Goal: Task Accomplishment & Management: Manage account settings

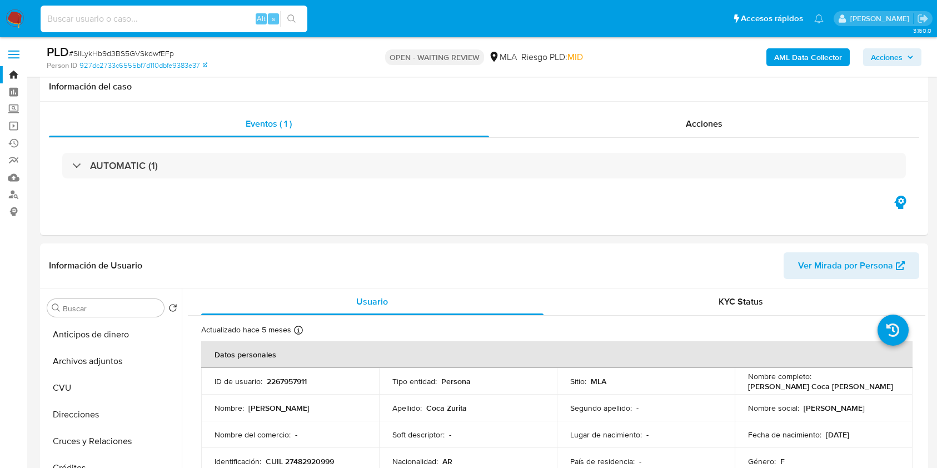
select select "10"
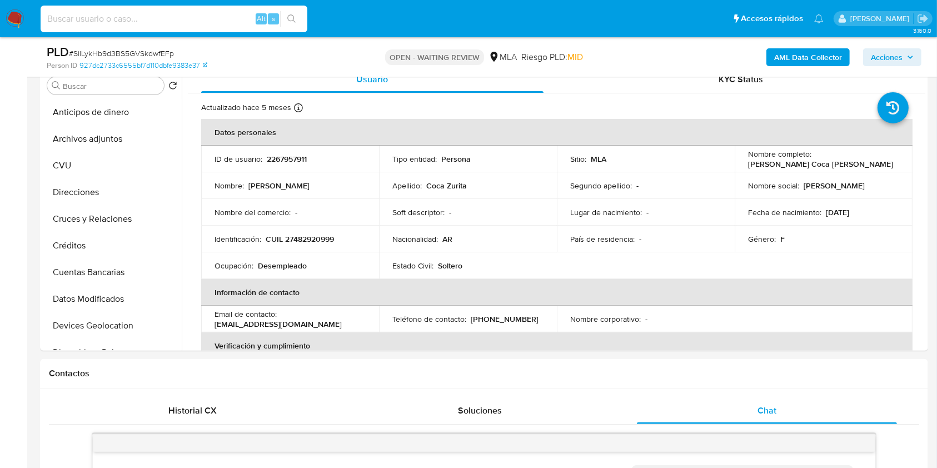
scroll to position [339, 0]
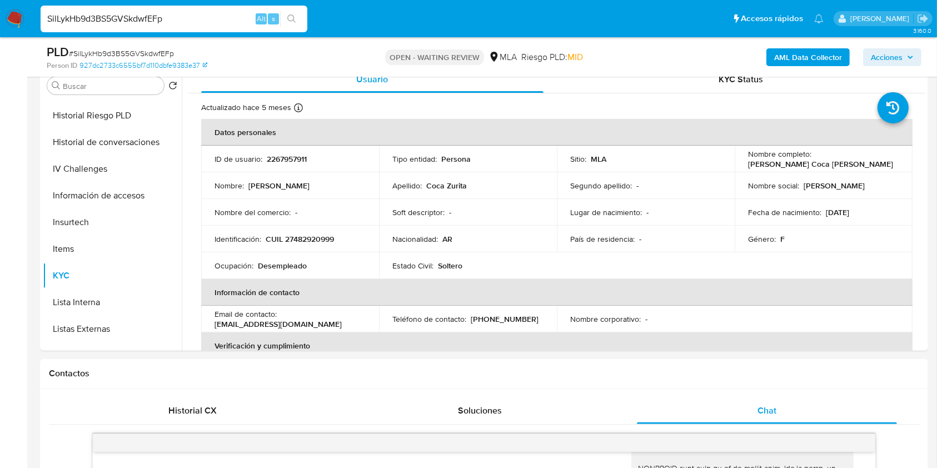
type input "SilLykHb9d3BS5GVSkdwfEFp"
click at [281, 9] on div "SilLykHb9d3BS5GVSkdwfEFp Alt s" at bounding box center [174, 19] width 267 height 27
click at [293, 16] on icon "search-icon" at bounding box center [291, 18] width 8 height 8
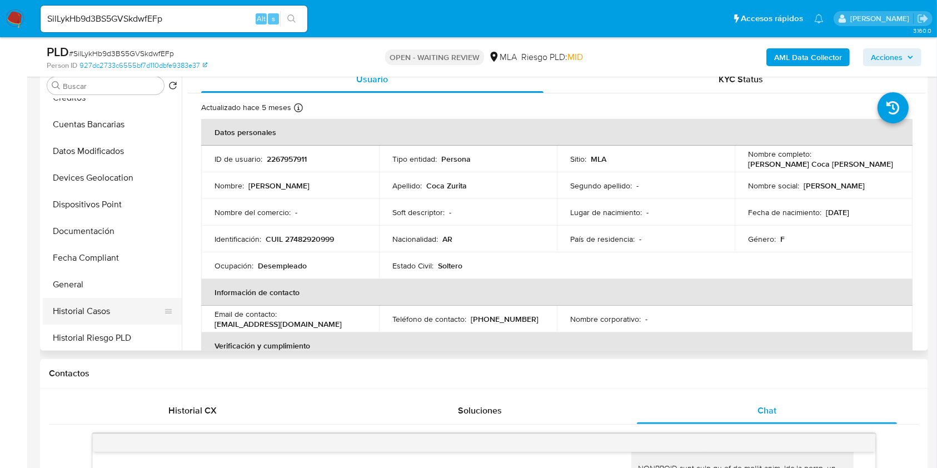
click at [133, 313] on button "Historial Casos" at bounding box center [108, 311] width 130 height 27
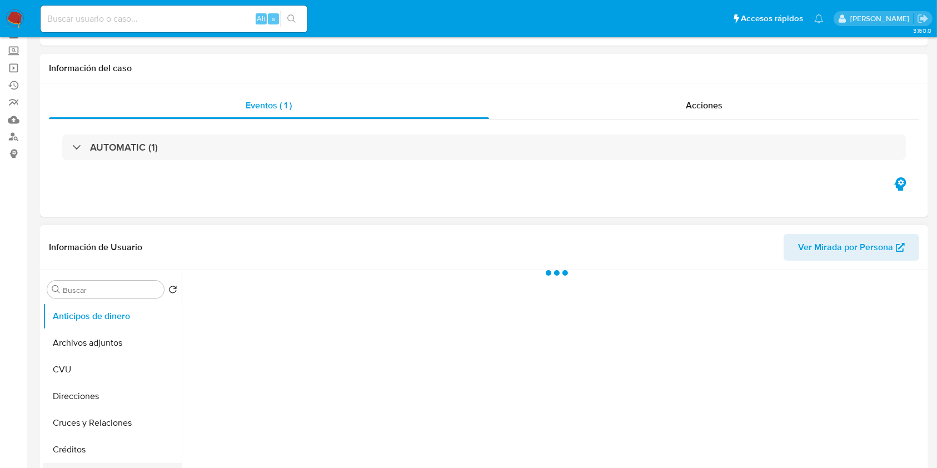
scroll to position [222, 0]
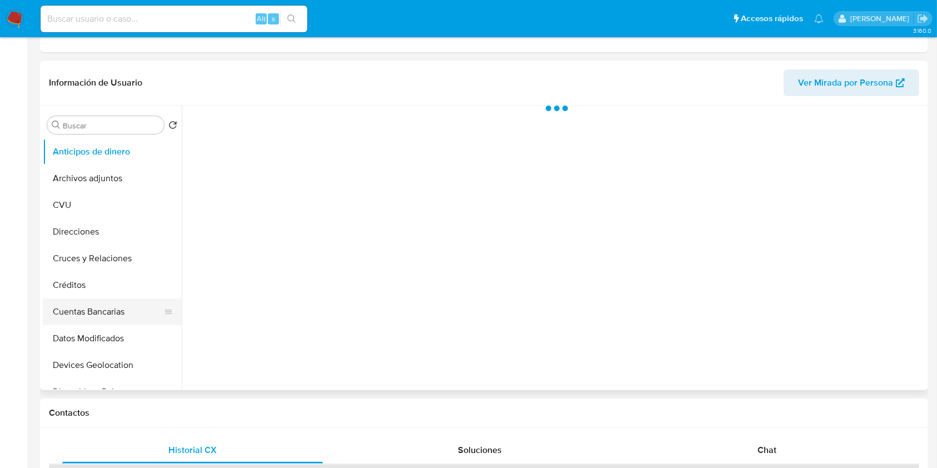
select select "10"
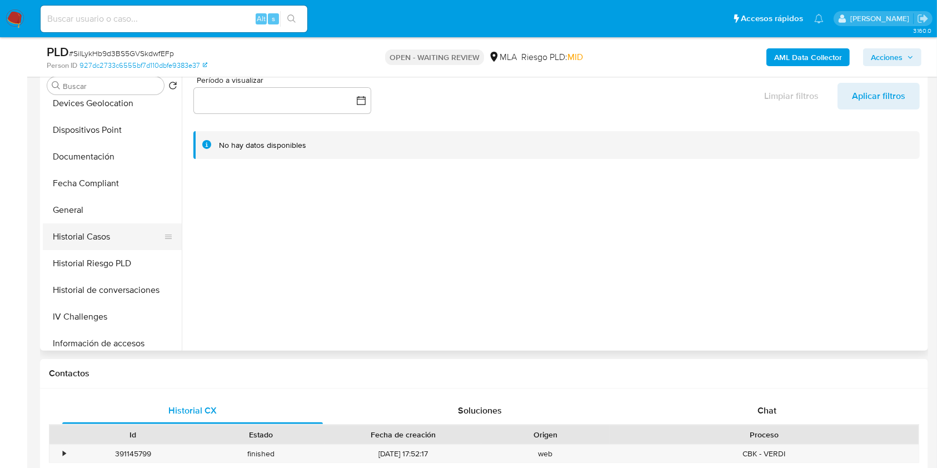
click at [121, 244] on button "Historial Casos" at bounding box center [108, 236] width 130 height 27
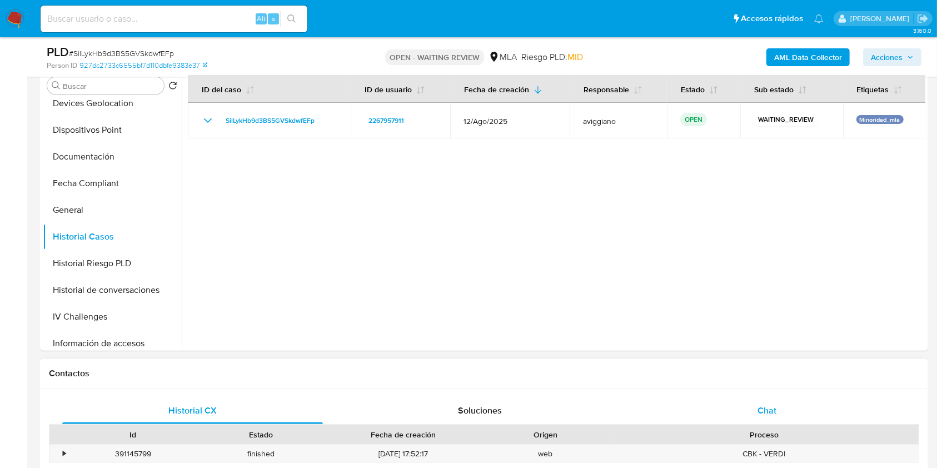
click at [776, 412] on span "Chat" at bounding box center [766, 410] width 19 height 13
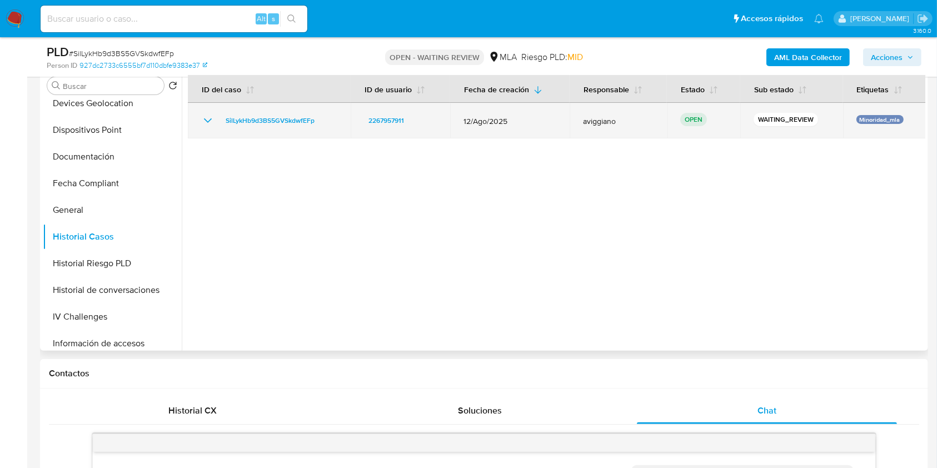
drag, startPoint x: 301, startPoint y: 122, endPoint x: 207, endPoint y: 121, distance: 94.5
click at [207, 121] on div "SilLykHb9d3BS5GVSkdwfEFp" at bounding box center [269, 120] width 136 height 13
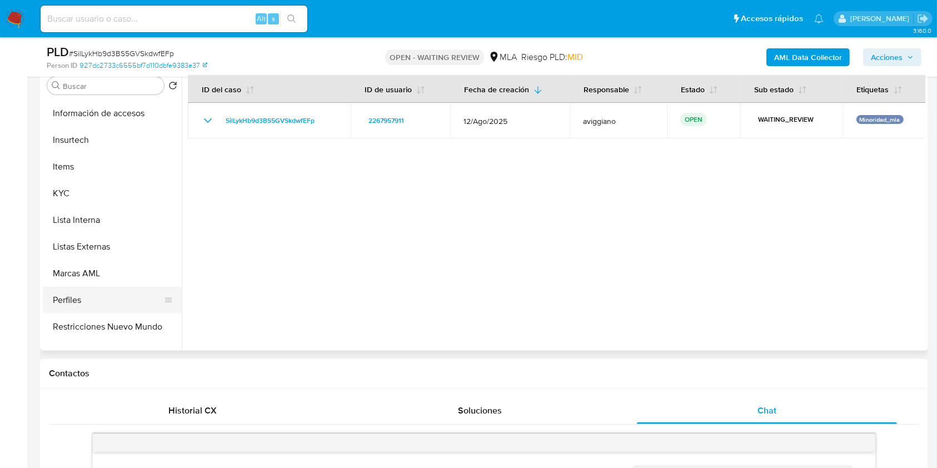
scroll to position [518, 0]
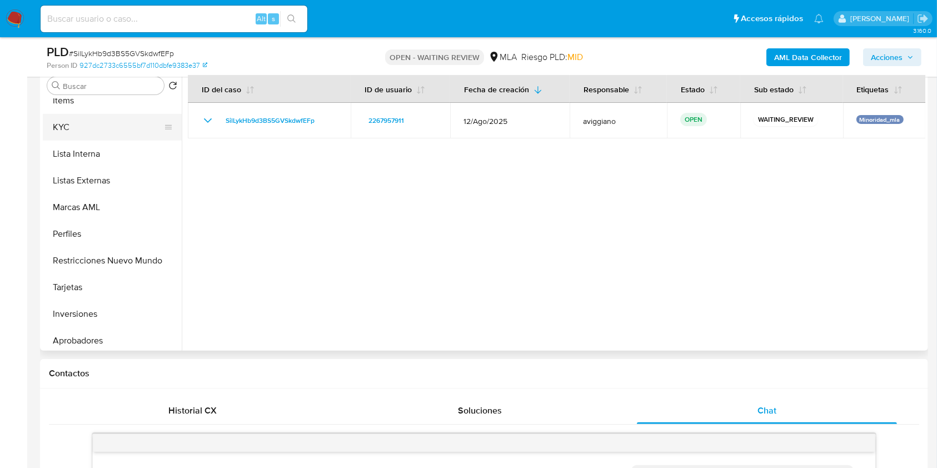
click at [71, 127] on button "KYC" at bounding box center [108, 127] width 130 height 27
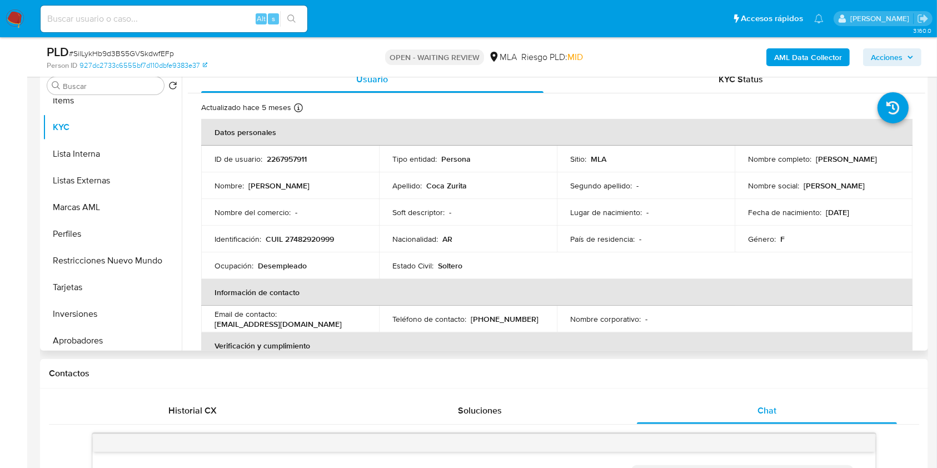
drag, startPoint x: 746, startPoint y: 163, endPoint x: 843, endPoint y: 165, distance: 97.8
click at [843, 164] on p "[PERSON_NAME] Coca [PERSON_NAME]" at bounding box center [846, 159] width 61 height 10
copy p "[PERSON_NAME] Coca [PERSON_NAME]"
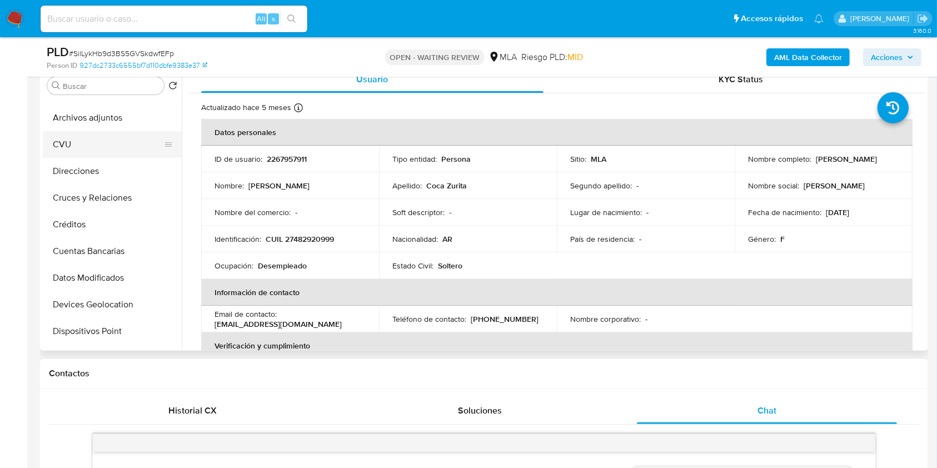
scroll to position [0, 0]
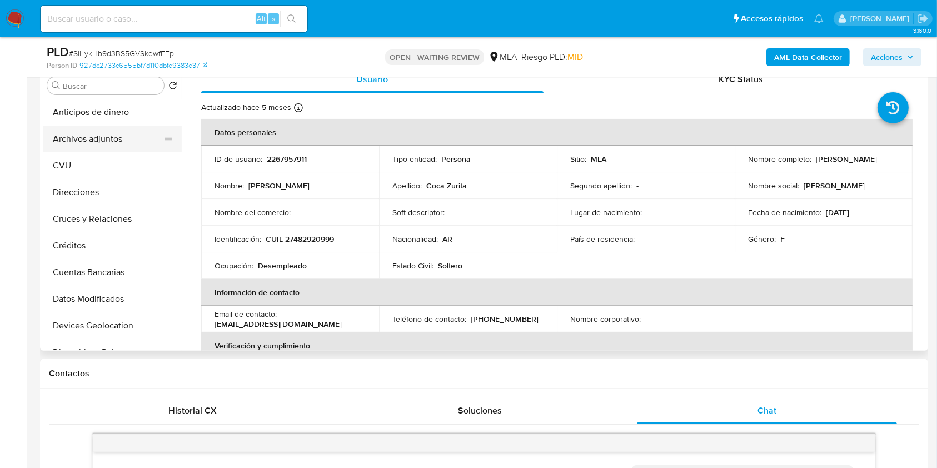
click at [123, 132] on button "Archivos adjuntos" at bounding box center [108, 139] width 130 height 27
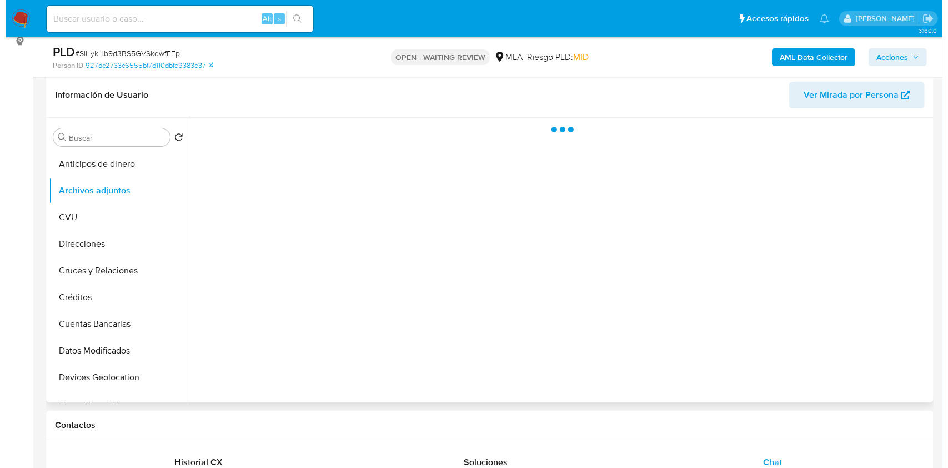
scroll to position [148, 0]
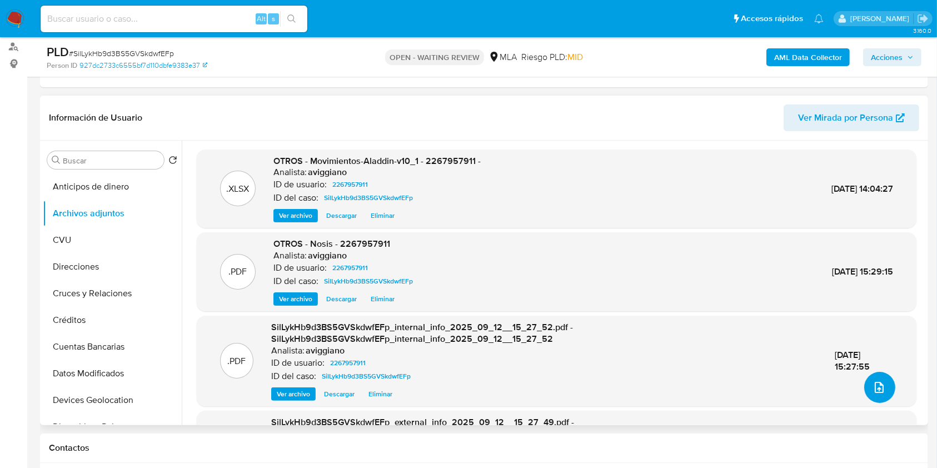
click at [873, 390] on icon "upload-file" at bounding box center [878, 387] width 13 height 13
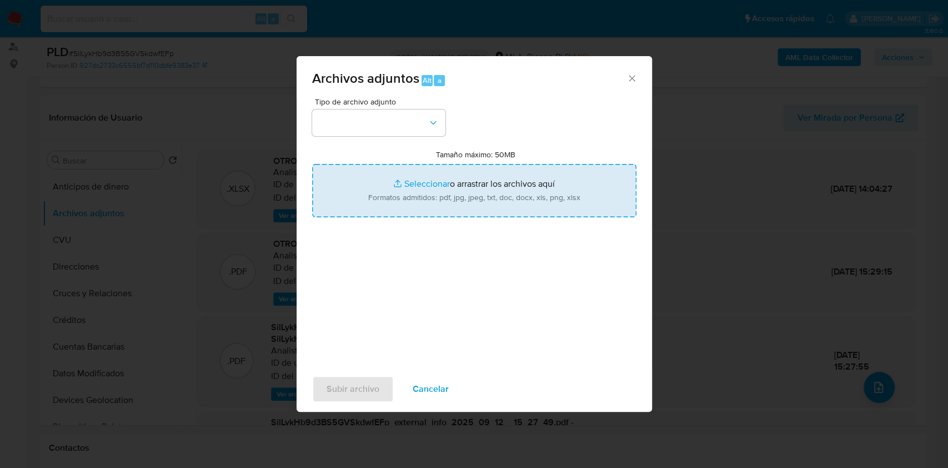
click at [428, 175] on input "Tamaño máximo: 50MB Seleccionar archivos" at bounding box center [474, 190] width 324 height 53
type input "C:\fakepath\Caselog SilLykHb9d3BS5GVSkdwfEFp_2025_08_18_15_55_38.docx"
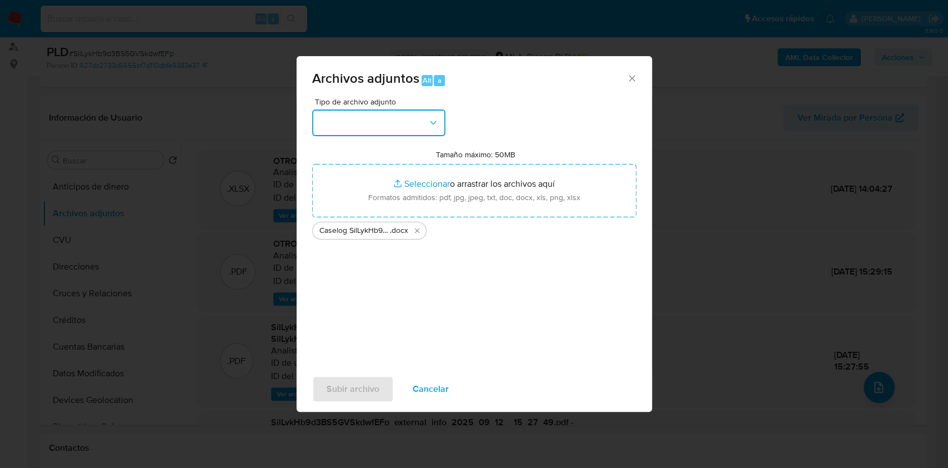
click at [410, 124] on button "button" at bounding box center [378, 122] width 133 height 27
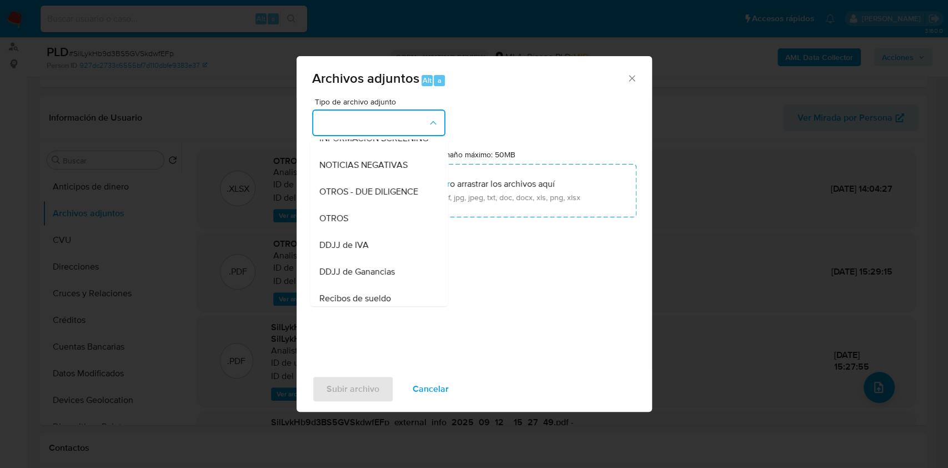
click at [364, 232] on div "OTROS" at bounding box center [375, 218] width 113 height 27
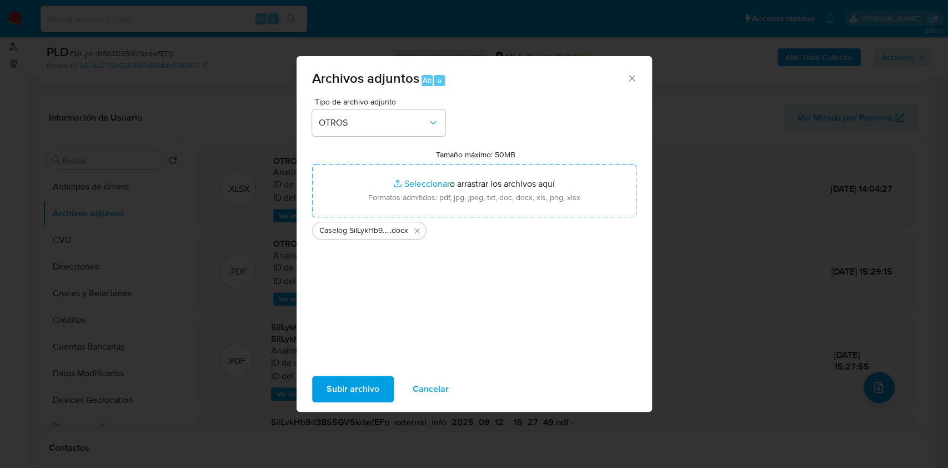
click at [362, 388] on span "Subir archivo" at bounding box center [353, 389] width 53 height 24
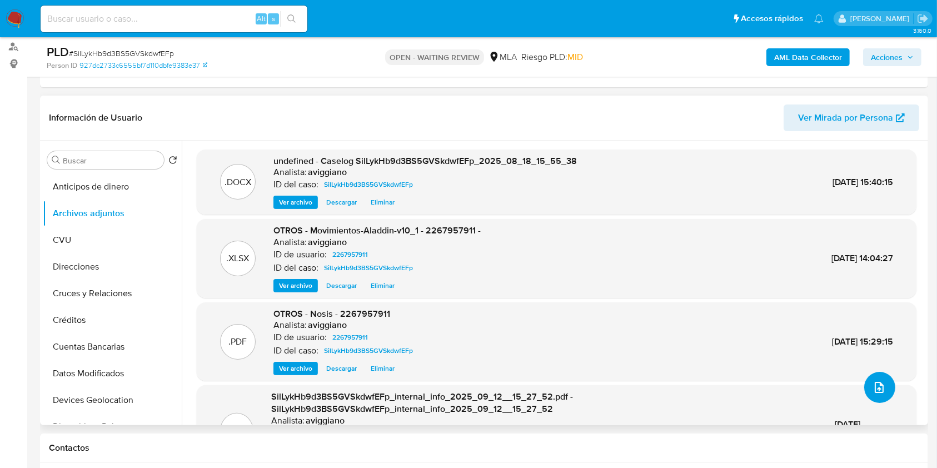
scroll to position [61, 0]
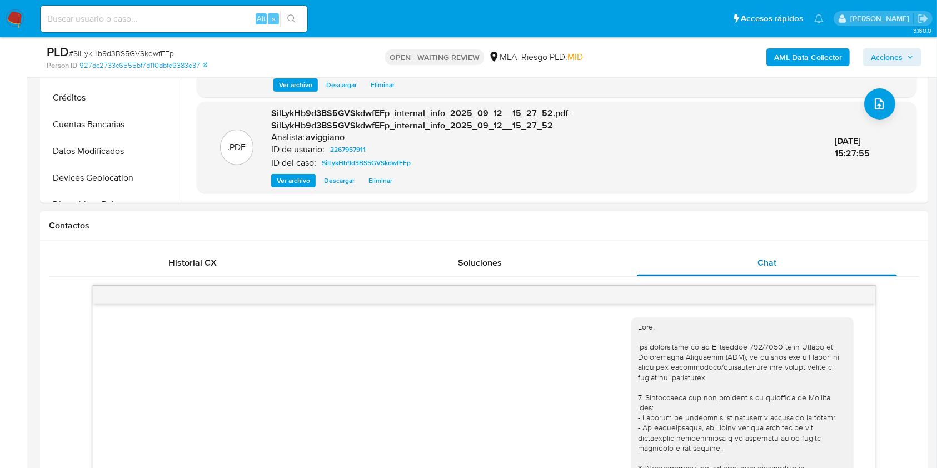
click at [762, 269] on div "Chat" at bounding box center [767, 262] width 261 height 27
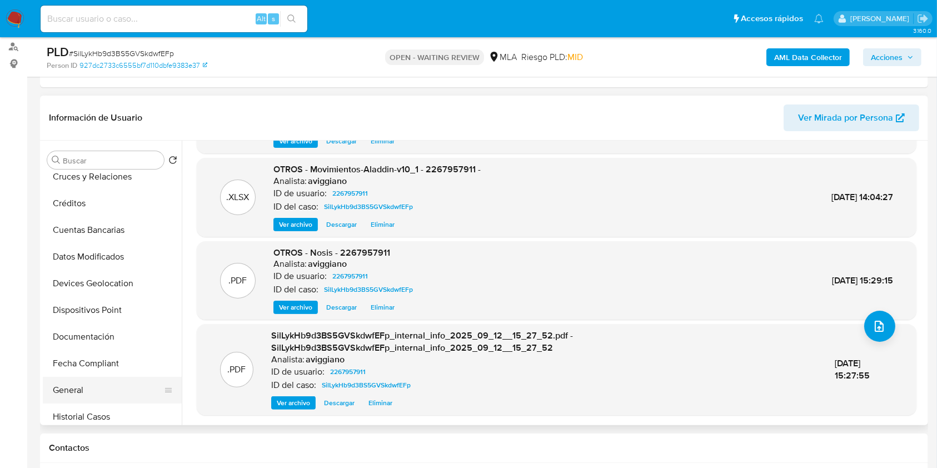
scroll to position [222, 0]
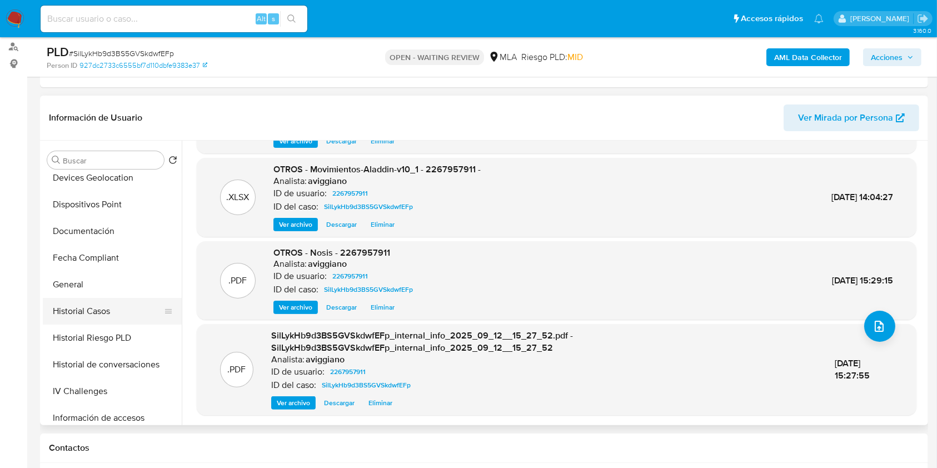
click at [107, 308] on button "Historial Casos" at bounding box center [108, 311] width 130 height 27
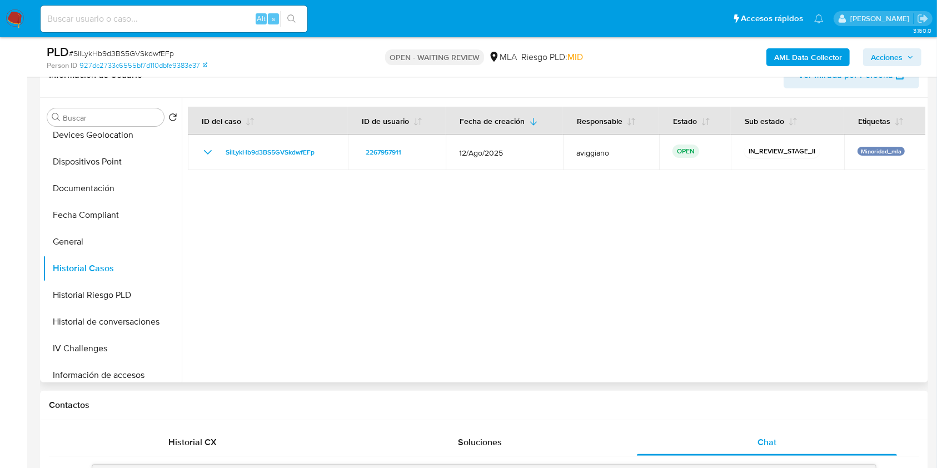
scroll to position [156, 0]
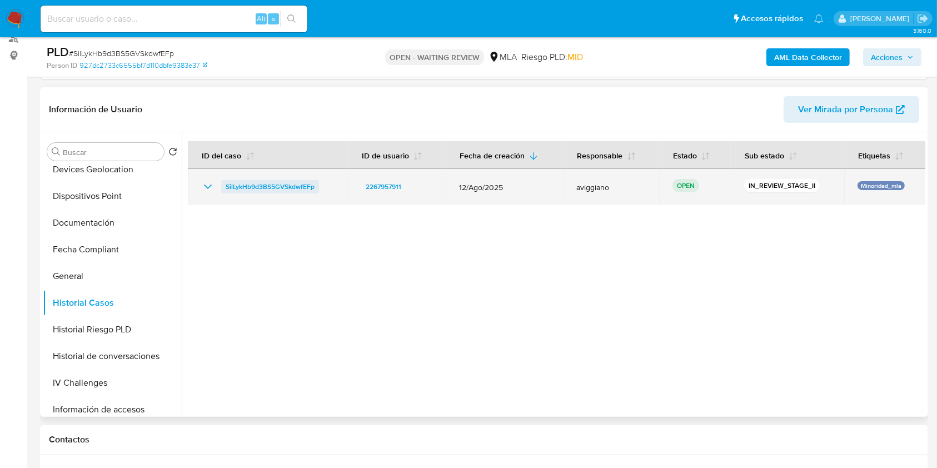
click at [289, 185] on span "SilLykHb9d3BS5GVSkdwfEFp" at bounding box center [270, 186] width 89 height 13
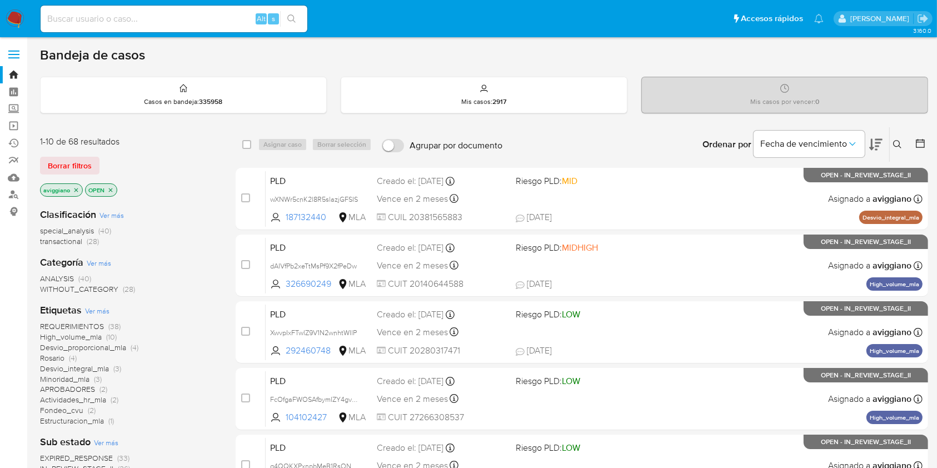
click at [898, 143] on icon at bounding box center [897, 144] width 9 height 9
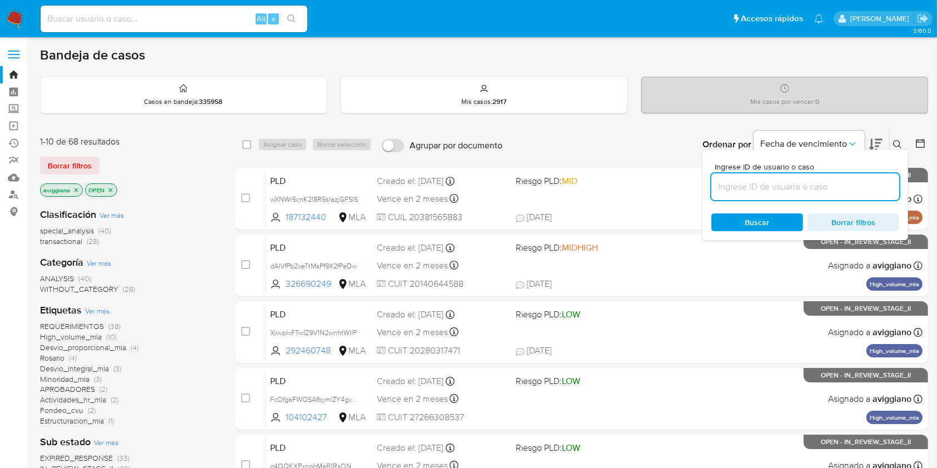
click at [799, 188] on input at bounding box center [805, 186] width 188 height 14
type input "SilLykHb9d3BS5GVSkdwfEFp"
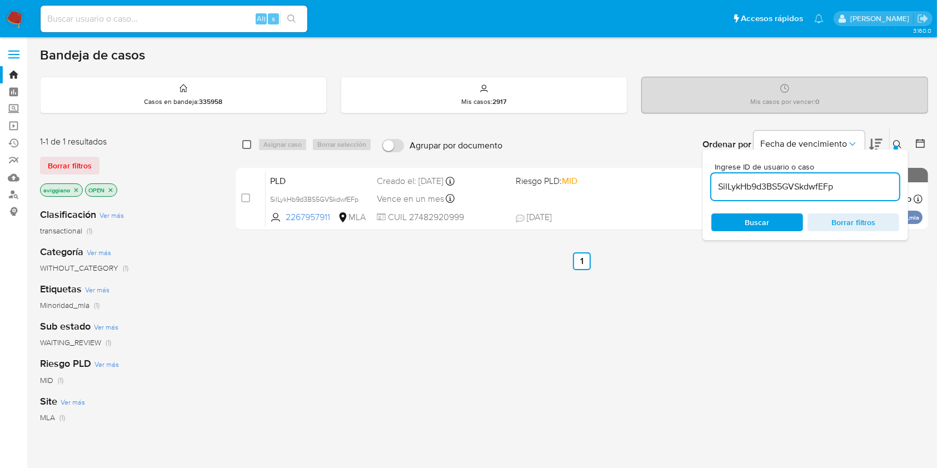
click at [249, 143] on input "checkbox" at bounding box center [246, 144] width 9 height 9
checkbox input "true"
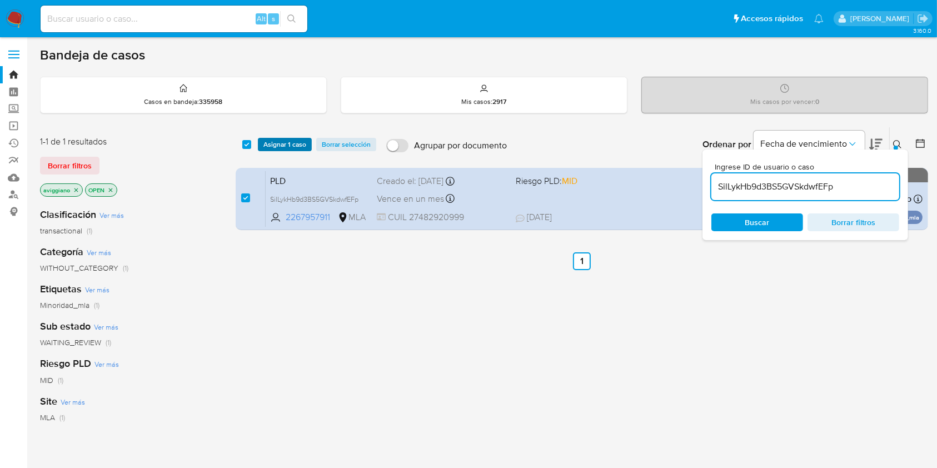
click at [269, 144] on span "Asignar 1 caso" at bounding box center [284, 144] width 43 height 11
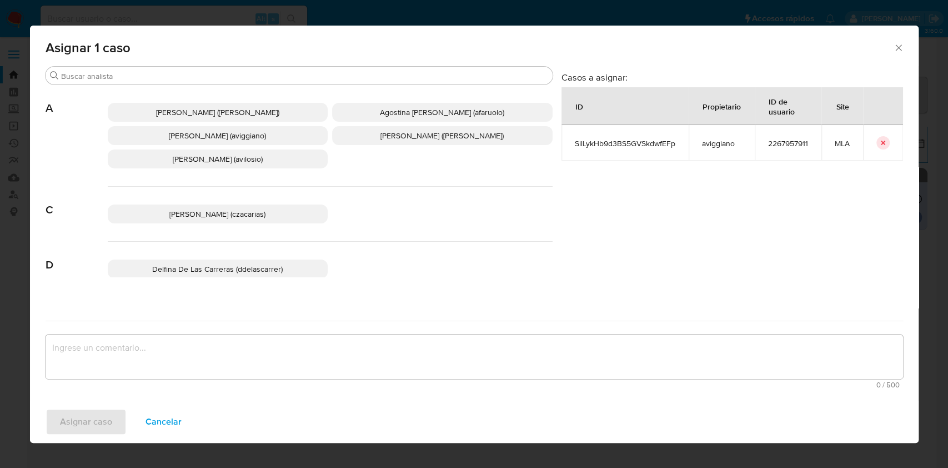
click at [256, 131] on span "Agustina Belen Viggiano (aviggiano)" at bounding box center [217, 135] width 97 height 11
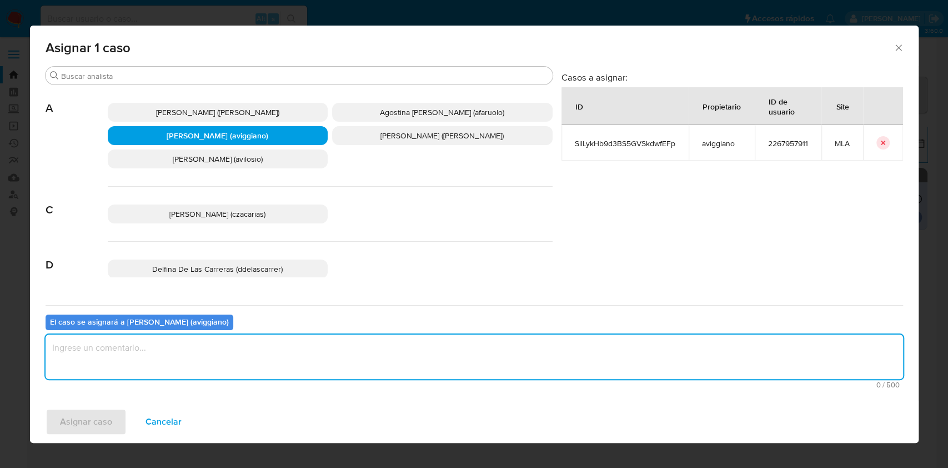
click at [226, 367] on textarea "assign-modal" at bounding box center [475, 356] width 858 height 44
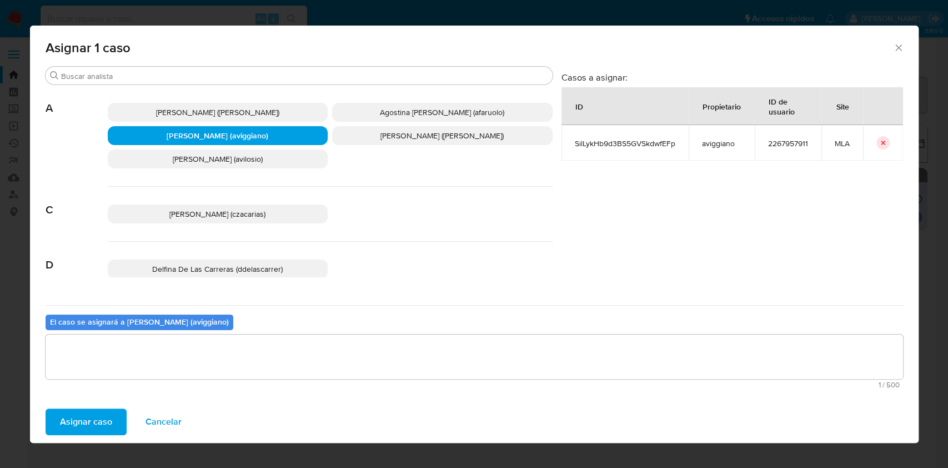
click at [119, 417] on button "Asignar caso" at bounding box center [86, 421] width 81 height 27
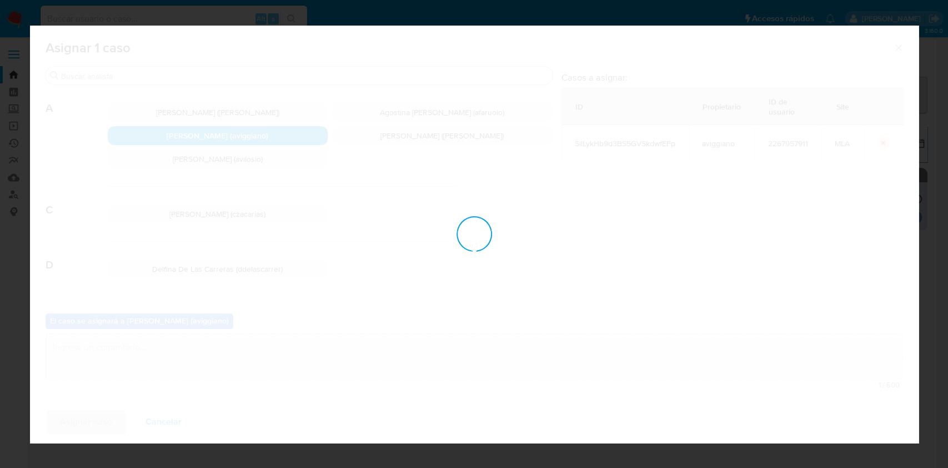
checkbox input "false"
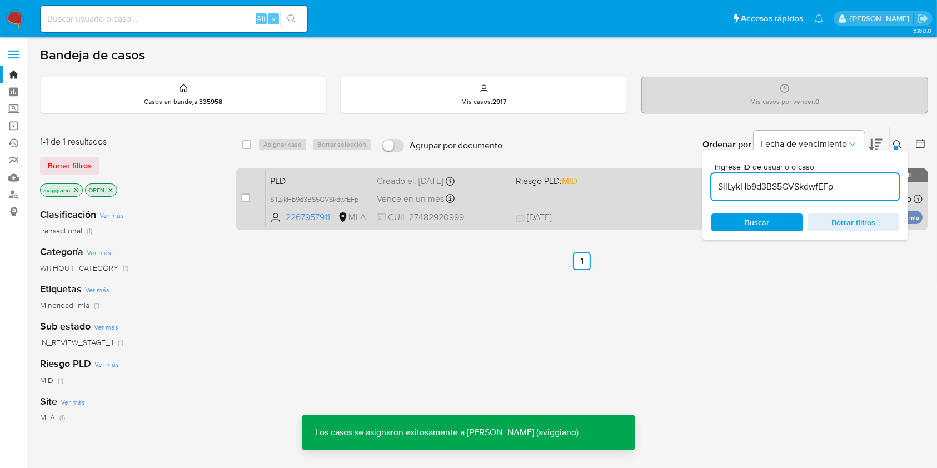
click at [647, 211] on span "21/08/2025 21/08/2025 20:51" at bounding box center [650, 217] width 268 height 12
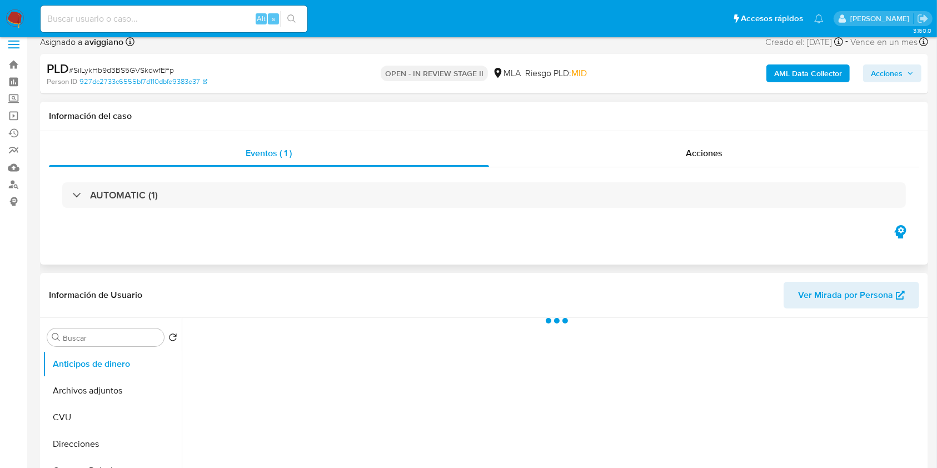
scroll to position [148, 0]
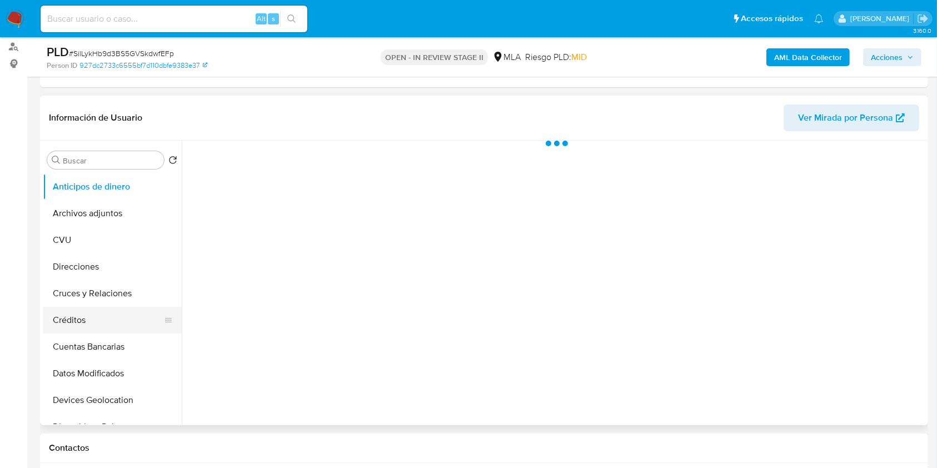
select select "10"
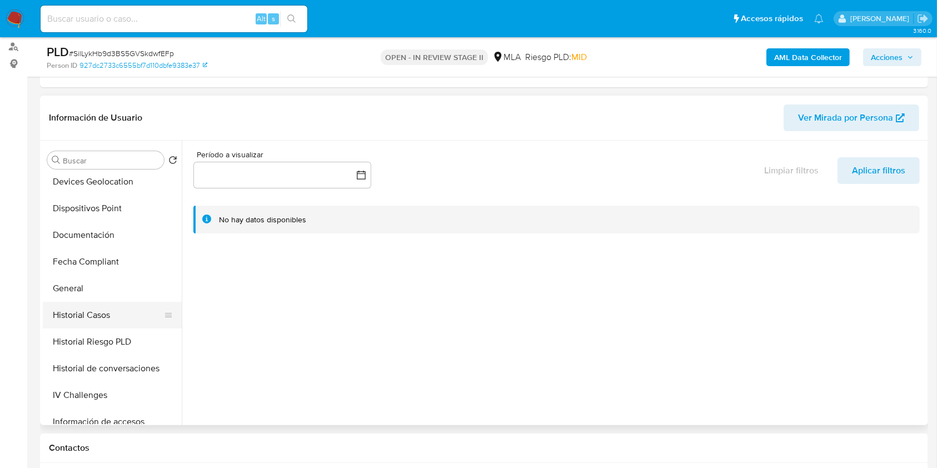
scroll to position [222, 0]
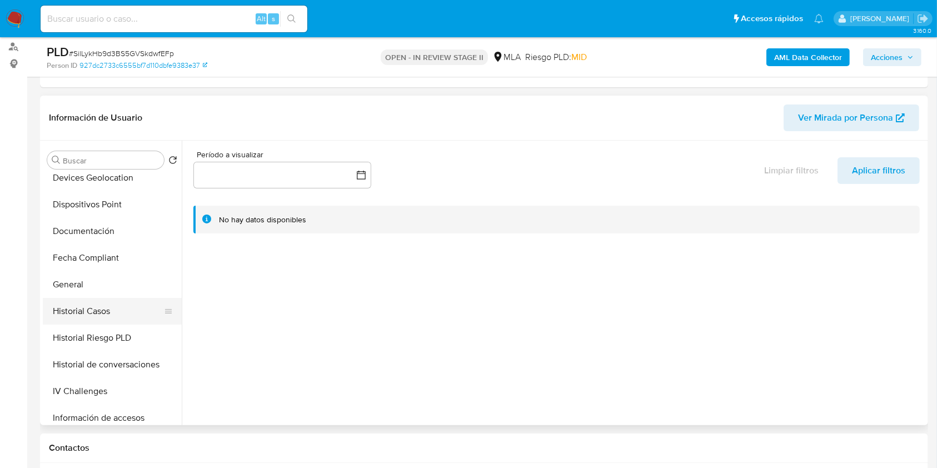
click at [98, 312] on button "Historial Casos" at bounding box center [108, 311] width 130 height 27
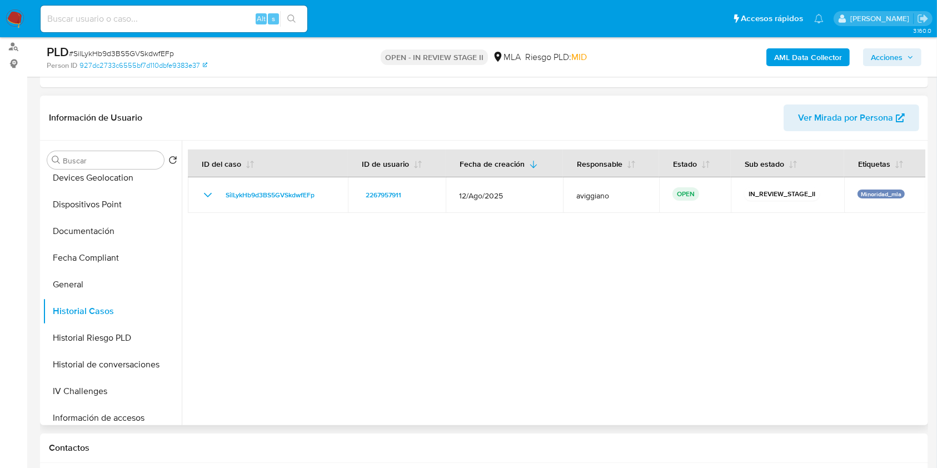
scroll to position [370, 0]
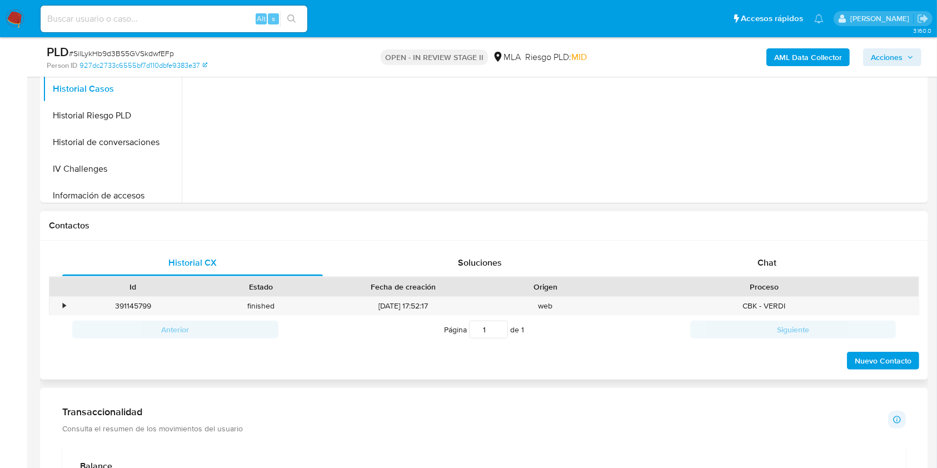
click at [756, 244] on div "Historial CX Soluciones Chat Id Estado Fecha de creación Origen Proceso • 39114…" at bounding box center [484, 310] width 888 height 139
click at [756, 257] on div "Chat" at bounding box center [767, 262] width 261 height 27
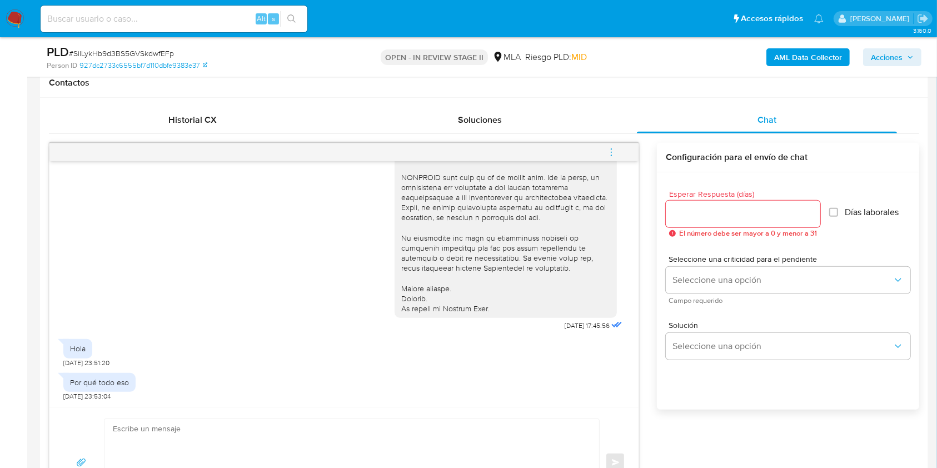
scroll to position [518, 0]
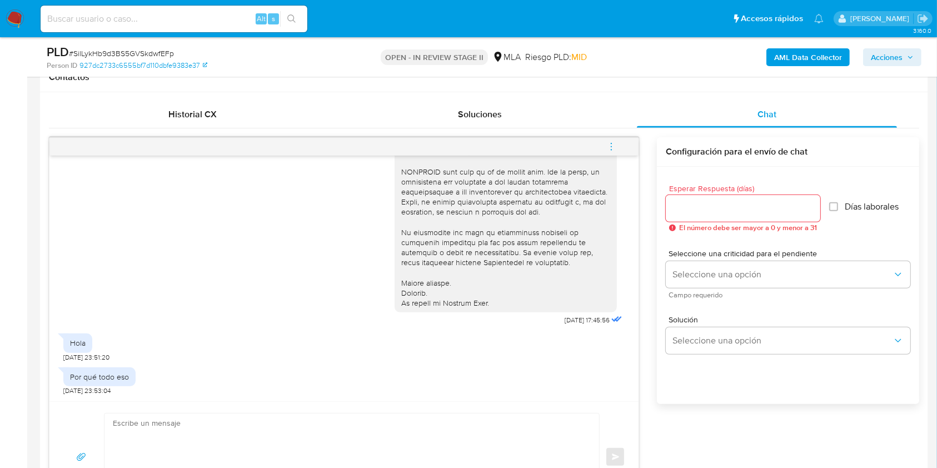
click at [609, 148] on icon "menu-action" at bounding box center [611, 147] width 10 height 10
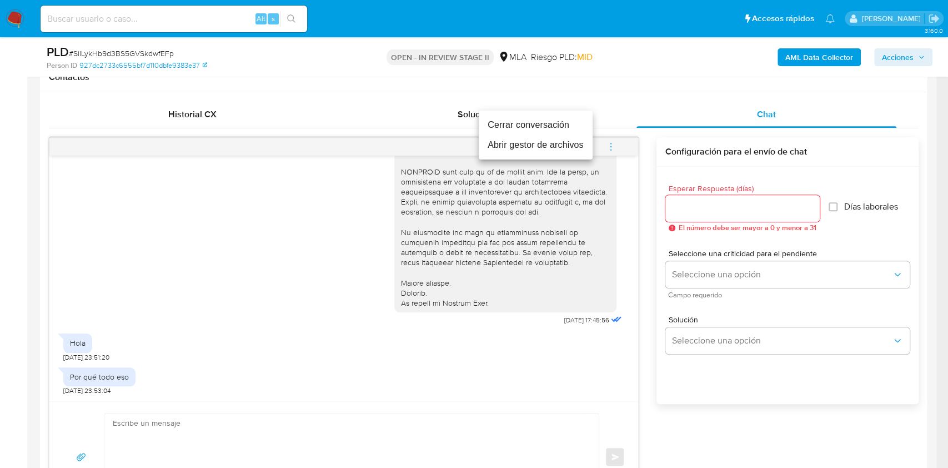
click at [551, 126] on li "Cerrar conversación" at bounding box center [536, 125] width 114 height 20
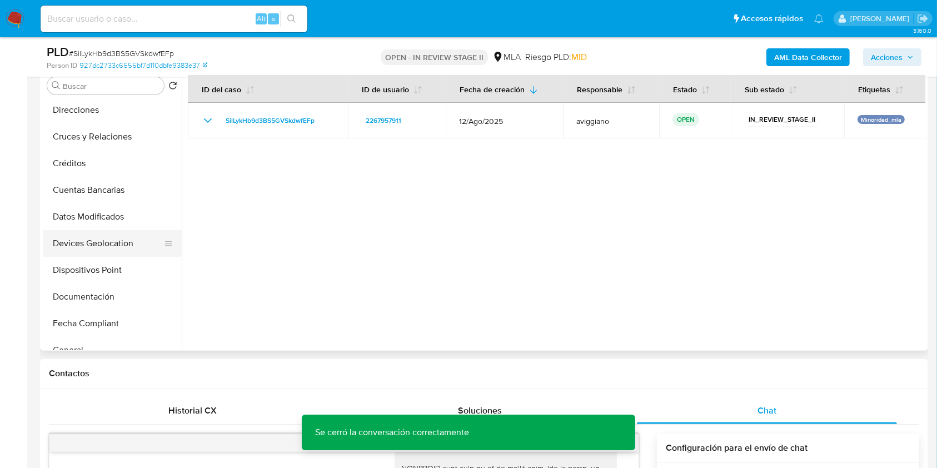
scroll to position [0, 0]
click at [126, 139] on button "Archivos adjuntos" at bounding box center [108, 139] width 130 height 27
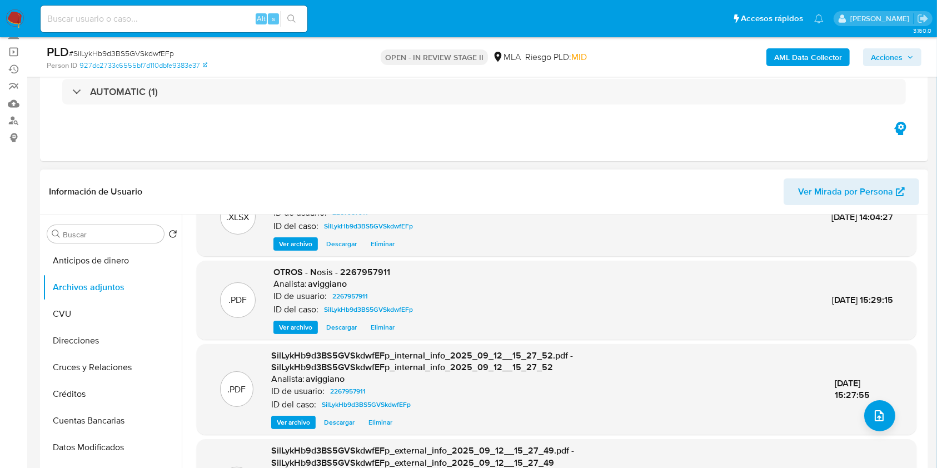
scroll to position [86, 0]
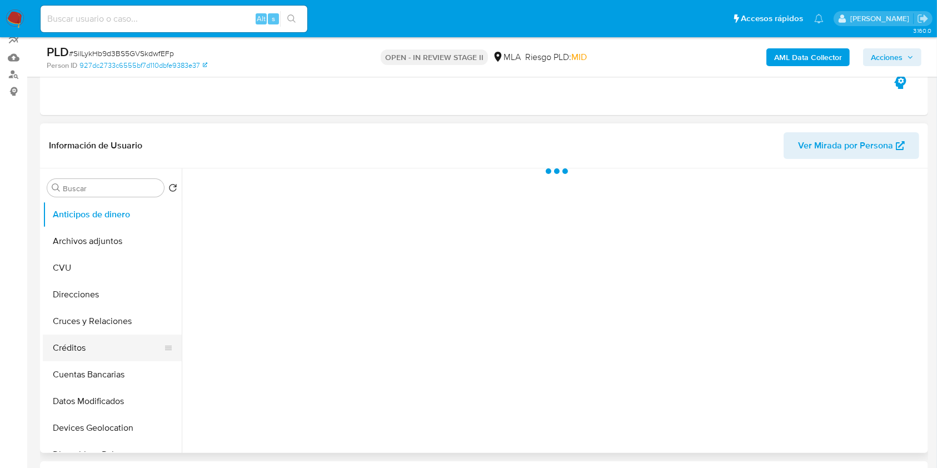
scroll to position [296, 0]
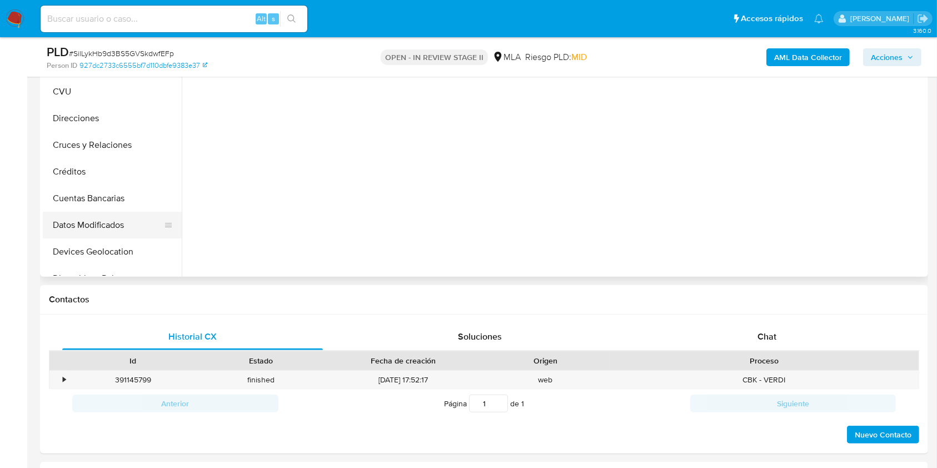
select select "10"
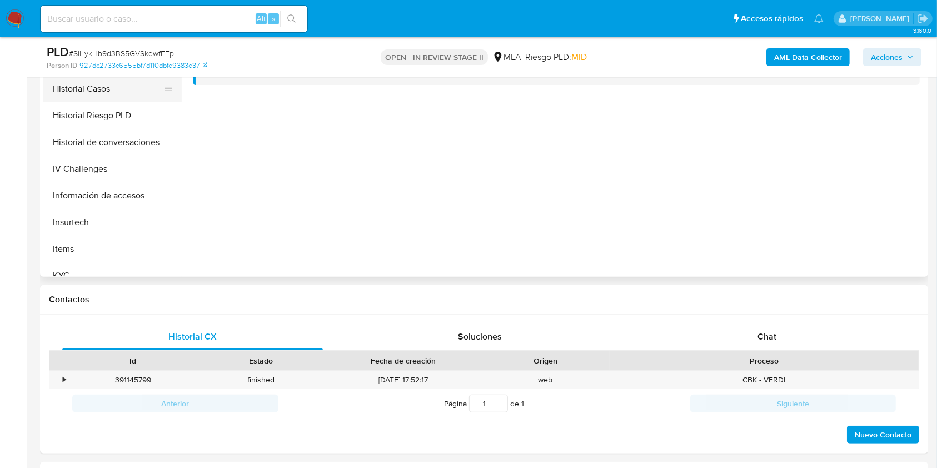
click at [102, 92] on button "Historial Casos" at bounding box center [108, 89] width 130 height 27
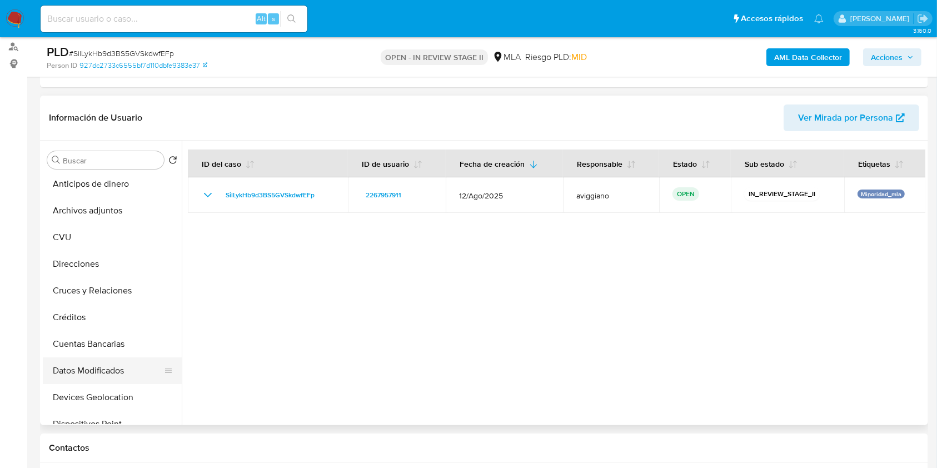
scroll to position [0, 0]
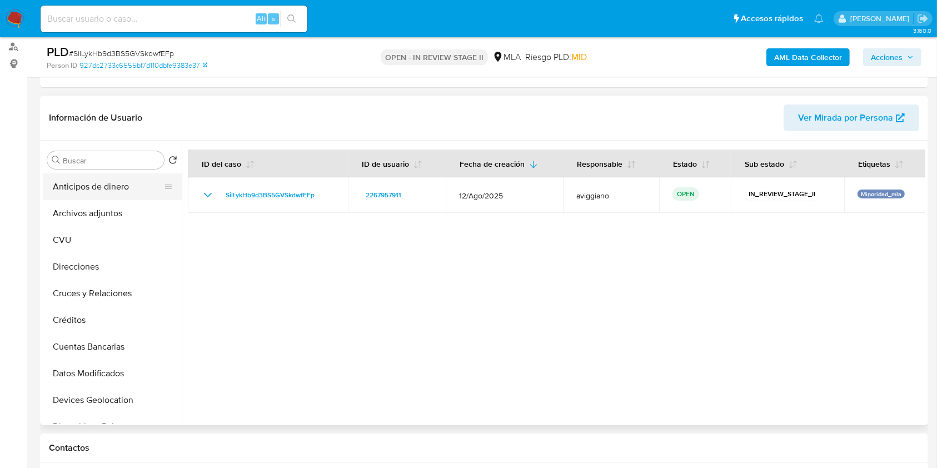
click at [116, 193] on button "Anticipos de dinero" at bounding box center [108, 186] width 130 height 27
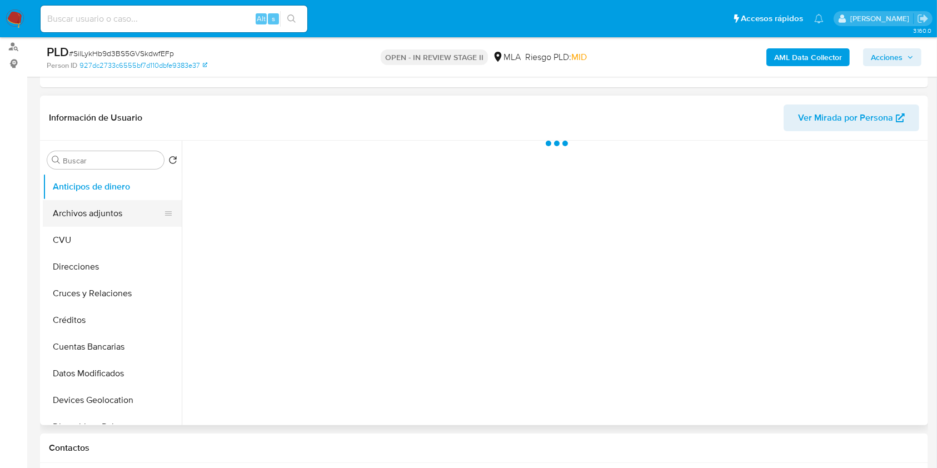
click at [116, 204] on button "Archivos adjuntos" at bounding box center [108, 213] width 130 height 27
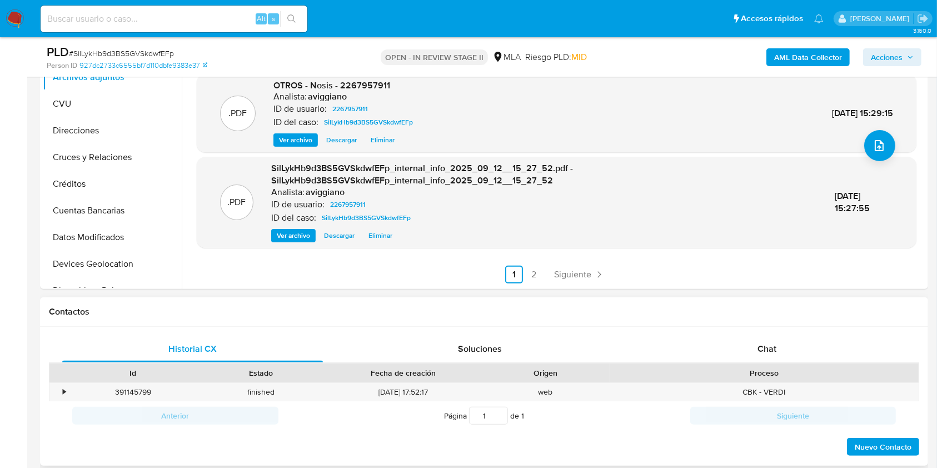
scroll to position [370, 0]
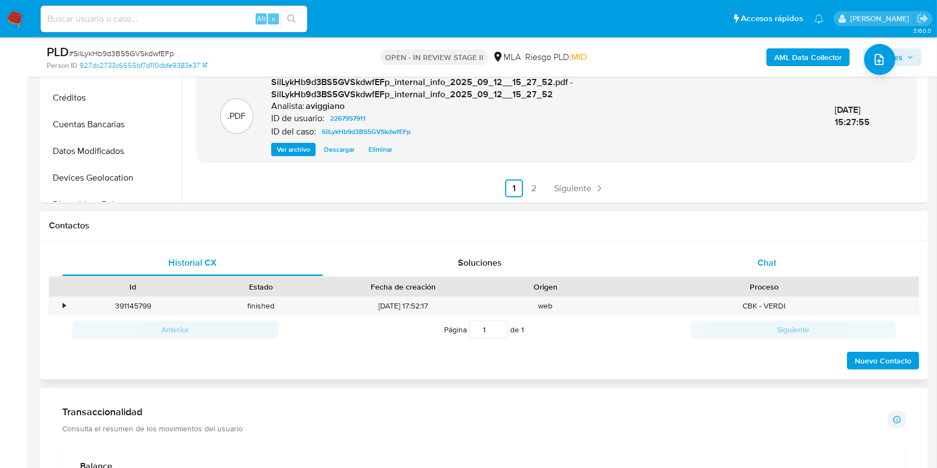
click at [768, 258] on span "Chat" at bounding box center [766, 262] width 19 height 13
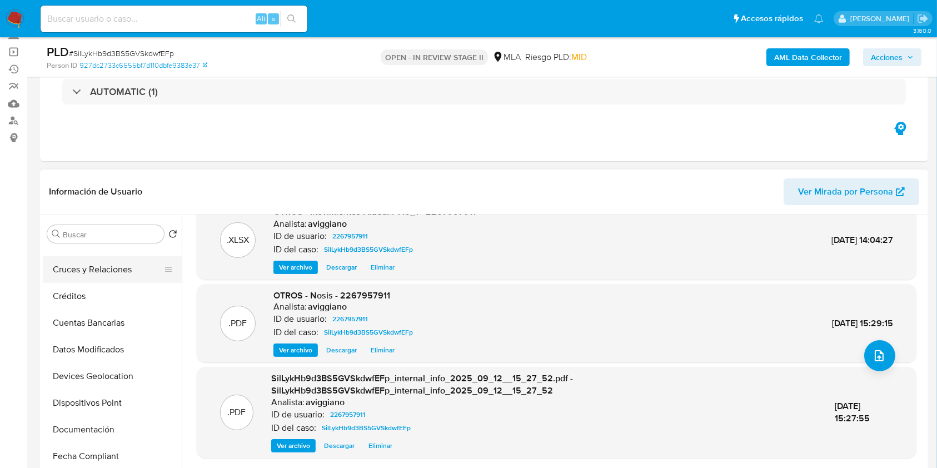
scroll to position [222, 0]
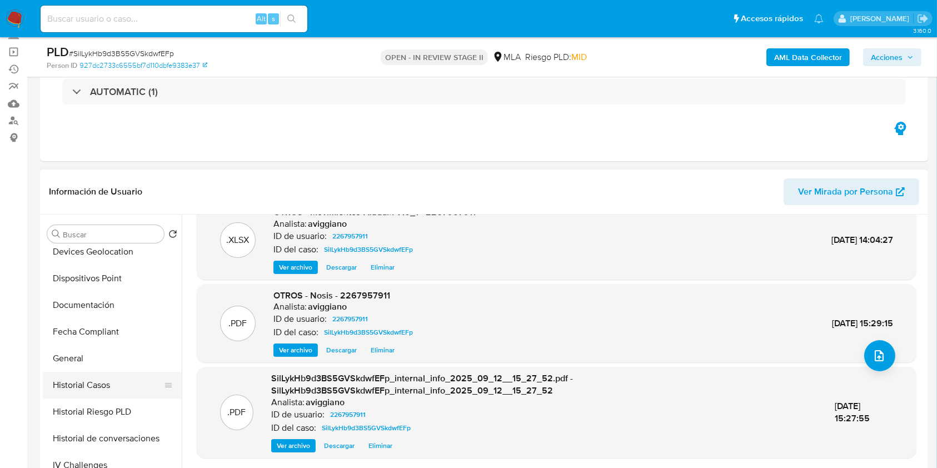
click at [116, 379] on button "Historial Casos" at bounding box center [108, 385] width 130 height 27
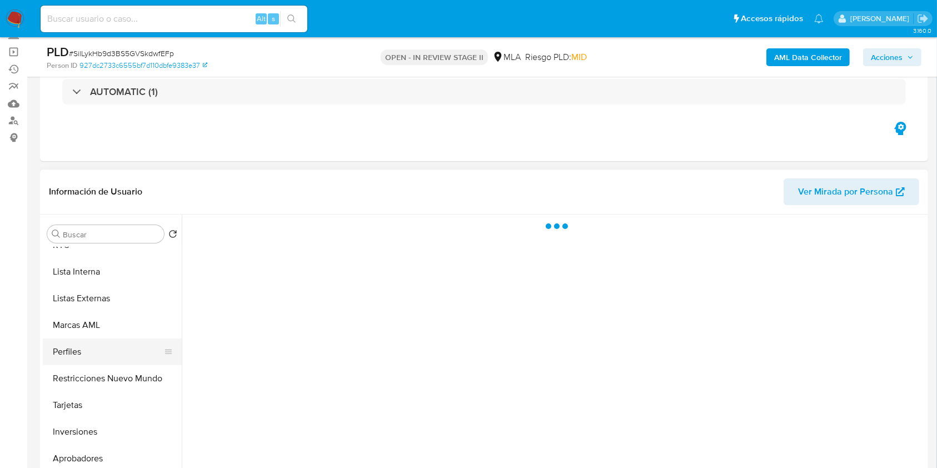
scroll to position [549, 0]
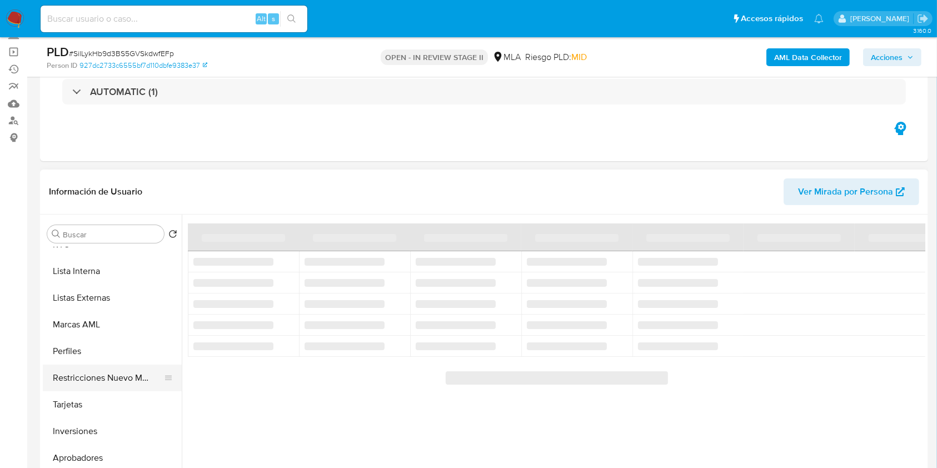
click at [118, 379] on button "Restricciones Nuevo Mundo" at bounding box center [108, 377] width 130 height 27
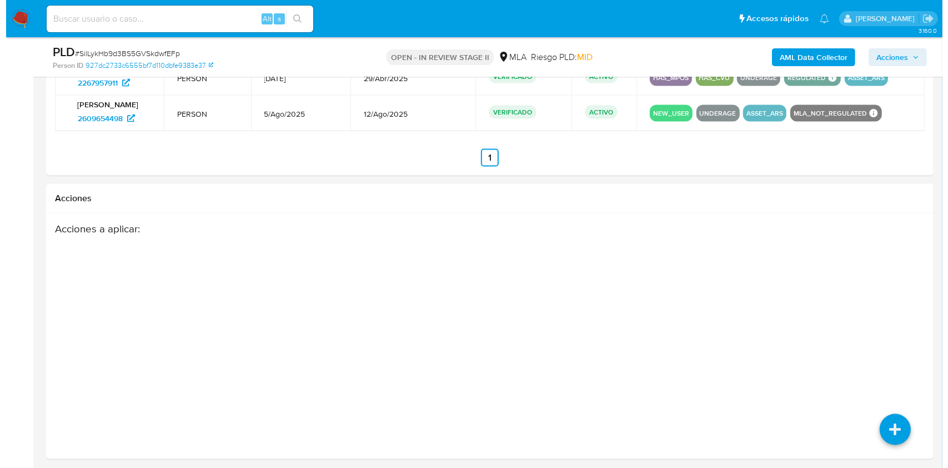
scroll to position [1736, 0]
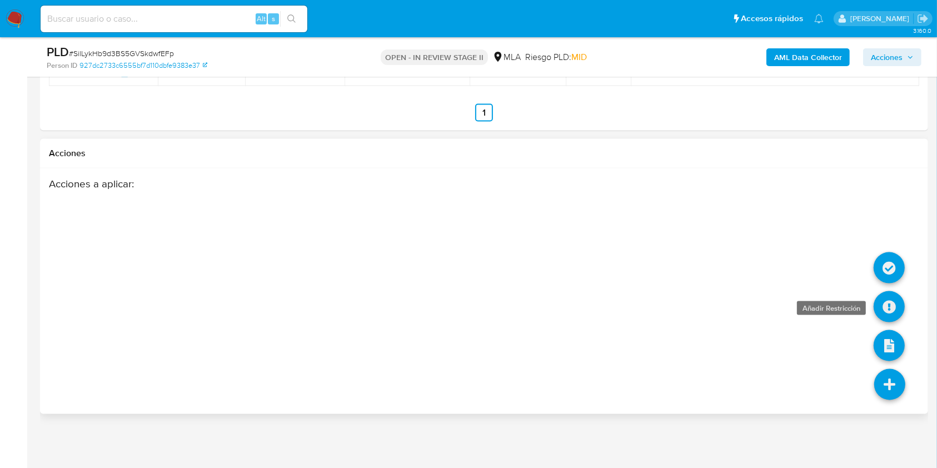
click at [891, 306] on icon at bounding box center [888, 306] width 31 height 31
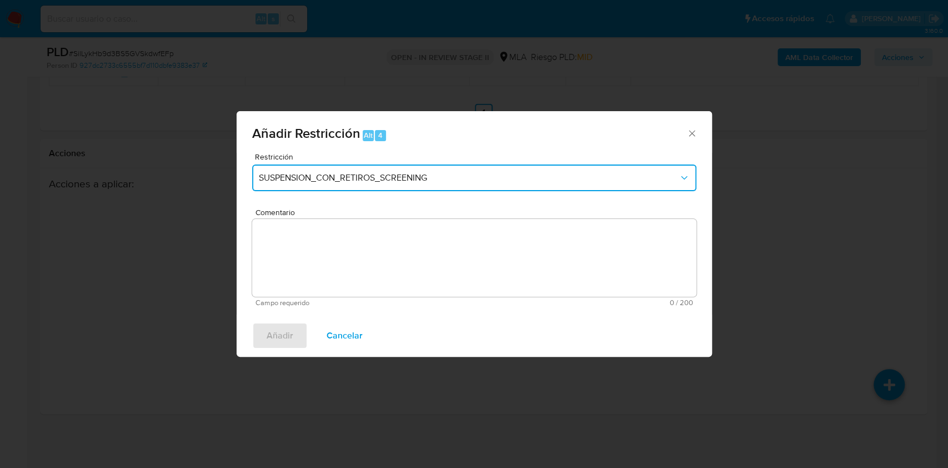
click at [427, 181] on span "SUSPENSION_CON_RETIROS_SCREENING" at bounding box center [469, 177] width 420 height 11
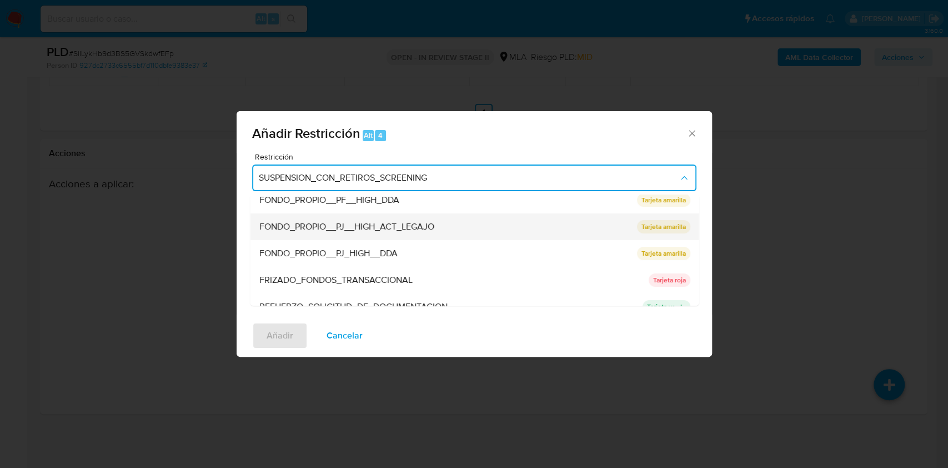
scroll to position [222, 0]
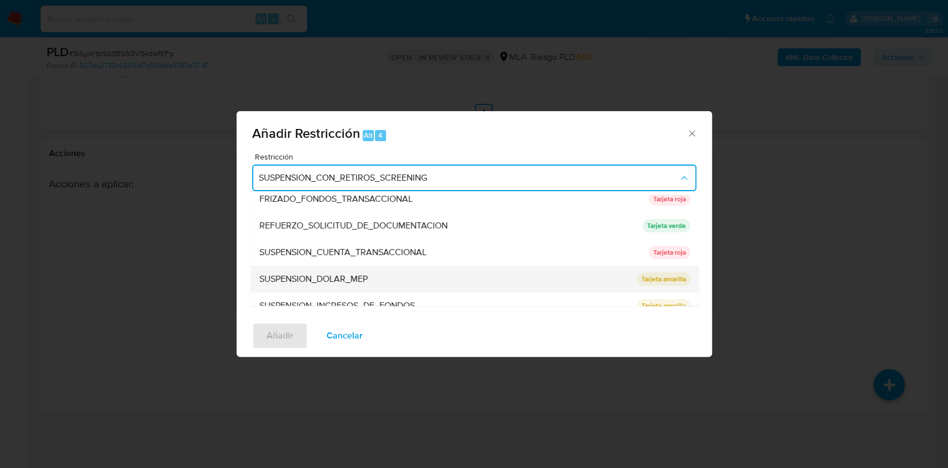
click at [364, 266] on div "SUSPENSION_DOLAR_MEP" at bounding box center [444, 279] width 371 height 27
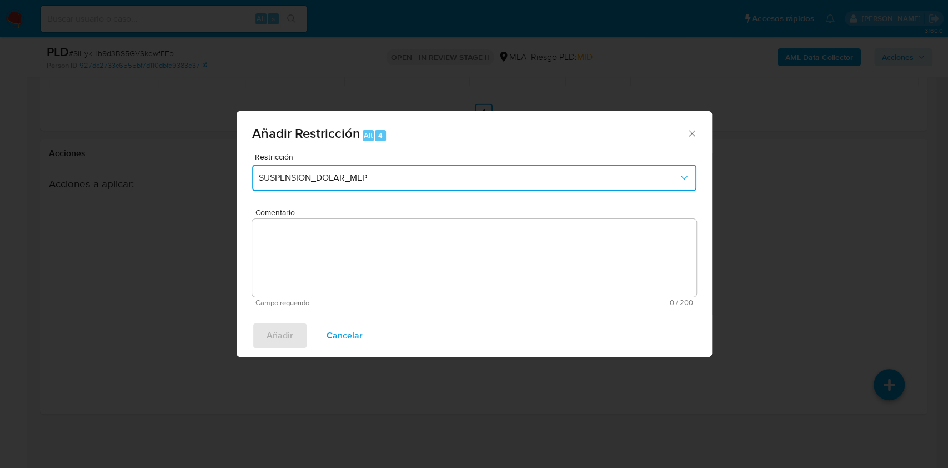
click at [379, 180] on span "SUSPENSION_DOLAR_MEP" at bounding box center [469, 177] width 420 height 11
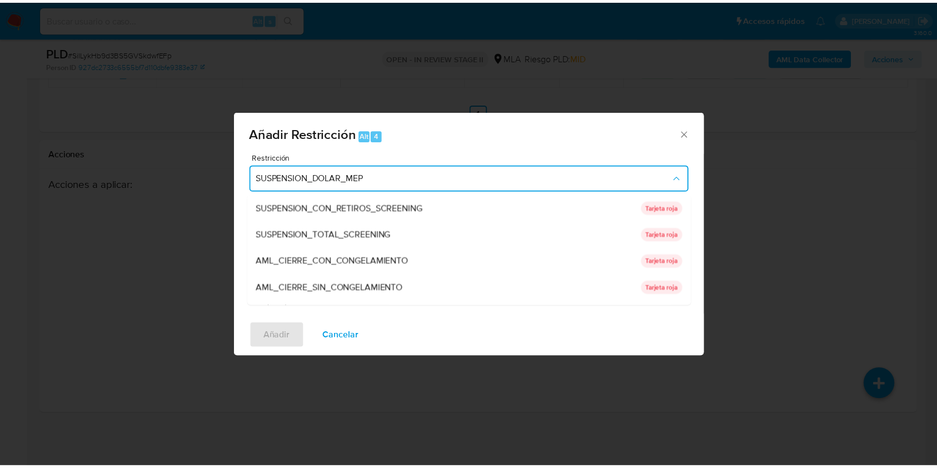
scroll to position [236, 0]
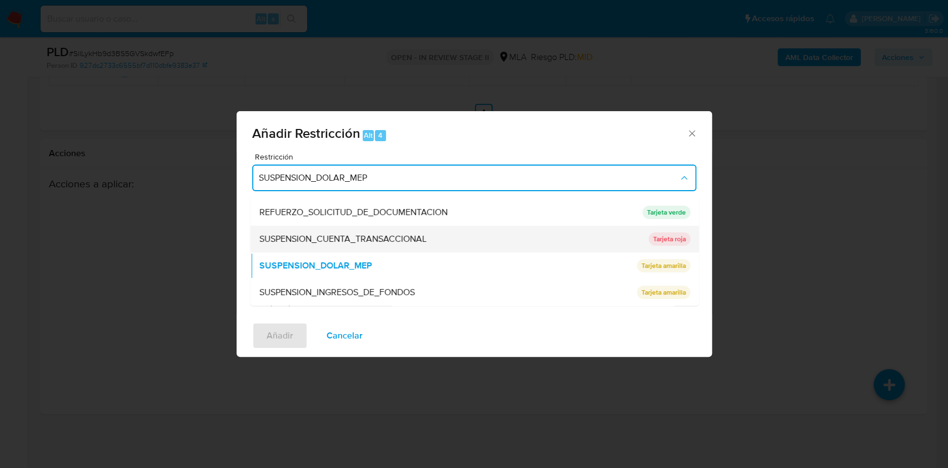
click at [358, 239] on span "SUSPENSION_CUENTA_TRANSACCIONAL" at bounding box center [342, 238] width 167 height 11
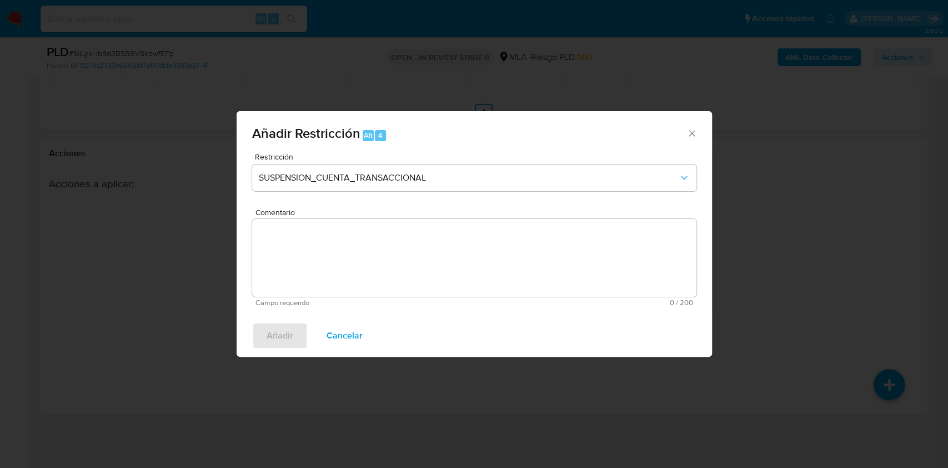
click at [356, 256] on textarea "Comentario" at bounding box center [474, 258] width 444 height 78
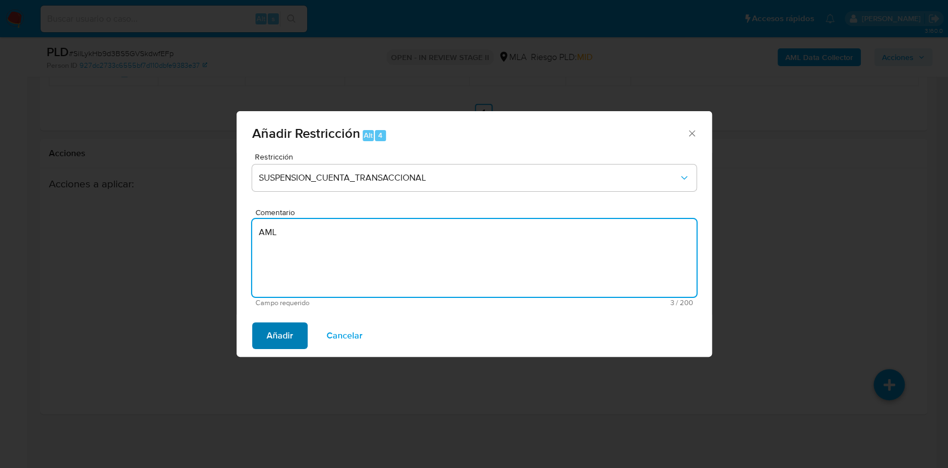
type textarea "AML"
click at [280, 337] on span "Añadir" at bounding box center [280, 335] width 27 height 24
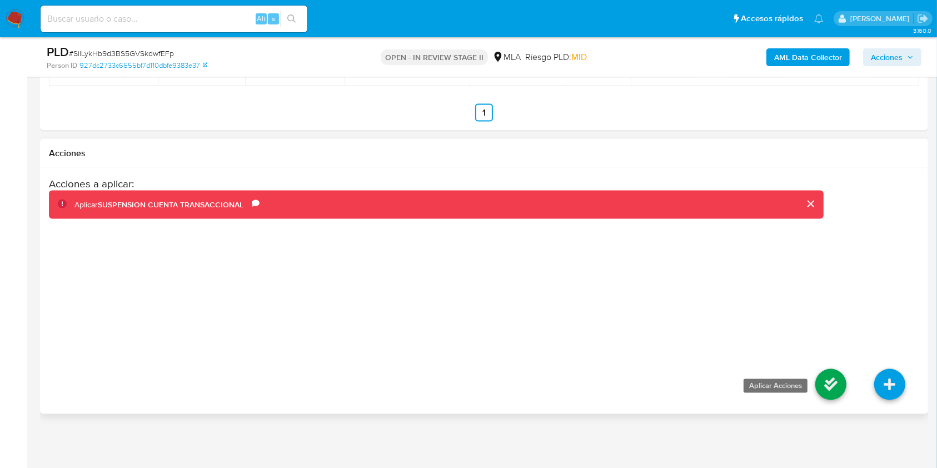
click at [831, 378] on icon at bounding box center [830, 384] width 31 height 31
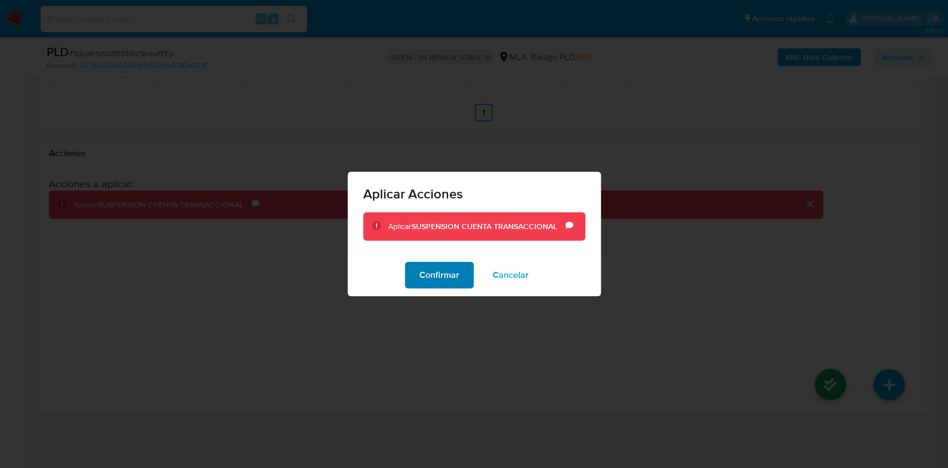
click at [431, 273] on span "Confirmar" at bounding box center [439, 275] width 40 height 24
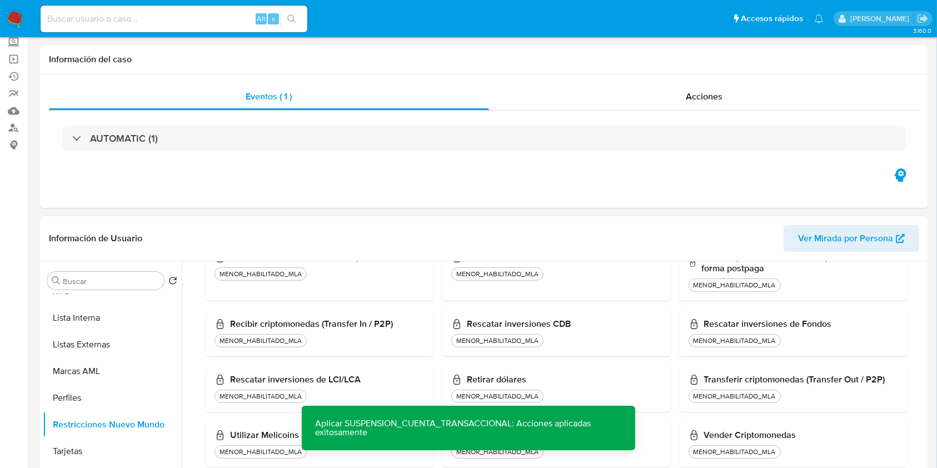
scroll to position [0, 0]
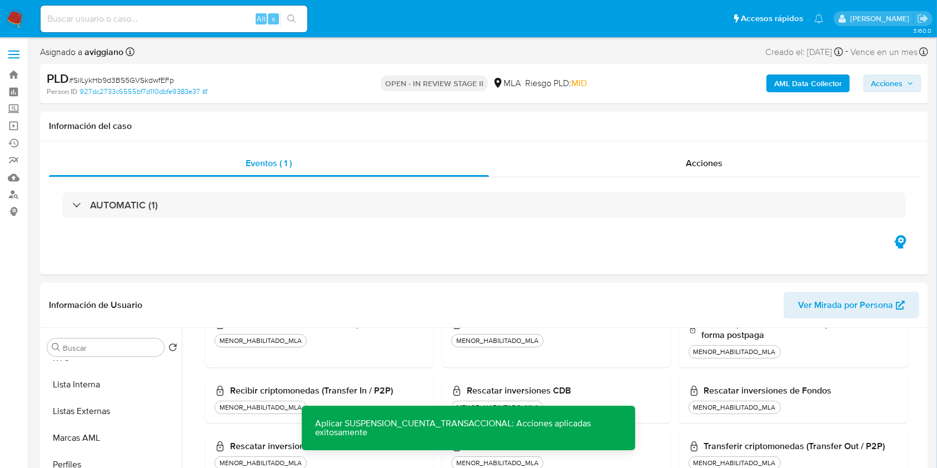
click at [899, 79] on span "Acciones" at bounding box center [887, 83] width 32 height 18
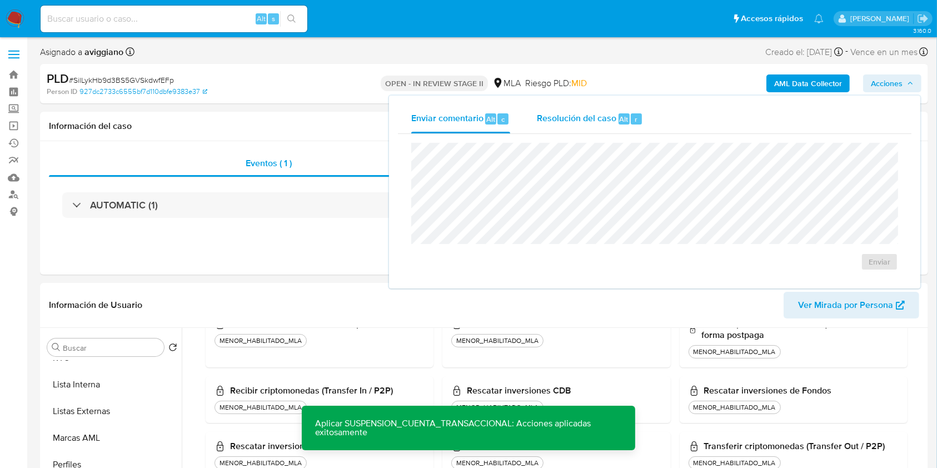
click at [592, 119] on span "Resolución del caso" at bounding box center [576, 118] width 79 height 13
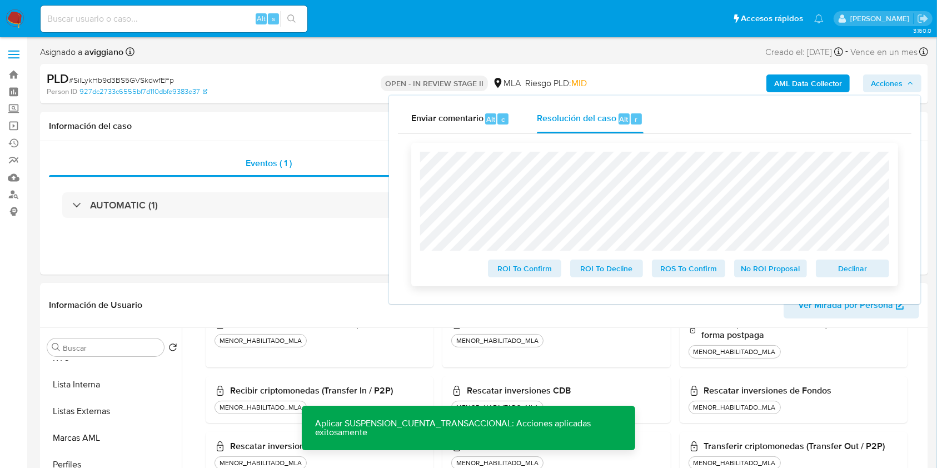
click at [848, 276] on span "Declinar" at bounding box center [852, 269] width 58 height 16
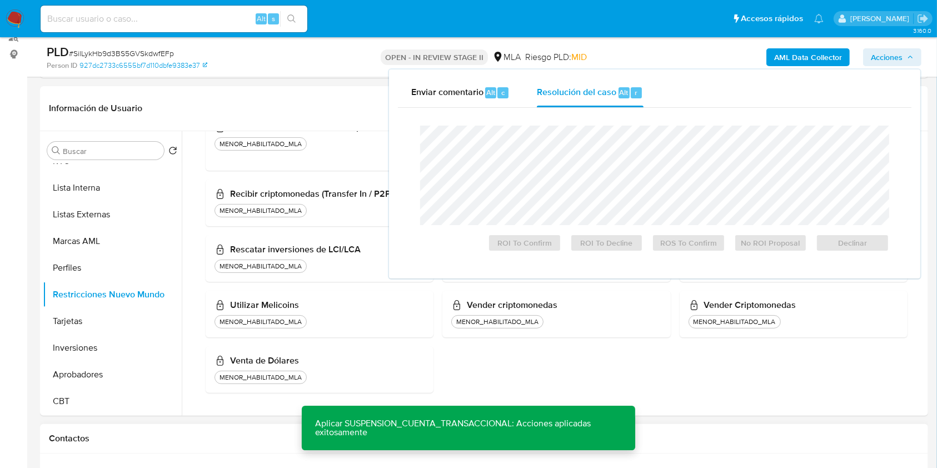
scroll to position [296, 0]
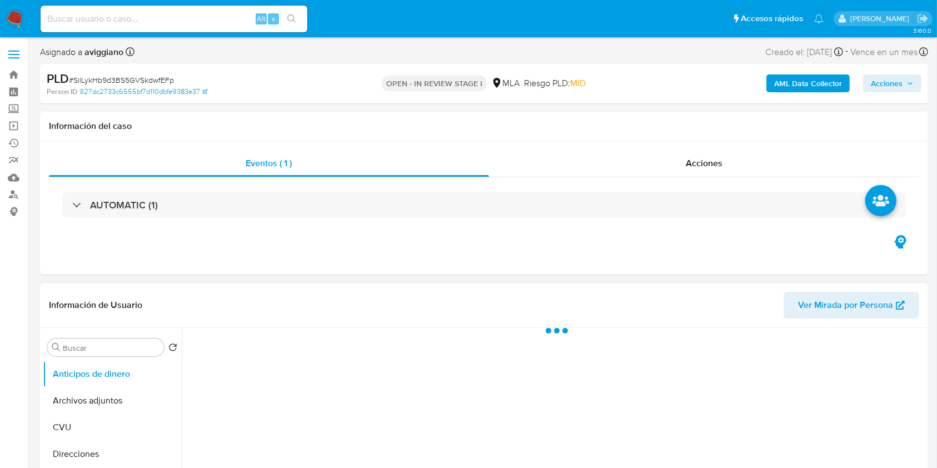
select select "10"
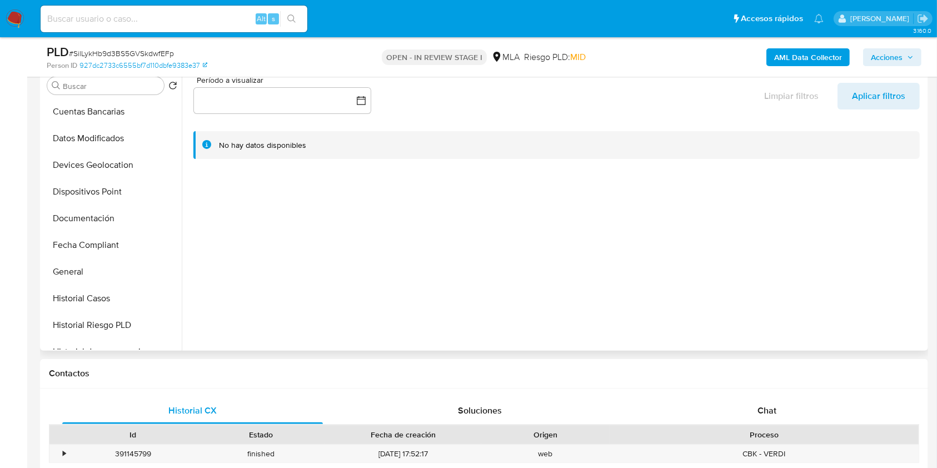
scroll to position [296, 0]
click at [91, 147] on button "General" at bounding box center [108, 136] width 130 height 27
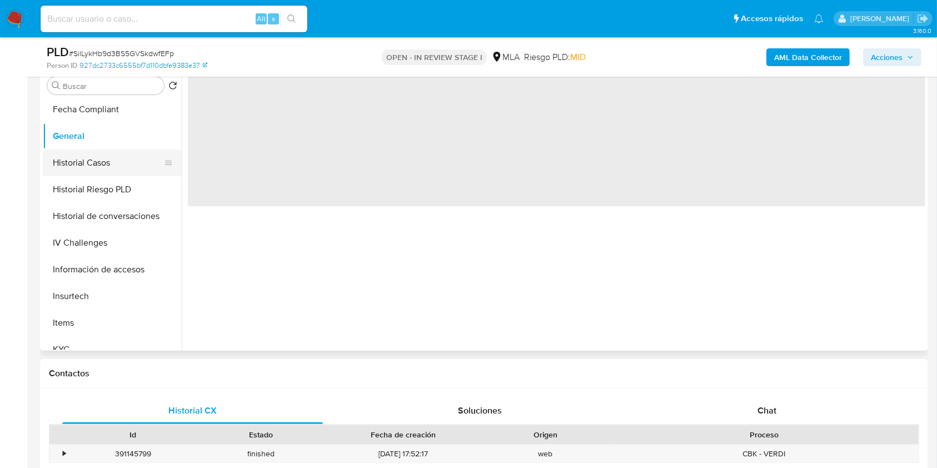
click at [89, 161] on button "Historial Casos" at bounding box center [108, 162] width 130 height 27
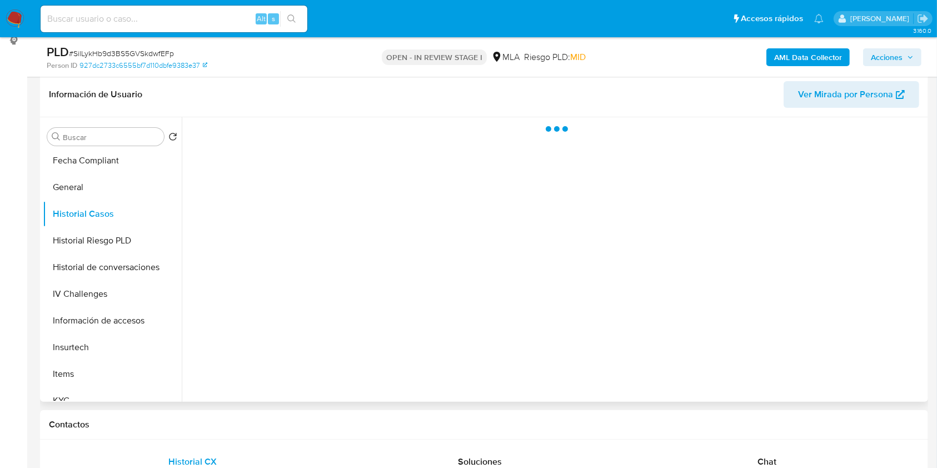
scroll to position [148, 0]
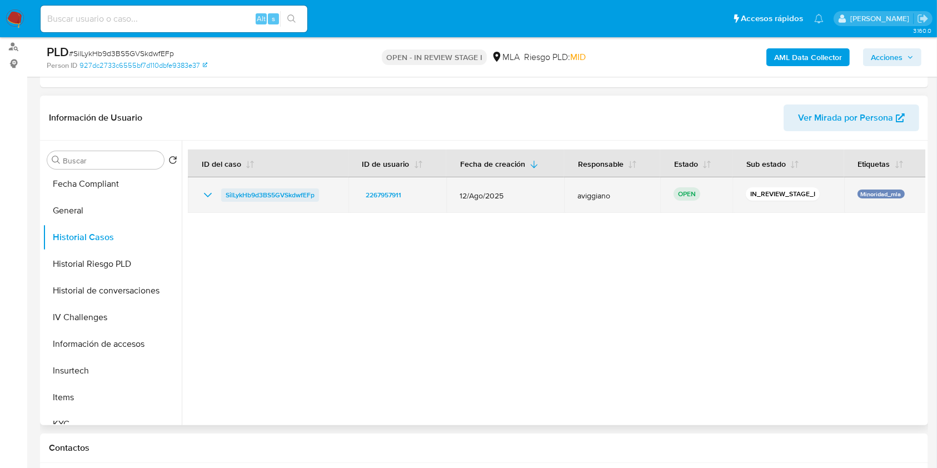
click at [251, 191] on span "SilLykHb9d3BS5GVSkdwfEFp" at bounding box center [270, 194] width 89 height 13
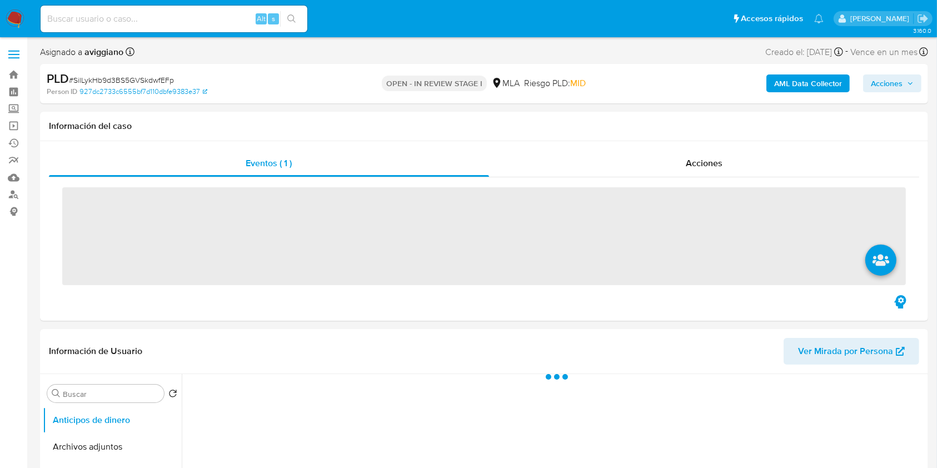
click at [890, 91] on span "Acciones" at bounding box center [887, 83] width 32 height 18
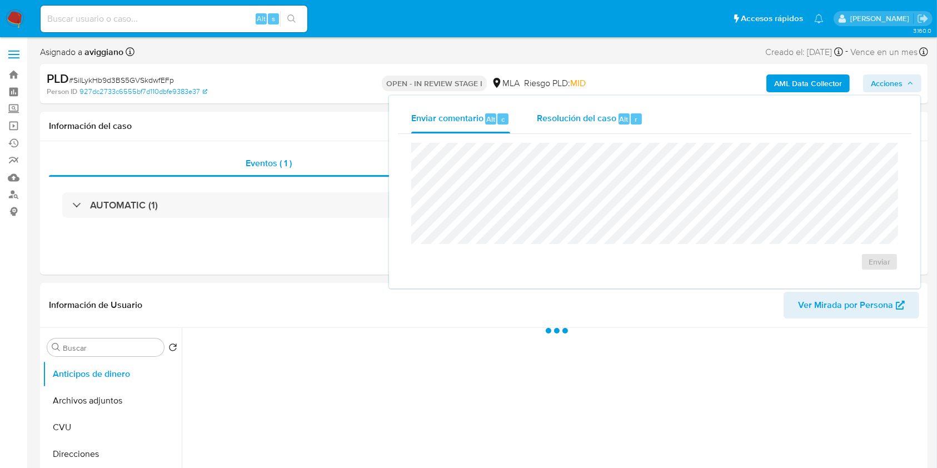
click at [621, 114] on span "Alt" at bounding box center [623, 119] width 9 height 11
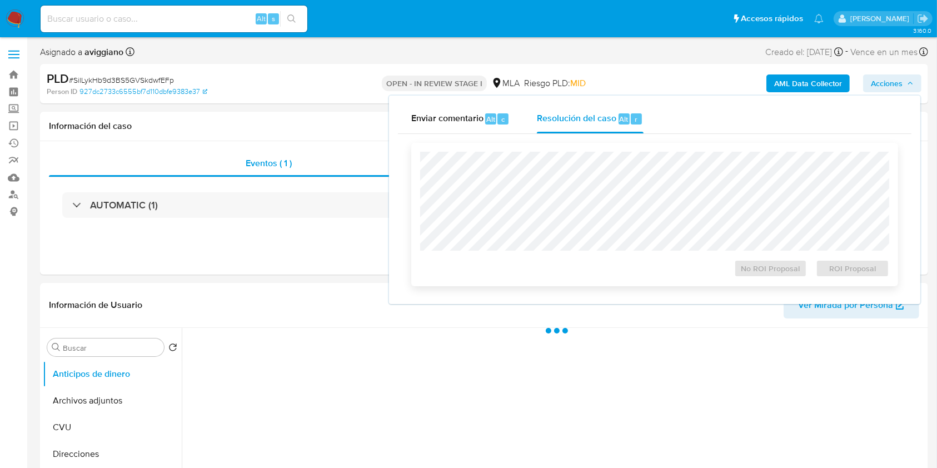
select select "10"
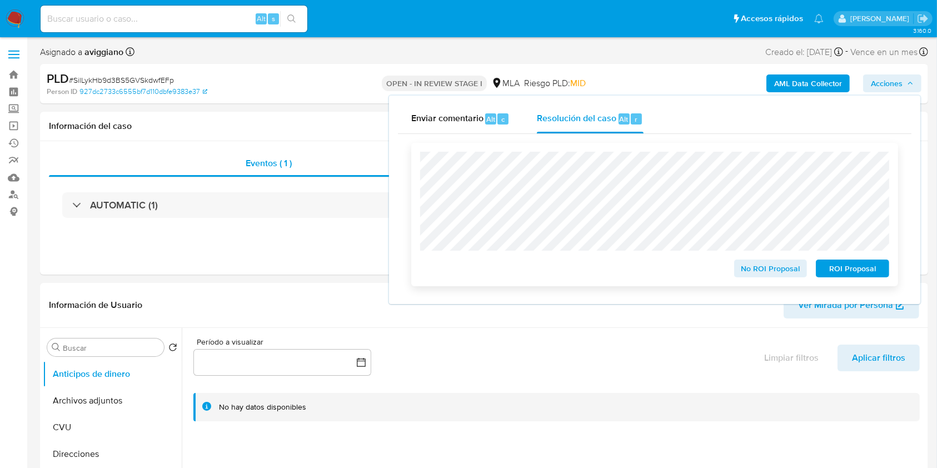
click at [873, 274] on span "ROI Proposal" at bounding box center [852, 269] width 58 height 16
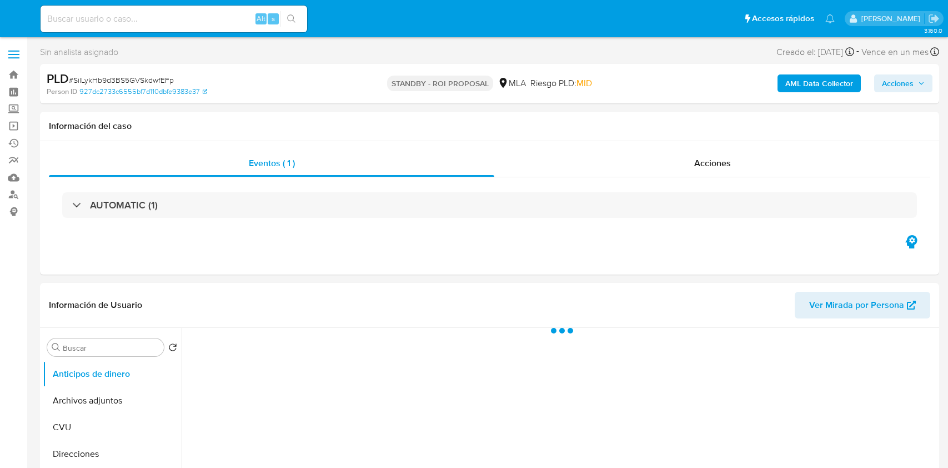
select select "10"
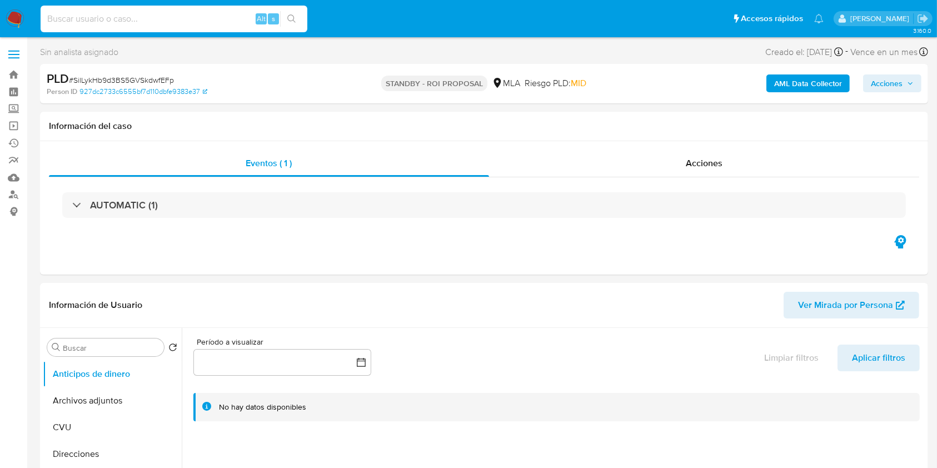
paste input "EyiPNSs06v1eC8bc8klLswL9"
type input "EyiPNSs06v1eC8bc8klLswL9"
click at [291, 14] on icon "search-icon" at bounding box center [291, 18] width 9 height 9
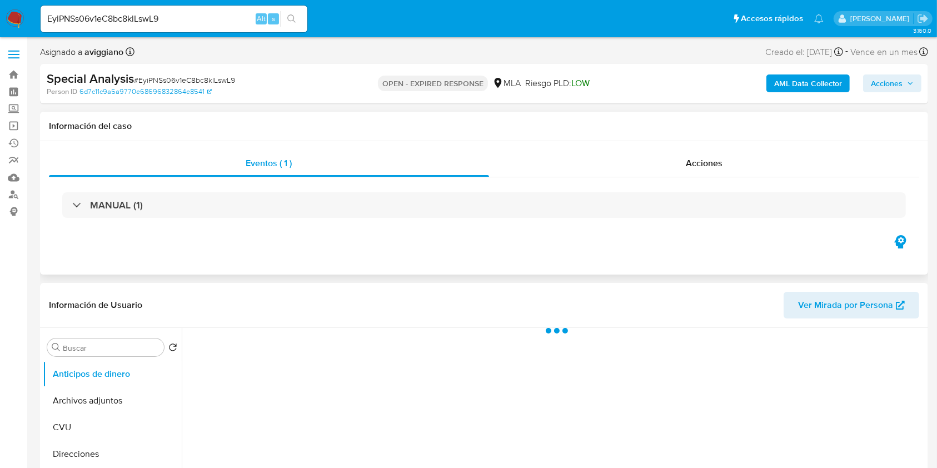
select select "10"
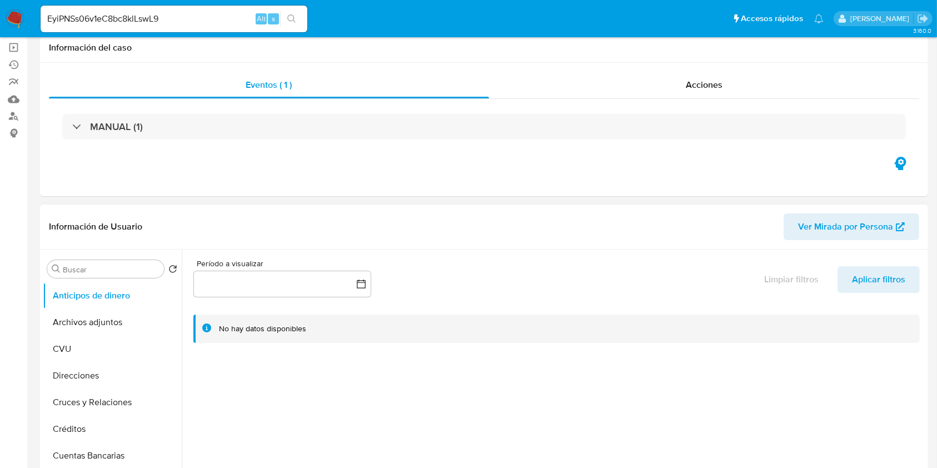
scroll to position [148, 0]
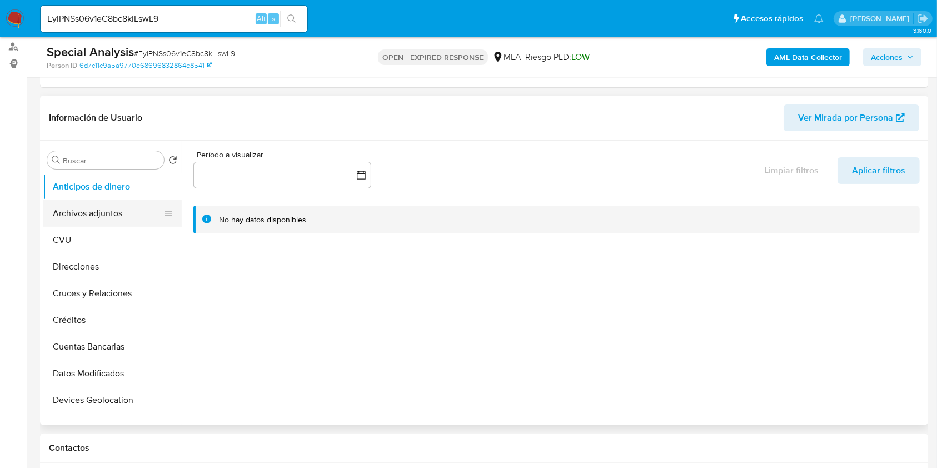
click at [101, 203] on button "Archivos adjuntos" at bounding box center [108, 213] width 130 height 27
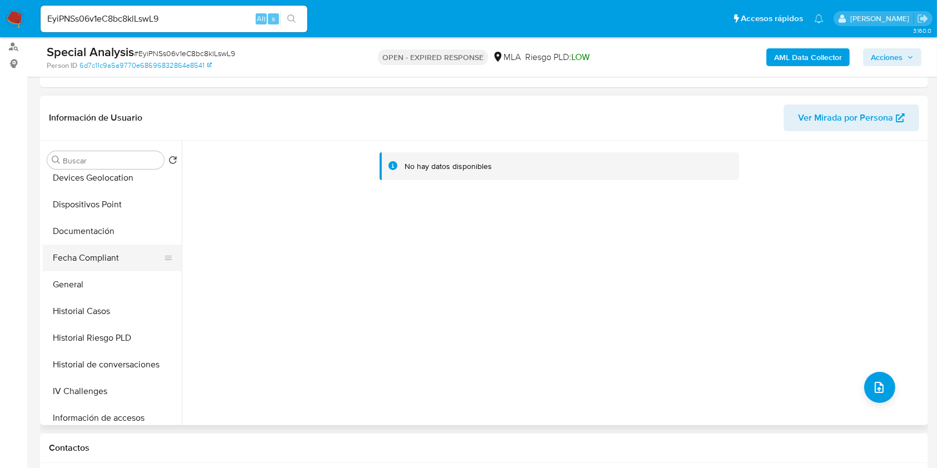
scroll to position [296, 0]
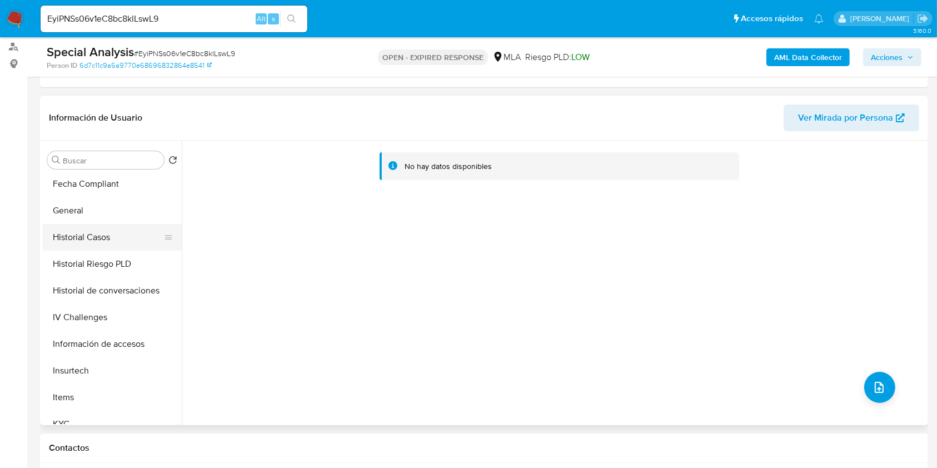
click at [116, 236] on button "Historial Casos" at bounding box center [108, 237] width 130 height 27
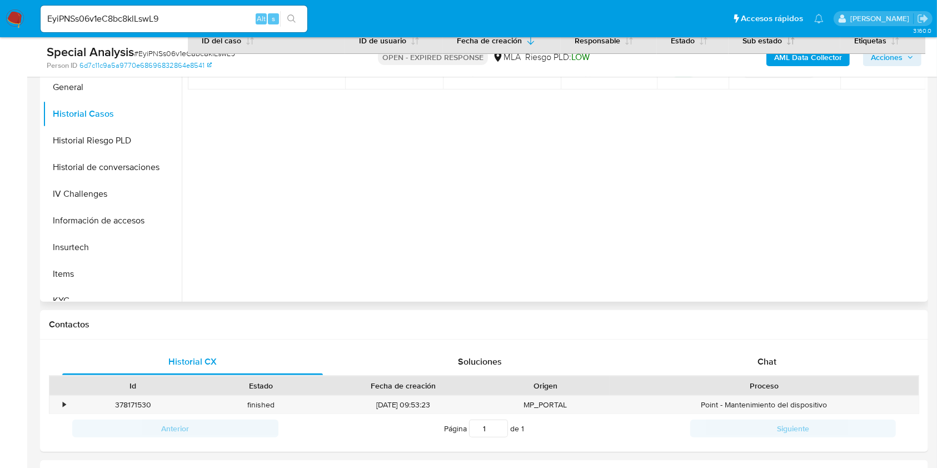
scroll to position [148, 0]
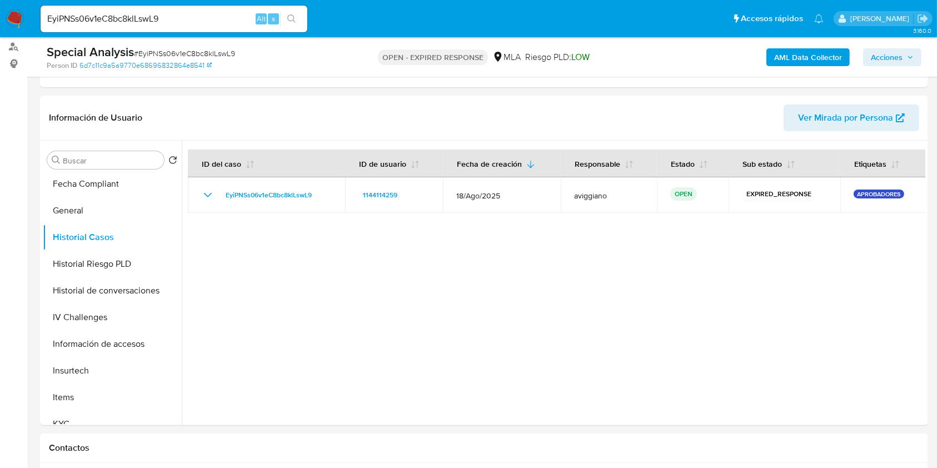
click at [793, 56] on b "AML Data Collector" at bounding box center [808, 57] width 68 height 18
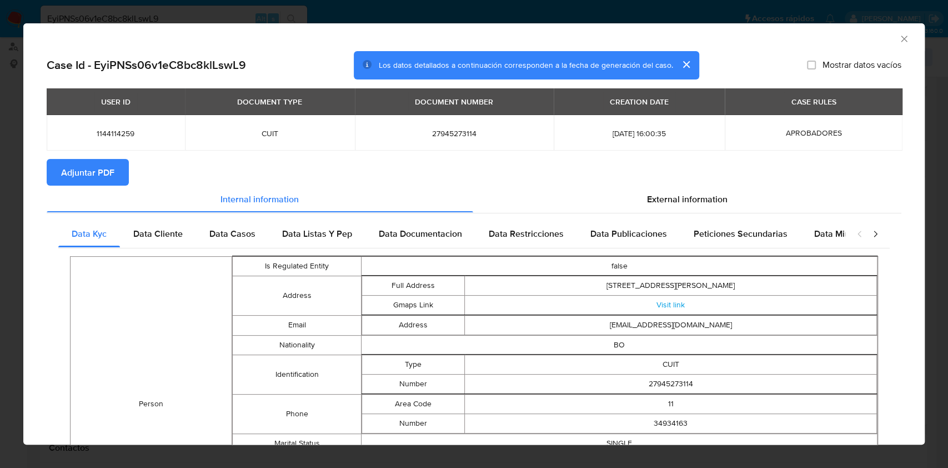
click at [79, 163] on span "Adjuntar PDF" at bounding box center [87, 172] width 53 height 24
click at [899, 42] on icon "Cerrar ventana" at bounding box center [904, 38] width 11 height 11
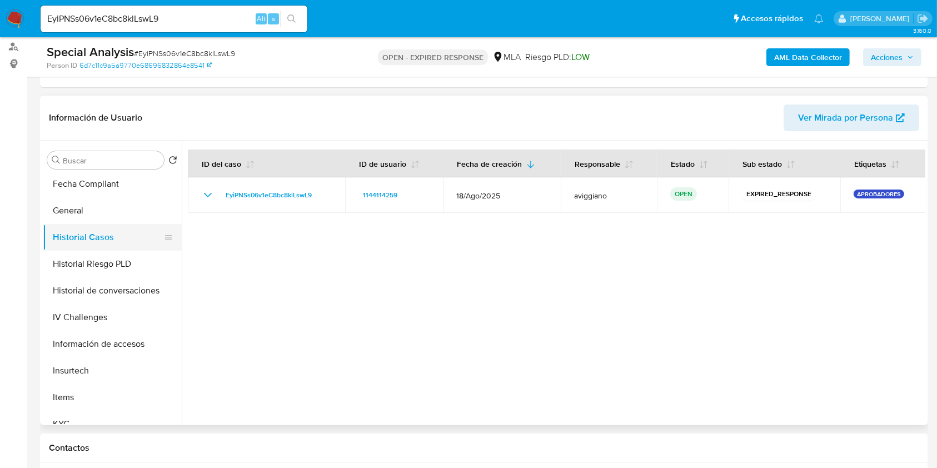
click at [133, 242] on button "Historial Casos" at bounding box center [108, 237] width 130 height 27
click at [121, 224] on button "Historial Casos" at bounding box center [108, 237] width 130 height 27
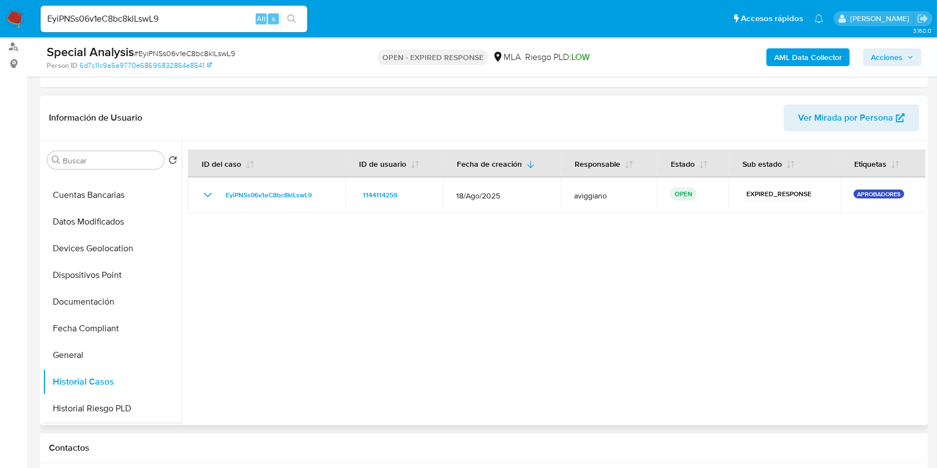
scroll to position [0, 0]
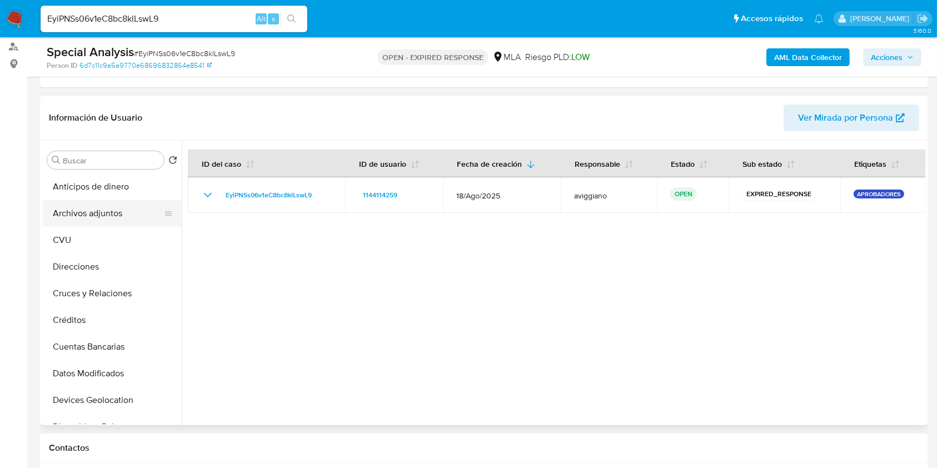
click at [106, 222] on button "Archivos adjuntos" at bounding box center [108, 213] width 130 height 27
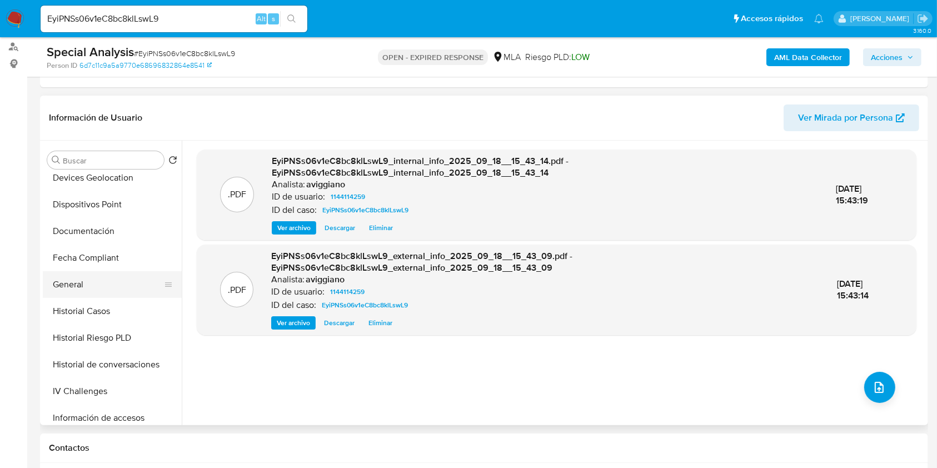
scroll to position [518, 0]
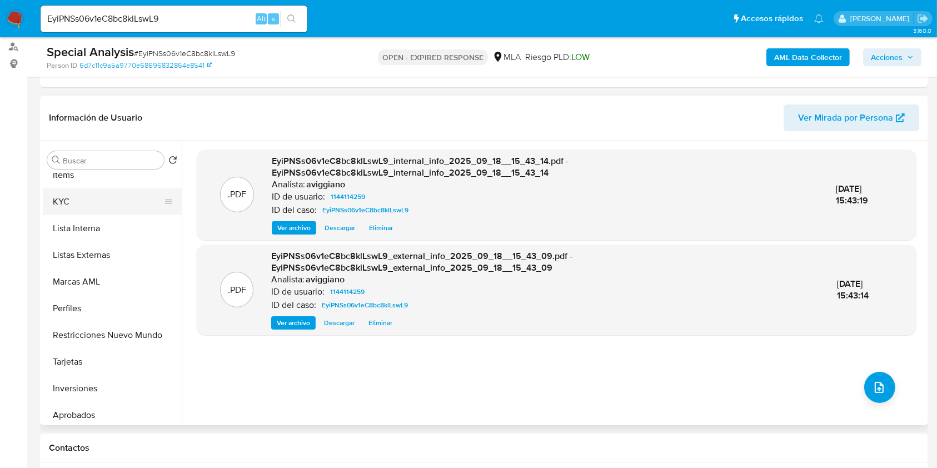
click at [84, 190] on button "KYC" at bounding box center [108, 201] width 130 height 27
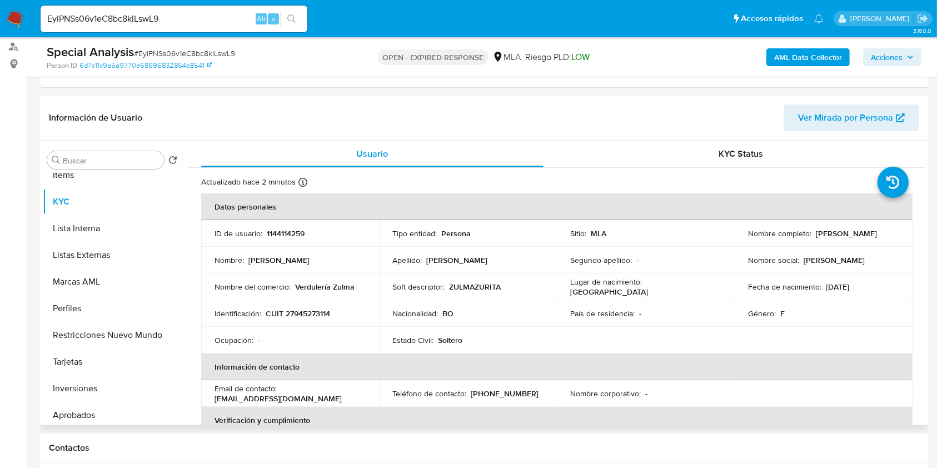
click at [318, 309] on p "CUIT 27945273114" at bounding box center [298, 313] width 64 height 10
copy p "27945273114"
click at [279, 233] on p "1144114259" at bounding box center [286, 233] width 38 height 10
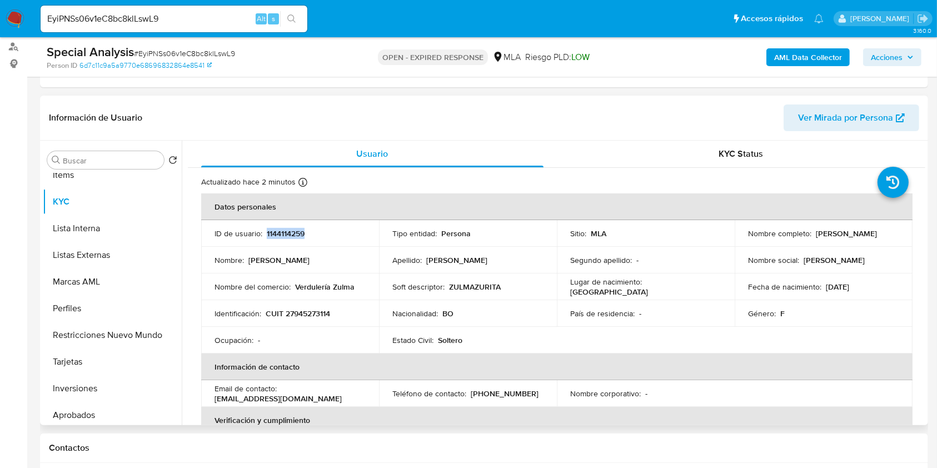
copy p "1144114259"
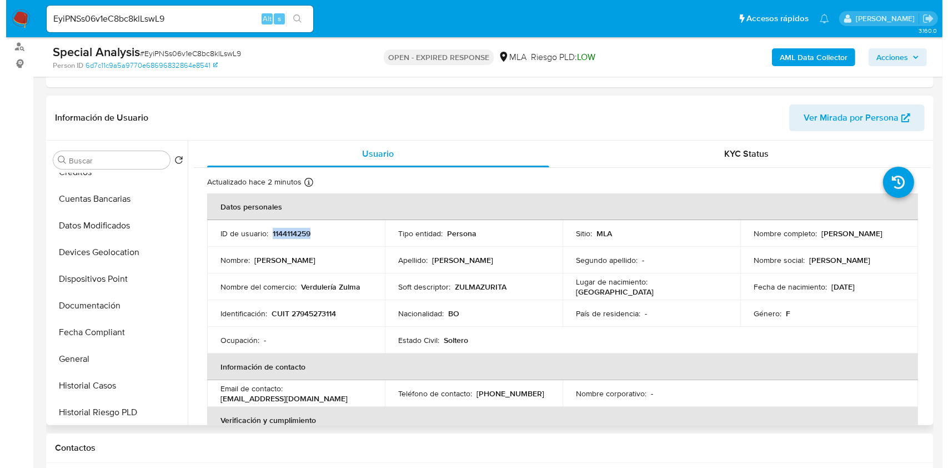
scroll to position [0, 0]
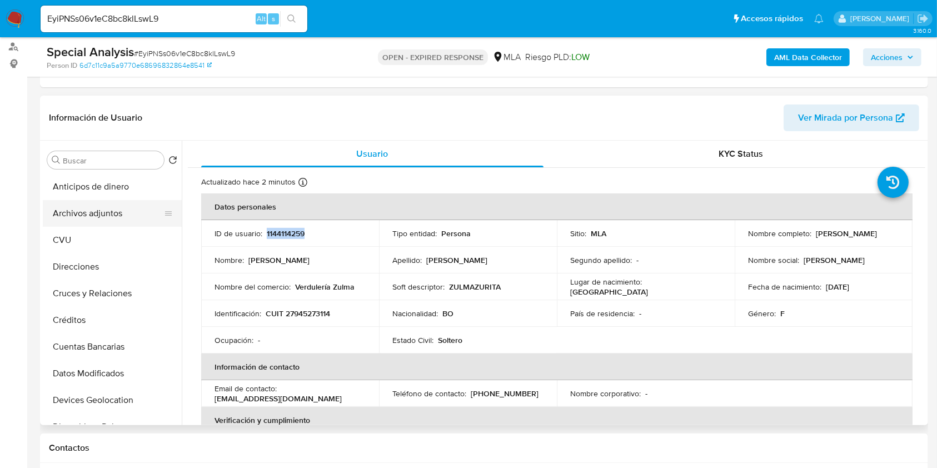
click at [113, 213] on button "Archivos adjuntos" at bounding box center [108, 213] width 130 height 27
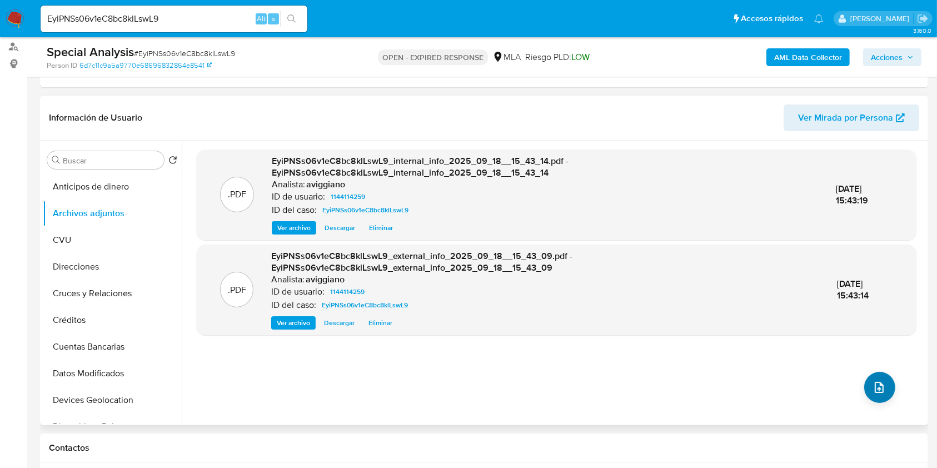
drag, startPoint x: 855, startPoint y: 378, endPoint x: 864, endPoint y: 382, distance: 9.7
click at [857, 378] on div ".PDF EyiPNSs06v1eC8bc8klLswL9_internal_info_2025_09_18__15_43_14.pdf - EyiPNSs0…" at bounding box center [557, 282] width 720 height 267
click at [872, 384] on icon "upload-file" at bounding box center [878, 387] width 13 height 13
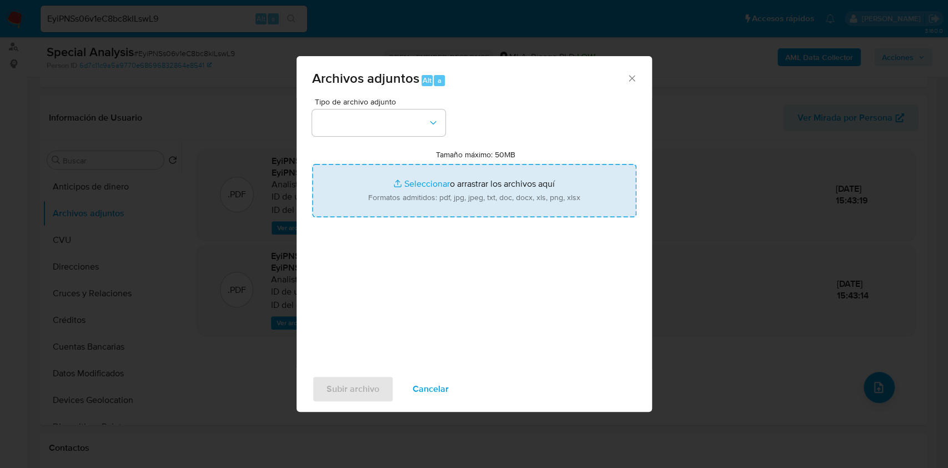
click at [538, 188] on input "Tamaño máximo: 50MB Seleccionar archivos" at bounding box center [474, 190] width 324 height 53
type input "C:\fakepath\Nosis Manager - 1144114259.pdf"
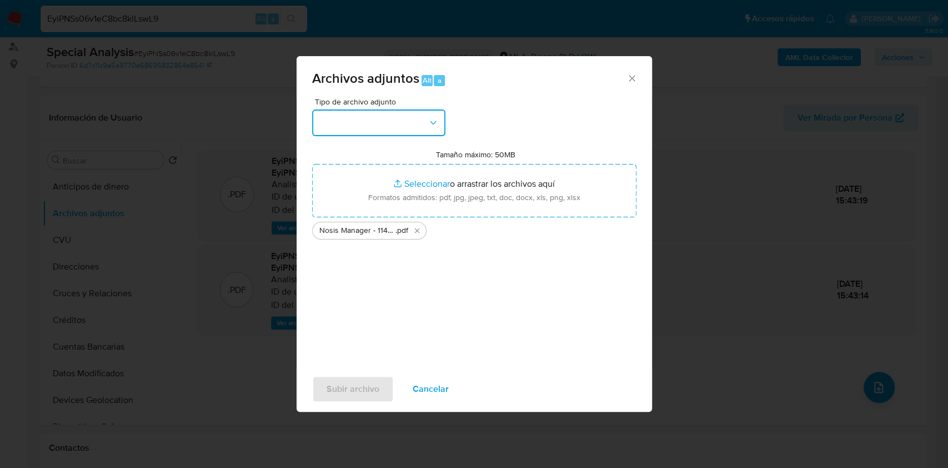
click at [394, 119] on button "button" at bounding box center [378, 122] width 133 height 27
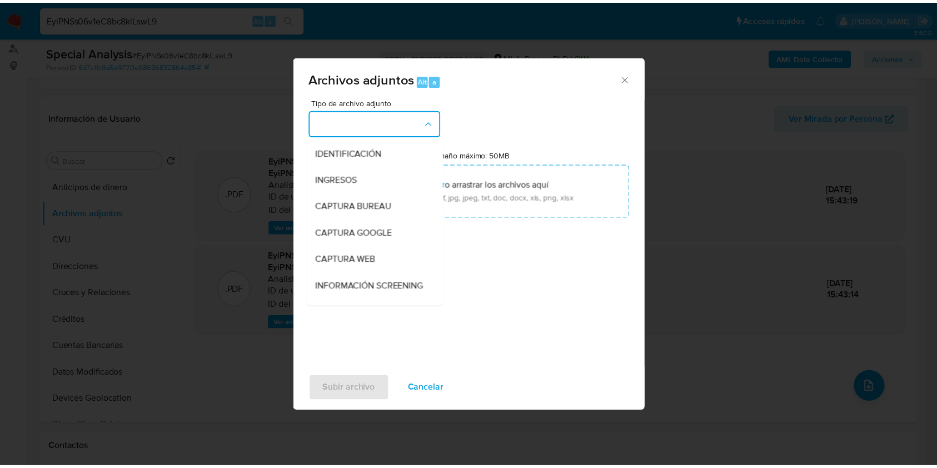
scroll to position [148, 0]
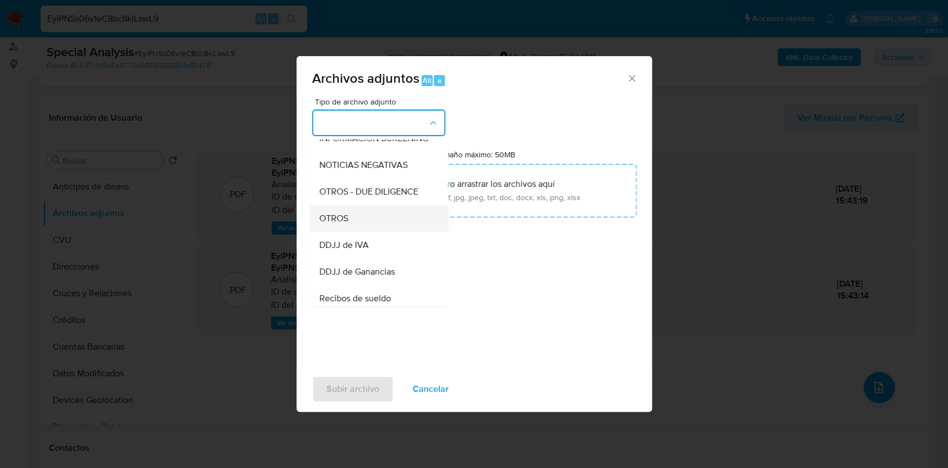
click at [358, 228] on div "OTROS" at bounding box center [375, 218] width 113 height 27
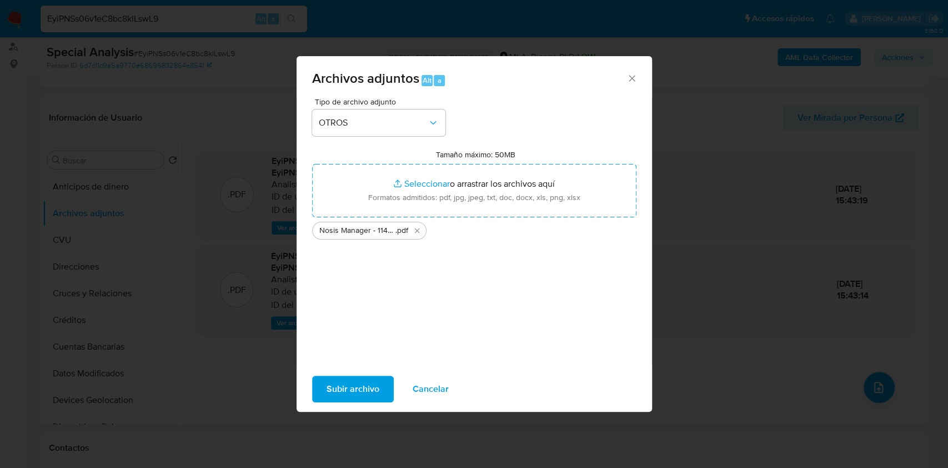
drag, startPoint x: 344, startPoint y: 368, endPoint x: 347, endPoint y: 373, distance: 6.2
click at [344, 368] on div "Subir archivo Cancelar" at bounding box center [475, 389] width 356 height 42
click at [349, 381] on span "Subir archivo" at bounding box center [353, 389] width 53 height 24
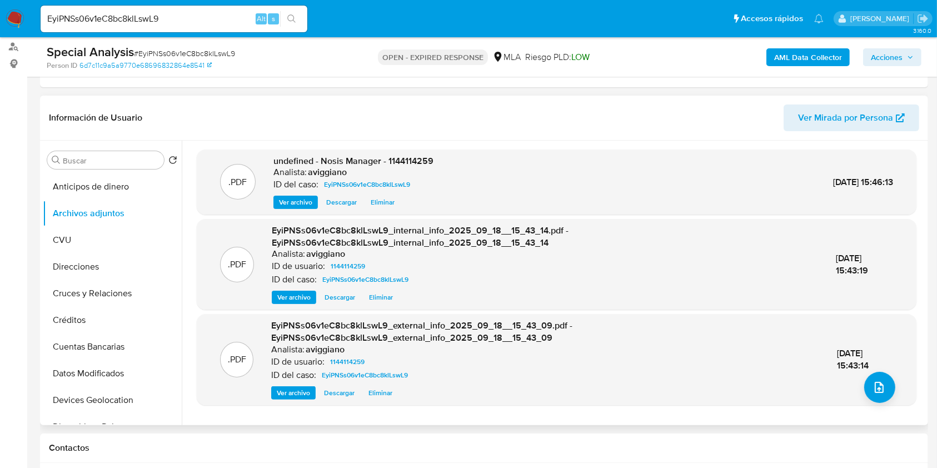
click at [408, 156] on span "undefined - Nosis Manager - 1144114259" at bounding box center [353, 160] width 160 height 13
copy span "1144114259"
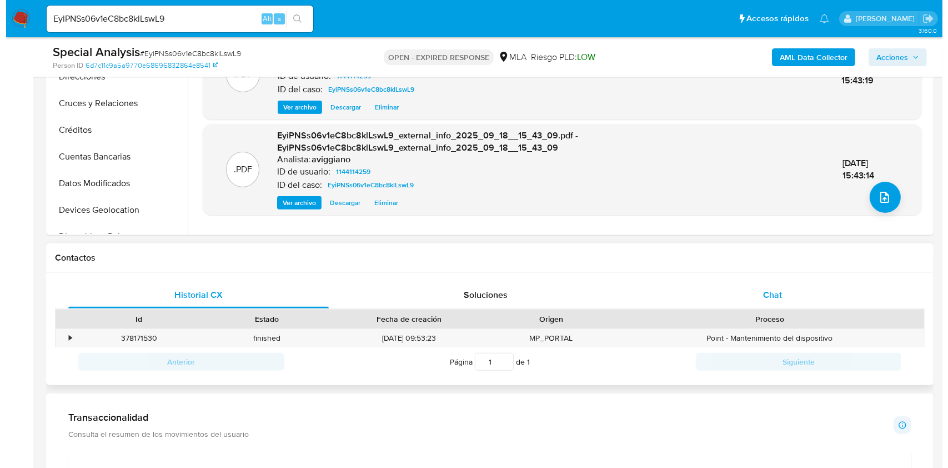
scroll to position [444, 0]
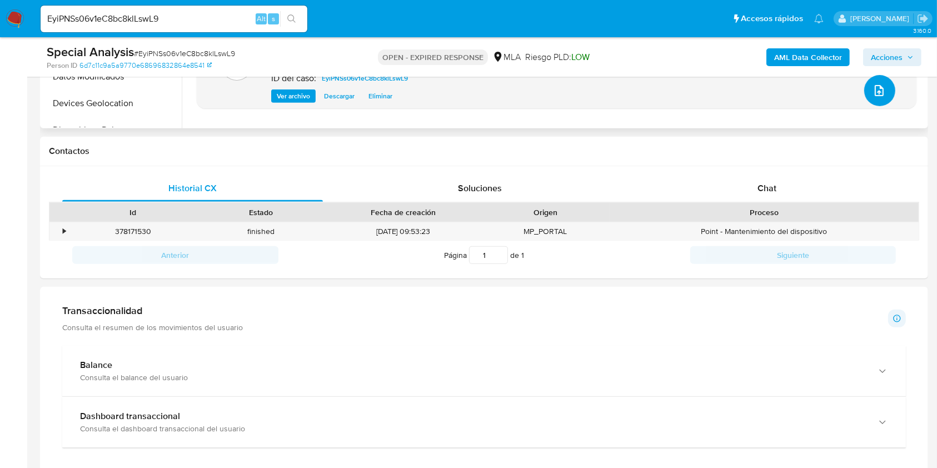
click at [876, 94] on icon "upload-file" at bounding box center [878, 90] width 13 height 13
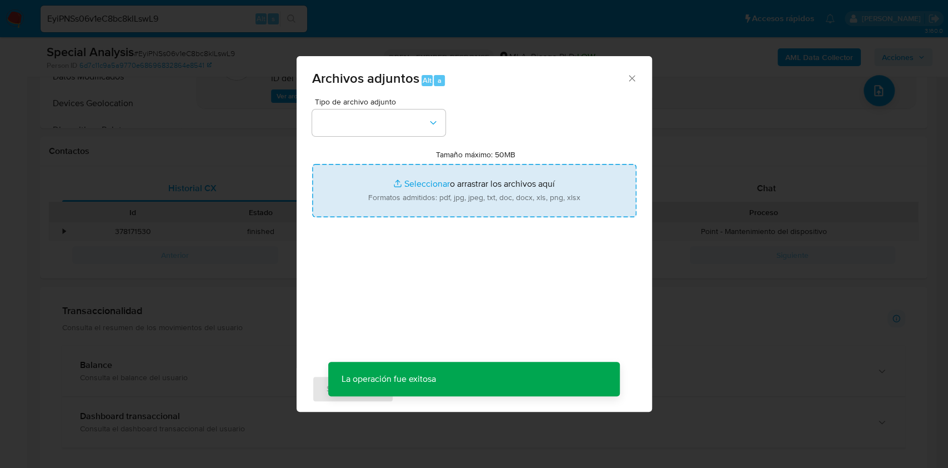
click at [417, 184] on input "Tamaño máximo: 50MB Seleccionar archivos" at bounding box center [474, 190] width 324 height 53
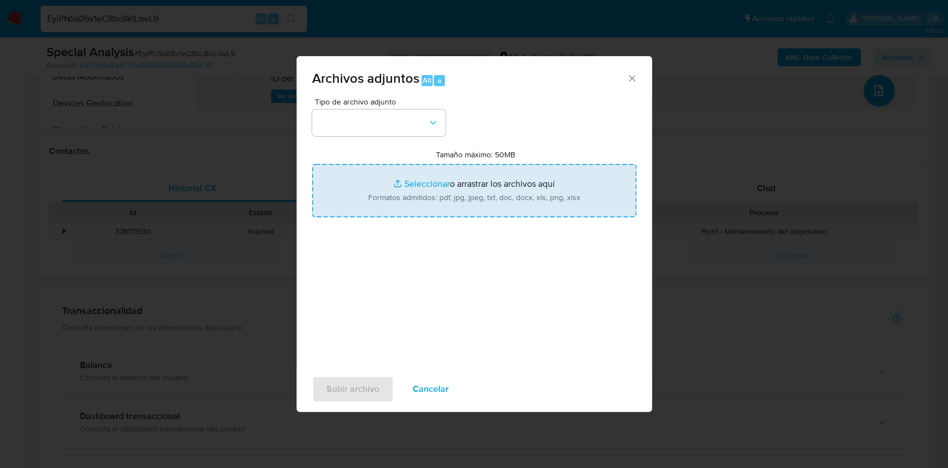
type input "C:\fakepath\Movimientos-Aladdin-v10_1 - 1144114259 -.xlsx"
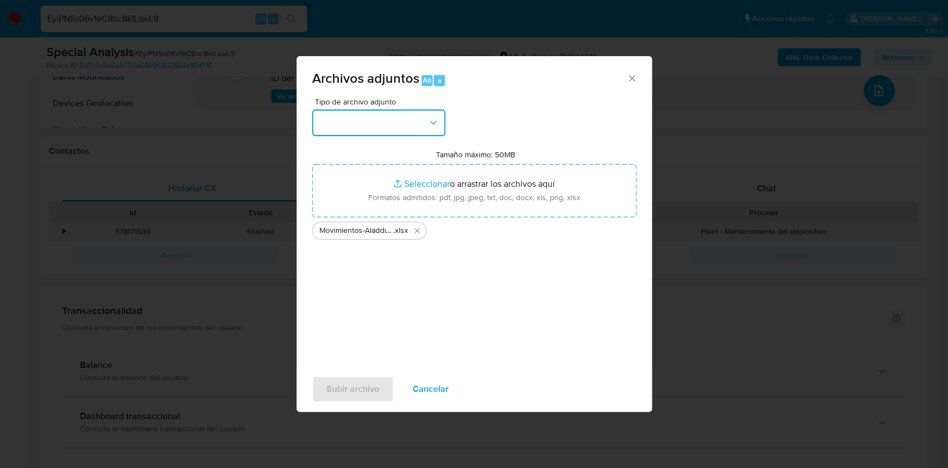
click at [368, 118] on button "button" at bounding box center [378, 122] width 133 height 27
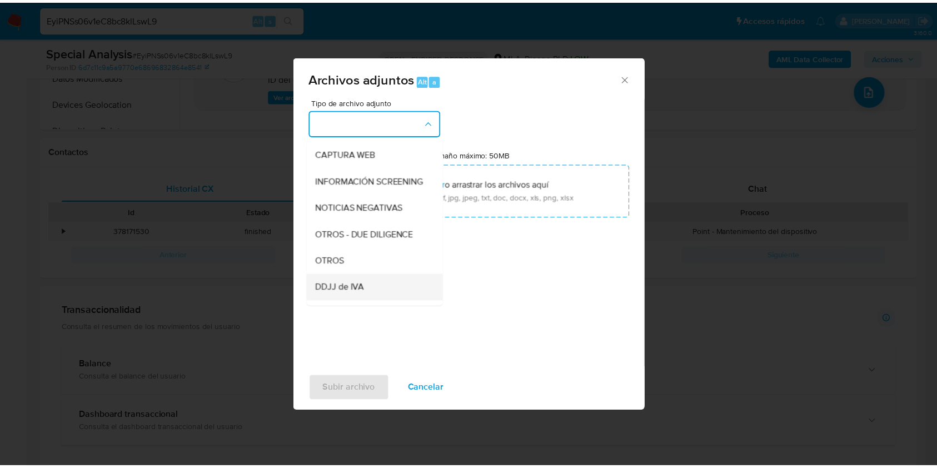
scroll to position [148, 0]
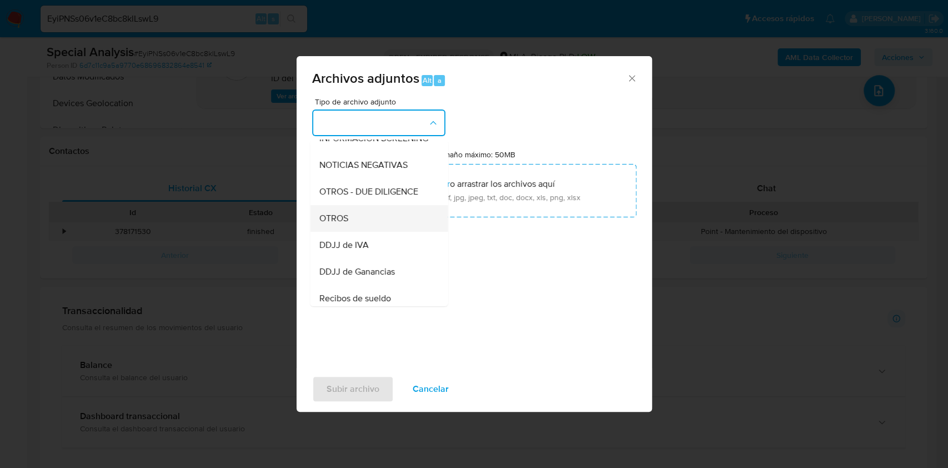
click at [332, 224] on span "OTROS" at bounding box center [333, 218] width 29 height 11
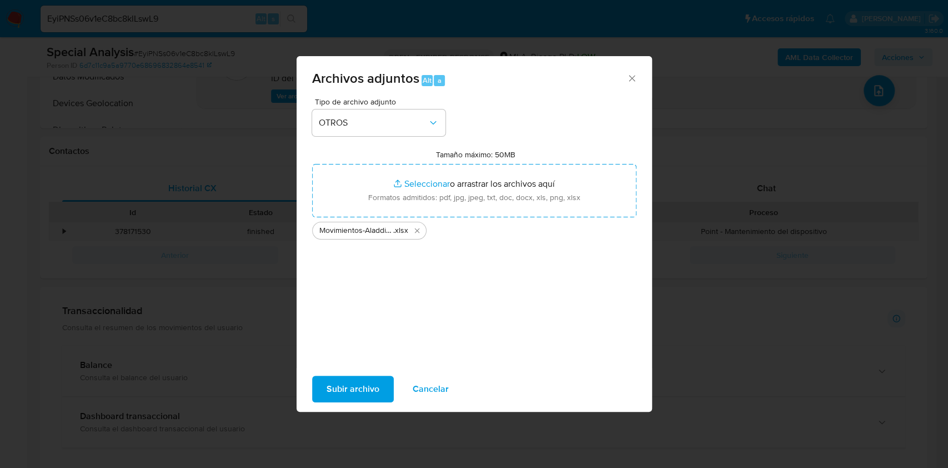
click at [356, 403] on div "Subir archivo Cancelar" at bounding box center [475, 389] width 356 height 42
click at [356, 402] on div "Subir archivo Cancelar" at bounding box center [475, 389] width 356 height 42
click at [355, 394] on span "Subir archivo" at bounding box center [353, 389] width 53 height 24
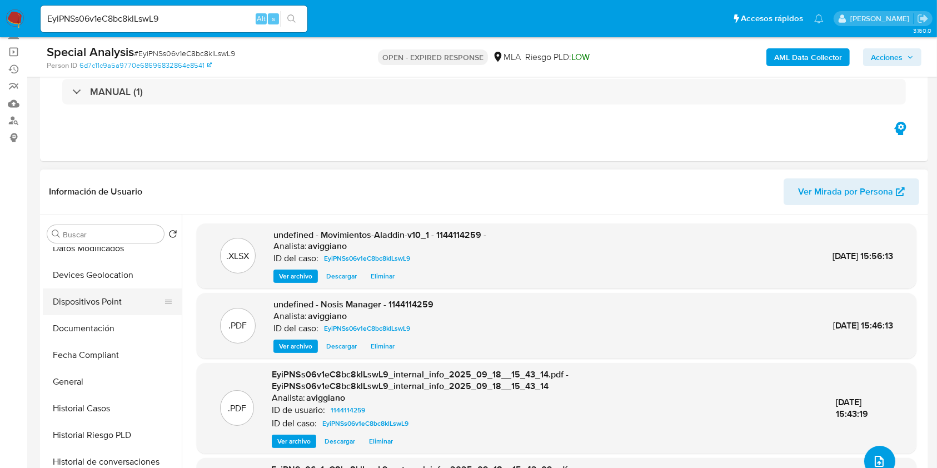
scroll to position [222, 0]
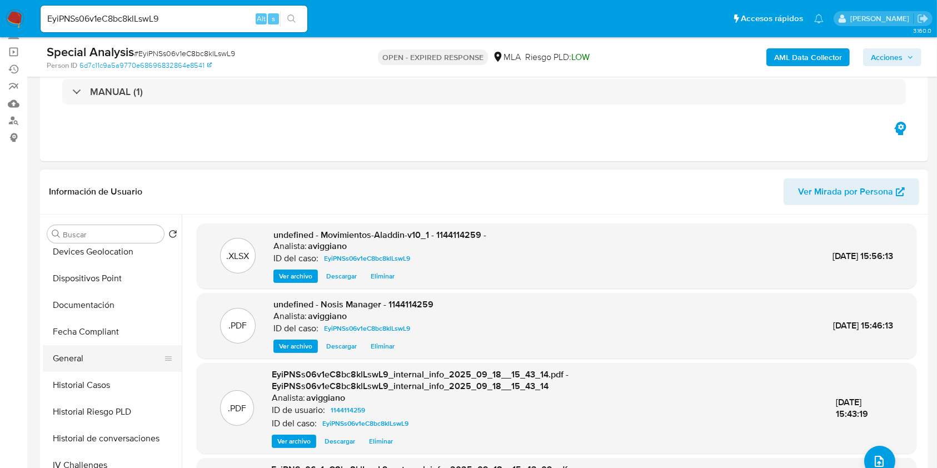
click at [91, 353] on button "General" at bounding box center [108, 358] width 130 height 27
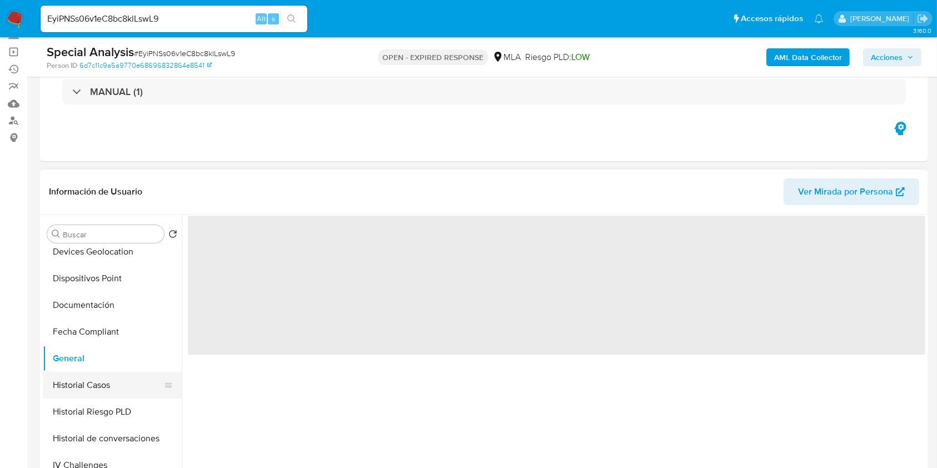
click at [94, 377] on button "Historial Casos" at bounding box center [108, 385] width 130 height 27
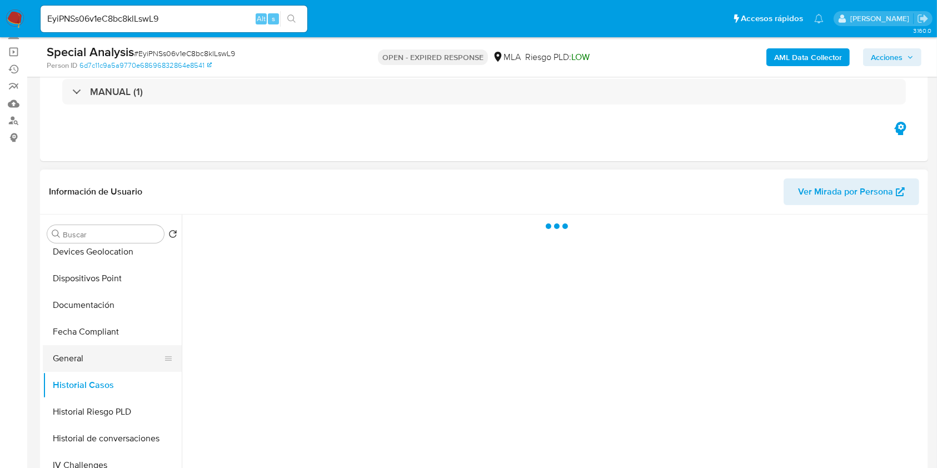
drag, startPoint x: 94, startPoint y: 362, endPoint x: 107, endPoint y: 355, distance: 14.2
click at [94, 361] on button "General" at bounding box center [108, 358] width 130 height 27
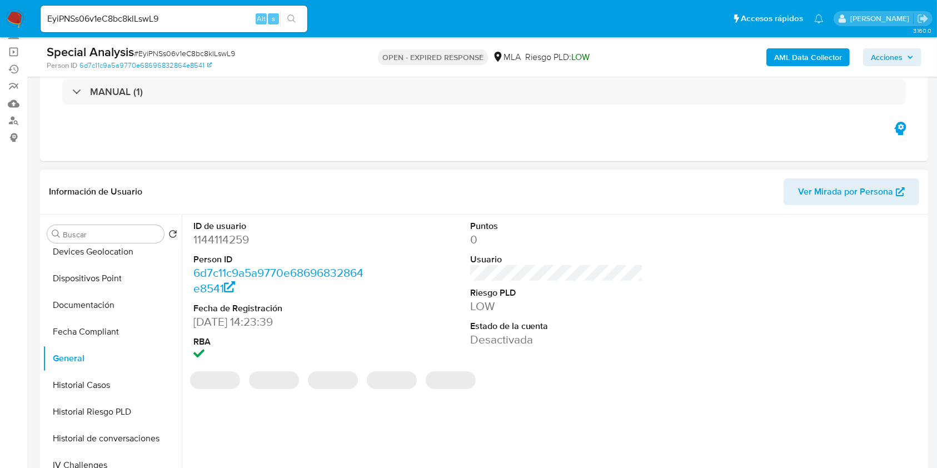
click at [216, 242] on dd "1144114259" at bounding box center [279, 240] width 173 height 16
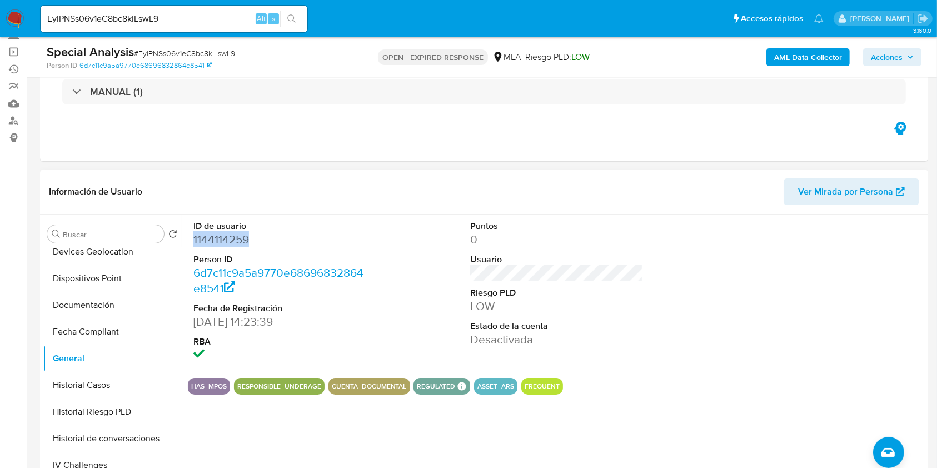
copy dd "1144114259"
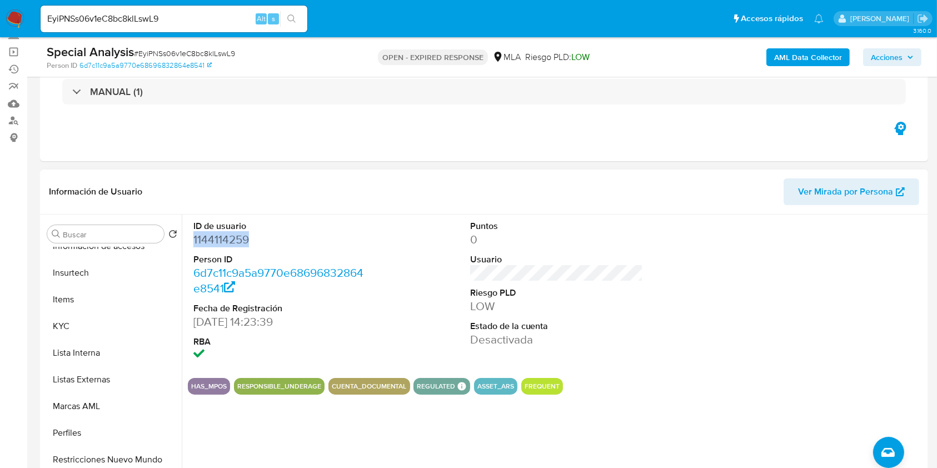
scroll to position [518, 0]
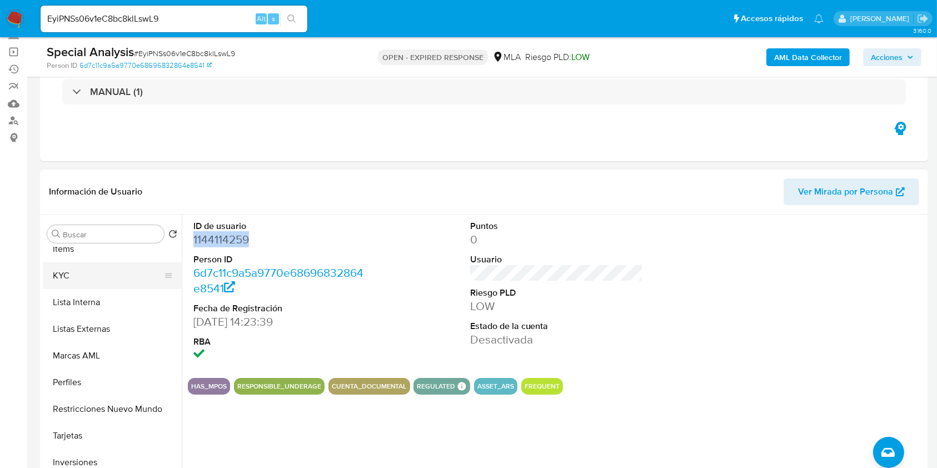
click at [101, 279] on button "KYC" at bounding box center [108, 275] width 130 height 27
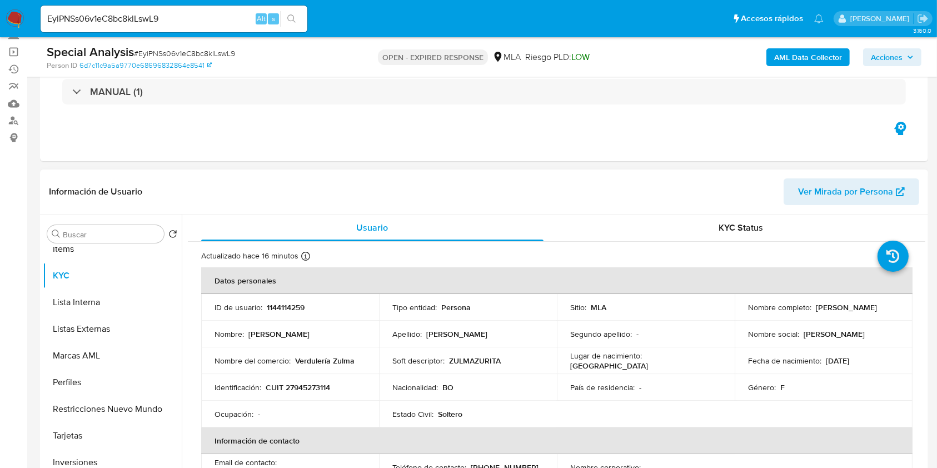
click at [299, 307] on p "1144114259" at bounding box center [286, 307] width 38 height 10
copy p "1144114259"
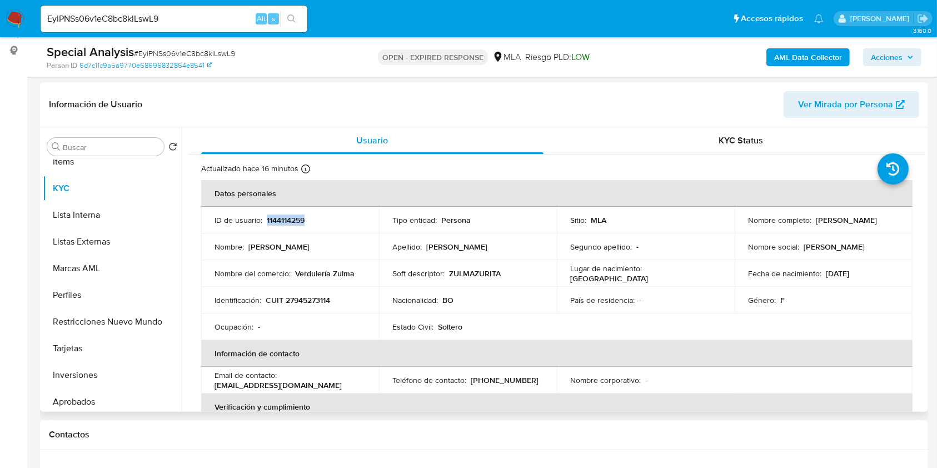
scroll to position [74, 0]
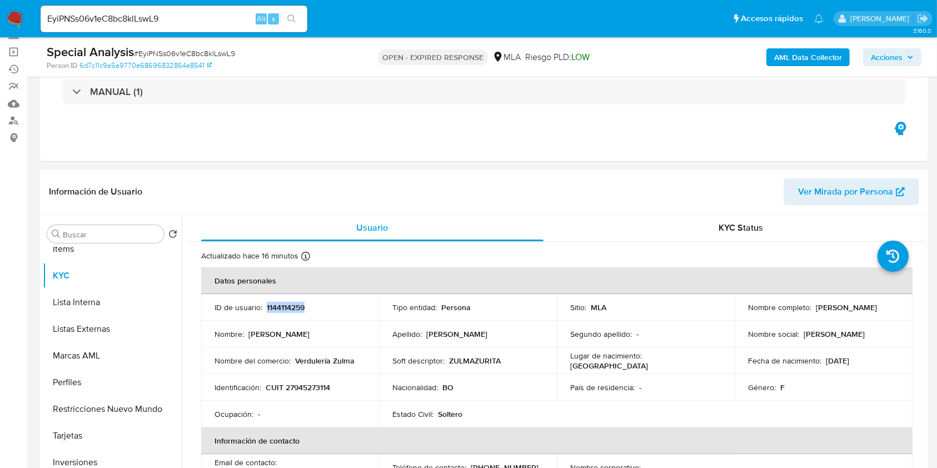
copy p "1144114259"
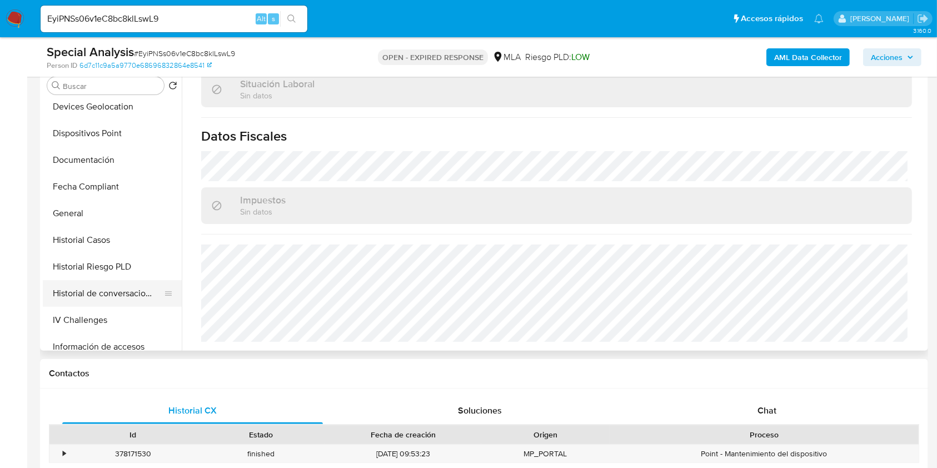
scroll to position [148, 0]
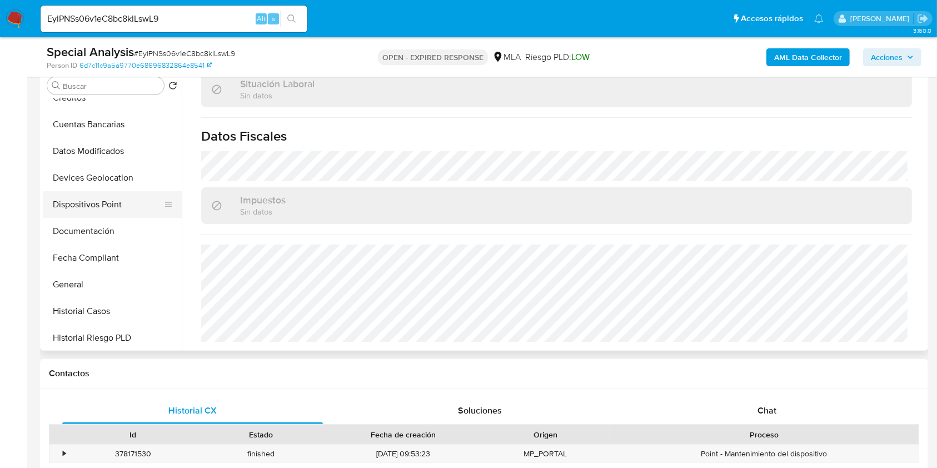
click at [91, 206] on button "Dispositivos Point" at bounding box center [108, 204] width 130 height 27
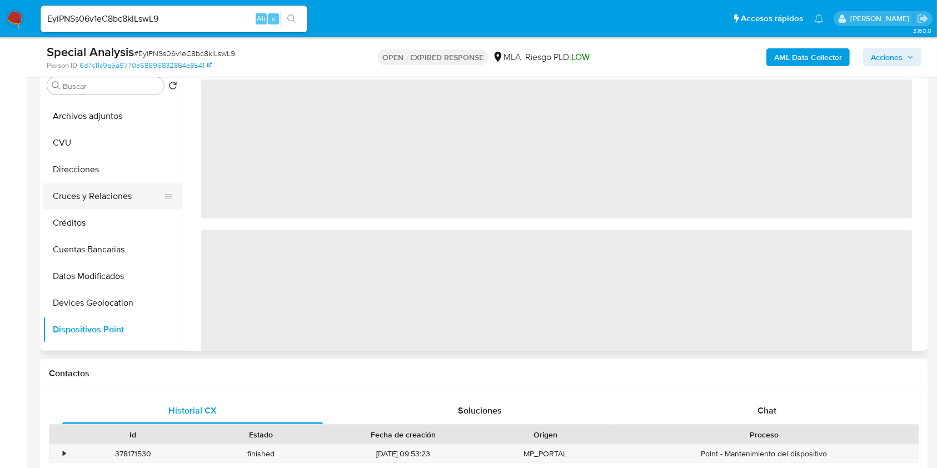
scroll to position [0, 0]
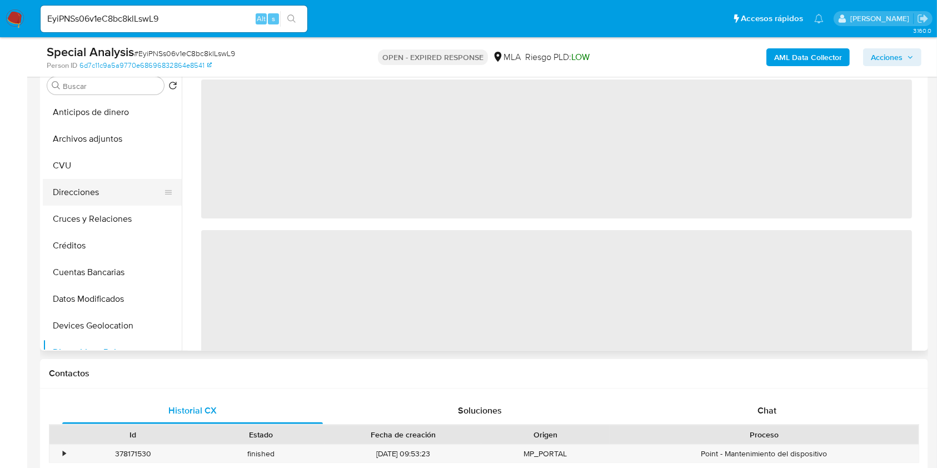
click at [84, 196] on button "Direcciones" at bounding box center [108, 192] width 130 height 27
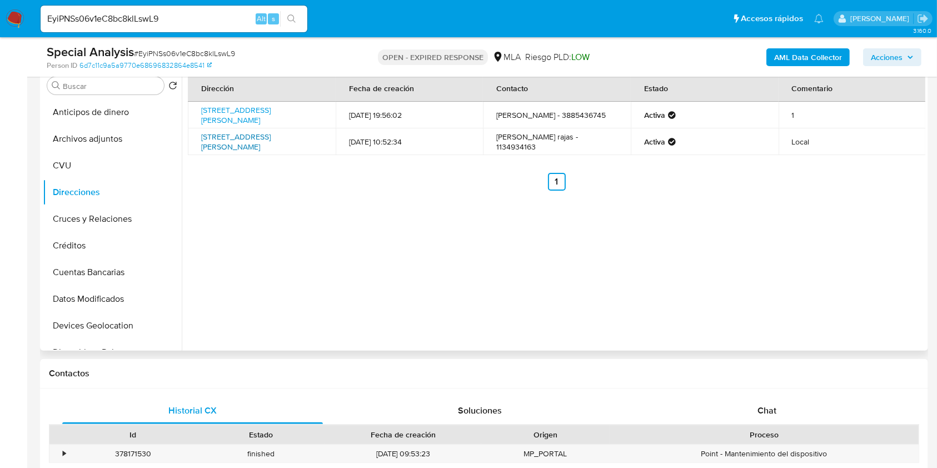
click at [267, 148] on link "Avenida Eva Perón 3879, Buenos Aires, Capital Federal, 1407, Argentina 3879" at bounding box center [235, 141] width 69 height 21
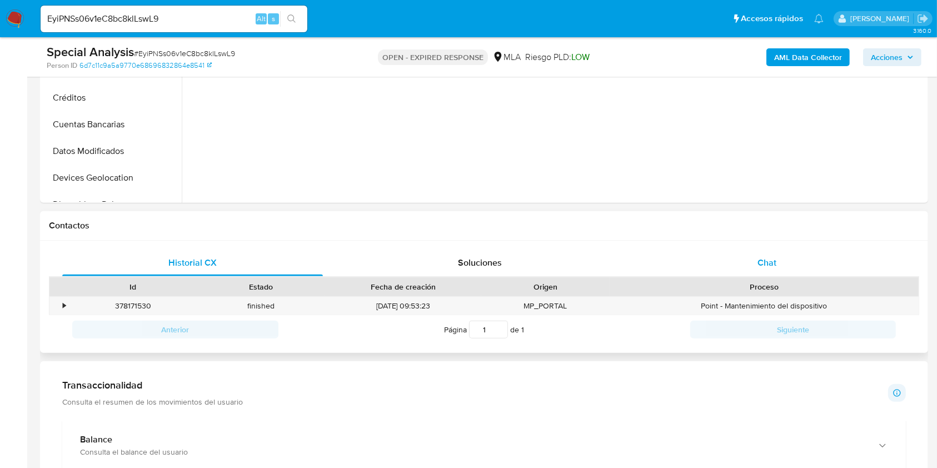
click at [765, 273] on div "Chat" at bounding box center [767, 262] width 261 height 27
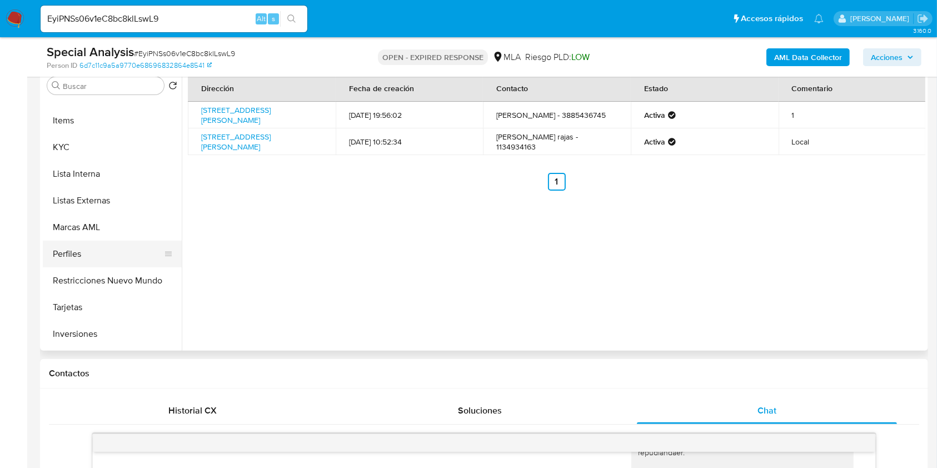
scroll to position [476, 0]
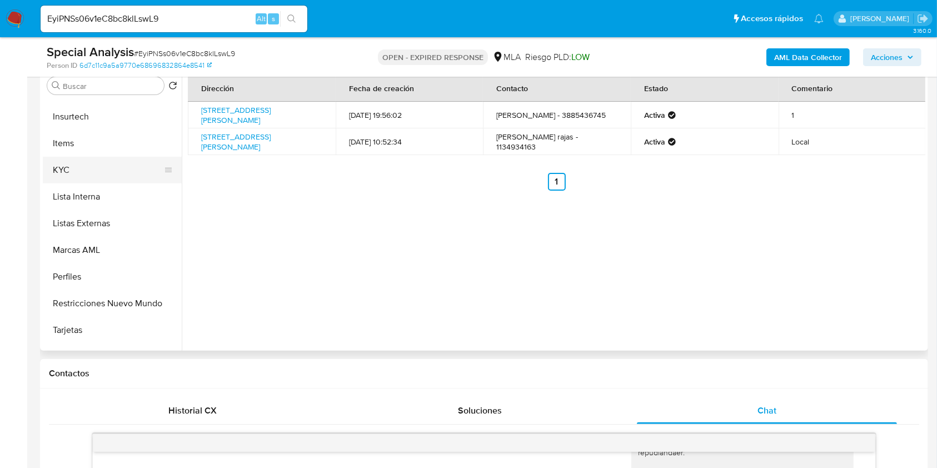
click at [84, 172] on button "KYC" at bounding box center [108, 170] width 130 height 27
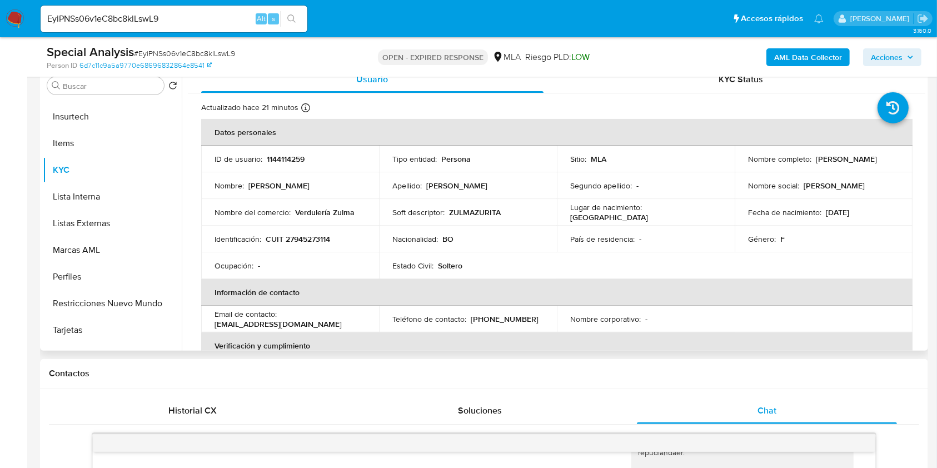
click at [318, 238] on p "CUIT 27945273114" at bounding box center [298, 239] width 64 height 10
copy p "27945273114"
drag, startPoint x: 294, startPoint y: 239, endPoint x: 315, endPoint y: 227, distance: 24.2
click at [253, 229] on td "Identificación : CUIT 27945273114" at bounding box center [290, 239] width 178 height 27
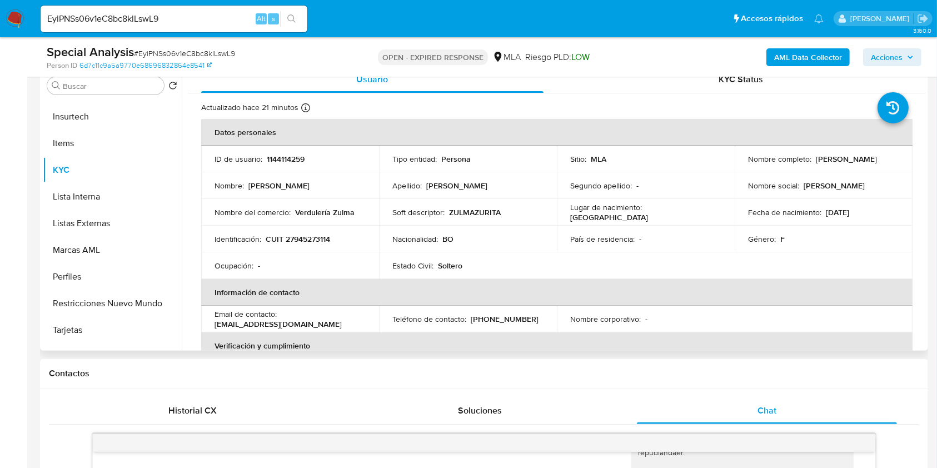
drag, startPoint x: 811, startPoint y: 161, endPoint x: 885, endPoint y: 161, distance: 73.9
click at [885, 161] on div "Nombre completo : Zulma Zurita Rojas" at bounding box center [823, 159] width 151 height 10
copy div "Zulma Zurita Rojas"
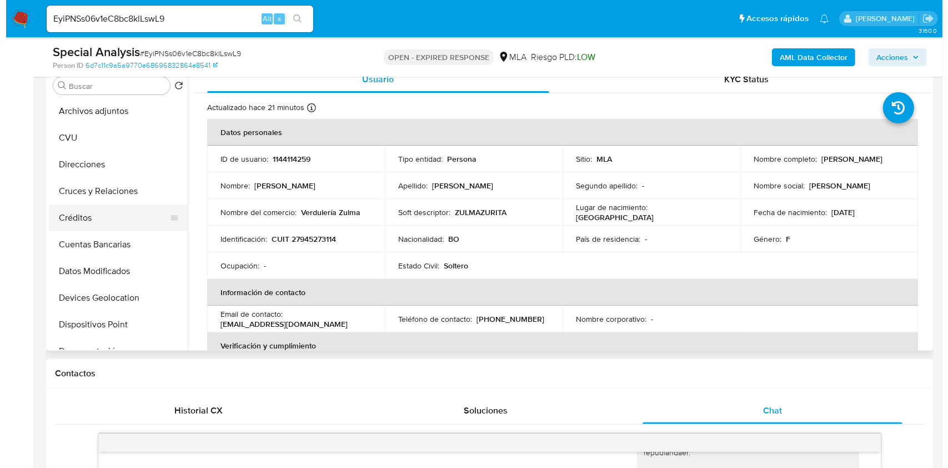
scroll to position [0, 0]
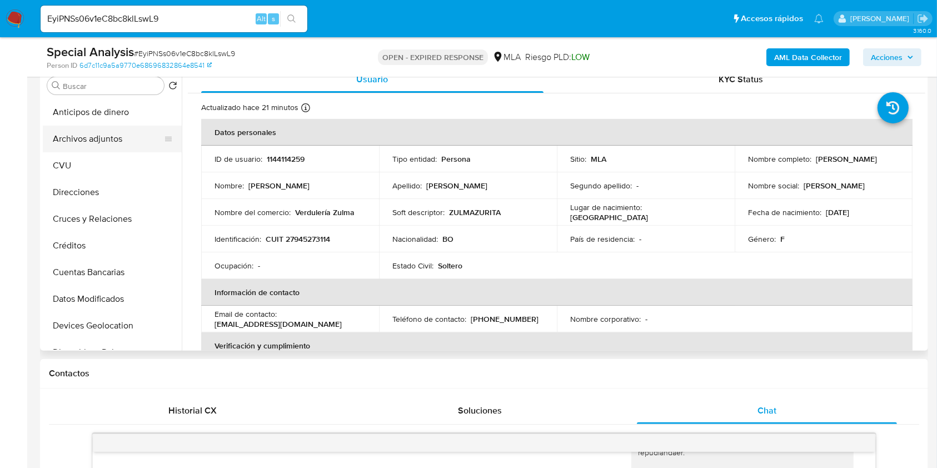
click at [98, 143] on button "Archivos adjuntos" at bounding box center [108, 139] width 130 height 27
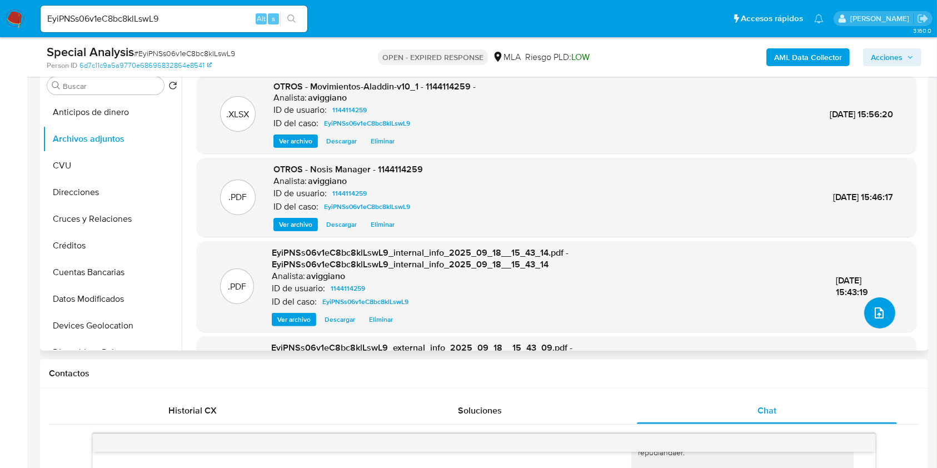
click at [876, 319] on button "upload-file" at bounding box center [879, 312] width 31 height 31
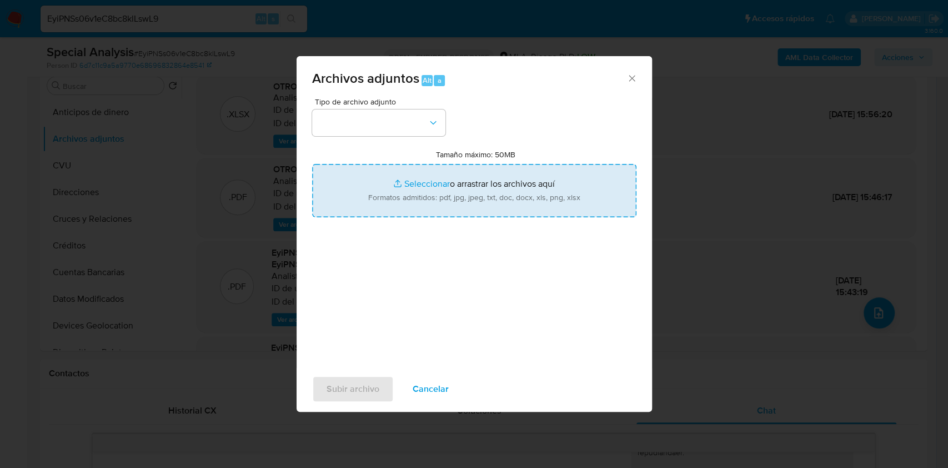
click at [552, 174] on input "Tamaño máximo: 50MB Seleccionar archivos" at bounding box center [474, 190] width 324 height 53
type input "C:\fakepath\Caselog EyiPNSs06v1eC8bc8klLswL9_2025_09_18_13_18_01.docx"
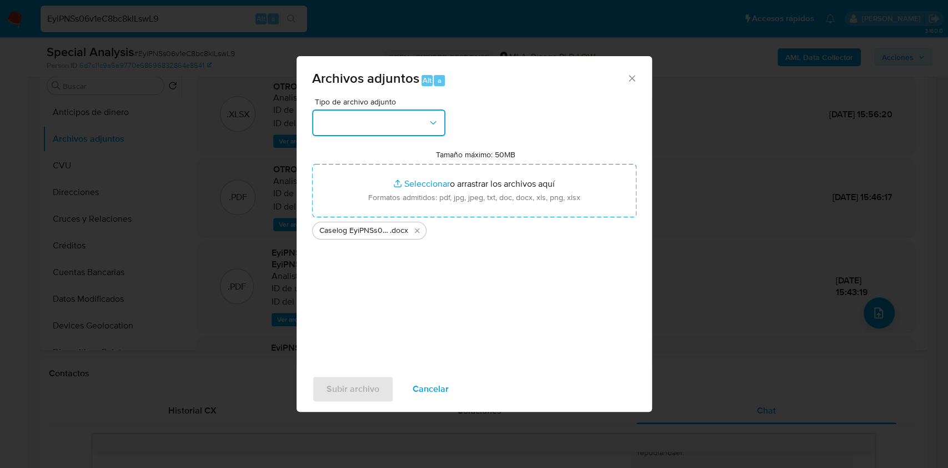
click at [433, 123] on icon "button" at bounding box center [433, 122] width 11 height 11
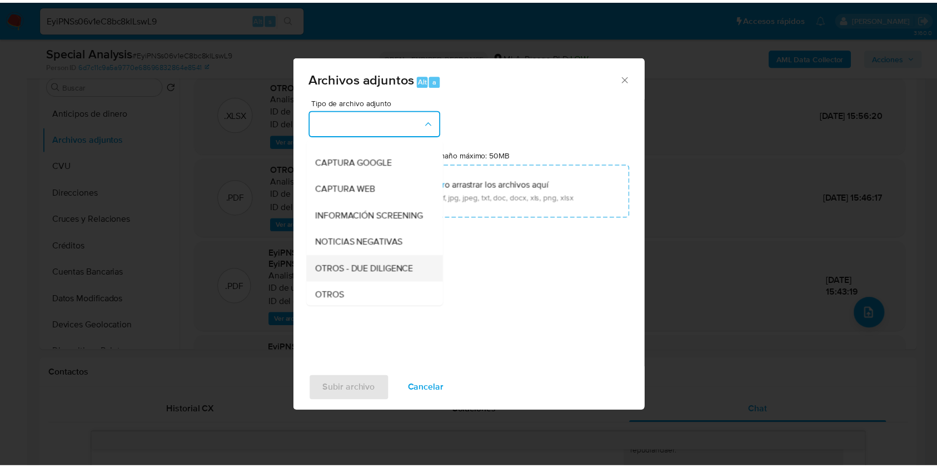
scroll to position [148, 0]
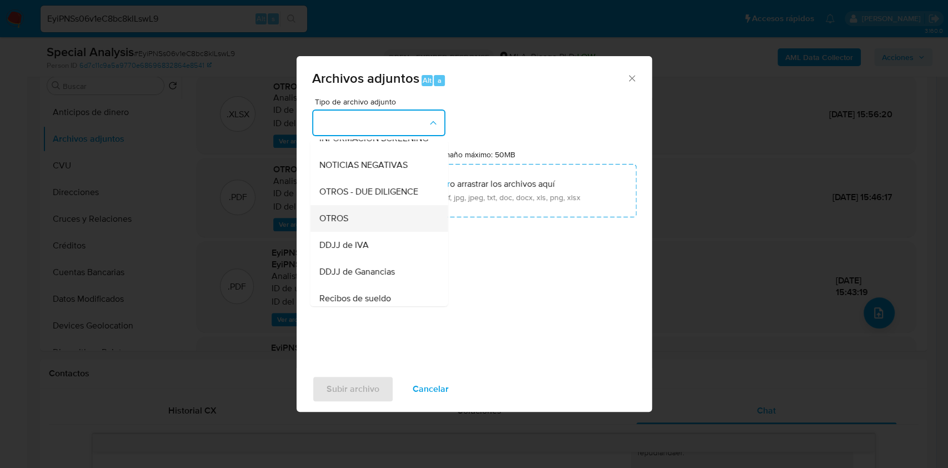
click at [344, 224] on span "OTROS" at bounding box center [333, 218] width 29 height 11
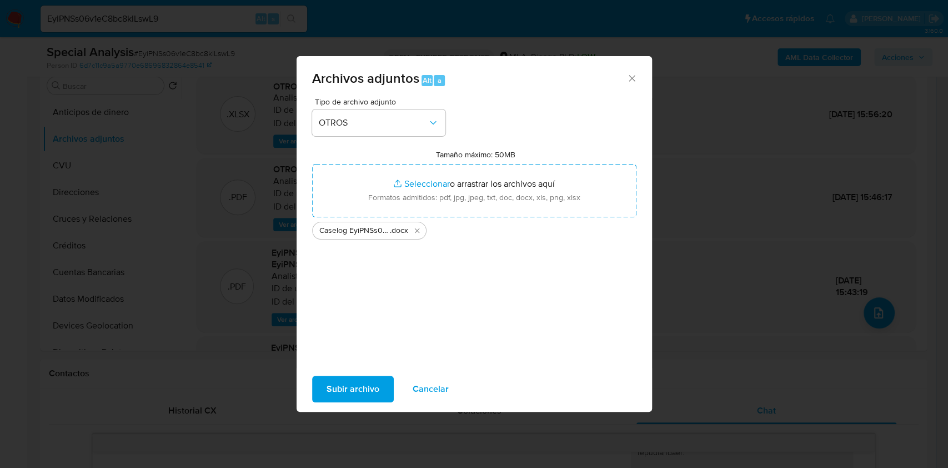
click at [351, 388] on span "Subir archivo" at bounding box center [353, 389] width 53 height 24
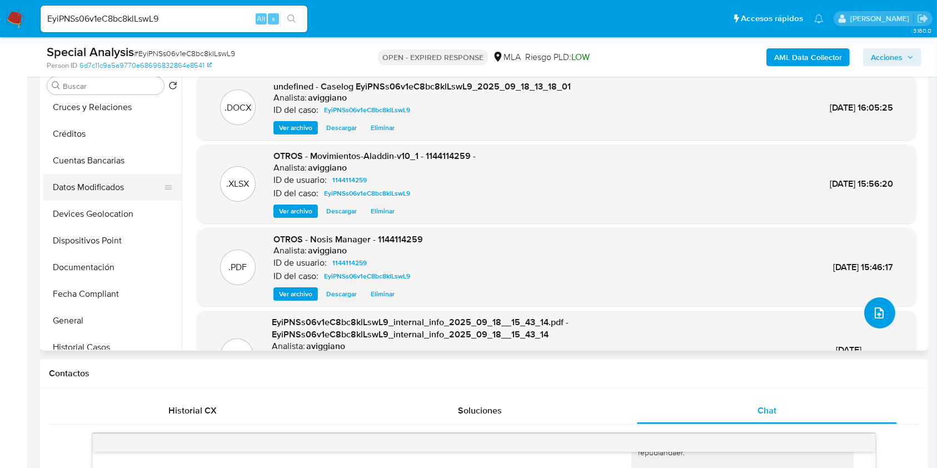
scroll to position [222, 0]
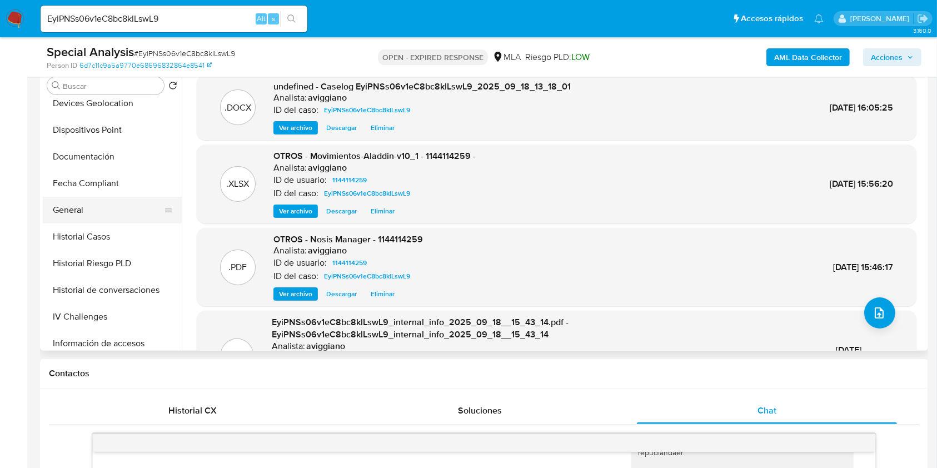
click at [92, 216] on button "General" at bounding box center [108, 210] width 130 height 27
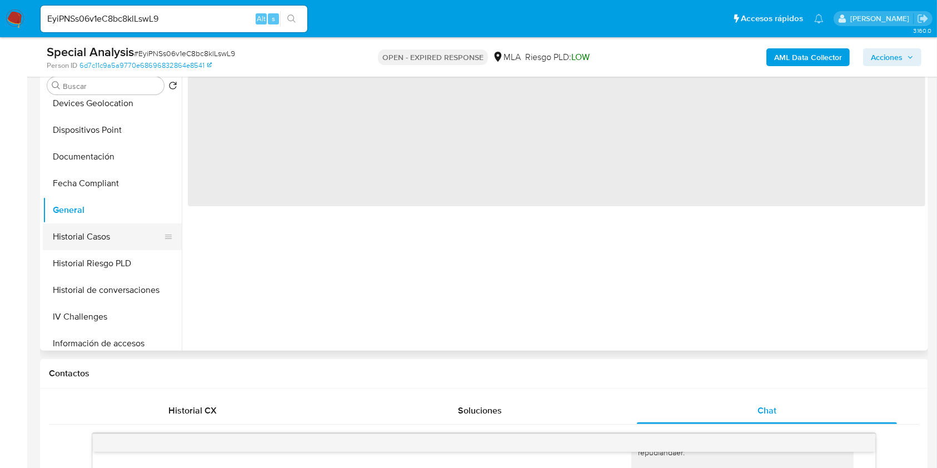
click at [98, 231] on button "Historial Casos" at bounding box center [108, 236] width 130 height 27
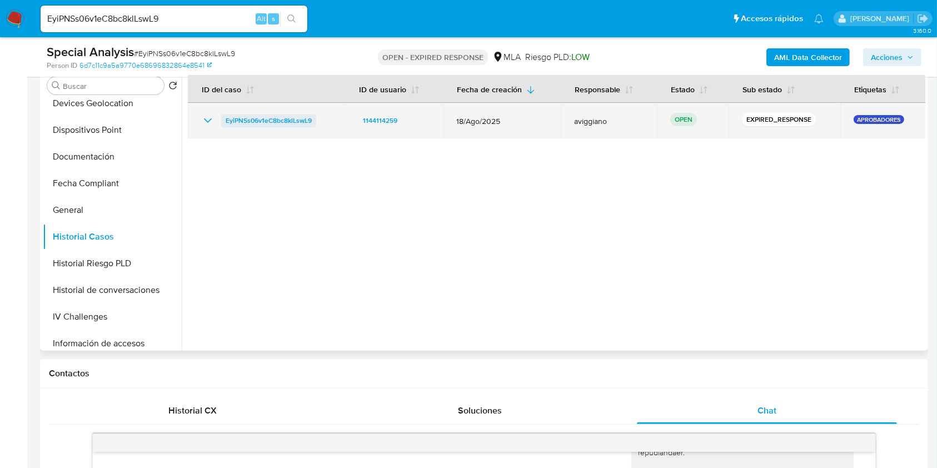
drag, startPoint x: 329, startPoint y: 116, endPoint x: 221, endPoint y: 117, distance: 108.3
click at [221, 117] on div "EyiPNSs06v1eC8bc8klLswL9" at bounding box center [266, 120] width 131 height 13
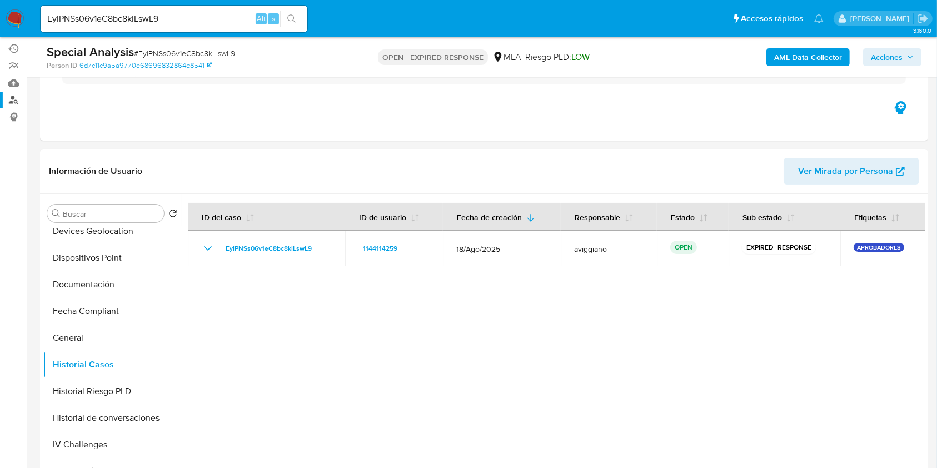
scroll to position [0, 0]
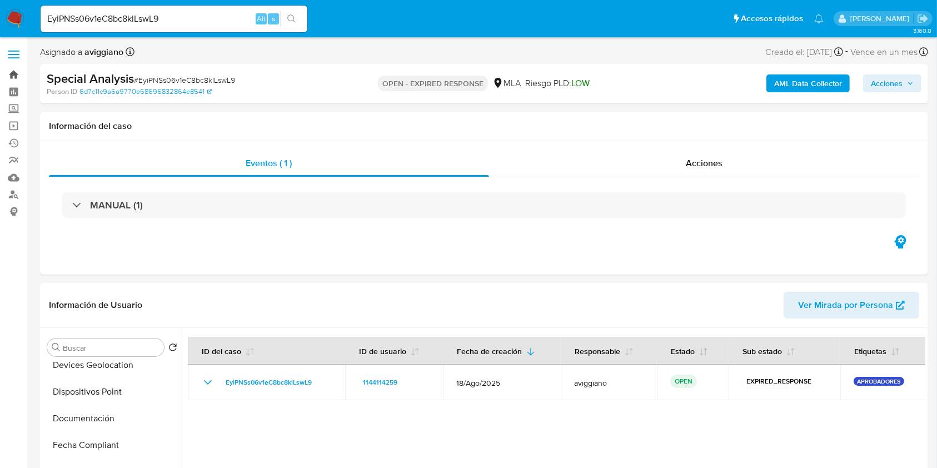
click at [13, 74] on link "Bandeja" at bounding box center [66, 74] width 132 height 17
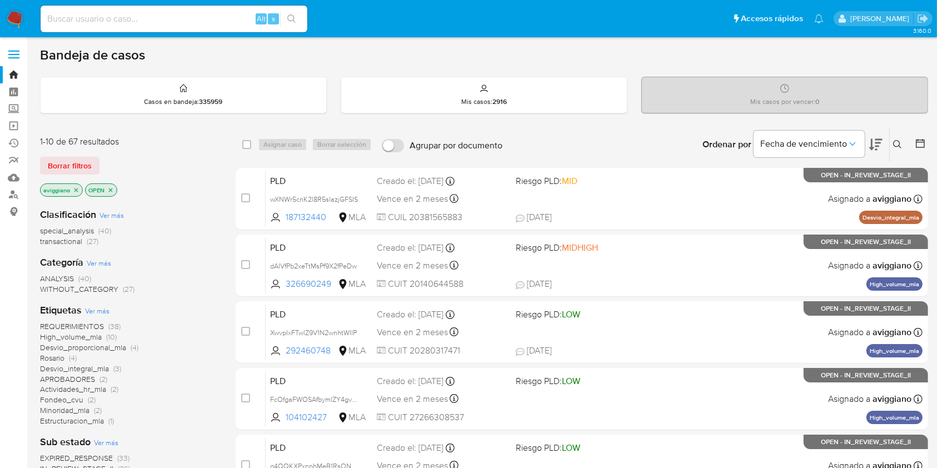
click at [898, 142] on icon at bounding box center [897, 144] width 9 height 9
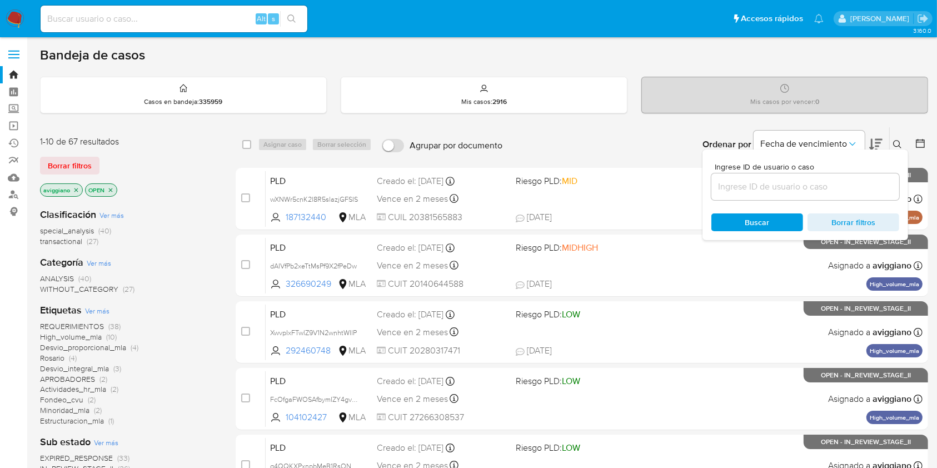
click at [825, 183] on input at bounding box center [805, 186] width 188 height 14
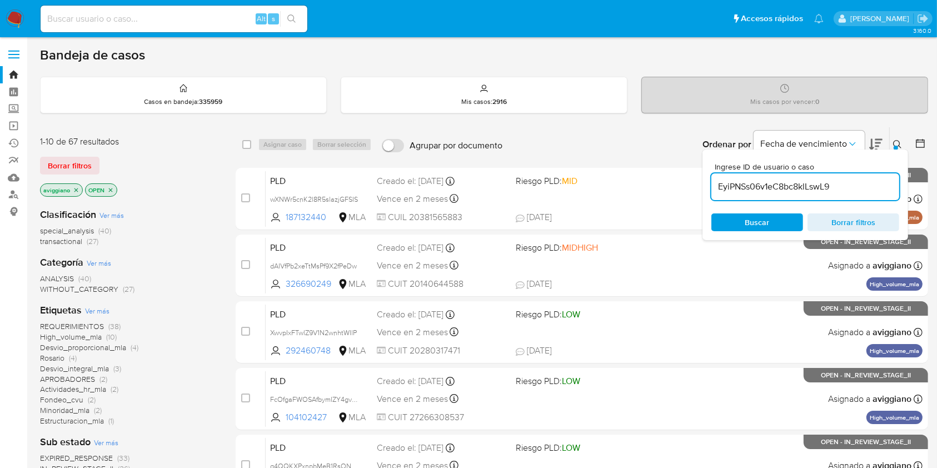
type input "EyiPNSs06v1eC8bc8klLswL9"
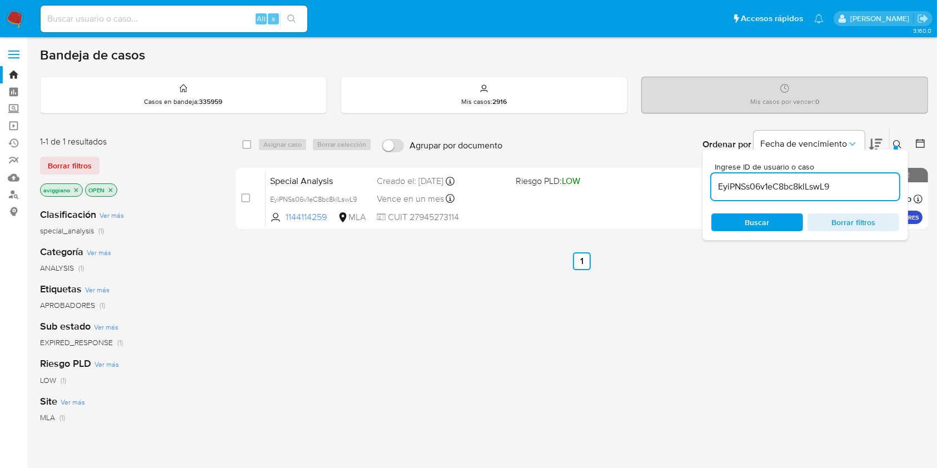
click at [240, 144] on div "select-all-cases-checkbox Asignar caso Borrar selección Agrupar por documento O…" at bounding box center [582, 144] width 692 height 34
click at [244, 144] on input "checkbox" at bounding box center [246, 144] width 9 height 9
checkbox input "true"
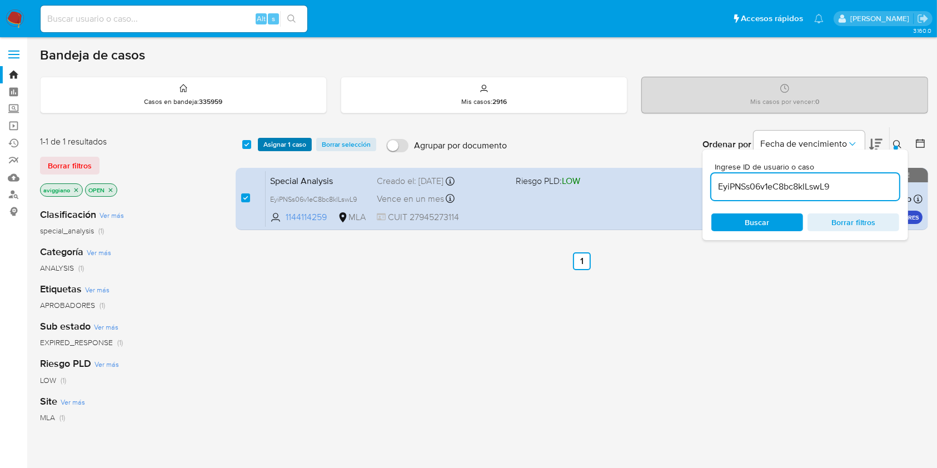
click at [262, 142] on button "Asignar 1 caso" at bounding box center [285, 144] width 54 height 13
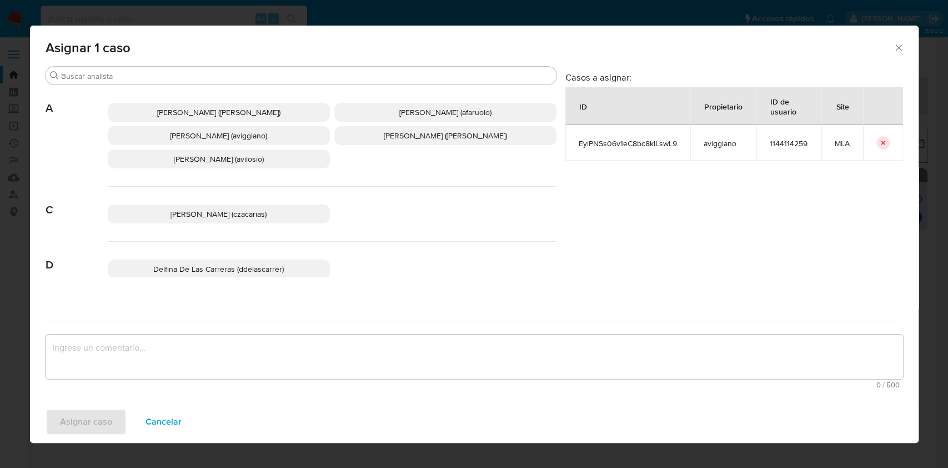
click at [196, 131] on span "[PERSON_NAME] (aviggiano)" at bounding box center [218, 135] width 97 height 11
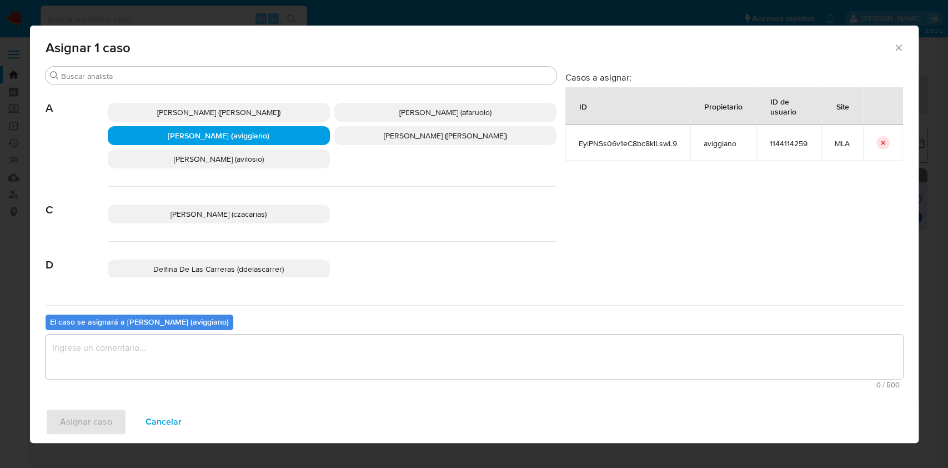
click at [175, 352] on textarea "assign-modal" at bounding box center [475, 356] width 858 height 44
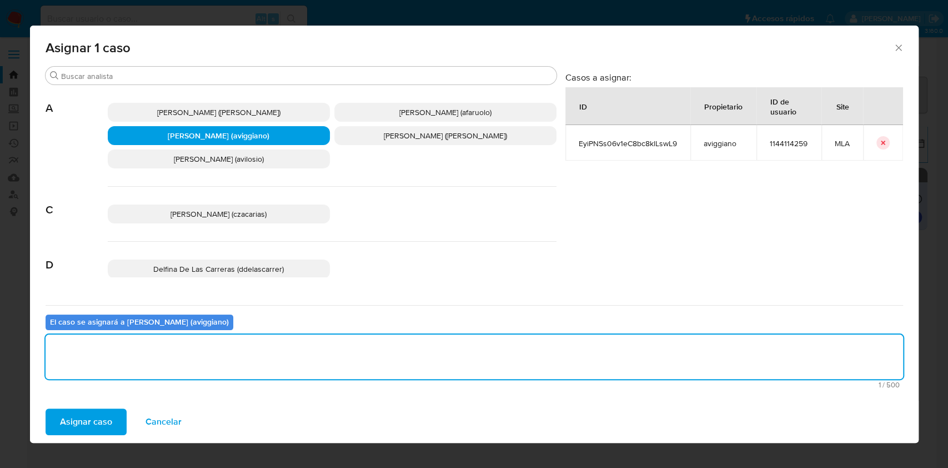
click at [109, 422] on span "Asignar caso" at bounding box center [86, 421] width 52 height 24
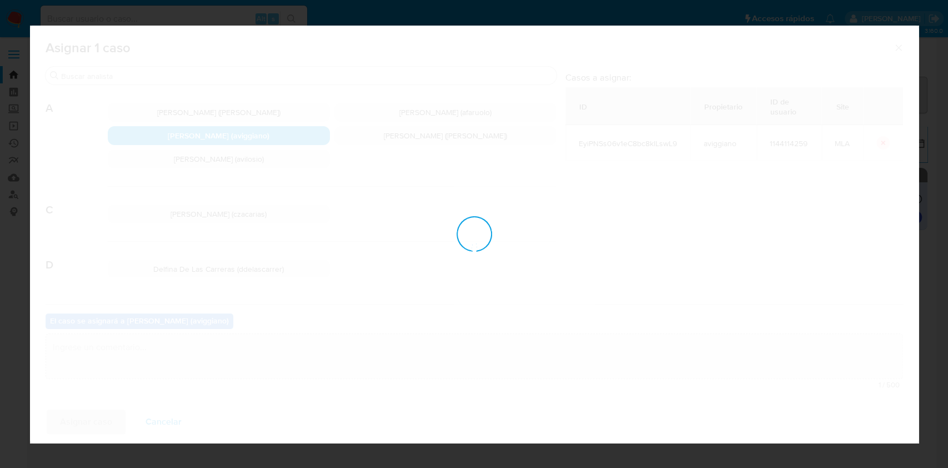
checkbox input "false"
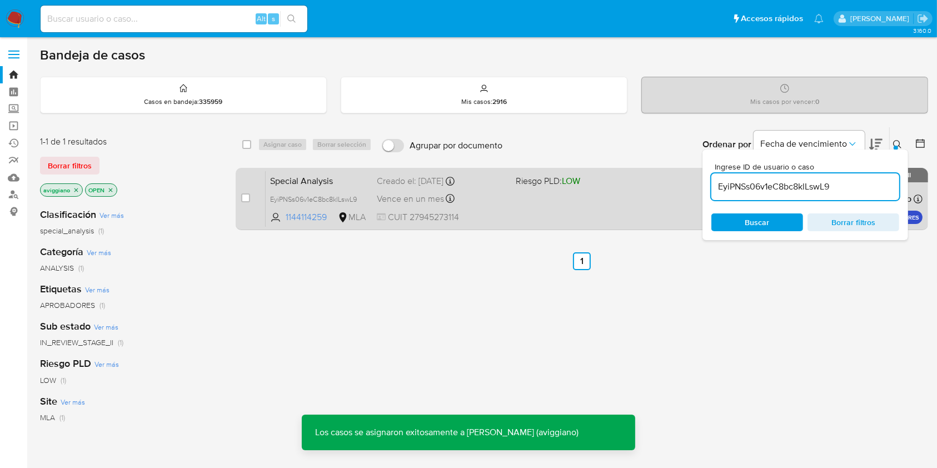
click at [585, 202] on div "Special Analysis EyiPNSs06v1eC8bc8klLswL9 1144114259 MLA Riesgo PLD: LOW Creado…" at bounding box center [594, 199] width 657 height 56
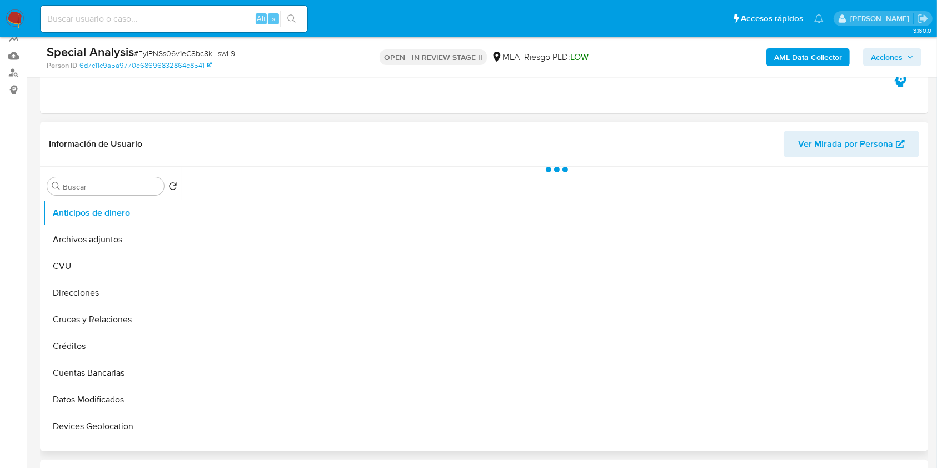
scroll to position [222, 0]
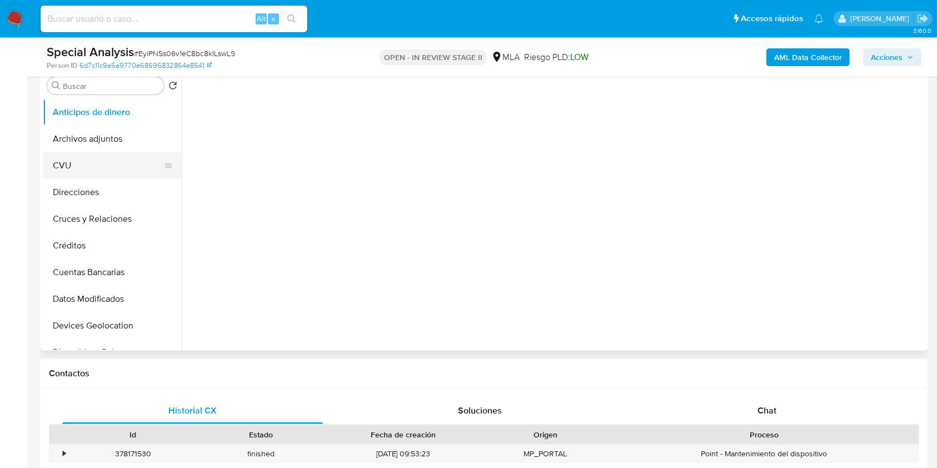
select select "10"
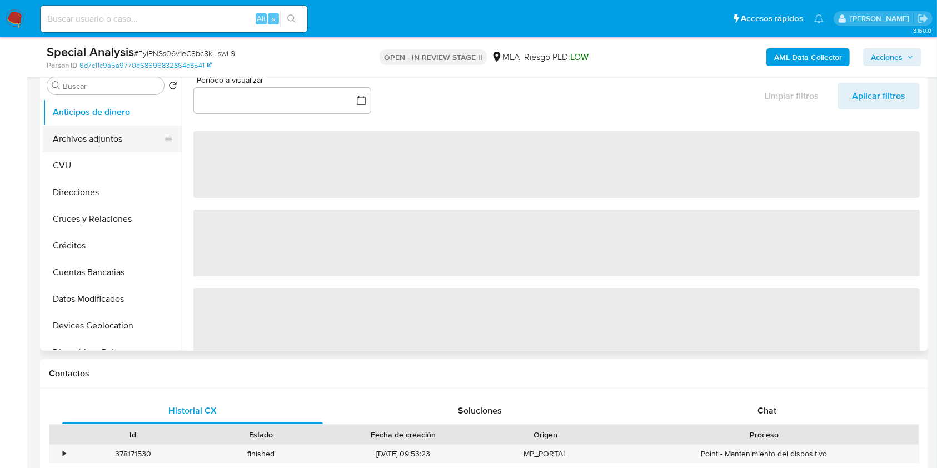
click at [122, 149] on button "Archivos adjuntos" at bounding box center [108, 139] width 130 height 27
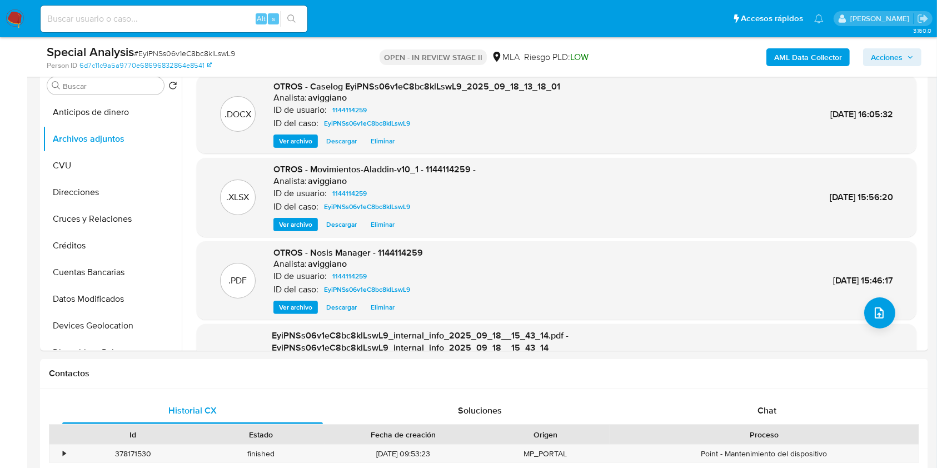
click at [907, 57] on icon "button" at bounding box center [910, 57] width 7 height 7
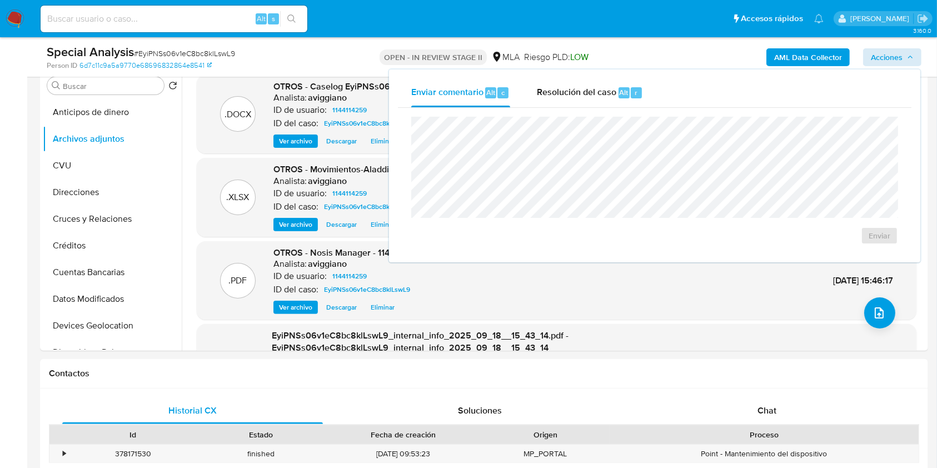
click at [579, 77] on div "Enviar comentario Alt c Resolución del caso Alt r Enviar" at bounding box center [654, 165] width 531 height 193
click at [583, 92] on span "Resolución del caso" at bounding box center [576, 92] width 79 height 13
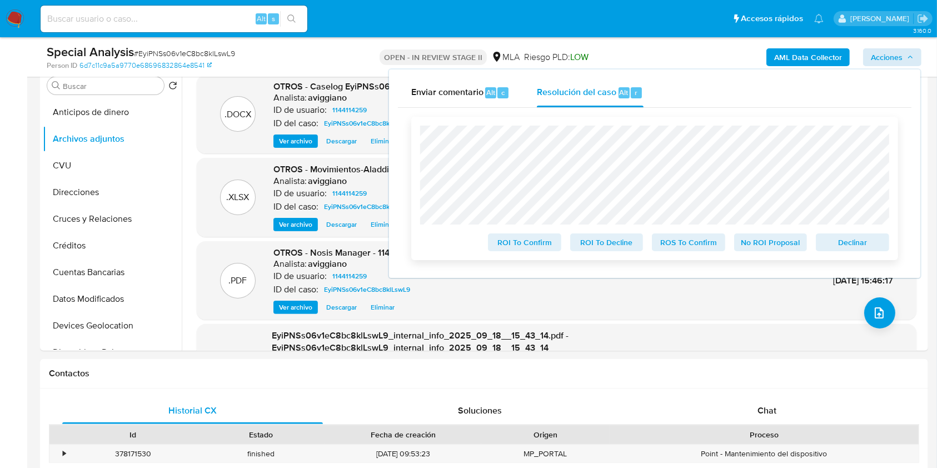
click at [845, 247] on span "Declinar" at bounding box center [852, 242] width 58 height 16
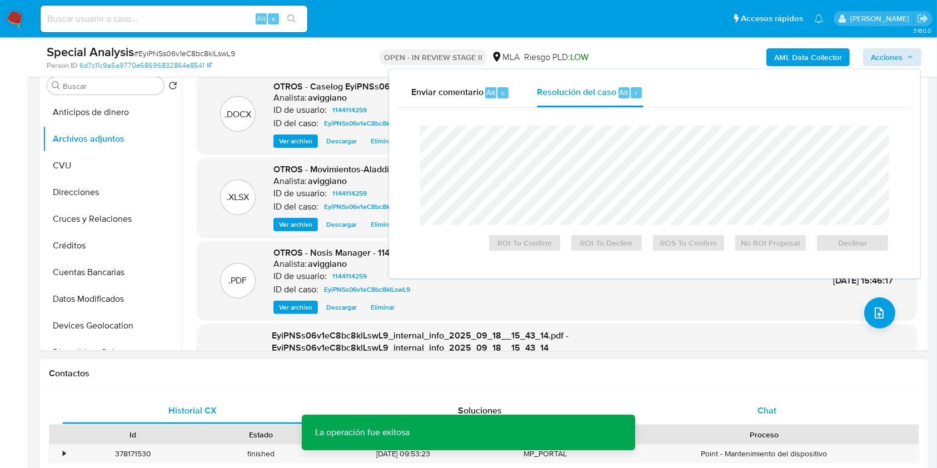
click at [762, 411] on span "Chat" at bounding box center [766, 410] width 19 height 13
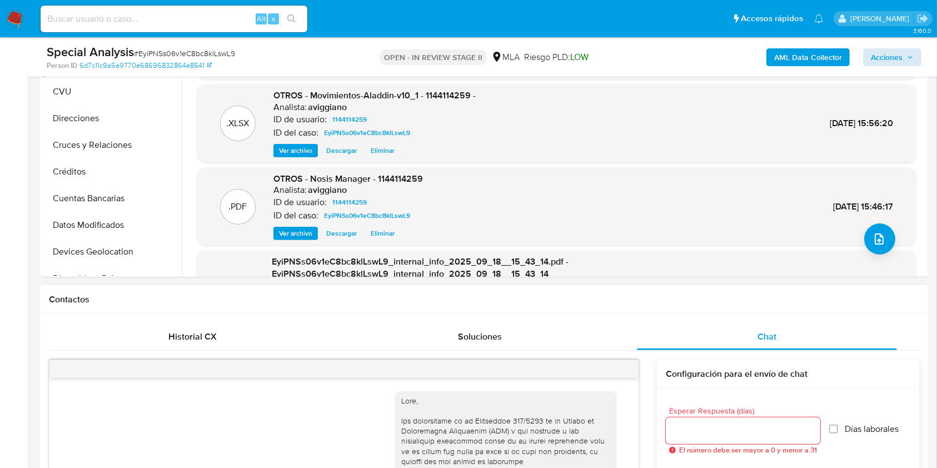
scroll to position [638, 0]
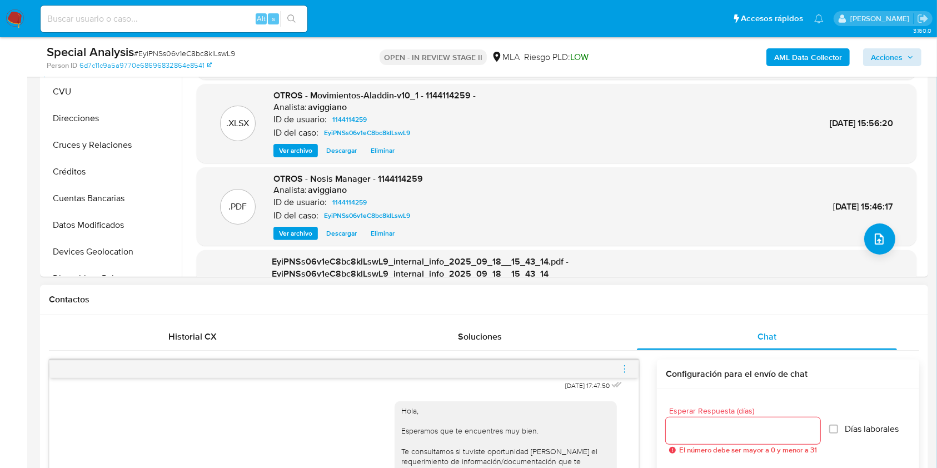
click at [622, 368] on icon "menu-action" at bounding box center [624, 369] width 10 height 10
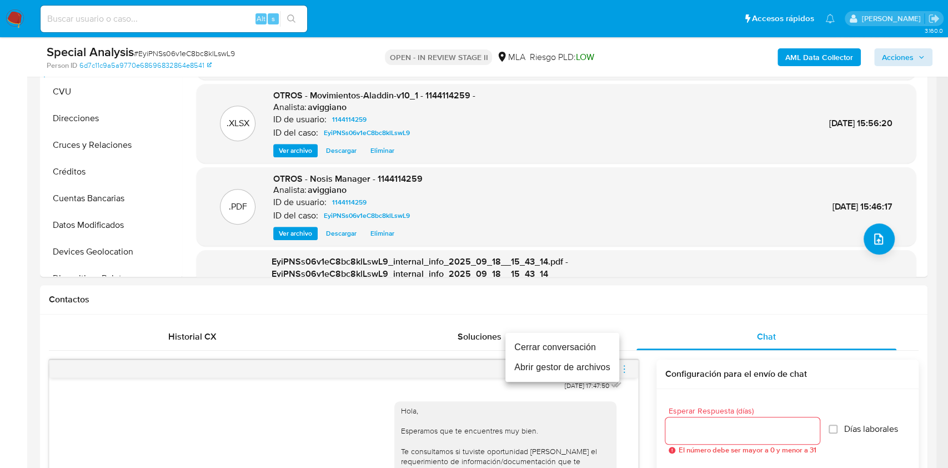
click at [538, 340] on li "Cerrar conversación" at bounding box center [563, 347] width 114 height 20
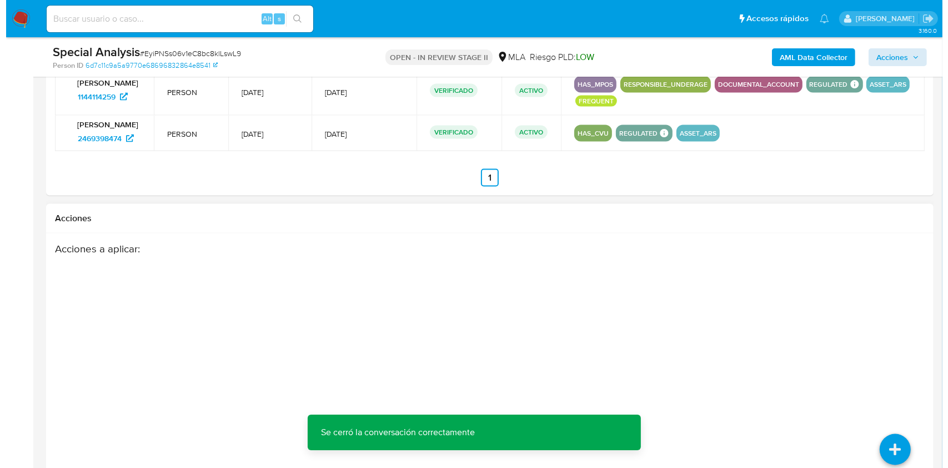
scroll to position [1758, 0]
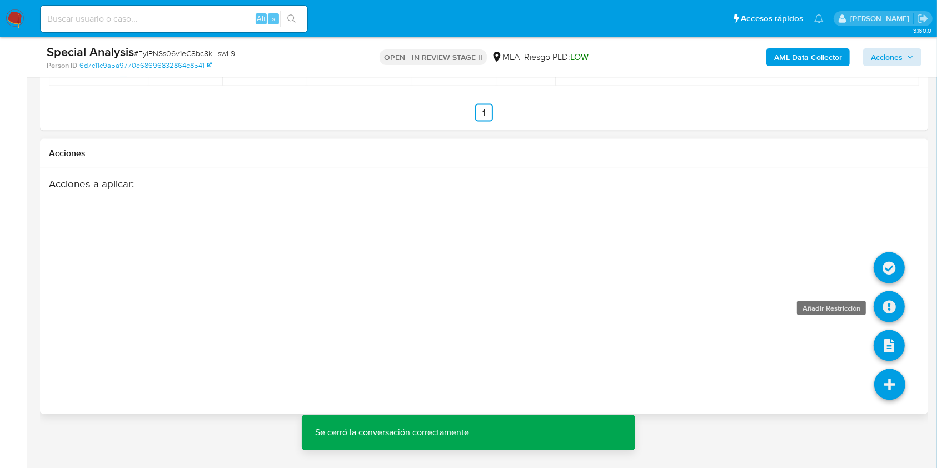
click at [892, 307] on icon at bounding box center [888, 306] width 31 height 31
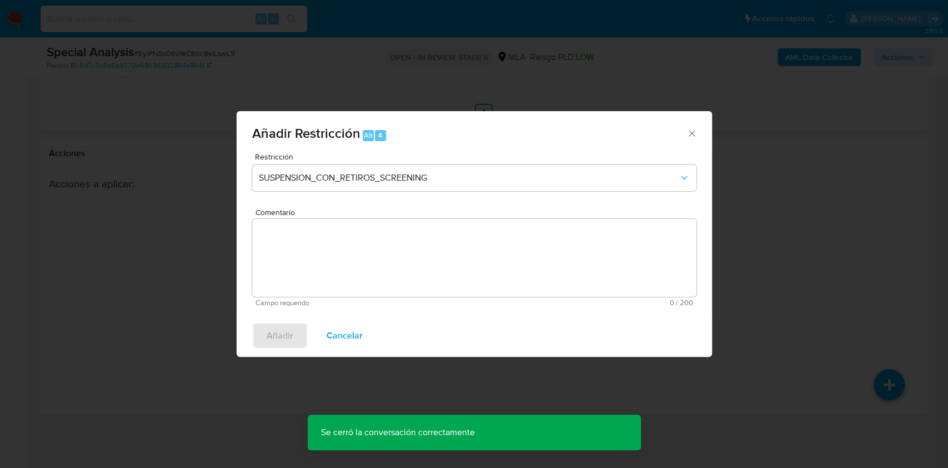
click at [409, 159] on span "Restricción" at bounding box center [477, 157] width 444 height 8
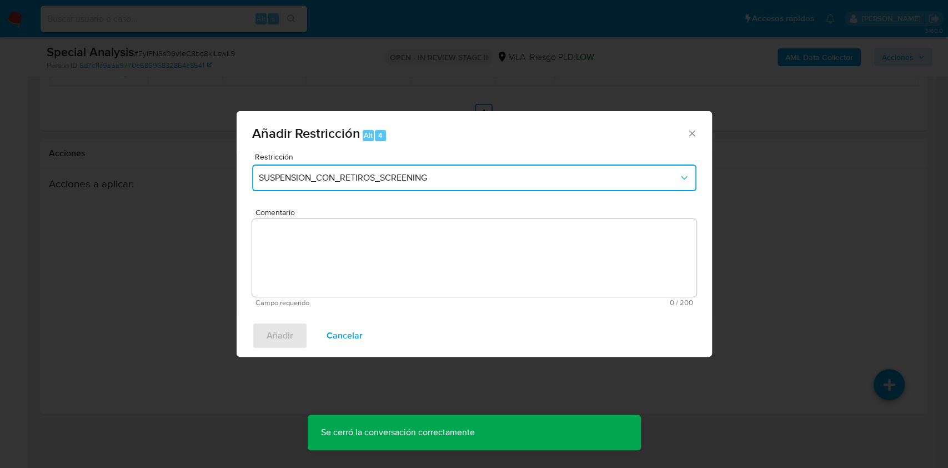
click at [410, 172] on span "SUSPENSION_CON_RETIROS_SCREENING" at bounding box center [469, 177] width 420 height 11
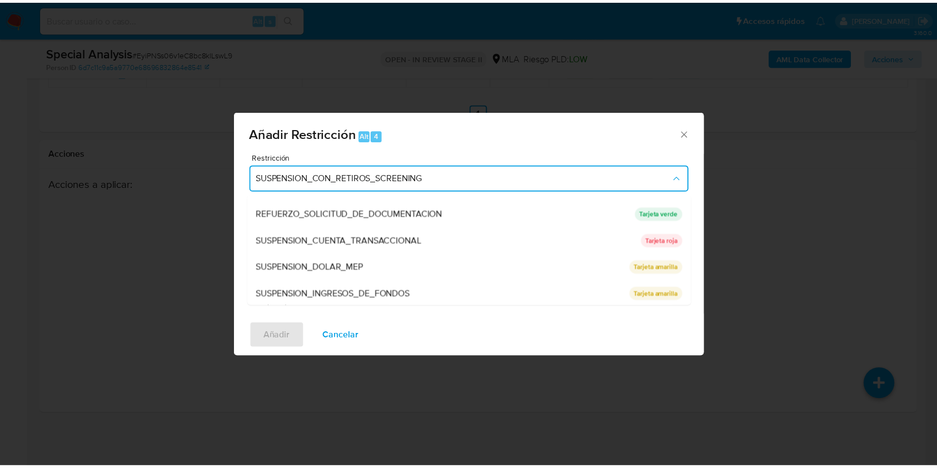
scroll to position [236, 0]
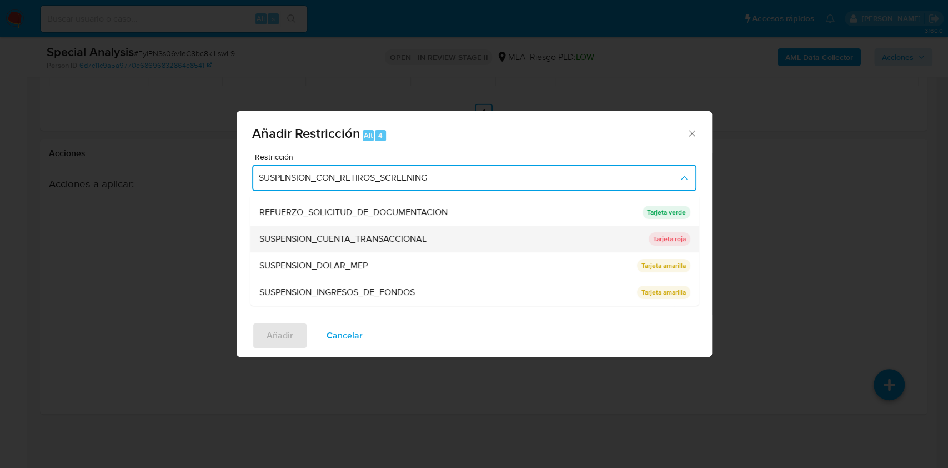
click at [370, 235] on span "SUSPENSION_CUENTA_TRANSACCIONAL" at bounding box center [342, 238] width 167 height 11
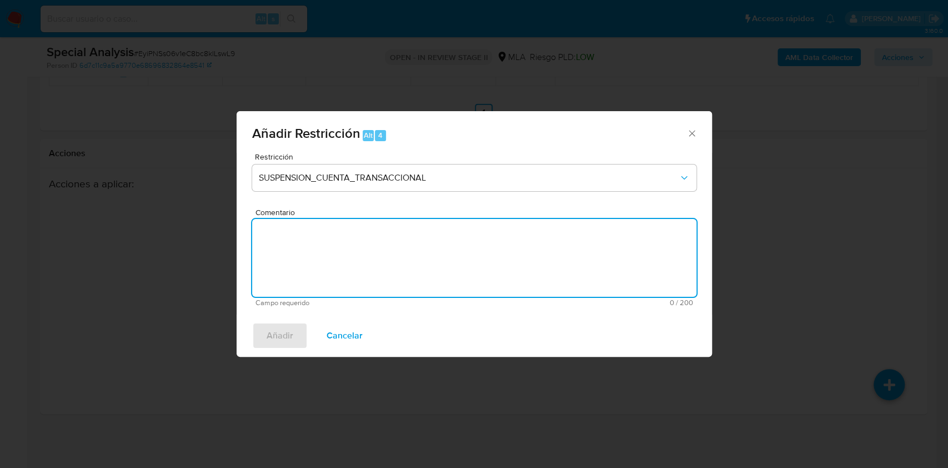
click at [357, 248] on textarea "Comentario" at bounding box center [474, 258] width 444 height 78
type textarea "AML"
click at [286, 330] on span "Añadir" at bounding box center [280, 335] width 27 height 24
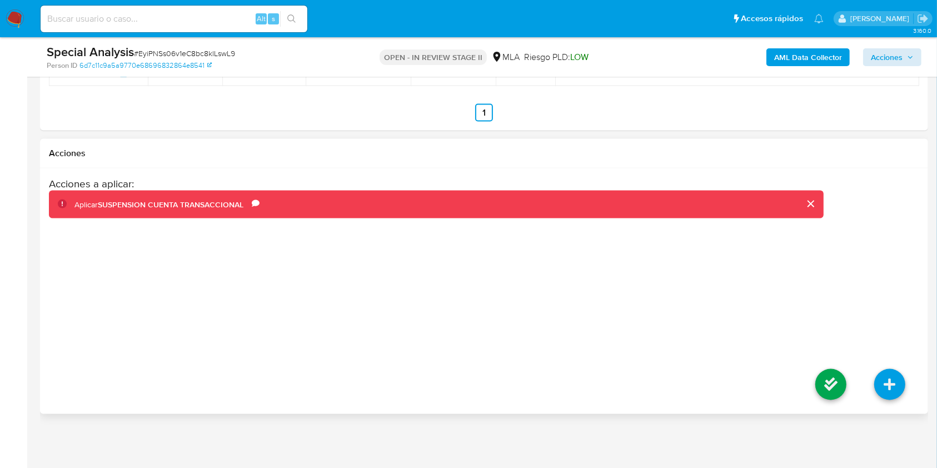
click at [852, 386] on li at bounding box center [830, 386] width 59 height 62
click at [836, 383] on icon at bounding box center [830, 384] width 31 height 31
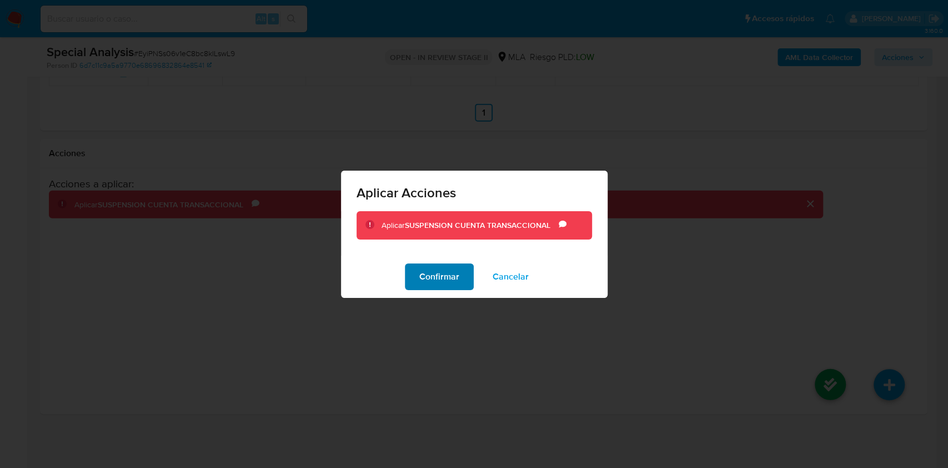
click at [437, 283] on span "Confirmar" at bounding box center [439, 276] width 40 height 24
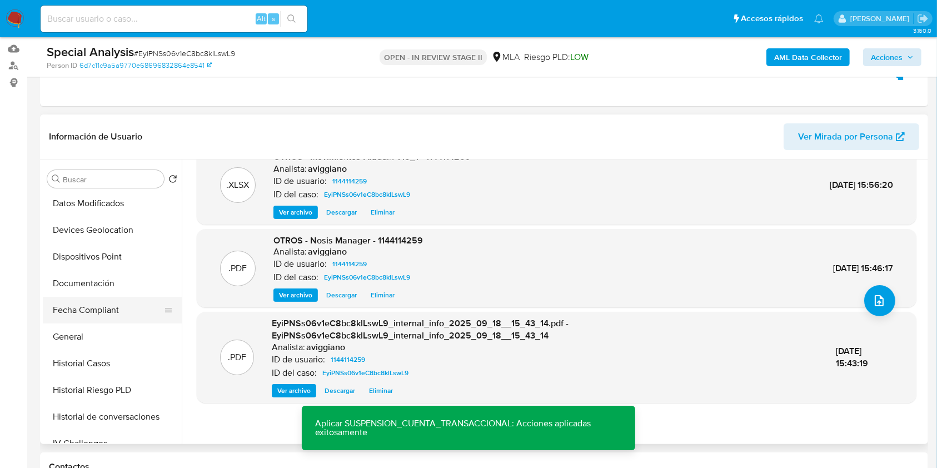
scroll to position [222, 0]
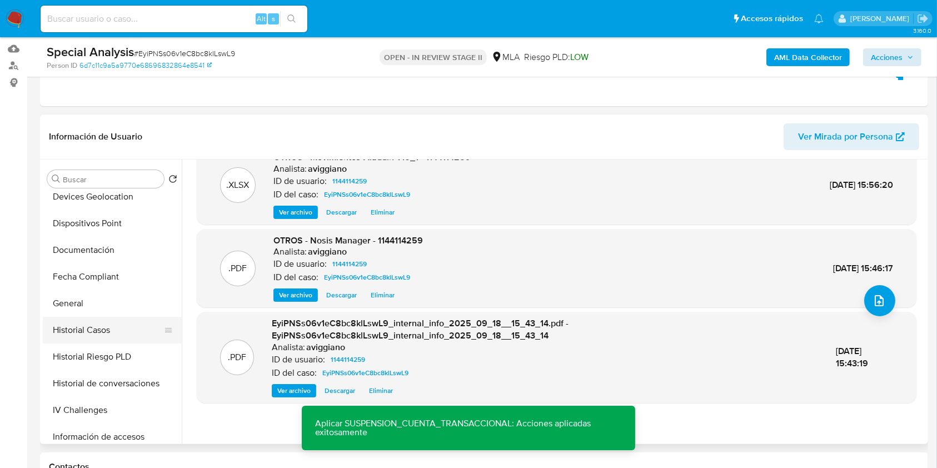
click at [104, 340] on button "Historial Casos" at bounding box center [108, 330] width 130 height 27
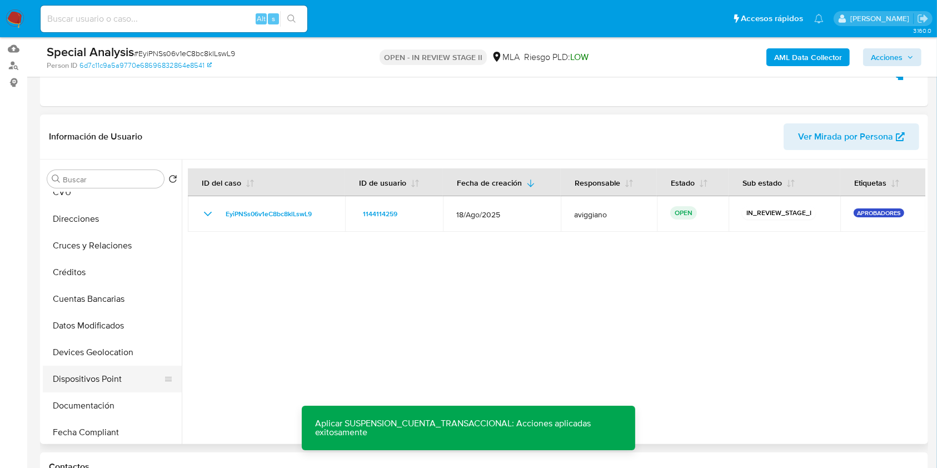
scroll to position [0, 0]
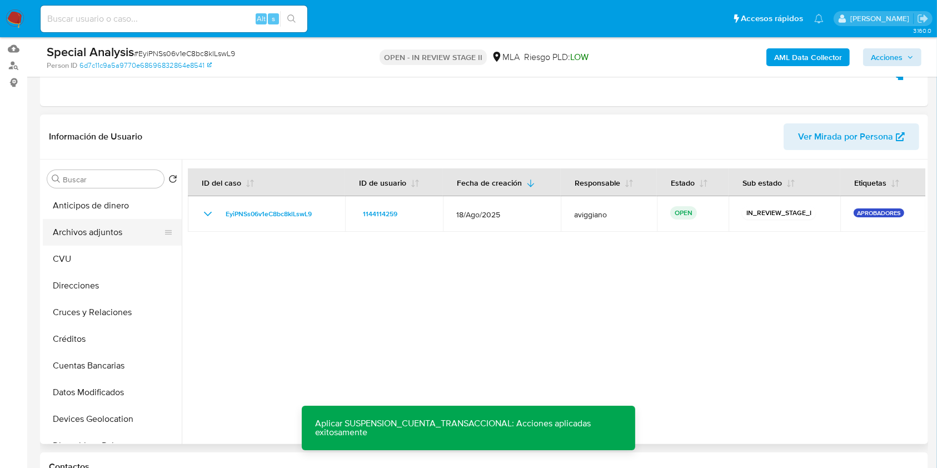
click at [109, 229] on button "Archivos adjuntos" at bounding box center [108, 232] width 130 height 27
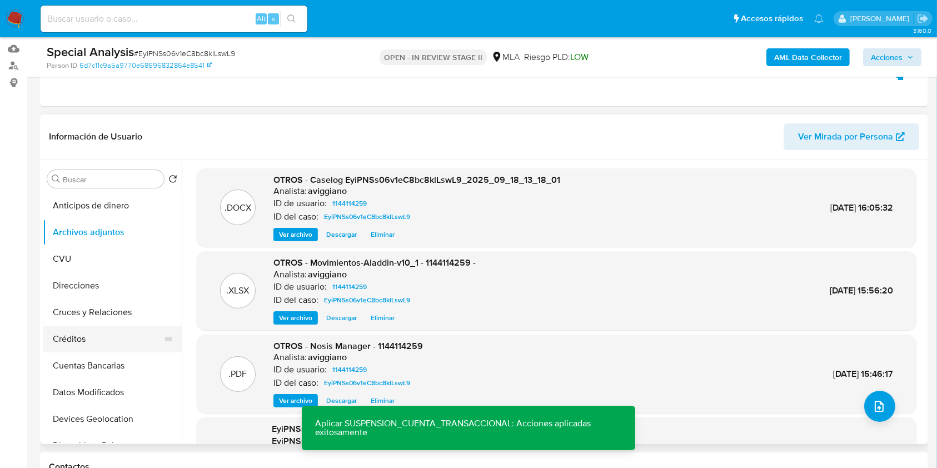
scroll to position [148, 0]
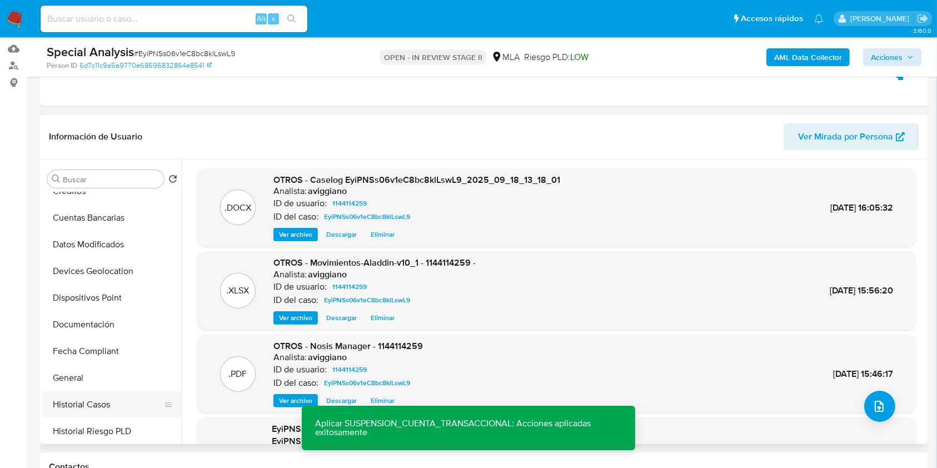
click at [99, 396] on button "Historial Casos" at bounding box center [108, 404] width 130 height 27
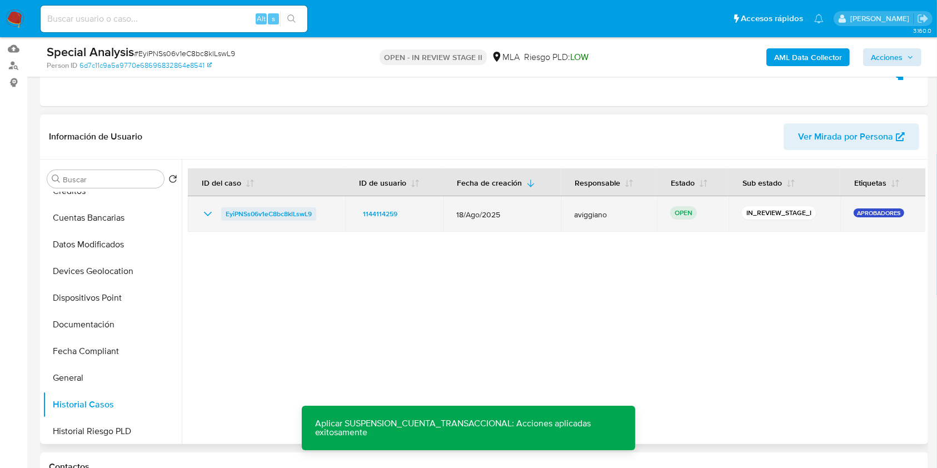
click at [252, 214] on span "EyiPNSs06v1eC8bc8klLswL9" at bounding box center [269, 213] width 86 height 13
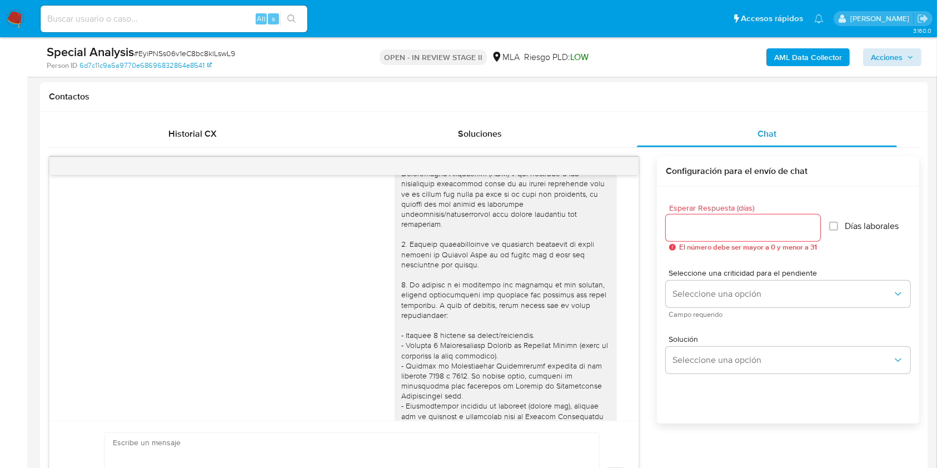
scroll to position [0, 0]
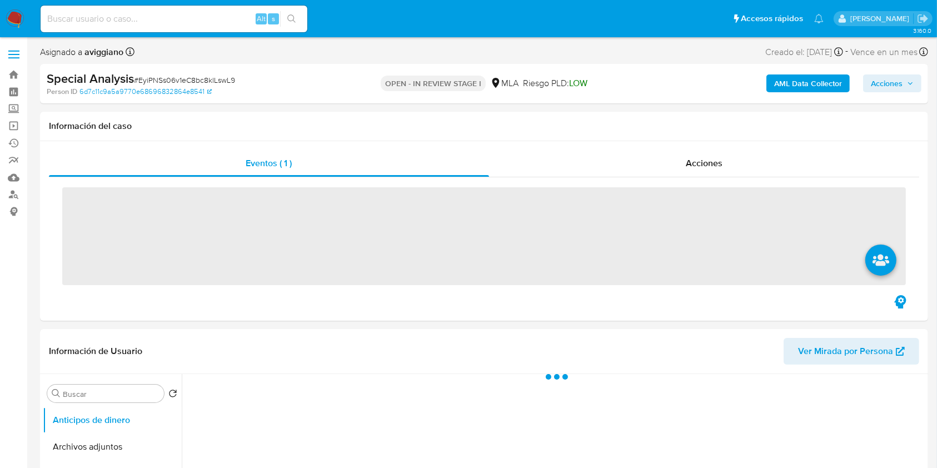
click at [908, 87] on icon "button" at bounding box center [910, 83] width 7 height 7
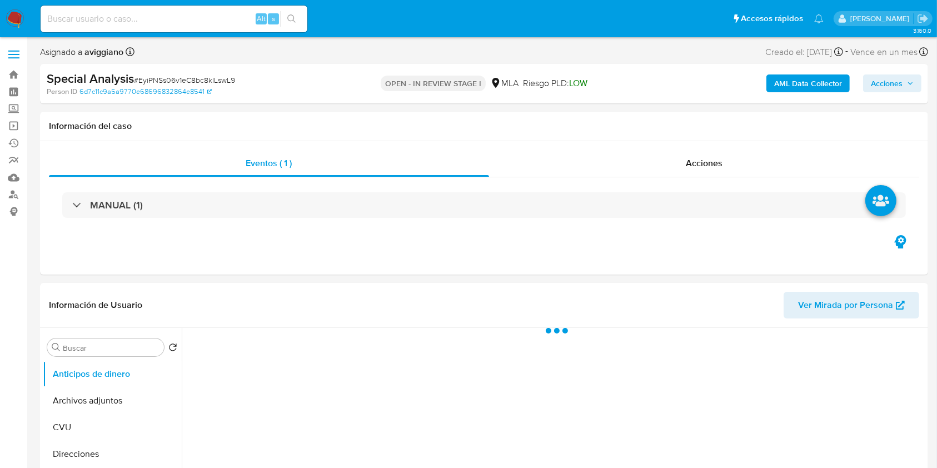
select select "10"
drag, startPoint x: 881, startPoint y: 79, endPoint x: 851, endPoint y: 90, distance: 32.3
click at [880, 79] on span "Acciones" at bounding box center [887, 83] width 32 height 18
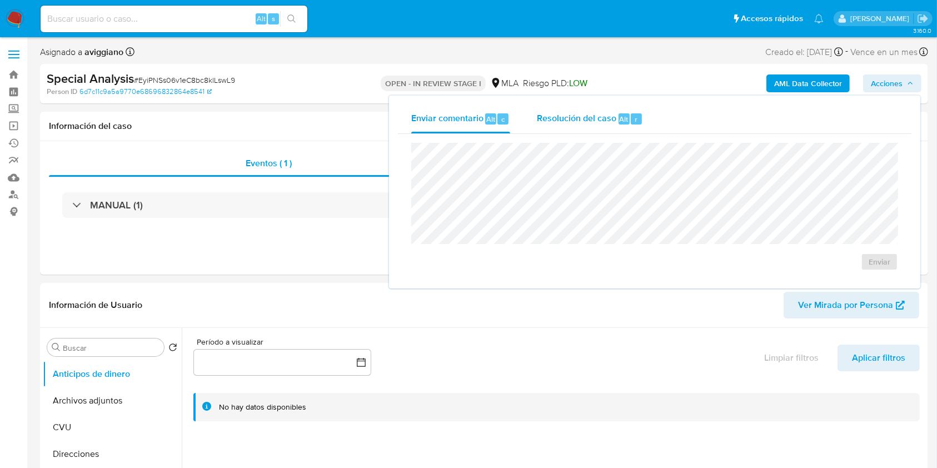
drag, startPoint x: 587, startPoint y: 122, endPoint x: 578, endPoint y: 139, distance: 19.4
click at [586, 123] on span "Resolución del caso" at bounding box center [576, 118] width 79 height 13
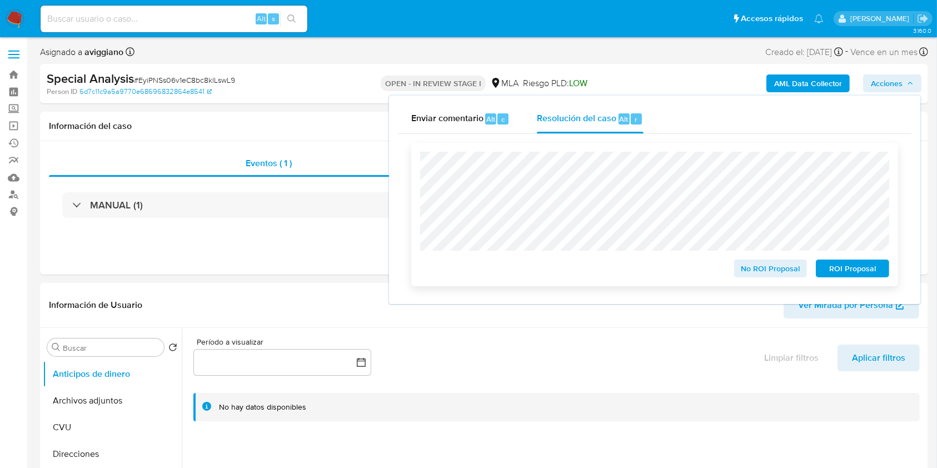
click at [824, 273] on span "ROI Proposal" at bounding box center [852, 269] width 58 height 16
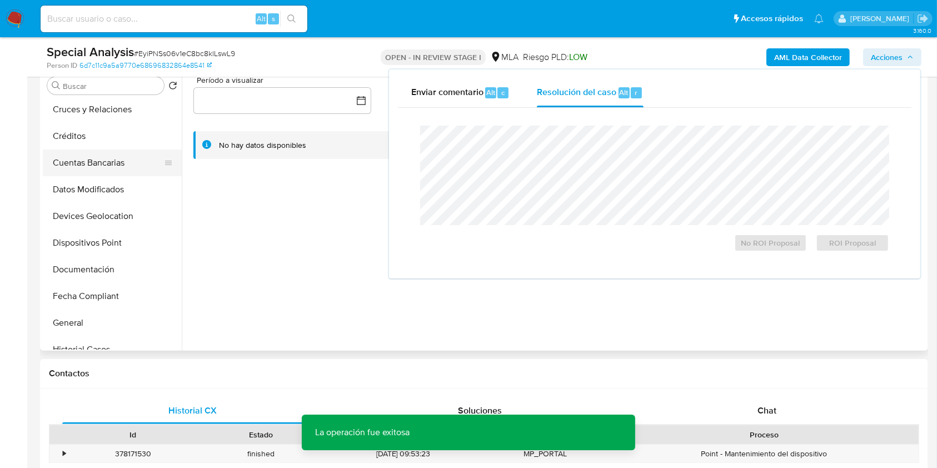
scroll to position [296, 0]
click at [88, 165] on button "Historial Casos" at bounding box center [108, 162] width 130 height 27
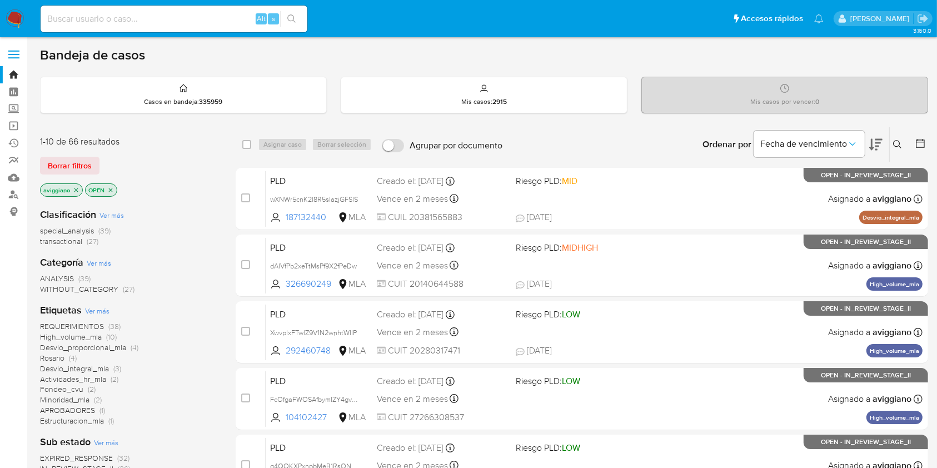
click at [74, 188] on icon "close-filter" at bounding box center [76, 190] width 4 height 4
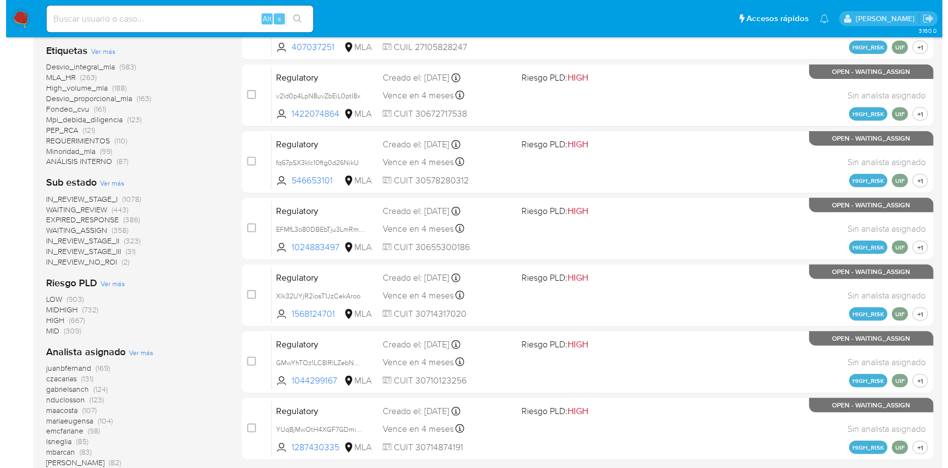
scroll to position [507, 0]
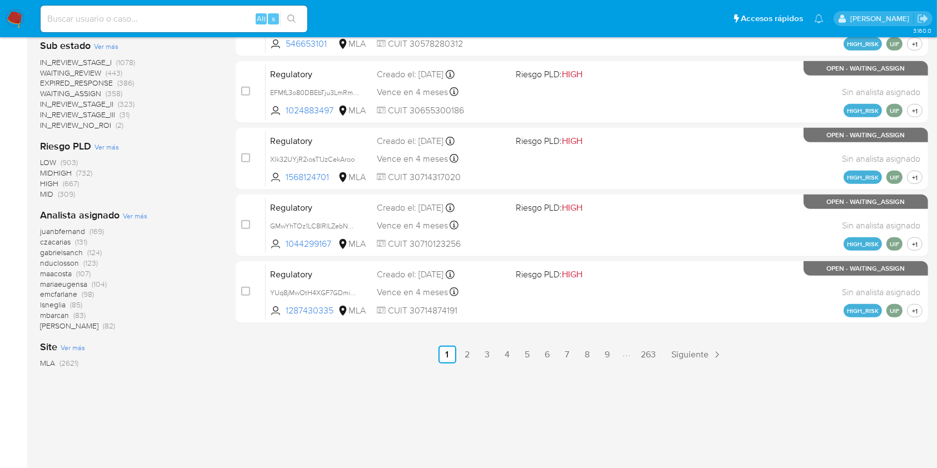
click at [142, 215] on span "Ver más" at bounding box center [135, 216] width 24 height 10
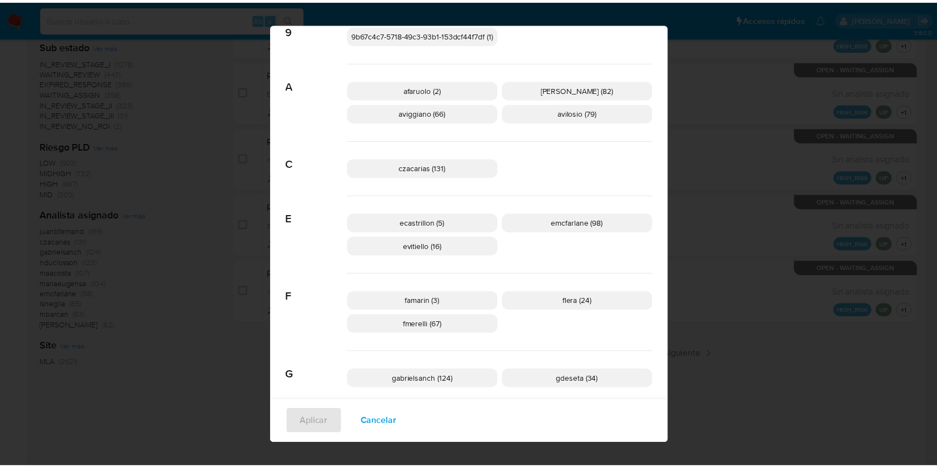
scroll to position [1, 0]
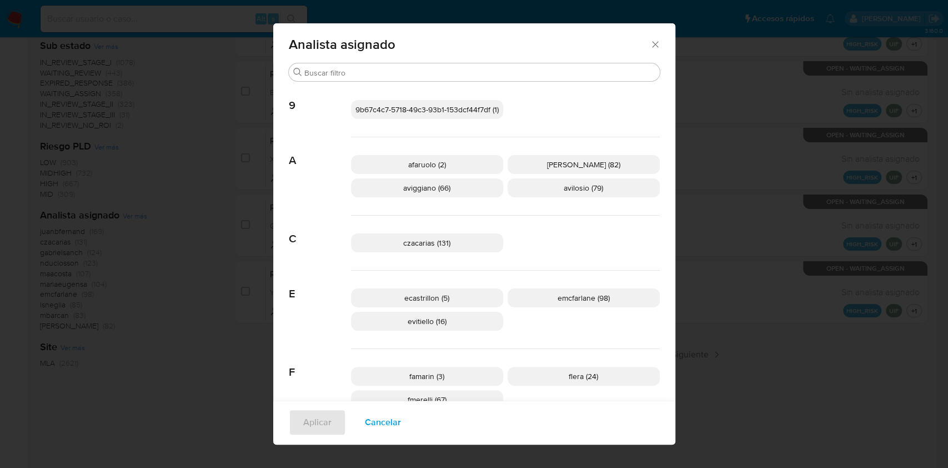
click at [654, 51] on div "Analista asignado" at bounding box center [474, 42] width 402 height 41
click at [650, 47] on icon "Cerrar" at bounding box center [655, 44] width 11 height 11
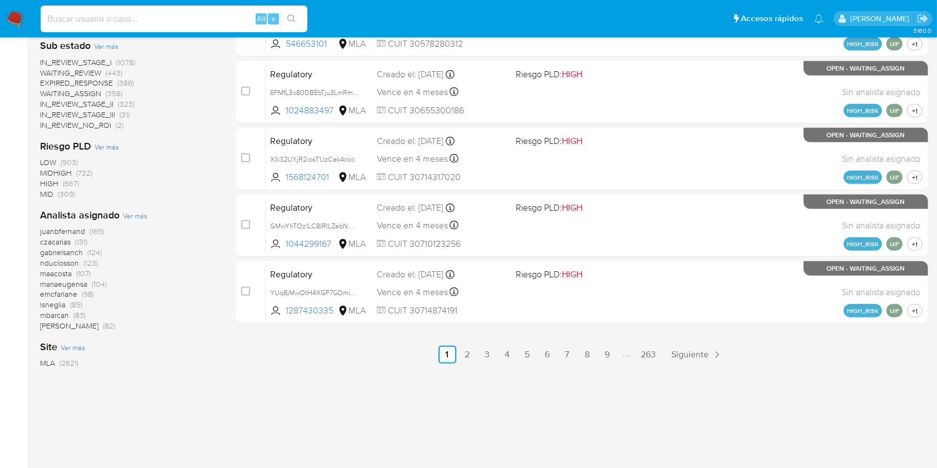
click at [129, 19] on input at bounding box center [174, 19] width 267 height 14
paste input "oHyAXOgNsqSxPzIiiZudWFuR"
type input "oHyAXOgNsqSxPzIiiZudWFuR"
click at [291, 21] on icon "search-icon" at bounding box center [291, 18] width 9 height 9
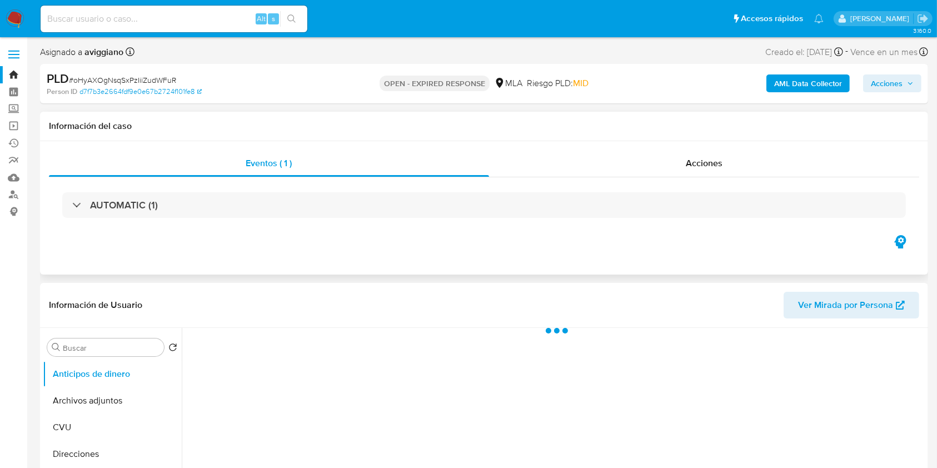
select select "10"
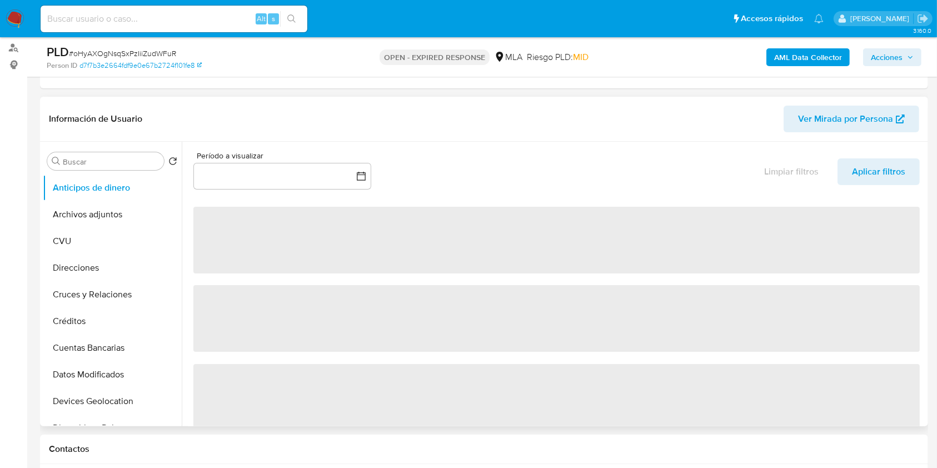
scroll to position [148, 0]
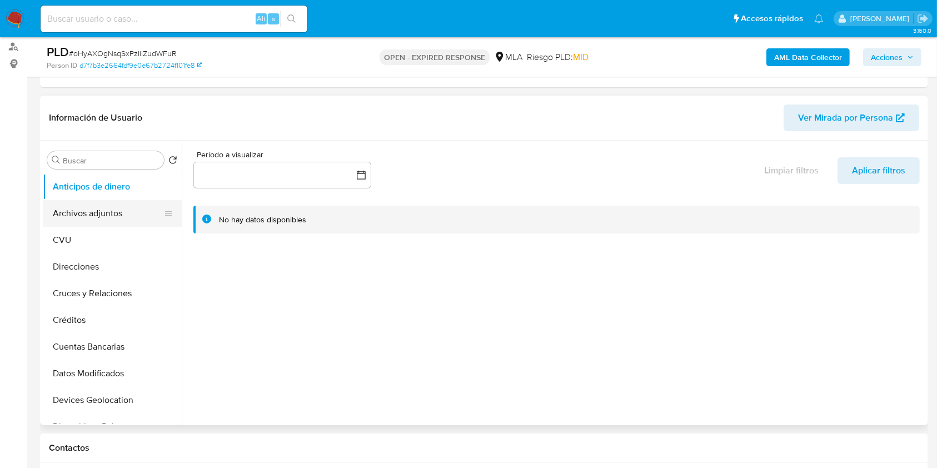
click at [129, 220] on button "Archivos adjuntos" at bounding box center [108, 213] width 130 height 27
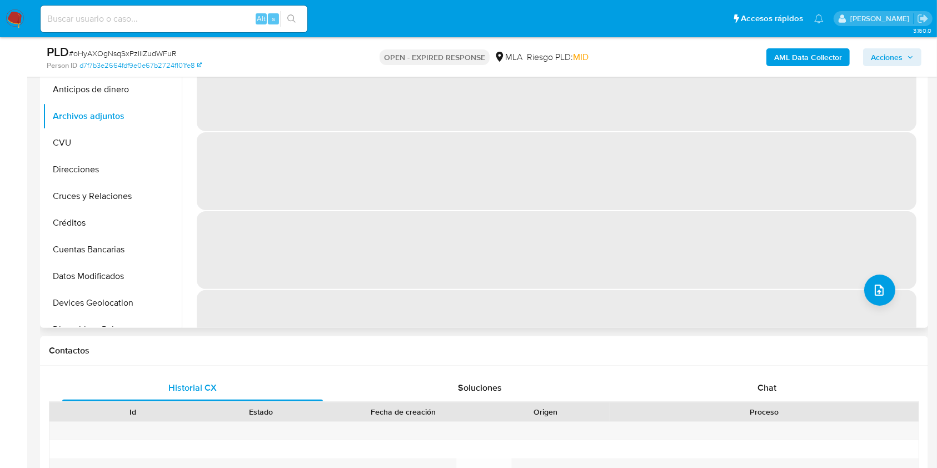
scroll to position [222, 0]
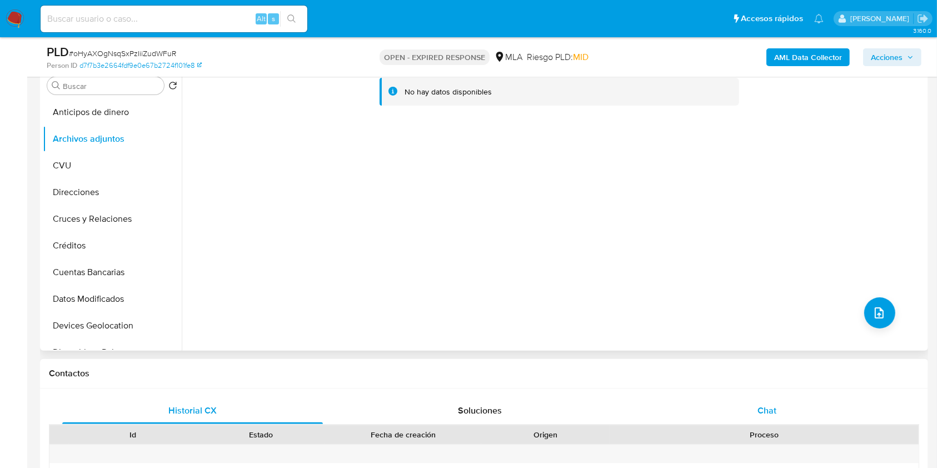
click at [767, 405] on span "Chat" at bounding box center [766, 410] width 19 height 13
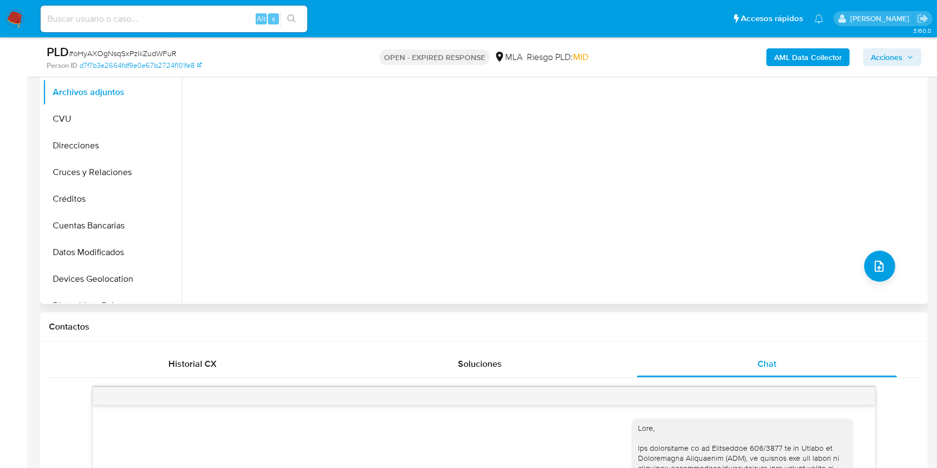
scroll to position [148, 0]
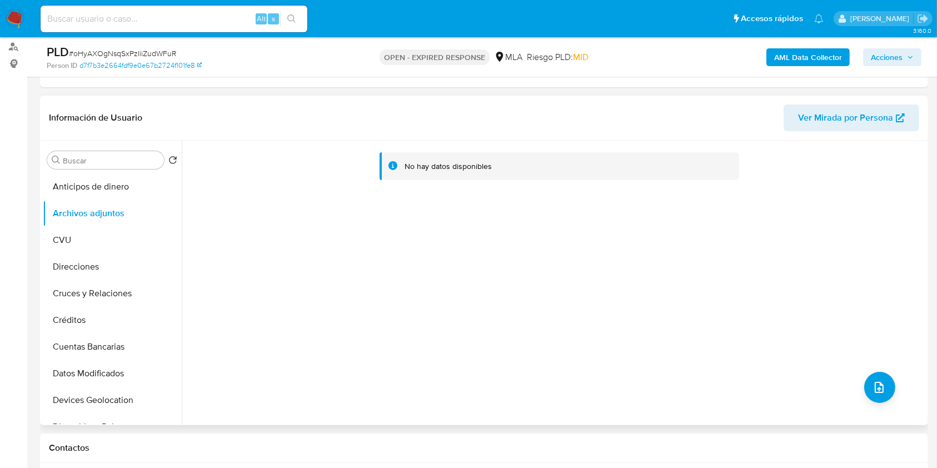
click at [800, 46] on div "AML Data Collector Acciones" at bounding box center [777, 57] width 288 height 26
click at [788, 60] on b "AML Data Collector" at bounding box center [808, 57] width 68 height 18
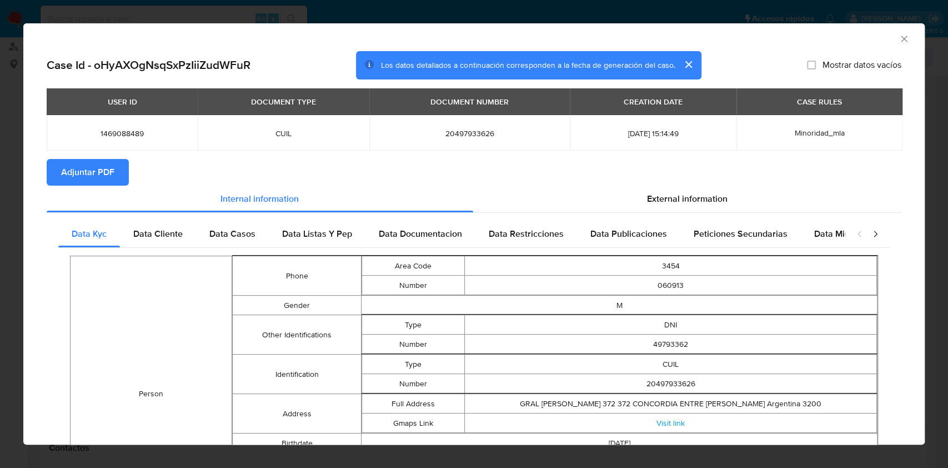
click at [118, 180] on button "Adjuntar PDF" at bounding box center [88, 172] width 82 height 27
click at [899, 39] on icon "Cerrar ventana" at bounding box center [904, 38] width 11 height 11
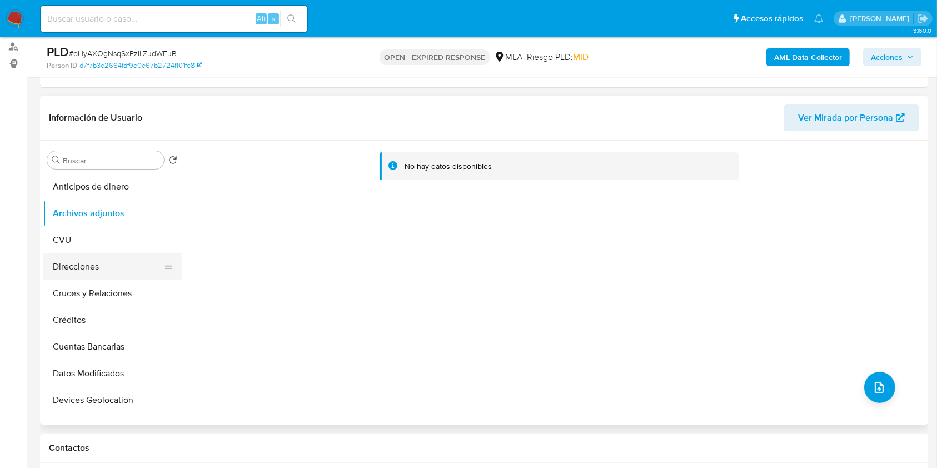
click at [78, 263] on button "Direcciones" at bounding box center [108, 266] width 130 height 27
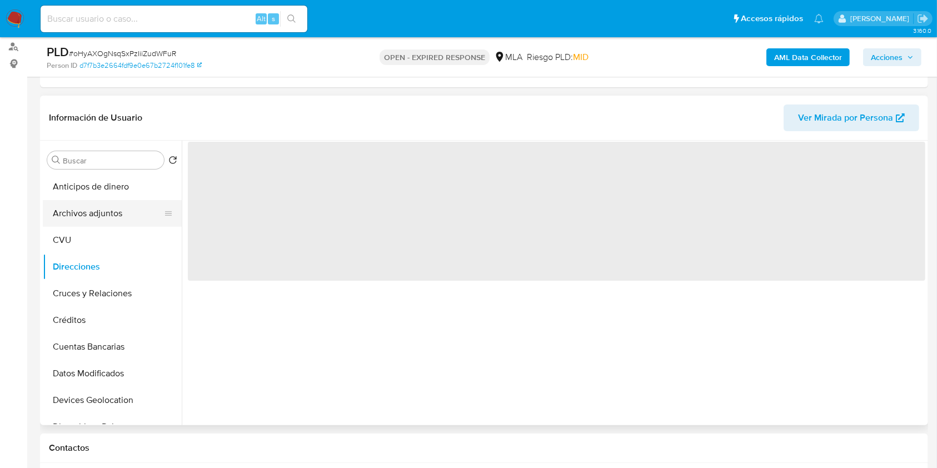
click at [102, 220] on button "Archivos adjuntos" at bounding box center [108, 213] width 130 height 27
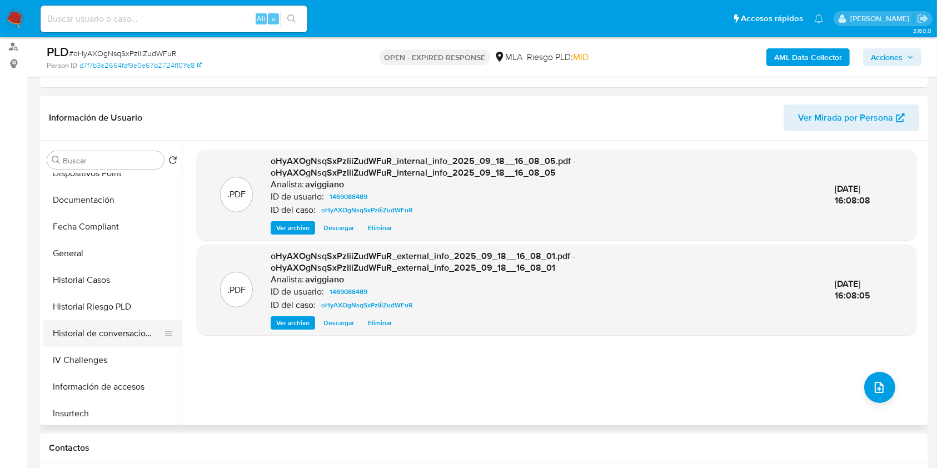
scroll to position [370, 0]
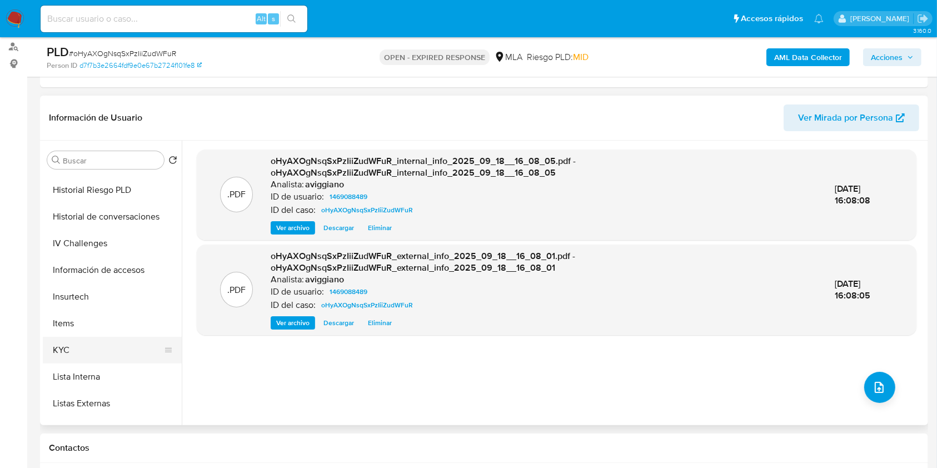
click at [64, 351] on button "KYC" at bounding box center [108, 350] width 130 height 27
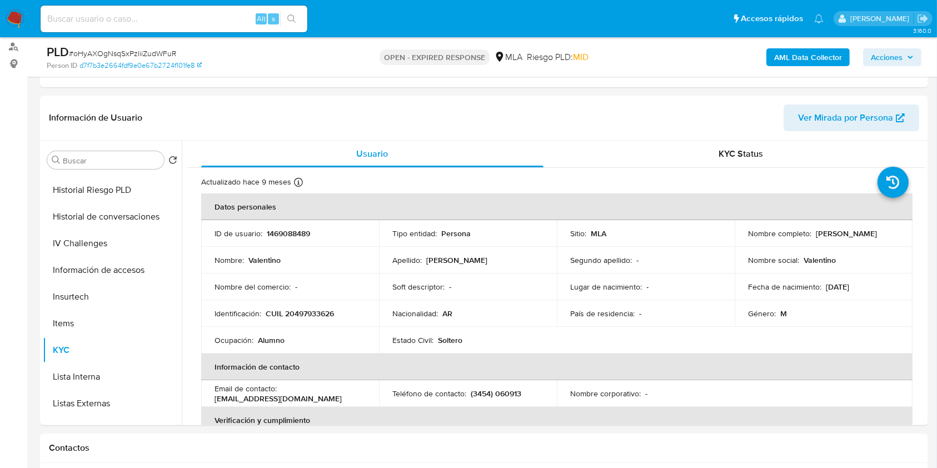
click at [297, 311] on p "CUIL 20497933626" at bounding box center [300, 313] width 68 height 10
copy p "20497933626"
click at [378, 101] on div "Información de Usuario Ver Mirada por Persona" at bounding box center [484, 118] width 888 height 45
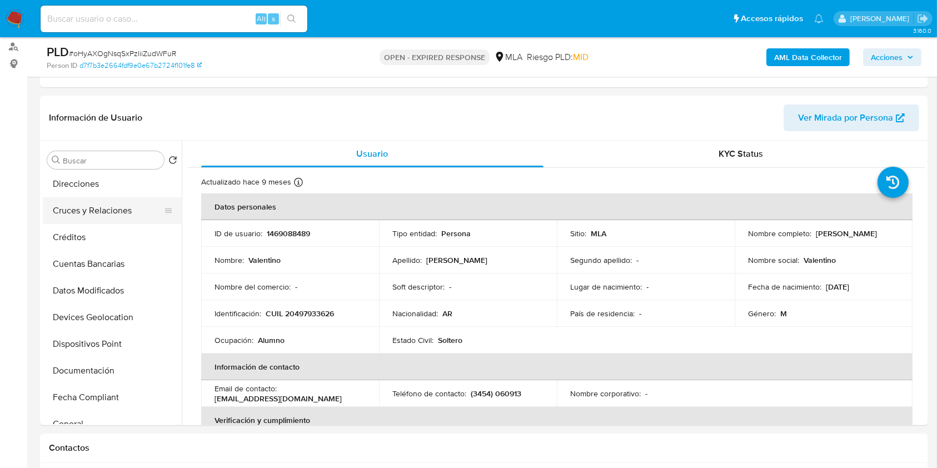
scroll to position [0, 0]
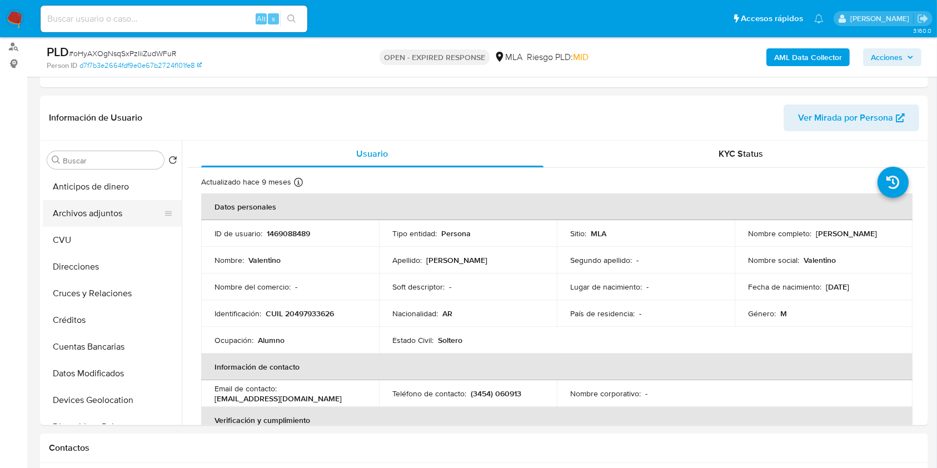
click at [112, 201] on button "Archivos adjuntos" at bounding box center [108, 213] width 130 height 27
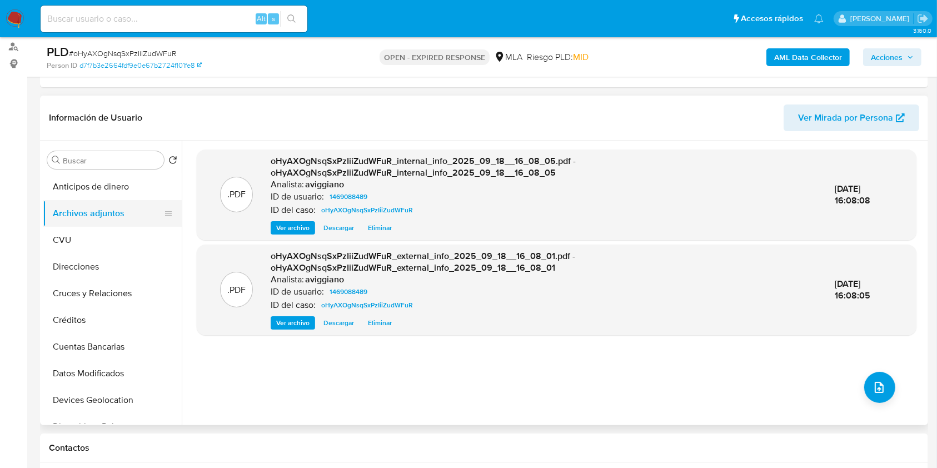
scroll to position [148, 0]
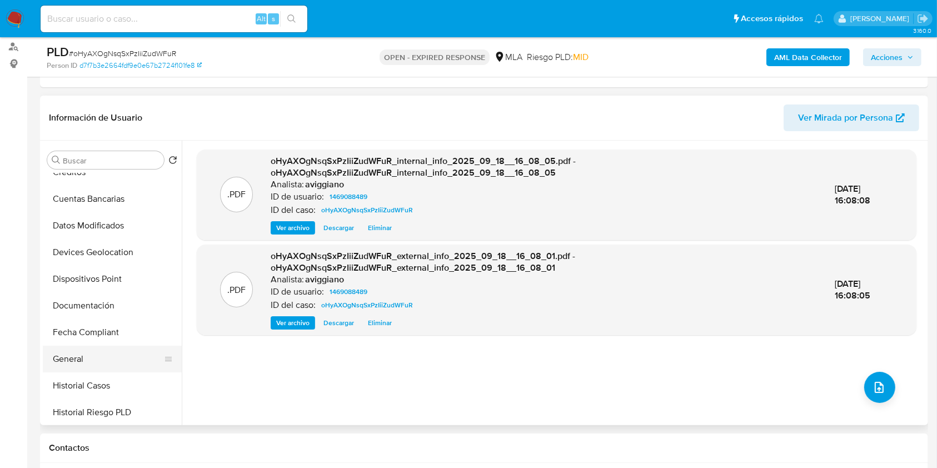
click at [94, 346] on button "General" at bounding box center [108, 359] width 130 height 27
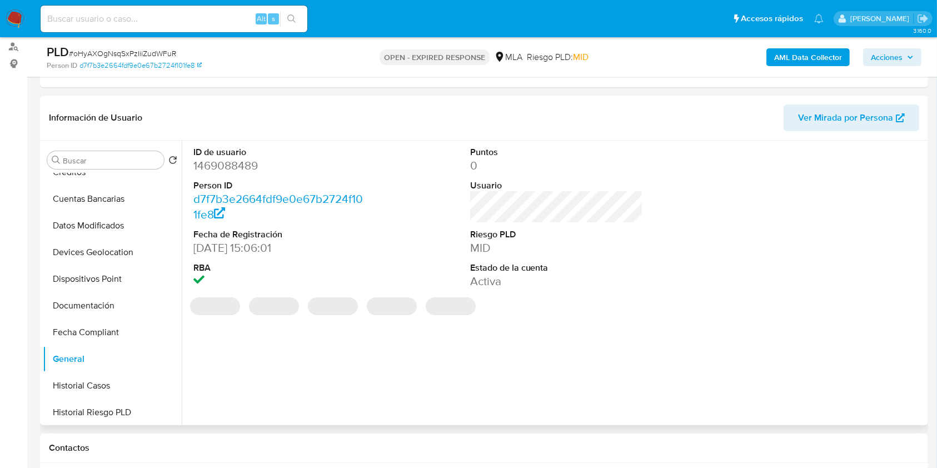
click at [236, 164] on dd "1469088489" at bounding box center [279, 166] width 173 height 16
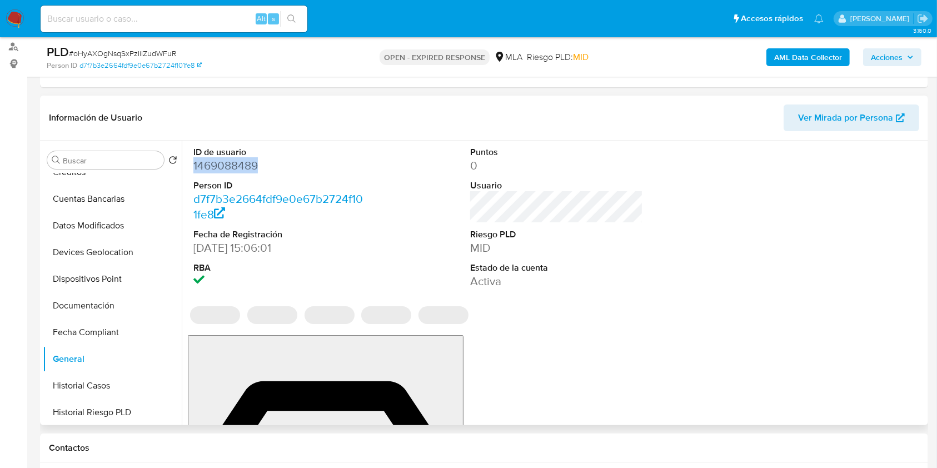
copy dd "1469088489"
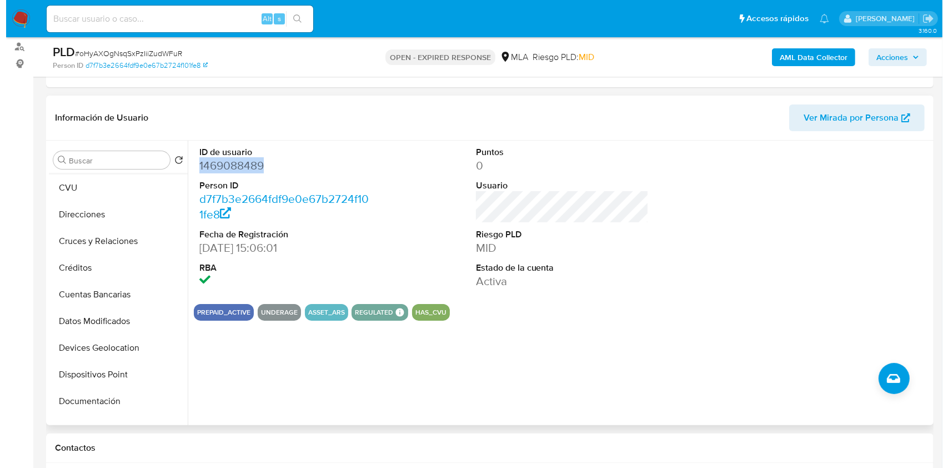
scroll to position [0, 0]
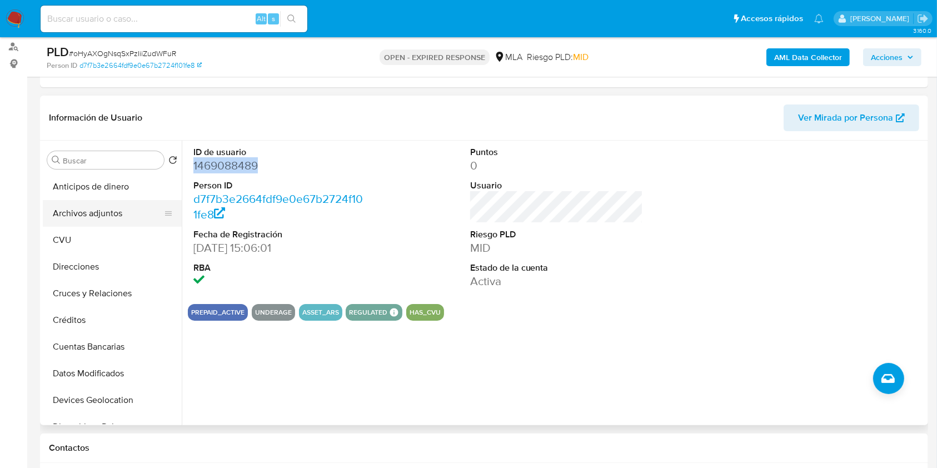
click at [119, 209] on button "Archivos adjuntos" at bounding box center [108, 213] width 130 height 27
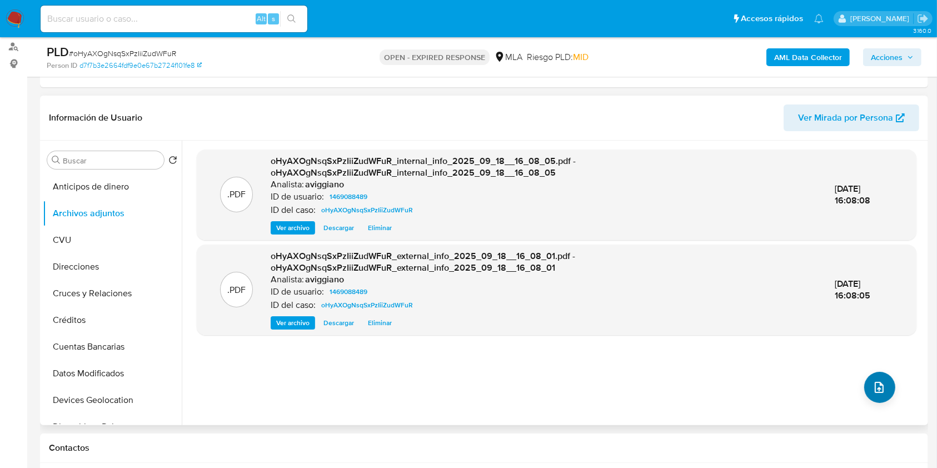
click at [858, 387] on div ".PDF oHyAXOgNsqSxPzIiiZudWFuR_internal_info_2025_09_18__16_08_05.pdf - oHyAXOgN…" at bounding box center [557, 282] width 720 height 267
click at [865, 387] on button "upload-file" at bounding box center [879, 387] width 31 height 31
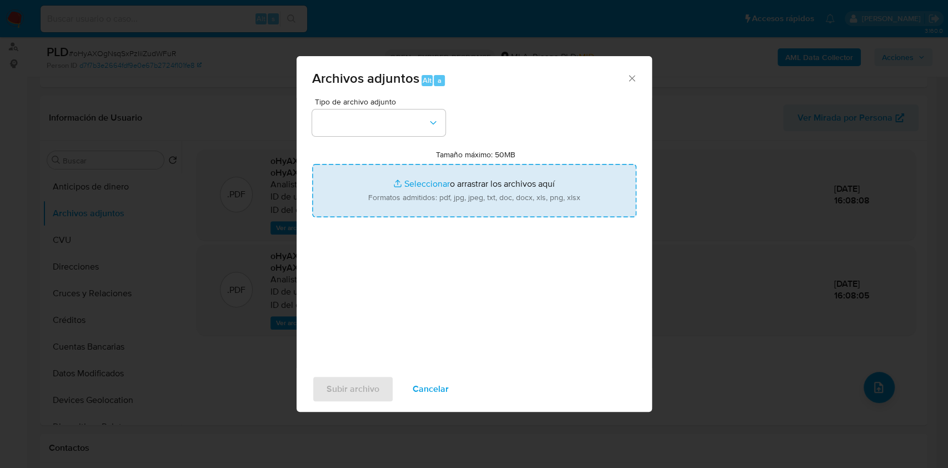
click at [429, 187] on input "Tamaño máximo: 50MB Seleccionar archivos" at bounding box center [474, 190] width 324 height 53
type input "C:\fakepath\Nosis - 1469088489.pdf"
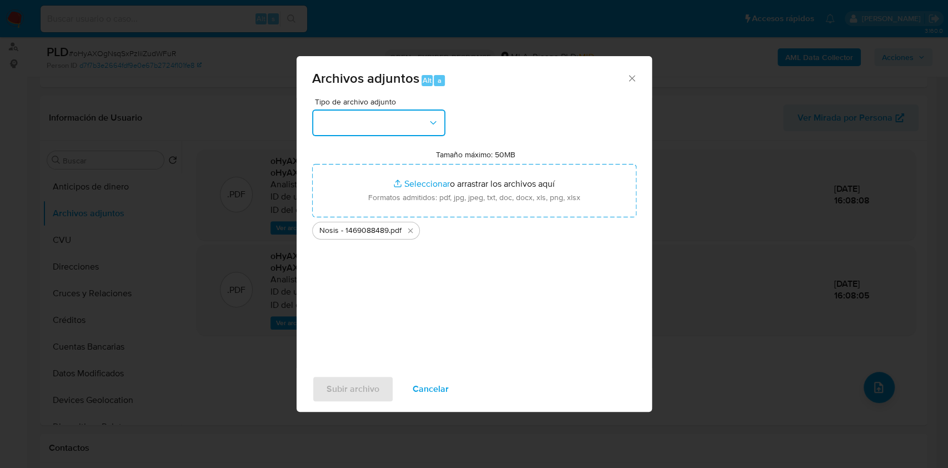
click at [420, 119] on button "button" at bounding box center [378, 122] width 133 height 27
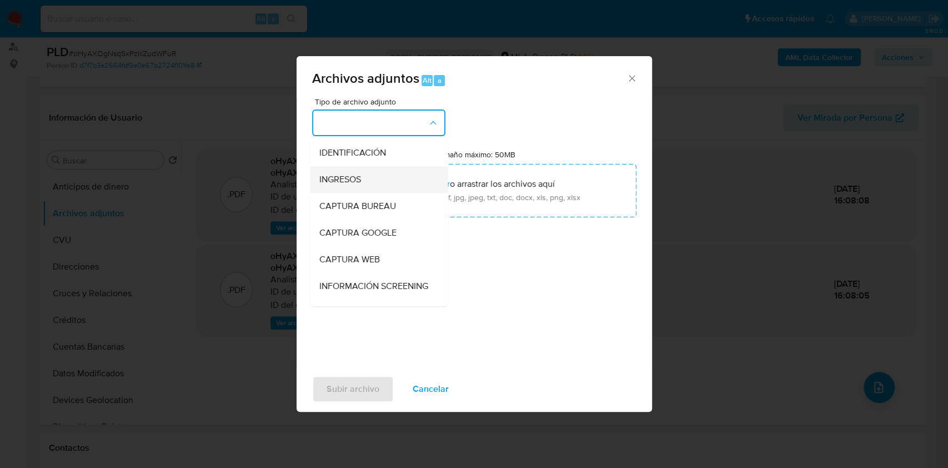
click at [350, 177] on span "INGRESOS" at bounding box center [340, 179] width 42 height 11
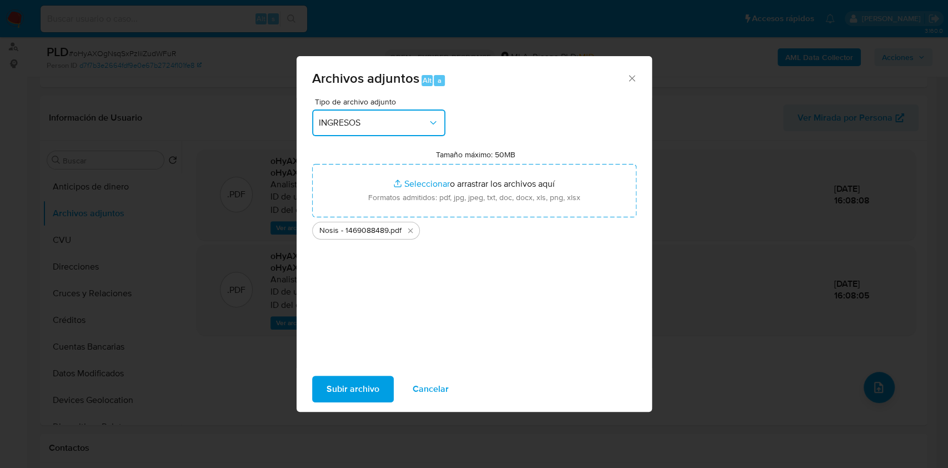
click at [373, 112] on button "INGRESOS" at bounding box center [378, 122] width 133 height 27
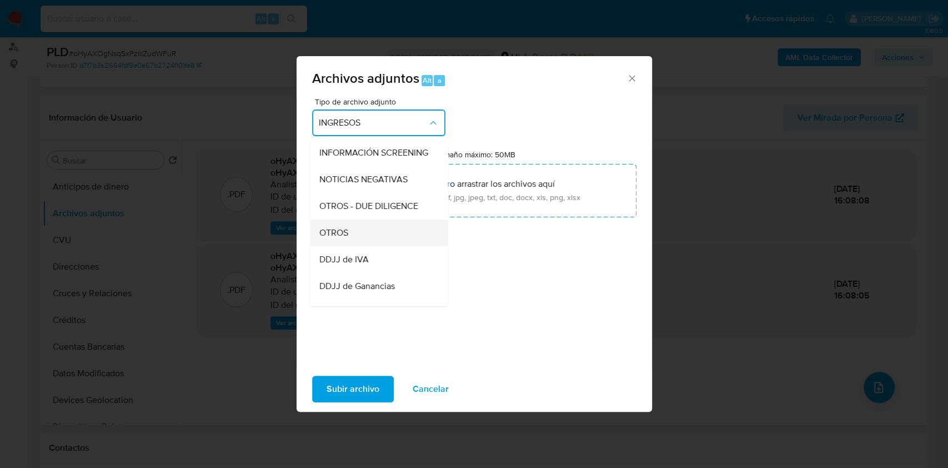
scroll to position [148, 0]
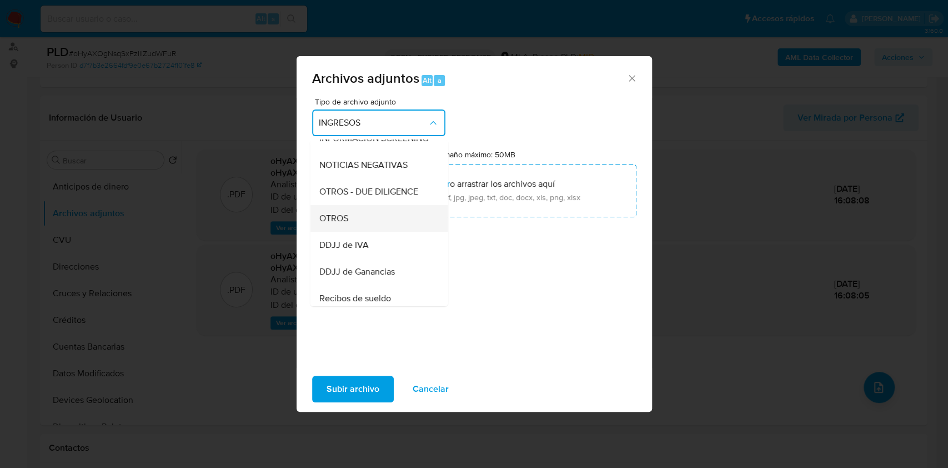
click at [342, 232] on div "OTROS" at bounding box center [375, 218] width 113 height 27
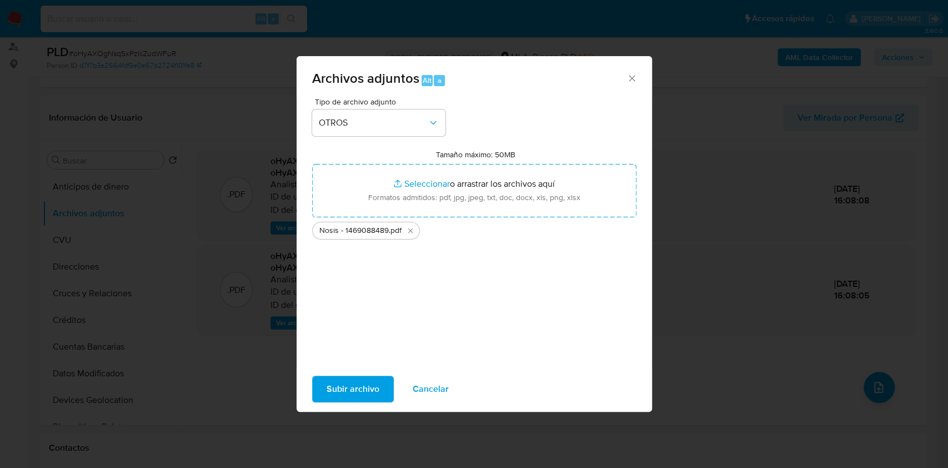
click at [355, 384] on span "Subir archivo" at bounding box center [353, 389] width 53 height 24
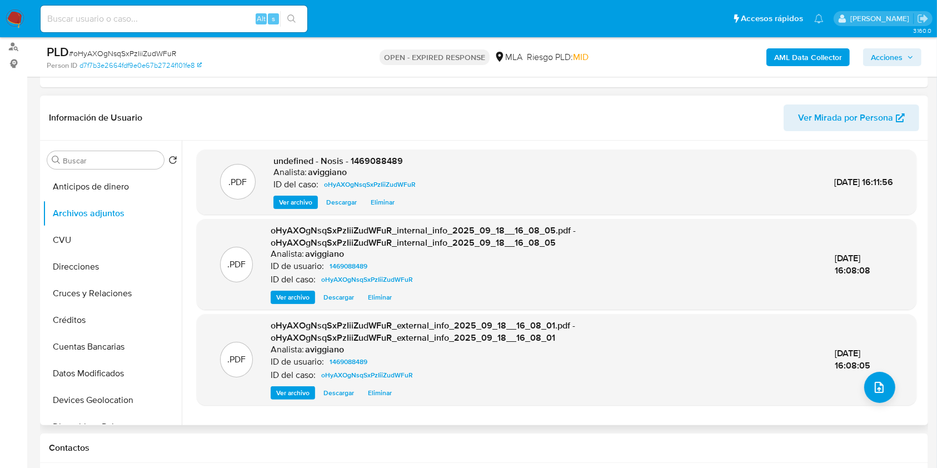
click at [365, 158] on span "undefined - Nosis - 1469088489" at bounding box center [337, 160] width 129 height 13
drag, startPoint x: 365, startPoint y: 158, endPoint x: 378, endPoint y: 166, distance: 15.3
click at [378, 166] on span "undefined - Nosis - 1469088489" at bounding box center [337, 160] width 129 height 13
copy span "1469088489"
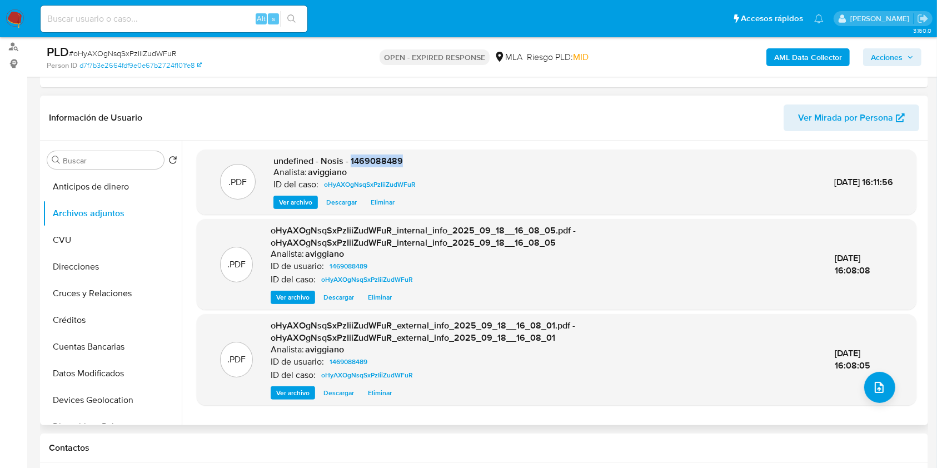
copy span "1469088489"
click at [876, 396] on button "upload-file" at bounding box center [879, 387] width 31 height 31
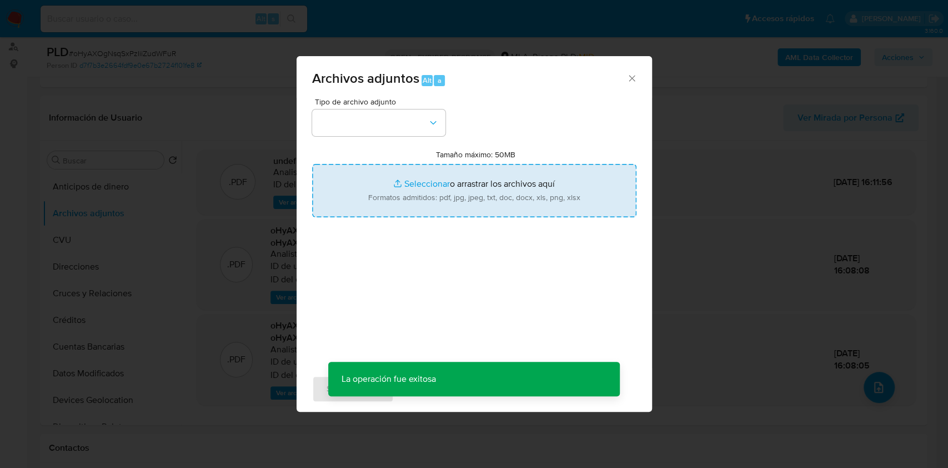
click at [381, 209] on input "Tamaño máximo: 50MB Seleccionar archivos" at bounding box center [474, 190] width 324 height 53
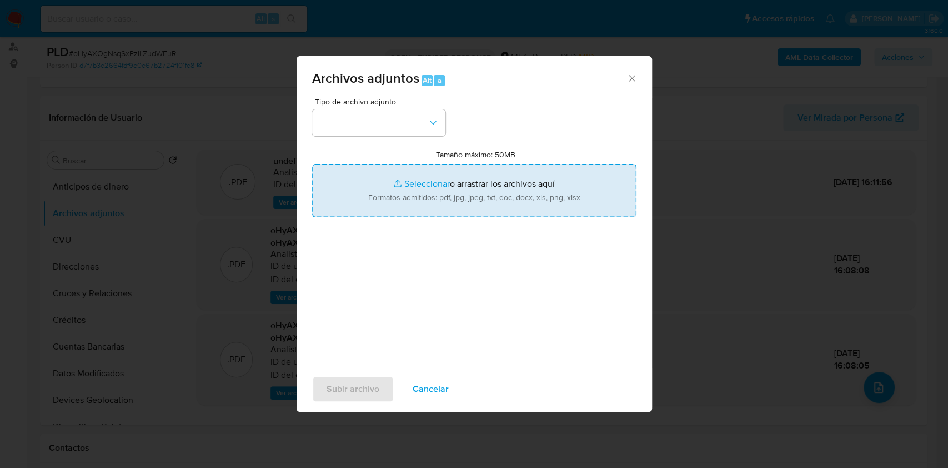
type input "C:\fakepath\Movimientos-Aladdin-v10_1 - 1469088489 -.xlsx"
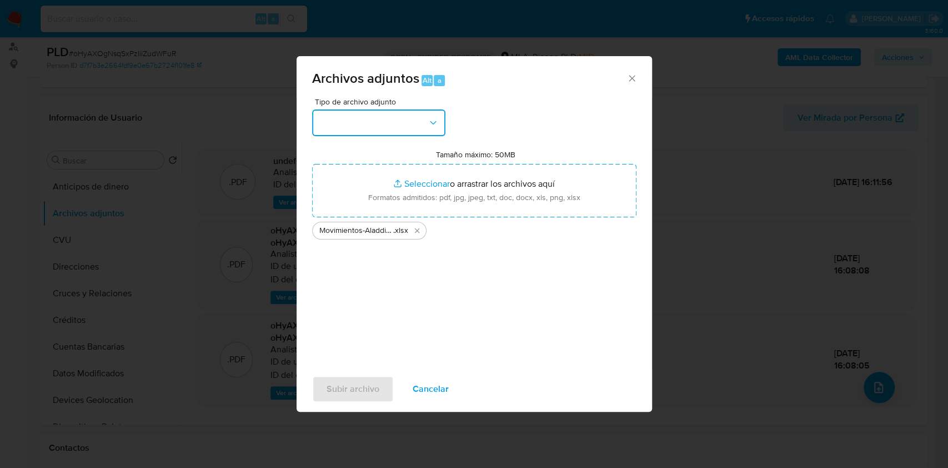
click at [392, 131] on button "button" at bounding box center [378, 122] width 133 height 27
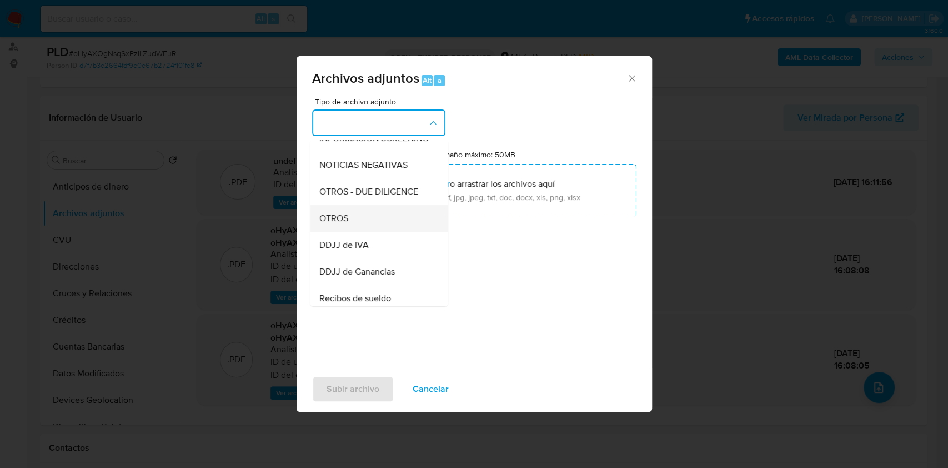
click at [333, 224] on span "OTROS" at bounding box center [333, 218] width 29 height 11
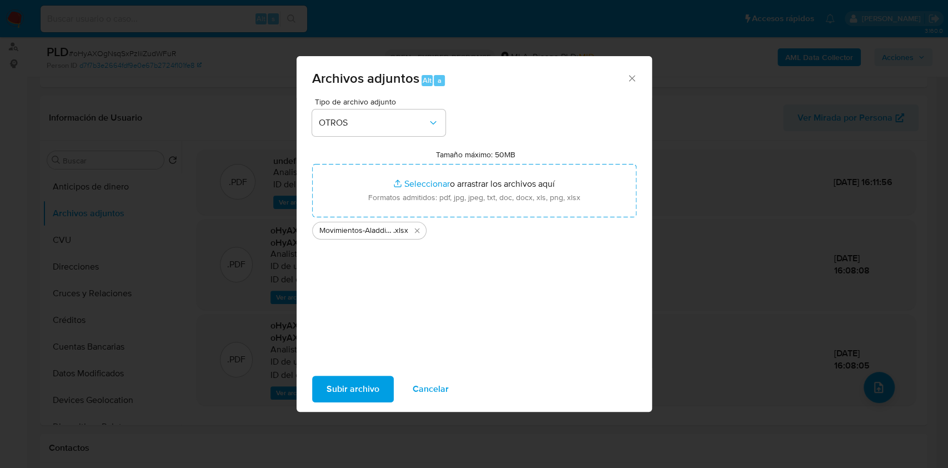
click at [362, 382] on span "Subir archivo" at bounding box center [353, 389] width 53 height 24
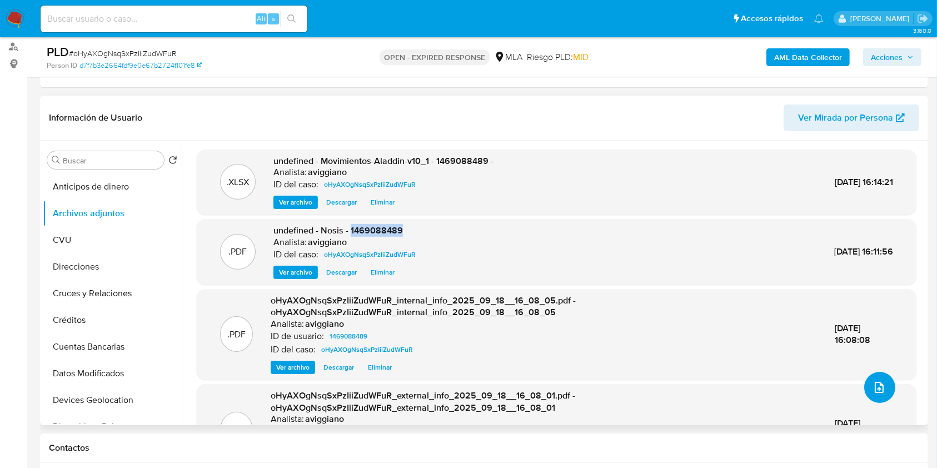
click at [875, 388] on icon "upload-file" at bounding box center [879, 387] width 9 height 11
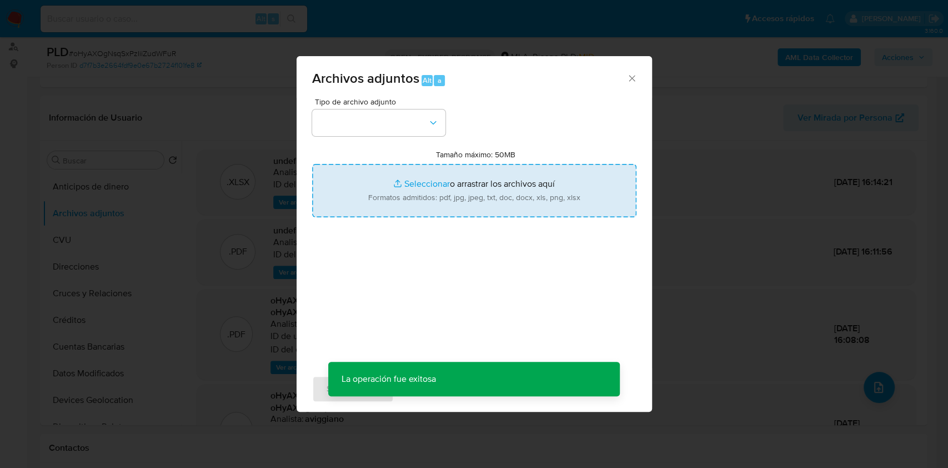
click at [509, 210] on input "Tamaño máximo: 50MB Seleccionar archivos" at bounding box center [474, 190] width 324 height 53
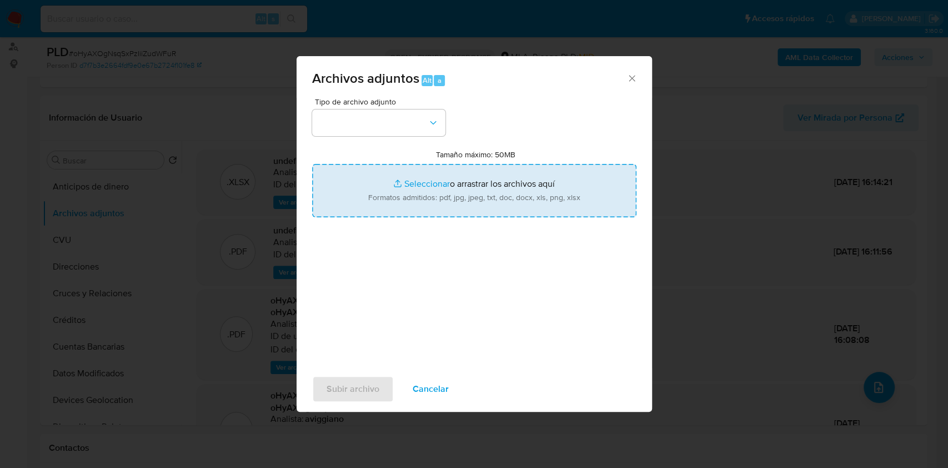
type input "C:\fakepath\Noticia - 1469088489.pdf"
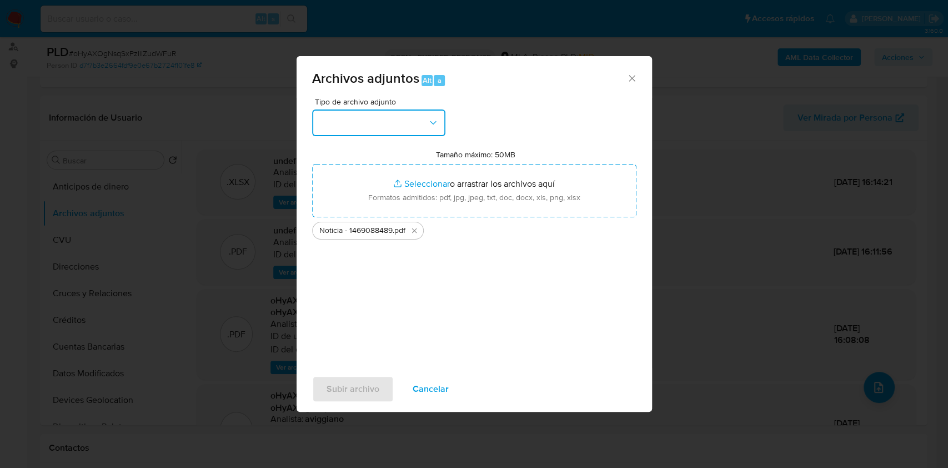
click at [397, 133] on button "button" at bounding box center [378, 122] width 133 height 27
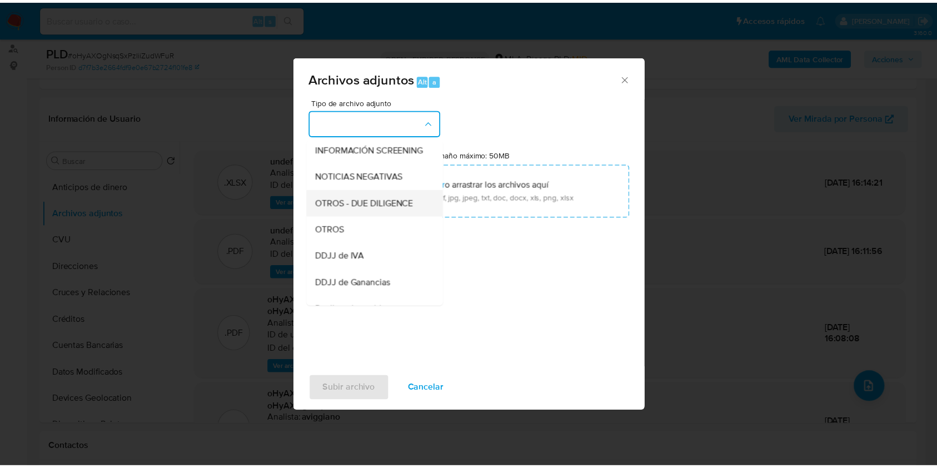
scroll to position [132, 0]
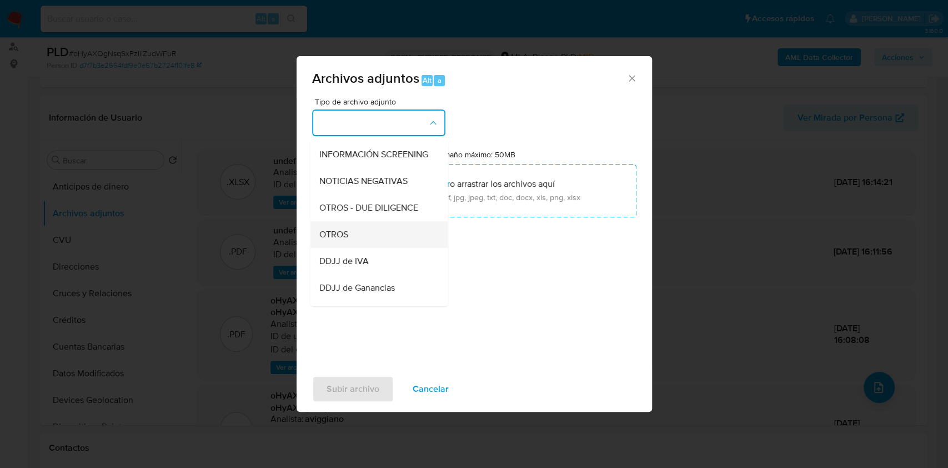
click at [354, 233] on div "OTROS" at bounding box center [375, 234] width 113 height 27
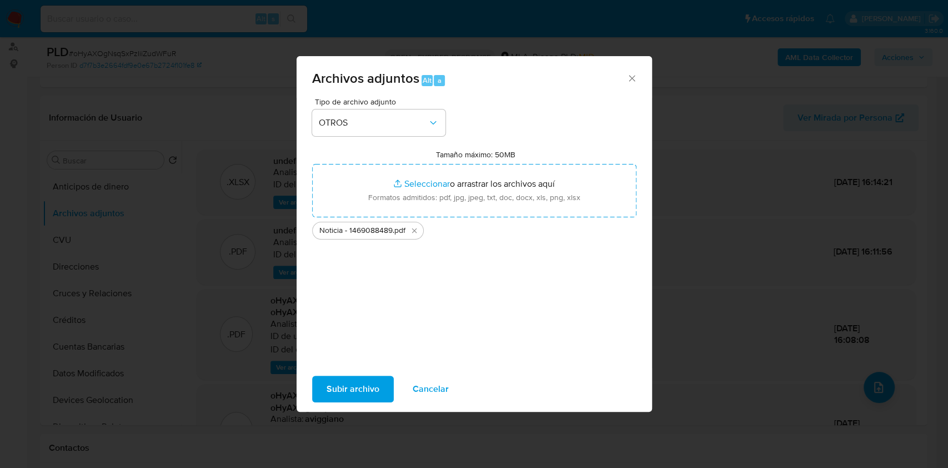
click at [336, 384] on span "Subir archivo" at bounding box center [353, 389] width 53 height 24
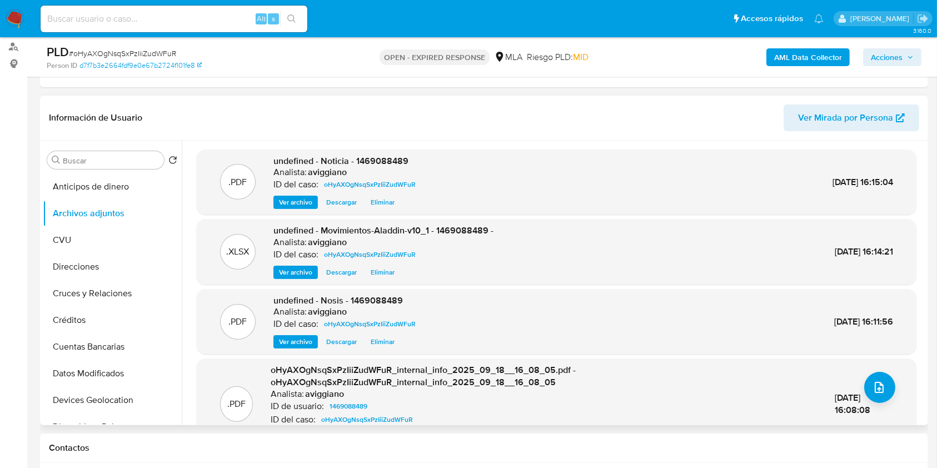
click at [387, 164] on span "undefined - Noticia - 1469088489" at bounding box center [340, 160] width 135 height 13
copy span "1469088489"
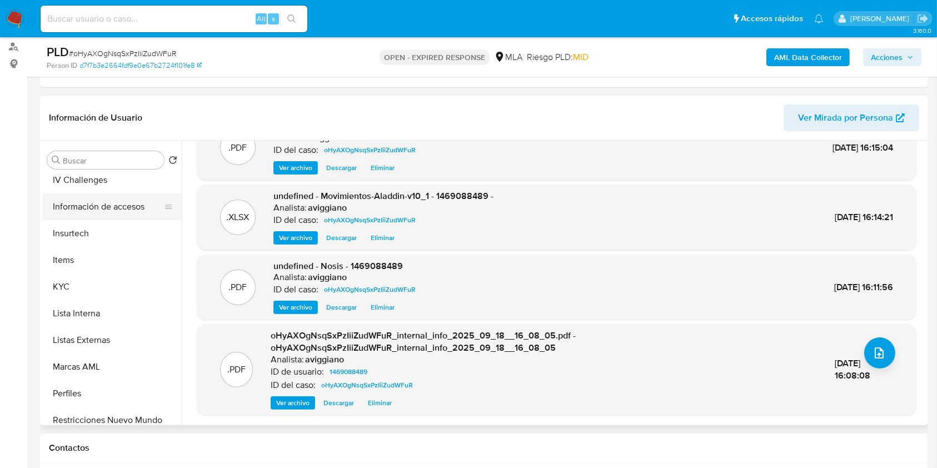
scroll to position [401, 0]
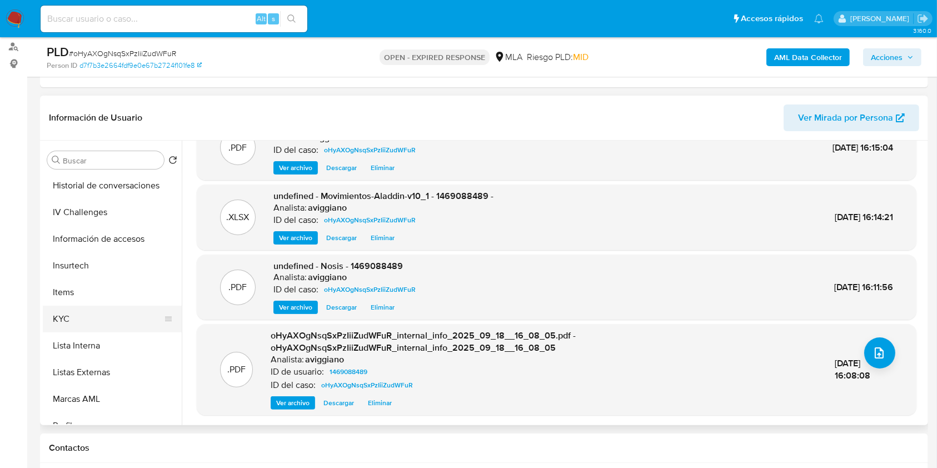
click at [64, 312] on button "KYC" at bounding box center [108, 319] width 130 height 27
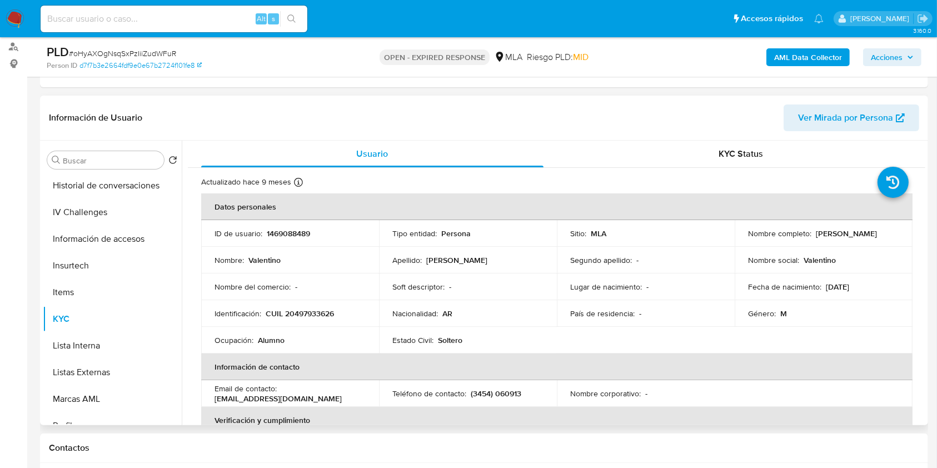
click at [320, 317] on p "CUIL 20497933626" at bounding box center [300, 313] width 68 height 10
copy p "20497933626"
click at [806, 229] on p "Nombre completo :" at bounding box center [779, 233] width 63 height 10
drag, startPoint x: 810, startPoint y: 234, endPoint x: 873, endPoint y: 232, distance: 63.4
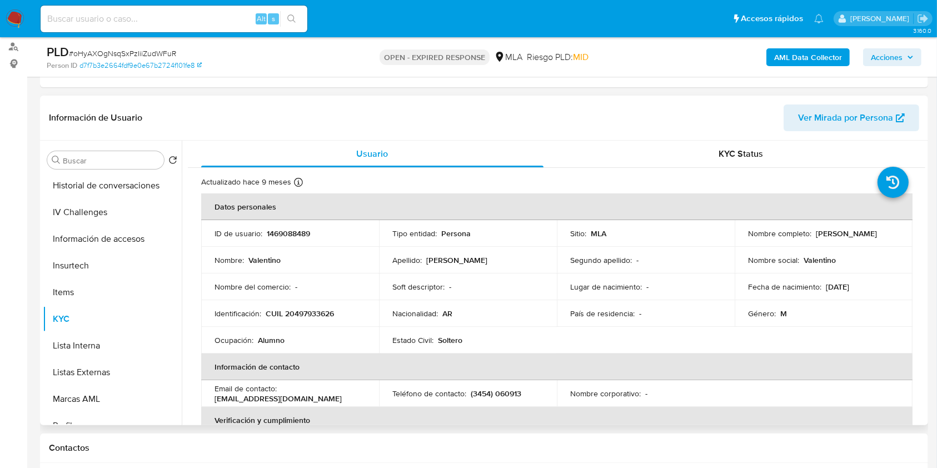
click at [873, 232] on div "Nombre completo : Valentino Ferrier" at bounding box center [823, 233] width 151 height 10
copy div "Valentino Ferrier"
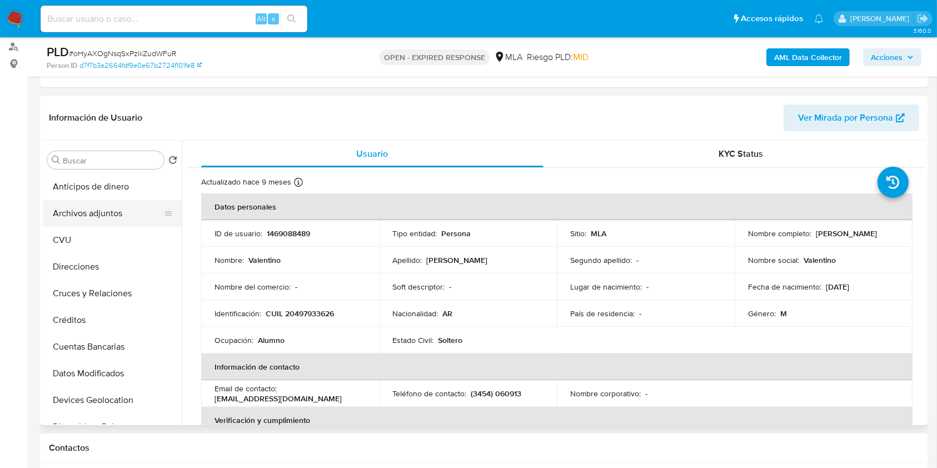
click at [103, 216] on button "Archivos adjuntos" at bounding box center [108, 213] width 130 height 27
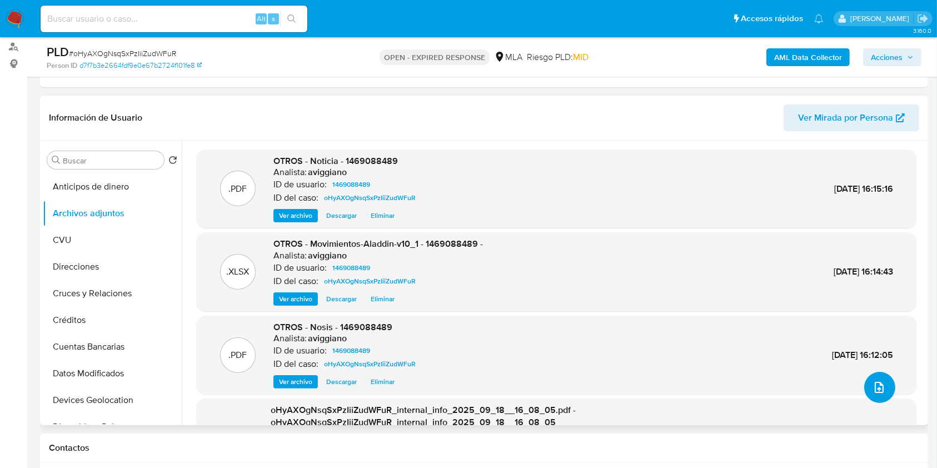
click at [880, 387] on icon "upload-file" at bounding box center [878, 387] width 13 height 13
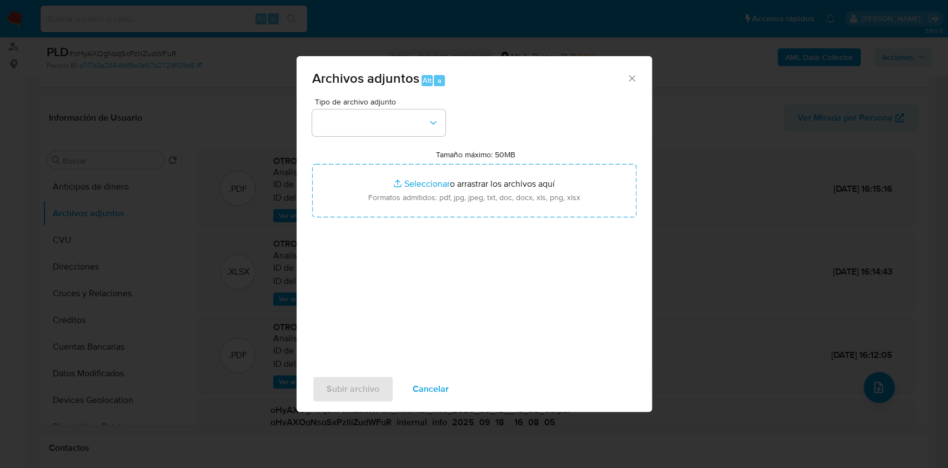
click at [469, 220] on div "Tipo de archivo adjunto Tamaño máximo: 50MB Seleccionar archivos Seleccionar o …" at bounding box center [474, 229] width 324 height 262
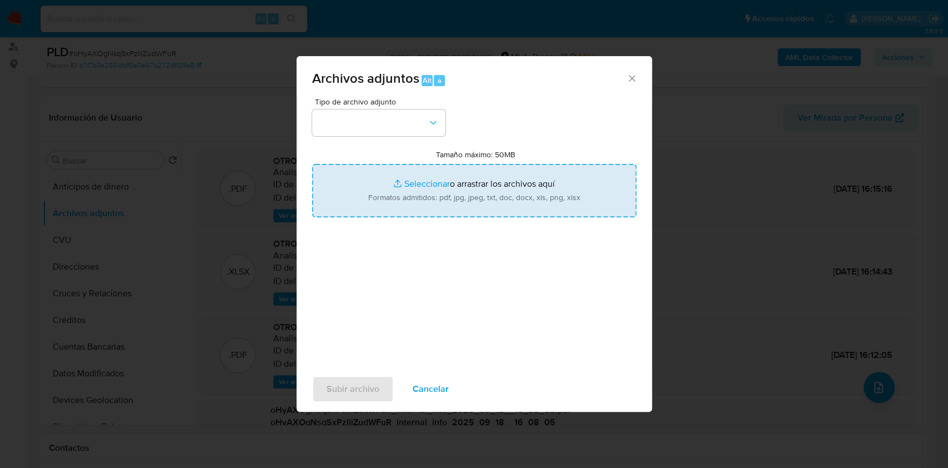
click at [461, 204] on input "Tamaño máximo: 50MB Seleccionar archivos" at bounding box center [474, 190] width 324 height 53
type input "C:\fakepath\Caselog oHyAXOgNsqSxPzIiiZudWFuR_2025_08_19_01_54_40.docx"
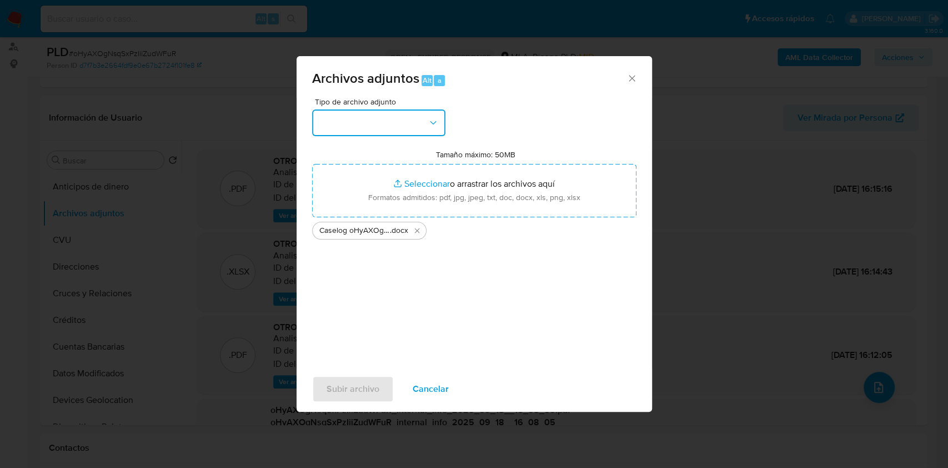
click at [391, 124] on button "button" at bounding box center [378, 122] width 133 height 27
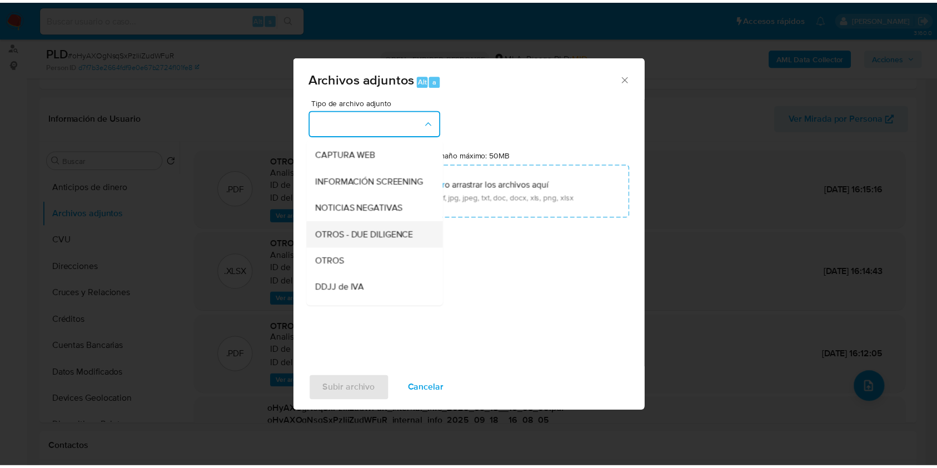
scroll to position [148, 0]
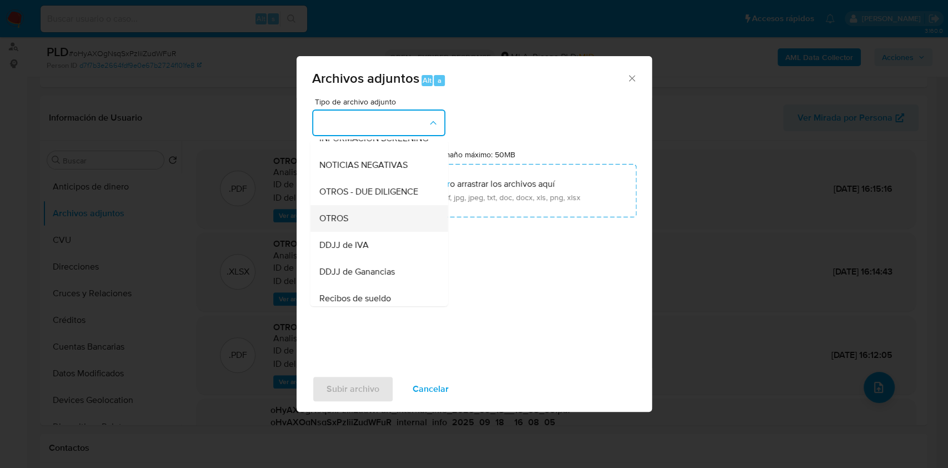
click at [333, 224] on span "OTROS" at bounding box center [333, 218] width 29 height 11
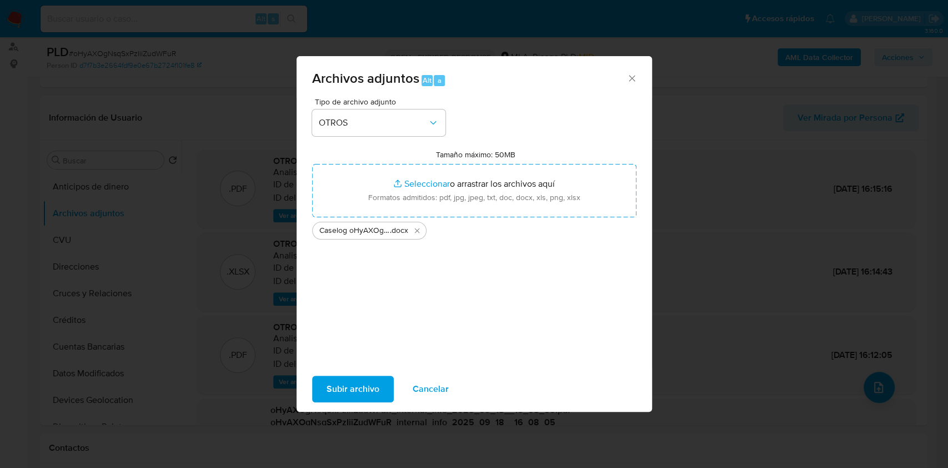
click at [351, 391] on span "Subir archivo" at bounding box center [353, 389] width 53 height 24
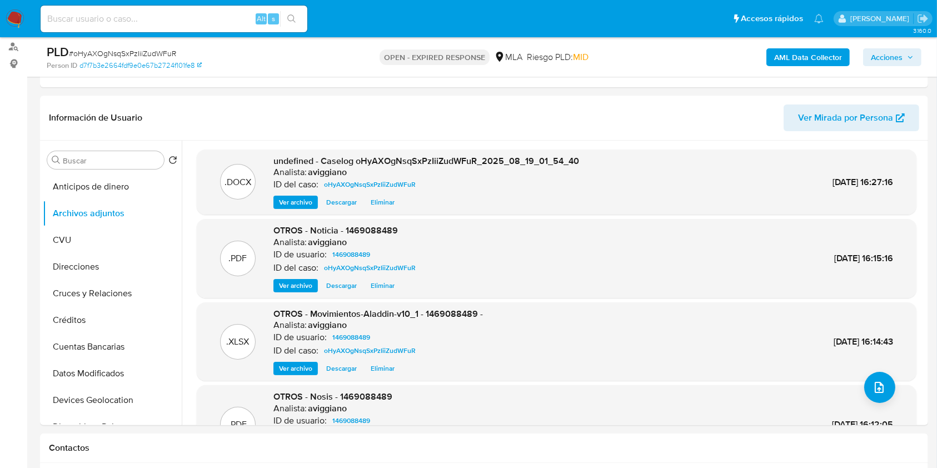
click at [877, 52] on span "Acciones" at bounding box center [887, 57] width 32 height 18
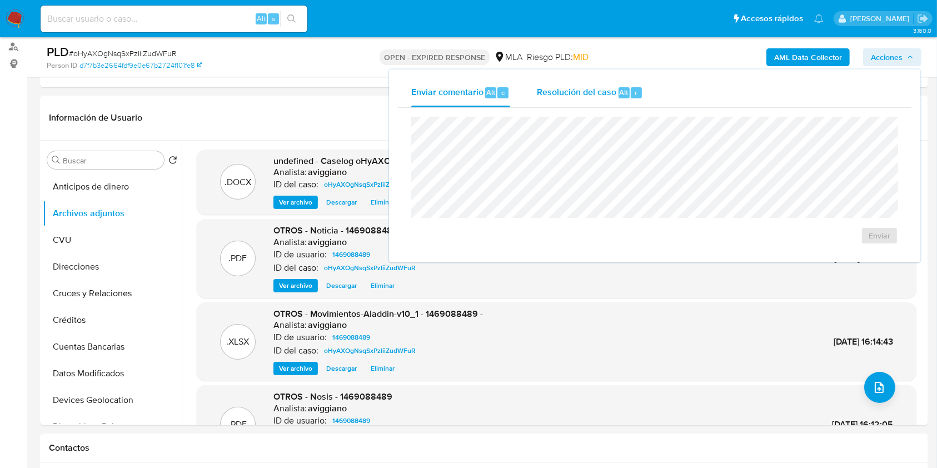
click at [603, 102] on div "Resolución del caso Alt r" at bounding box center [590, 92] width 106 height 29
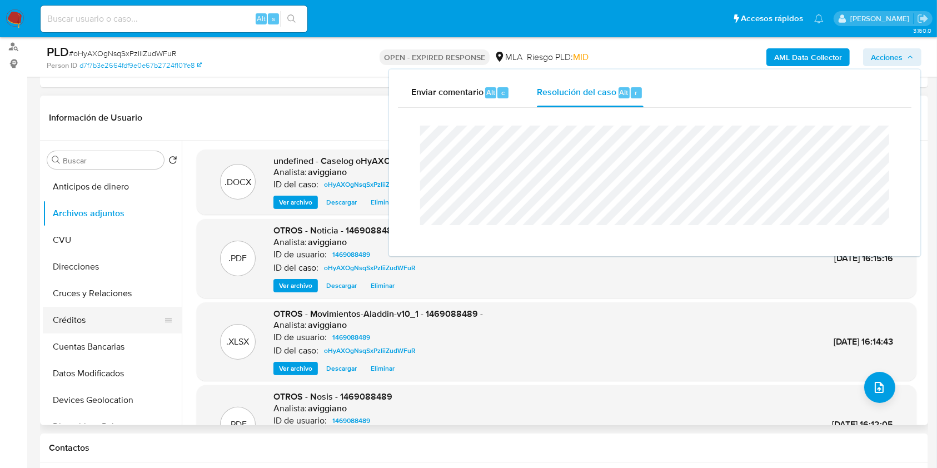
scroll to position [222, 0]
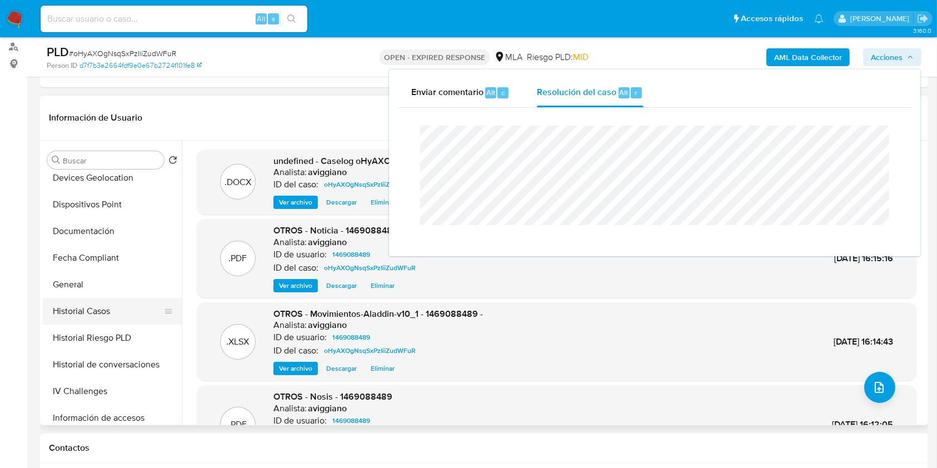
click at [102, 309] on button "Historial Casos" at bounding box center [108, 311] width 130 height 27
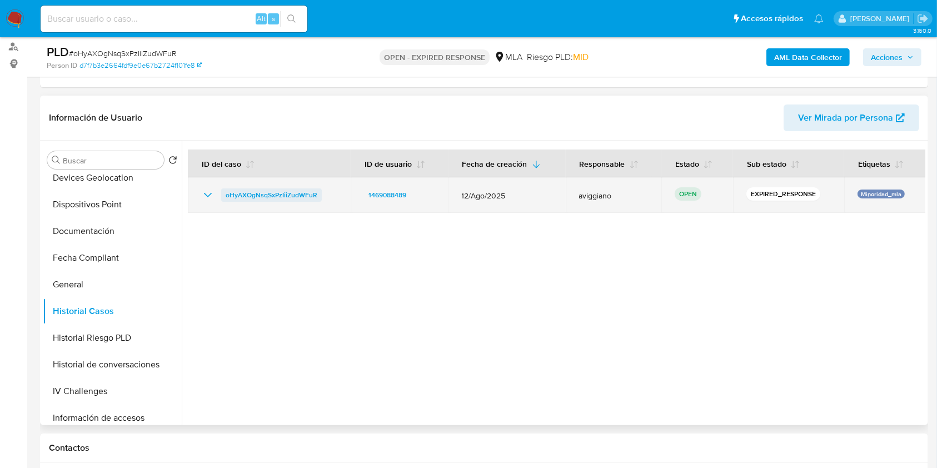
drag, startPoint x: 334, startPoint y: 198, endPoint x: 224, endPoint y: 198, distance: 110.0
click at [224, 198] on div "oHyAXOgNsqSxPzIiiZudWFuR" at bounding box center [269, 194] width 136 height 13
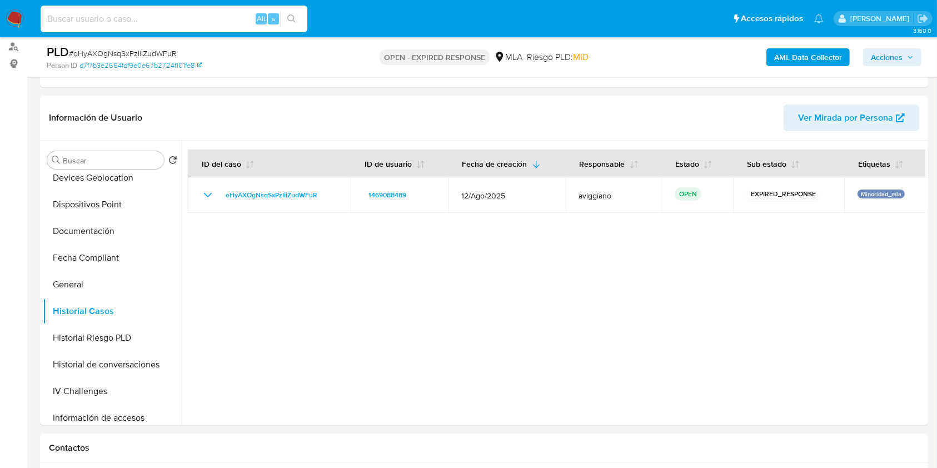
paste input "VvgQWNlaqEGTOw8MMxidNH8P"
type input "VvgQWNlaqEGTOw8MMxidNH8P"
click at [298, 18] on button "search-icon" at bounding box center [291, 19] width 23 height 16
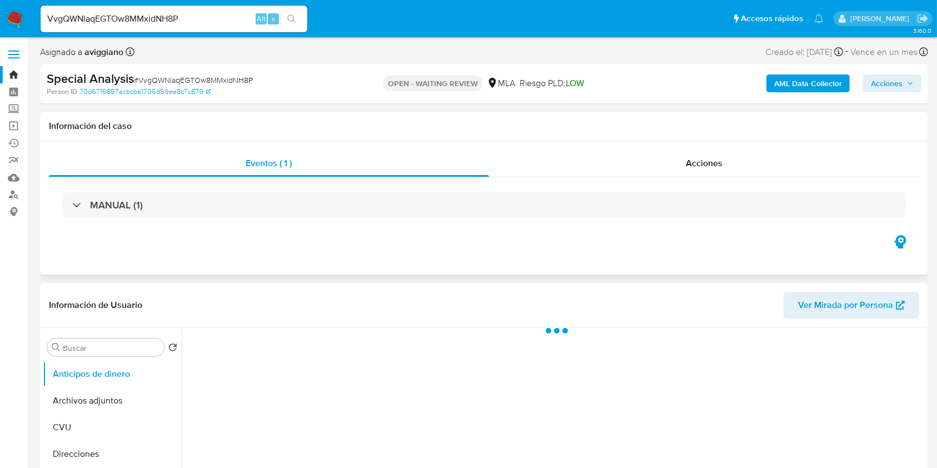
select select "10"
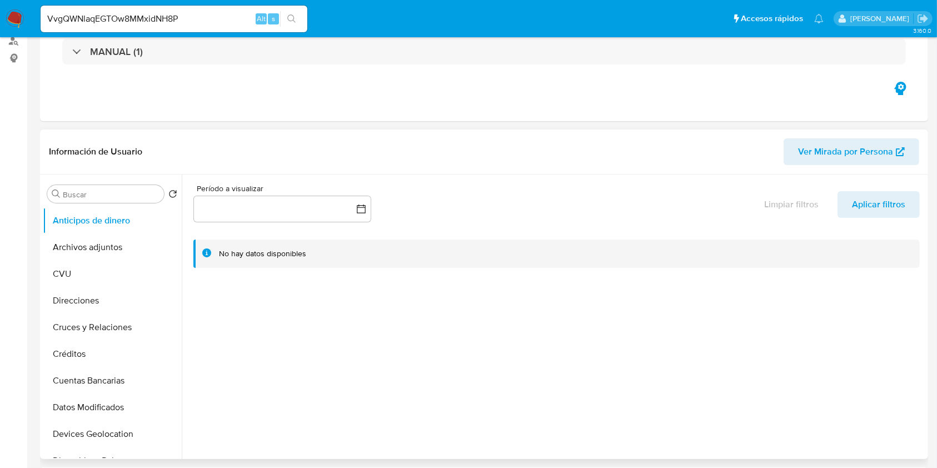
scroll to position [222, 0]
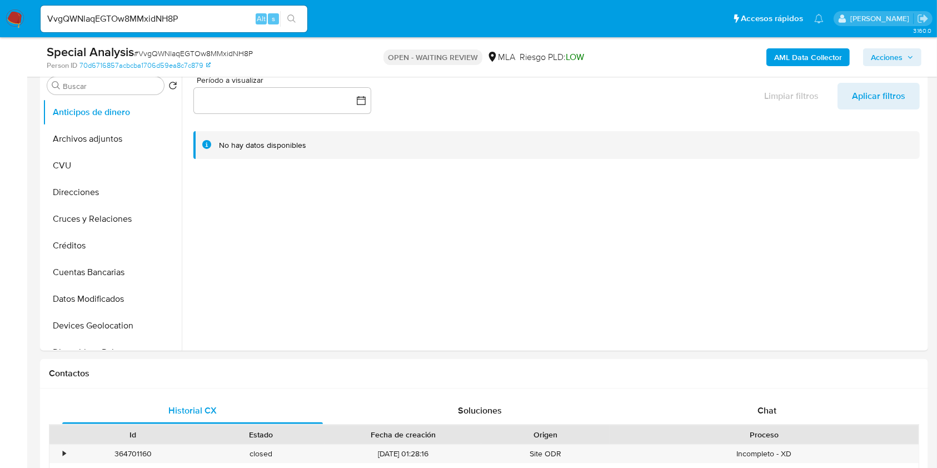
click at [813, 56] on b "AML Data Collector" at bounding box center [808, 57] width 68 height 18
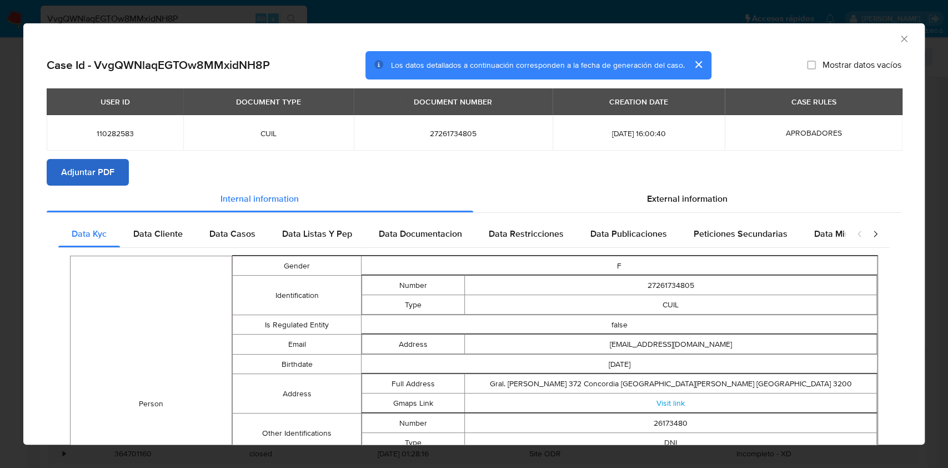
click at [84, 158] on section "Case Id - VvgQWNlaqEGTOw8MMxidNH8P Los datos detallados a continuación correspo…" at bounding box center [474, 397] width 855 height 693
click at [84, 162] on span "Adjuntar PDF" at bounding box center [87, 172] width 53 height 24
click at [899, 36] on icon "Cerrar ventana" at bounding box center [904, 38] width 11 height 11
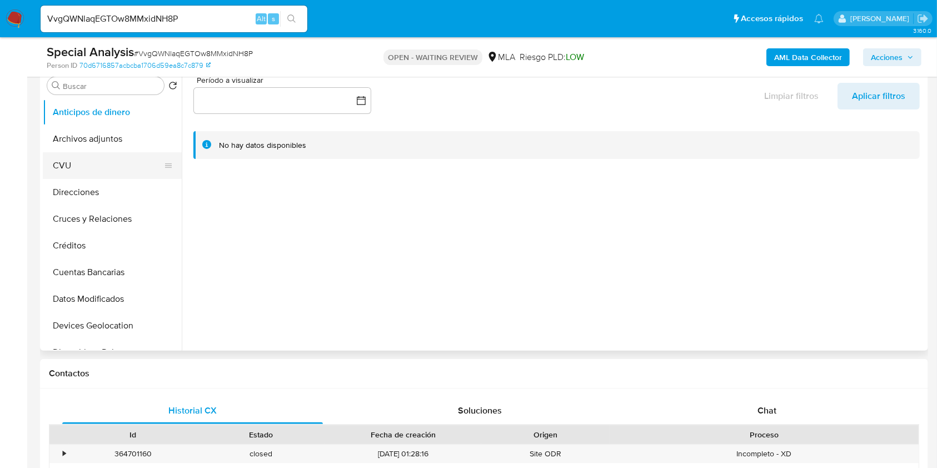
click at [74, 158] on button "CVU" at bounding box center [108, 165] width 130 height 27
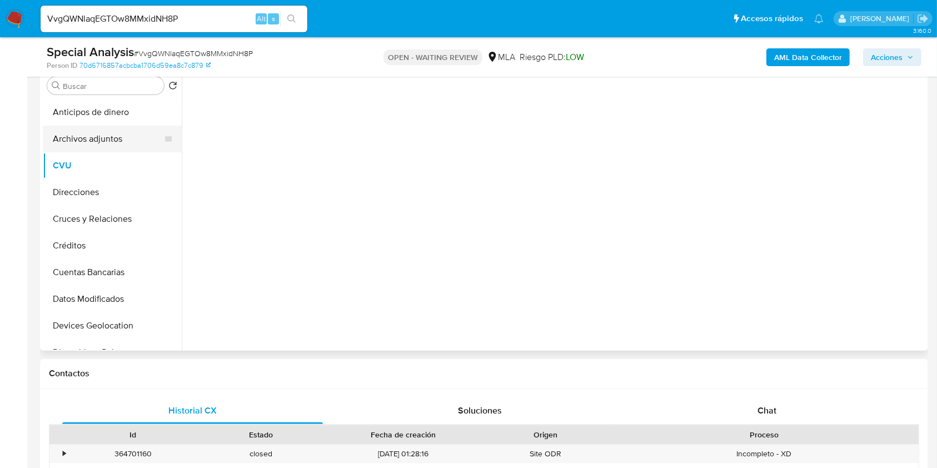
click at [86, 130] on button "Archivos adjuntos" at bounding box center [108, 139] width 130 height 27
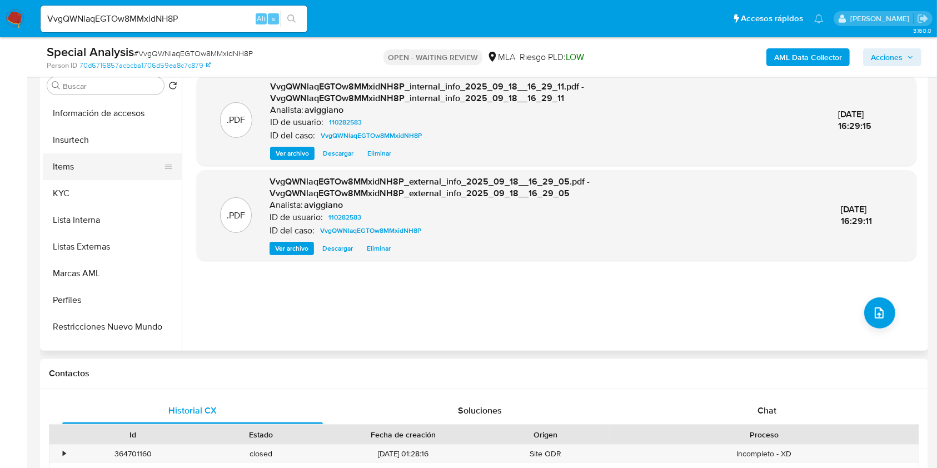
scroll to position [518, 0]
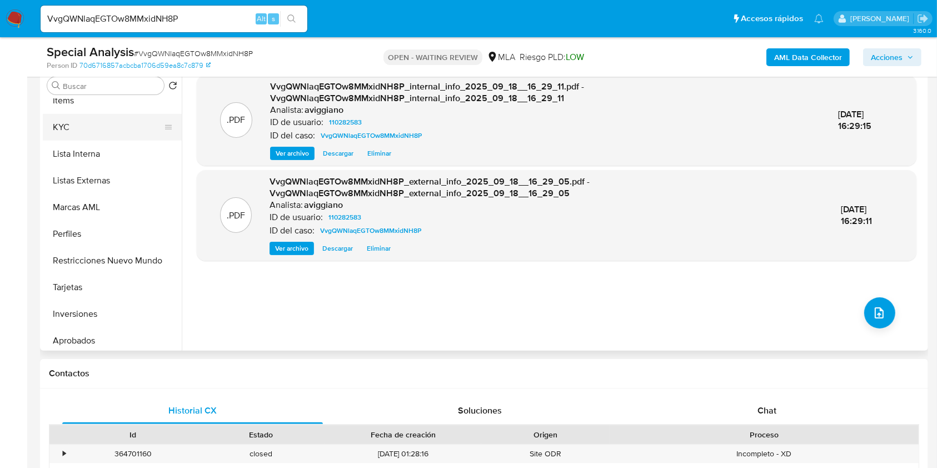
click at [92, 132] on button "KYC" at bounding box center [108, 127] width 130 height 27
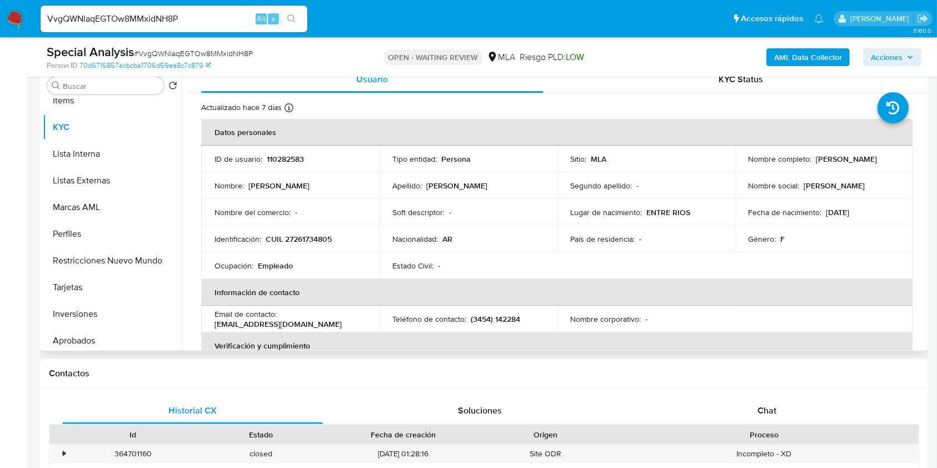
click at [324, 244] on p "CUIL 27261734805" at bounding box center [299, 239] width 66 height 10
copy p "27261734805"
click at [280, 158] on p "110282583" at bounding box center [285, 159] width 37 height 10
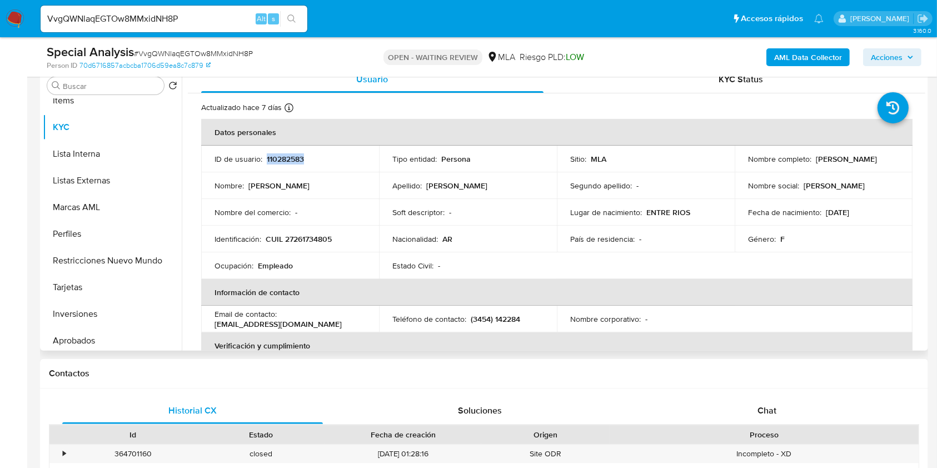
copy p "110282583"
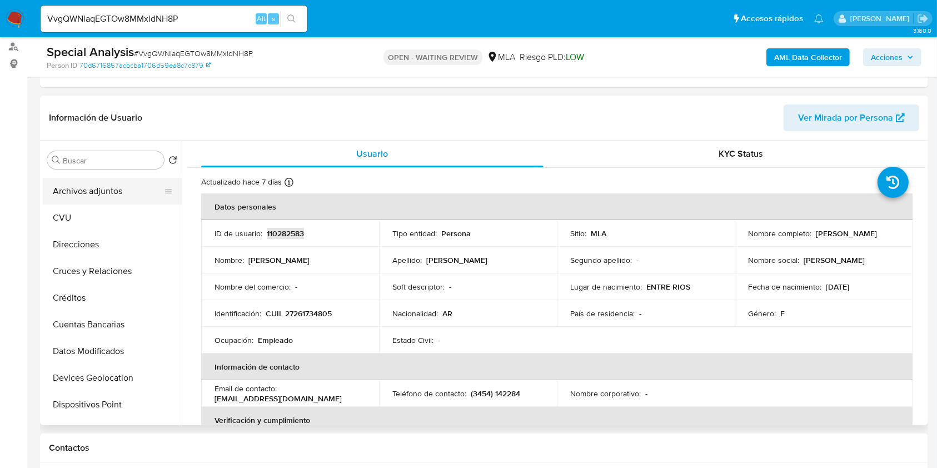
scroll to position [0, 0]
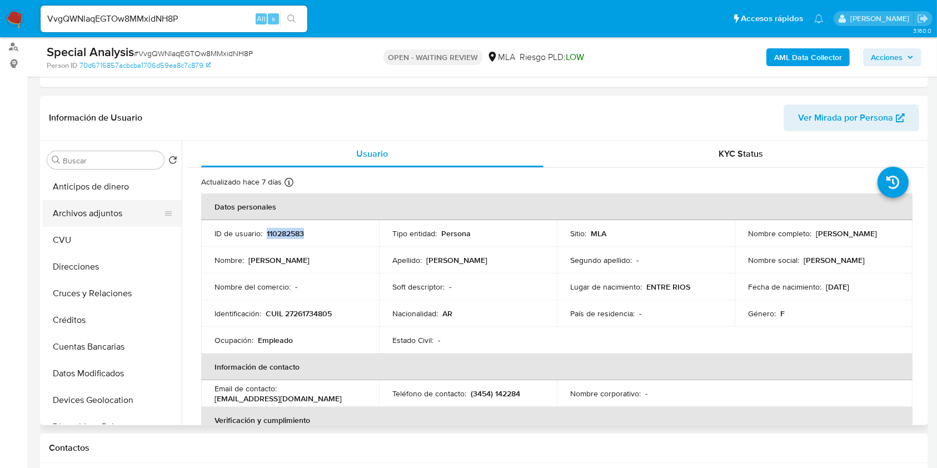
click at [106, 220] on button "Archivos adjuntos" at bounding box center [108, 213] width 130 height 27
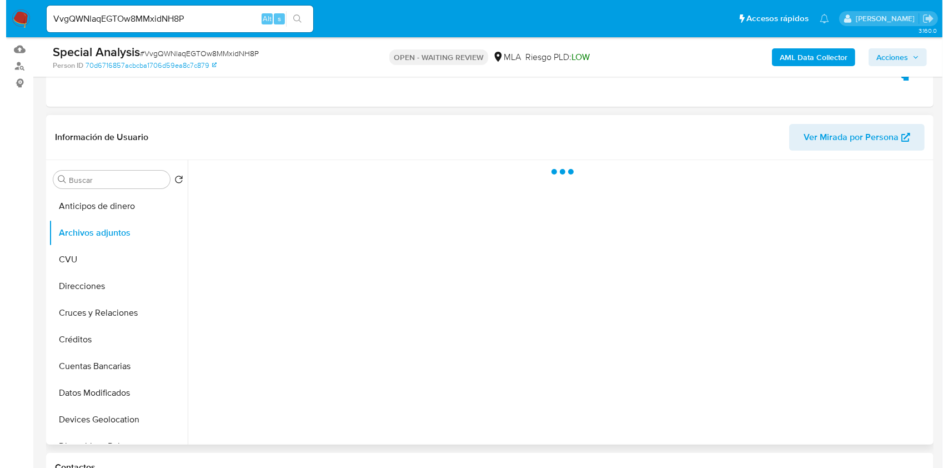
scroll to position [148, 0]
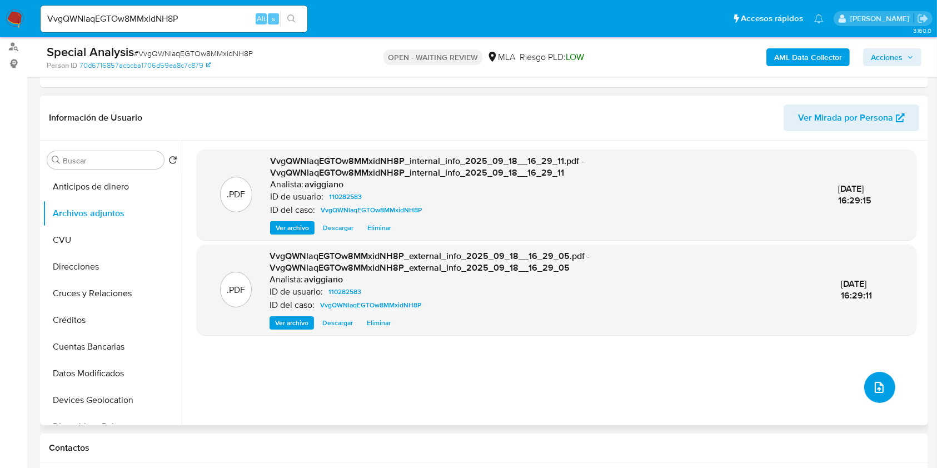
click at [878, 376] on button "upload-file" at bounding box center [879, 387] width 31 height 31
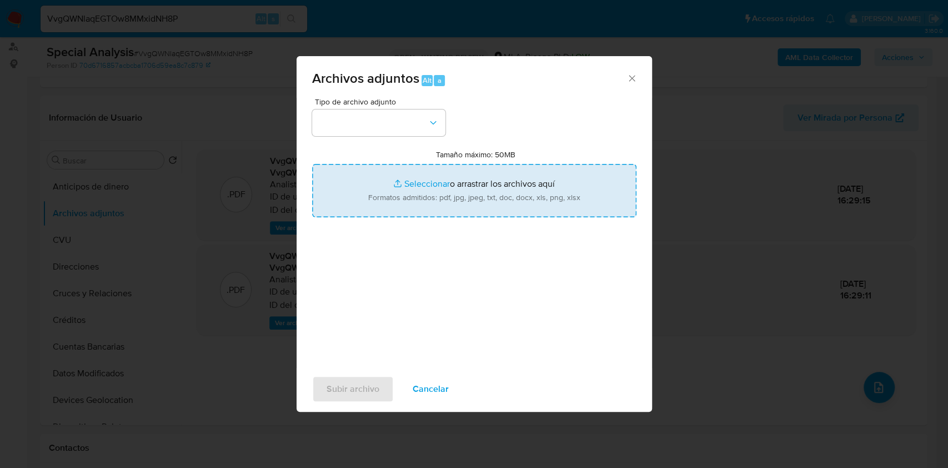
click at [602, 190] on input "Tamaño máximo: 50MB Seleccionar archivos" at bounding box center [474, 190] width 324 height 53
type input "C:\fakepath\Nosis - 110282583.pdf"
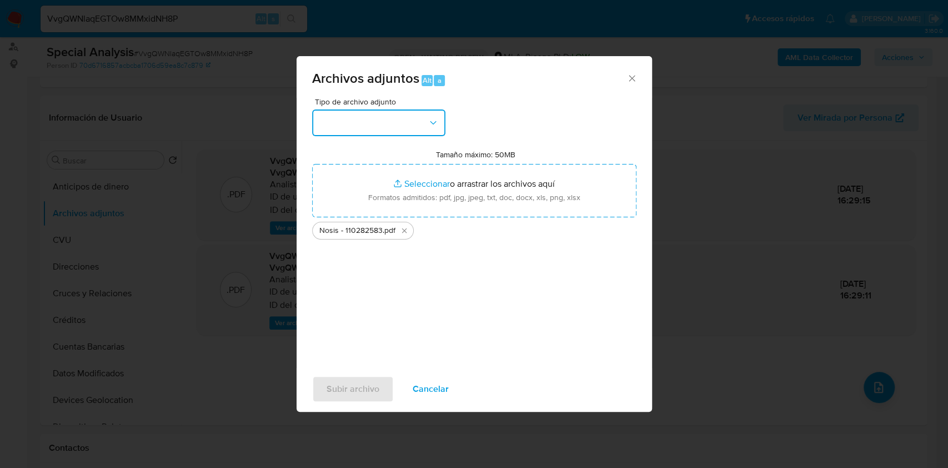
click at [415, 124] on button "button" at bounding box center [378, 122] width 133 height 27
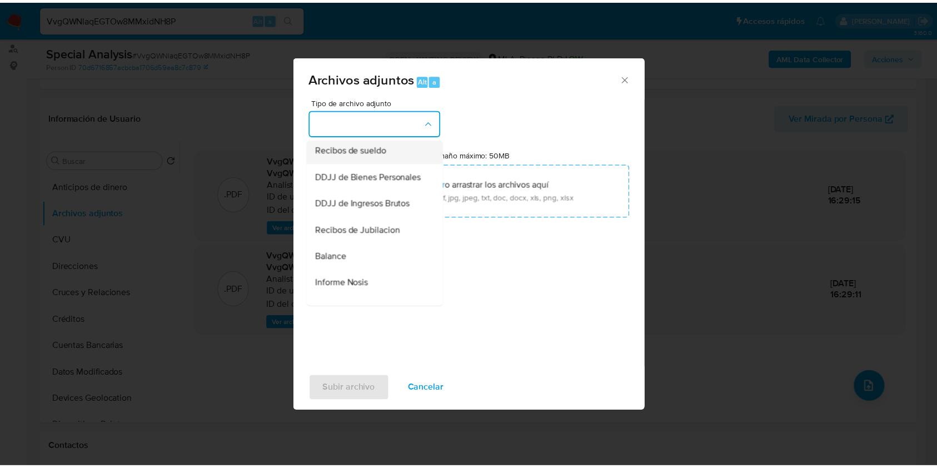
scroll to position [222, 0]
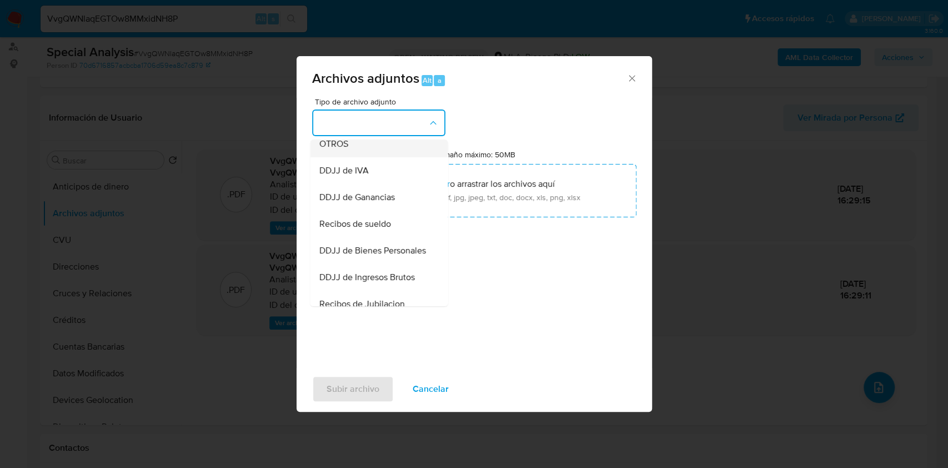
click at [346, 149] on span "OTROS" at bounding box center [333, 143] width 29 height 11
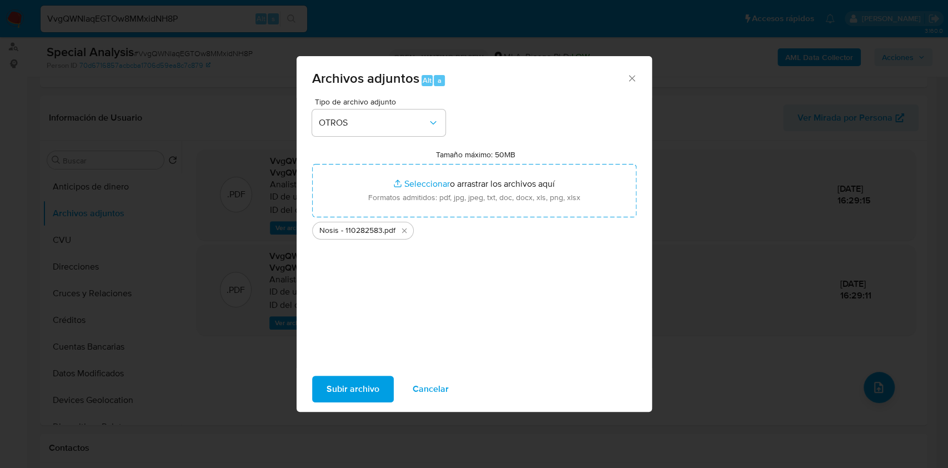
click at [363, 389] on span "Subir archivo" at bounding box center [353, 389] width 53 height 24
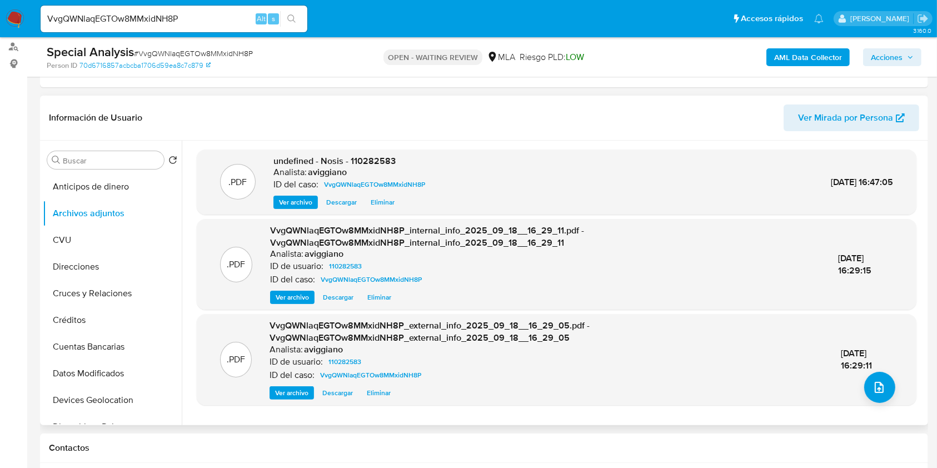
click at [367, 154] on span "undefined - Nosis - 110282583" at bounding box center [334, 160] width 122 height 13
copy span "110282583"
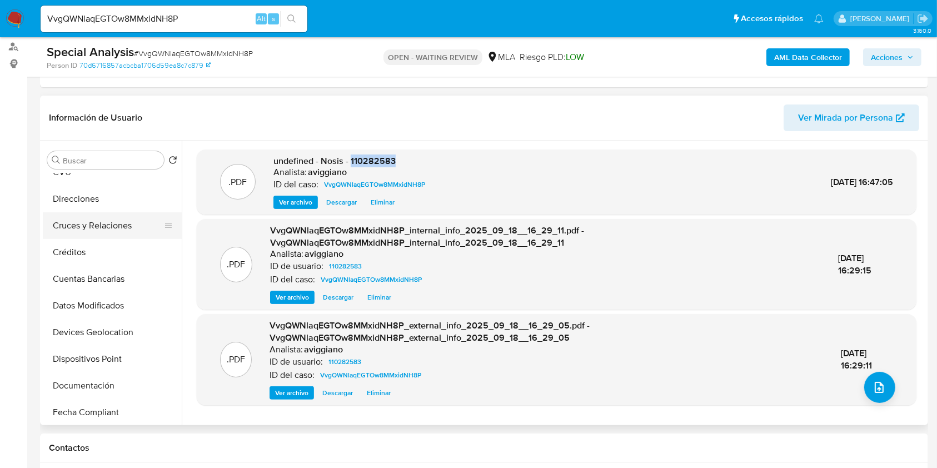
scroll to position [148, 0]
click at [75, 381] on button "Historial Casos" at bounding box center [108, 385] width 130 height 27
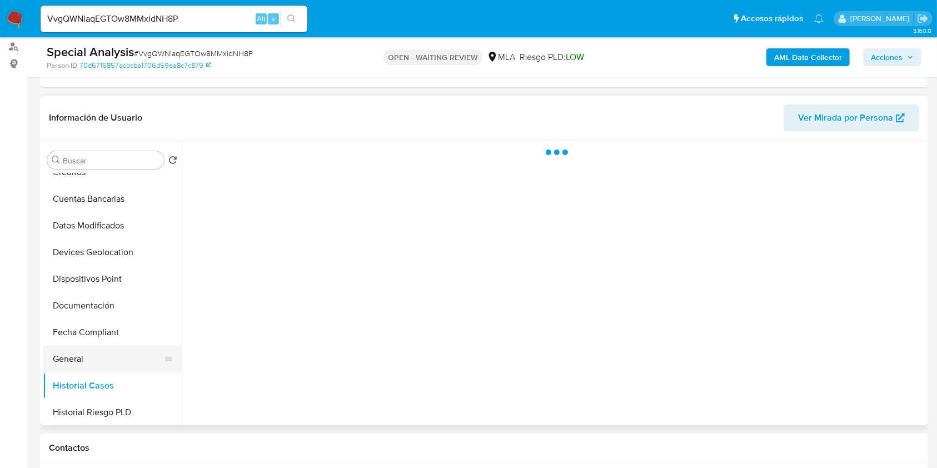
click at [82, 360] on button "General" at bounding box center [108, 359] width 130 height 27
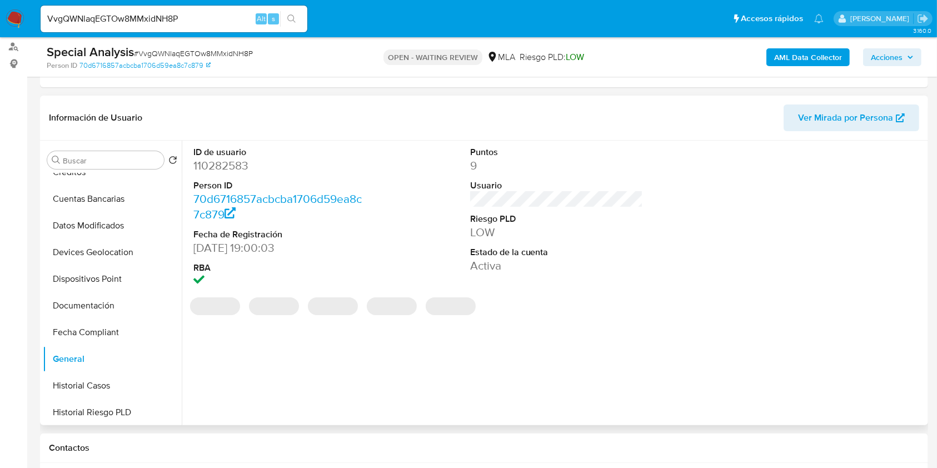
click at [214, 167] on dd "110282583" at bounding box center [279, 166] width 173 height 16
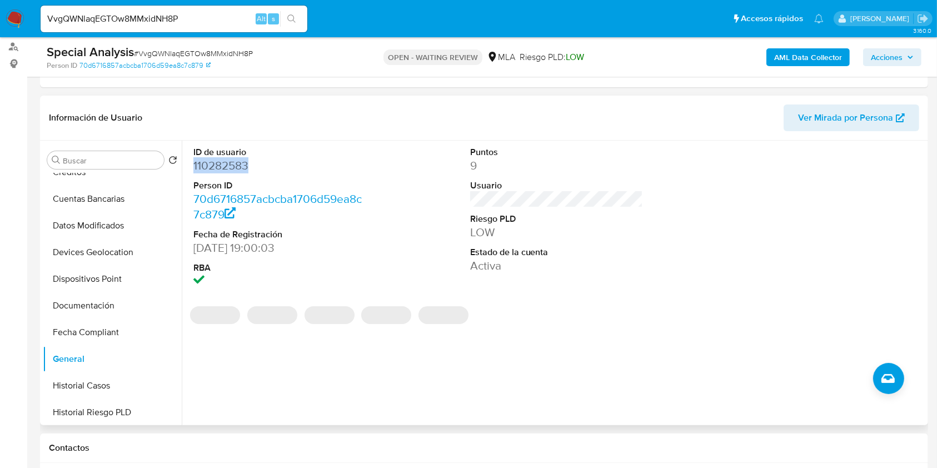
click at [214, 167] on dd "110282583" at bounding box center [279, 166] width 173 height 16
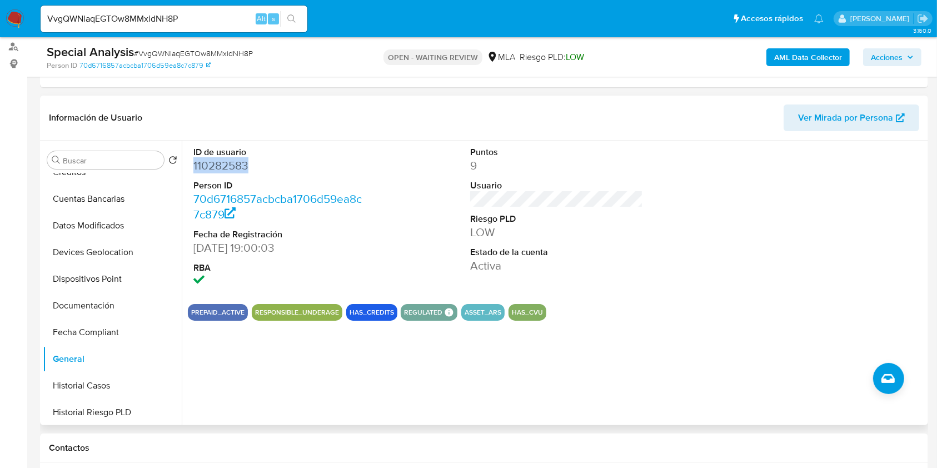
drag, startPoint x: 226, startPoint y: 178, endPoint x: 196, endPoint y: 171, distance: 30.9
click at [196, 171] on dd "110282583" at bounding box center [279, 166] width 173 height 16
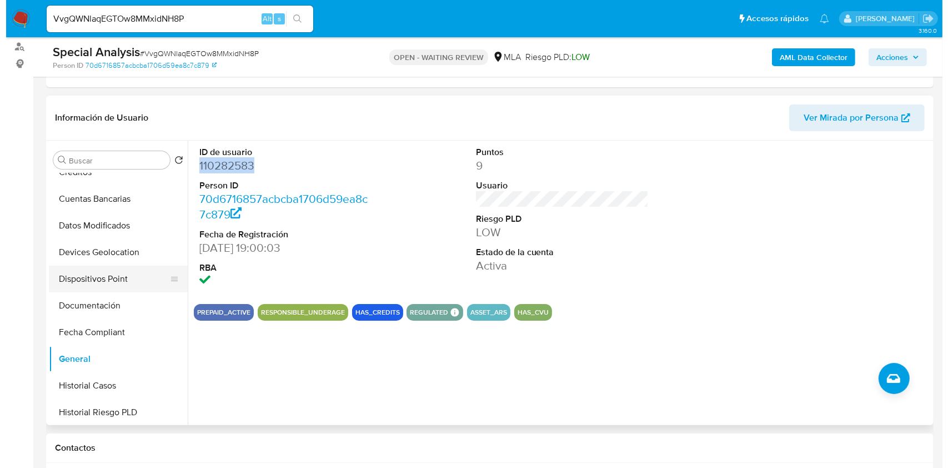
scroll to position [0, 0]
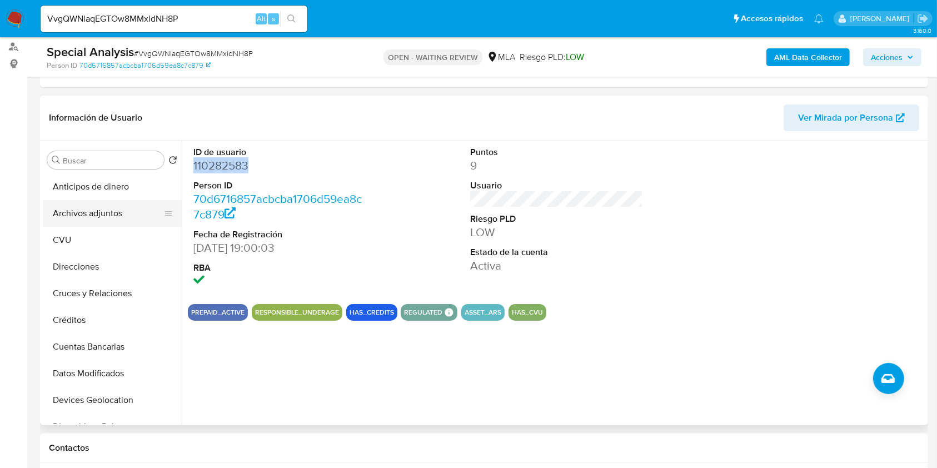
click at [108, 204] on button "Archivos adjuntos" at bounding box center [108, 213] width 130 height 27
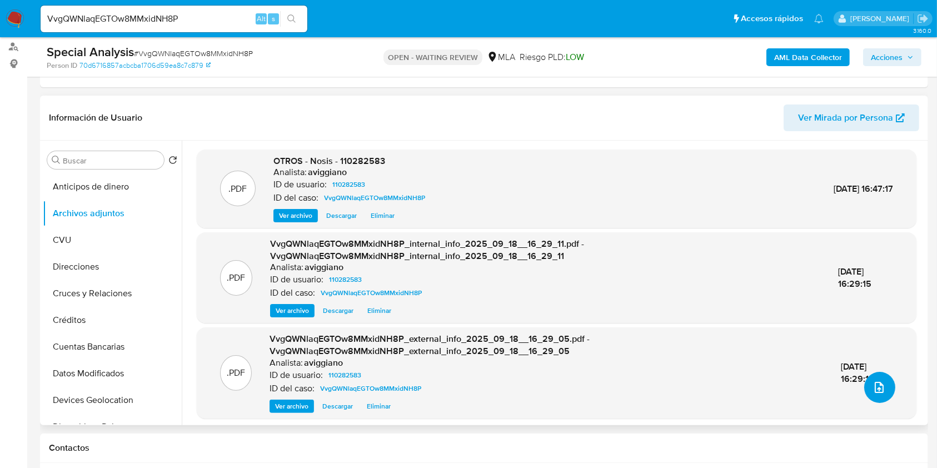
click at [872, 377] on button "upload-file" at bounding box center [879, 387] width 31 height 31
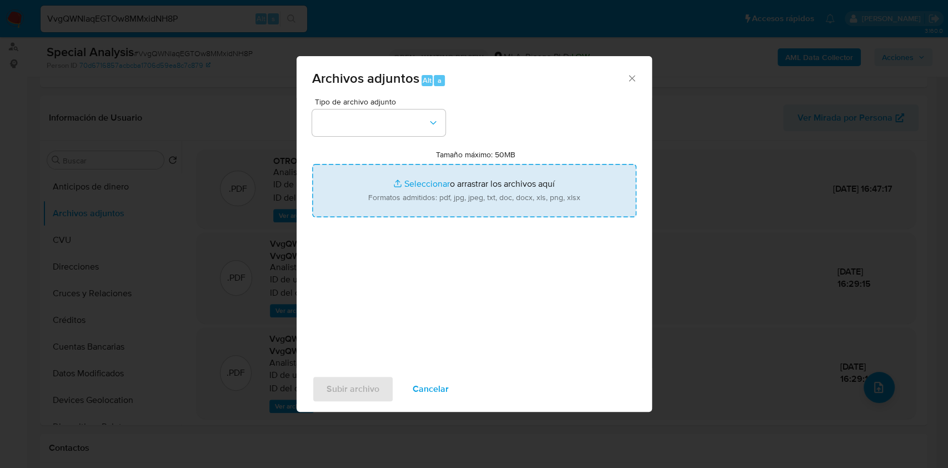
click at [469, 167] on input "Tamaño máximo: 50MB Seleccionar archivos" at bounding box center [474, 190] width 324 height 53
type input "C:\fakepath\Movimientos-Aladdin-v10_1 - 110282583 -.xlsx"
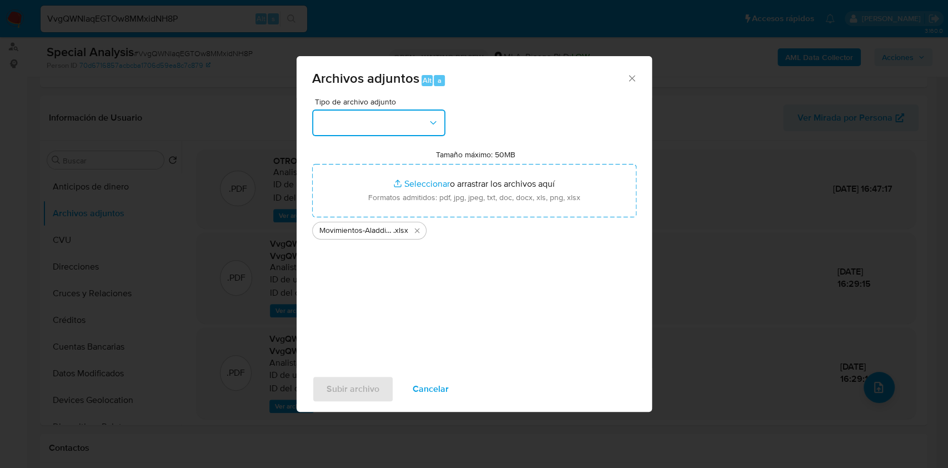
click at [404, 132] on button "button" at bounding box center [378, 122] width 133 height 27
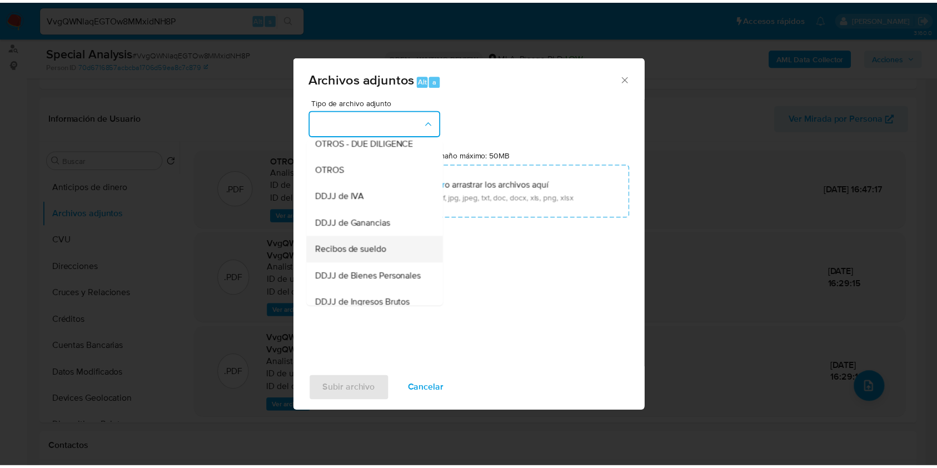
scroll to position [222, 0]
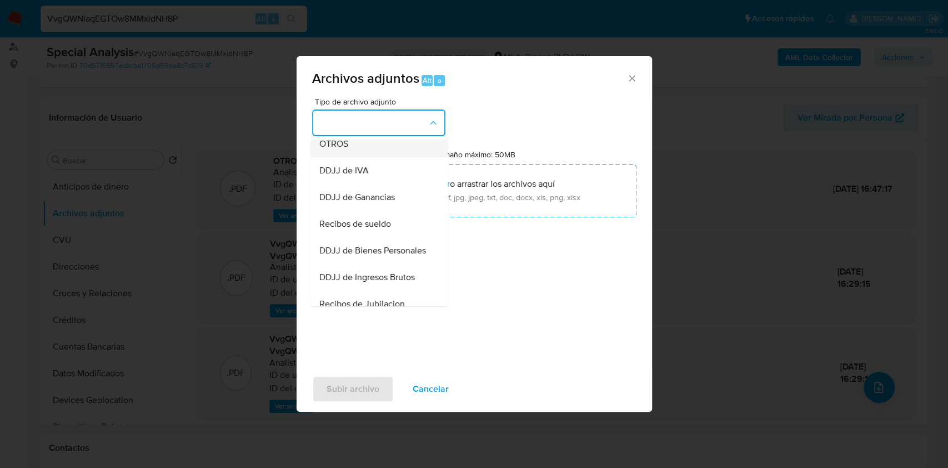
click at [351, 157] on div "OTROS" at bounding box center [375, 144] width 113 height 27
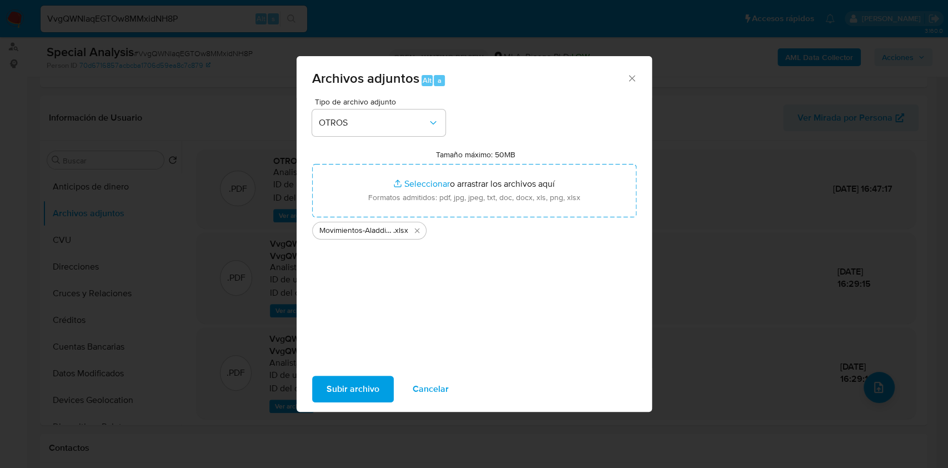
click at [353, 378] on span "Subir archivo" at bounding box center [353, 389] width 53 height 24
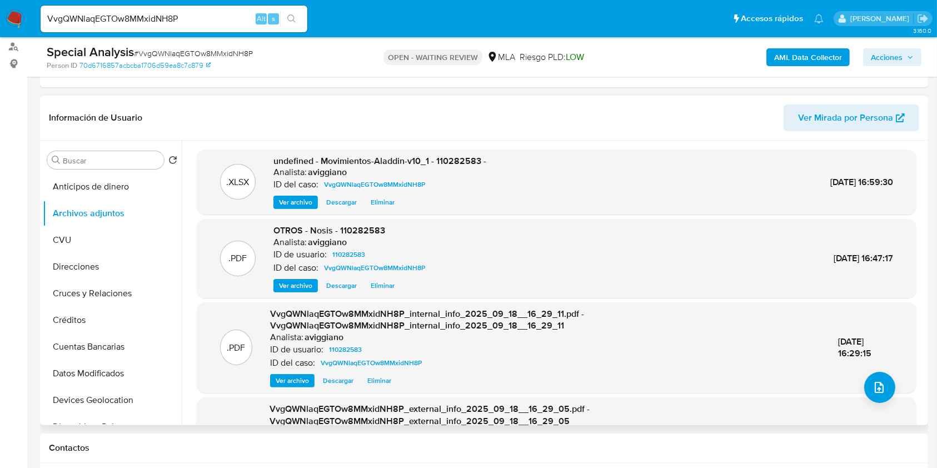
click at [446, 163] on span "undefined - Movimientos-Aladdin-v10_1 - 110282583 -" at bounding box center [379, 160] width 213 height 13
click at [446, 162] on span "undefined - Movimientos-Aladdin-v10_1 - 110282583 -" at bounding box center [379, 160] width 213 height 13
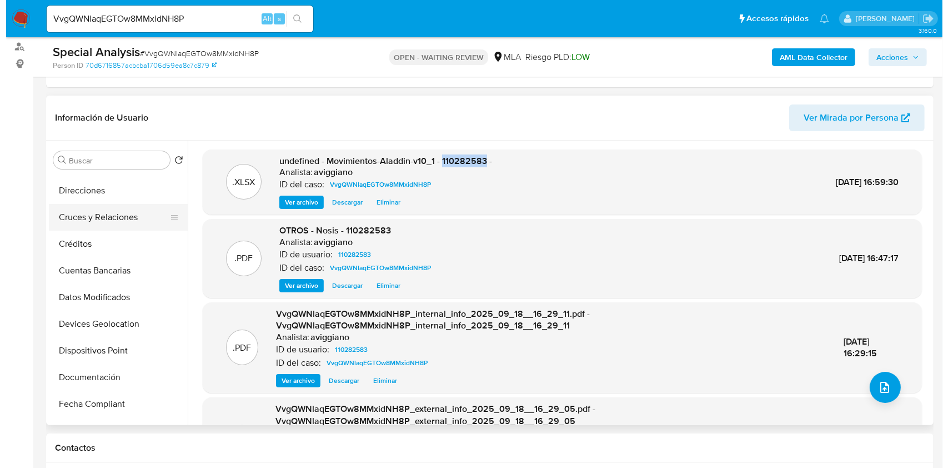
scroll to position [148, 0]
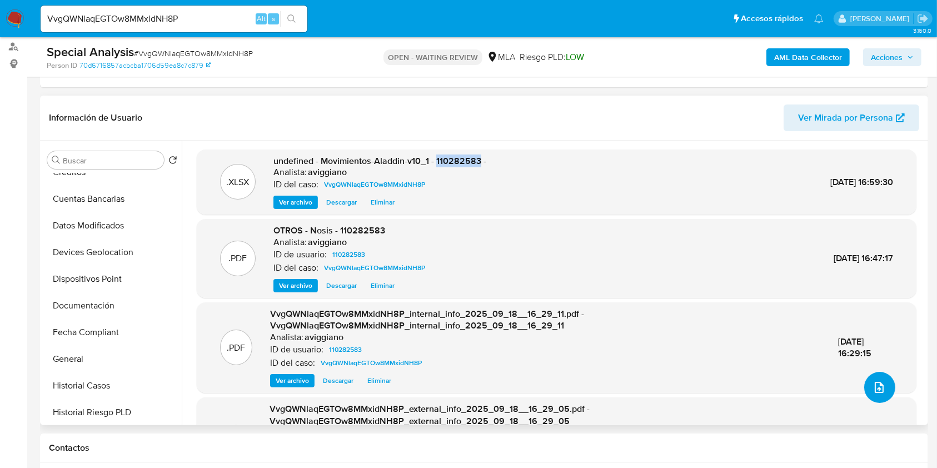
click at [878, 389] on icon "upload-file" at bounding box center [878, 387] width 13 height 13
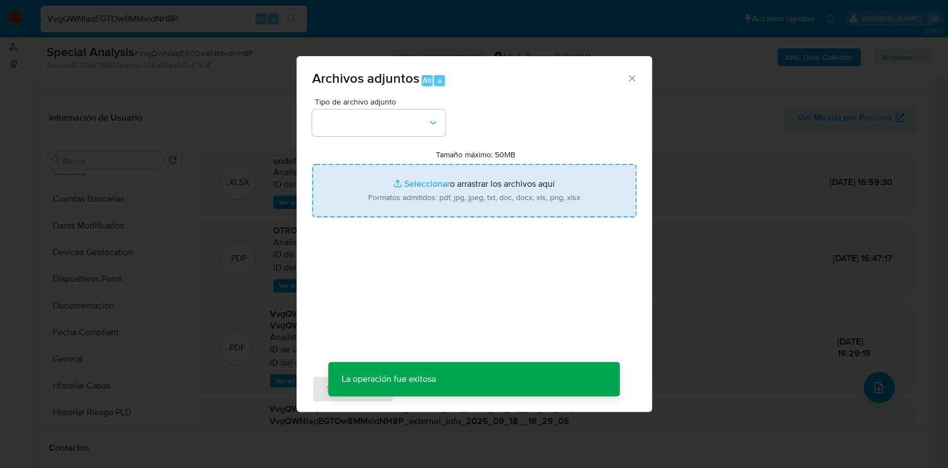
click at [549, 210] on input "Tamaño máximo: 50MB Seleccionar archivos" at bounding box center [474, 190] width 324 height 53
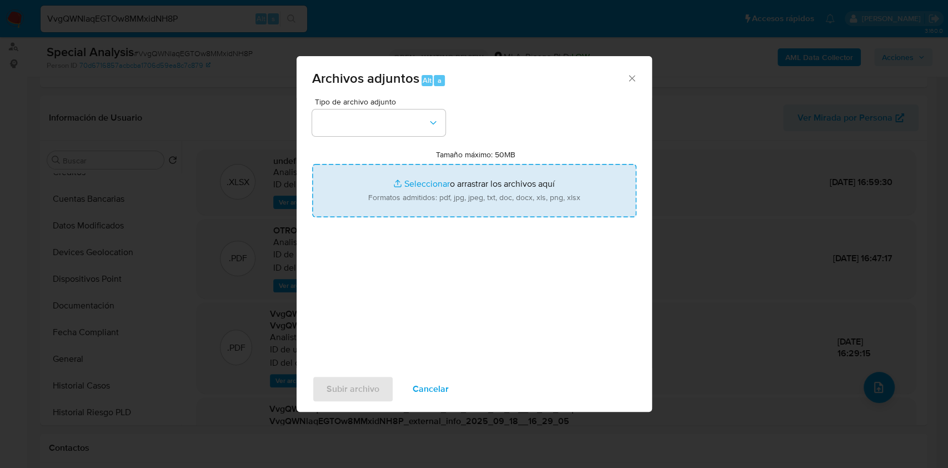
type input "C:\fakepath\110282583_5140ee6b-210f-4261-be0a-af3e18d3ffb4.pdf"
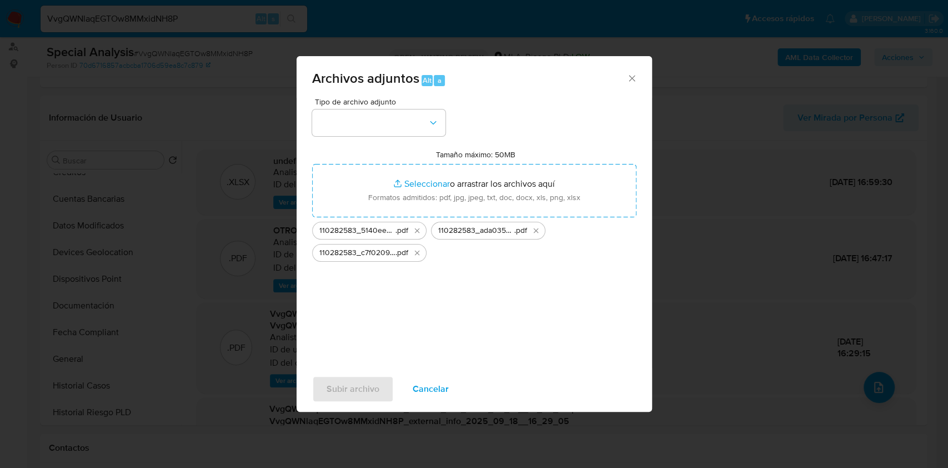
click at [414, 136] on div "Tipo de archivo adjunto Tamaño máximo: 50MB Seleccionar archivos Seleccionar o …" at bounding box center [474, 229] width 324 height 262
click at [407, 113] on button "button" at bounding box center [378, 122] width 133 height 27
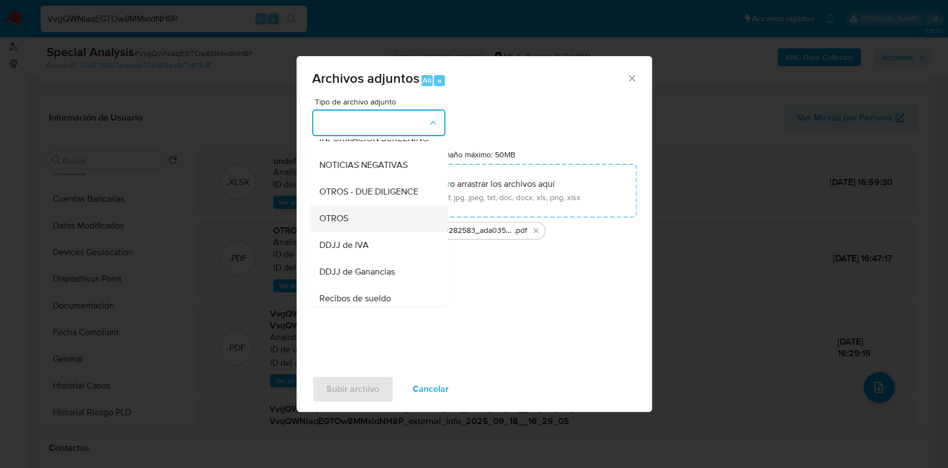
click at [352, 229] on div "OTROS" at bounding box center [375, 218] width 113 height 27
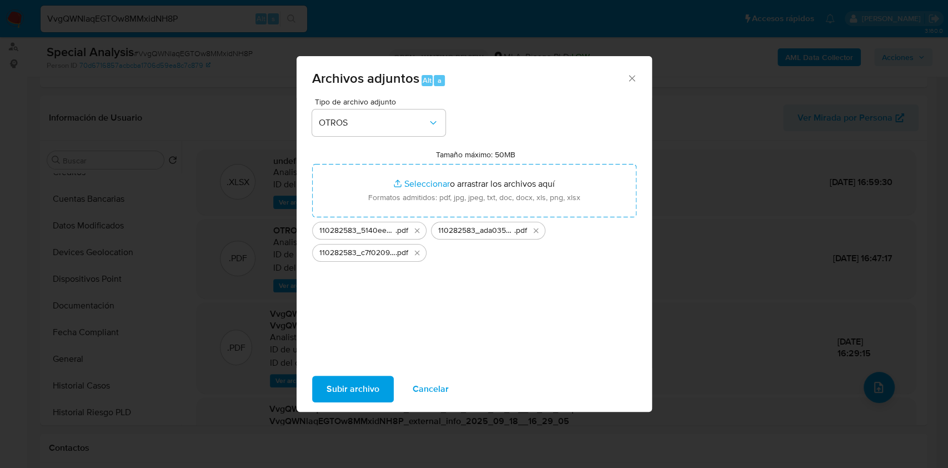
click at [368, 384] on span "Subir archivo" at bounding box center [353, 389] width 53 height 24
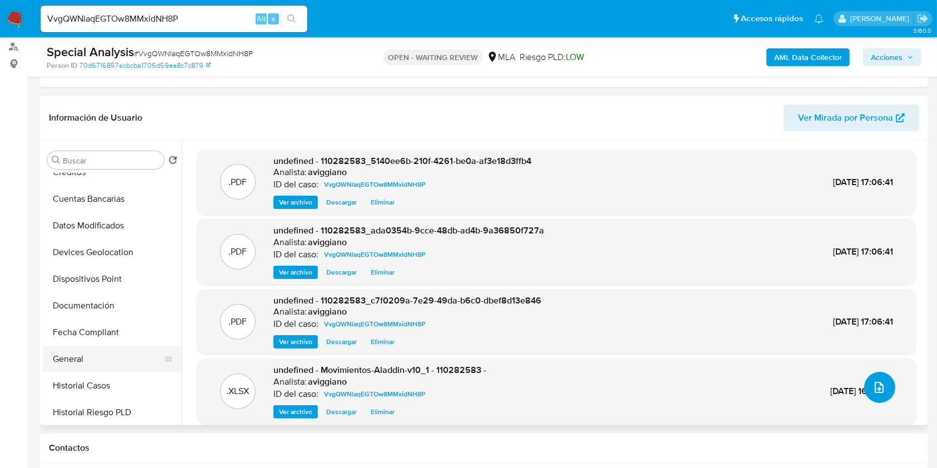
scroll to position [444, 0]
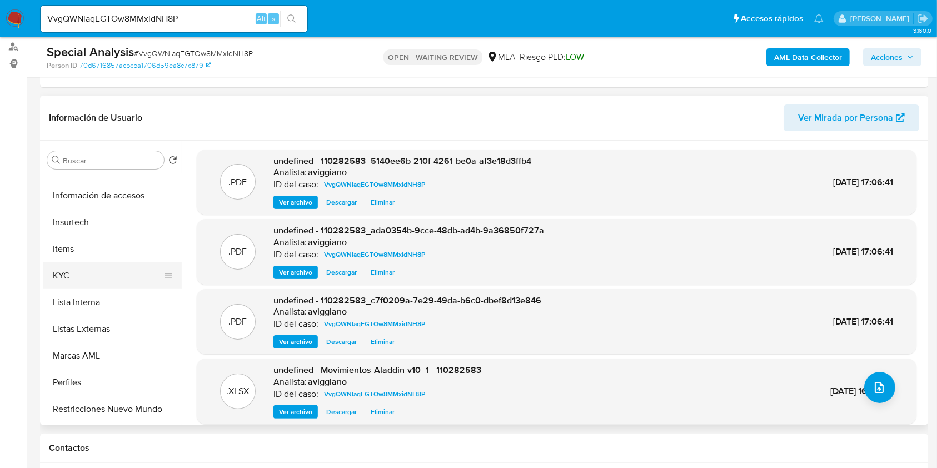
click at [77, 269] on button "KYC" at bounding box center [108, 275] width 130 height 27
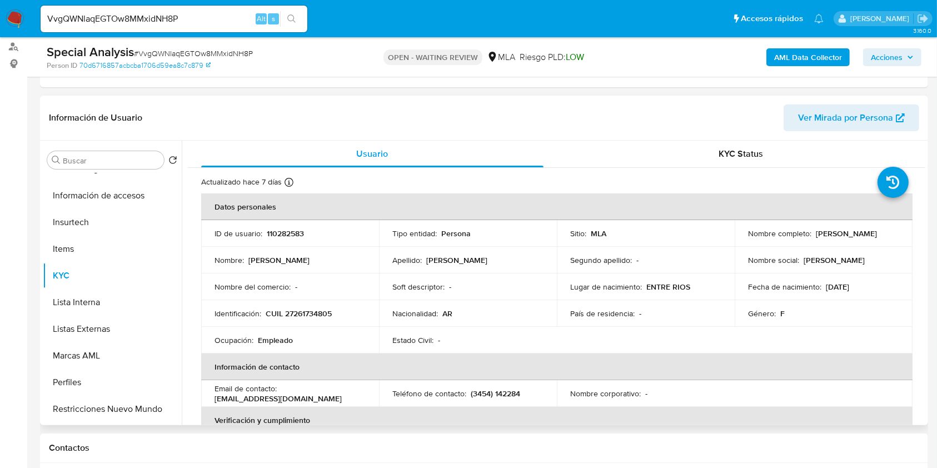
drag, startPoint x: 811, startPoint y: 230, endPoint x: 878, endPoint y: 220, distance: 68.0
click at [878, 220] on td "Nombre completo : Maria Belen Solis" at bounding box center [824, 233] width 178 height 27
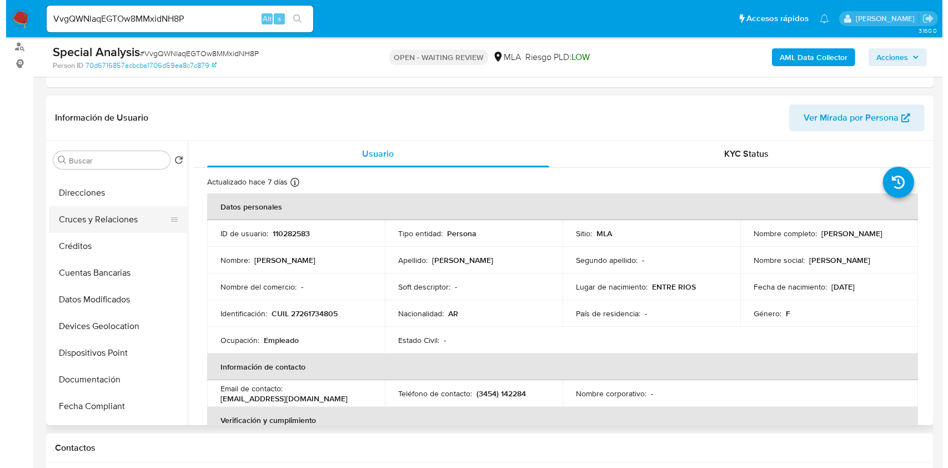
scroll to position [0, 0]
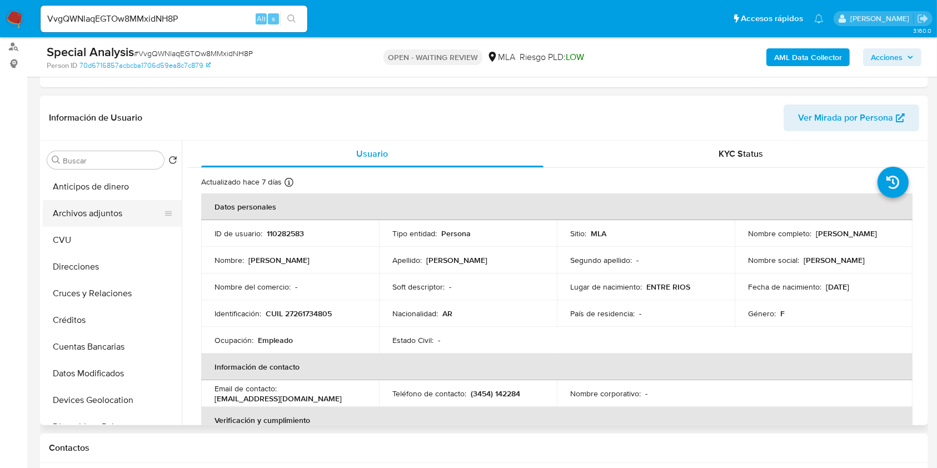
click at [100, 204] on button "Archivos adjuntos" at bounding box center [108, 213] width 130 height 27
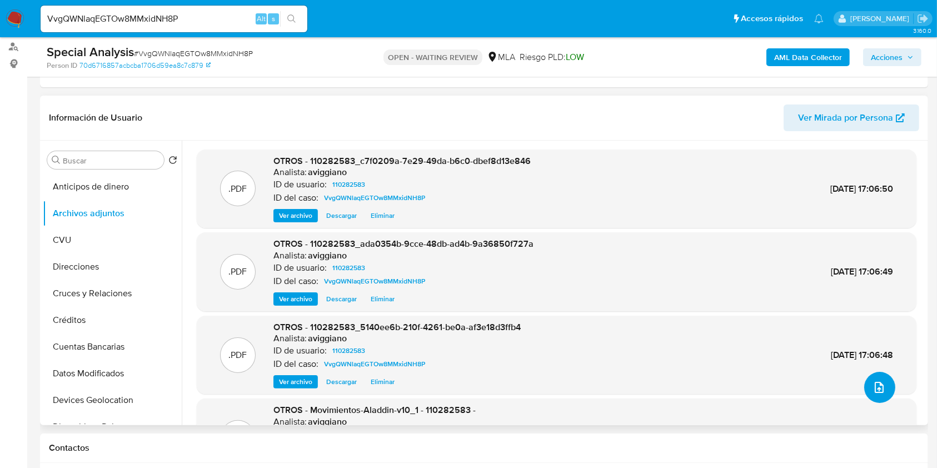
click at [880, 385] on icon "upload-file" at bounding box center [878, 387] width 13 height 13
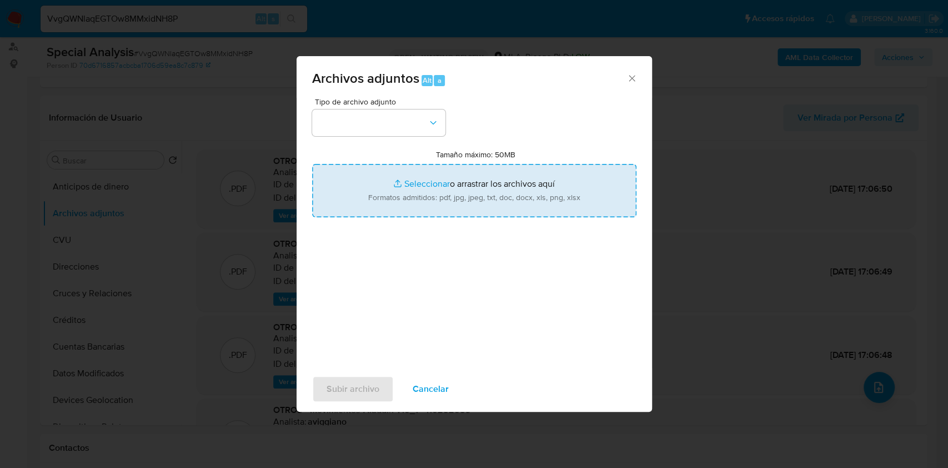
click at [444, 187] on input "Tamaño máximo: 50MB Seleccionar archivos" at bounding box center [474, 190] width 324 height 53
type input "C:\fakepath\Caselog VvgQWNlaqEGTOw8MMxidNH8P_2025_09_18_13_12_26.docx"
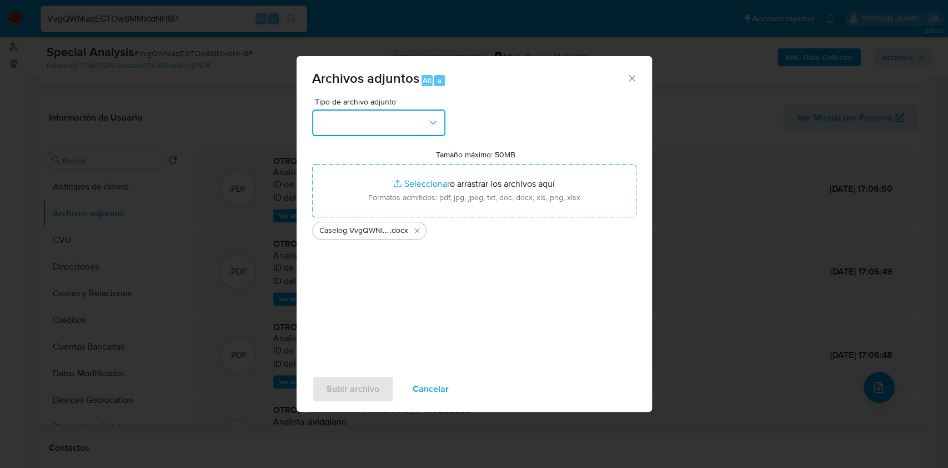
click at [397, 122] on button "button" at bounding box center [378, 122] width 133 height 27
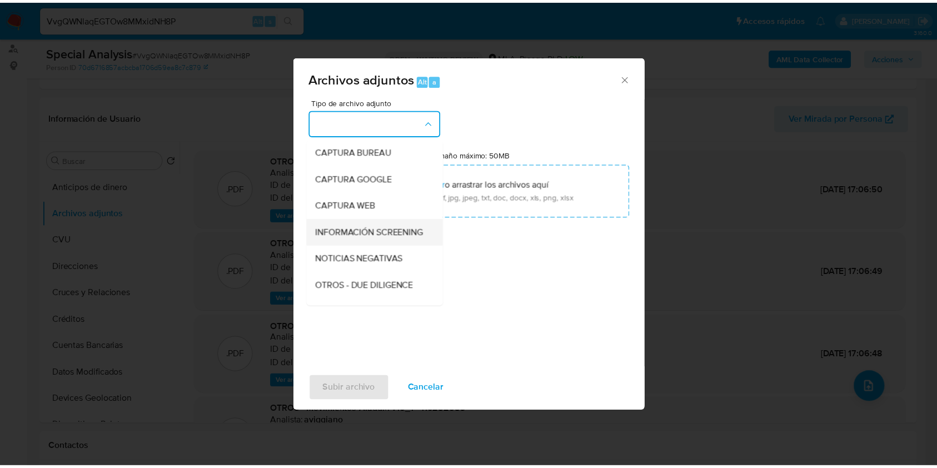
scroll to position [74, 0]
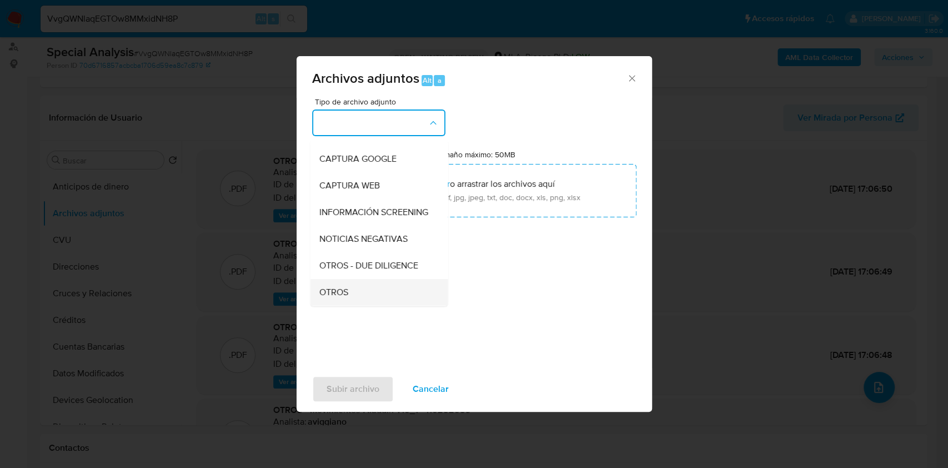
click at [347, 298] on span "OTROS" at bounding box center [333, 292] width 29 height 11
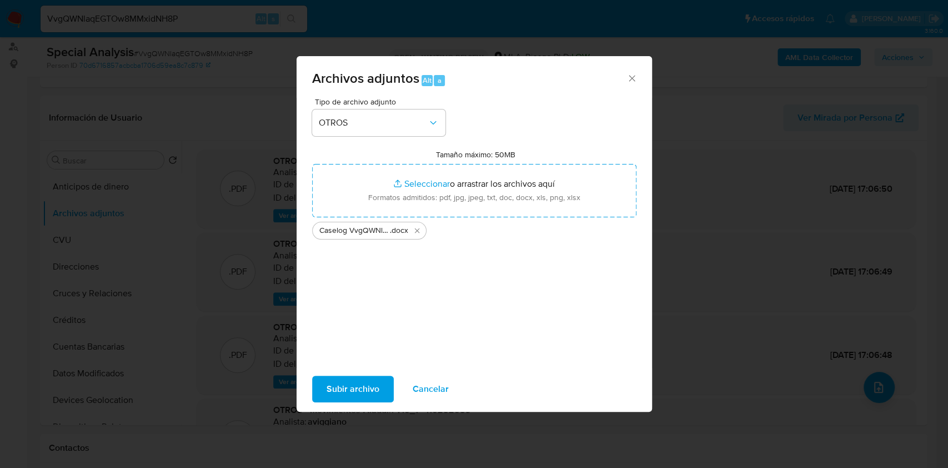
click at [342, 389] on span "Subir archivo" at bounding box center [353, 389] width 53 height 24
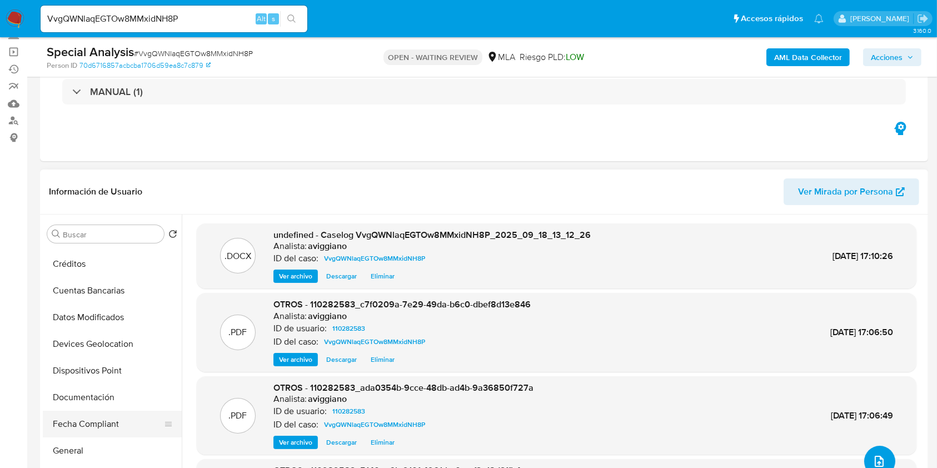
scroll to position [222, 0]
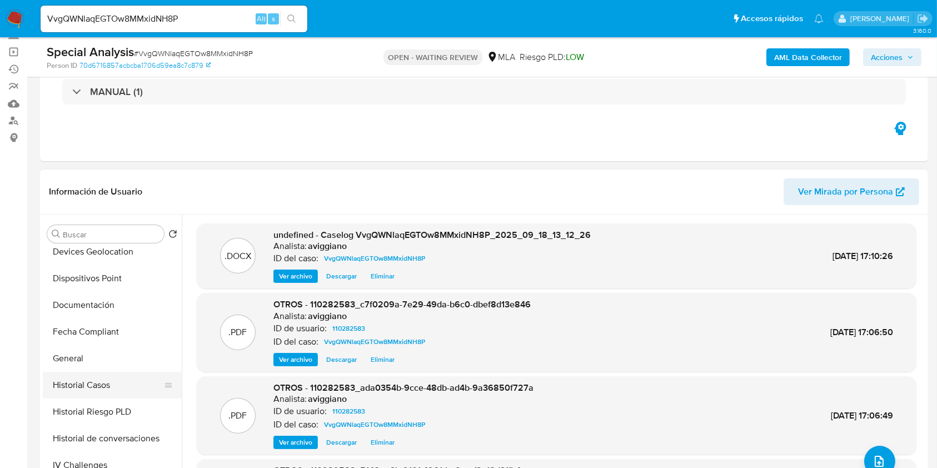
click at [120, 381] on button "Historial Casos" at bounding box center [108, 385] width 130 height 27
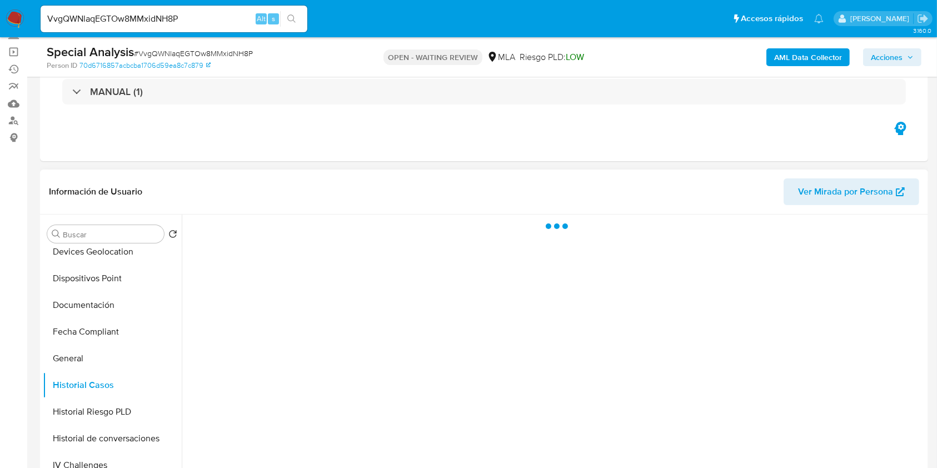
scroll to position [148, 0]
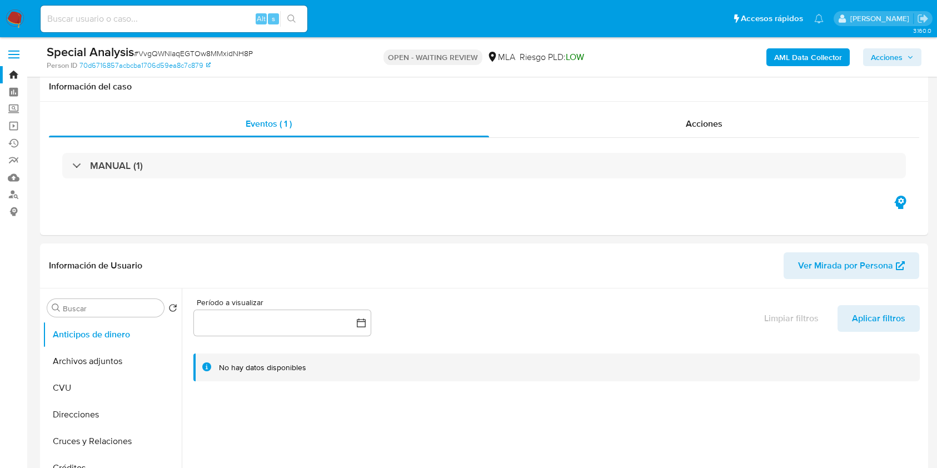
scroll to position [1138, 0]
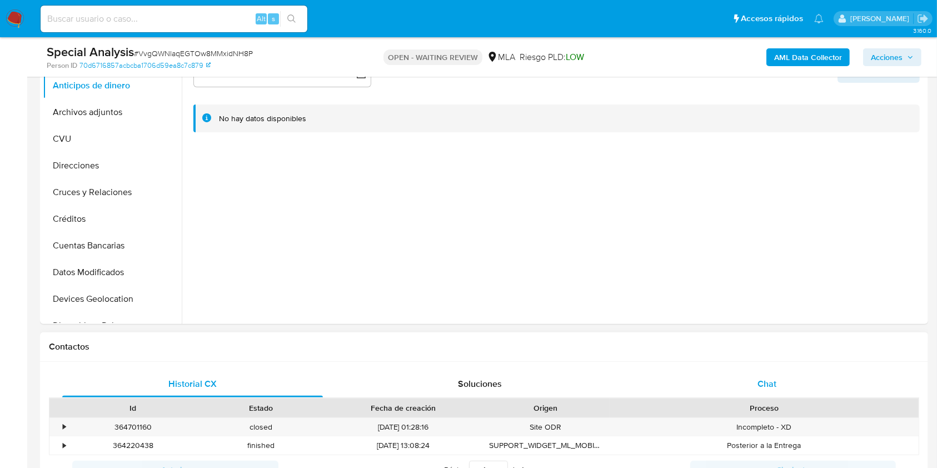
drag, startPoint x: 751, startPoint y: 372, endPoint x: 742, endPoint y: 378, distance: 10.5
click at [751, 373] on div "Chat" at bounding box center [767, 384] width 261 height 27
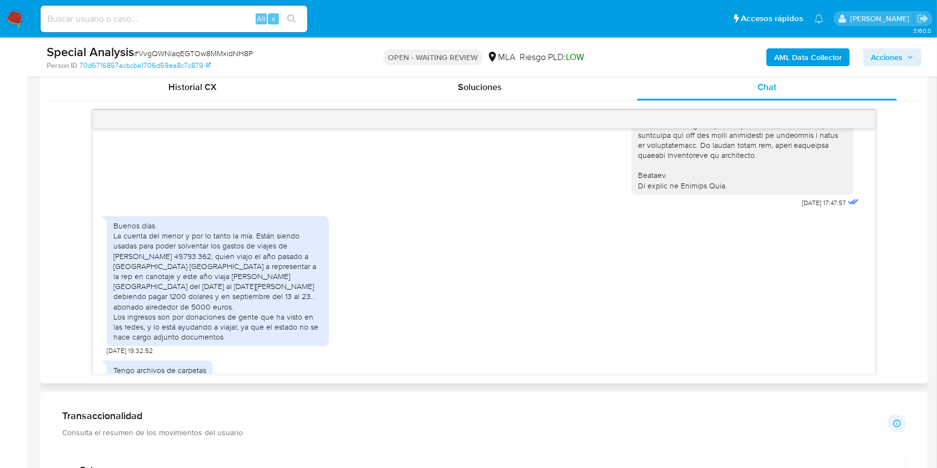
scroll to position [592, 0]
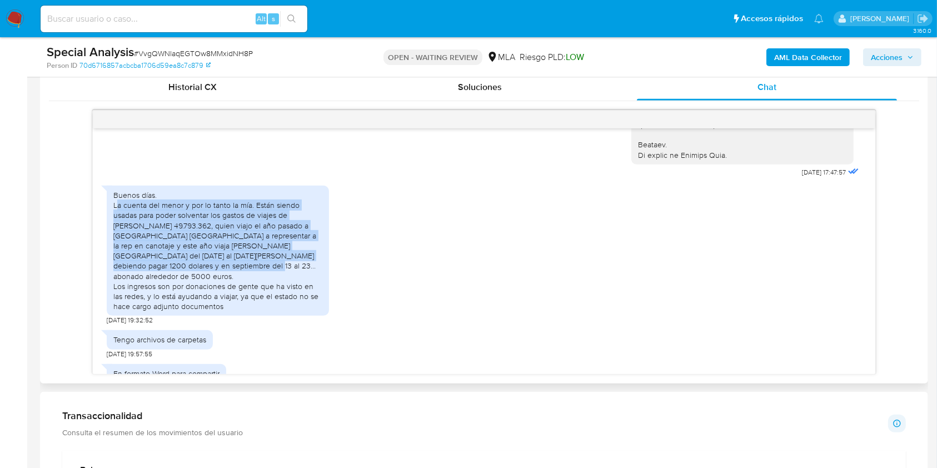
drag, startPoint x: 116, startPoint y: 204, endPoint x: 241, endPoint y: 264, distance: 138.9
click at [241, 264] on div "Buenos días. La cuenta del menor y por lo tanto la mía. Están siendo usadas par…" at bounding box center [217, 250] width 209 height 121
copy div "a cuenta del menor y por lo tanto la mía. Están siendo usadas para poder solven…"
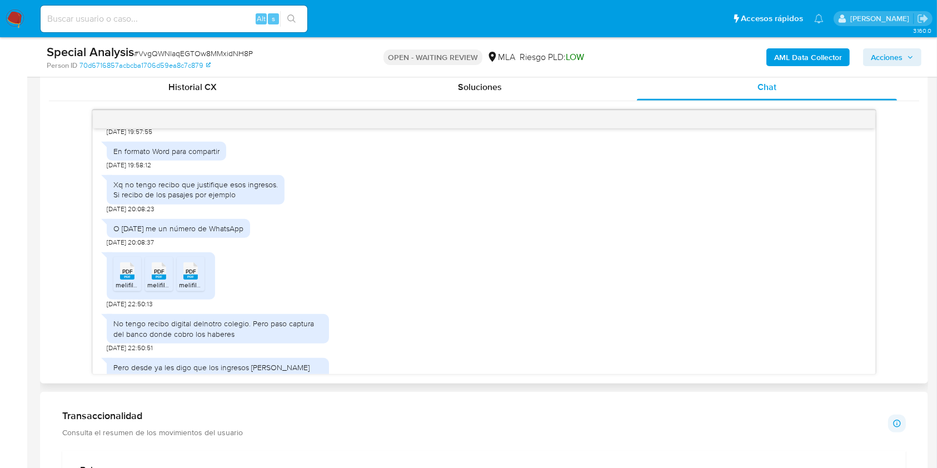
scroll to position [889, 0]
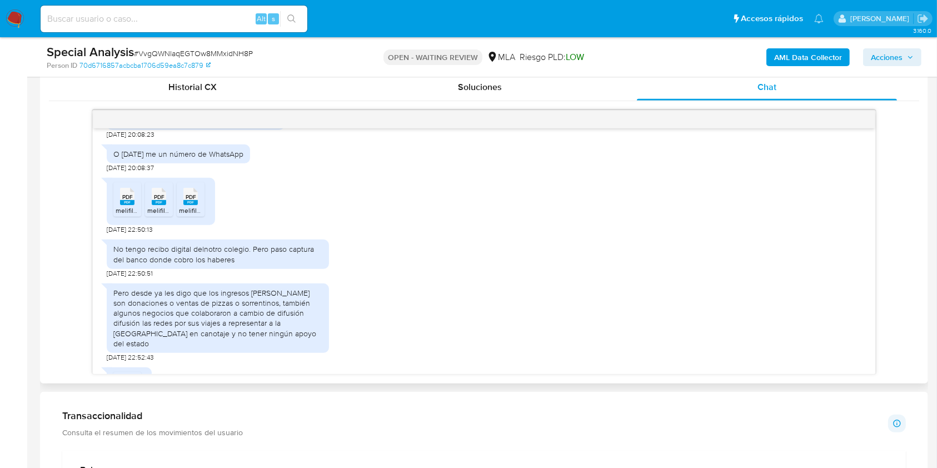
click at [131, 200] on rect at bounding box center [127, 202] width 14 height 5
click at [152, 194] on icon "PDF" at bounding box center [159, 196] width 14 height 19
click at [192, 200] on rect at bounding box center [190, 202] width 14 height 5
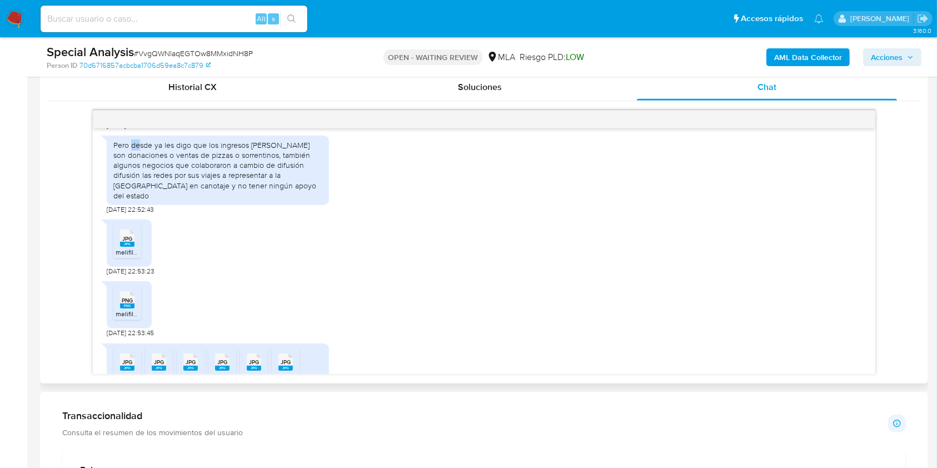
scroll to position [1027, 0]
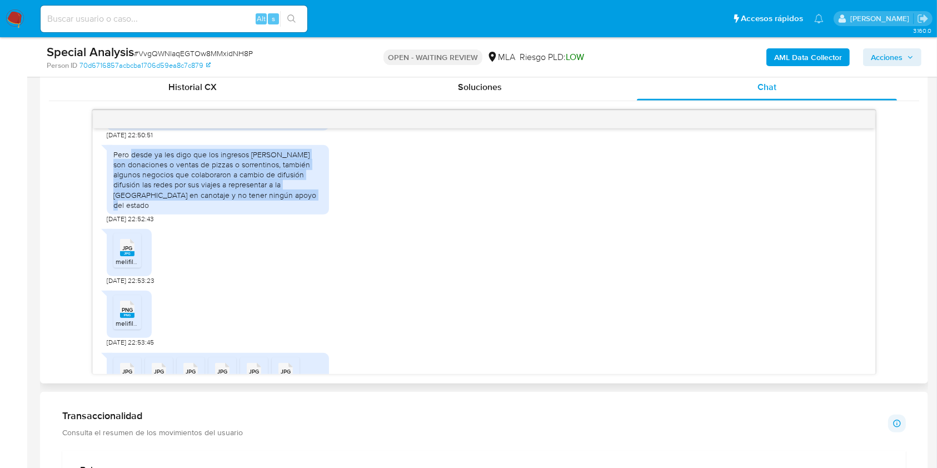
drag, startPoint x: 131, startPoint y: 135, endPoint x: 254, endPoint y: 180, distance: 131.3
click at [273, 194] on div "Pero desde ya les digo que los ingresos [PERSON_NAME] son donaciones o ventas d…" at bounding box center [218, 181] width 222 height 84
copy div "desde ya les digo que los ingresos [PERSON_NAME] son donaciones o ventas de piz…"
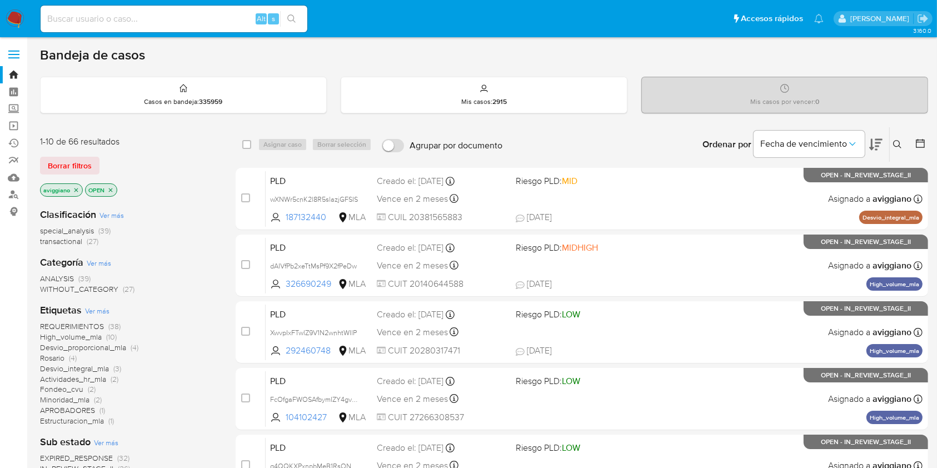
click at [900, 142] on icon at bounding box center [897, 144] width 9 height 9
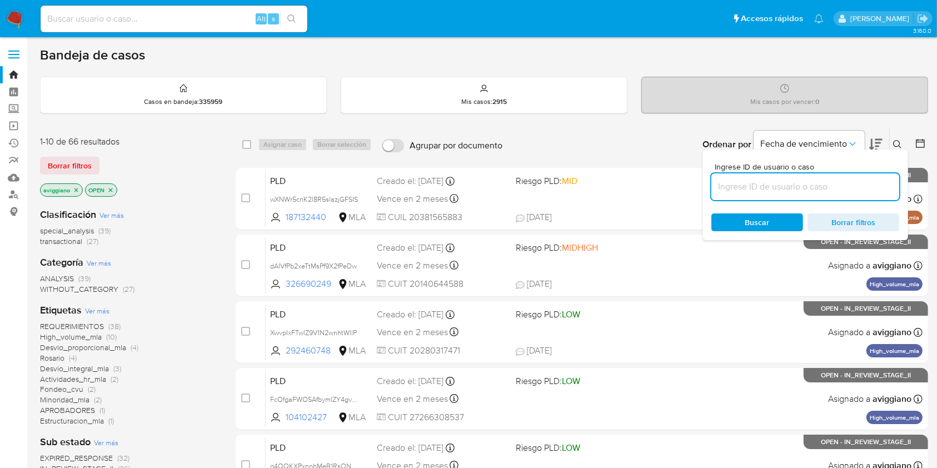
click at [845, 186] on input at bounding box center [805, 186] width 188 height 14
type input "oHyAXOgNsqSxPzIiiZudWFuR"
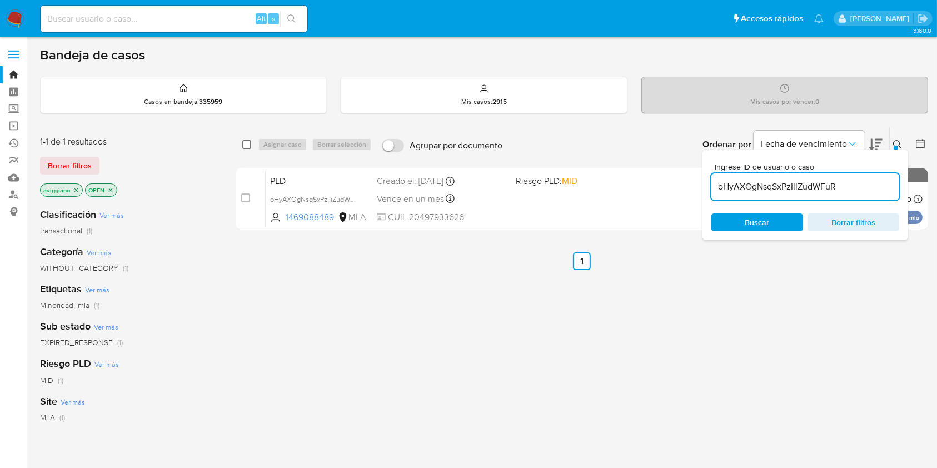
click at [247, 140] on input "checkbox" at bounding box center [246, 144] width 9 height 9
checkbox input "true"
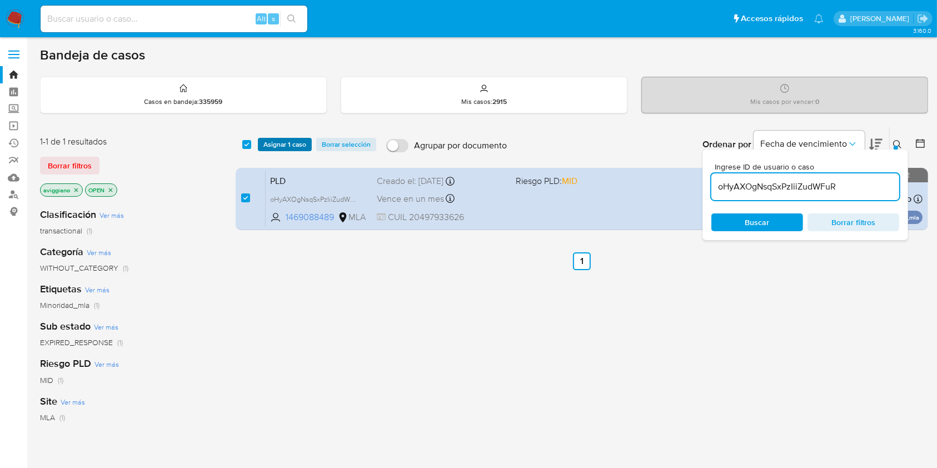
click at [273, 148] on span "Asignar 1 caso" at bounding box center [284, 144] width 43 height 11
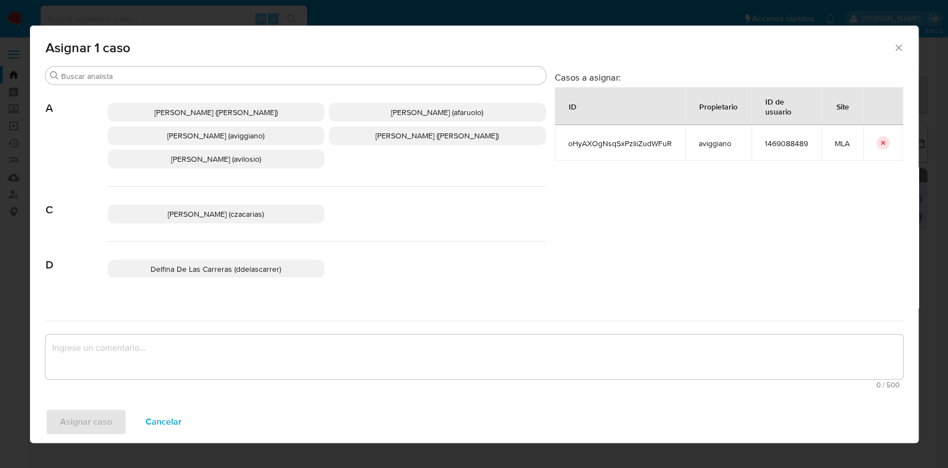
click at [245, 140] on span "[PERSON_NAME] (aviggiano)" at bounding box center [215, 135] width 97 height 11
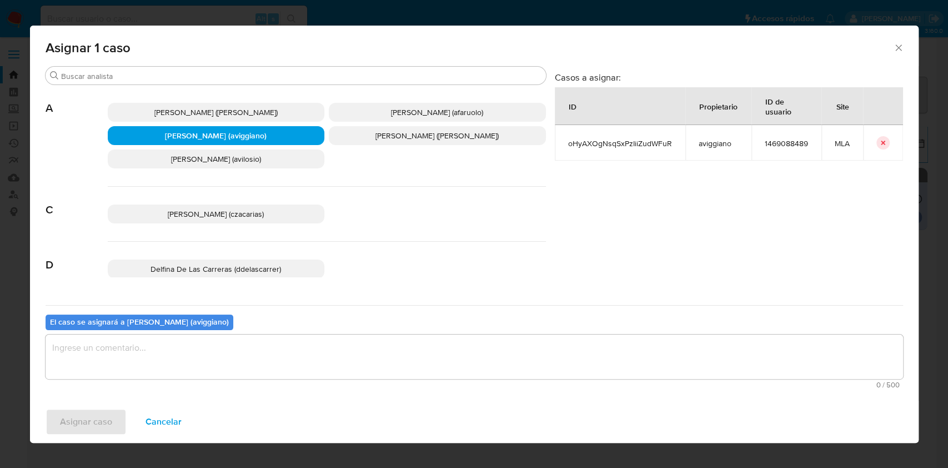
click at [235, 349] on textarea "assign-modal" at bounding box center [475, 356] width 858 height 44
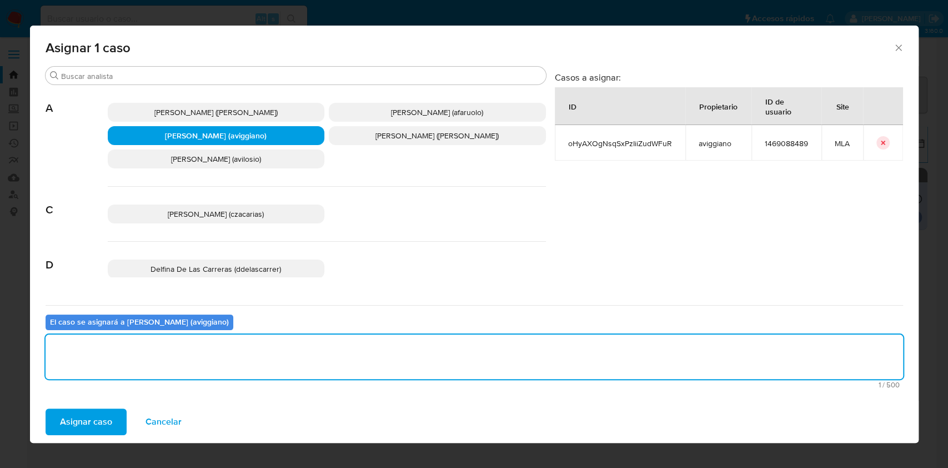
click at [88, 413] on span "Asignar caso" at bounding box center [86, 421] width 52 height 24
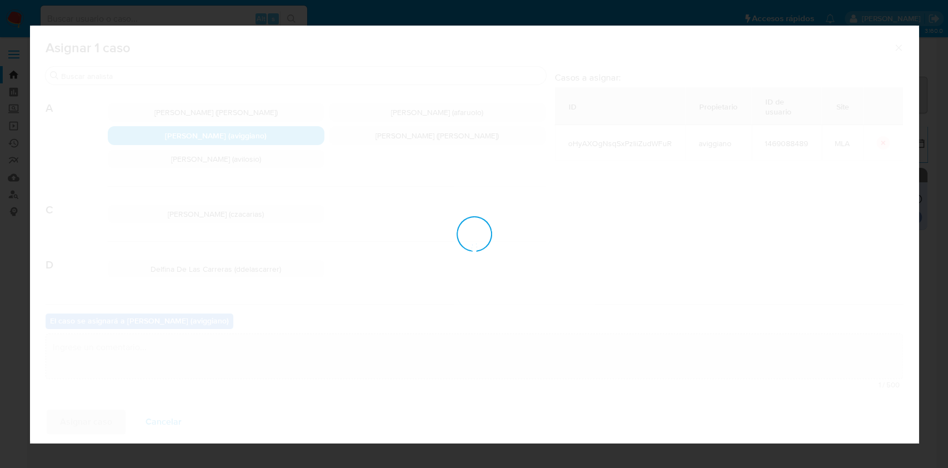
checkbox input "false"
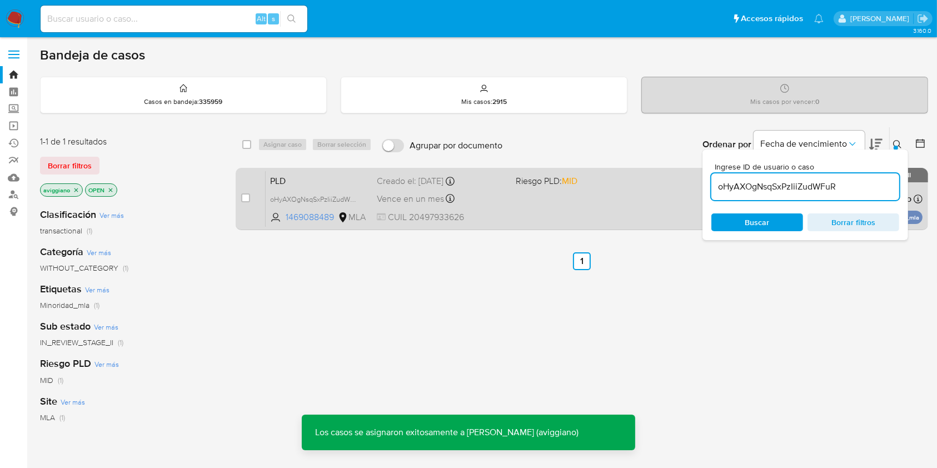
click at [494, 207] on div "PLD oHyAXOgNsqSxPzIiiZudWFuR 1469088489 MLA Riesgo PLD: MID Creado el: [DATE] C…" at bounding box center [594, 199] width 657 height 56
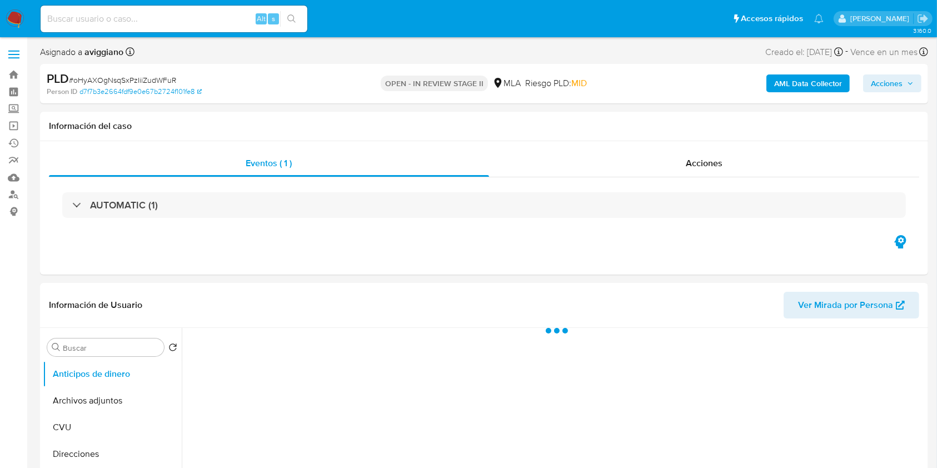
click at [898, 86] on span "Acciones" at bounding box center [887, 83] width 32 height 18
select select "10"
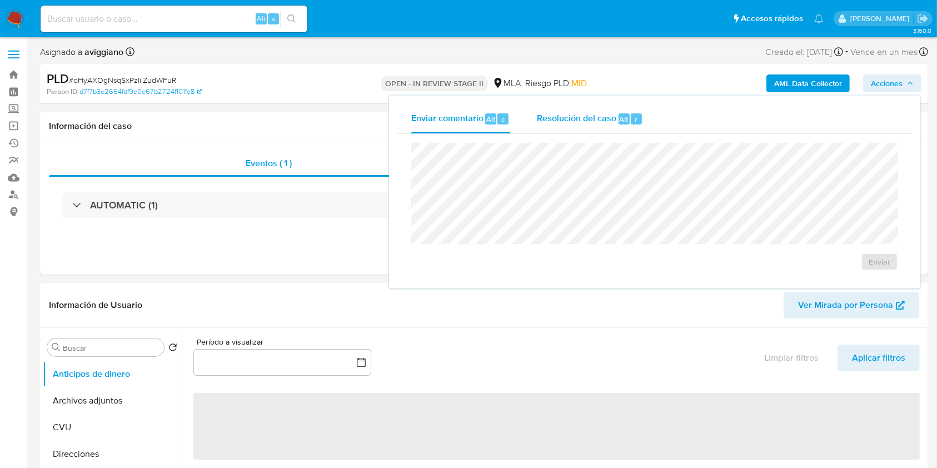
click at [619, 122] on span "Alt" at bounding box center [623, 119] width 9 height 11
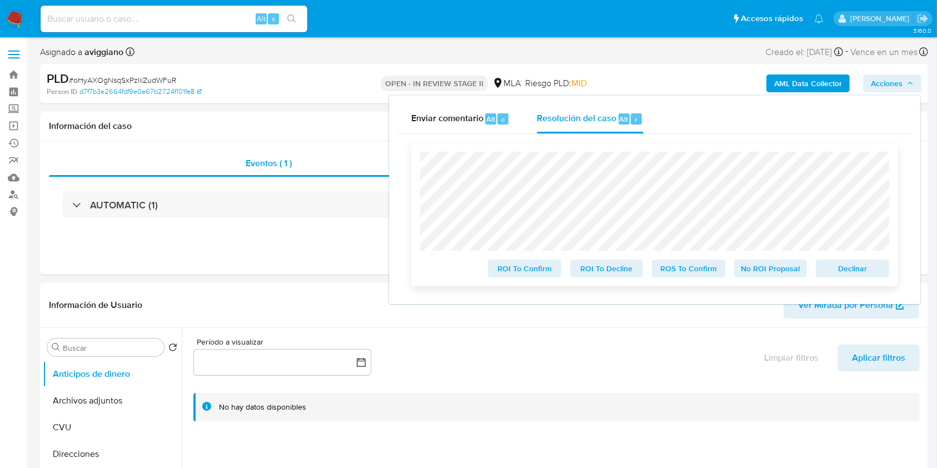
click at [829, 267] on span "Declinar" at bounding box center [852, 269] width 58 height 16
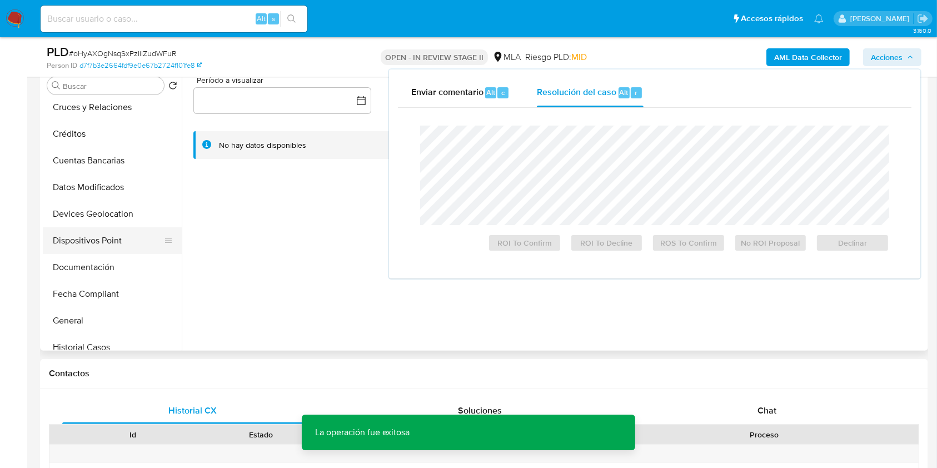
scroll to position [222, 0]
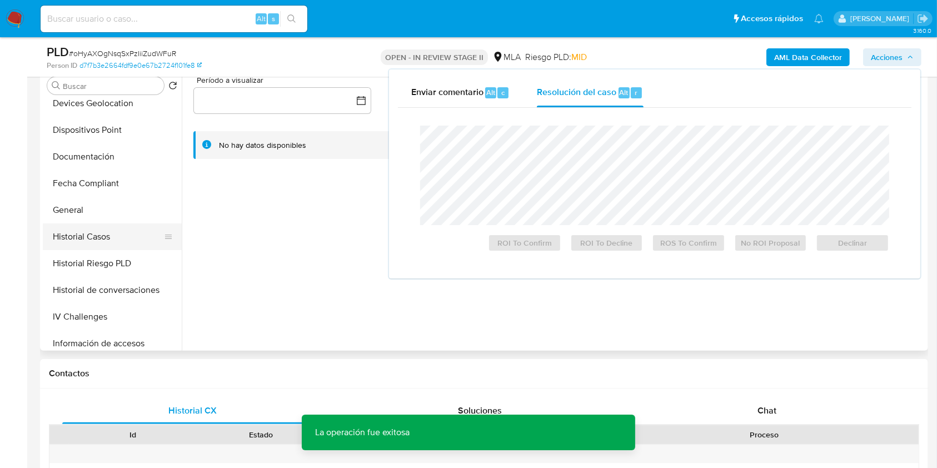
click at [92, 241] on button "Historial Casos" at bounding box center [108, 236] width 130 height 27
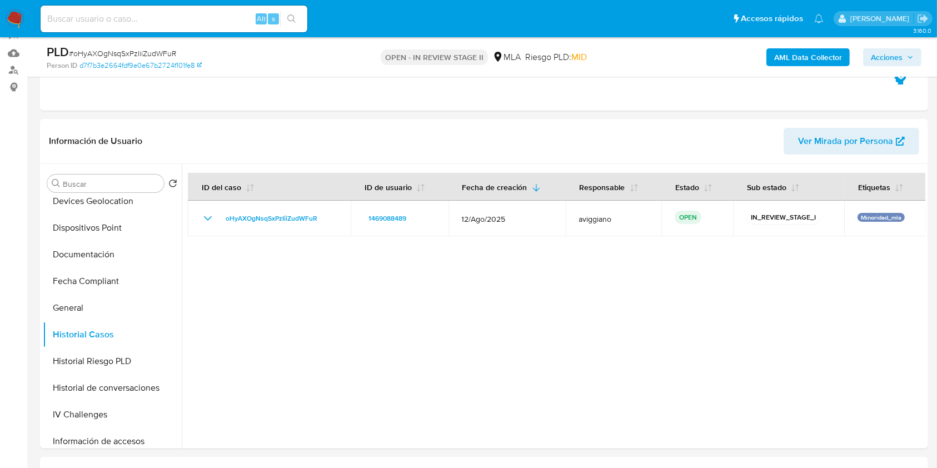
scroll to position [148, 0]
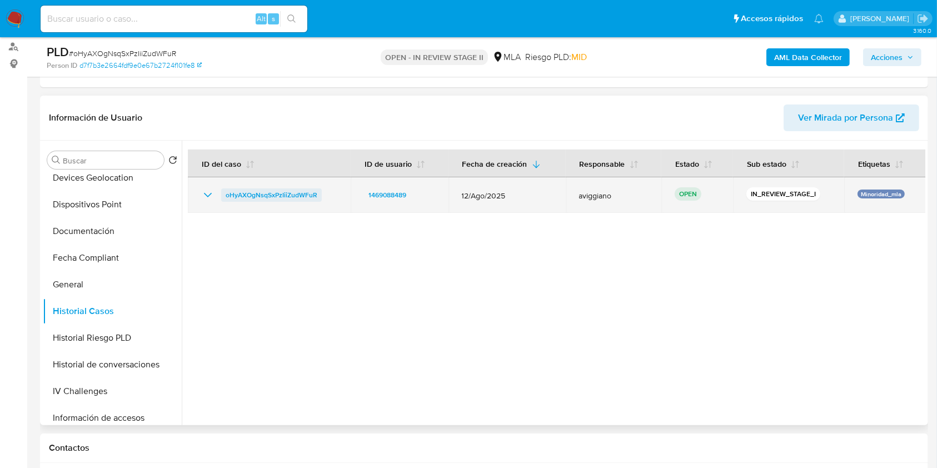
click at [307, 200] on span "oHyAXOgNsqSxPzIiiZudWFuR" at bounding box center [272, 194] width 92 height 13
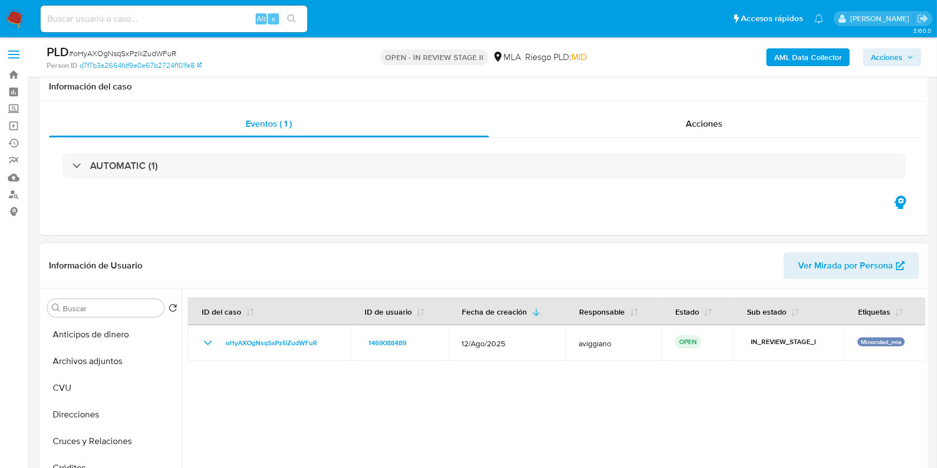
scroll to position [222, 0]
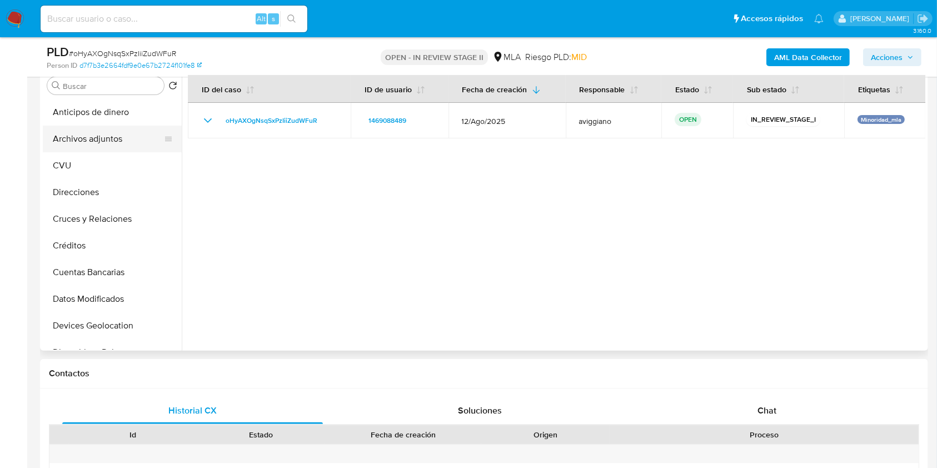
click at [72, 136] on button "Archivos adjuntos" at bounding box center [108, 139] width 130 height 27
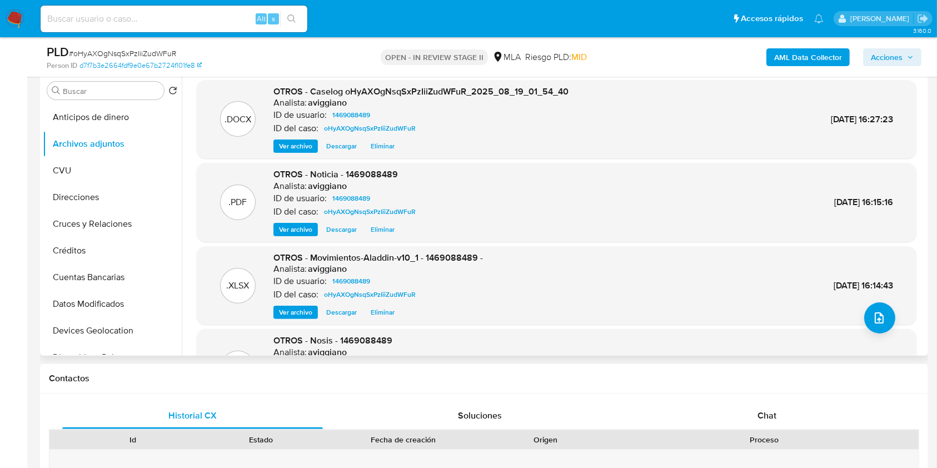
scroll to position [148, 0]
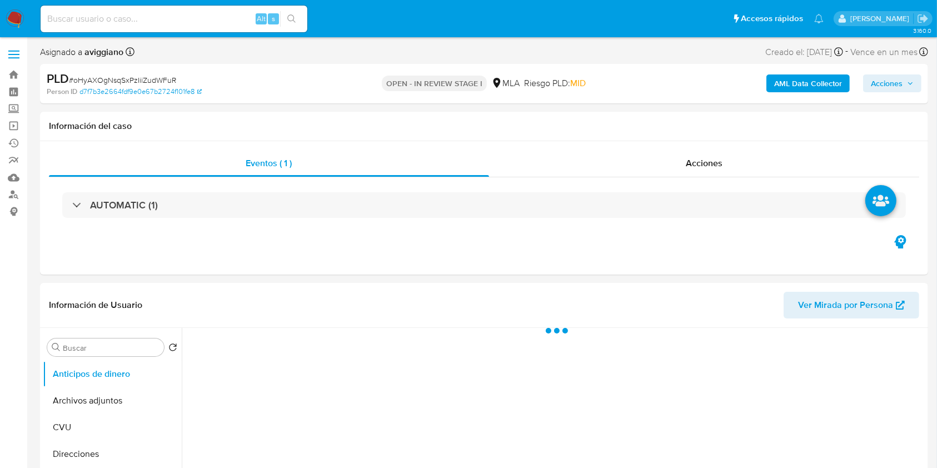
click at [885, 93] on div "AML Data Collector Acciones" at bounding box center [777, 84] width 288 height 26
click at [892, 78] on span "Acciones" at bounding box center [887, 83] width 32 height 18
select select "10"
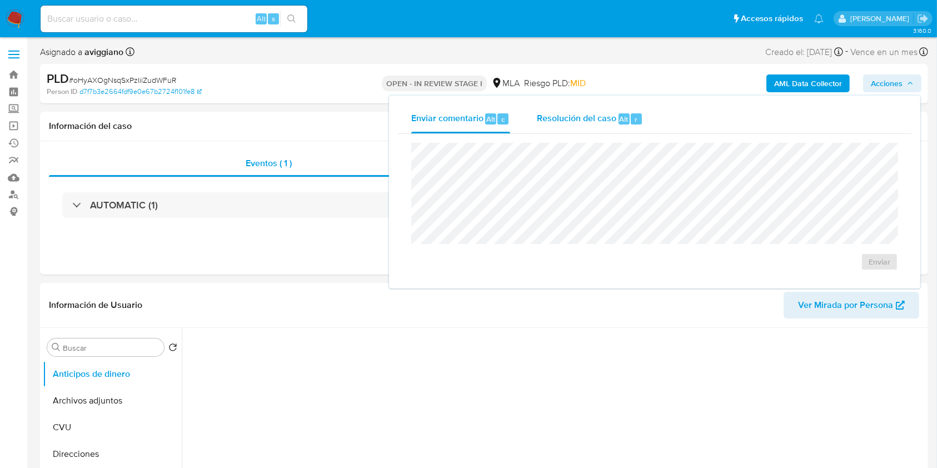
click at [621, 118] on span "Alt" at bounding box center [623, 119] width 9 height 11
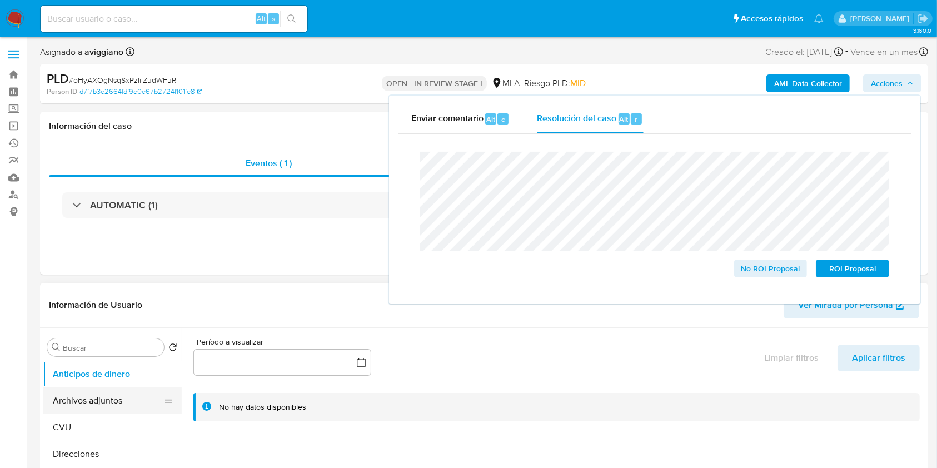
click at [119, 387] on button "Archivos adjuntos" at bounding box center [108, 400] width 130 height 27
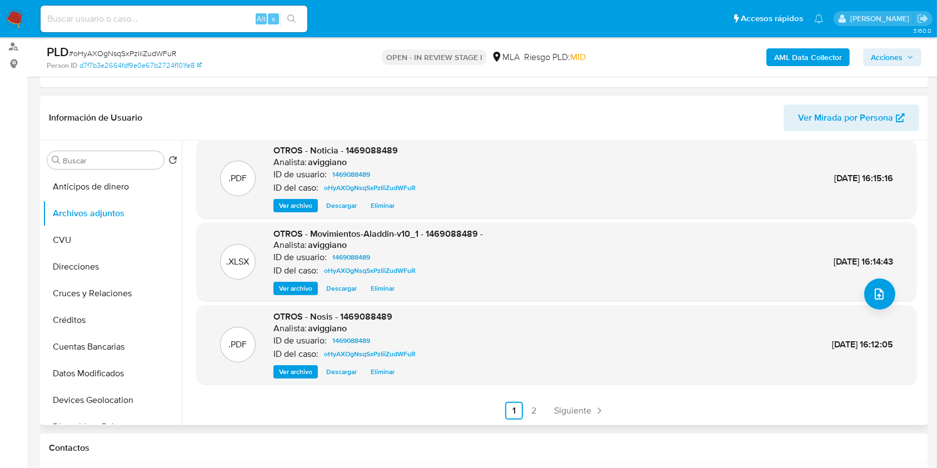
scroll to position [296, 0]
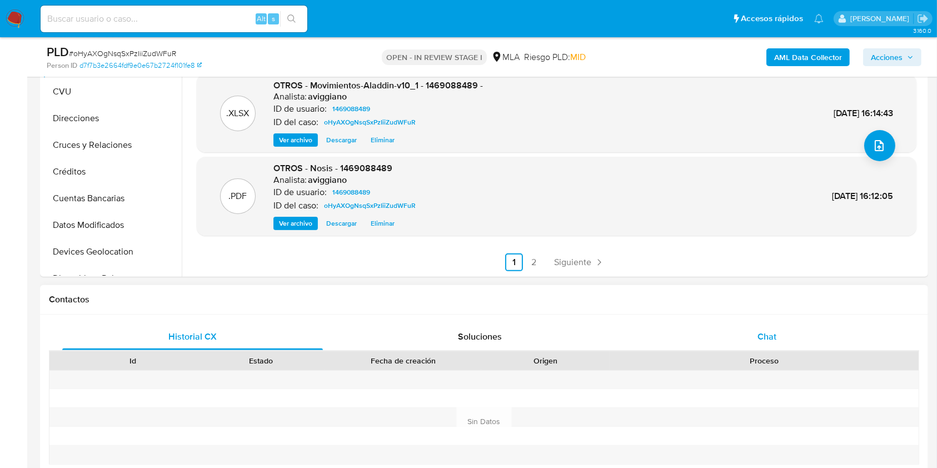
click at [777, 342] on div "Chat" at bounding box center [767, 336] width 261 height 27
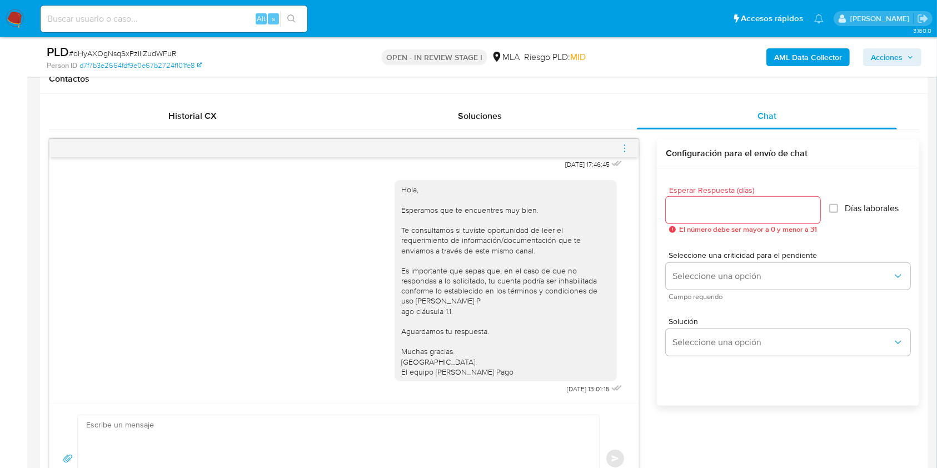
scroll to position [518, 0]
click at [623, 145] on icon "menu-action" at bounding box center [624, 147] width 10 height 10
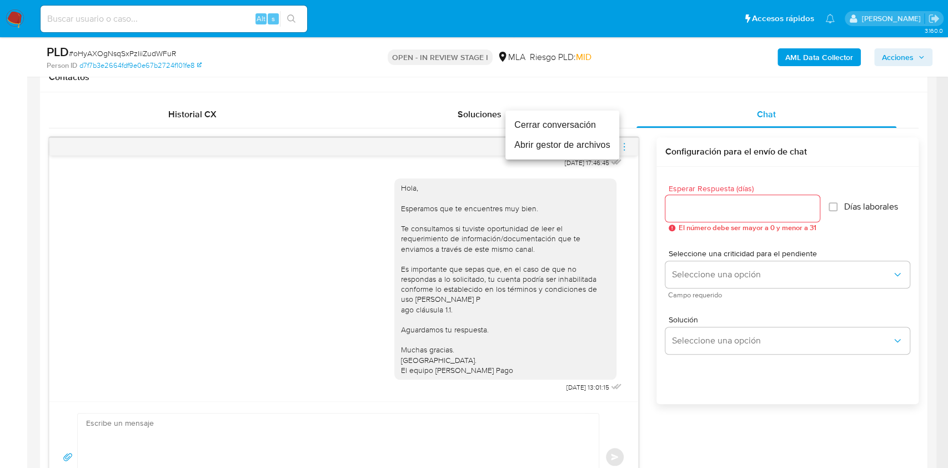
click at [558, 123] on li "Cerrar conversación" at bounding box center [563, 125] width 114 height 20
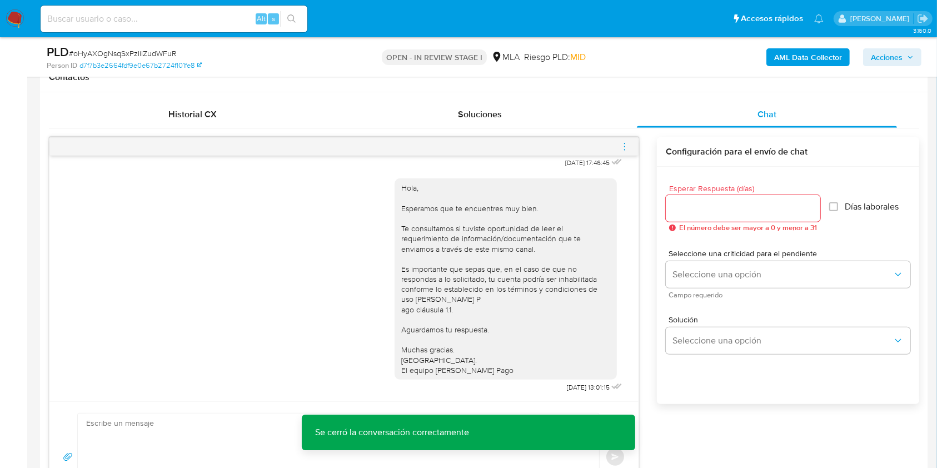
click at [887, 56] on span "Acciones" at bounding box center [887, 57] width 32 height 18
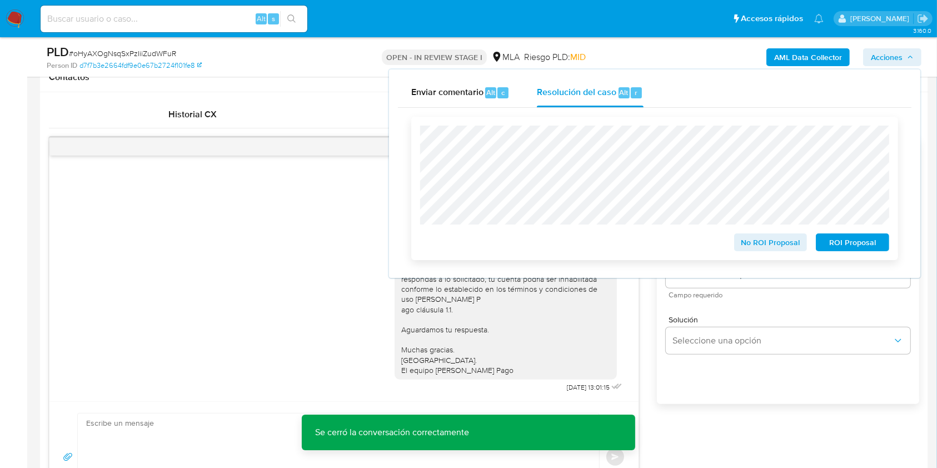
click at [772, 243] on span "No ROI Proposal" at bounding box center [771, 242] width 58 height 16
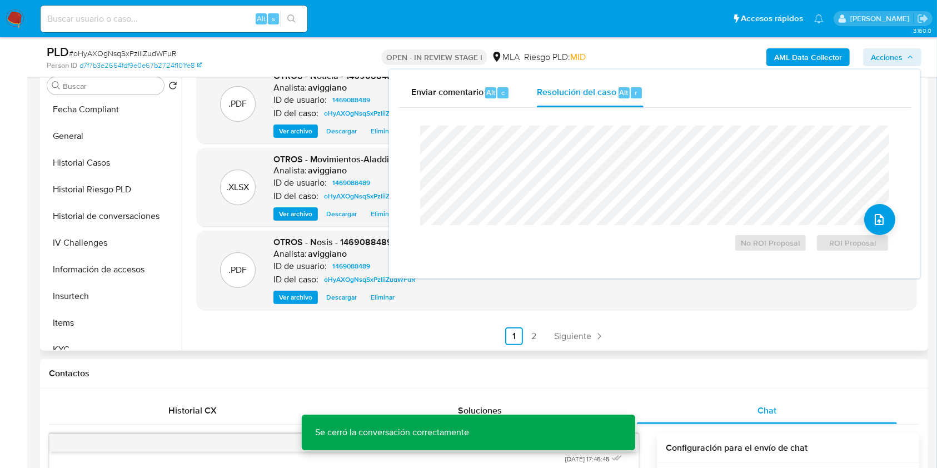
scroll to position [549, 0]
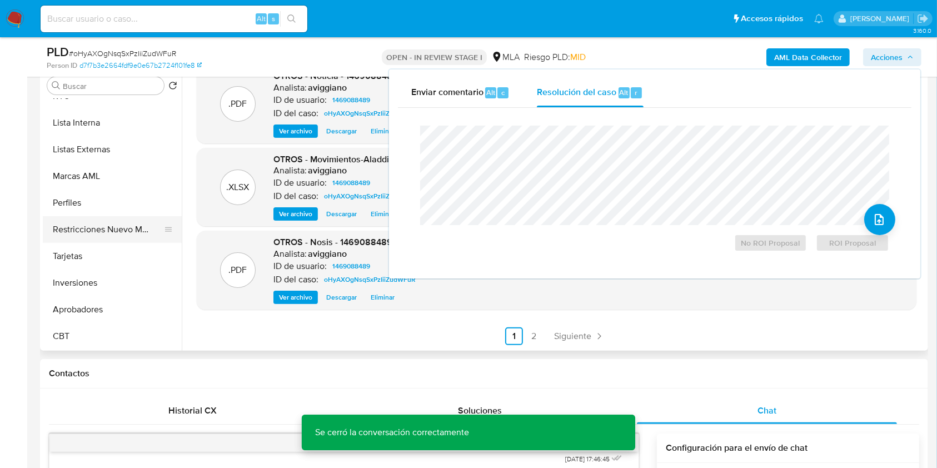
click at [102, 240] on button "Restricciones Nuevo Mundo" at bounding box center [108, 229] width 130 height 27
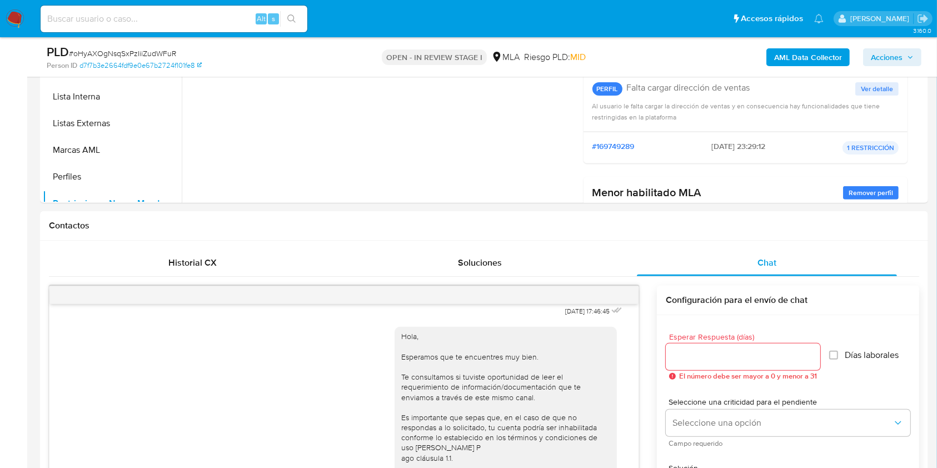
scroll to position [327, 0]
click at [131, 168] on button "KYC" at bounding box center [108, 170] width 130 height 27
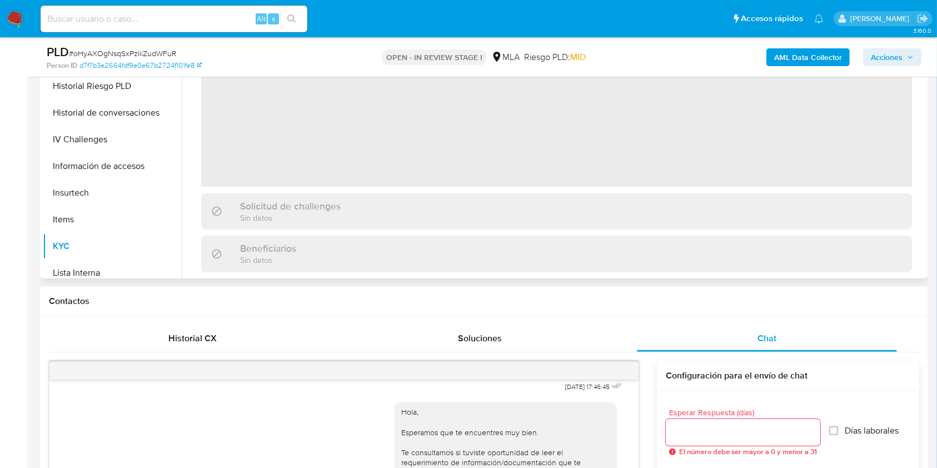
scroll to position [222, 0]
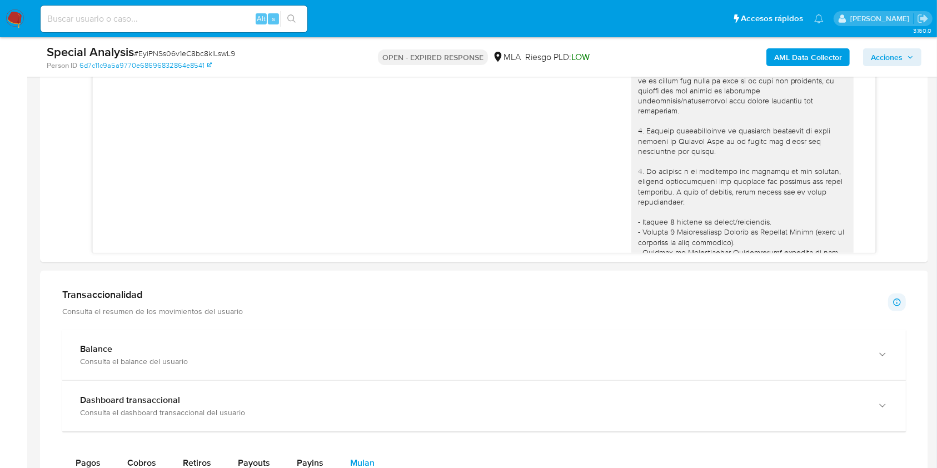
scroll to position [638, 0]
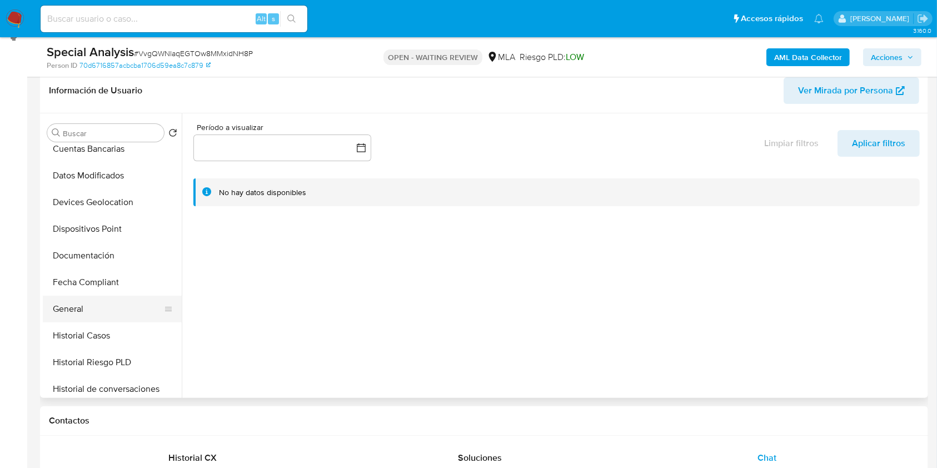
scroll to position [222, 0]
click at [94, 252] on button "General" at bounding box center [108, 257] width 130 height 27
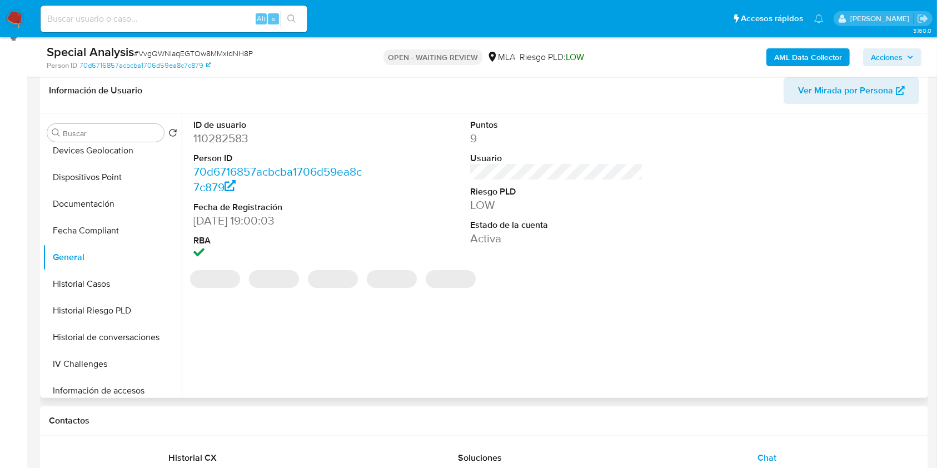
click at [216, 138] on dd "110282583" at bounding box center [279, 139] width 173 height 16
copy dd "110282583"
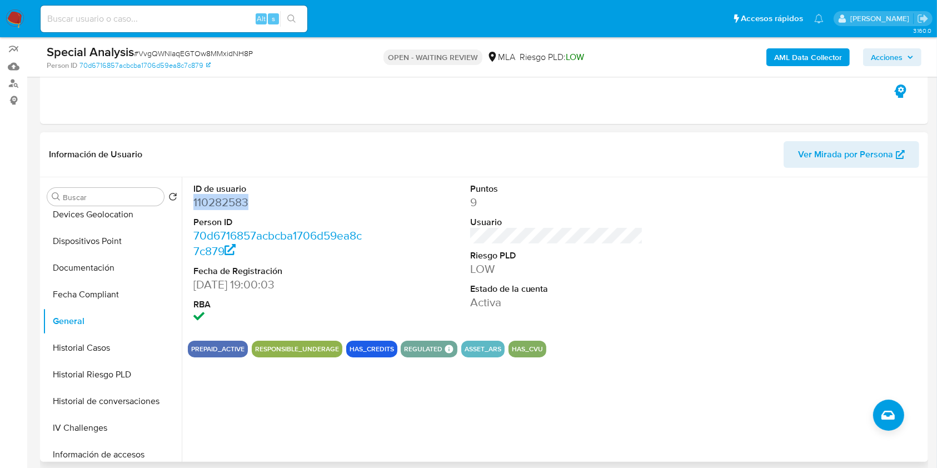
scroll to position [0, 0]
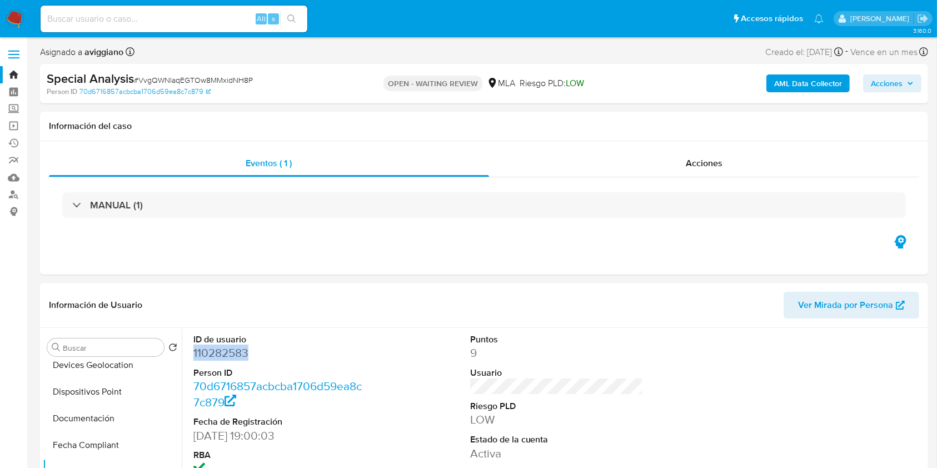
click at [898, 86] on span "Acciones" at bounding box center [887, 83] width 32 height 18
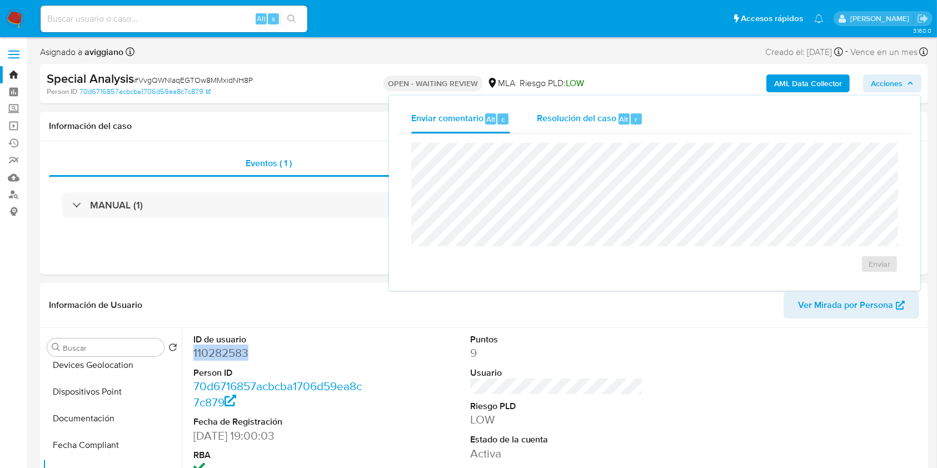
click at [587, 113] on span "Resolución del caso" at bounding box center [576, 118] width 79 height 13
click at [18, 73] on link "Bandeja" at bounding box center [66, 74] width 132 height 17
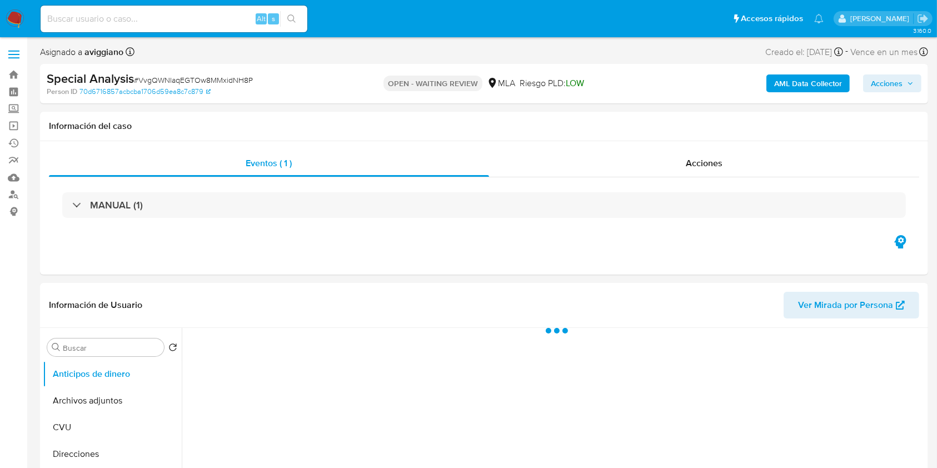
select select "10"
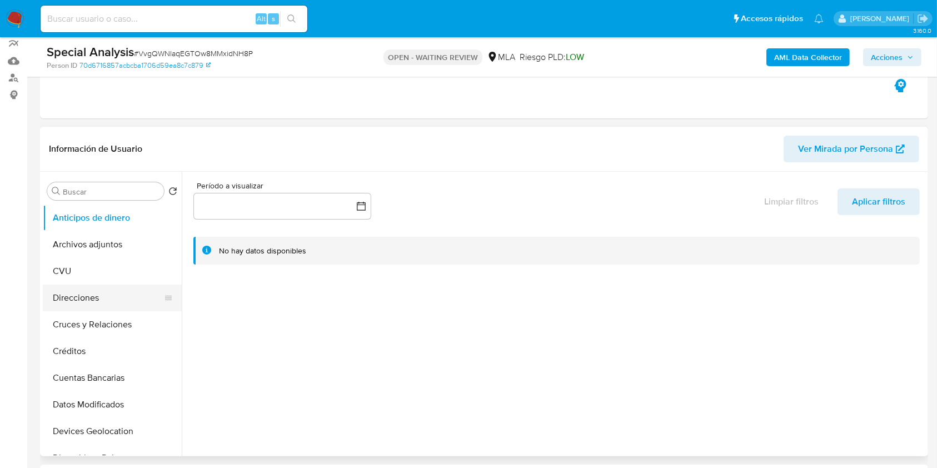
scroll to position [148, 0]
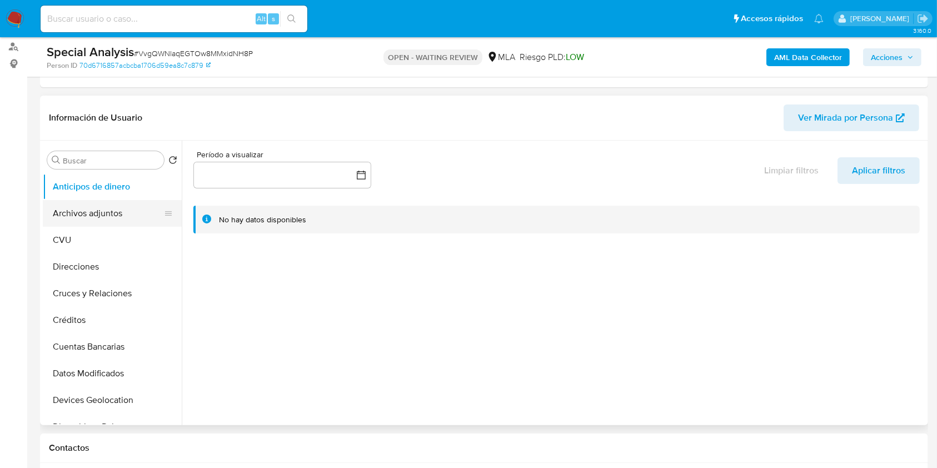
click at [82, 203] on button "Archivos adjuntos" at bounding box center [108, 213] width 130 height 27
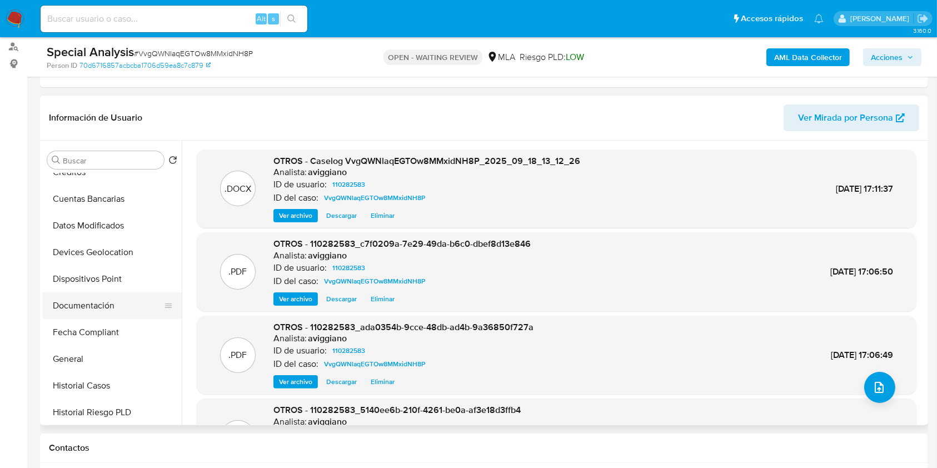
scroll to position [222, 0]
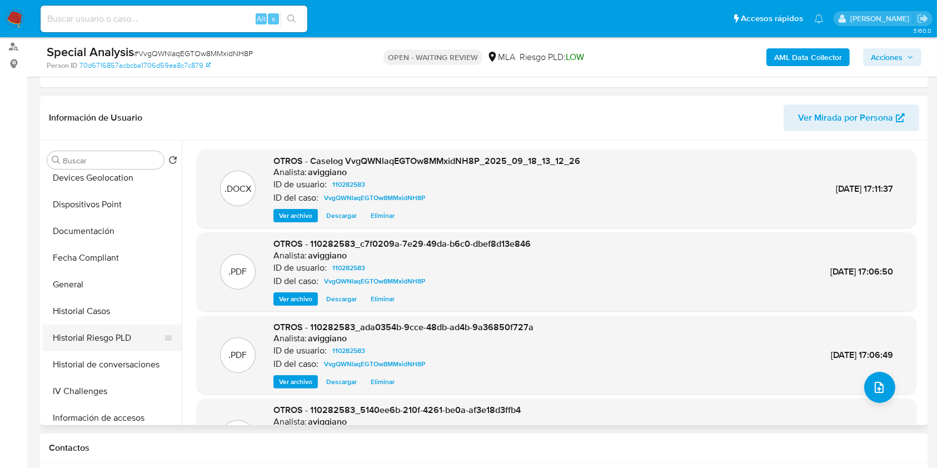
click at [101, 331] on button "Historial Riesgo PLD" at bounding box center [108, 337] width 130 height 27
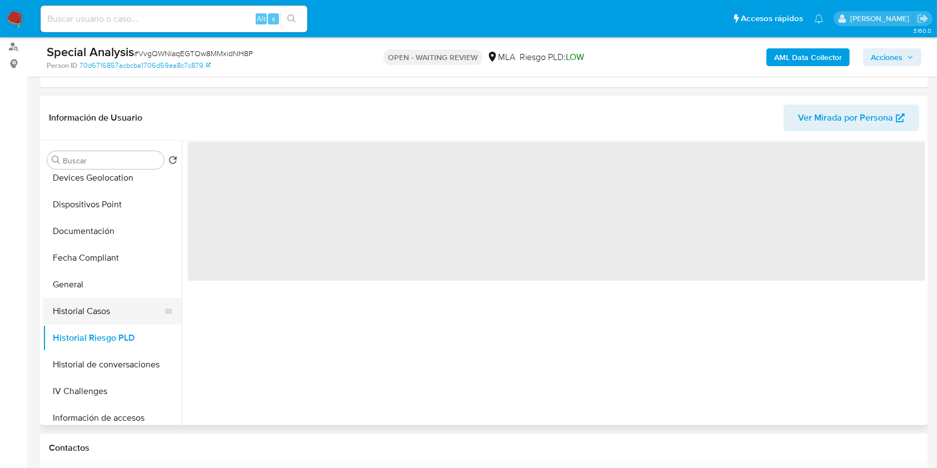
click at [99, 315] on button "Historial Casos" at bounding box center [108, 311] width 130 height 27
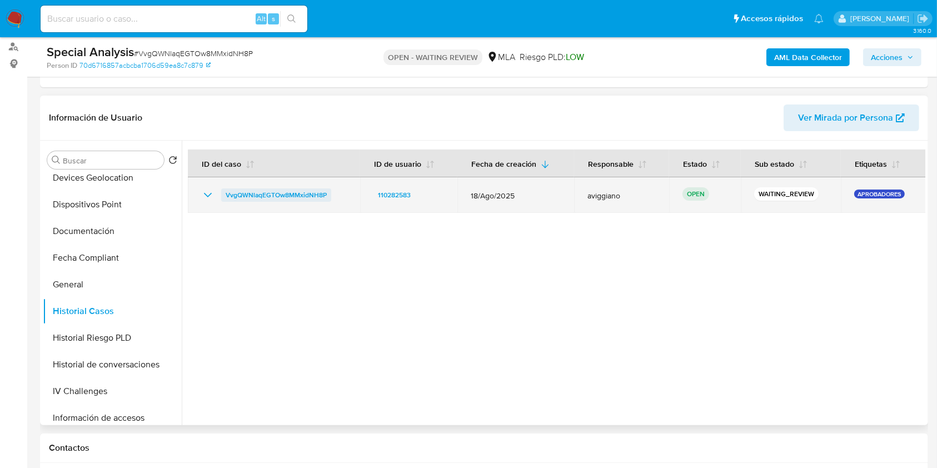
drag, startPoint x: 337, startPoint y: 189, endPoint x: 226, endPoint y: 189, distance: 111.7
click at [226, 189] on div "VvgQWNlaqEGTOw8MMxidNH8P" at bounding box center [274, 194] width 146 height 13
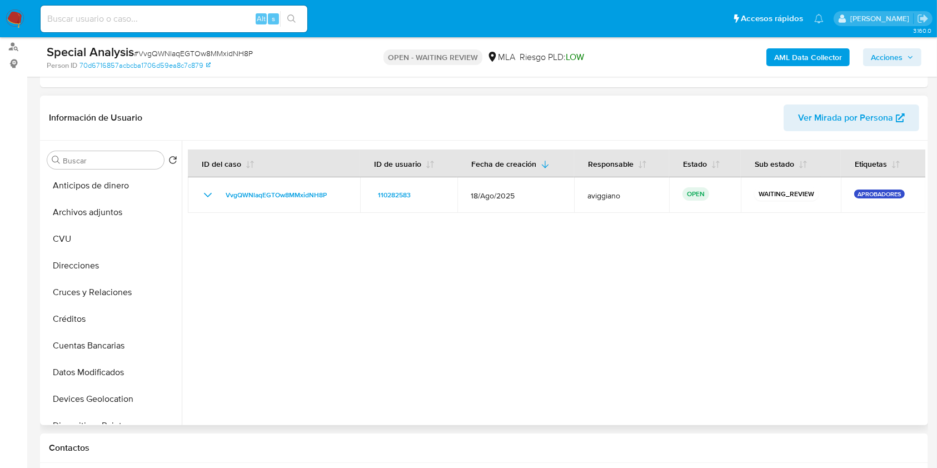
scroll to position [0, 0]
click at [89, 210] on button "Archivos adjuntos" at bounding box center [108, 213] width 130 height 27
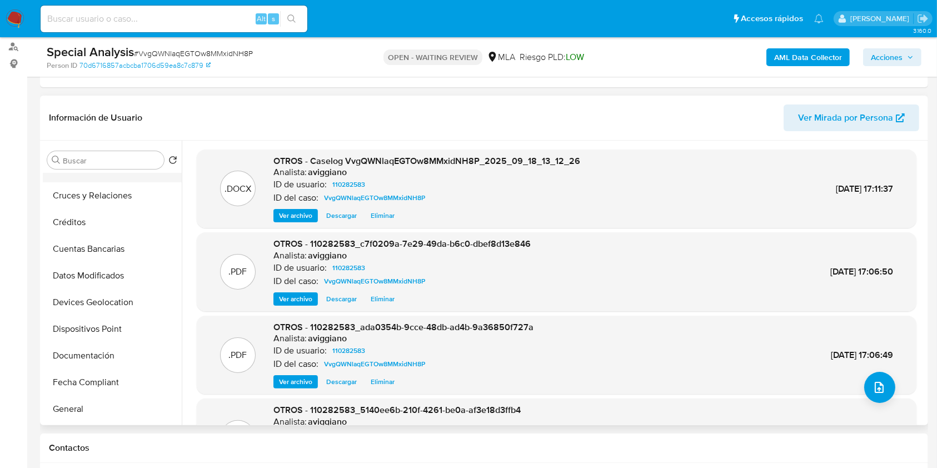
scroll to position [148, 0]
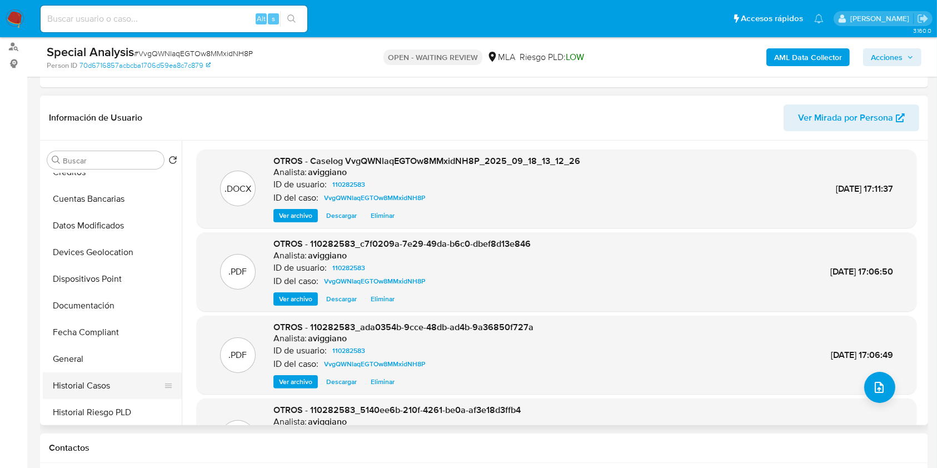
click at [107, 392] on button "Historial Casos" at bounding box center [108, 385] width 130 height 27
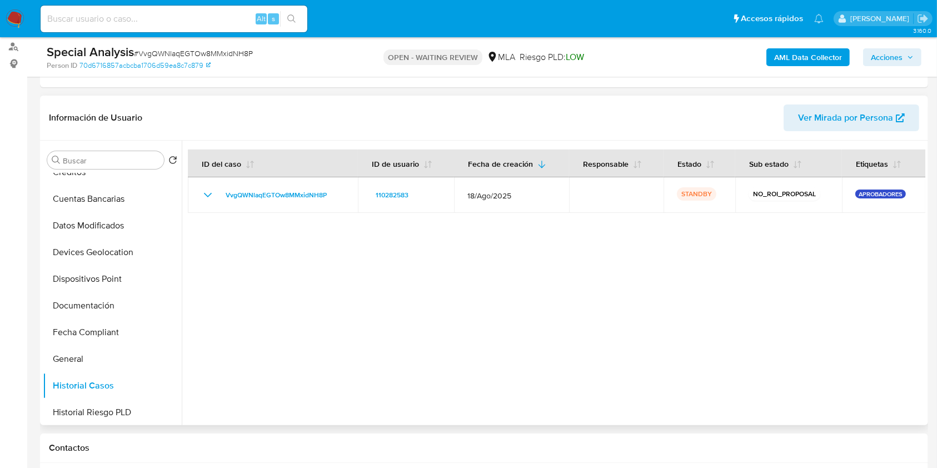
scroll to position [444, 0]
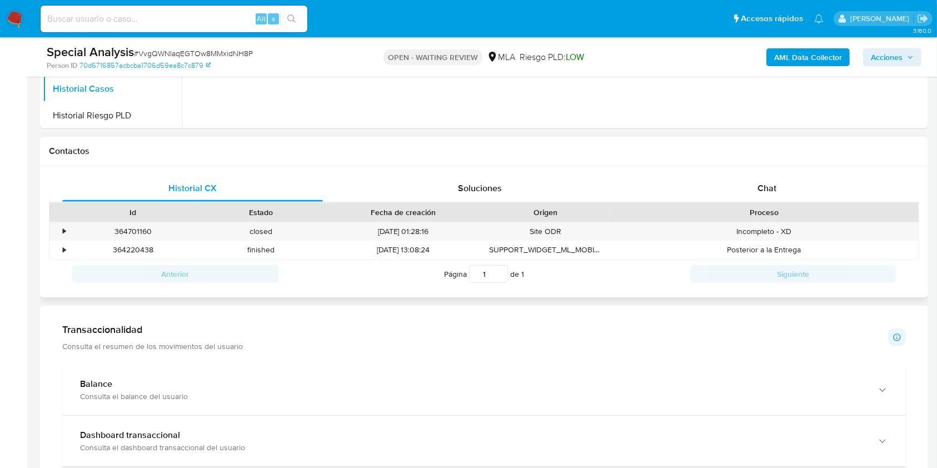
click at [728, 163] on div "Contactos" at bounding box center [484, 151] width 888 height 29
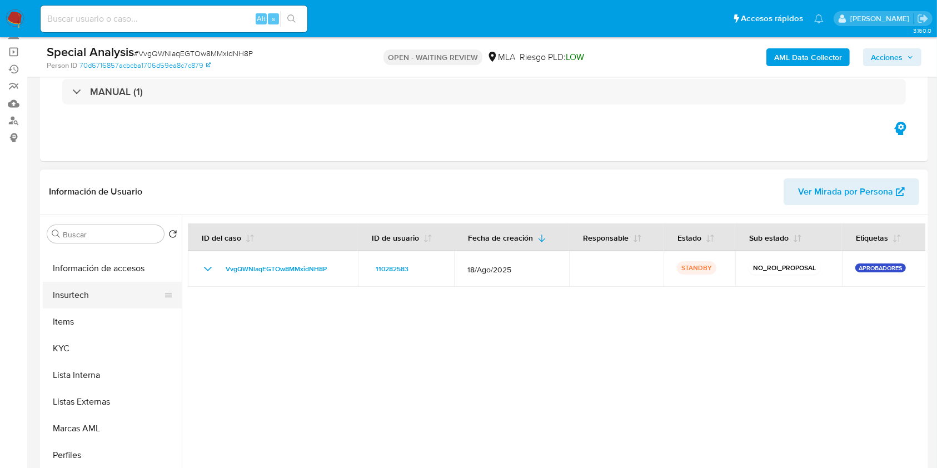
scroll to position [518, 0]
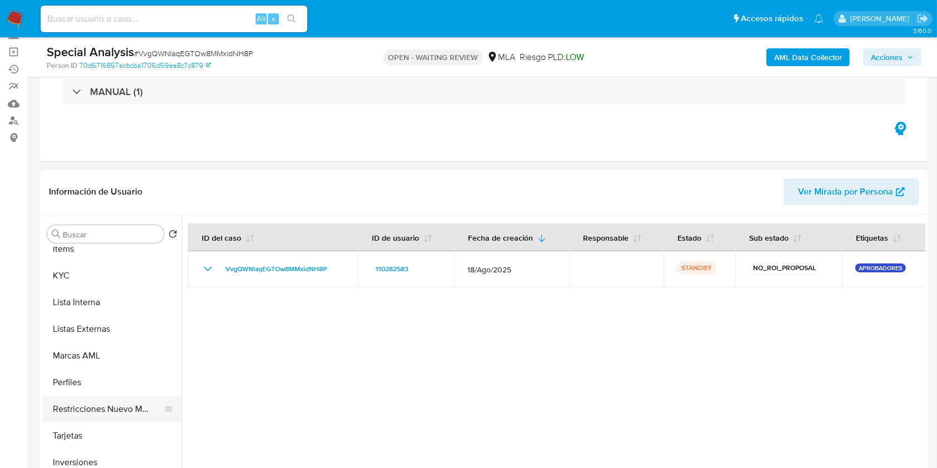
click at [98, 398] on button "Restricciones Nuevo Mundo" at bounding box center [108, 409] width 130 height 27
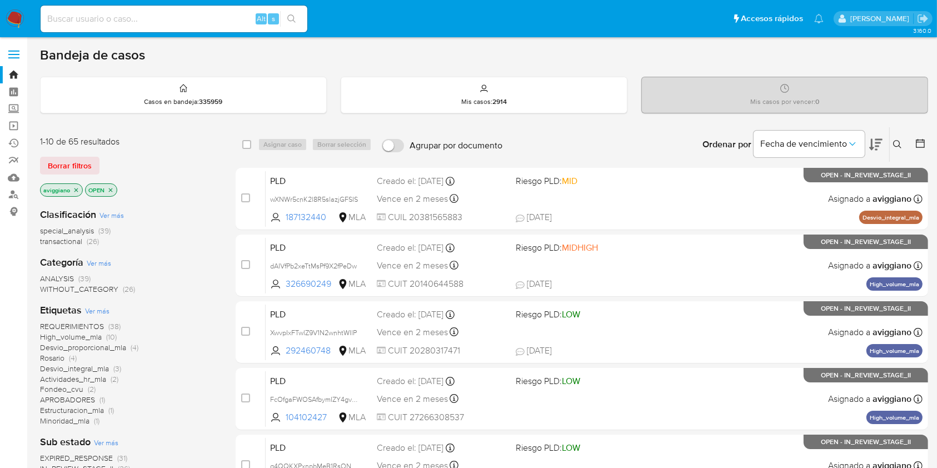
click at [897, 138] on button at bounding box center [899, 144] width 18 height 13
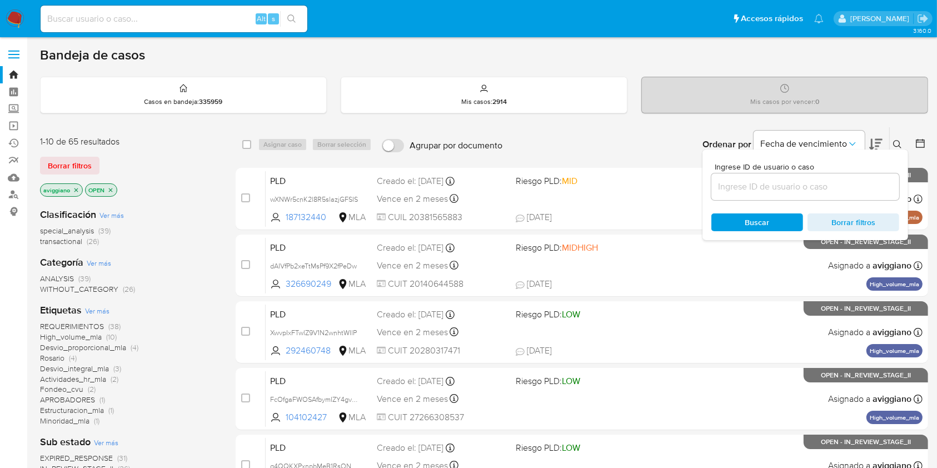
click at [800, 186] on input at bounding box center [805, 186] width 188 height 14
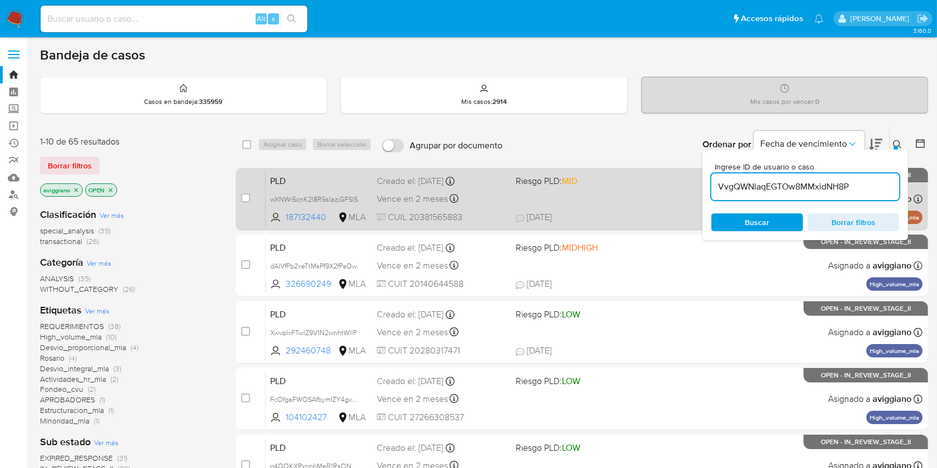
type input "VvgQWNlaqEGTOw8MMxidNH8P"
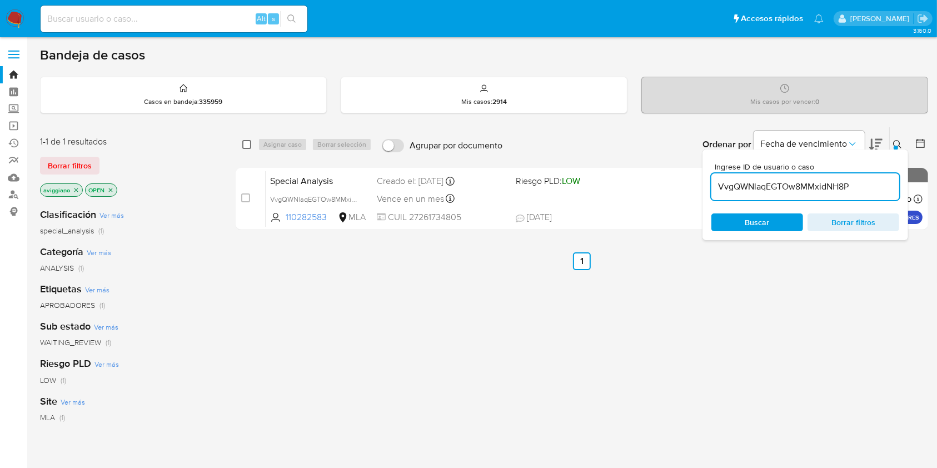
click at [248, 143] on input "checkbox" at bounding box center [246, 144] width 9 height 9
checkbox input "true"
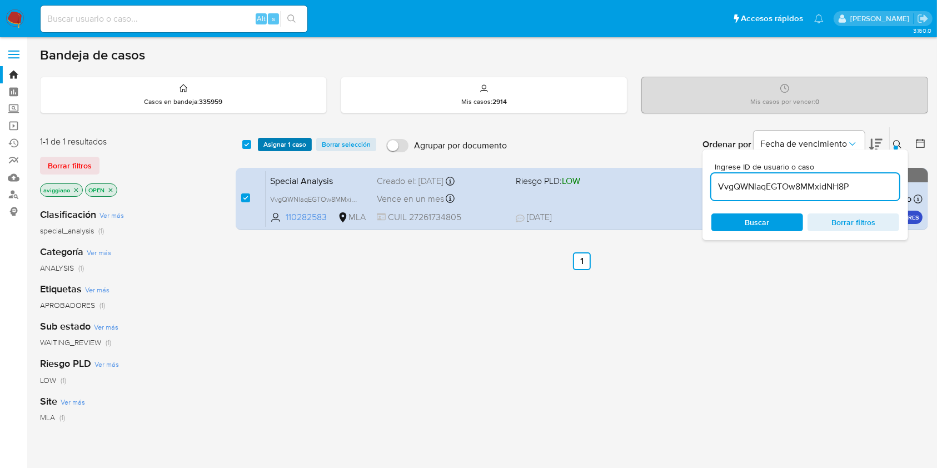
click at [273, 144] on span "Asignar 1 caso" at bounding box center [284, 144] width 43 height 11
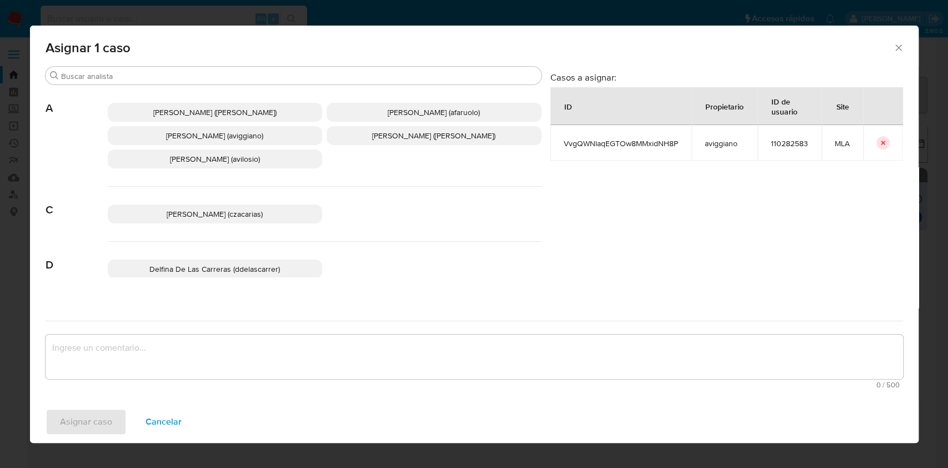
click at [287, 134] on p "Agustina Belen Viggiano (aviggiano)" at bounding box center [215, 135] width 215 height 19
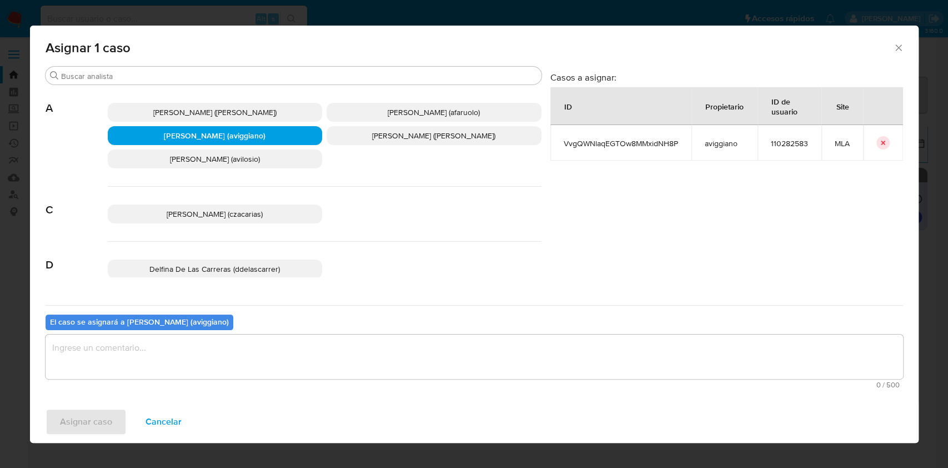
click at [471, 359] on textarea "assign-modal" at bounding box center [475, 356] width 858 height 44
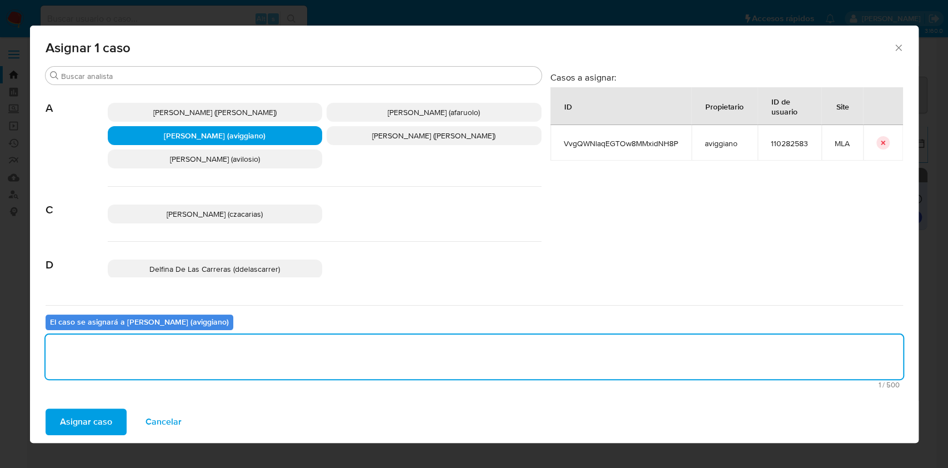
click at [67, 426] on span "Asignar caso" at bounding box center [86, 421] width 52 height 24
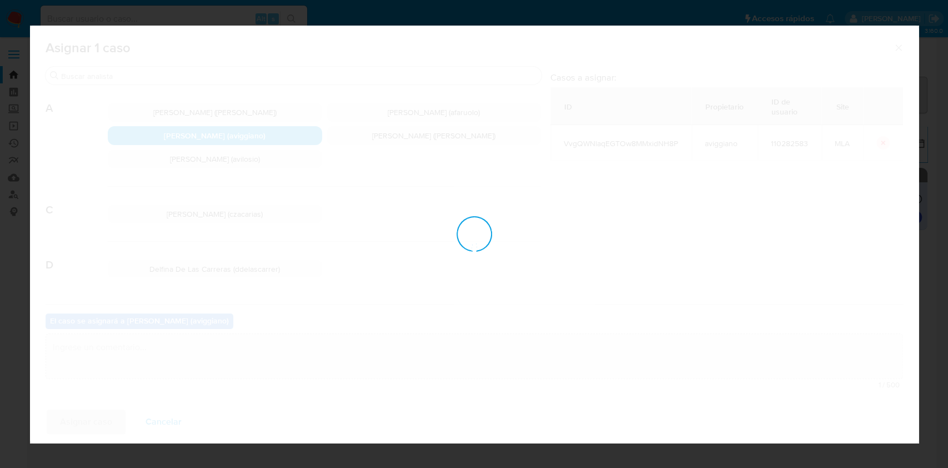
checkbox input "false"
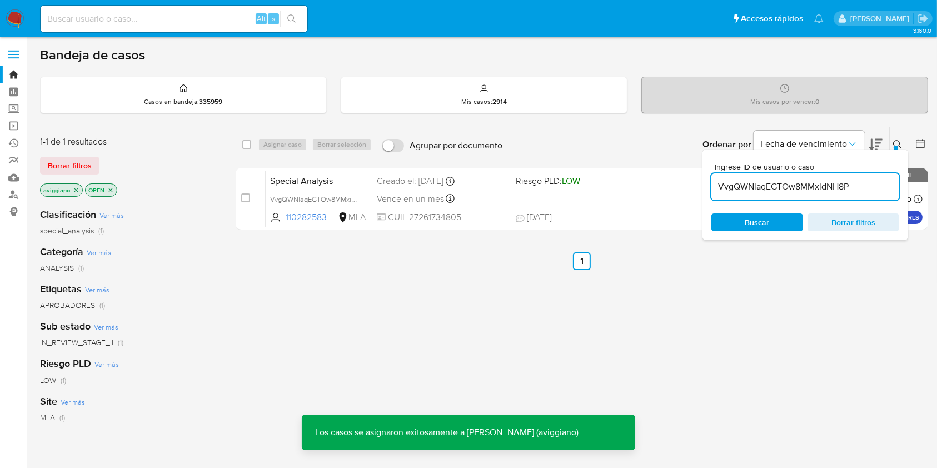
click at [472, 188] on div "Special Analysis VvgQWNlaqEGTOw8MMxidNH8P 110282583 MLA Riesgo PLD: LOW Creado …" at bounding box center [594, 199] width 657 height 56
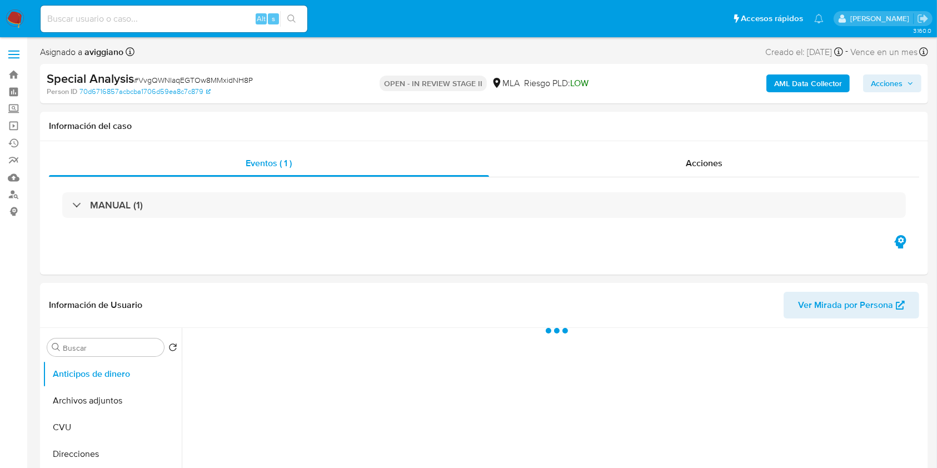
select select "10"
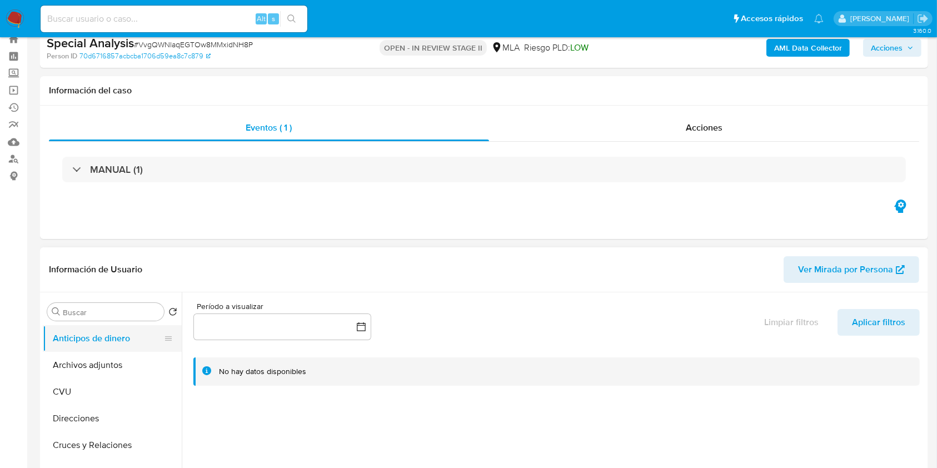
scroll to position [148, 0]
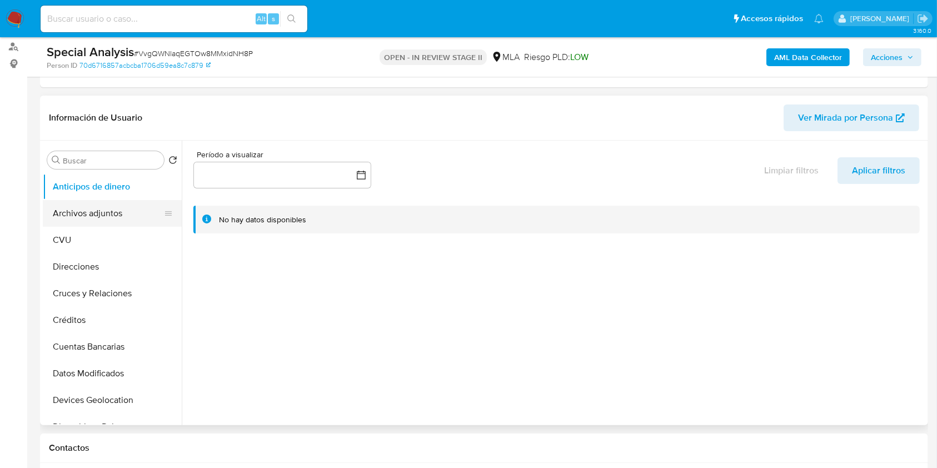
click at [96, 207] on button "Archivos adjuntos" at bounding box center [108, 213] width 130 height 27
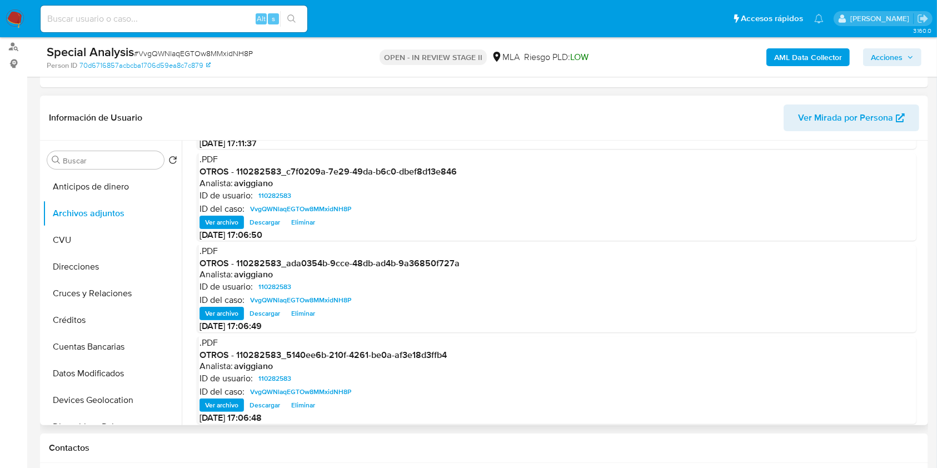
scroll to position [93, 0]
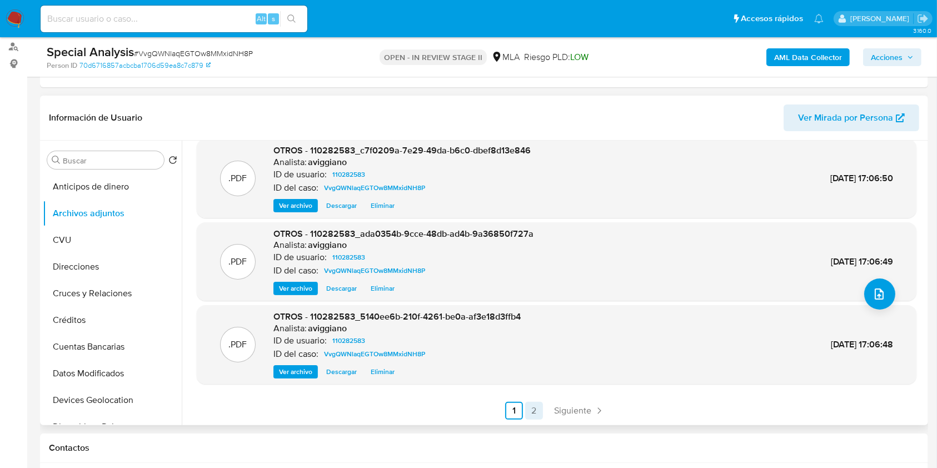
click at [525, 411] on link "2" at bounding box center [534, 411] width 18 height 18
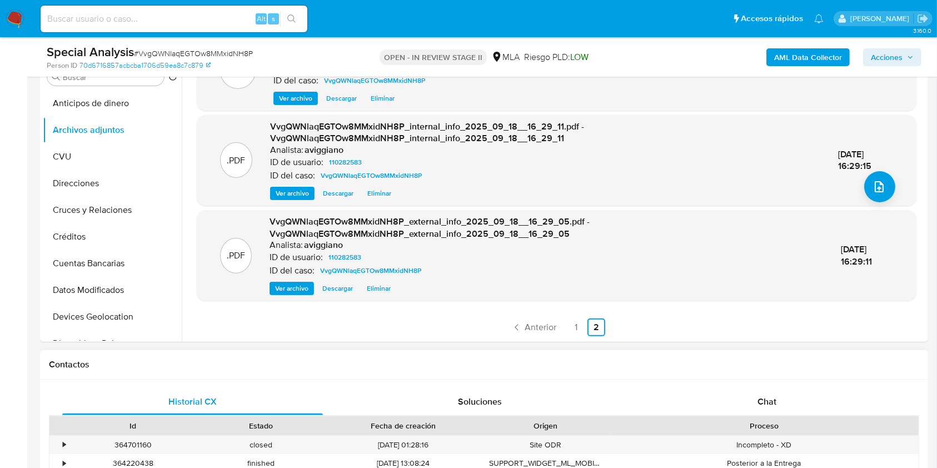
scroll to position [370, 0]
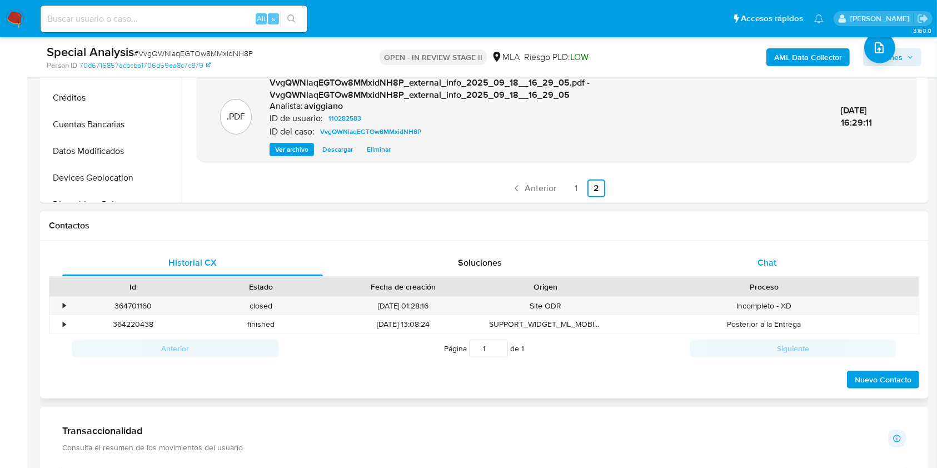
click at [765, 268] on span "Chat" at bounding box center [766, 262] width 19 height 13
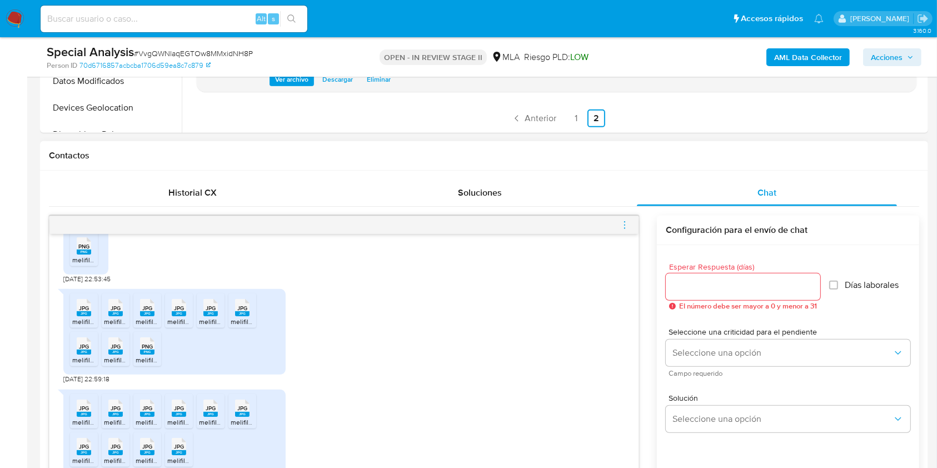
scroll to position [518, 0]
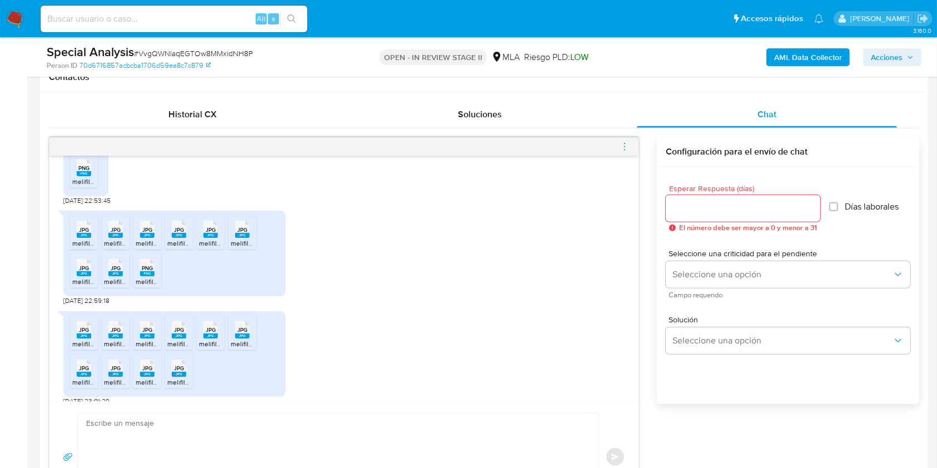
click at [86, 326] on span "JPG" at bounding box center [84, 329] width 10 height 7
click at [116, 326] on span "JPG" at bounding box center [116, 329] width 10 height 7
click at [155, 327] on div "JPG JPG" at bounding box center [147, 329] width 23 height 22
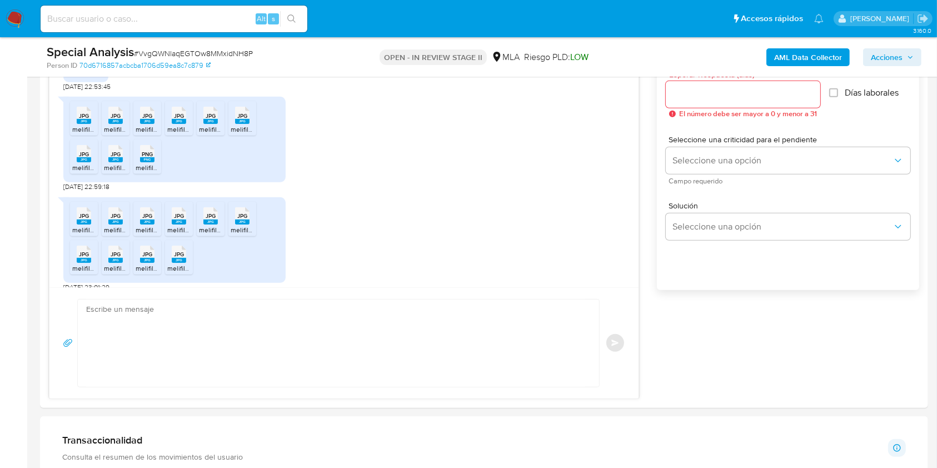
scroll to position [741, 0]
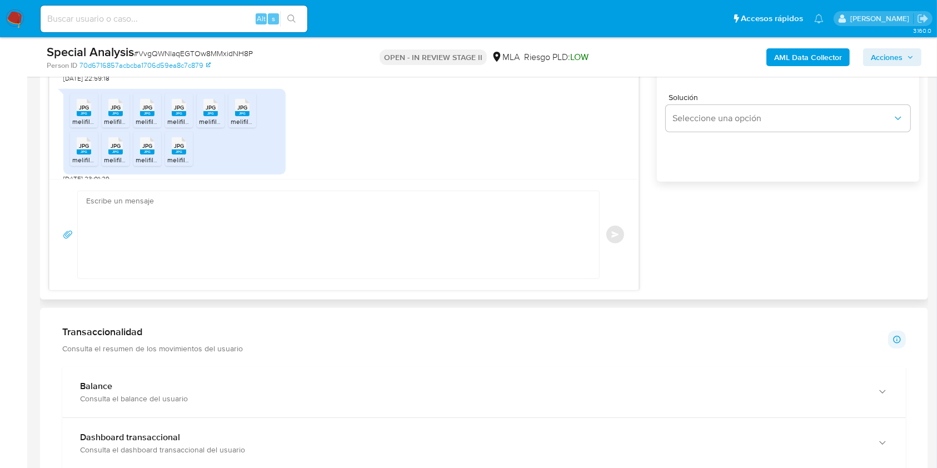
click at [344, 194] on textarea at bounding box center [335, 234] width 499 height 87
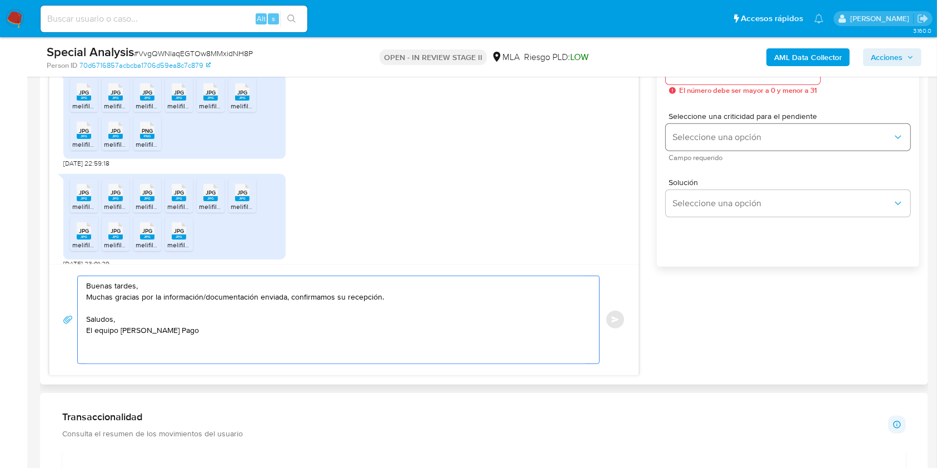
scroll to position [518, 0]
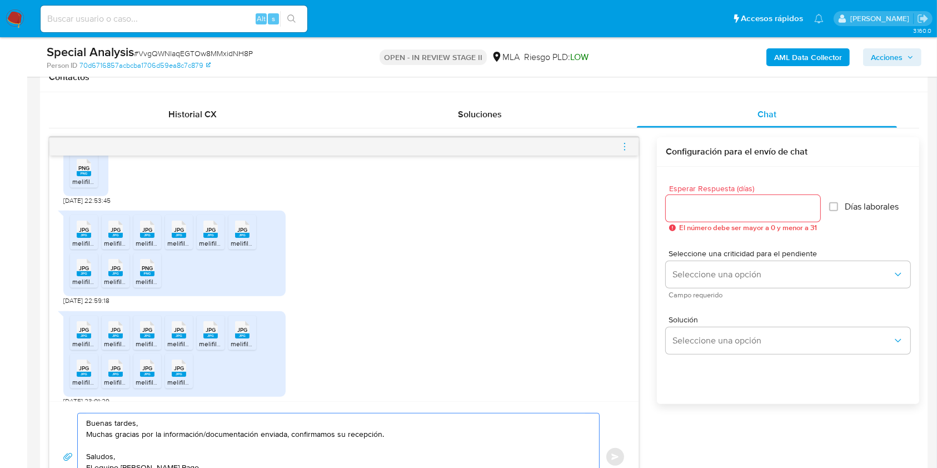
type textarea "Buenas tardes, Muchas gracias por la información/documentación enviada, confirm…"
click at [738, 198] on div at bounding box center [743, 208] width 154 height 27
click at [702, 211] on input "Esperar Respuesta (días)" at bounding box center [743, 208] width 154 height 14
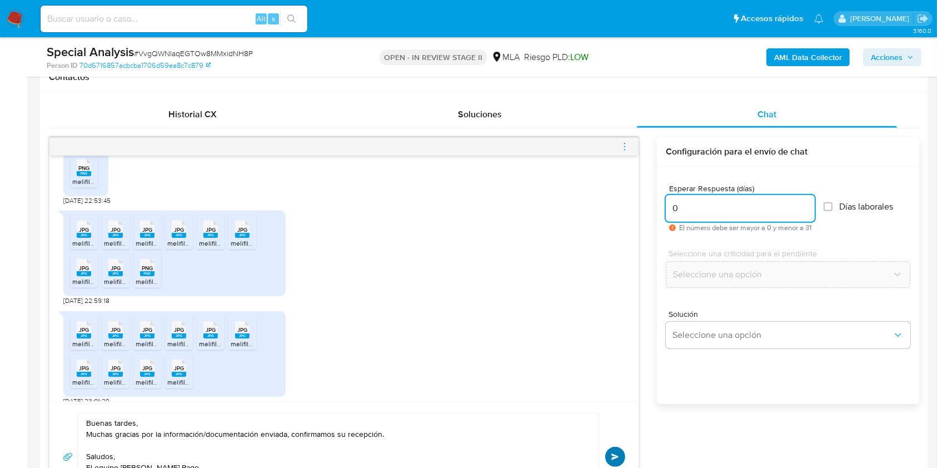
type input "0"
click at [616, 453] on span "Enviar" at bounding box center [615, 456] width 8 height 7
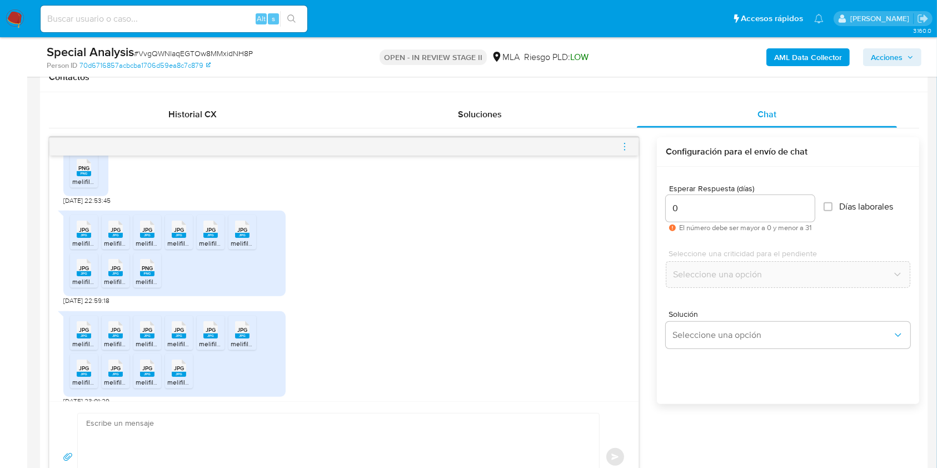
click at [627, 147] on icon "menu-action" at bounding box center [624, 147] width 10 height 10
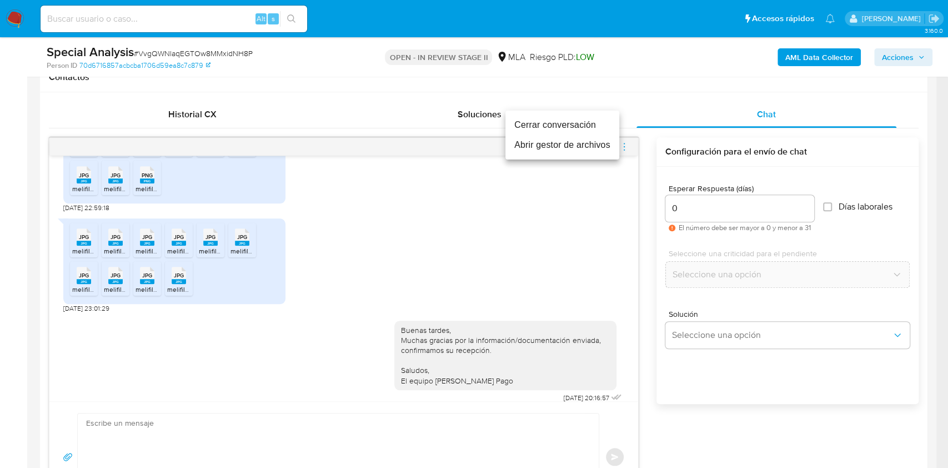
click at [551, 124] on li "Cerrar conversación" at bounding box center [563, 125] width 114 height 20
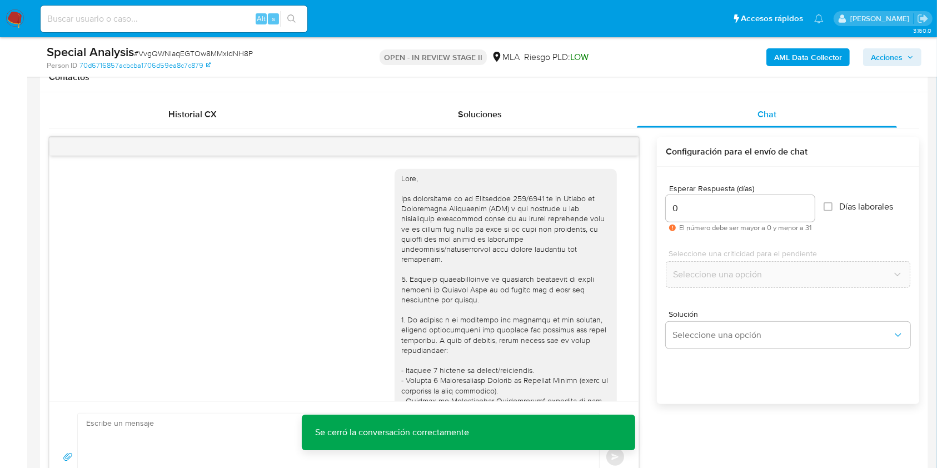
scroll to position [517, 0]
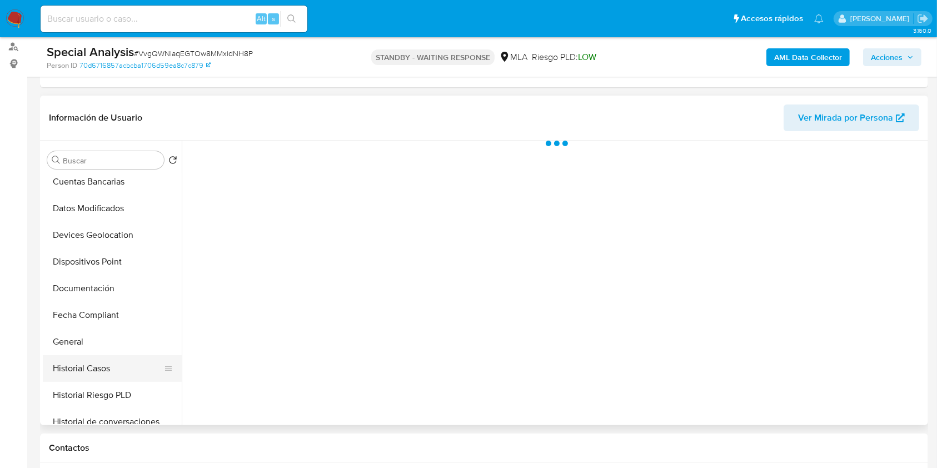
scroll to position [222, 0]
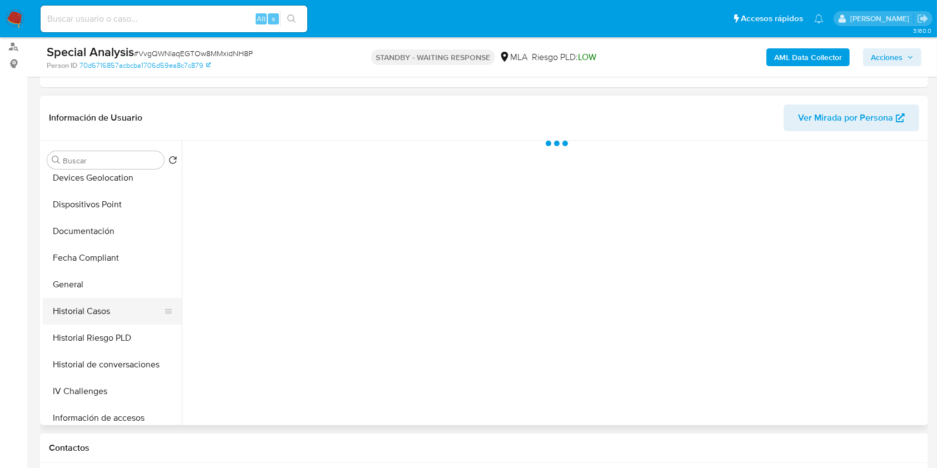
select select "10"
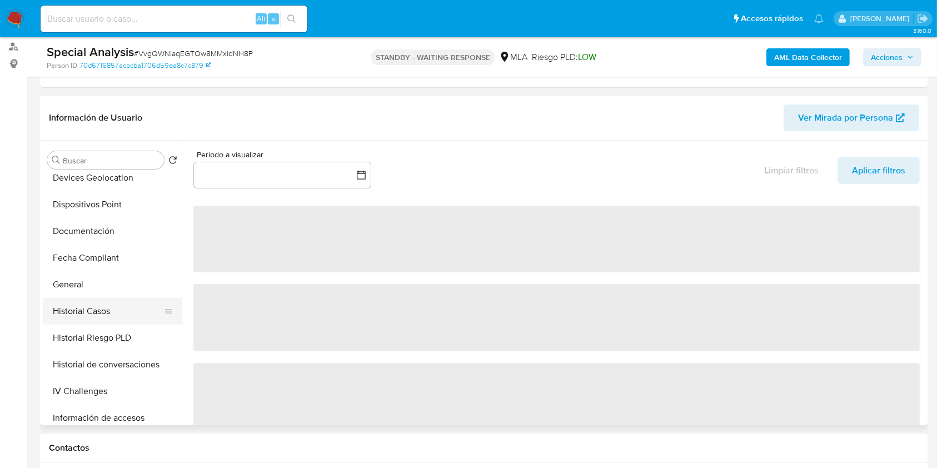
click at [116, 313] on button "Historial Casos" at bounding box center [108, 311] width 130 height 27
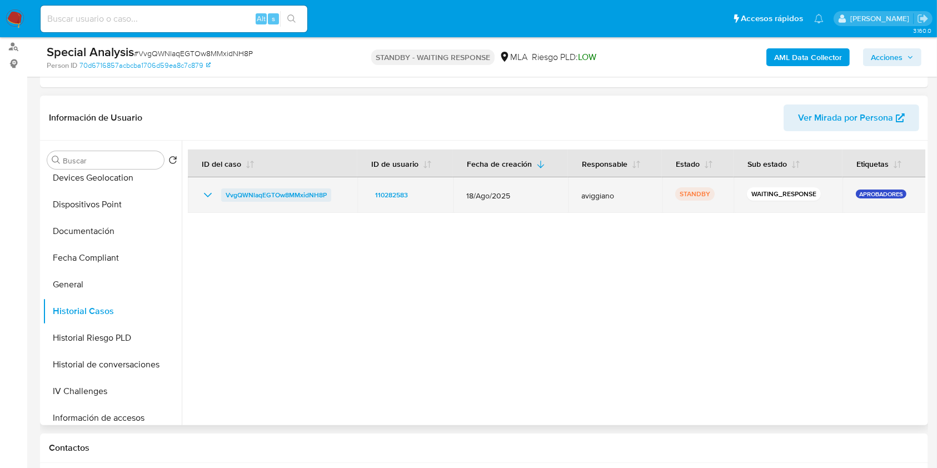
drag, startPoint x: 338, startPoint y: 193, endPoint x: 223, endPoint y: 192, distance: 115.0
click at [223, 192] on div "VvgQWNlaqEGTOw8MMxidNH8P" at bounding box center [272, 194] width 143 height 13
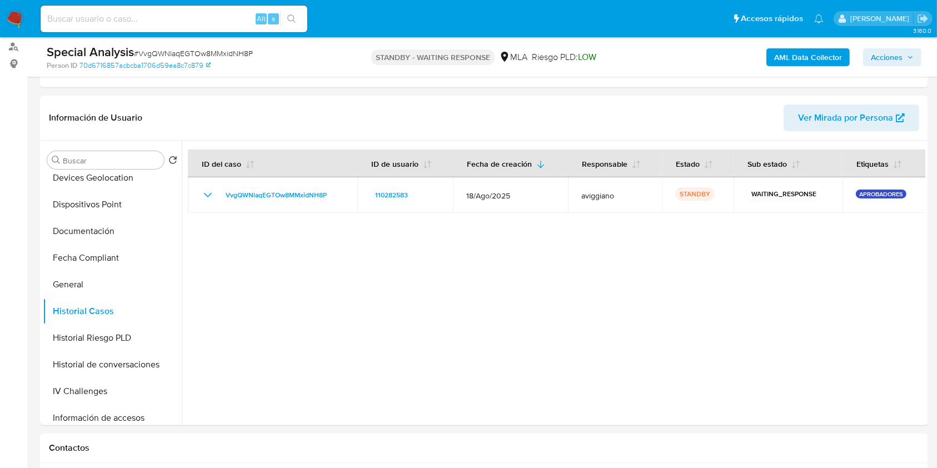
click at [144, 26] on div "Alt s" at bounding box center [174, 19] width 267 height 27
click at [142, 21] on input at bounding box center [174, 19] width 267 height 14
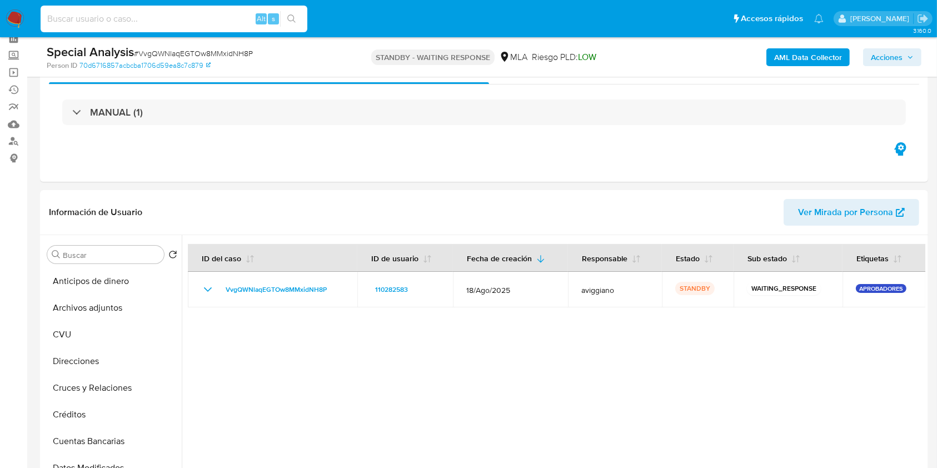
scroll to position [0, 0]
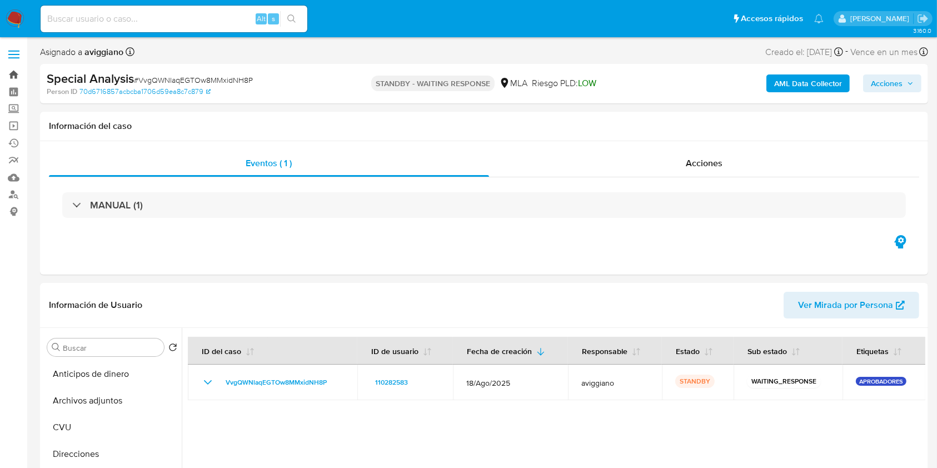
click at [13, 77] on link "Bandeja" at bounding box center [66, 74] width 132 height 17
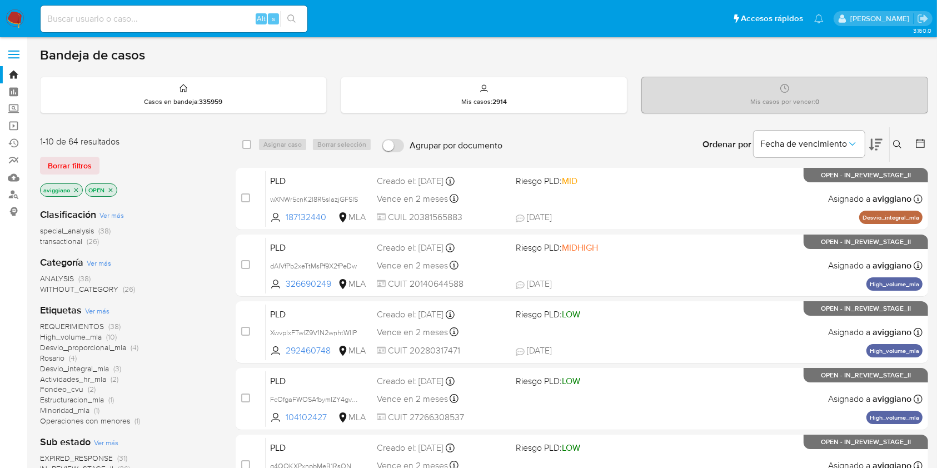
click at [898, 143] on icon at bounding box center [897, 144] width 9 height 9
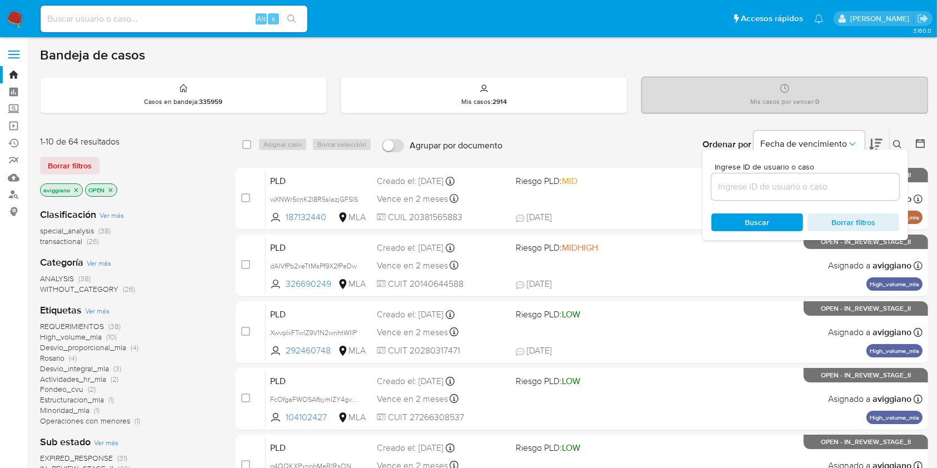
click at [860, 191] on input at bounding box center [805, 186] width 188 height 14
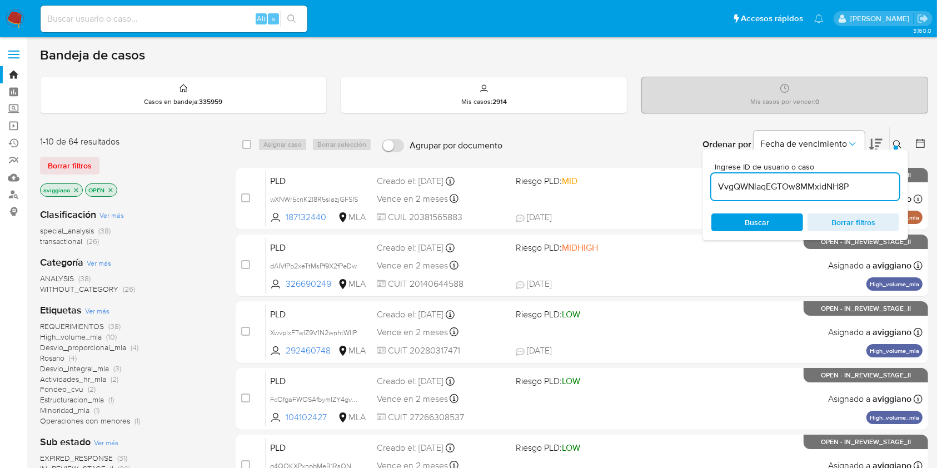
type input "VvgQWNlaqEGTOw8MMxidNH8P"
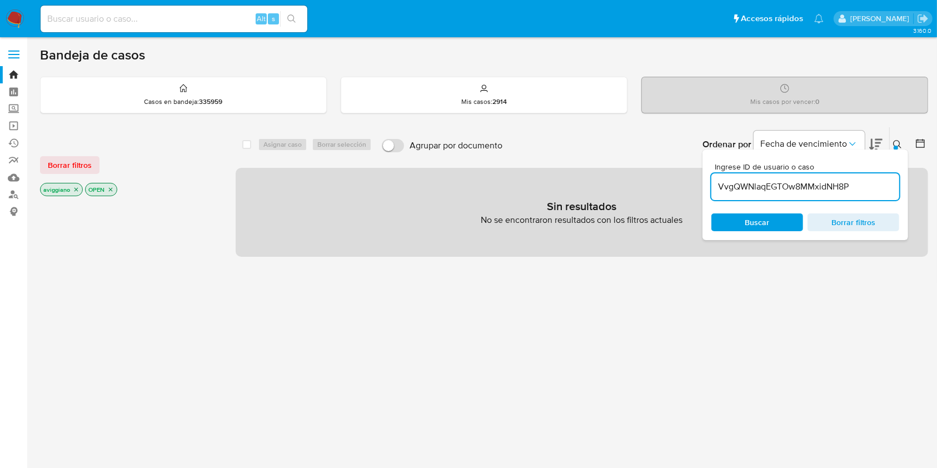
click at [252, 146] on div "select-all-cases-checkbox" at bounding box center [248, 144] width 13 height 13
click at [78, 188] on icon "close-filter" at bounding box center [76, 189] width 7 height 7
click at [70, 189] on p "OPEN" at bounding box center [56, 189] width 31 height 12
click at [63, 189] on icon "close-filter" at bounding box center [65, 189] width 7 height 7
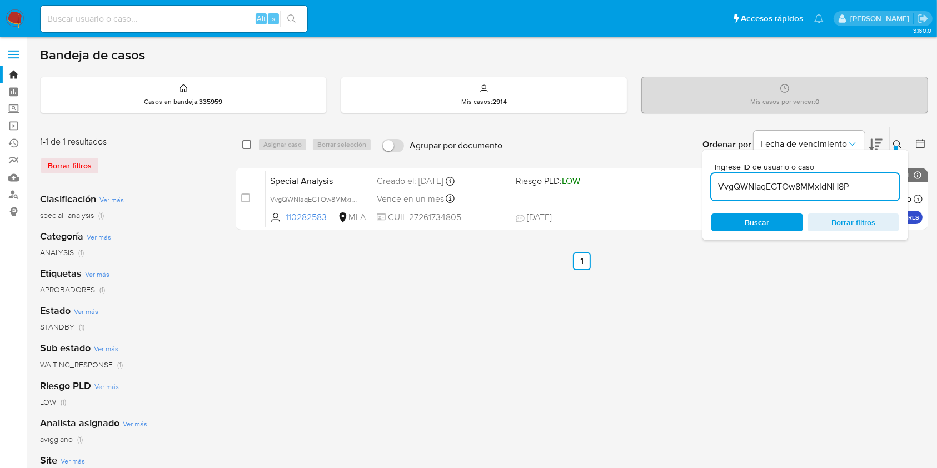
click at [251, 147] on div "select-all-cases-checkbox" at bounding box center [248, 144] width 13 height 13
click at [246, 144] on input "checkbox" at bounding box center [246, 144] width 9 height 9
checkbox input "true"
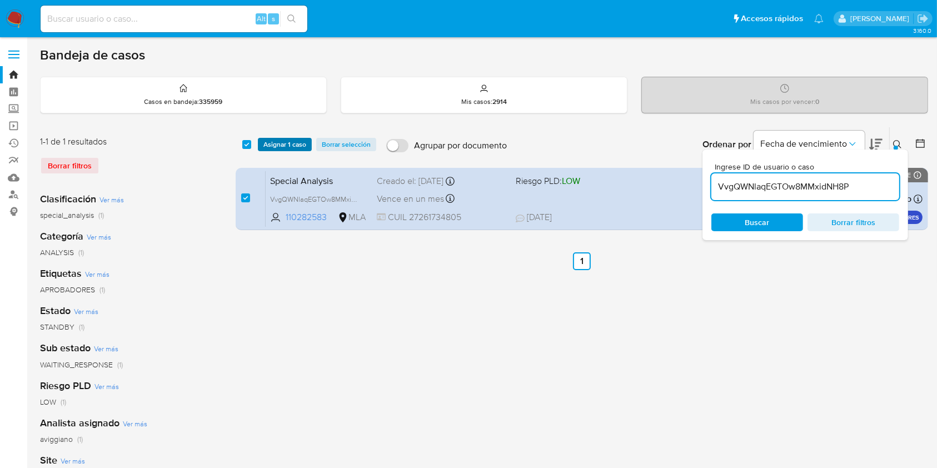
click at [277, 143] on span "Asignar 1 caso" at bounding box center [284, 144] width 43 height 11
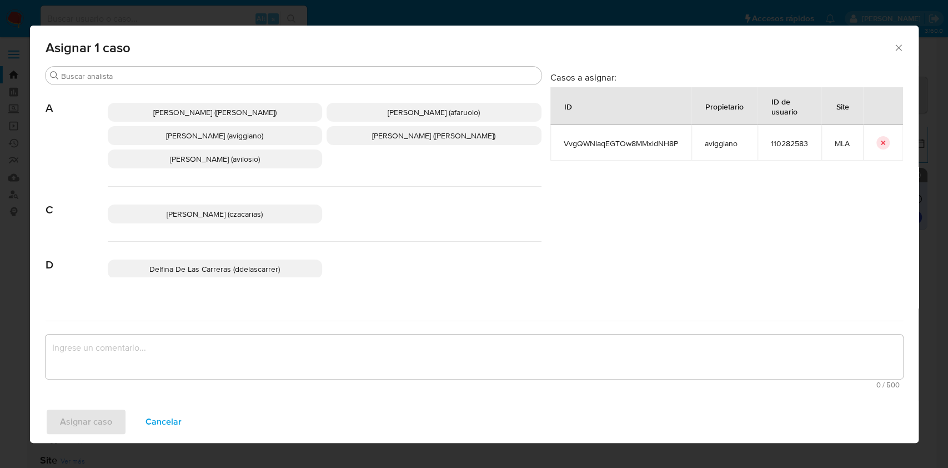
click at [184, 142] on p "[PERSON_NAME] (aviggiano)" at bounding box center [215, 135] width 215 height 19
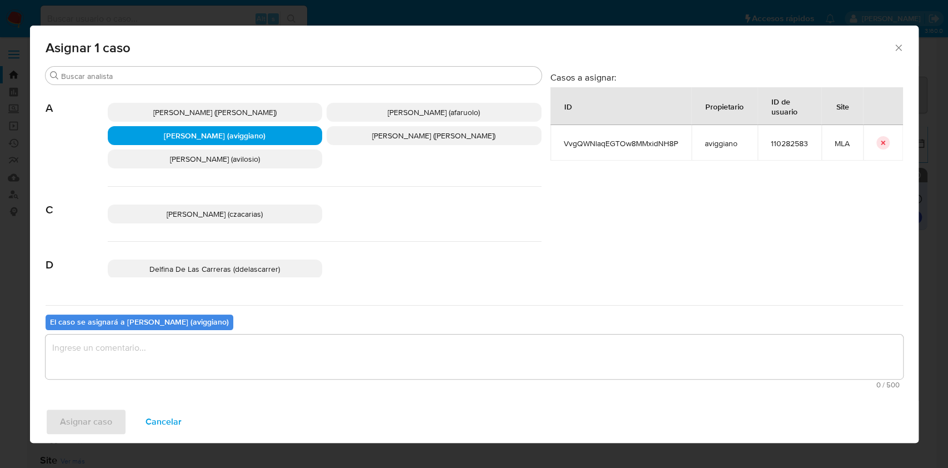
click at [179, 345] on textarea "assign-modal" at bounding box center [475, 356] width 858 height 44
click at [115, 406] on div "Asignar caso Cancelar" at bounding box center [474, 422] width 889 height 42
click at [116, 416] on button "Asignar caso" at bounding box center [86, 421] width 81 height 27
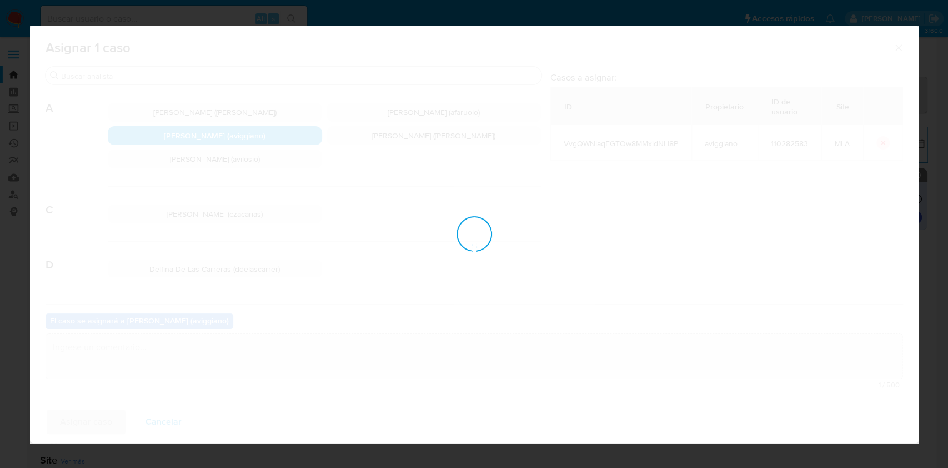
checkbox input "false"
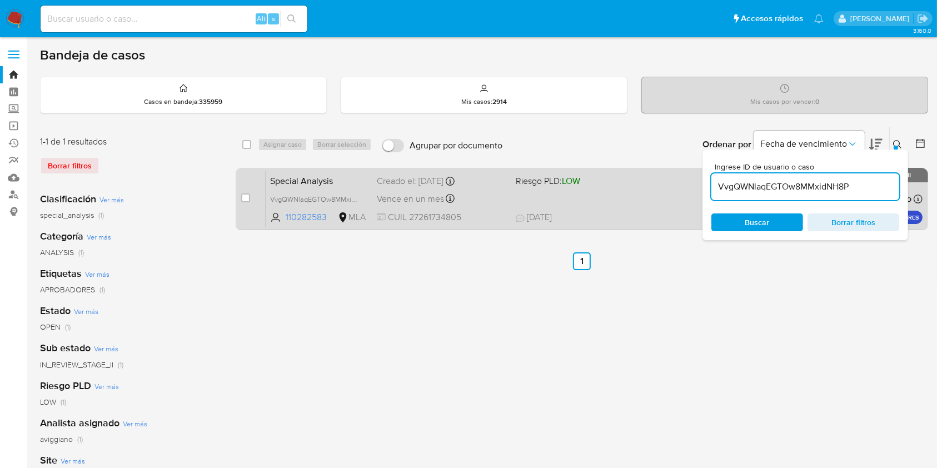
click at [649, 198] on div "Special Analysis VvgQWNlaqEGTOw8MMxidNH8P 110282583 MLA Riesgo PLD: LOW Creado …" at bounding box center [594, 199] width 657 height 56
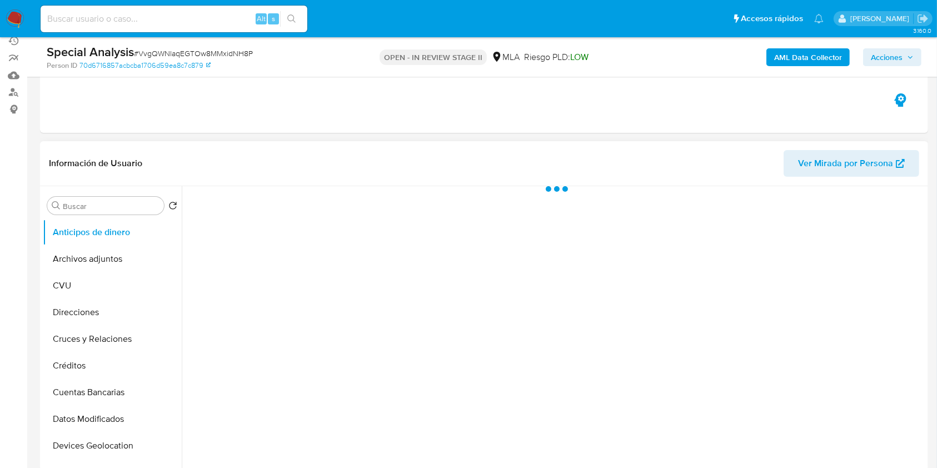
scroll to position [148, 0]
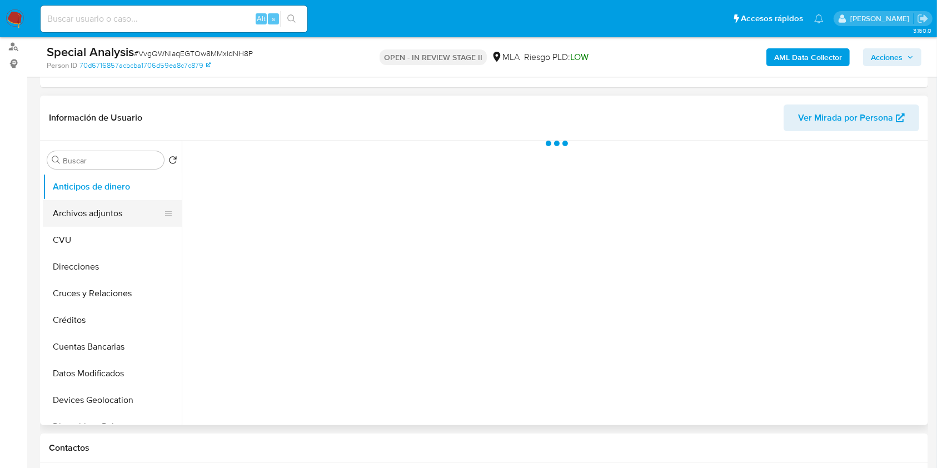
select select "10"
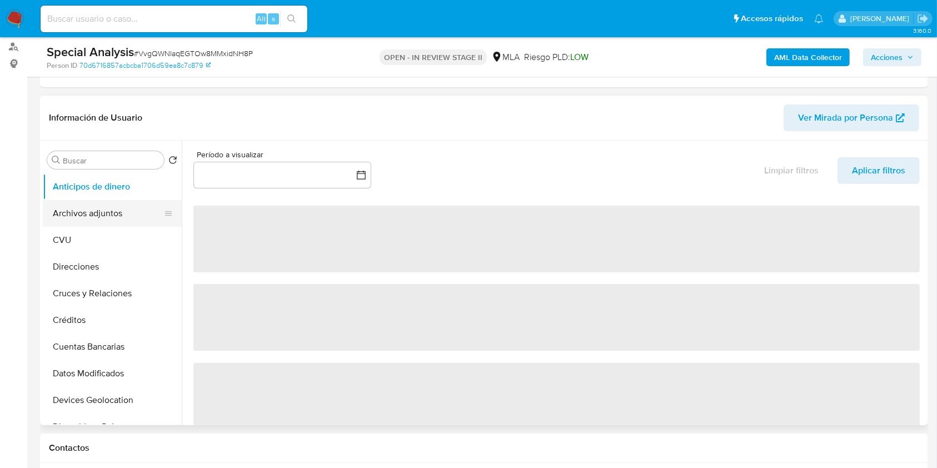
click at [107, 209] on button "Archivos adjuntos" at bounding box center [108, 213] width 130 height 27
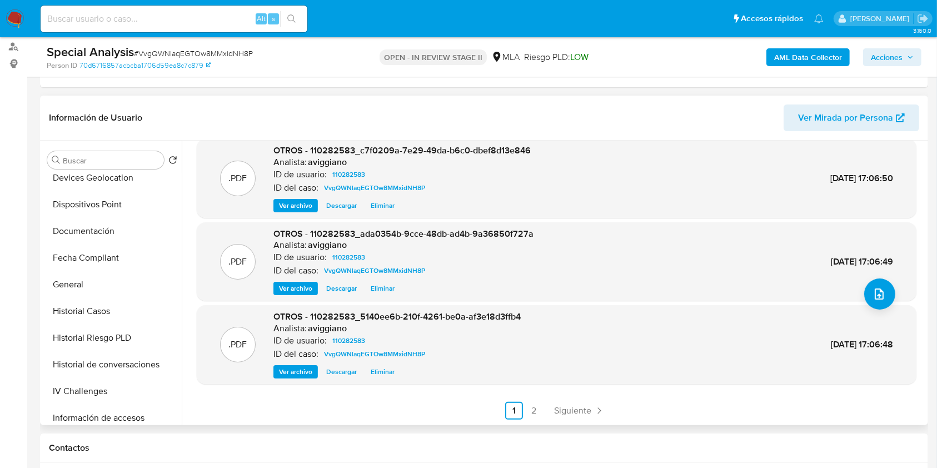
scroll to position [296, 0]
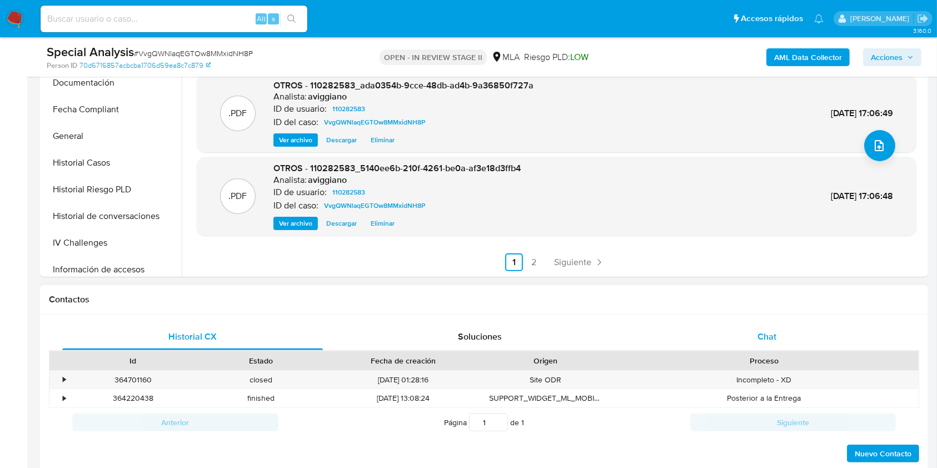
click at [774, 336] on span "Chat" at bounding box center [766, 336] width 19 height 13
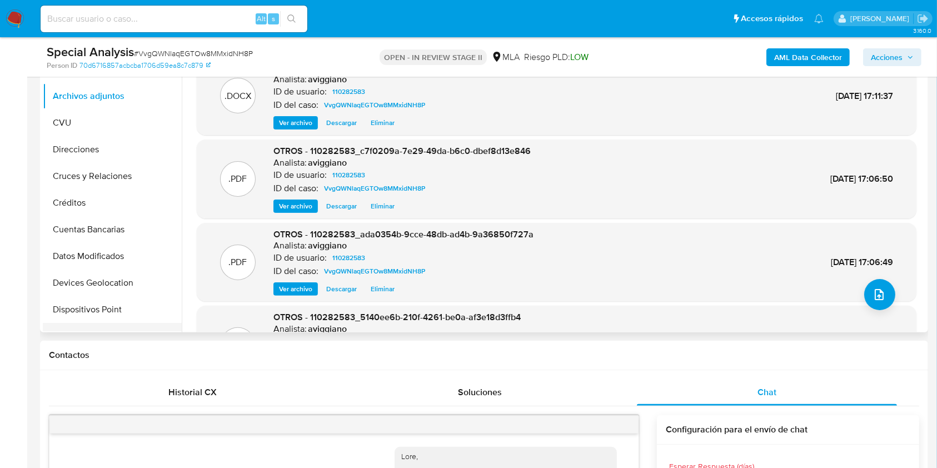
scroll to position [0, 0]
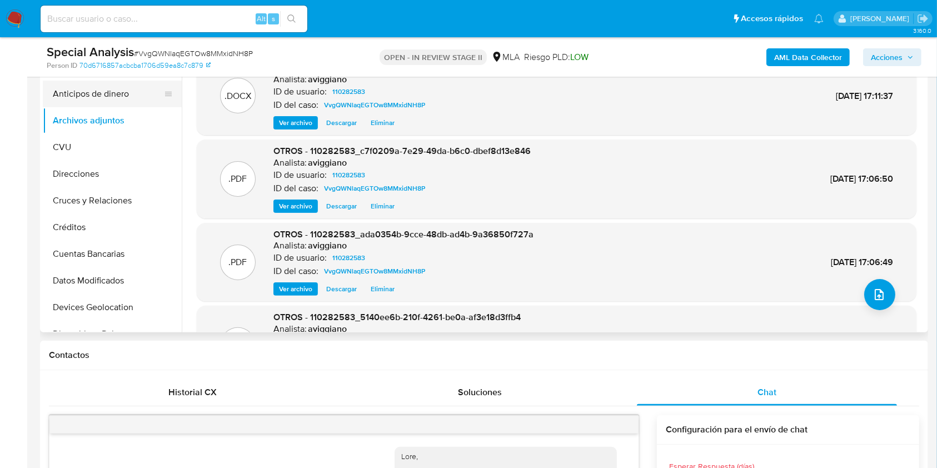
click at [115, 84] on button "Anticipos de dinero" at bounding box center [108, 94] width 130 height 27
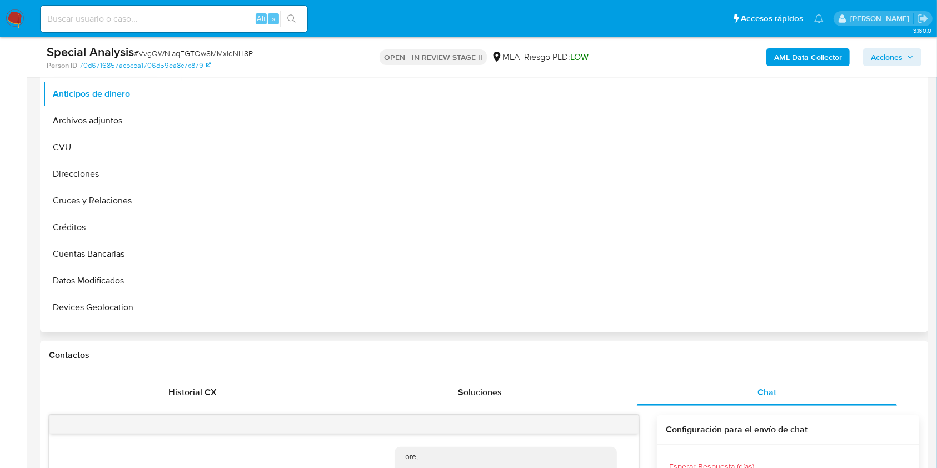
drag, startPoint x: 101, startPoint y: 114, endPoint x: 190, endPoint y: 156, distance: 98.2
click at [101, 115] on button "Archivos adjuntos" at bounding box center [112, 120] width 139 height 27
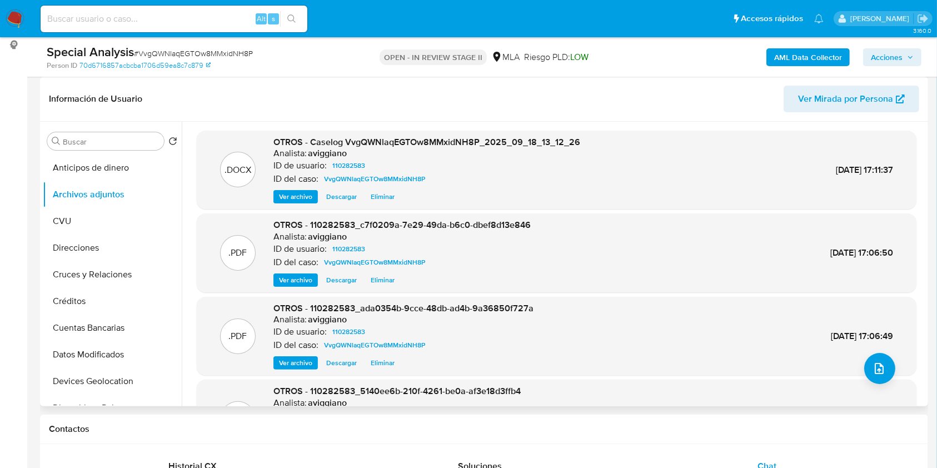
scroll to position [93, 0]
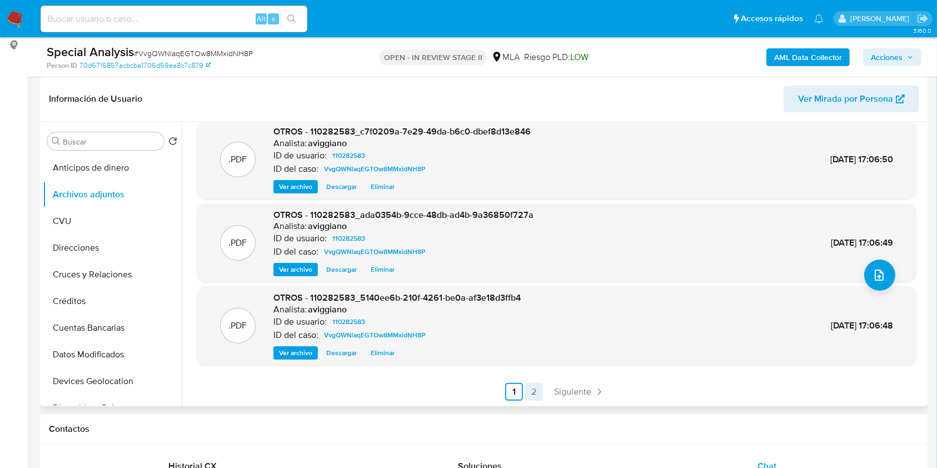
click at [525, 393] on link "2" at bounding box center [534, 392] width 18 height 18
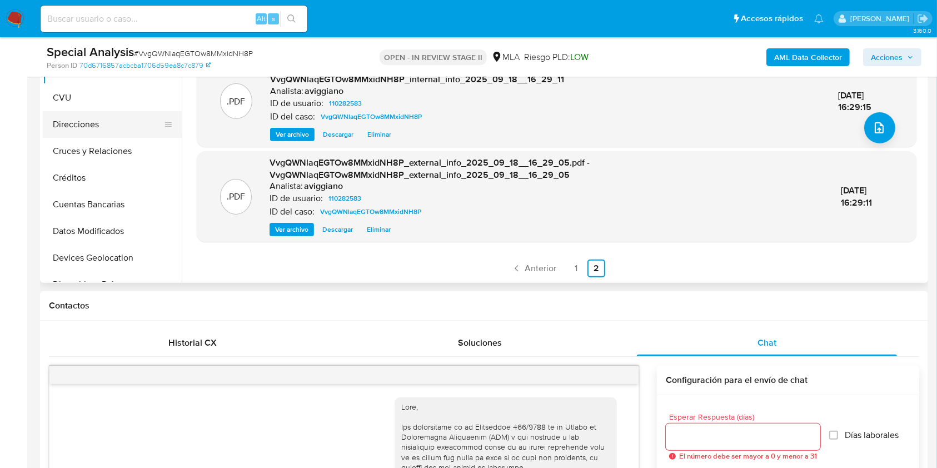
scroll to position [167, 0]
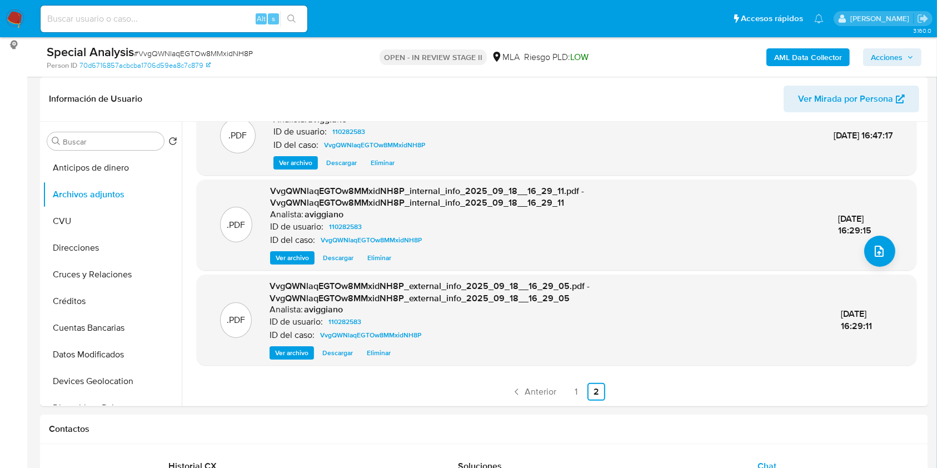
click at [921, 62] on button "Acciones" at bounding box center [892, 57] width 58 height 18
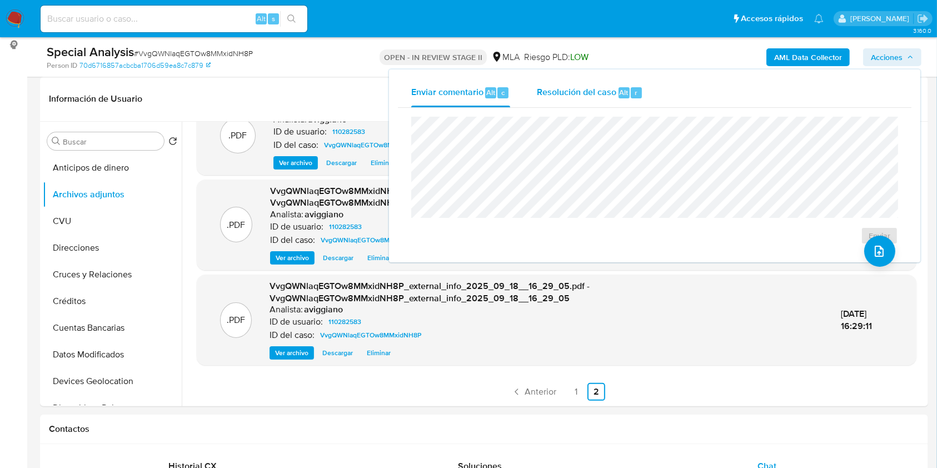
click at [591, 106] on div "Resolución del caso Alt r" at bounding box center [590, 92] width 106 height 29
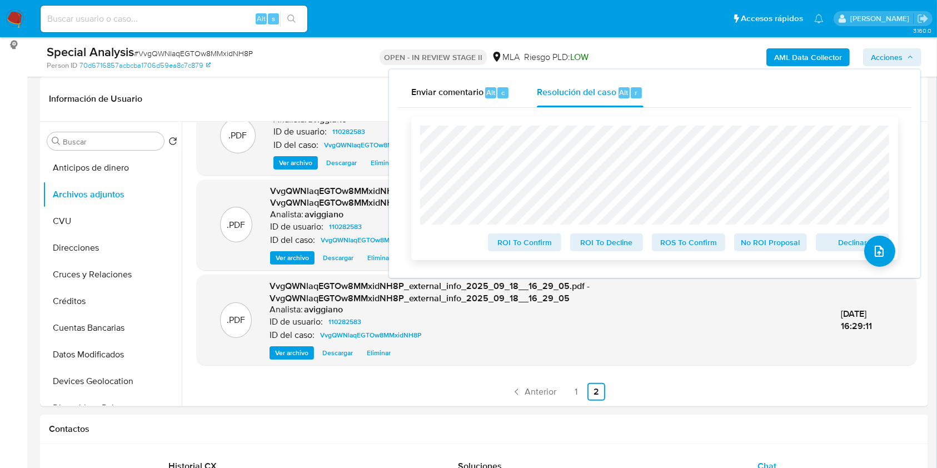
click at [832, 235] on button "Declinar" at bounding box center [852, 242] width 73 height 18
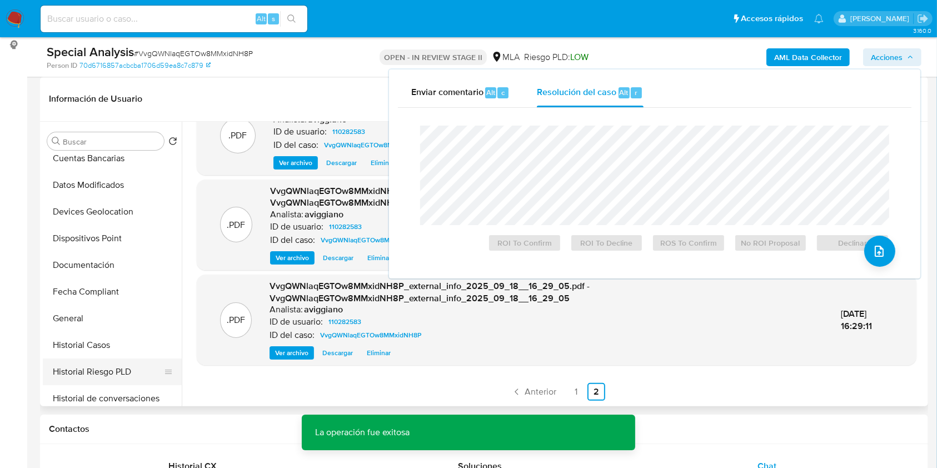
scroll to position [222, 0]
click at [92, 291] on button "Historial Casos" at bounding box center [108, 292] width 130 height 27
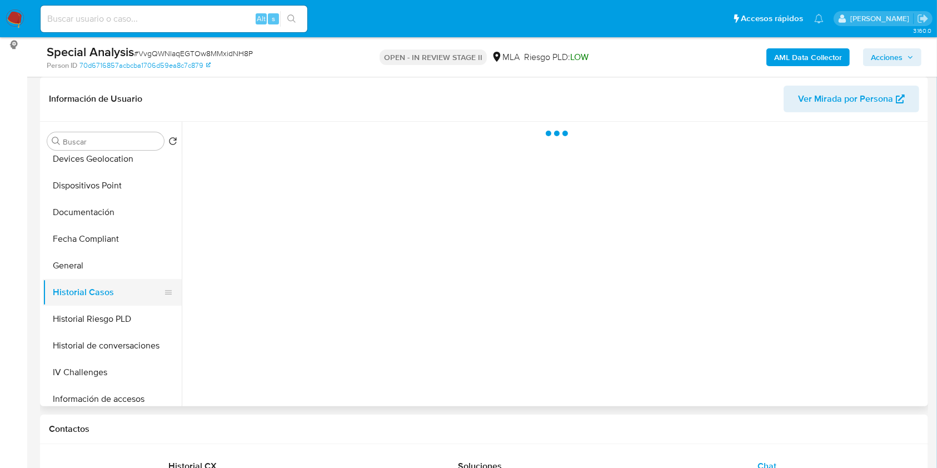
scroll to position [0, 0]
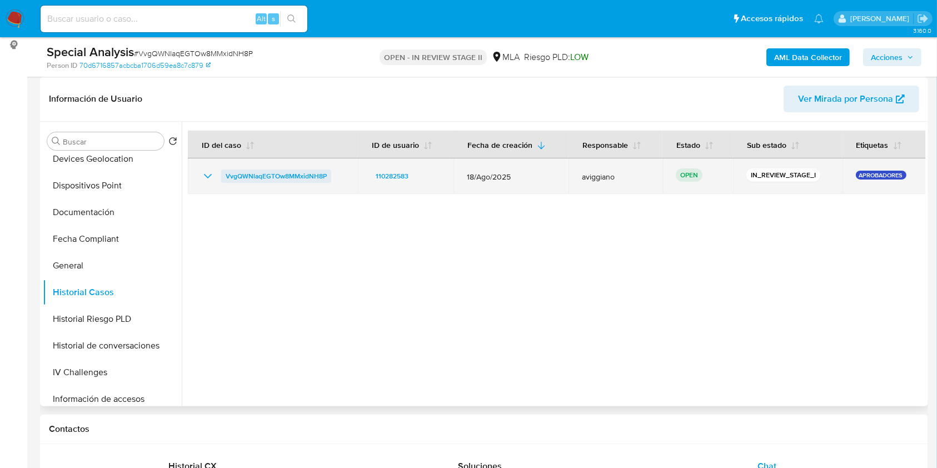
click at [278, 180] on span "VvgQWNlaqEGTOw8MMxidNH8P" at bounding box center [276, 175] width 101 height 13
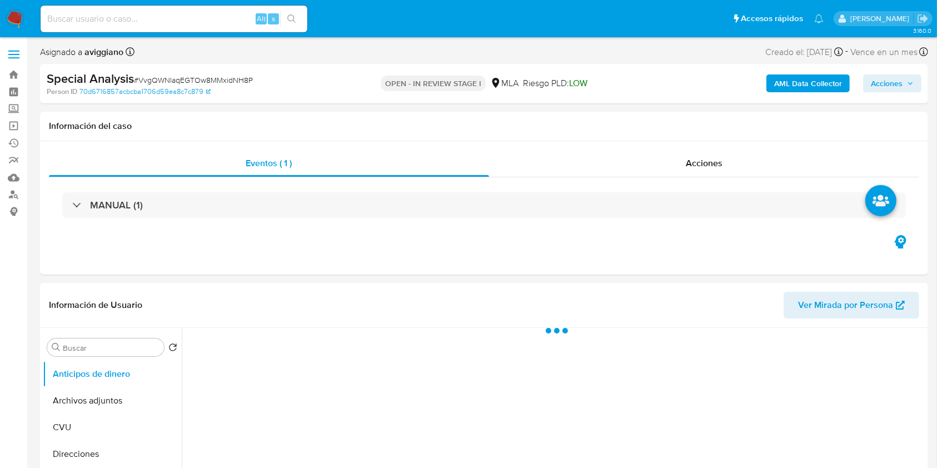
select select "10"
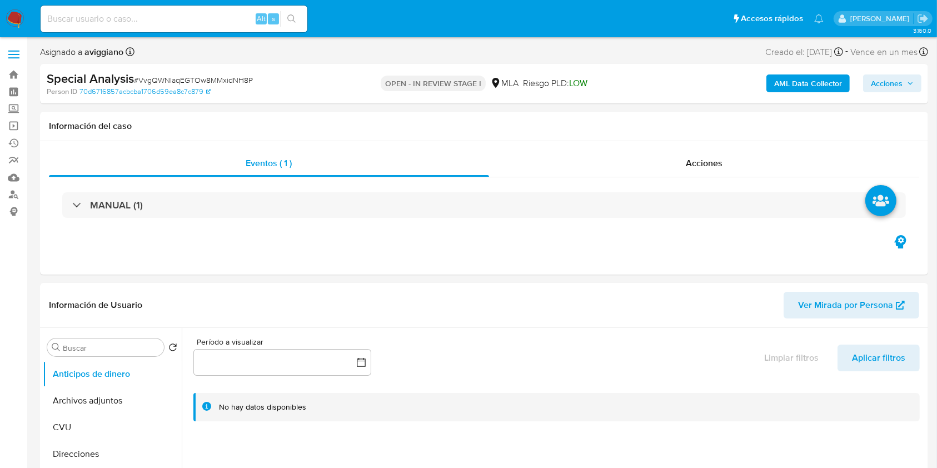
click at [885, 81] on span "Acciones" at bounding box center [887, 83] width 32 height 18
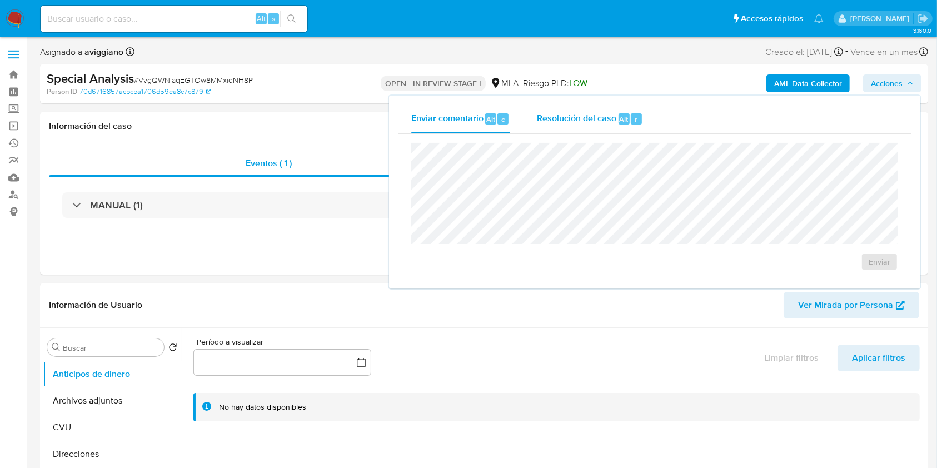
click at [564, 119] on span "Resolución del caso" at bounding box center [576, 118] width 79 height 13
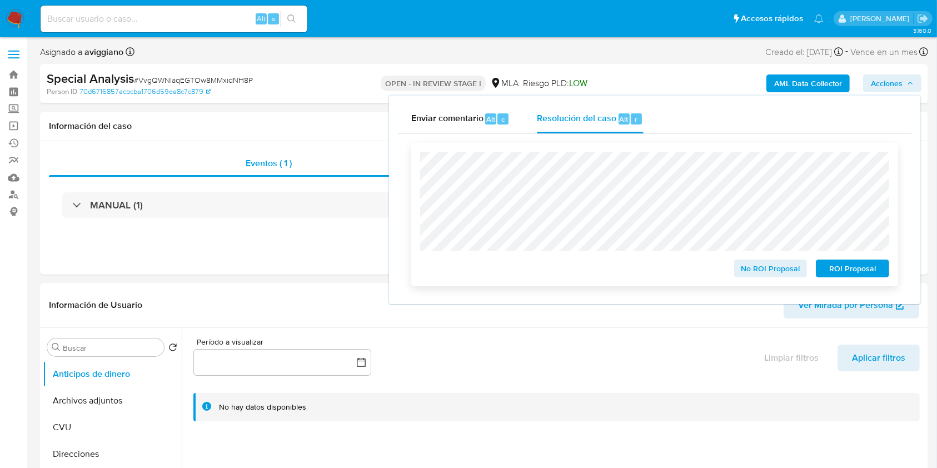
click at [770, 268] on span "No ROI Proposal" at bounding box center [771, 269] width 58 height 16
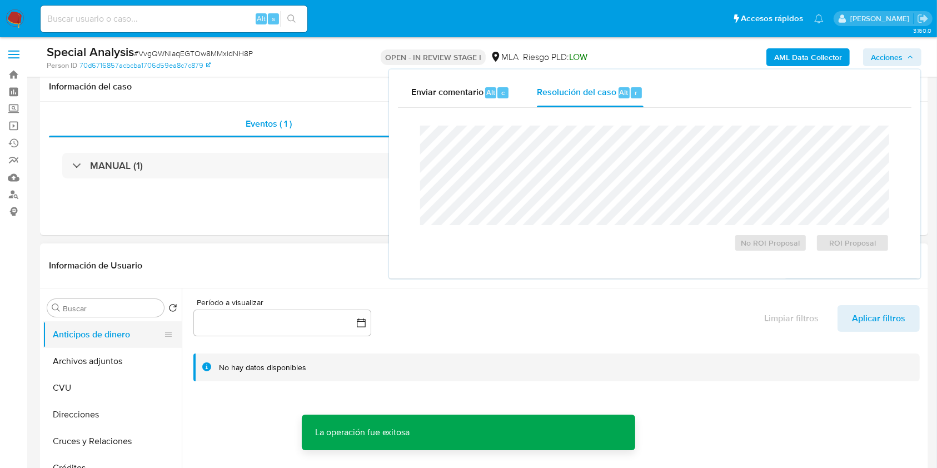
scroll to position [74, 0]
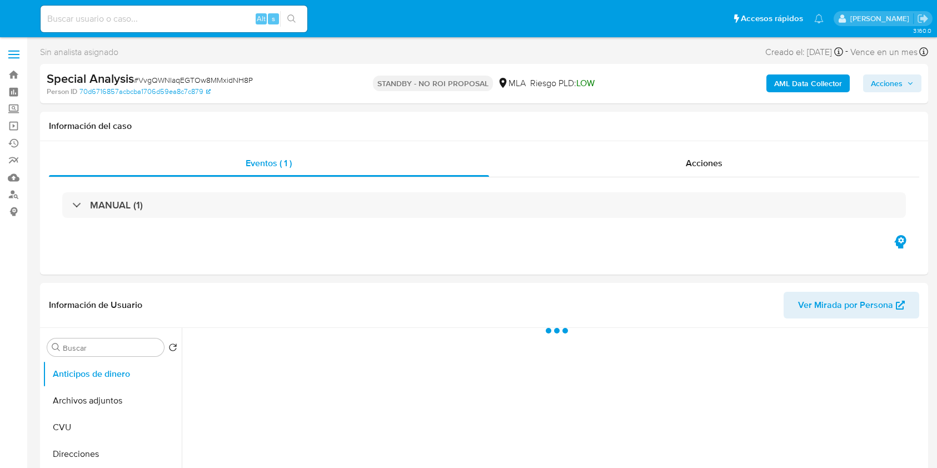
select select "10"
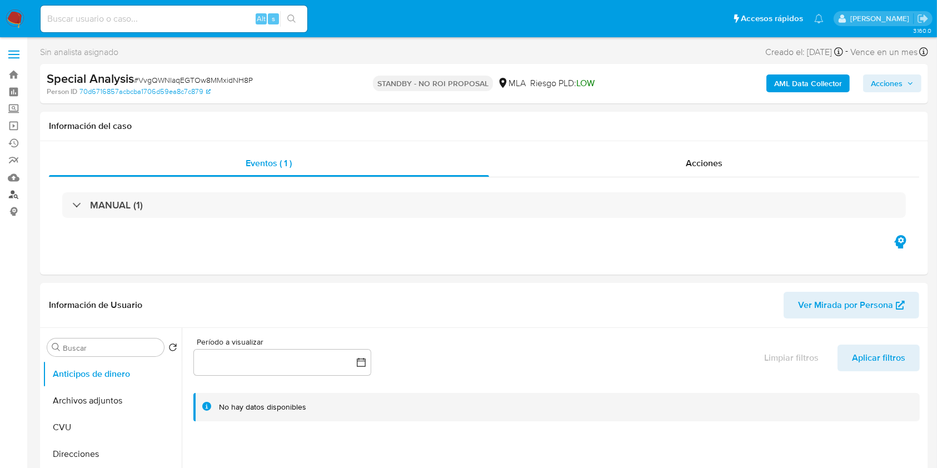
click at [12, 192] on link "Buscador de personas" at bounding box center [66, 194] width 132 height 17
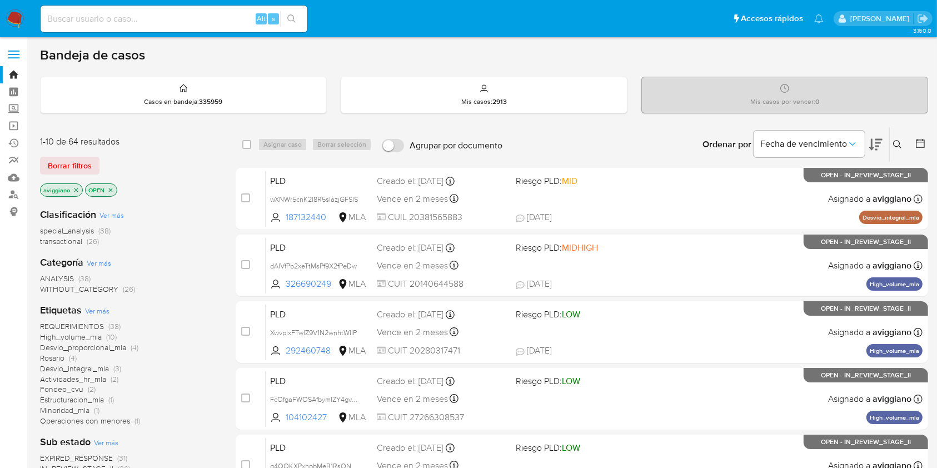
click at [49, 242] on span "transactional" at bounding box center [61, 241] width 42 height 11
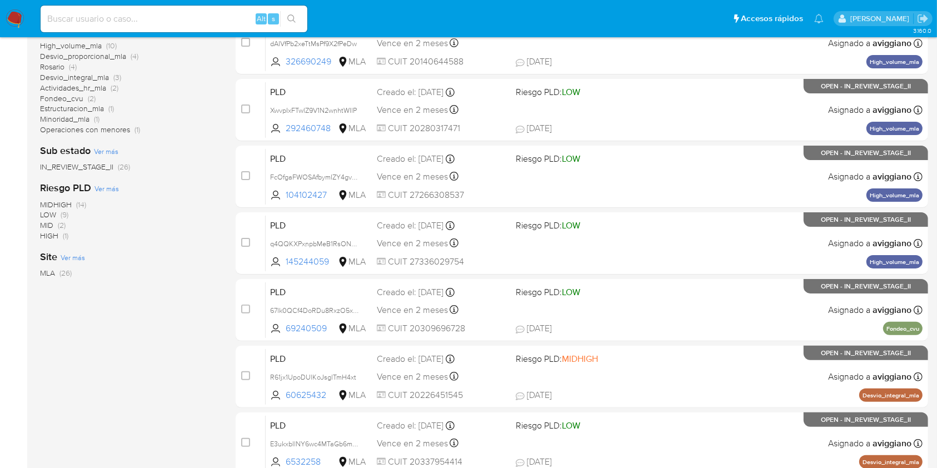
scroll to position [449, 0]
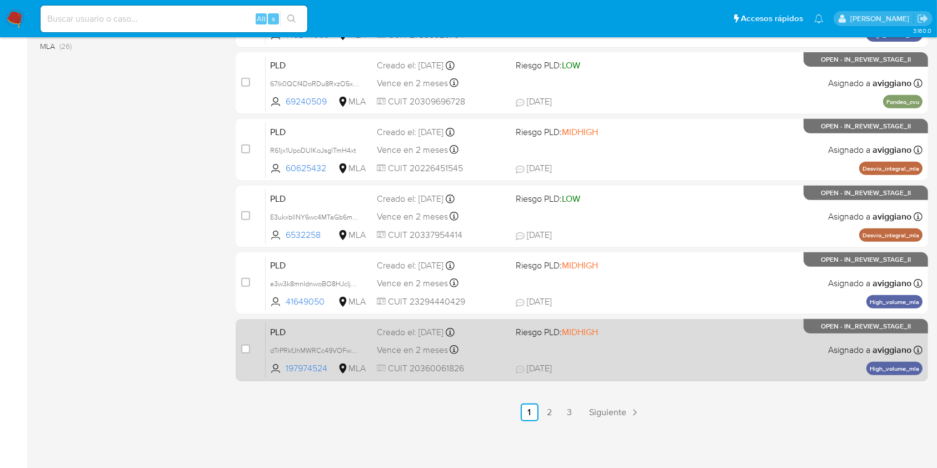
click at [734, 334] on div "PLD dTrPRkfJhMWRCc49VOFwVKQc 197974524 MLA Riesgo PLD: MIDHIGH Creado el: [DATE…" at bounding box center [594, 350] width 657 height 56
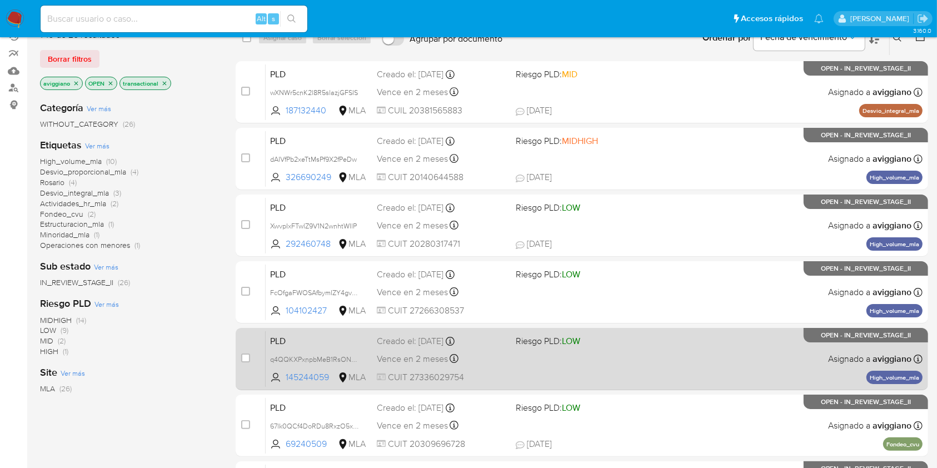
scroll to position [78, 0]
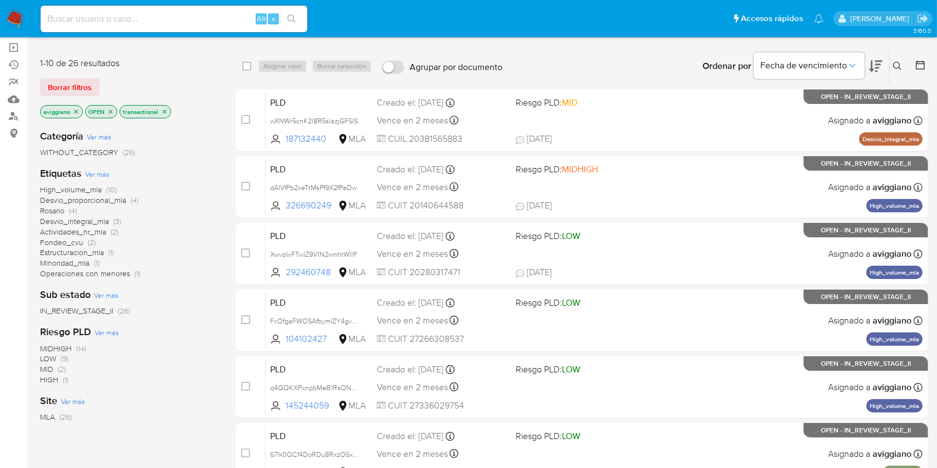
click at [876, 61] on icon at bounding box center [875, 67] width 13 height 12
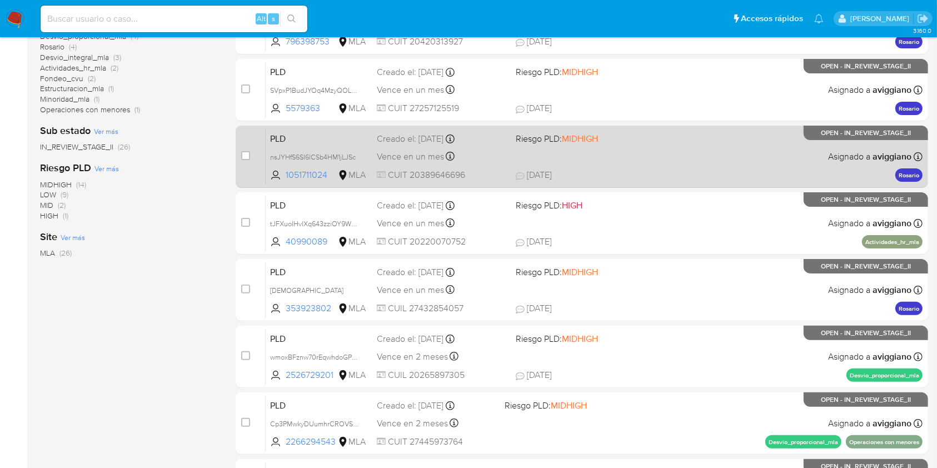
scroll to position [449, 0]
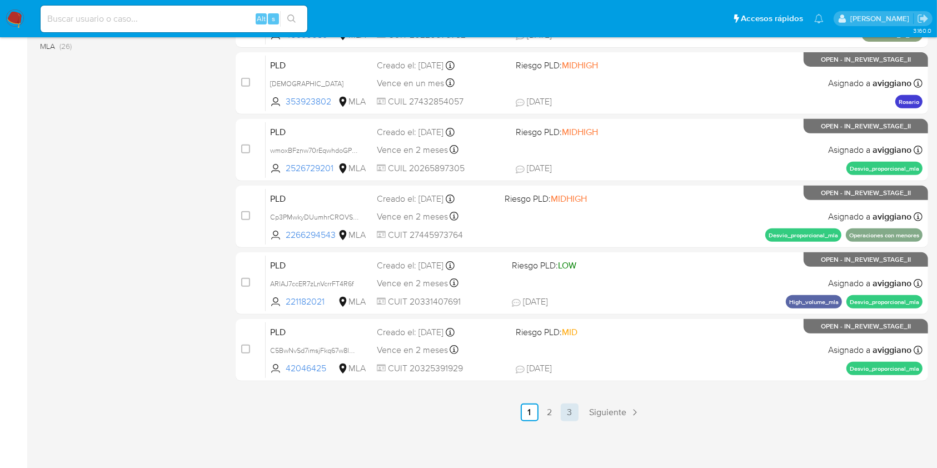
click at [561, 411] on link "3" at bounding box center [570, 412] width 18 height 18
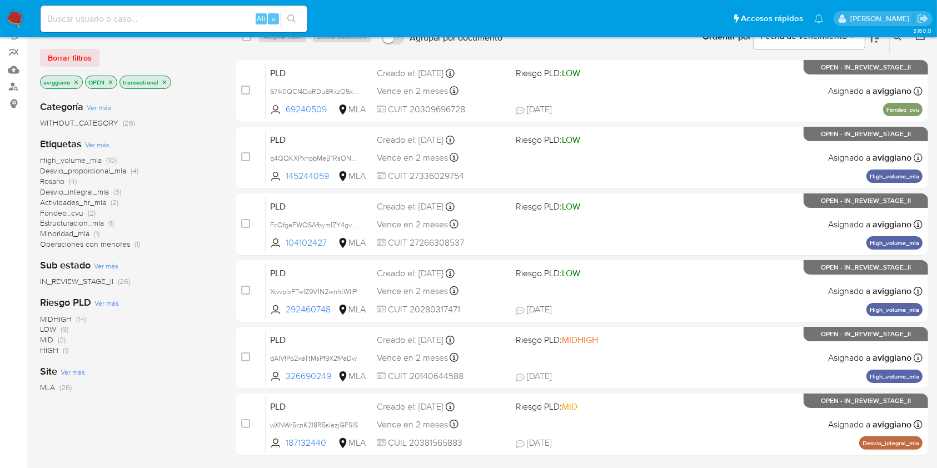
scroll to position [208, 0]
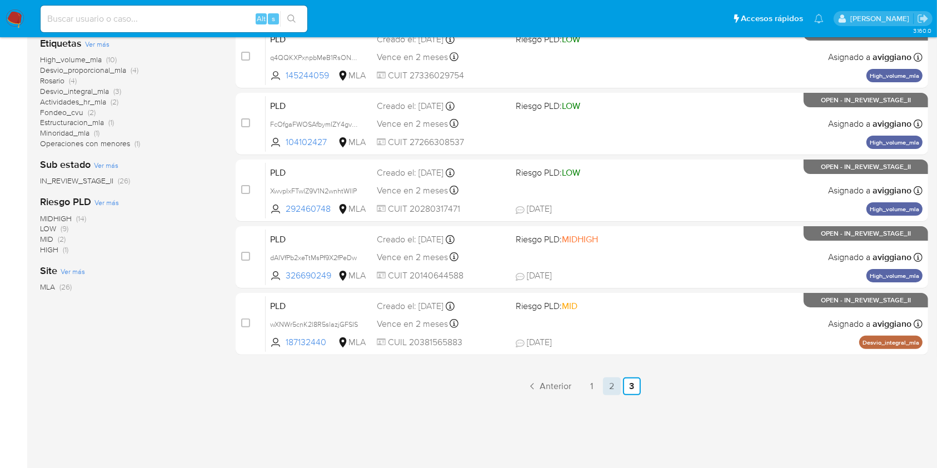
click at [603, 384] on link "2" at bounding box center [612, 386] width 18 height 18
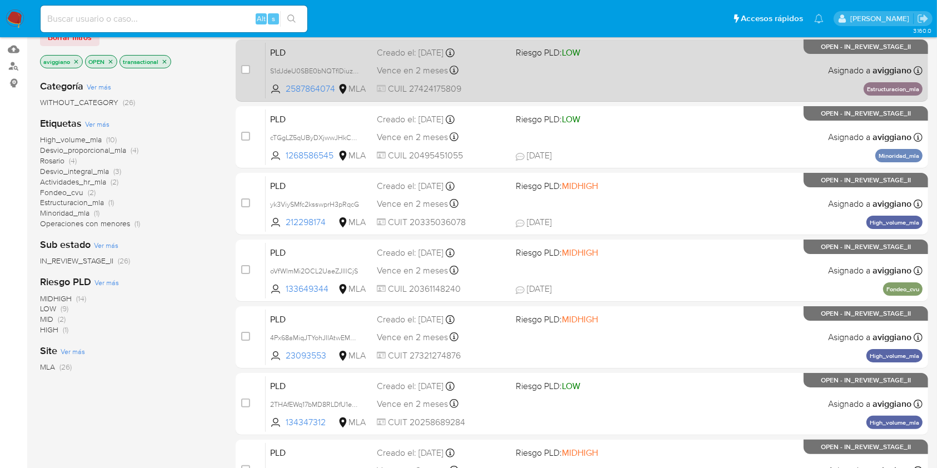
scroll to position [148, 0]
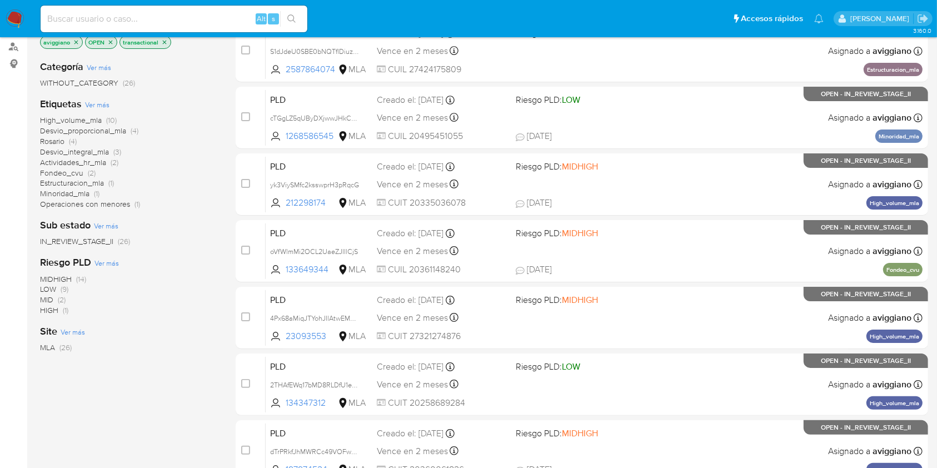
click at [123, 198] on span "Operaciones con menores" at bounding box center [85, 203] width 90 height 11
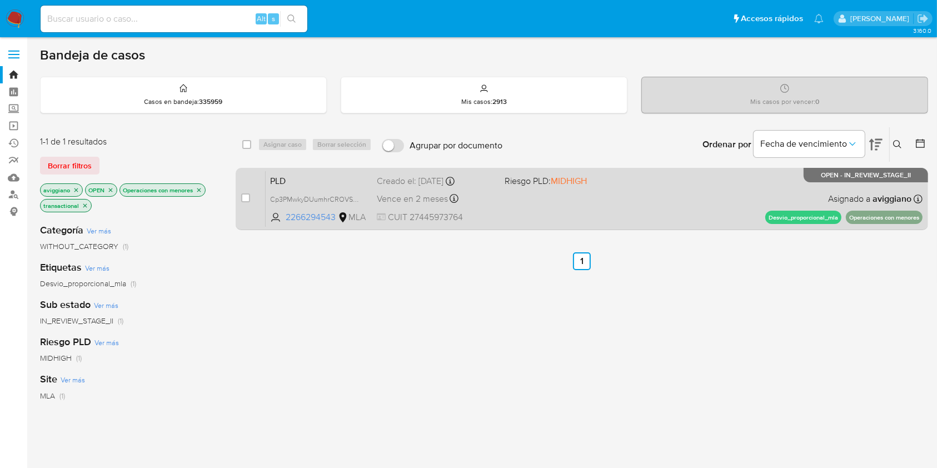
click at [595, 208] on div "PLD Cp3PMwkyDUumhrCROVSmbJHz 2266294543 MLA Riesgo PLD: MIDHIGH Creado el: 12/0…" at bounding box center [594, 199] width 657 height 56
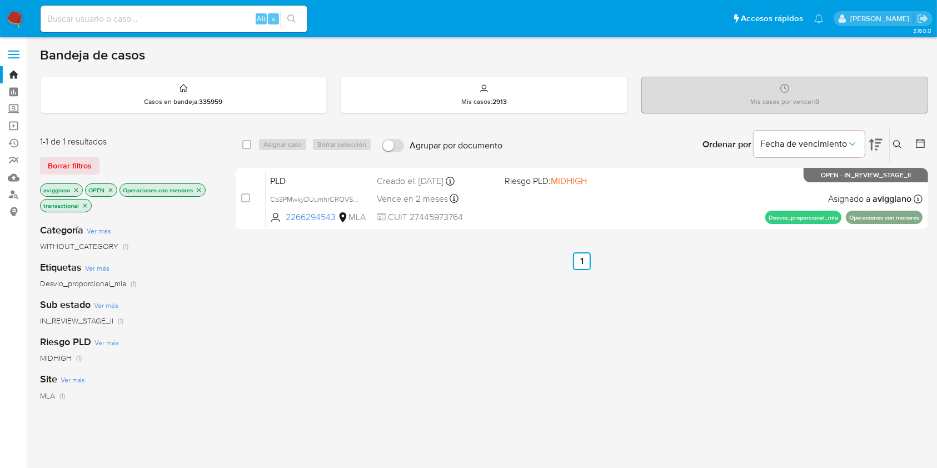
drag, startPoint x: 134, startPoint y: 33, endPoint x: 140, endPoint y: 26, distance: 9.1
click at [135, 32] on div "Alt s" at bounding box center [174, 18] width 267 height 31
click at [141, 22] on input at bounding box center [174, 19] width 267 height 14
paste input "182390204"
type input "182390204"
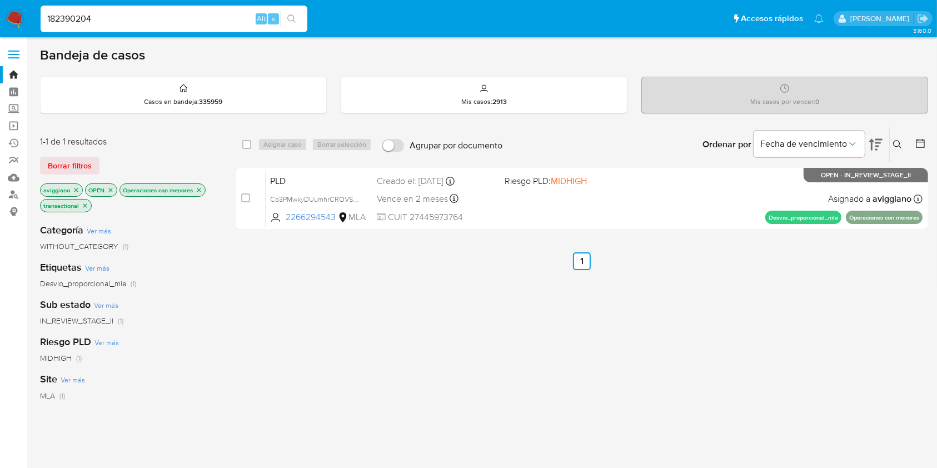
click at [298, 18] on button "search-icon" at bounding box center [291, 19] width 23 height 16
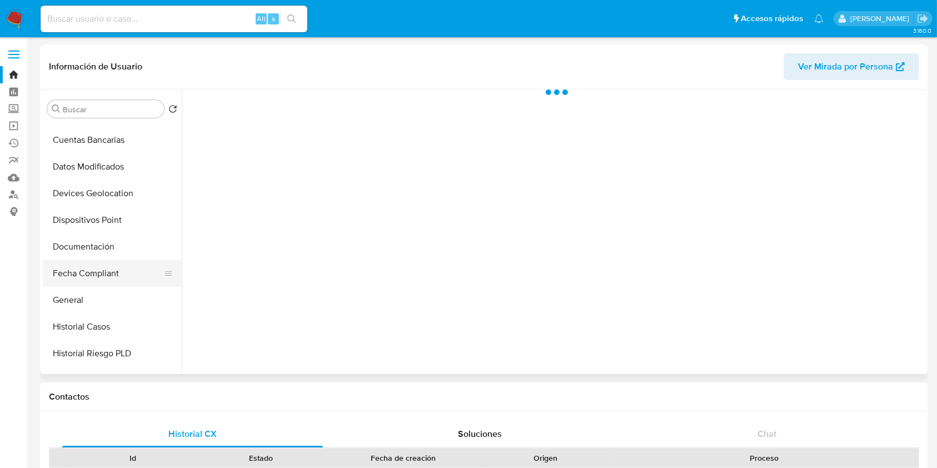
scroll to position [222, 0]
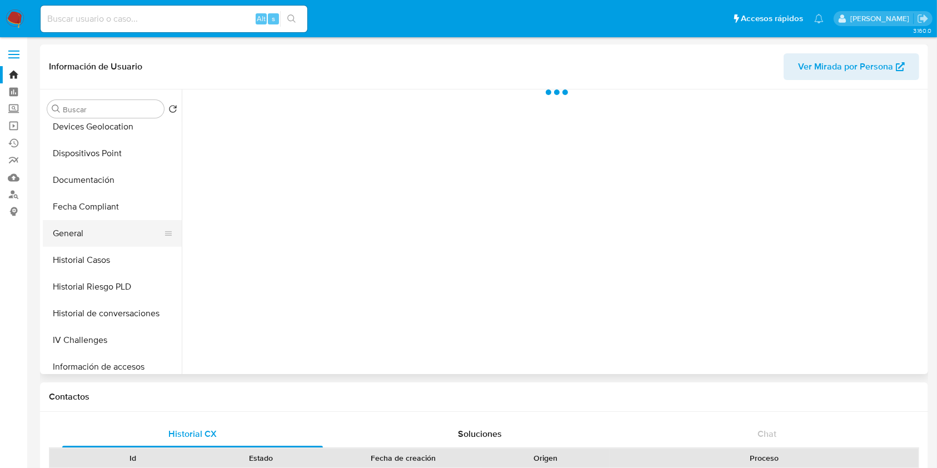
select select "10"
click at [106, 242] on button "General" at bounding box center [108, 233] width 130 height 27
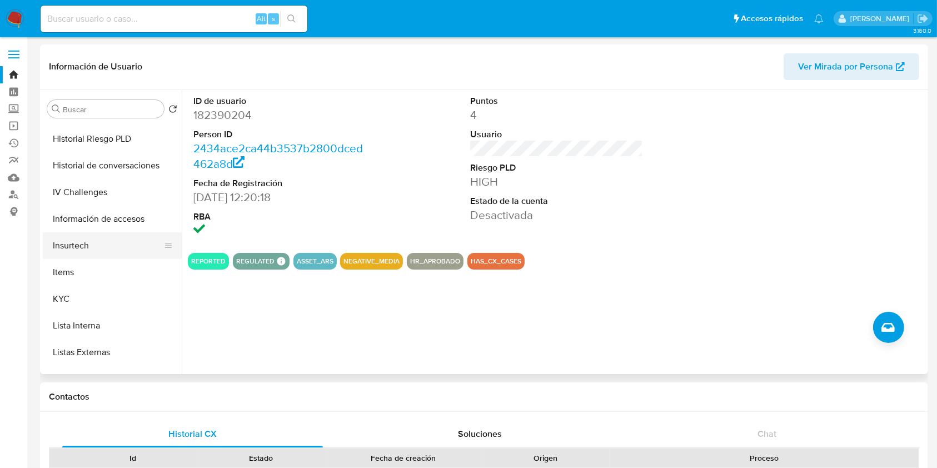
scroll to position [296, 0]
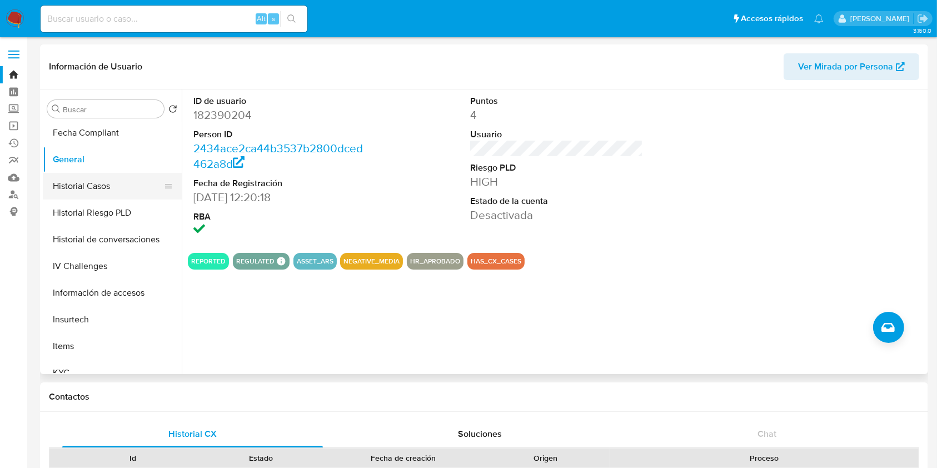
drag, startPoint x: 94, startPoint y: 201, endPoint x: 93, endPoint y: 195, distance: 6.2
click at [94, 201] on button "Historial Riesgo PLD" at bounding box center [112, 212] width 139 height 27
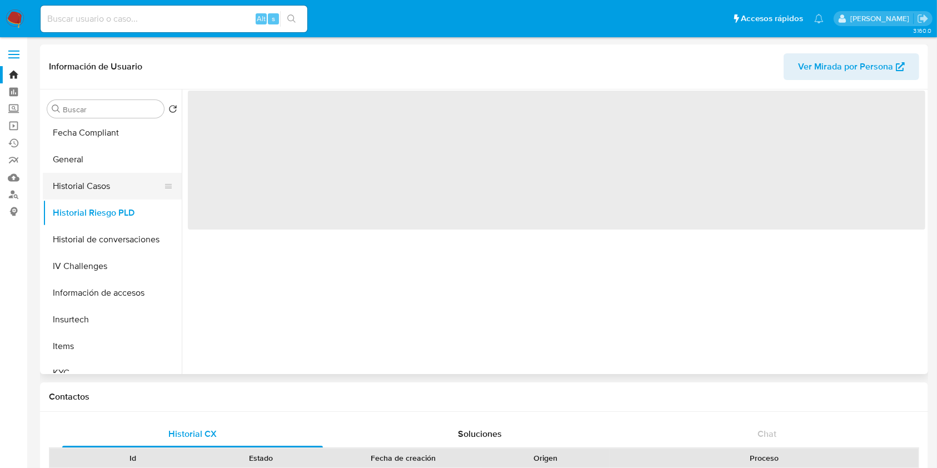
click at [93, 192] on button "Historial Casos" at bounding box center [108, 186] width 130 height 27
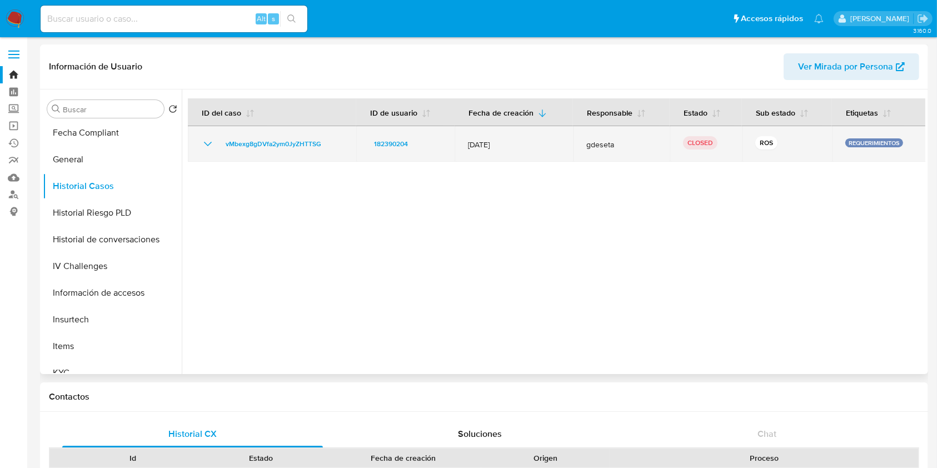
click at [204, 150] on icon "Mostrar/Ocultar" at bounding box center [207, 143] width 13 height 13
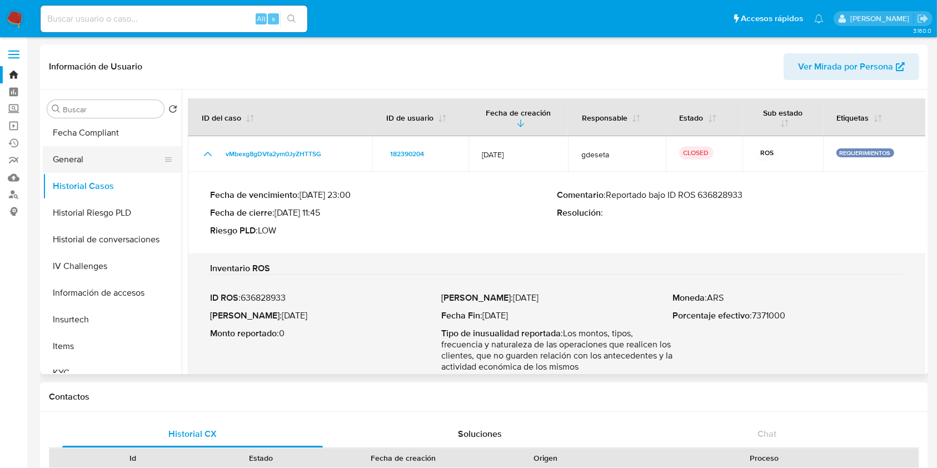
click at [96, 170] on button "General" at bounding box center [108, 159] width 130 height 27
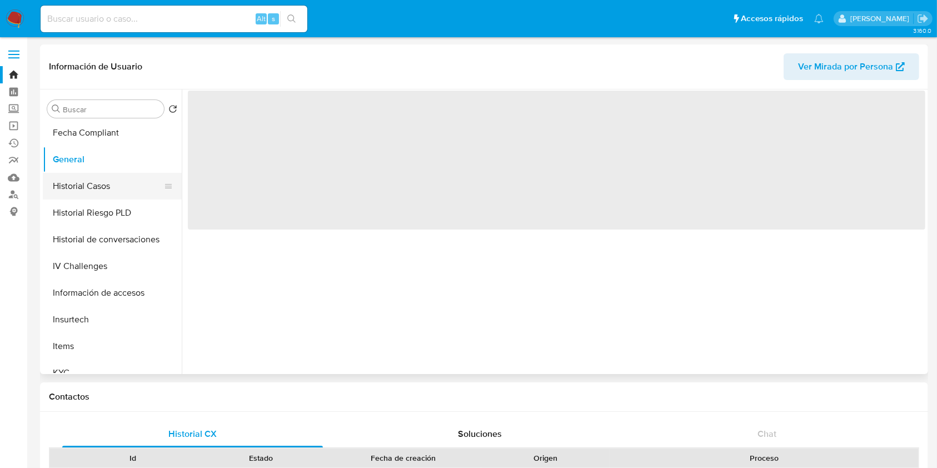
click at [85, 184] on button "Historial Casos" at bounding box center [108, 186] width 130 height 27
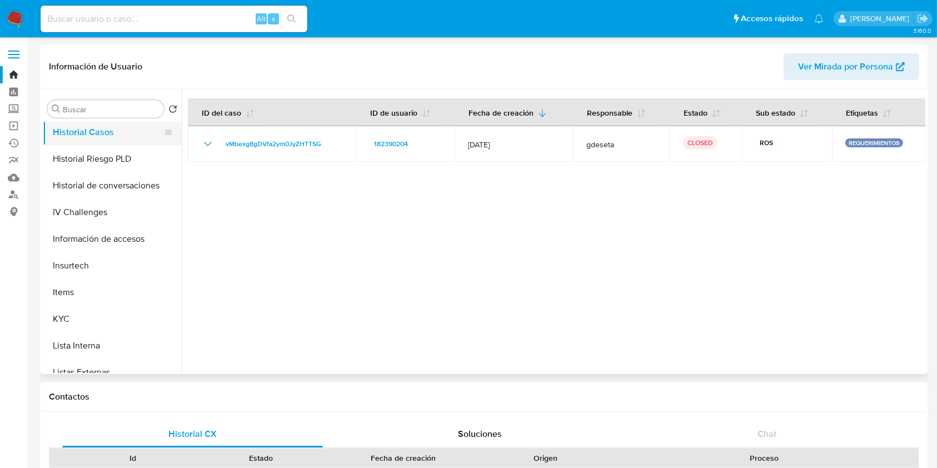
scroll to position [370, 0]
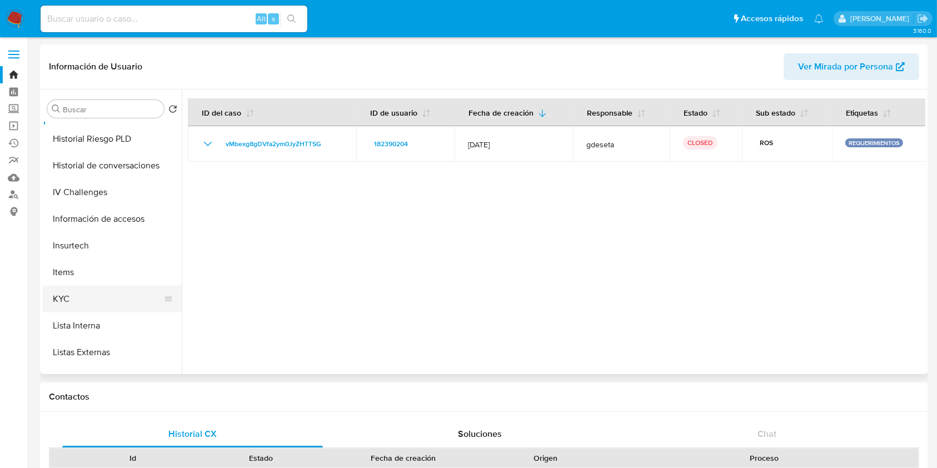
click at [103, 287] on button "KYC" at bounding box center [108, 299] width 130 height 27
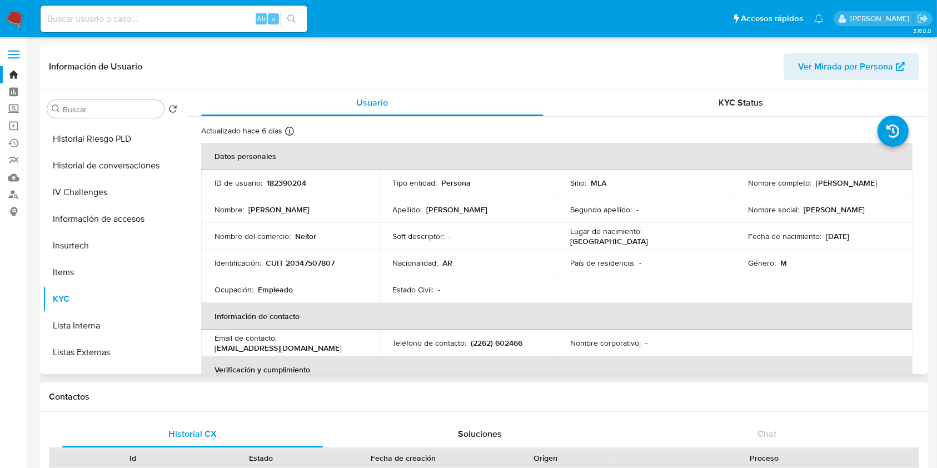
drag, startPoint x: 281, startPoint y: 173, endPoint x: 282, endPoint y: 181, distance: 7.9
click at [281, 173] on td "ID de usuario : 182390204" at bounding box center [290, 182] width 178 height 27
click at [282, 183] on p "182390204" at bounding box center [286, 183] width 39 height 10
copy p "182390204"
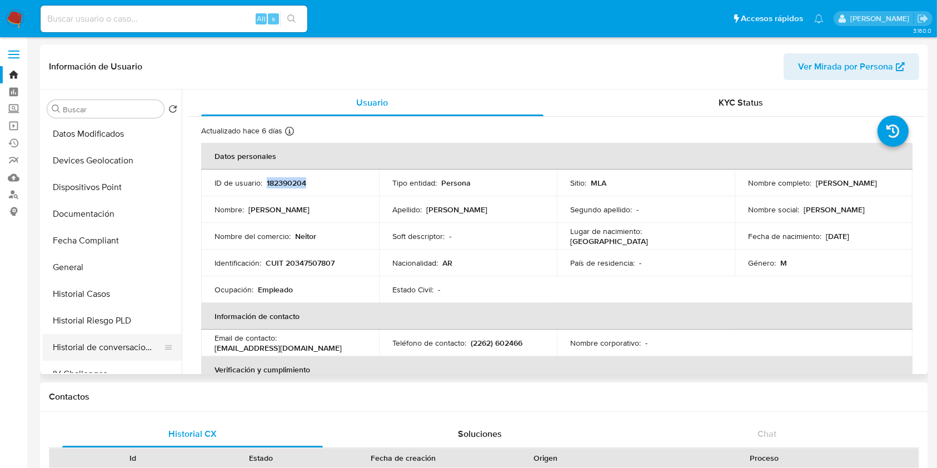
scroll to position [0, 0]
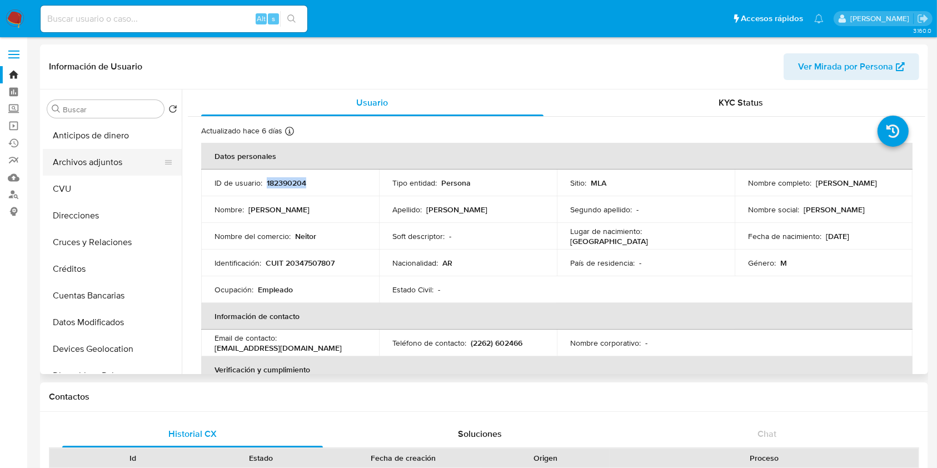
click at [146, 161] on button "Archivos adjuntos" at bounding box center [108, 162] width 130 height 27
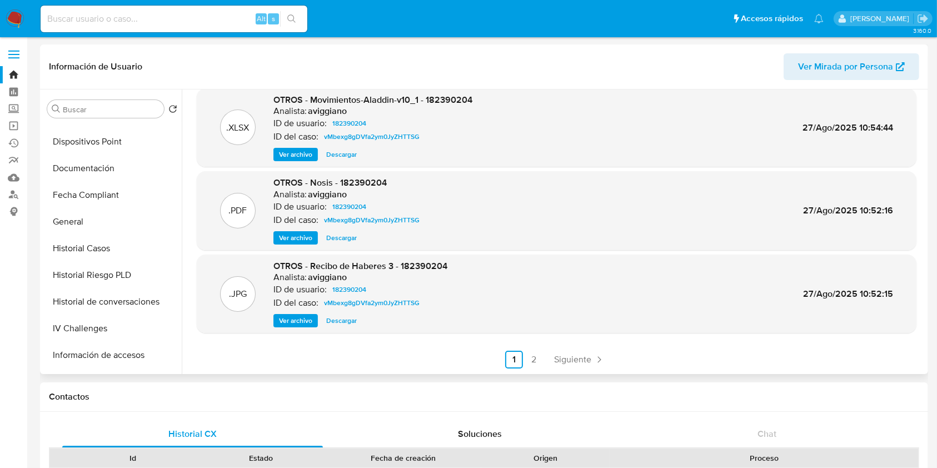
scroll to position [370, 0]
click at [72, 295] on button "KYC" at bounding box center [108, 299] width 130 height 27
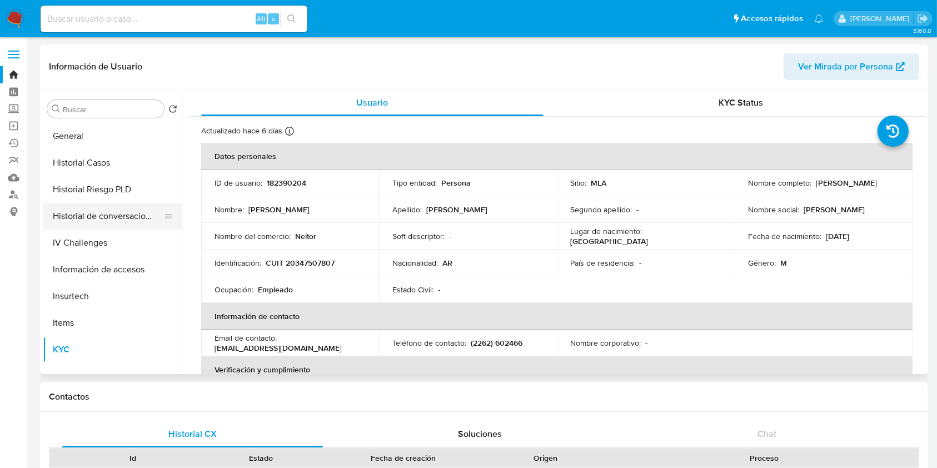
scroll to position [296, 0]
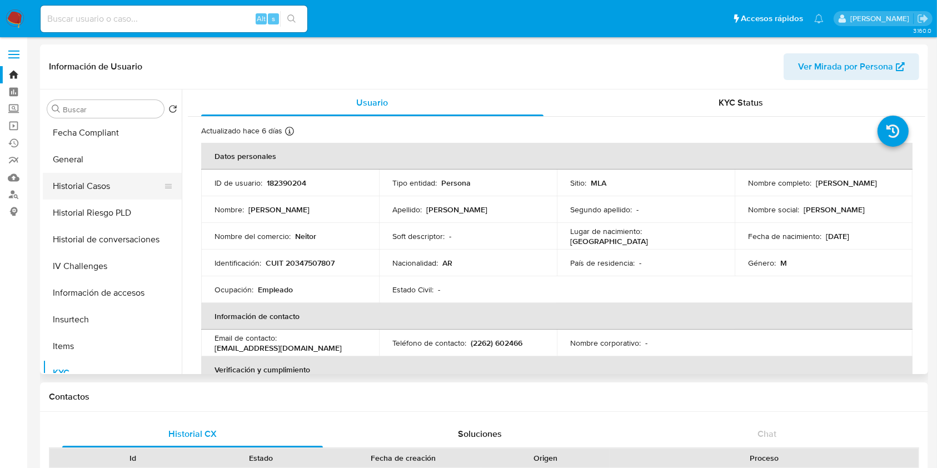
click at [99, 189] on button "Historial Casos" at bounding box center [108, 186] width 130 height 27
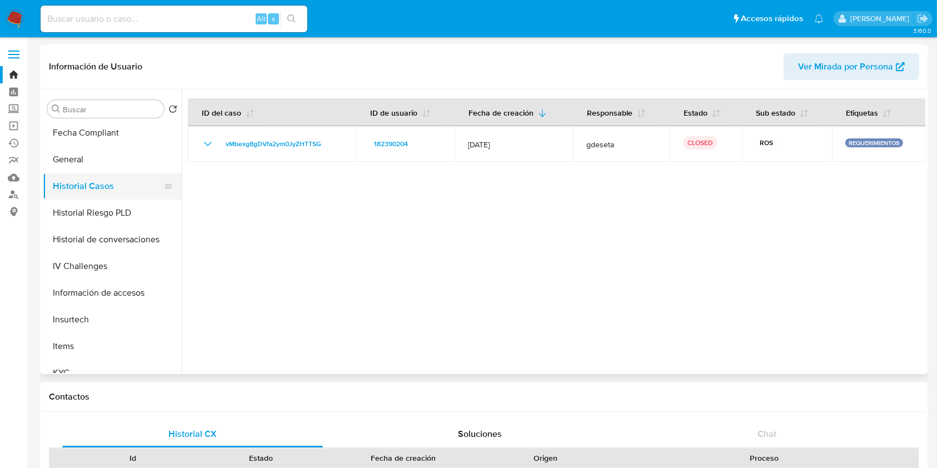
scroll to position [148, 0]
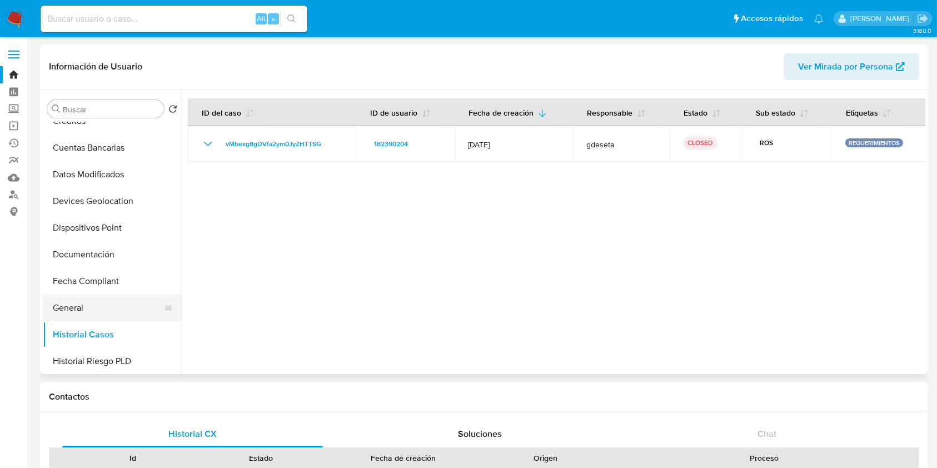
click at [70, 318] on button "General" at bounding box center [108, 307] width 130 height 27
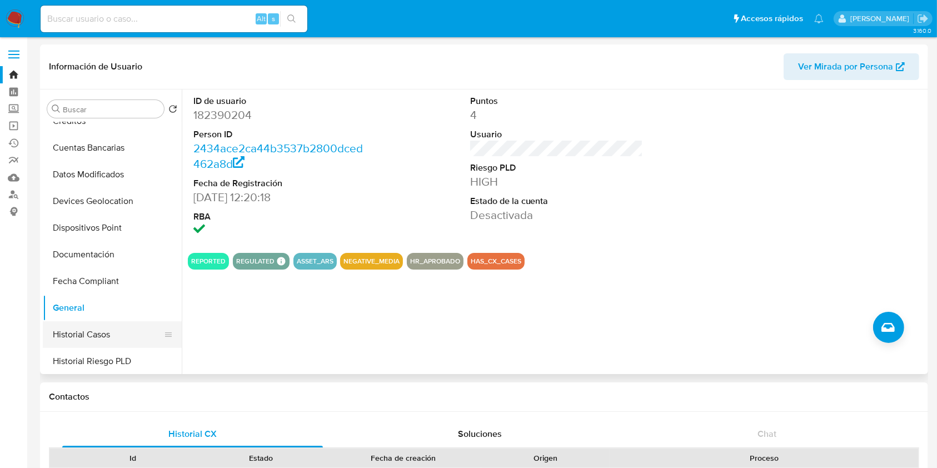
click at [102, 334] on button "Historial Casos" at bounding box center [108, 334] width 130 height 27
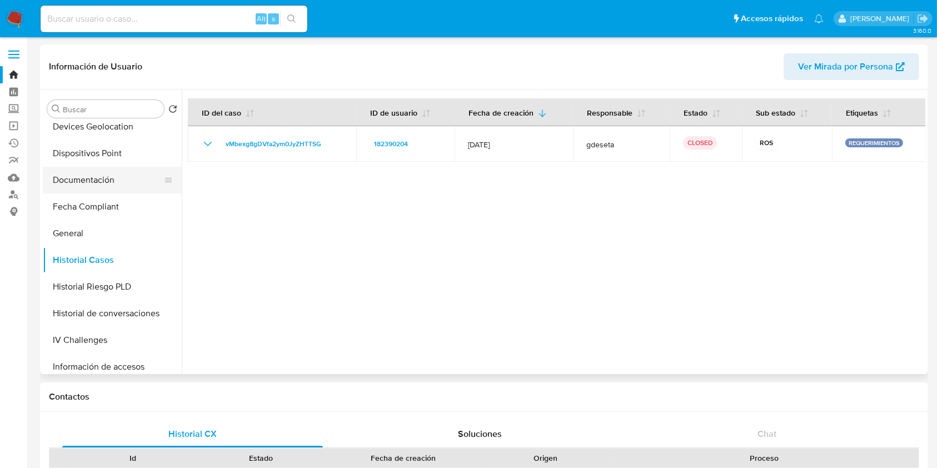
scroll to position [370, 0]
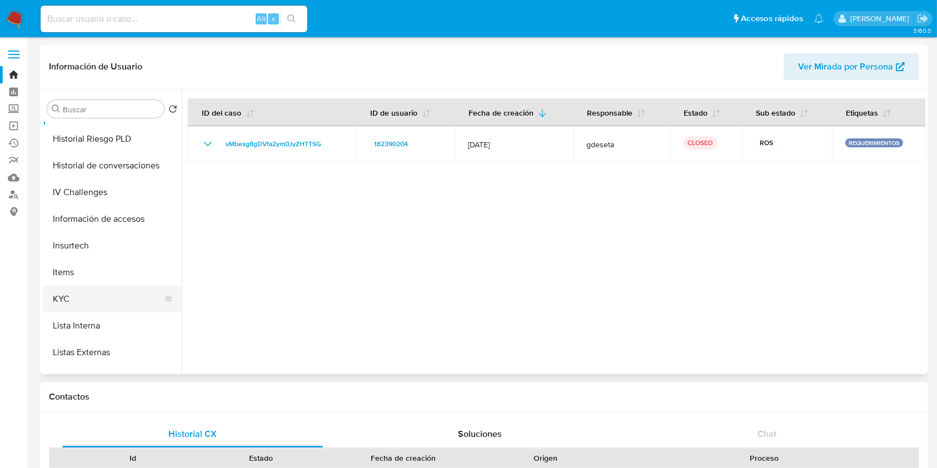
click at [62, 299] on button "KYC" at bounding box center [108, 299] width 130 height 27
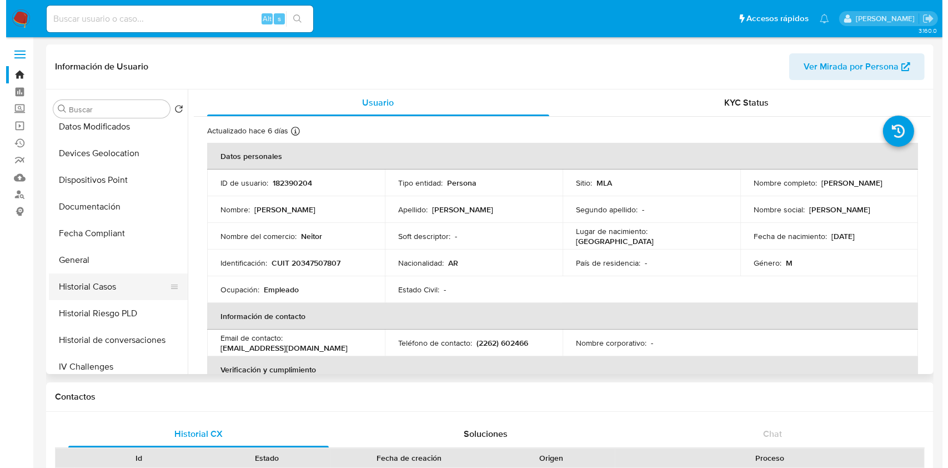
scroll to position [296, 0]
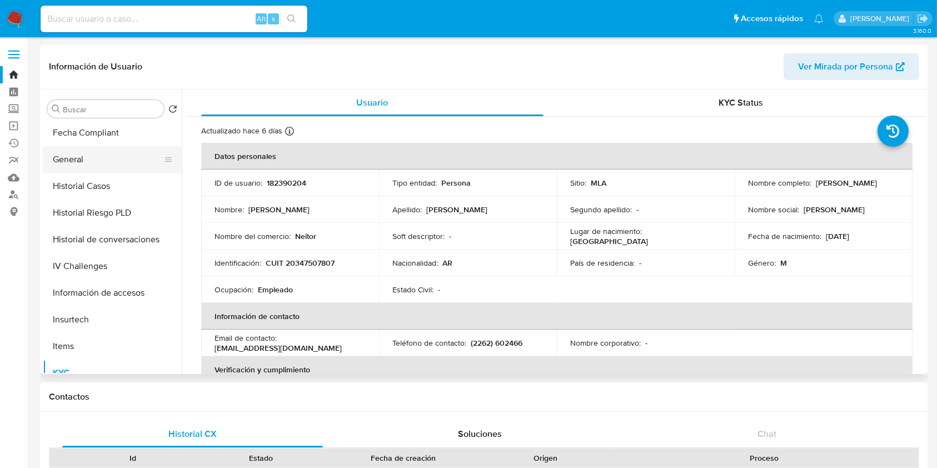
click at [64, 160] on button "General" at bounding box center [108, 159] width 130 height 27
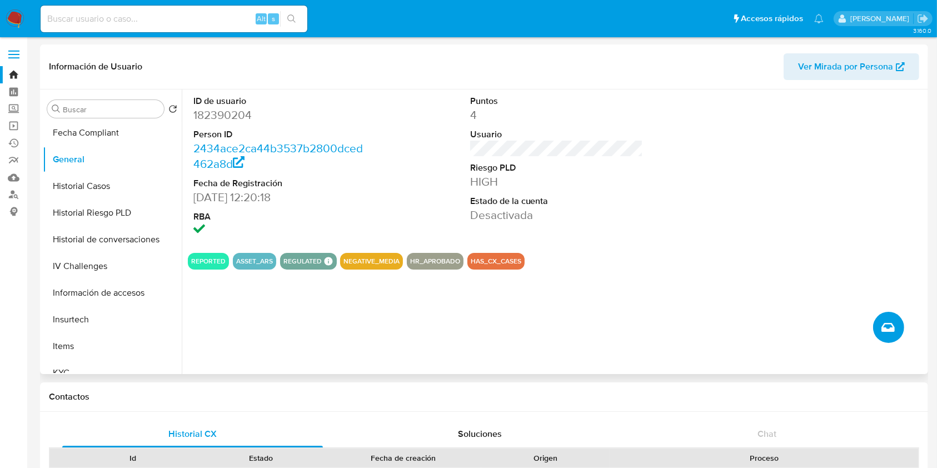
click at [878, 322] on button "Crear caso manual" at bounding box center [888, 327] width 31 height 31
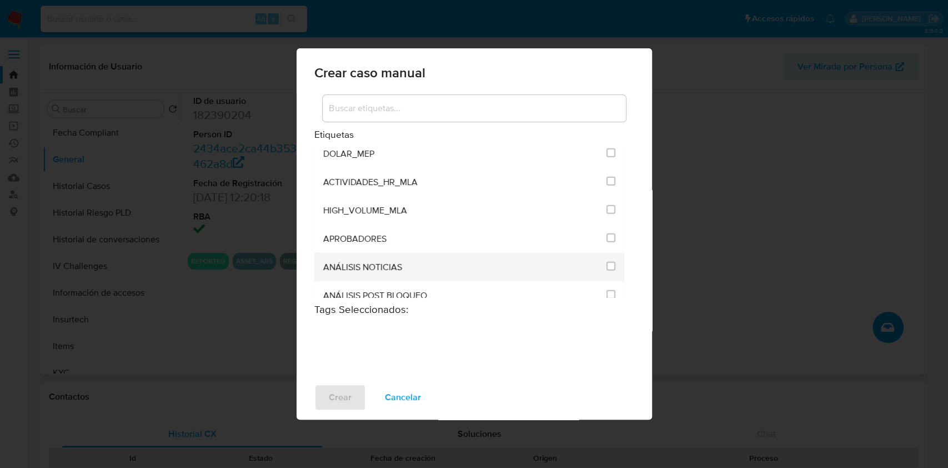
scroll to position [2233, 0]
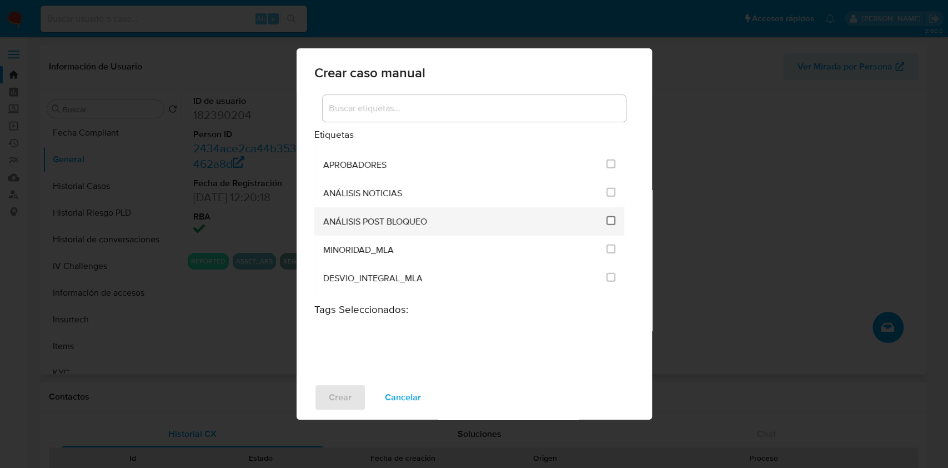
click at [607, 219] on input "3249" at bounding box center [611, 220] width 9 height 9
checkbox input "true"
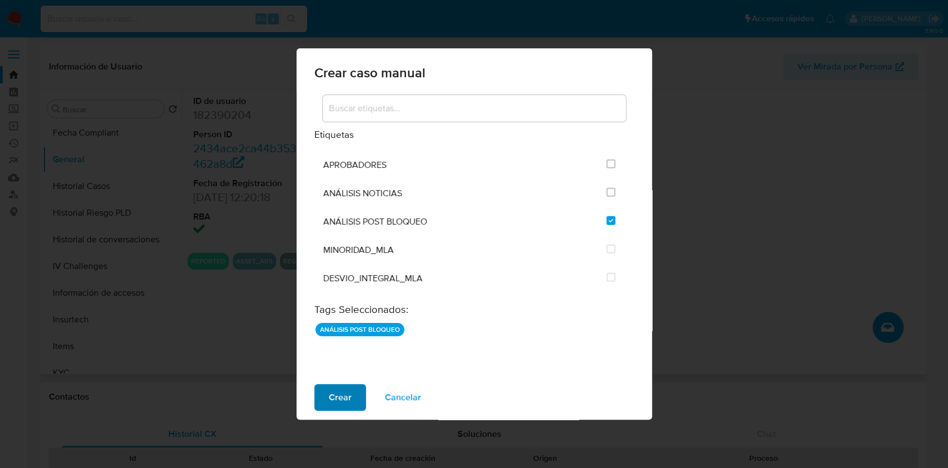
click at [336, 393] on span "Crear" at bounding box center [340, 397] width 23 height 24
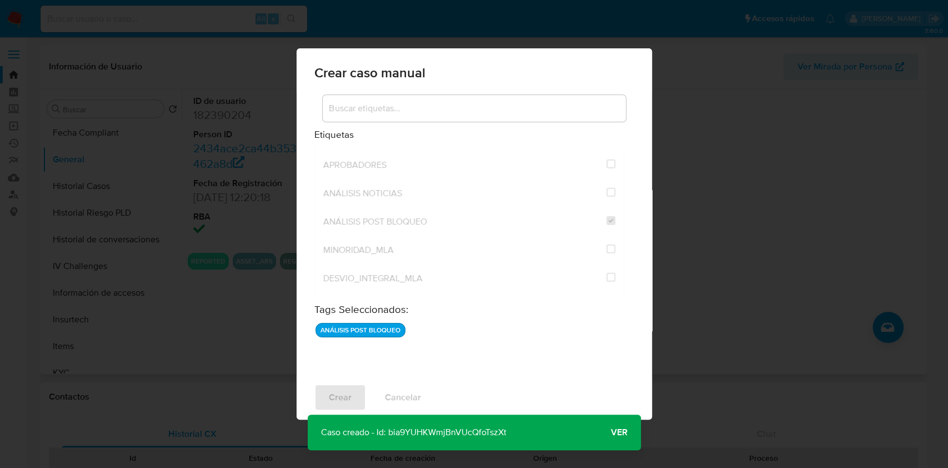
click at [607, 429] on button "Ver" at bounding box center [619, 432] width 43 height 27
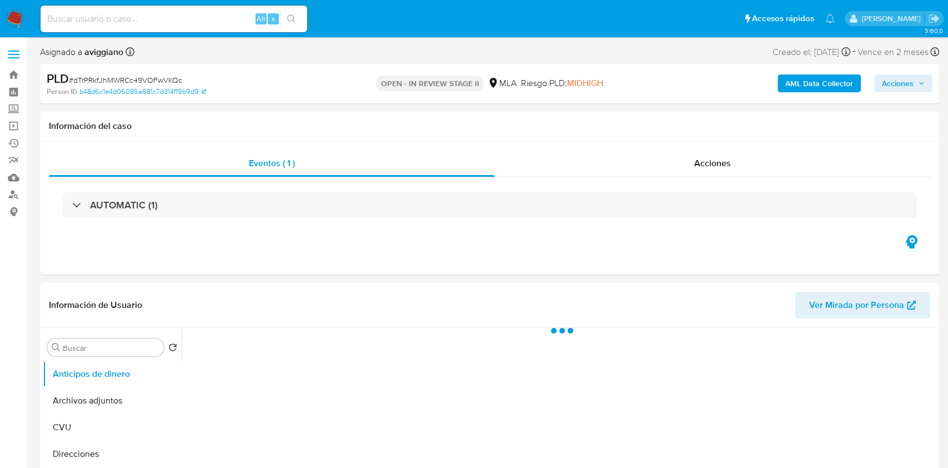
select select "10"
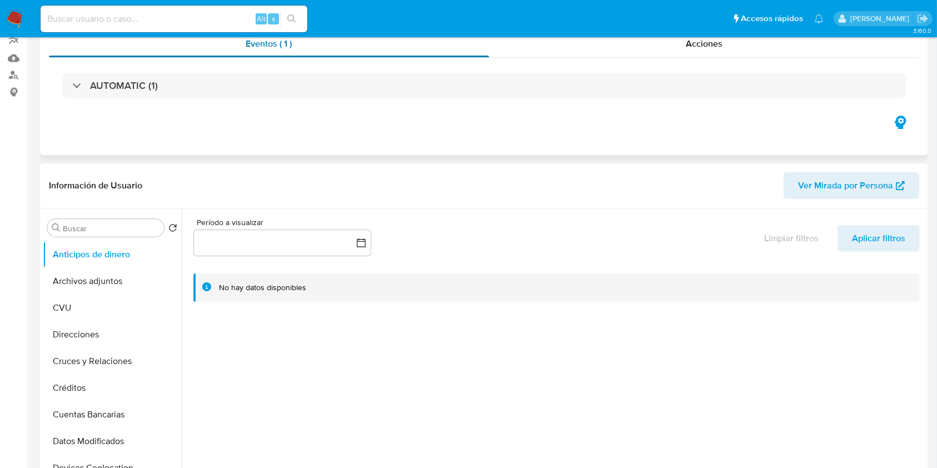
scroll to position [222, 0]
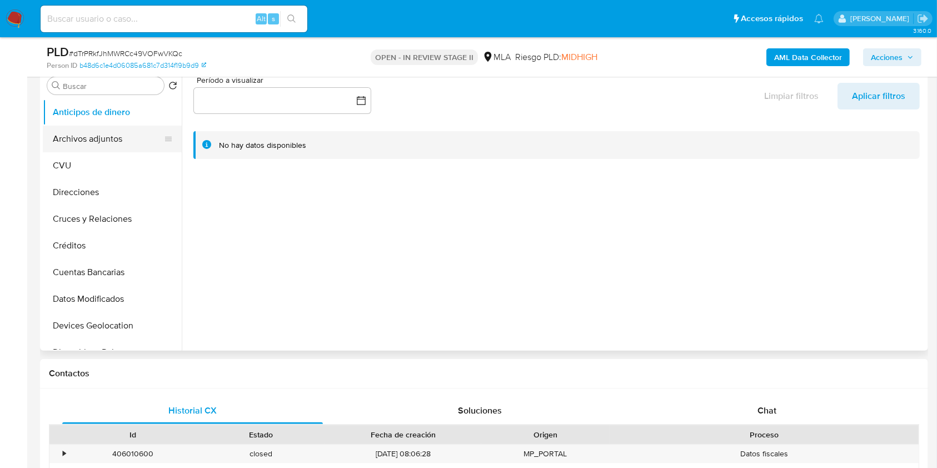
click at [112, 145] on button "Archivos adjuntos" at bounding box center [108, 139] width 130 height 27
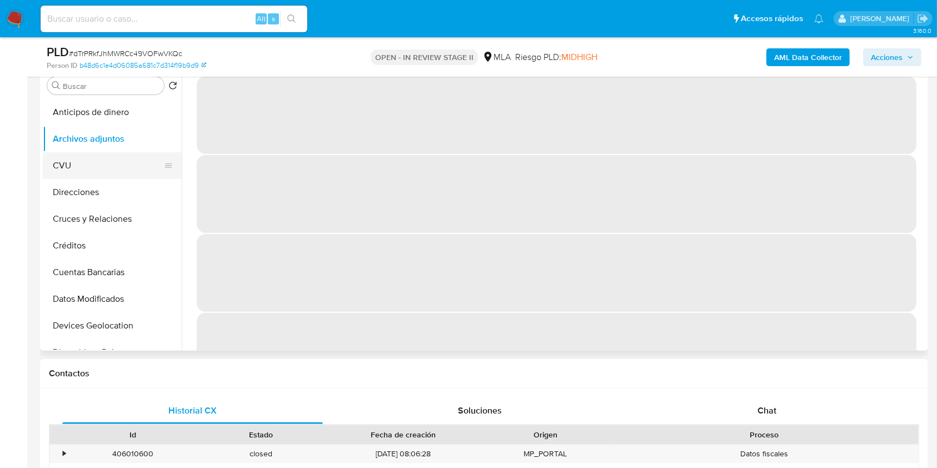
scroll to position [148, 0]
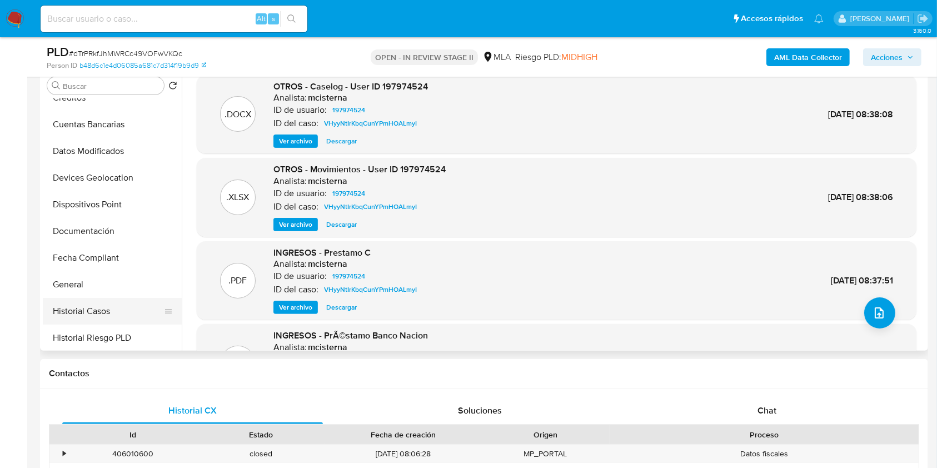
click at [54, 307] on button "Historial Casos" at bounding box center [108, 311] width 130 height 27
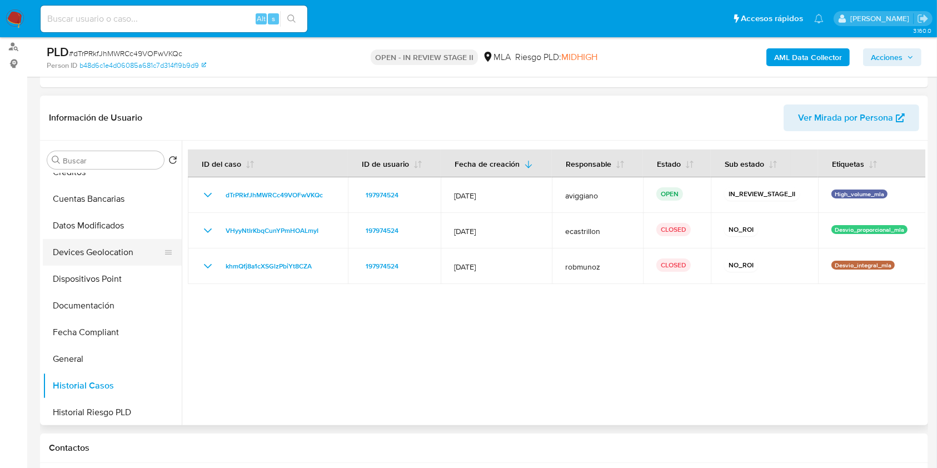
scroll to position [0, 0]
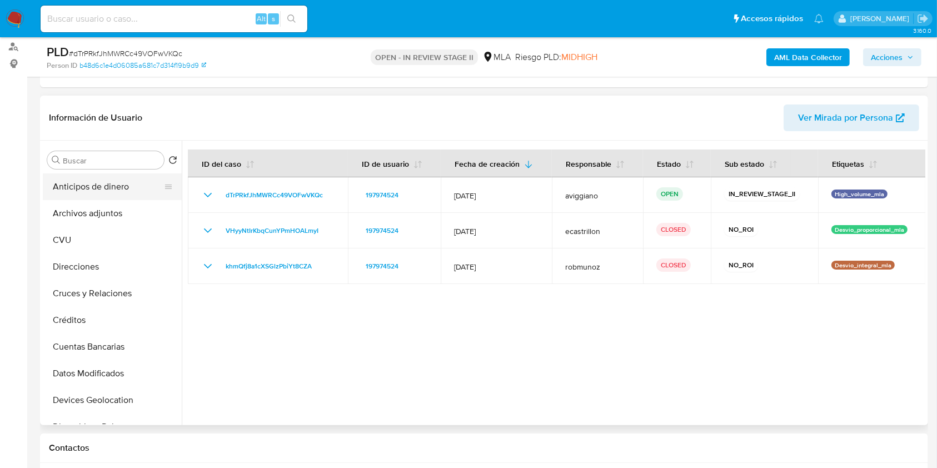
click at [133, 194] on button "Anticipos de dinero" at bounding box center [108, 186] width 130 height 27
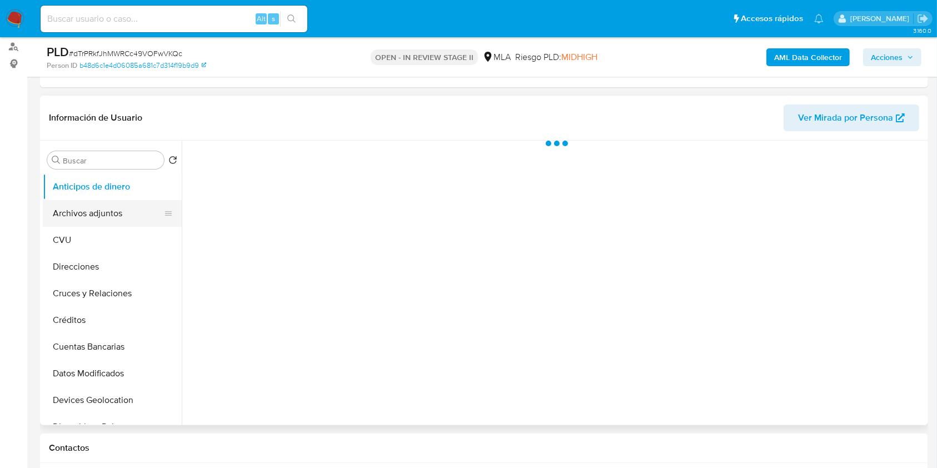
click at [130, 207] on button "Archivos adjuntos" at bounding box center [108, 213] width 130 height 27
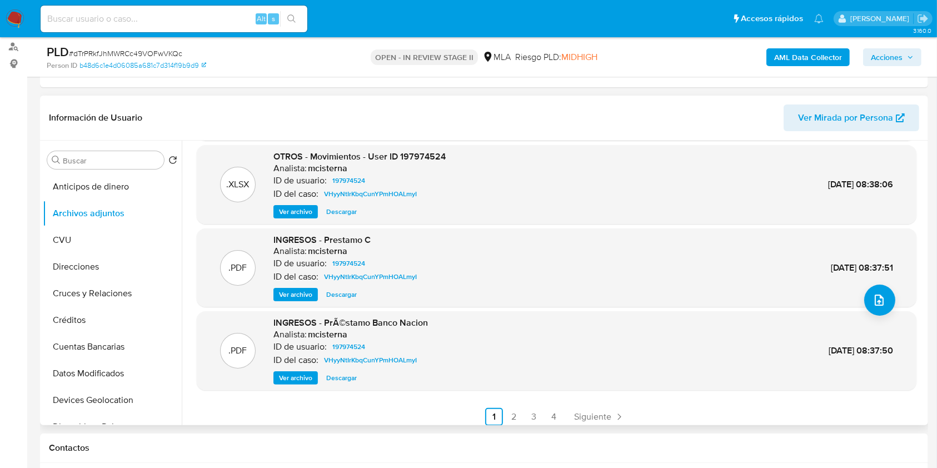
scroll to position [93, 0]
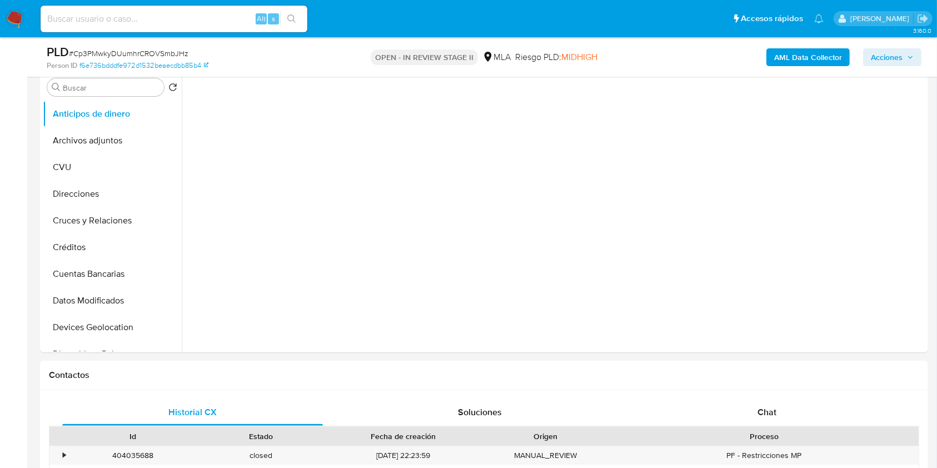
scroll to position [222, 0]
select select "10"
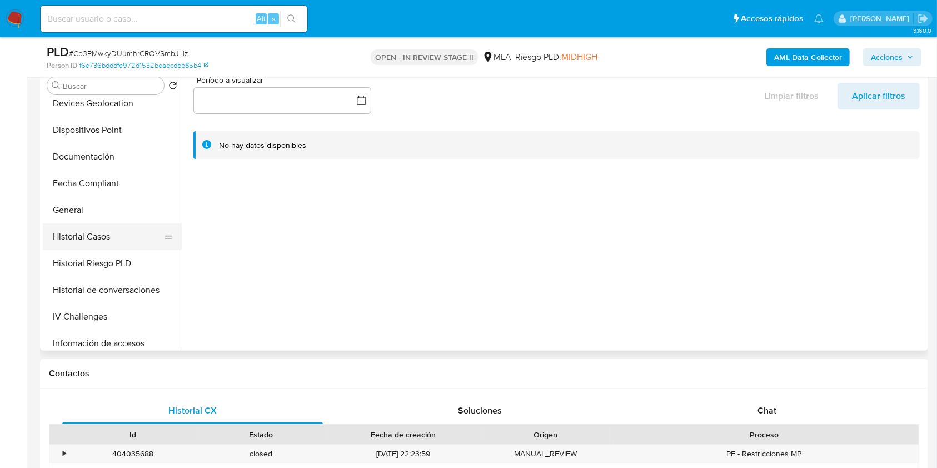
click at [101, 242] on button "Historial Casos" at bounding box center [108, 236] width 130 height 27
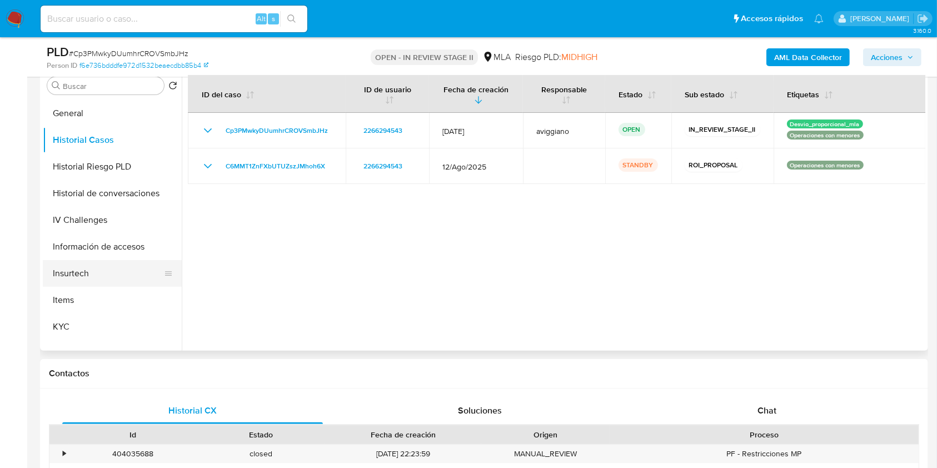
scroll to position [370, 0]
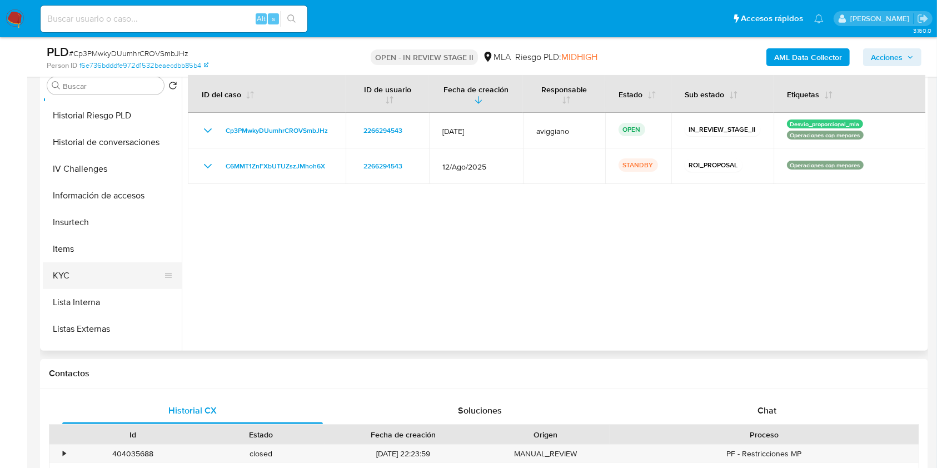
click at [71, 269] on button "KYC" at bounding box center [108, 275] width 130 height 27
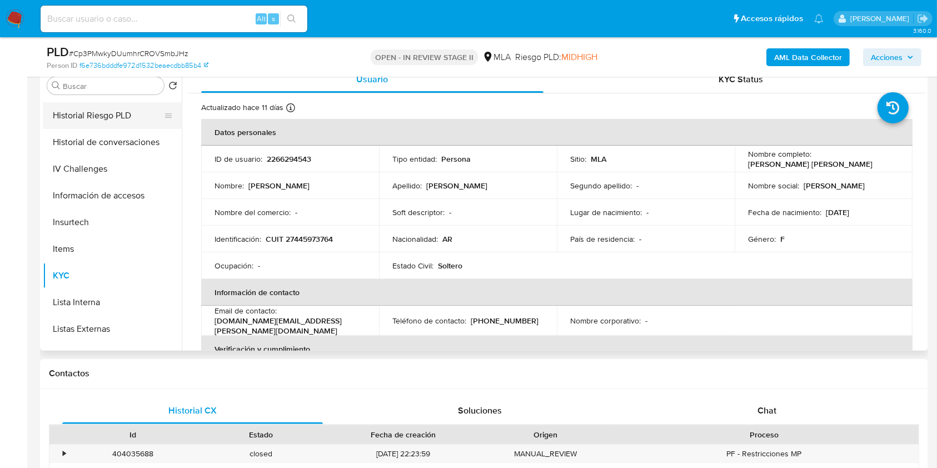
scroll to position [296, 0]
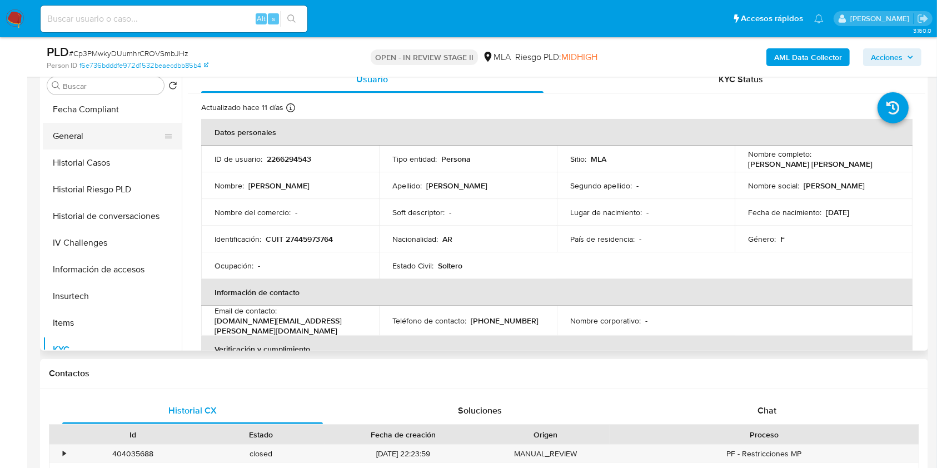
click at [129, 136] on button "General" at bounding box center [108, 136] width 130 height 27
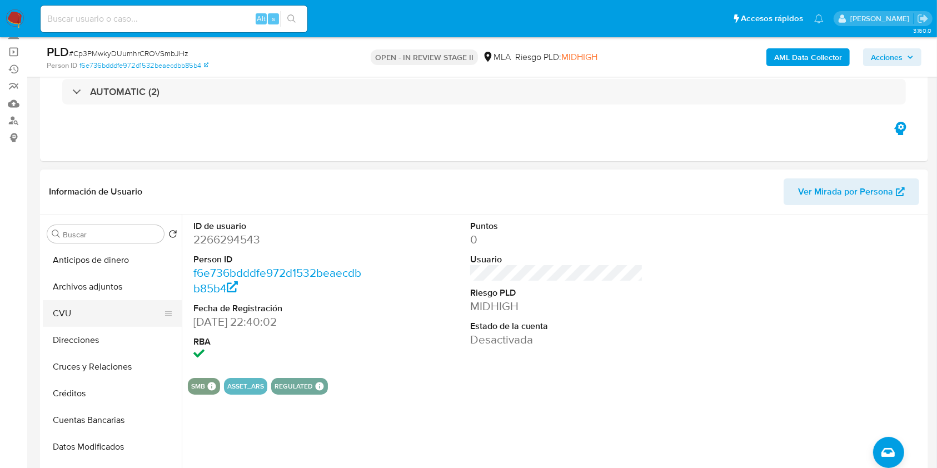
scroll to position [0, 0]
click at [111, 294] on button "Archivos adjuntos" at bounding box center [108, 287] width 130 height 27
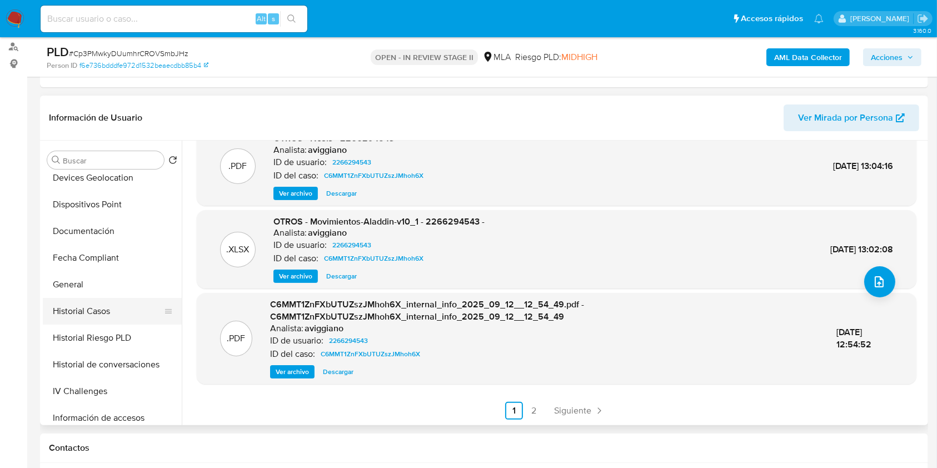
scroll to position [370, 0]
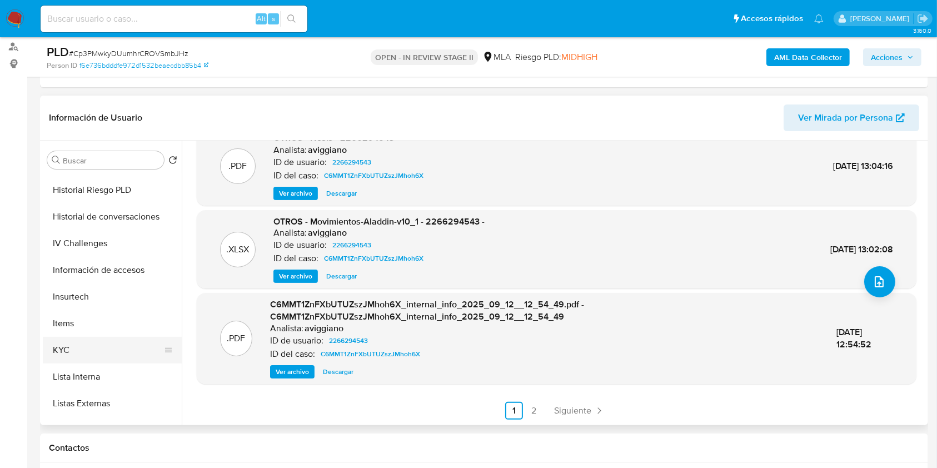
click at [94, 344] on button "KYC" at bounding box center [108, 350] width 130 height 27
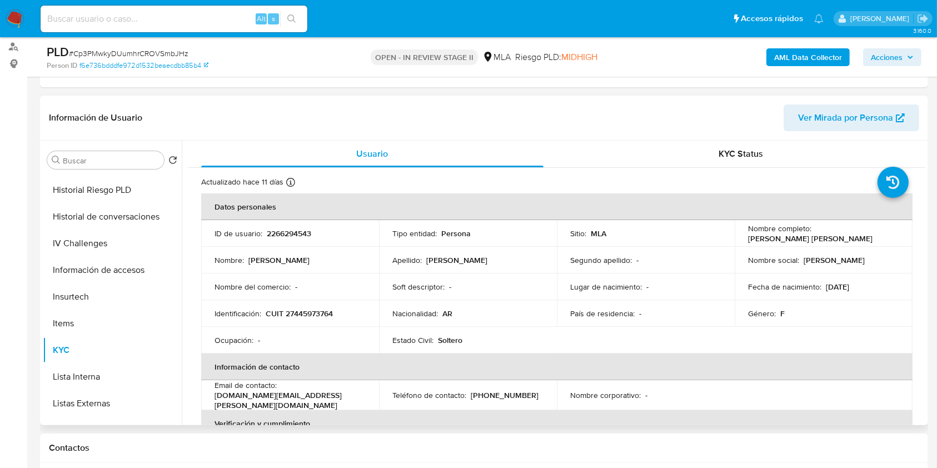
click at [280, 234] on p "2266294543" at bounding box center [289, 233] width 44 height 10
copy p "2266294543"
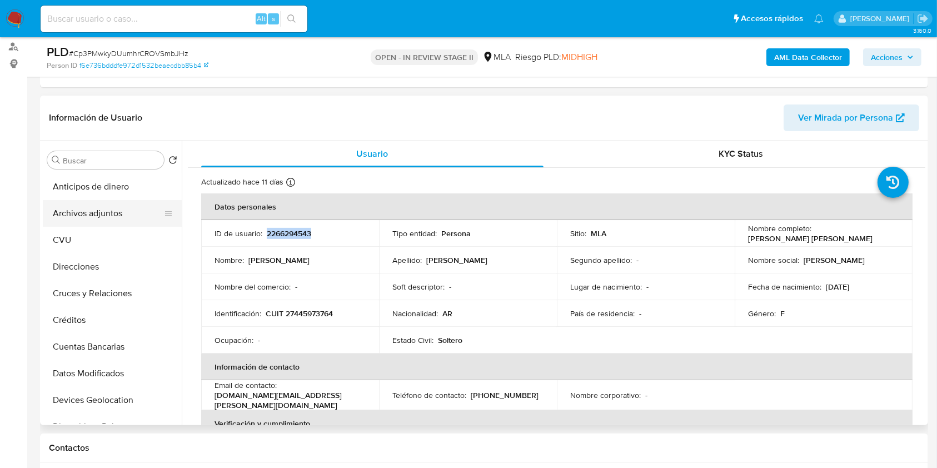
click at [132, 220] on button "Archivos adjuntos" at bounding box center [108, 213] width 130 height 27
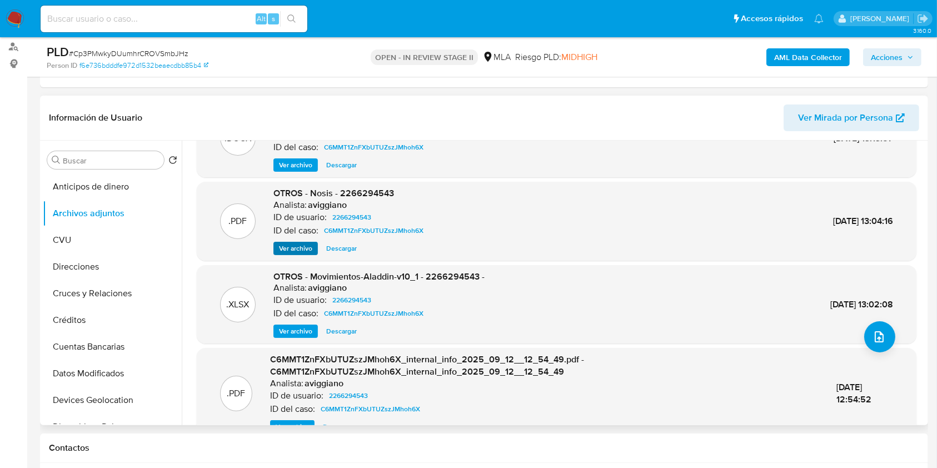
scroll to position [74, 0]
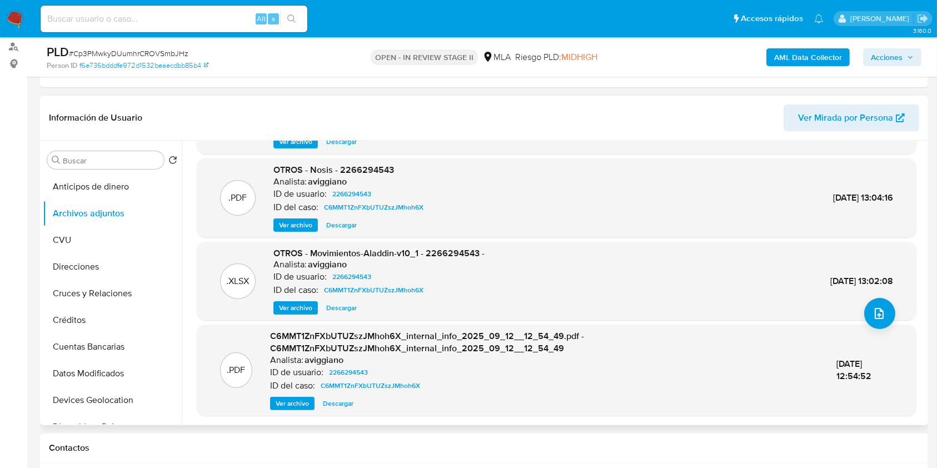
click at [379, 161] on div ".PDF OTROS - Nosis - 2266294543 Analista: aviggiano ID de usuario: 2266294543 I…" at bounding box center [557, 197] width 720 height 79
copy span "2266294543"
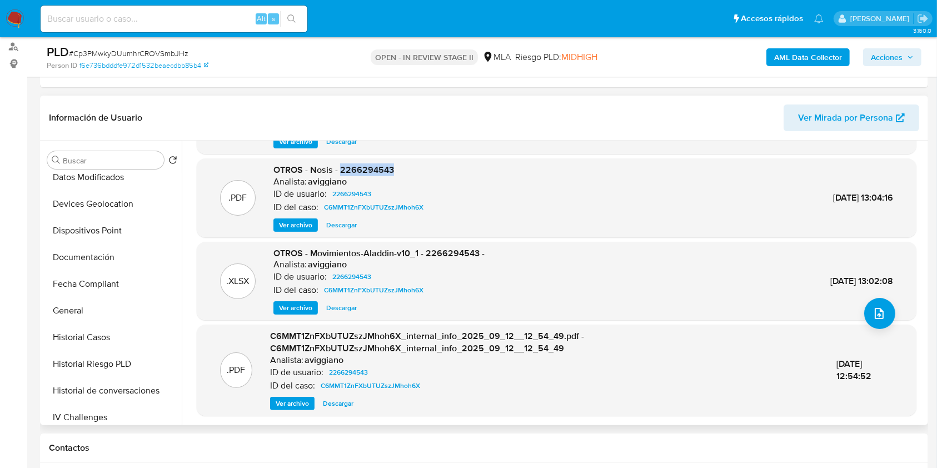
scroll to position [222, 0]
click at [92, 296] on button "General" at bounding box center [108, 284] width 130 height 27
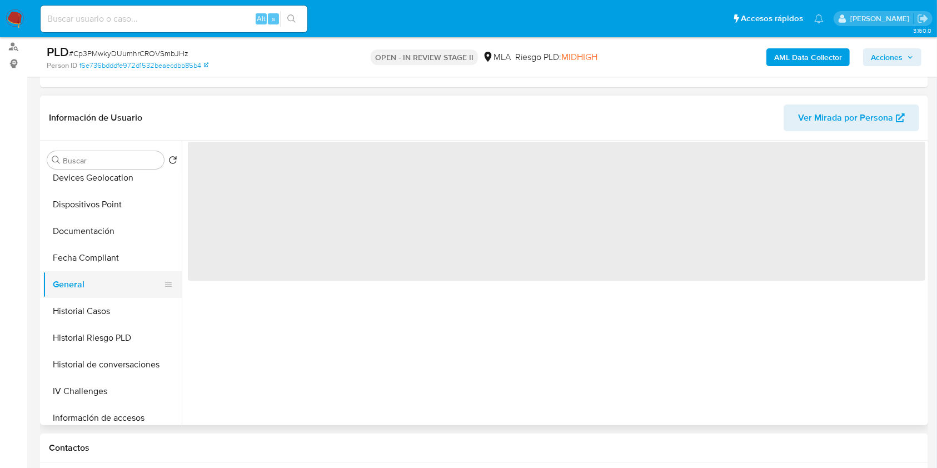
scroll to position [0, 0]
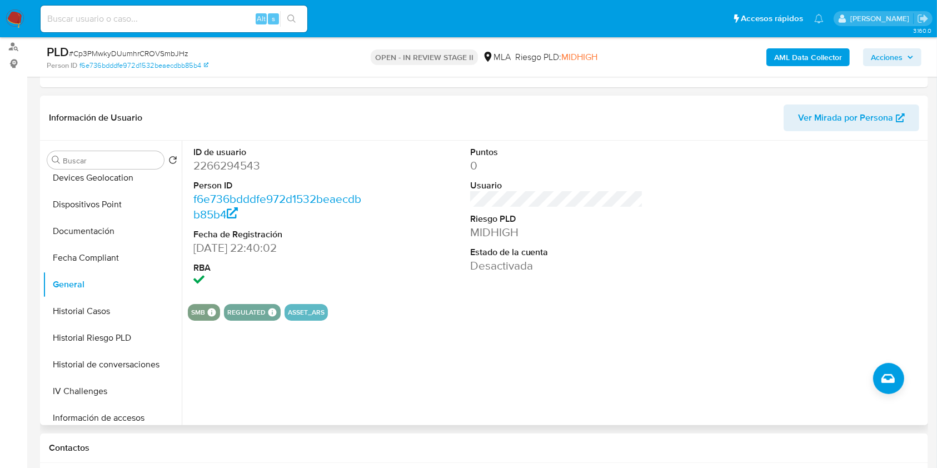
click at [201, 171] on dd "2266294543" at bounding box center [279, 166] width 173 height 16
copy dd "2266294543"
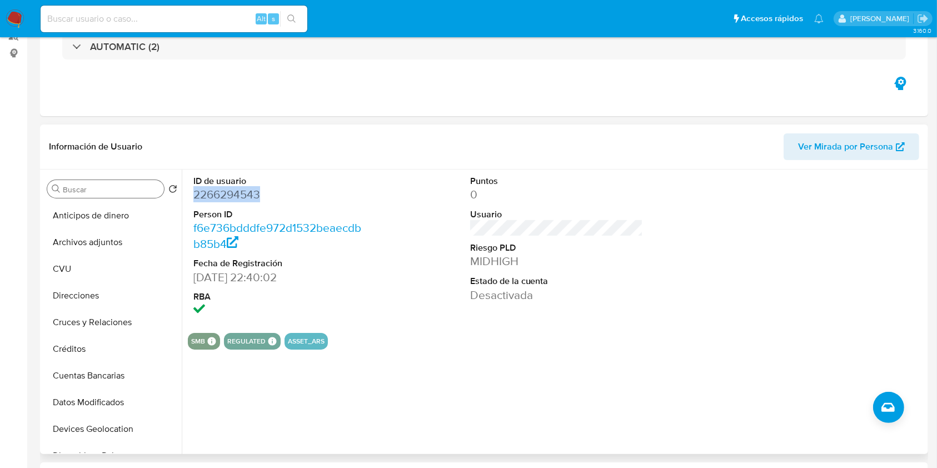
scroll to position [222, 0]
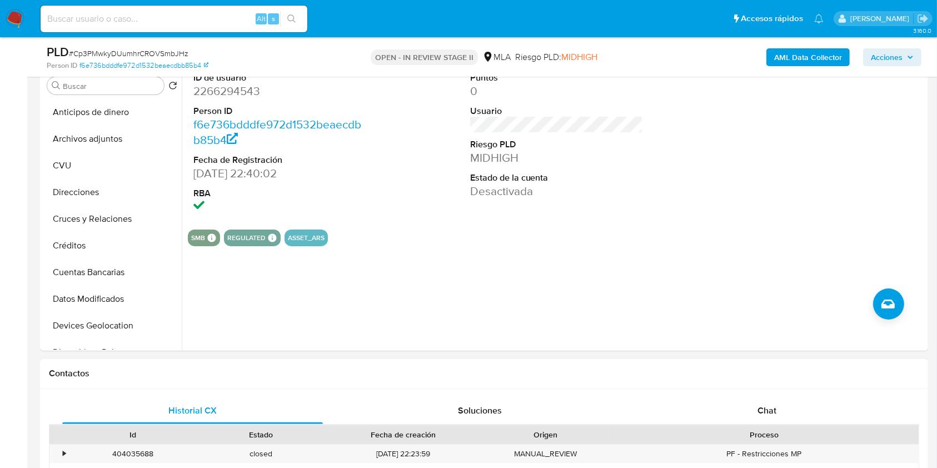
click at [508, 261] on div "ID de usuario 2266294543 Person ID f6e736bdddfe972d1532beaecdbb85b4 Fecha de Re…" at bounding box center [553, 208] width 743 height 284
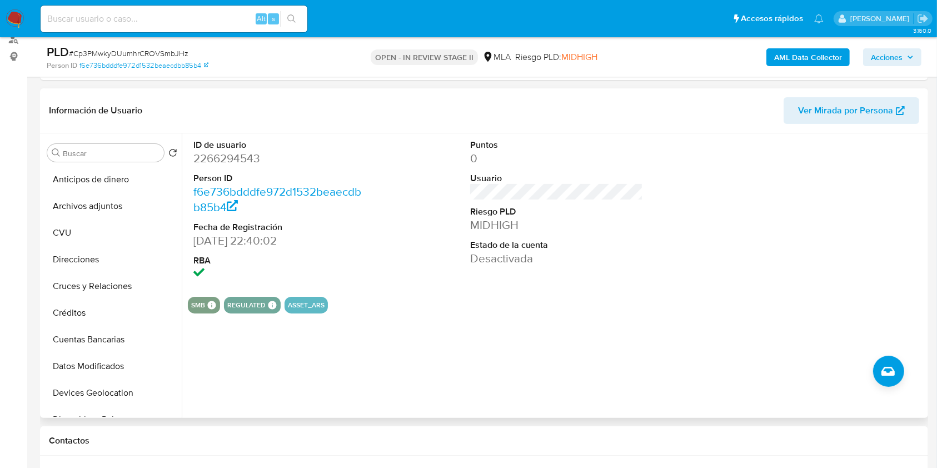
scroll to position [0, 0]
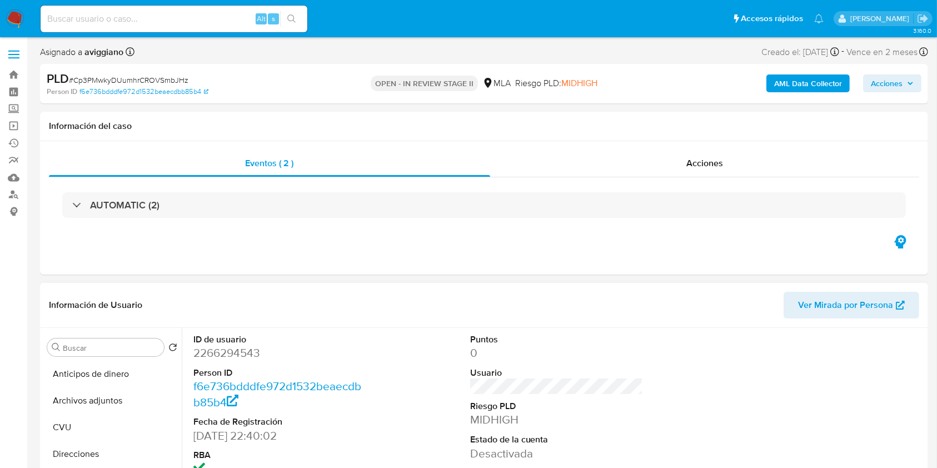
click at [248, 354] on dd "2266294543" at bounding box center [279, 353] width 173 height 16
copy dd "2266294543"
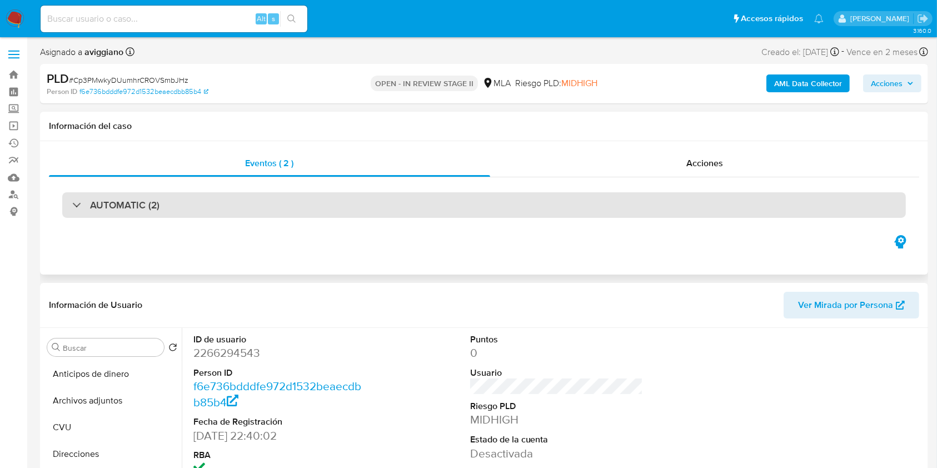
click at [181, 206] on div "AUTOMATIC (2)" at bounding box center [483, 205] width 843 height 26
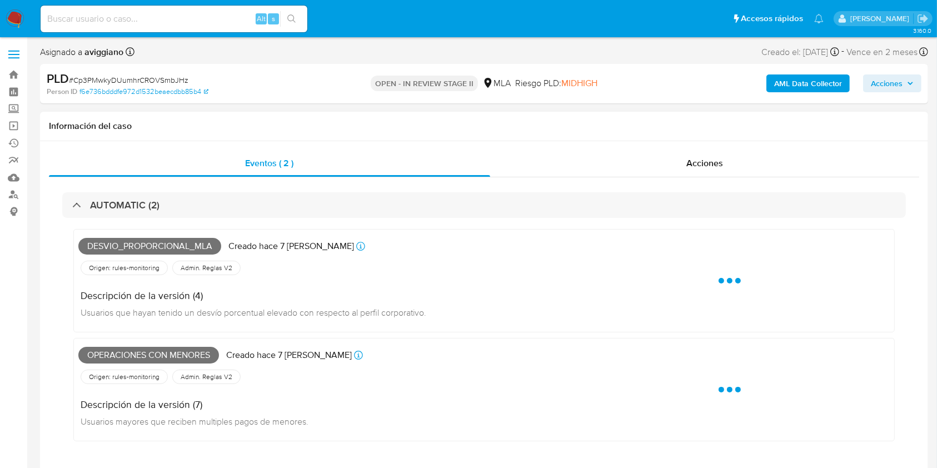
click at [186, 140] on div "Información del caso" at bounding box center [484, 126] width 888 height 29
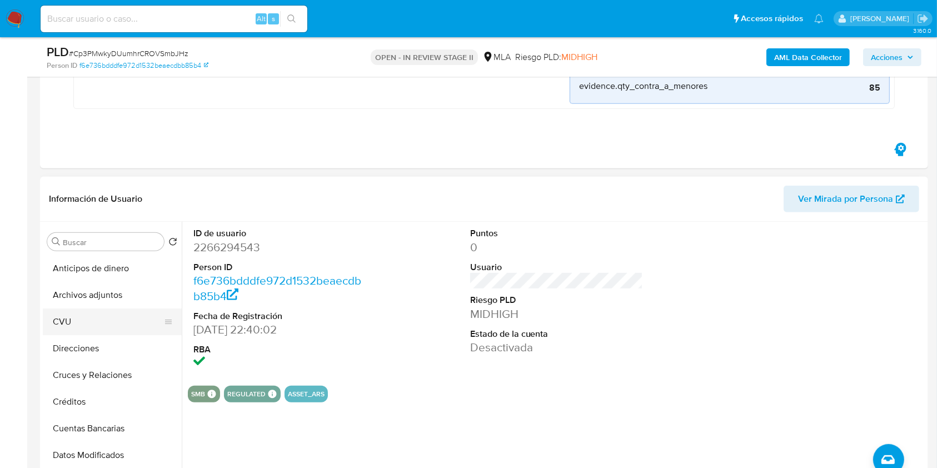
scroll to position [222, 0]
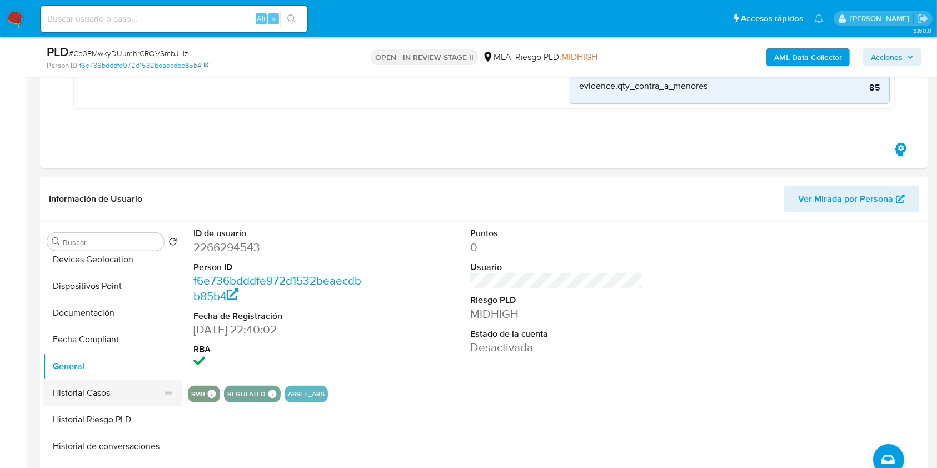
click at [93, 386] on button "Historial Casos" at bounding box center [108, 392] width 130 height 27
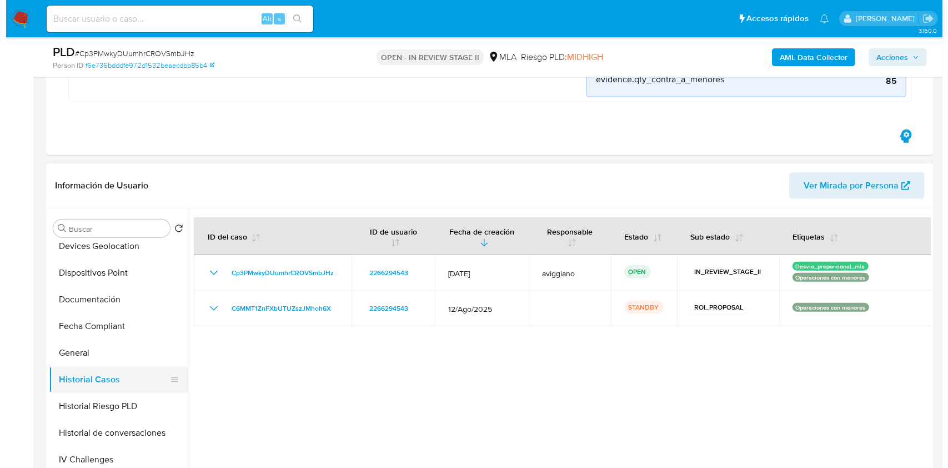
scroll to position [0, 0]
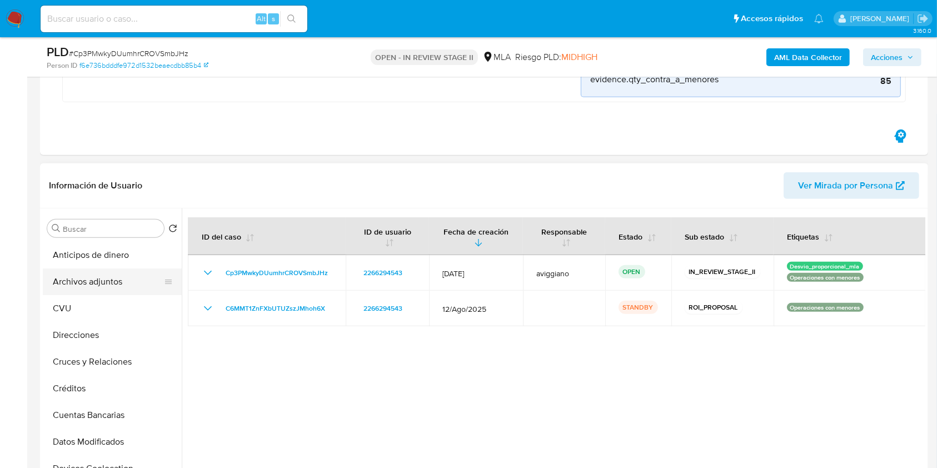
click at [106, 281] on button "Archivos adjuntos" at bounding box center [108, 281] width 130 height 27
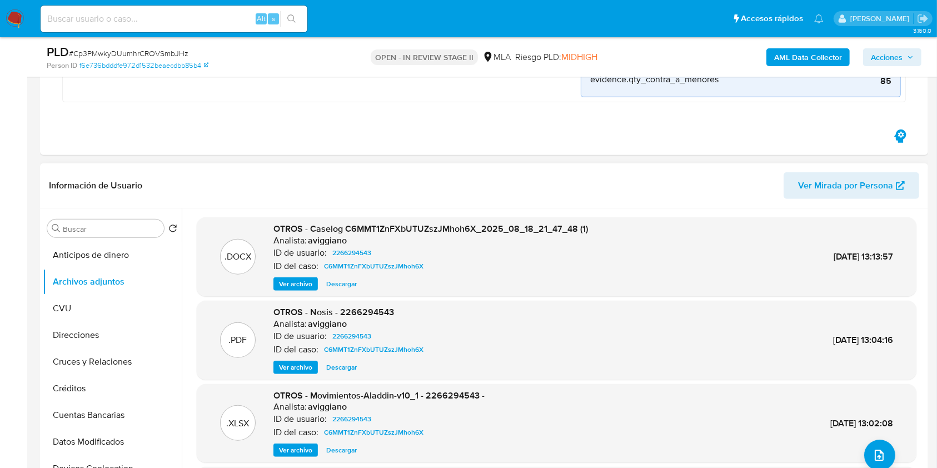
click at [302, 284] on span "Ver archivo" at bounding box center [295, 283] width 33 height 11
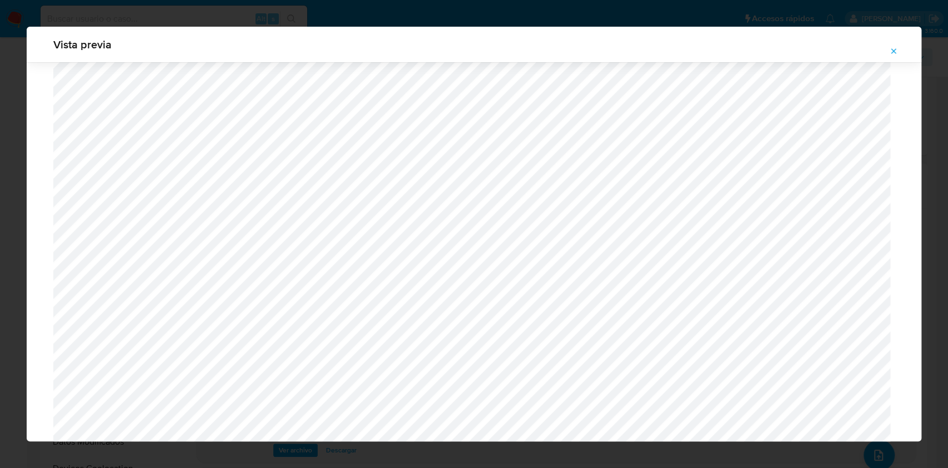
scroll to position [274, 0]
click at [890, 48] on button "Attachment preview" at bounding box center [894, 51] width 24 height 18
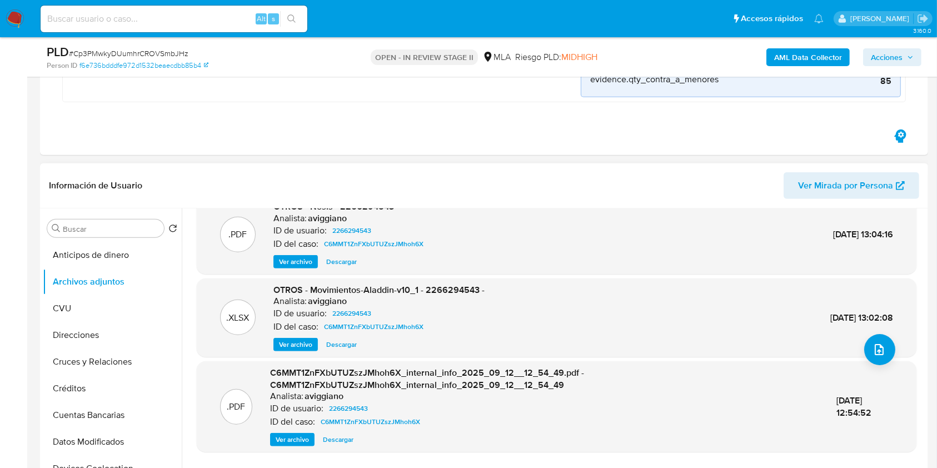
scroll to position [963, 0]
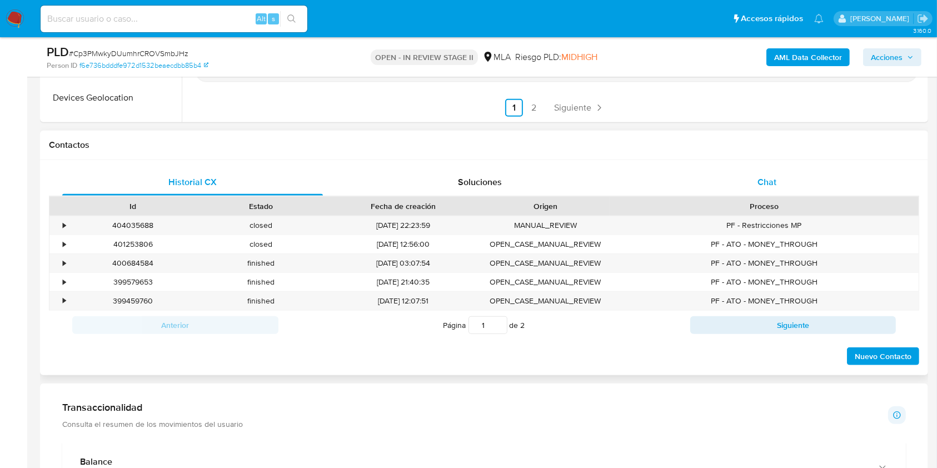
click at [767, 182] on span "Chat" at bounding box center [766, 182] width 19 height 13
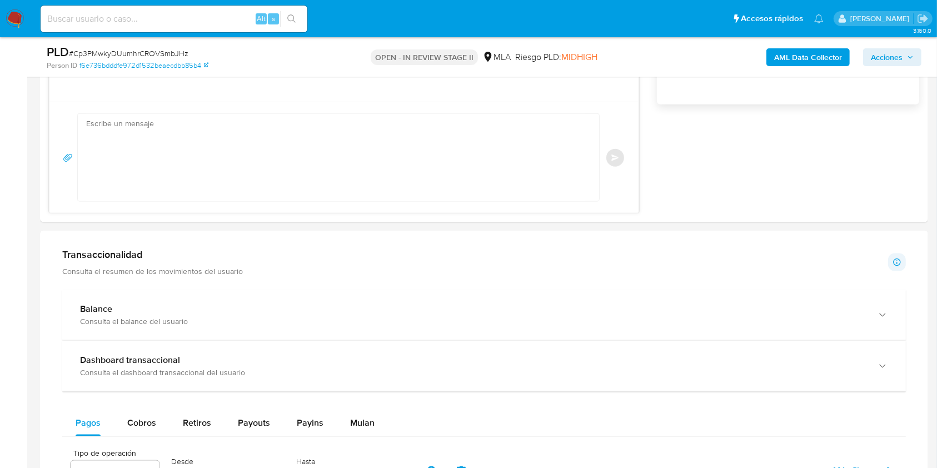
scroll to position [1481, 0]
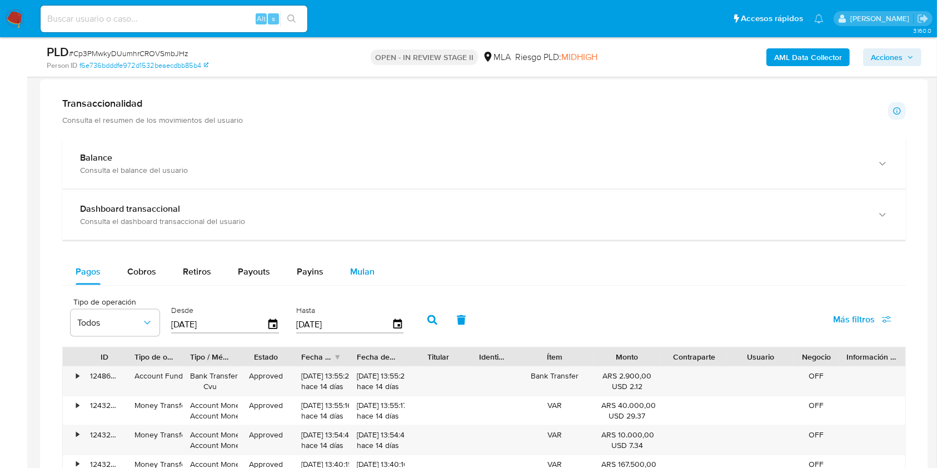
click at [369, 270] on span "Mulan" at bounding box center [362, 271] width 24 height 13
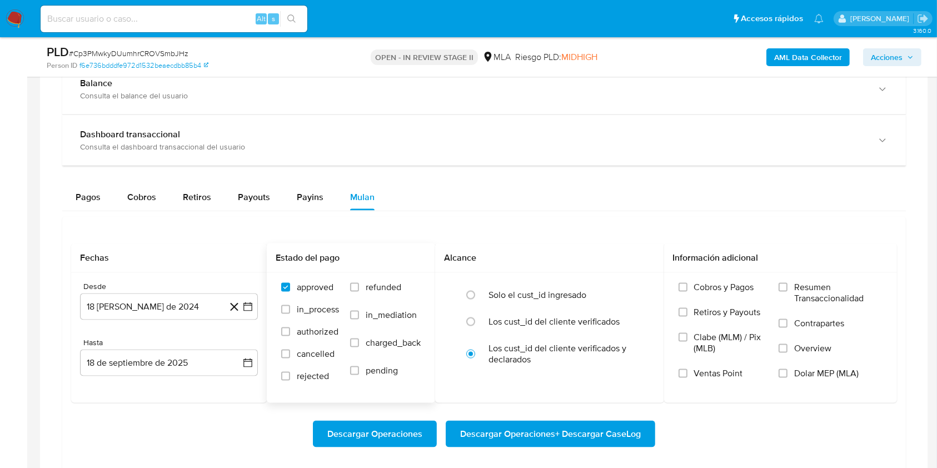
scroll to position [1630, 0]
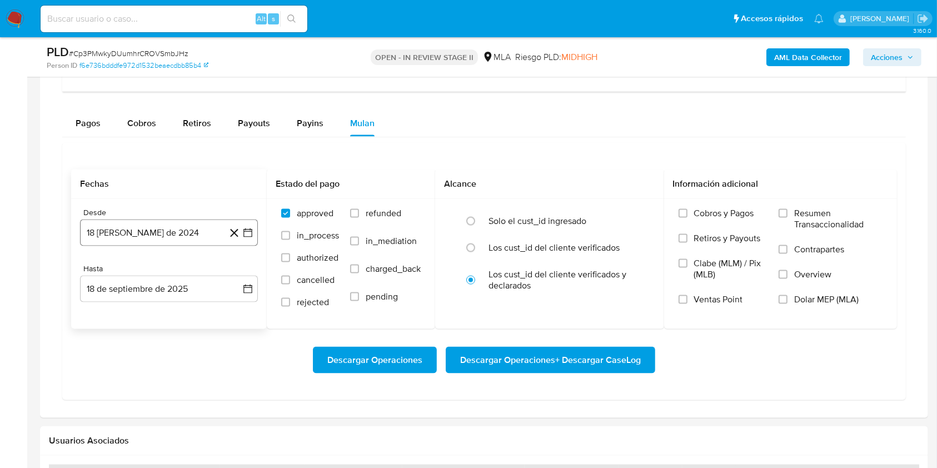
click at [180, 234] on button "18 de agosto de 2024" at bounding box center [169, 232] width 178 height 27
click at [188, 272] on span "agosto 2024" at bounding box center [163, 273] width 51 height 11
click at [232, 272] on icon "Año siguiente" at bounding box center [235, 273] width 13 height 13
click at [122, 341] on span "abr" at bounding box center [120, 345] width 12 height 9
click at [129, 313] on button "1" at bounding box center [125, 315] width 18 height 18
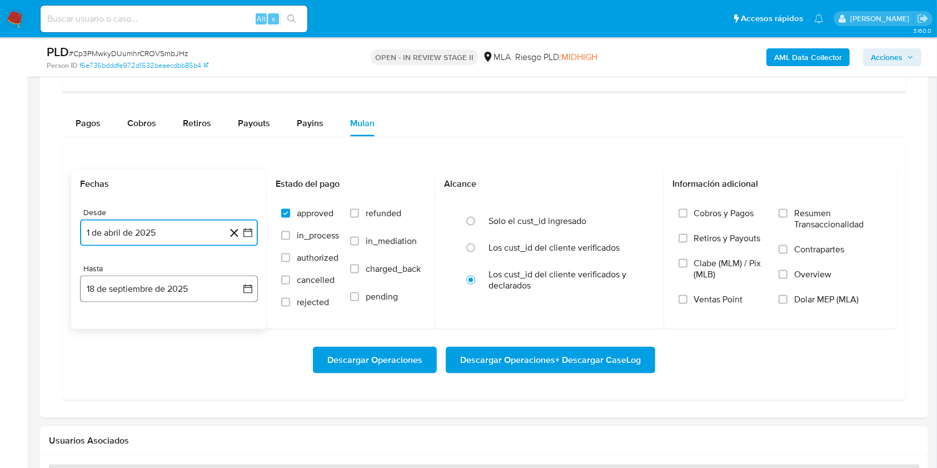
click at [140, 292] on button "18 de septiembre de 2025" at bounding box center [169, 289] width 178 height 27
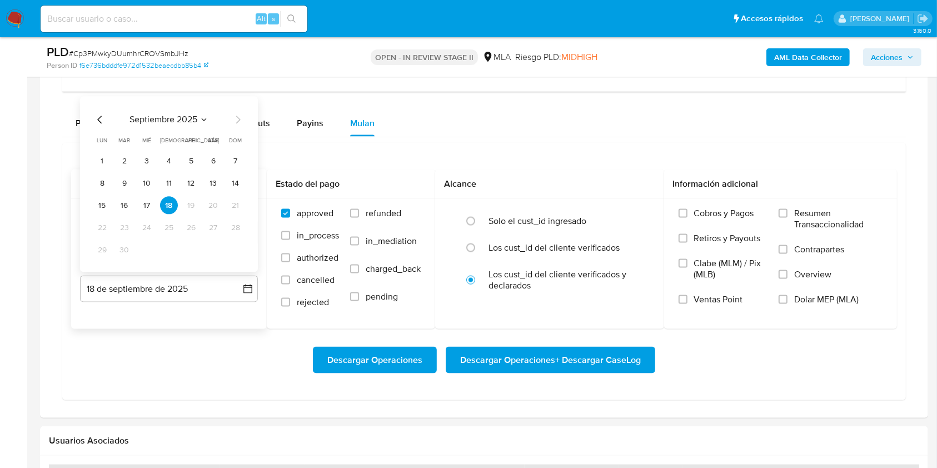
click at [96, 110] on div "septiembre 2025 septiembre 2025 lun lunes mar martes mié miércoles jue jueves v…" at bounding box center [169, 185] width 178 height 176
click at [98, 116] on icon "Mes anterior" at bounding box center [99, 119] width 13 height 13
click at [236, 251] on button "31" at bounding box center [236, 250] width 18 height 18
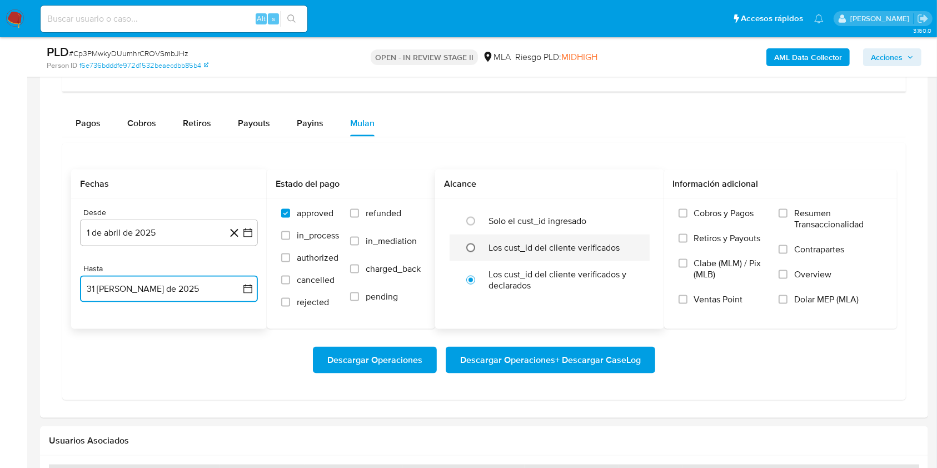
click at [467, 248] on input "radio" at bounding box center [471, 248] width 18 height 18
radio input "true"
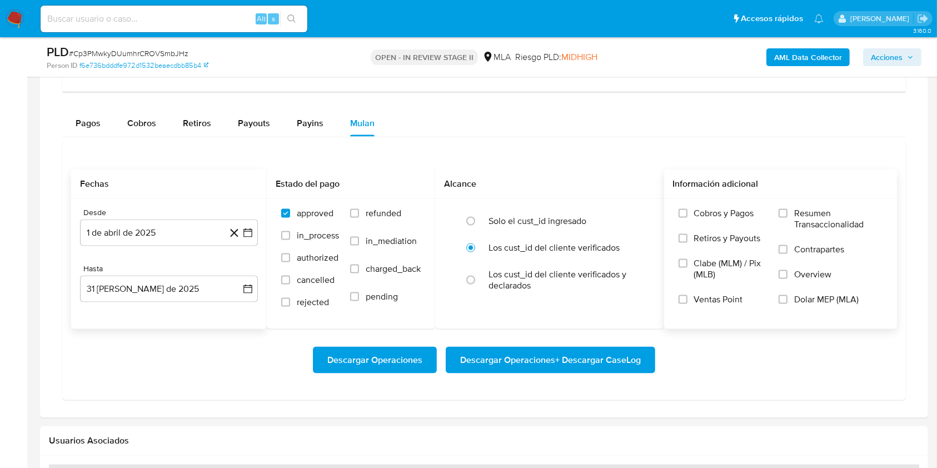
click at [798, 296] on span "Dolar MEP (MLA)" at bounding box center [826, 299] width 64 height 11
click at [787, 296] on input "Dolar MEP (MLA)" at bounding box center [782, 299] width 9 height 9
click at [570, 358] on span "Descargar Operaciones + Descargar CaseLog" at bounding box center [550, 360] width 181 height 24
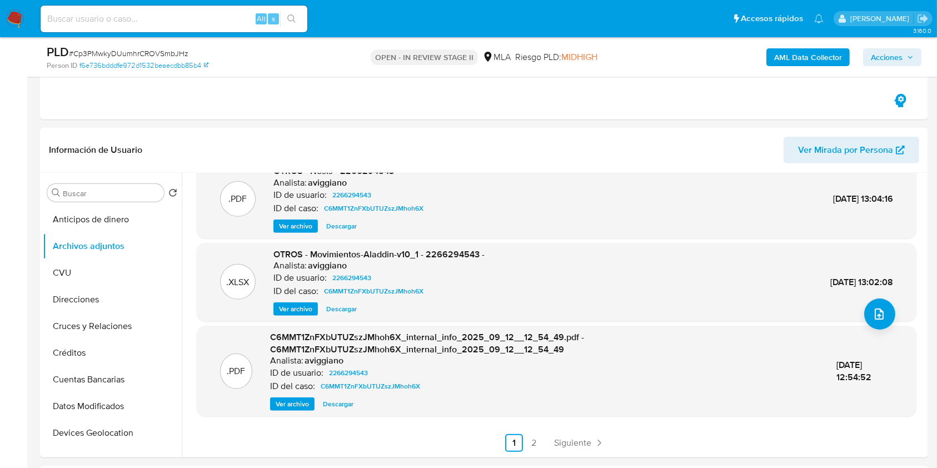
scroll to position [518, 0]
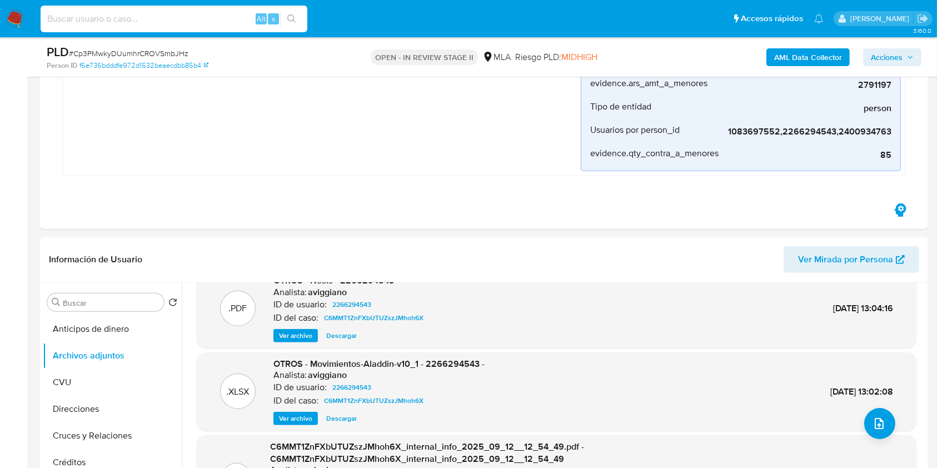
paste input "68689559"
type input "68689559"
click at [293, 16] on icon "search-icon" at bounding box center [291, 18] width 8 height 8
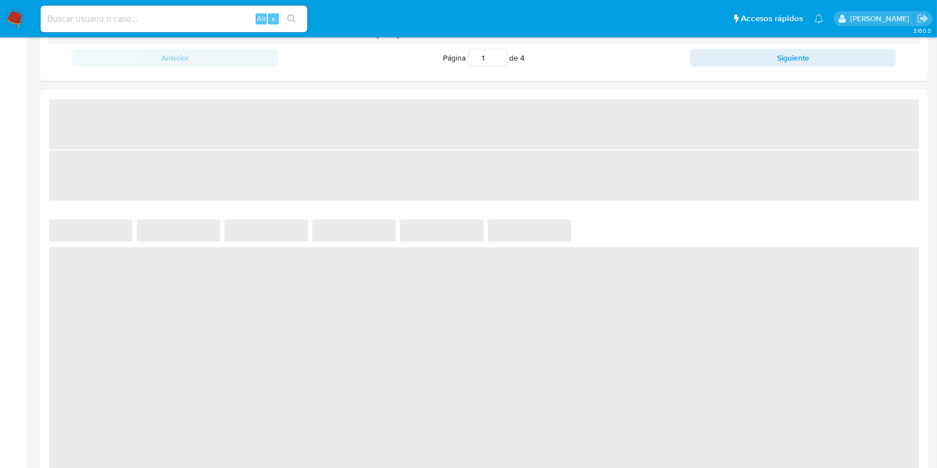
select select "10"
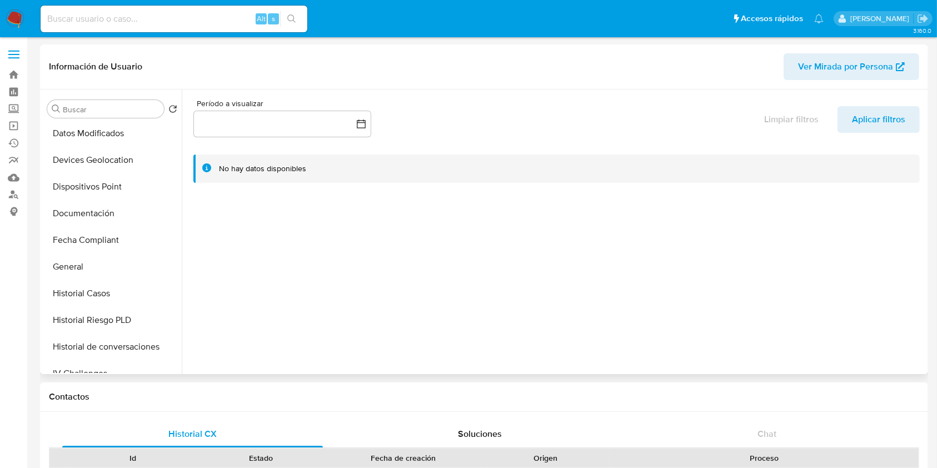
scroll to position [296, 0]
click at [92, 163] on button "General" at bounding box center [108, 159] width 130 height 27
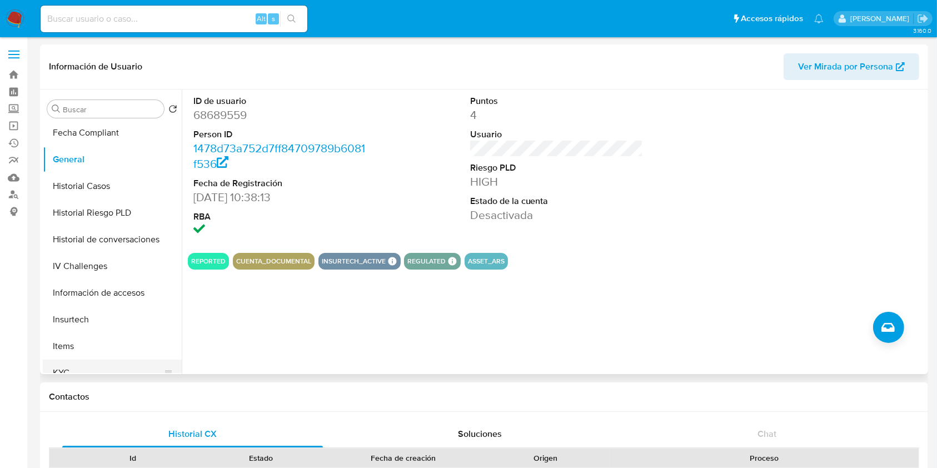
scroll to position [370, 0]
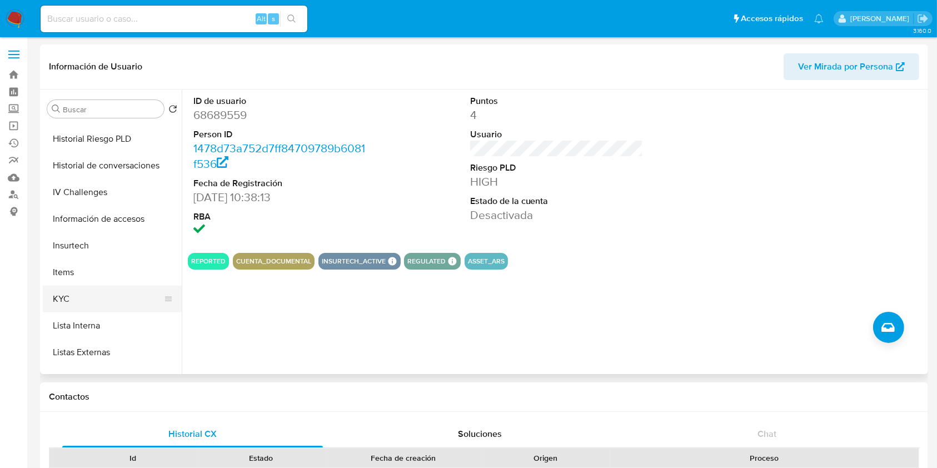
click at [80, 294] on button "KYC" at bounding box center [108, 299] width 130 height 27
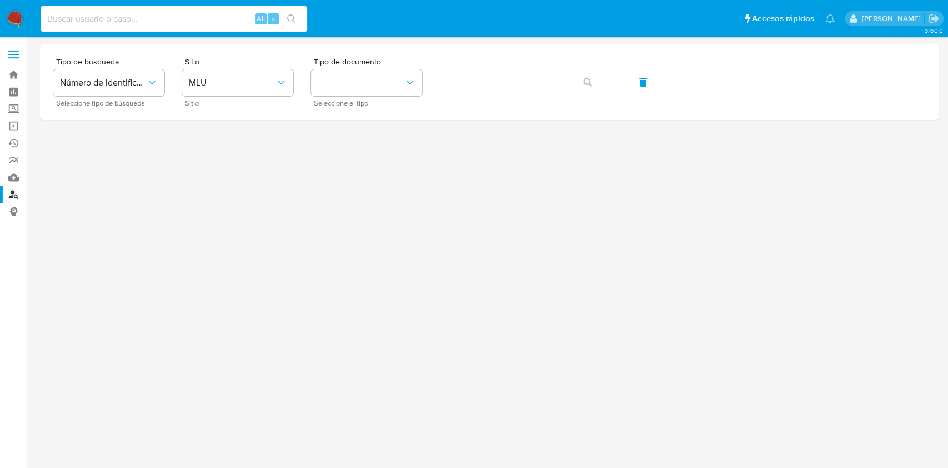
paste input "405824906"
type input "405824906"
click at [301, 17] on button "search-icon" at bounding box center [291, 19] width 23 height 16
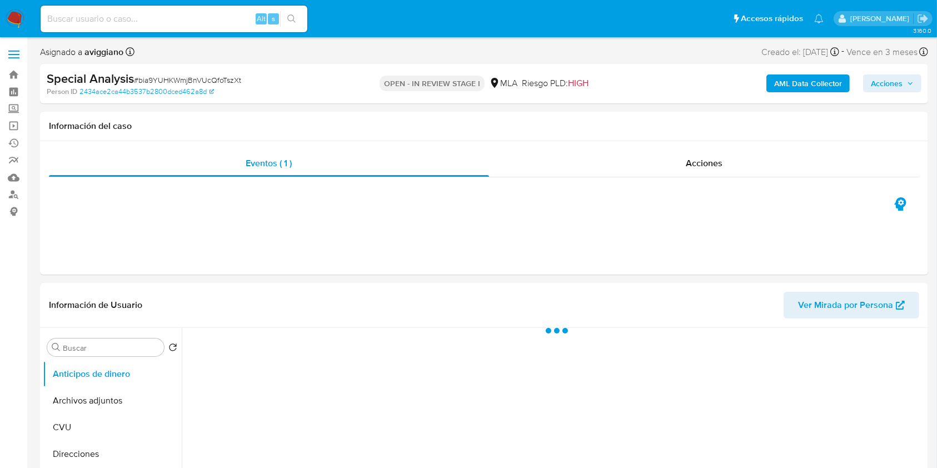
click at [898, 89] on span "Acciones" at bounding box center [887, 83] width 32 height 18
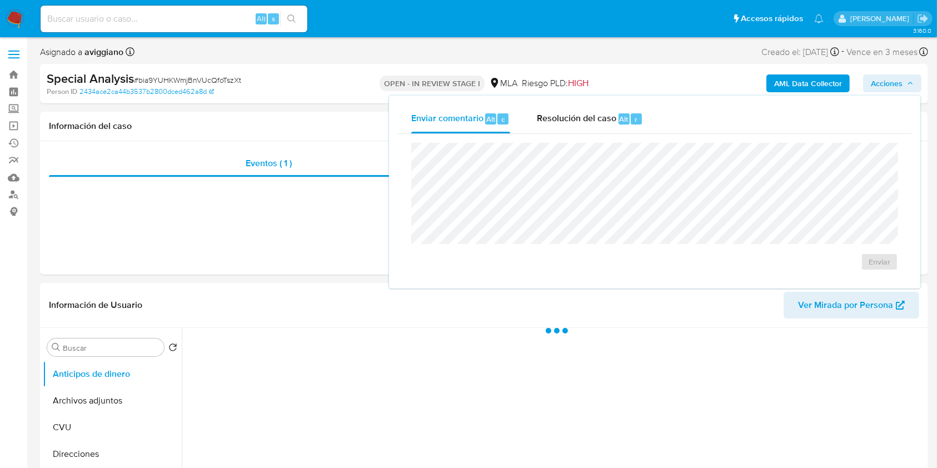
select select "10"
click at [594, 126] on div "Resolución del caso Alt r" at bounding box center [590, 118] width 106 height 29
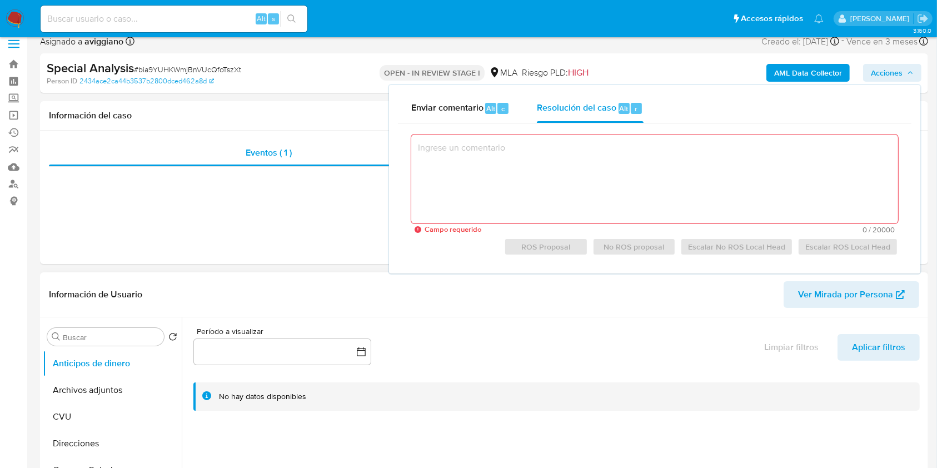
scroll to position [148, 0]
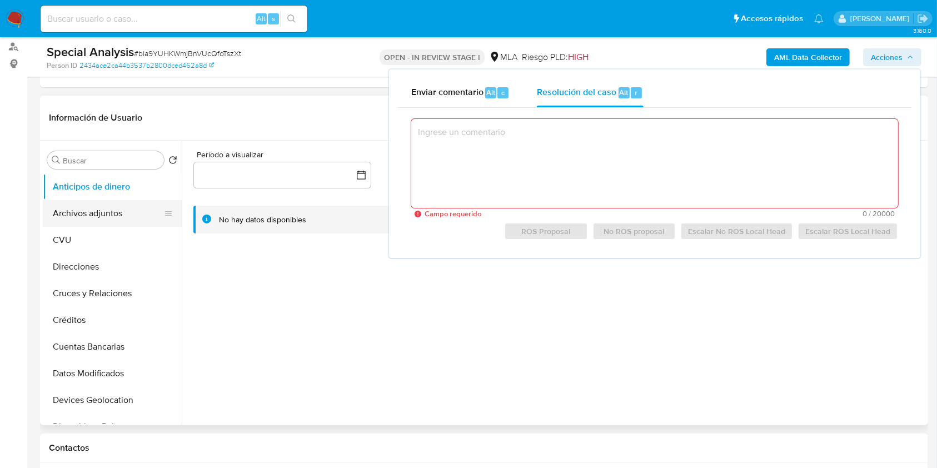
click at [106, 219] on button "Archivos adjuntos" at bounding box center [108, 213] width 130 height 27
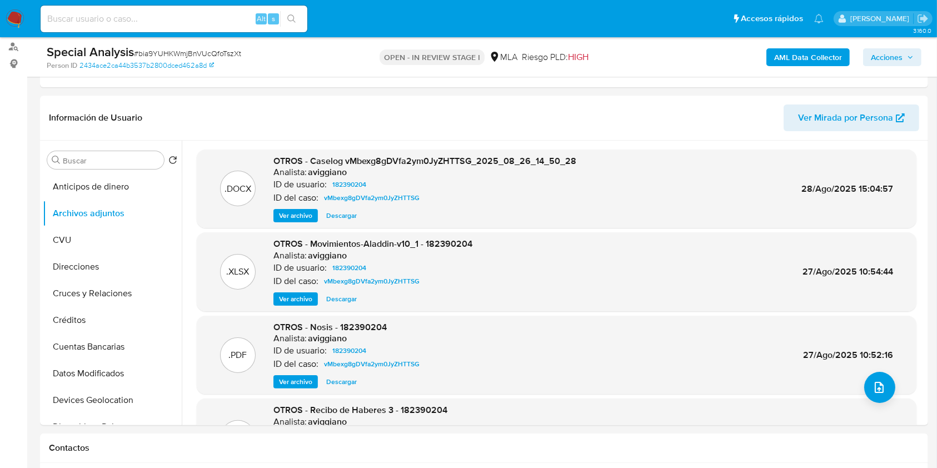
click at [927, 69] on div "Special Analysis # bia9YUHKWmjBnVUcQfoTszXt Person ID 2434ace2ca44b3537b2800dce…" at bounding box center [484, 56] width 888 height 39
click at [902, 69] on div "AML Data Collector Acciones" at bounding box center [777, 57] width 288 height 26
click at [882, 59] on span "Acciones" at bounding box center [887, 57] width 32 height 18
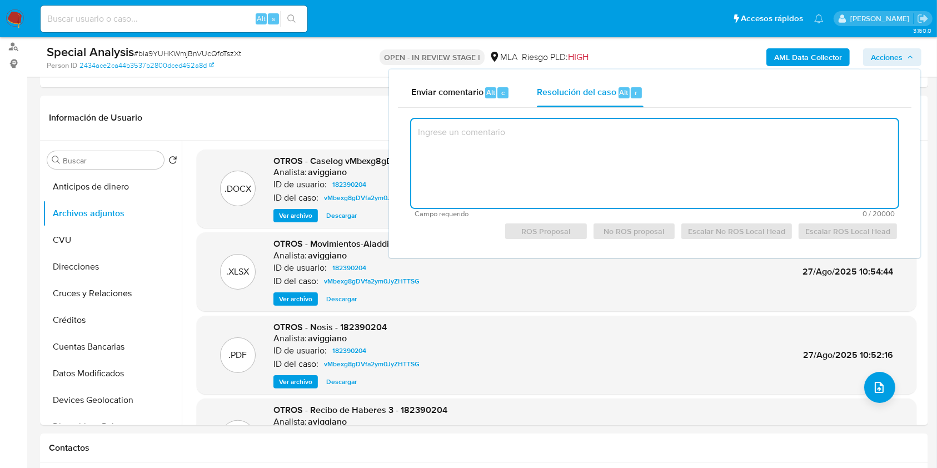
click at [456, 169] on textarea at bounding box center [654, 163] width 487 height 89
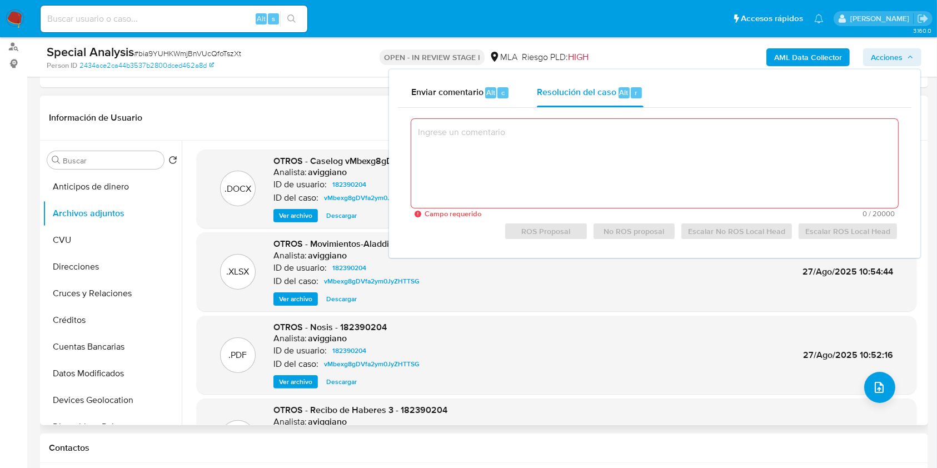
click at [188, 216] on div ".DOCX OTROS - Caselog vMbexg8gDVfa2ym0JyZHTTSG_2025_08_26_14_50_28 Analista: av…" at bounding box center [556, 330] width 737 height 363
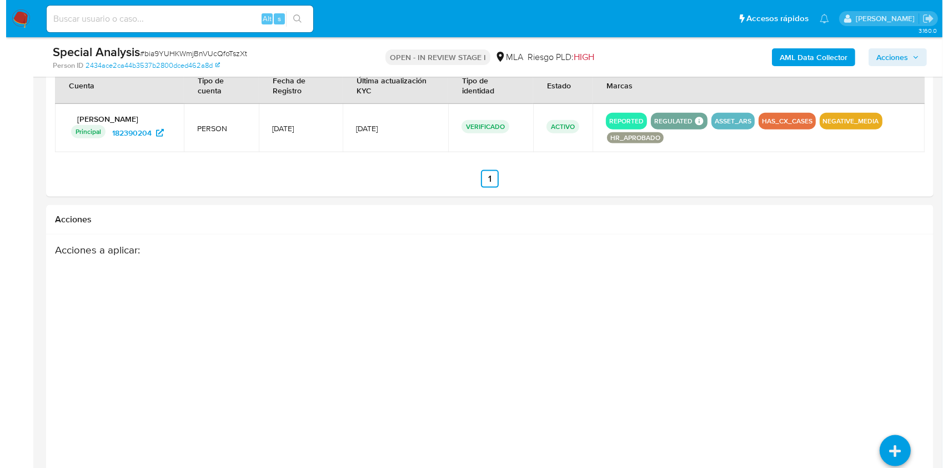
scroll to position [1508, 0]
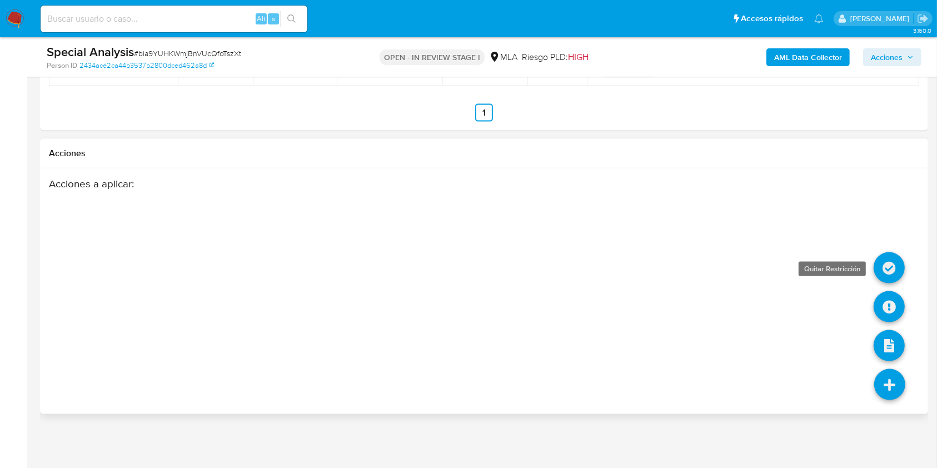
click at [893, 262] on icon at bounding box center [888, 267] width 31 height 31
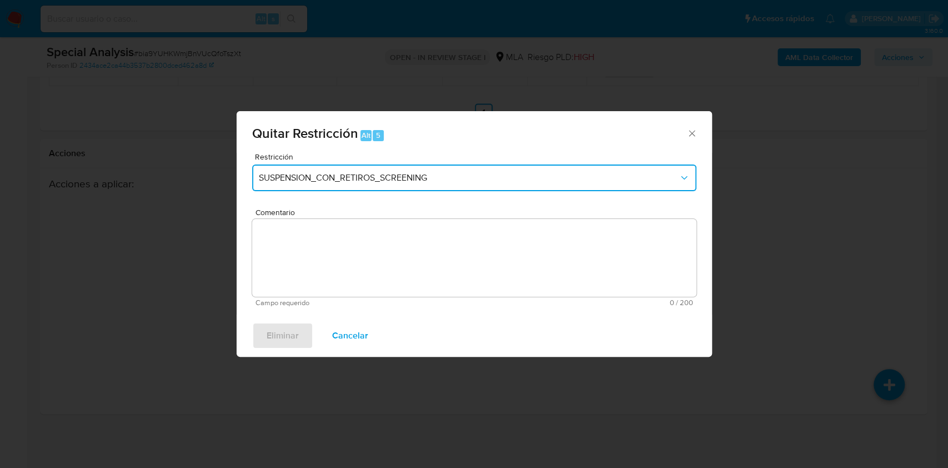
click at [409, 178] on span "SUSPENSION_CON_RETIROS_SCREENING" at bounding box center [469, 177] width 420 height 11
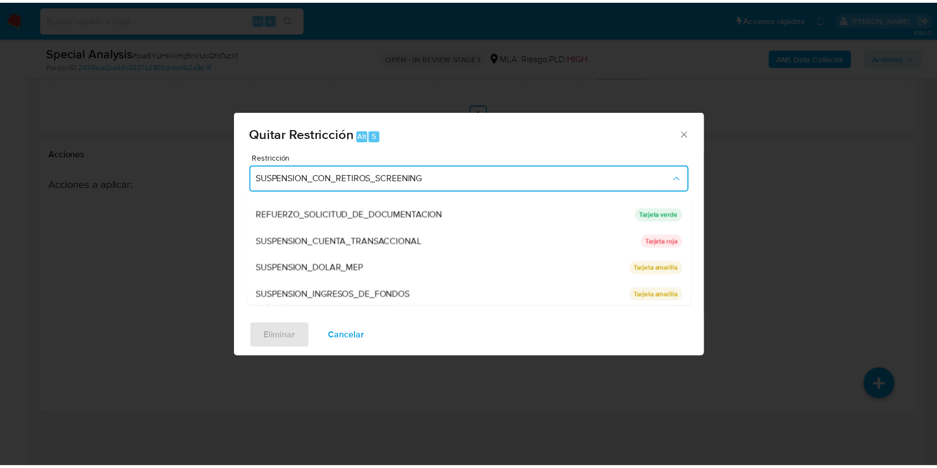
scroll to position [236, 0]
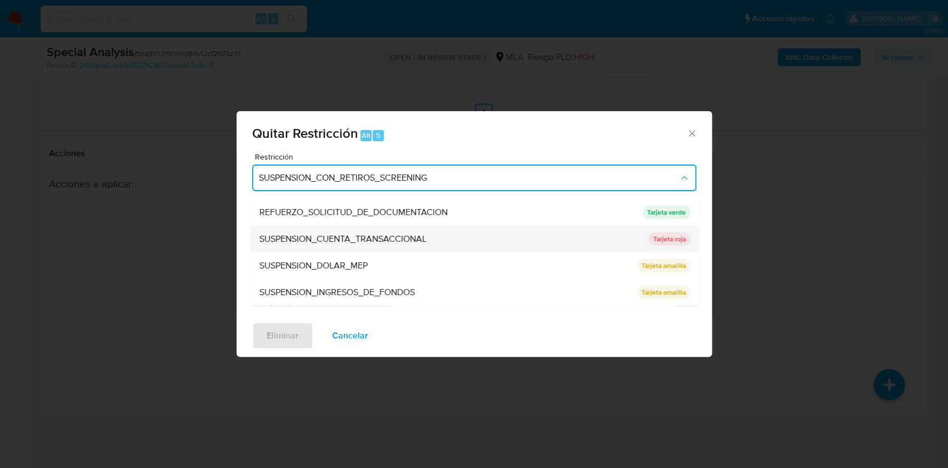
click at [352, 243] on span "SUSPENSION_CUENTA_TRANSACCIONAL" at bounding box center [342, 238] width 167 height 11
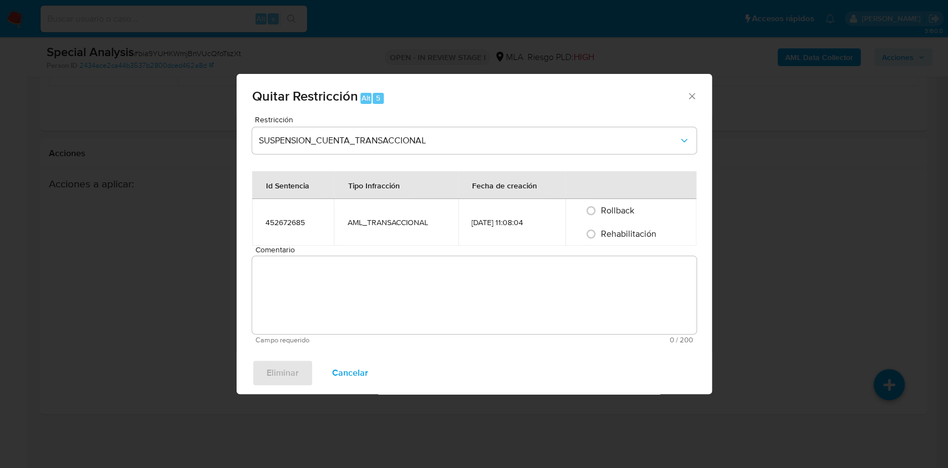
click at [337, 249] on span "Comentario" at bounding box center [478, 250] width 444 height 8
click at [337, 256] on textarea "Comentario" at bounding box center [474, 295] width 444 height 78
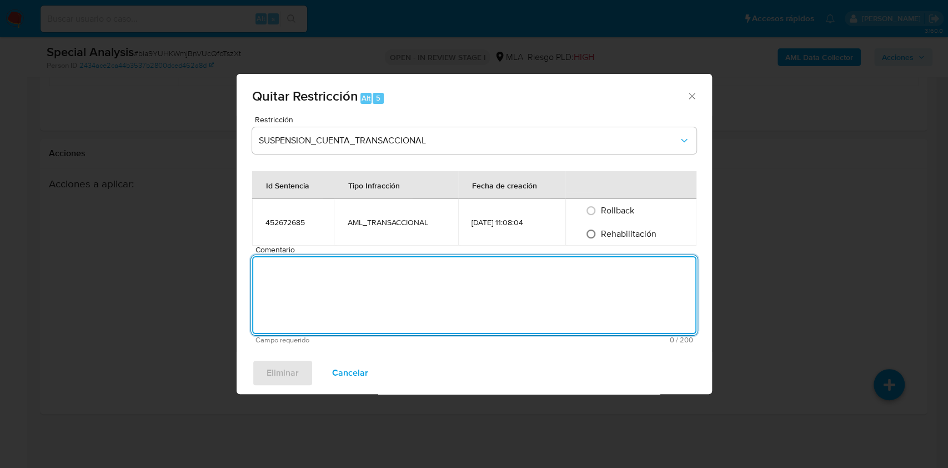
click at [588, 229] on input "Rehabilitación" at bounding box center [591, 234] width 18 height 18
radio input "true"
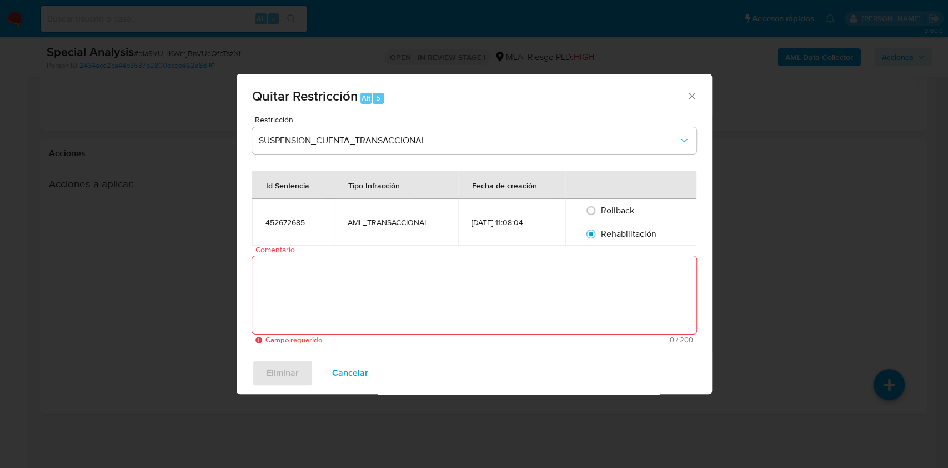
click at [493, 291] on textarea "Comentario" at bounding box center [474, 295] width 444 height 78
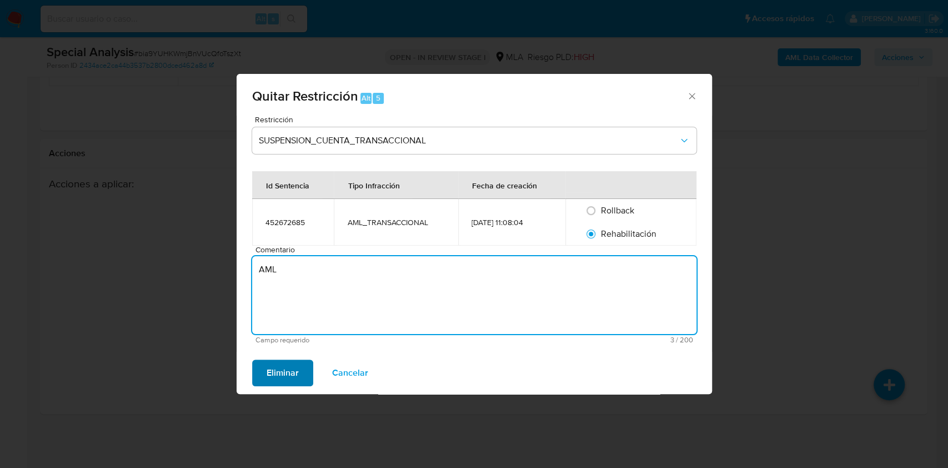
type textarea "AML"
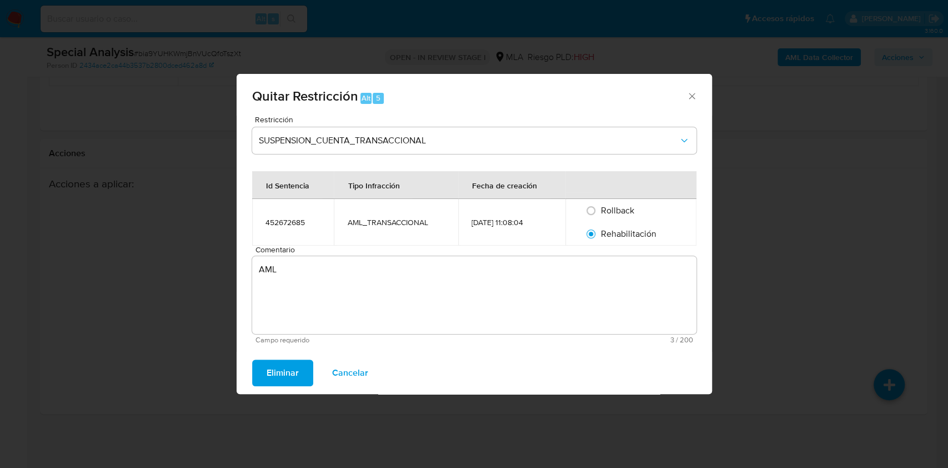
click at [287, 370] on span "Eliminar" at bounding box center [283, 373] width 32 height 24
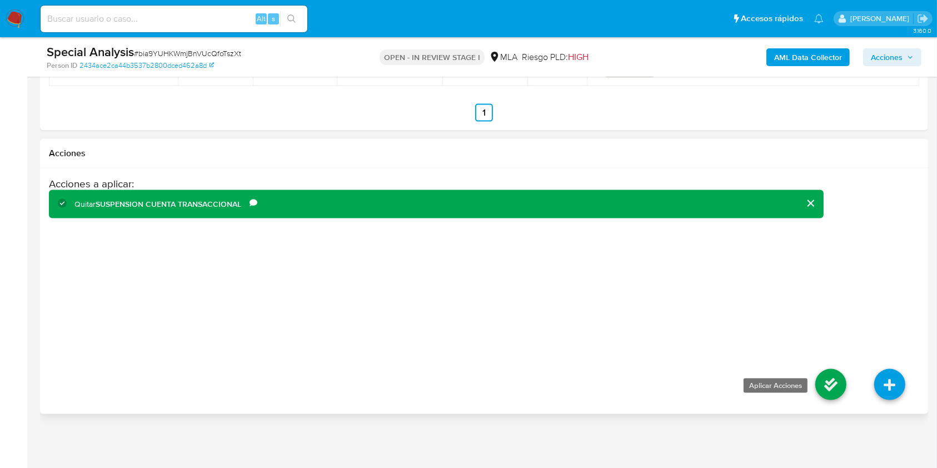
click at [832, 389] on icon at bounding box center [830, 384] width 31 height 31
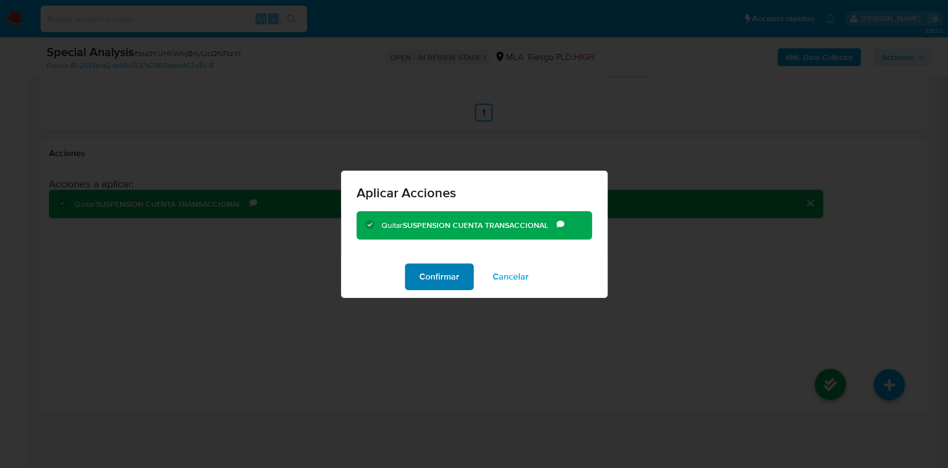
click at [437, 267] on span "Confirmar" at bounding box center [439, 276] width 40 height 24
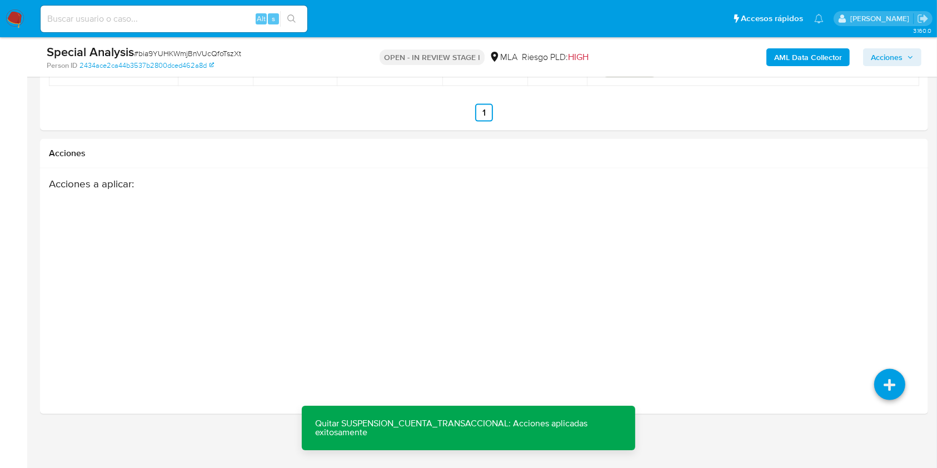
click at [921, 61] on button "Acciones" at bounding box center [892, 57] width 58 height 18
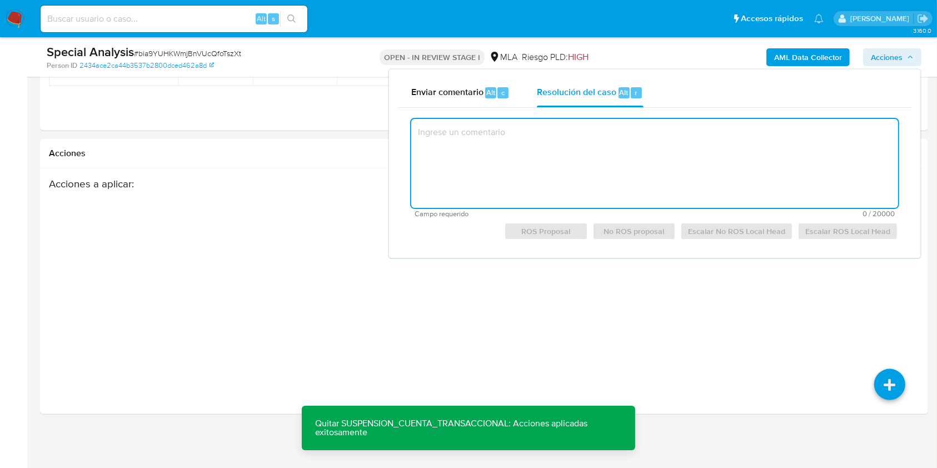
click at [532, 133] on textarea at bounding box center [654, 163] width 487 height 89
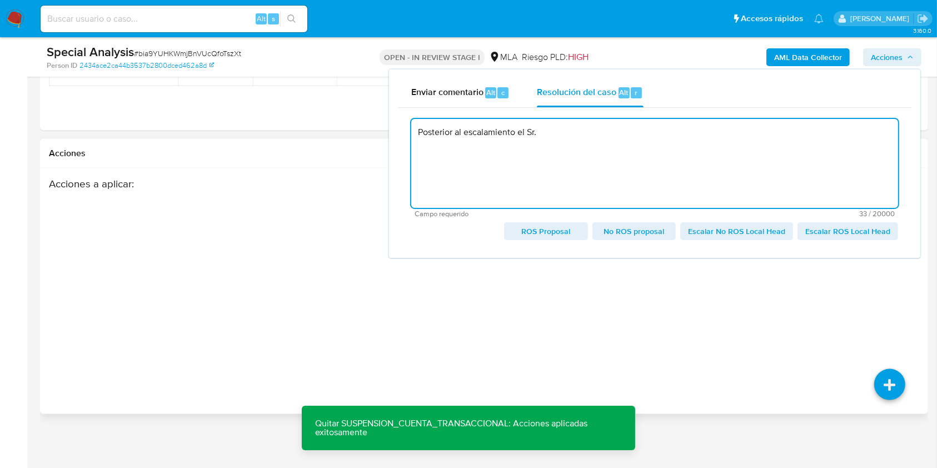
type textarea "Posterior al escalamiento el Sr."
click at [260, 232] on div "Acciones a aplicar :" at bounding box center [436, 266] width 775 height 178
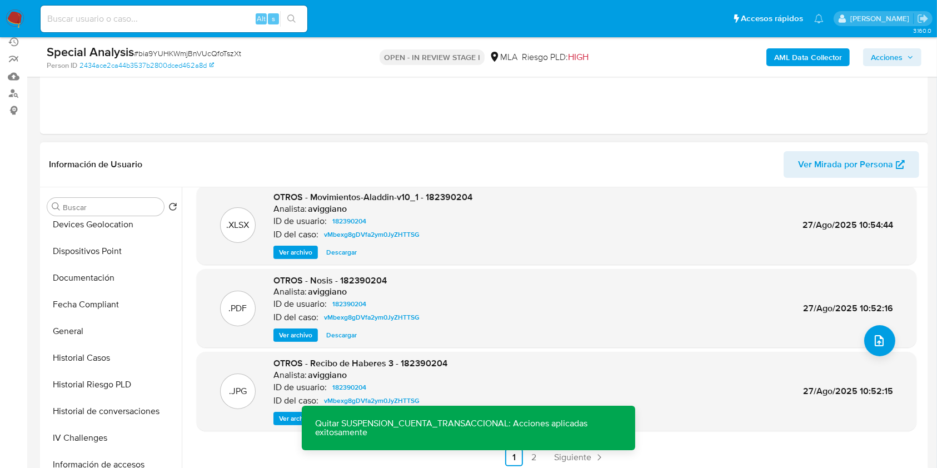
scroll to position [444, 0]
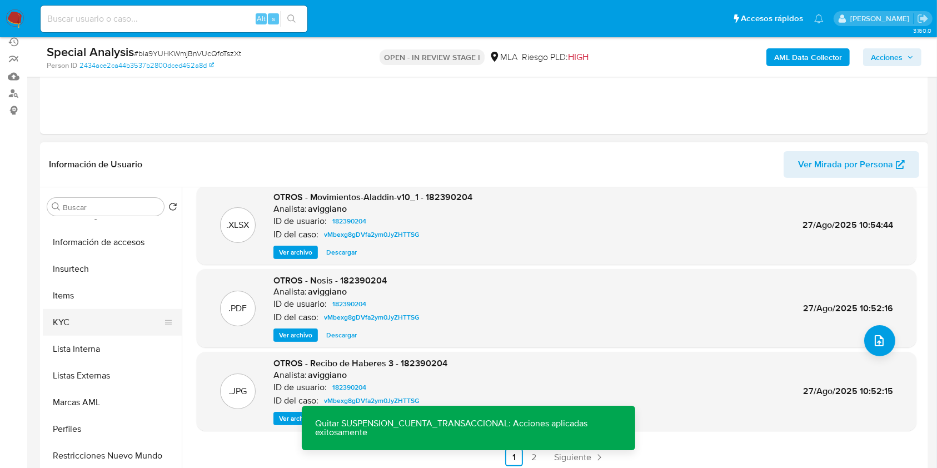
click at [69, 329] on button "KYC" at bounding box center [108, 322] width 130 height 27
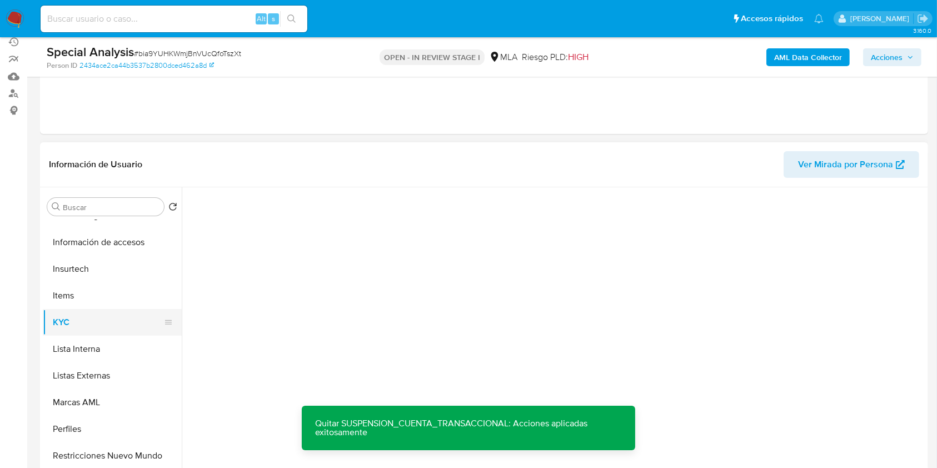
scroll to position [0, 0]
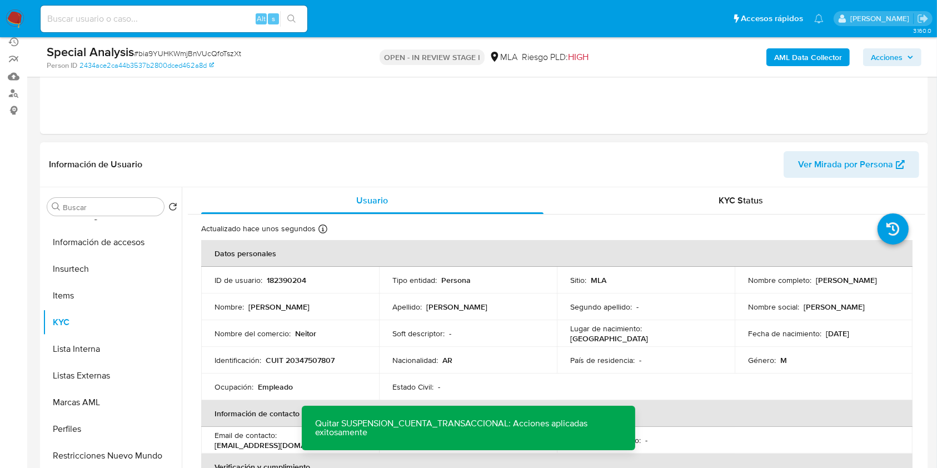
drag, startPoint x: 742, startPoint y: 287, endPoint x: 827, endPoint y: 289, distance: 84.5
click at [827, 289] on td "Nombre completo : Ruben Sebastian Fraga" at bounding box center [824, 280] width 178 height 27
copy p "Ruben Sebastian Fraga"
click at [895, 49] on span "Acciones" at bounding box center [887, 57] width 32 height 18
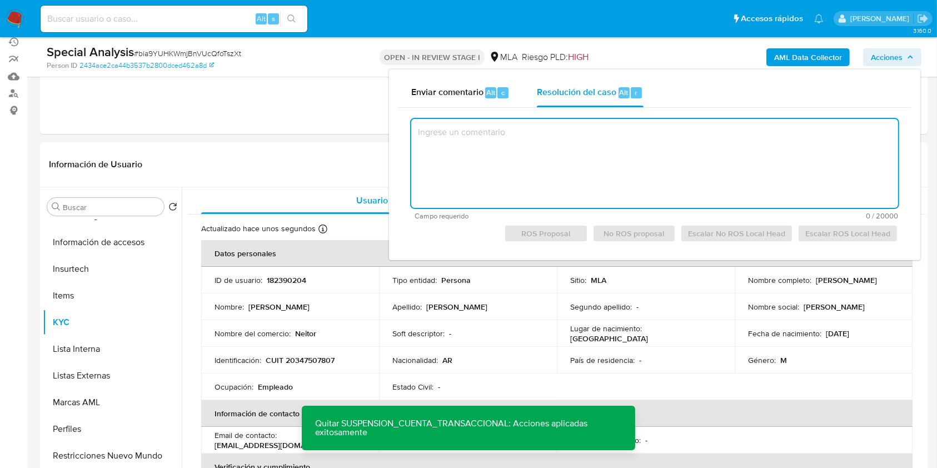
click at [554, 143] on textarea at bounding box center [654, 163] width 487 height 89
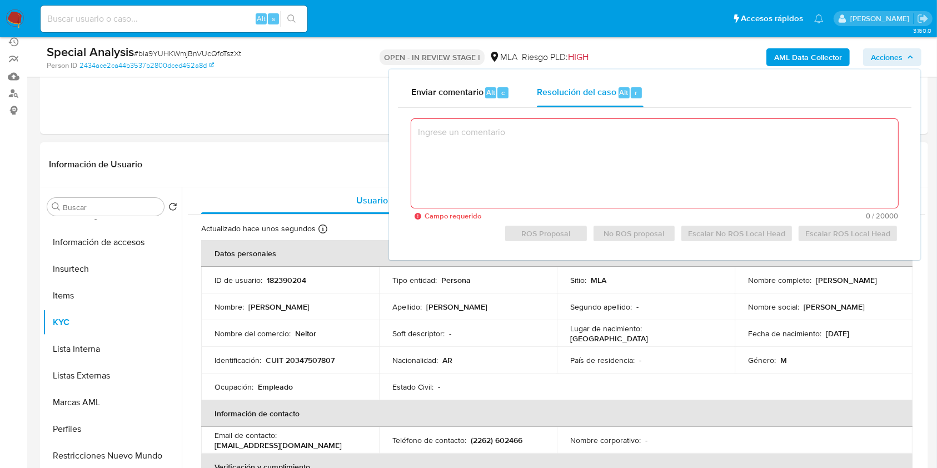
click at [321, 362] on p "CUIT 20347507807" at bounding box center [300, 360] width 69 height 10
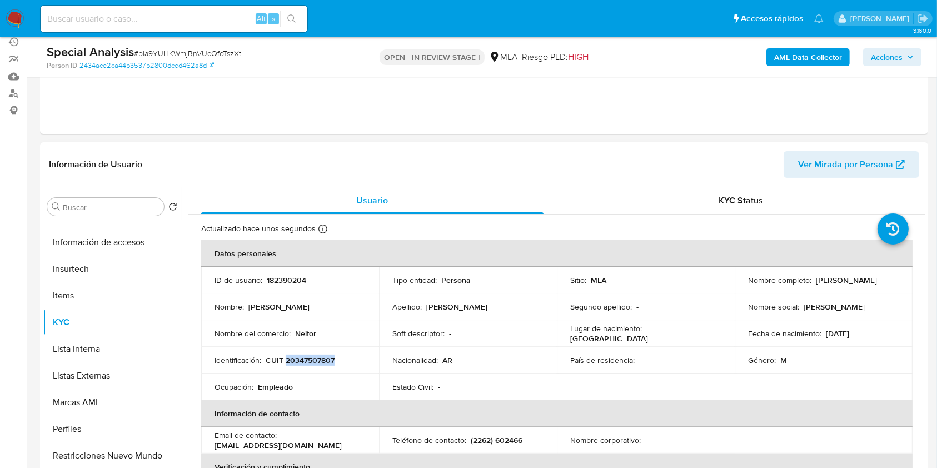
click at [321, 362] on p "CUIT 20347507807" at bounding box center [300, 360] width 69 height 10
copy p "20347507807"
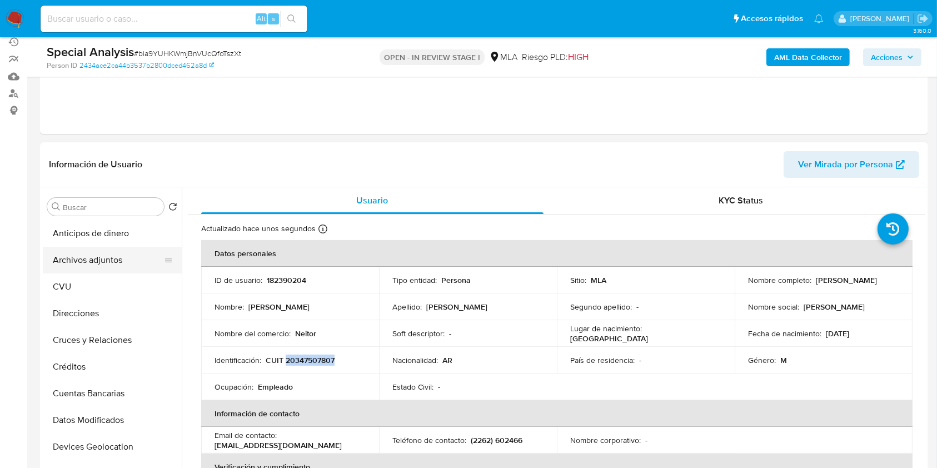
click at [97, 268] on button "Archivos adjuntos" at bounding box center [108, 260] width 130 height 27
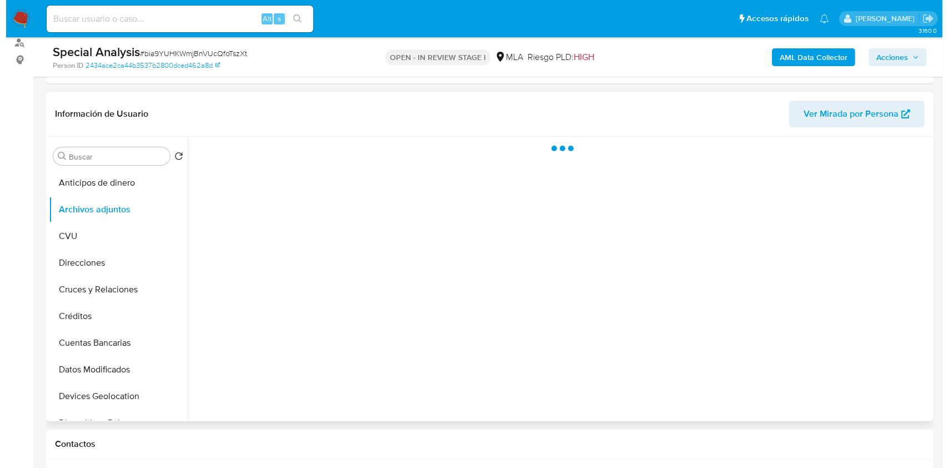
scroll to position [175, 0]
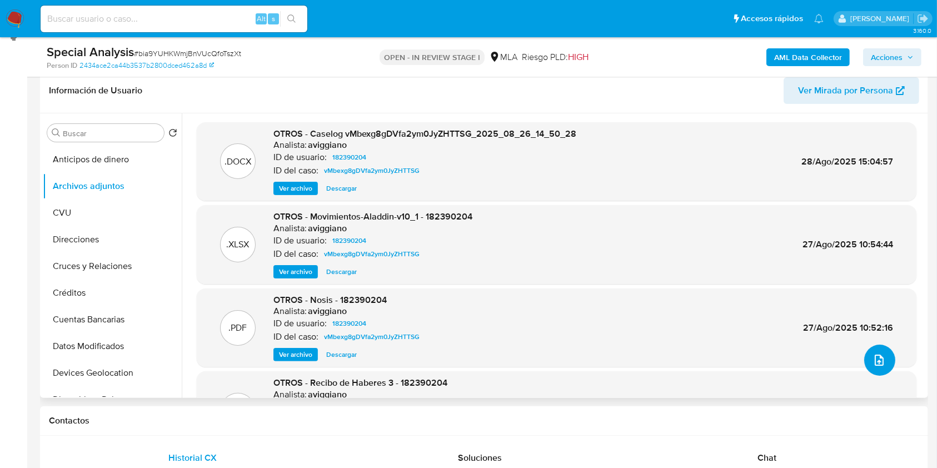
click at [872, 353] on icon "upload-file" at bounding box center [878, 359] width 13 height 13
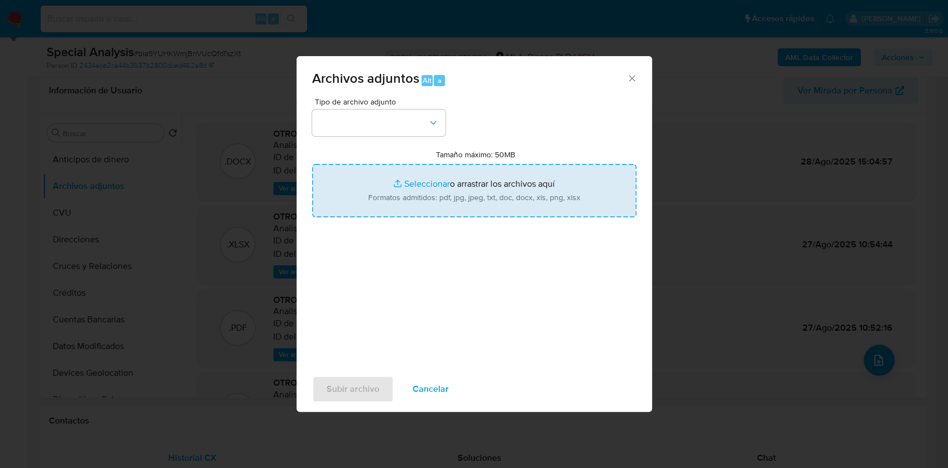
click at [552, 207] on input "Tamaño máximo: 50MB Seleccionar archivos" at bounding box center [474, 190] width 324 height 53
type input "C:\fakepath\Recibo de Haberes Junio - Fraga.pdf"
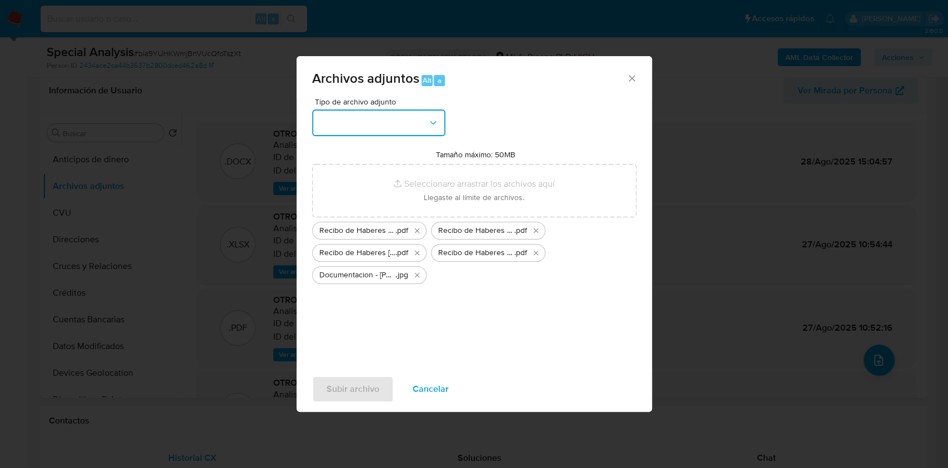
click at [411, 113] on button "button" at bounding box center [378, 122] width 133 height 27
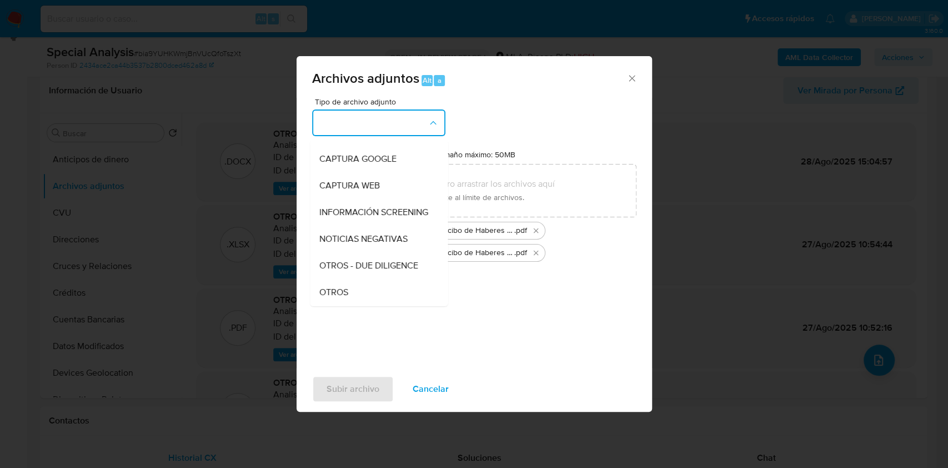
scroll to position [0, 0]
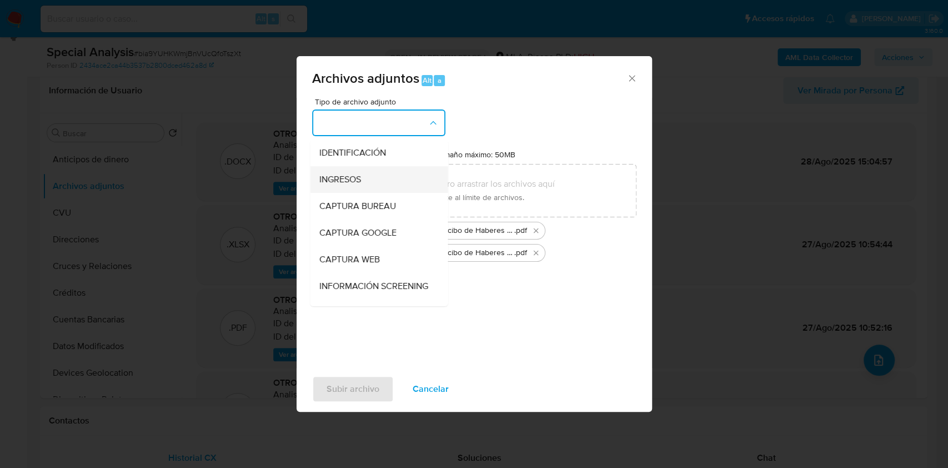
click at [351, 183] on span "INGRESOS" at bounding box center [340, 179] width 42 height 11
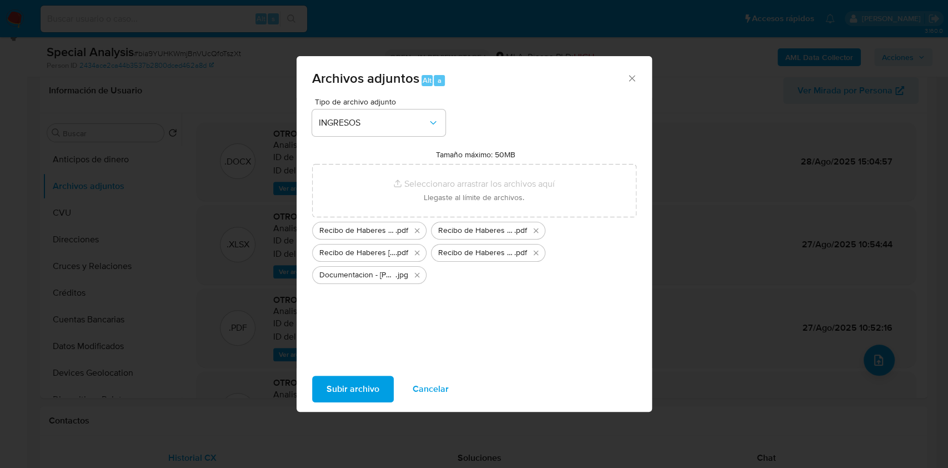
click at [358, 394] on span "Subir archivo" at bounding box center [353, 389] width 53 height 24
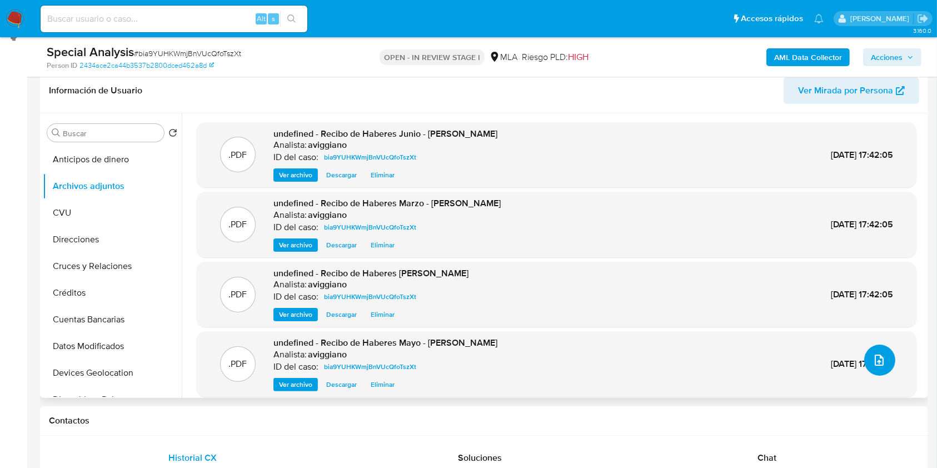
click at [875, 362] on icon "upload-file" at bounding box center [879, 359] width 9 height 11
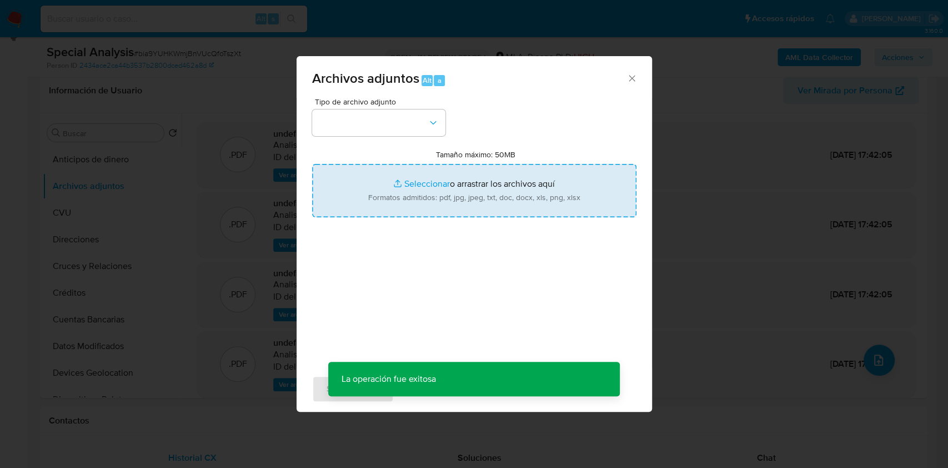
click at [568, 184] on input "Tamaño máximo: 50MB Seleccionar archivos" at bounding box center [474, 190] width 324 height 53
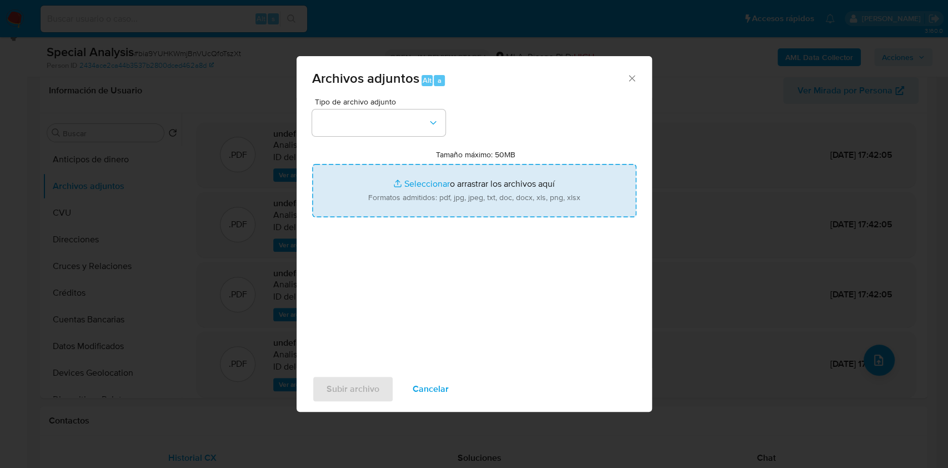
type input "C:\fakepath\ruben sebastian fraga - Buscar con Google.pdf"
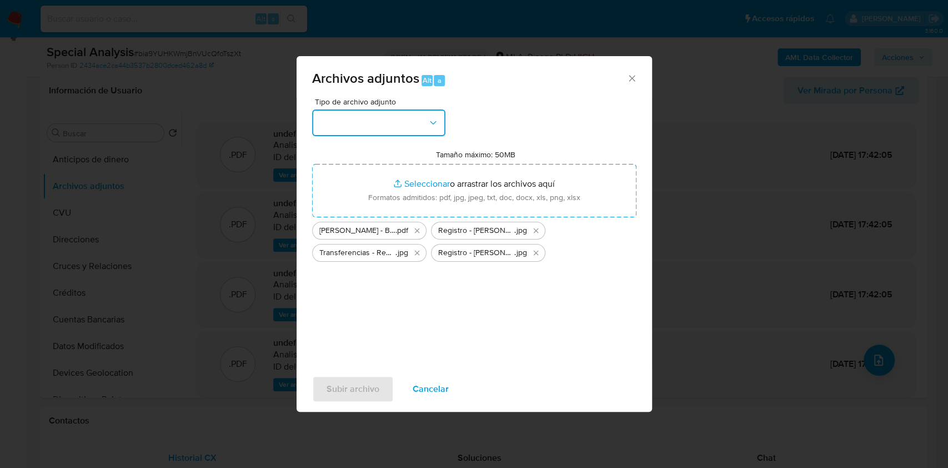
click at [339, 131] on button "button" at bounding box center [378, 122] width 133 height 27
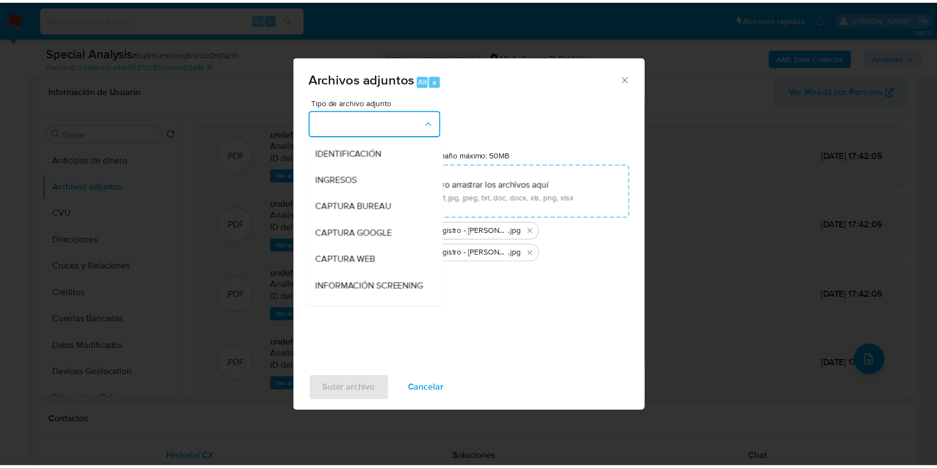
scroll to position [148, 0]
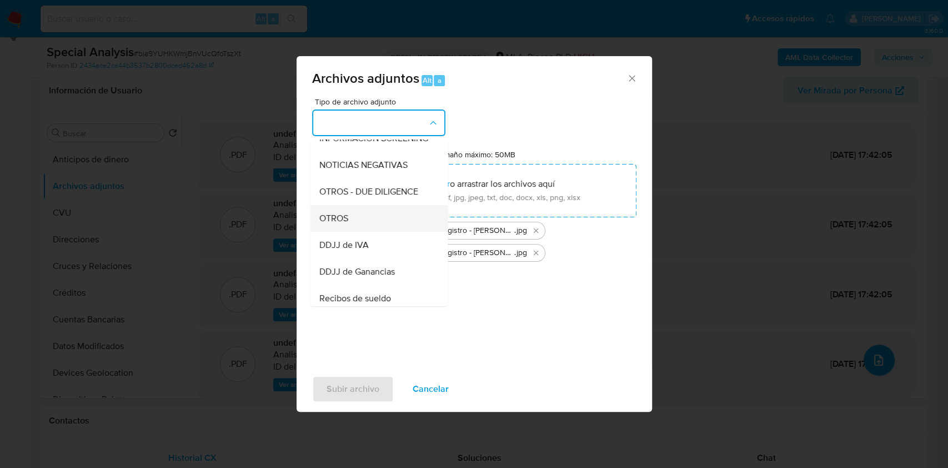
click at [338, 232] on div "OTROS" at bounding box center [375, 218] width 113 height 27
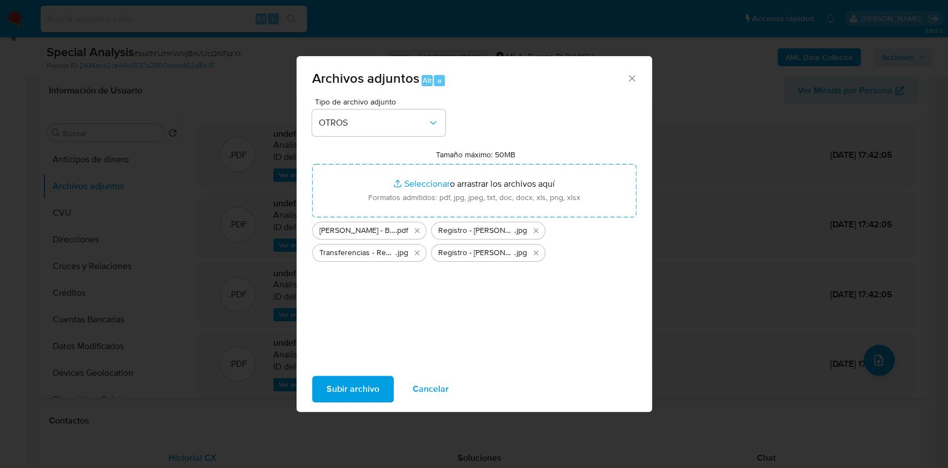
click at [360, 386] on span "Subir archivo" at bounding box center [353, 389] width 53 height 24
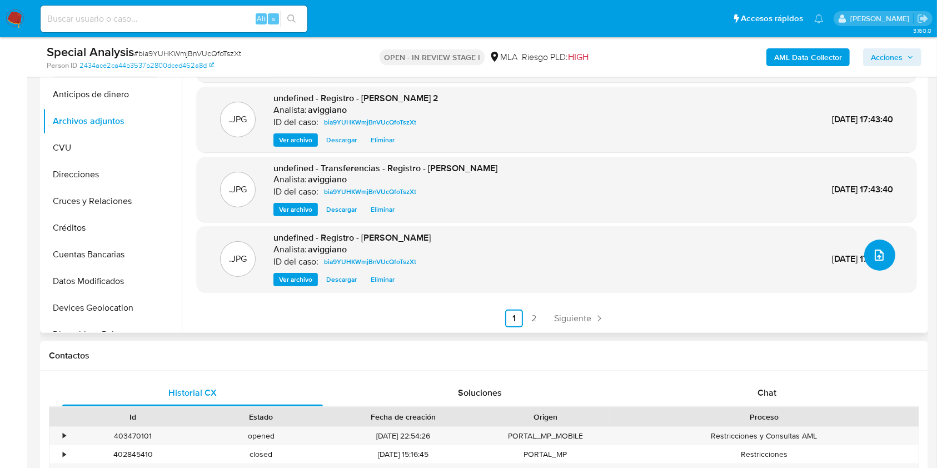
scroll to position [323, 0]
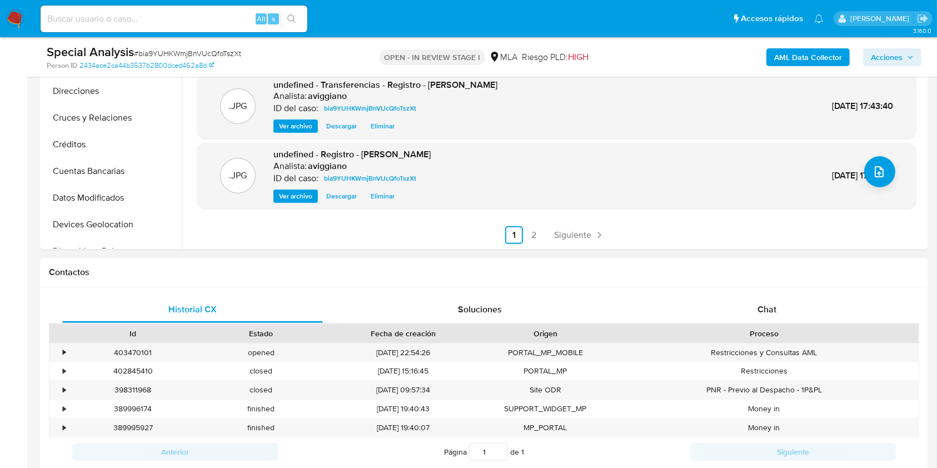
click at [732, 324] on div "Proceso" at bounding box center [763, 333] width 309 height 19
click at [736, 311] on div "Chat" at bounding box center [767, 309] width 261 height 27
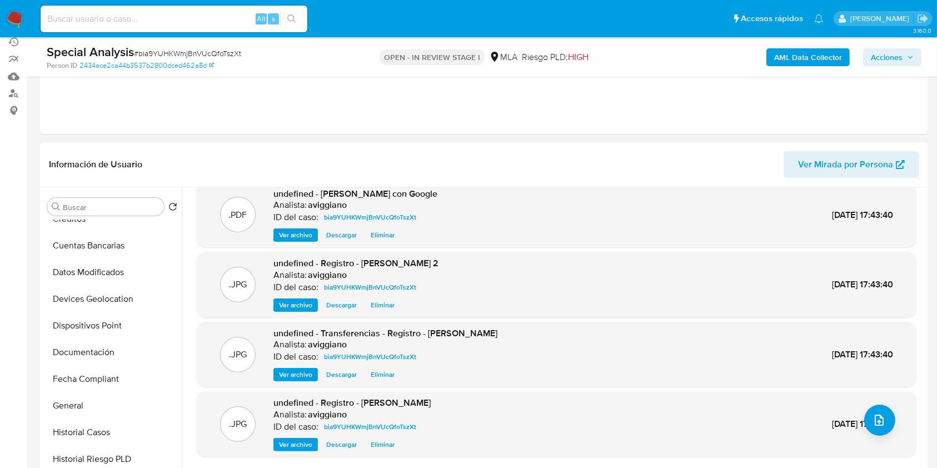
scroll to position [0, 0]
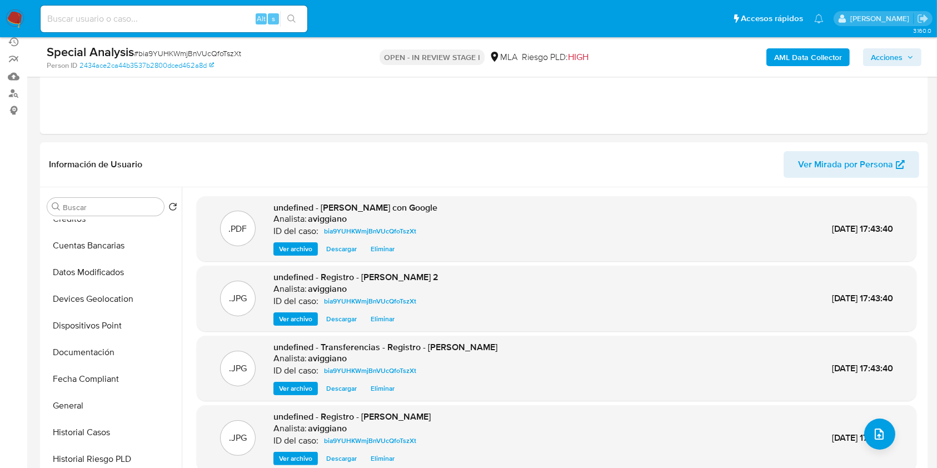
click at [880, 59] on span "Acciones" at bounding box center [887, 57] width 32 height 18
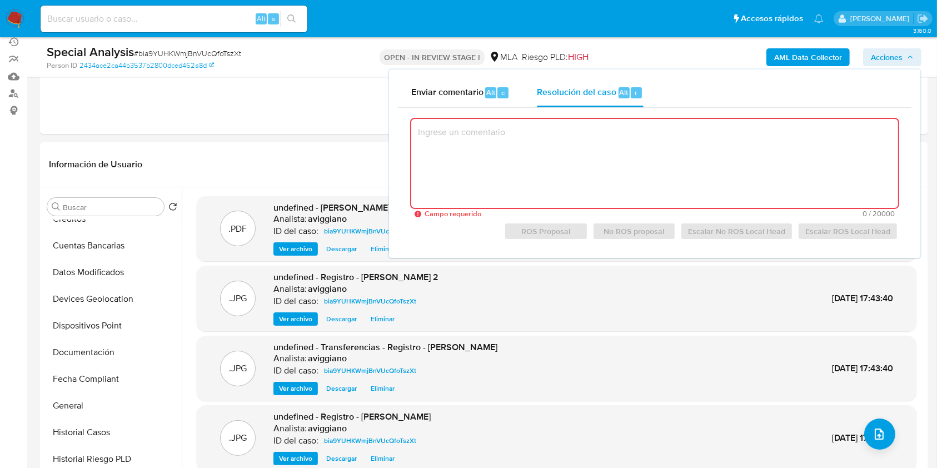
click at [563, 176] on textarea at bounding box center [654, 163] width 487 height 89
click at [502, 164] on textarea at bounding box center [654, 163] width 487 height 89
paste textarea "Posterior al escalamiento, el Sr Ruben Sebastian Fraga CUIT 20347507807 se cont…"
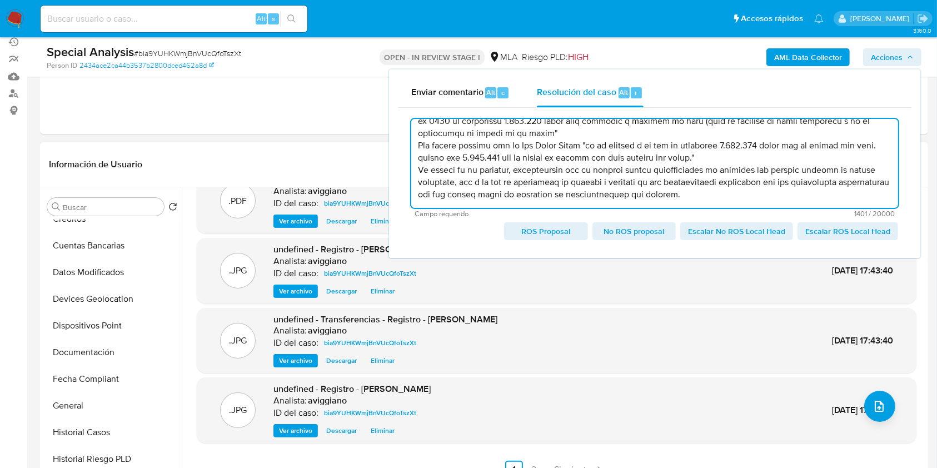
scroll to position [40, 0]
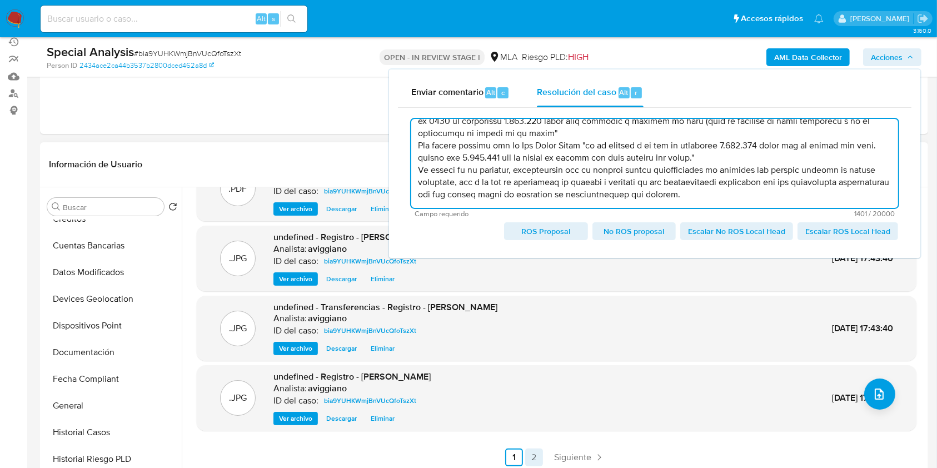
type textarea "Posterior al escalamiento, el Sr Ruben Sebastian Fraga CUIT 20347507807 se cont…"
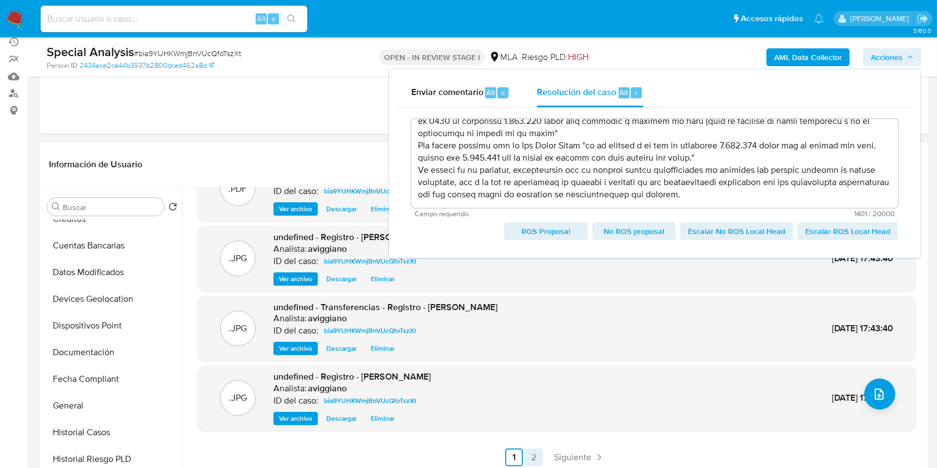
click at [533, 459] on link "2" at bounding box center [534, 457] width 18 height 18
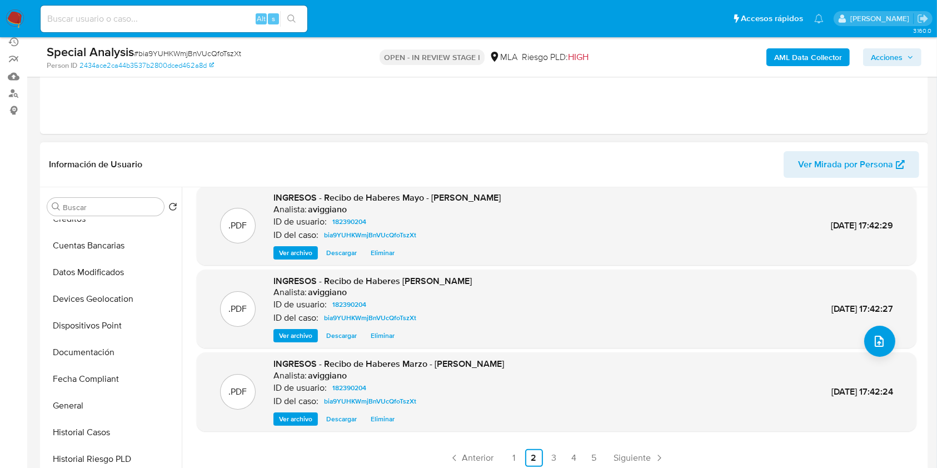
scroll to position [93, 0]
click at [552, 458] on link "3" at bounding box center [554, 457] width 18 height 18
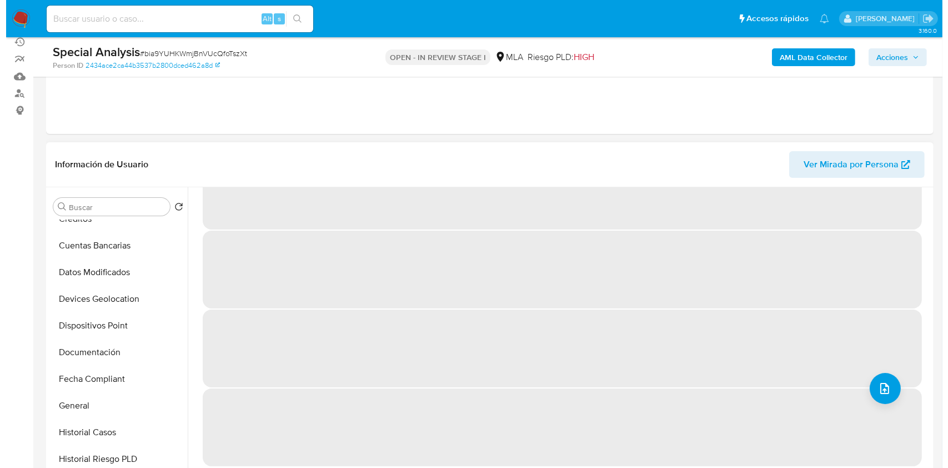
scroll to position [0, 0]
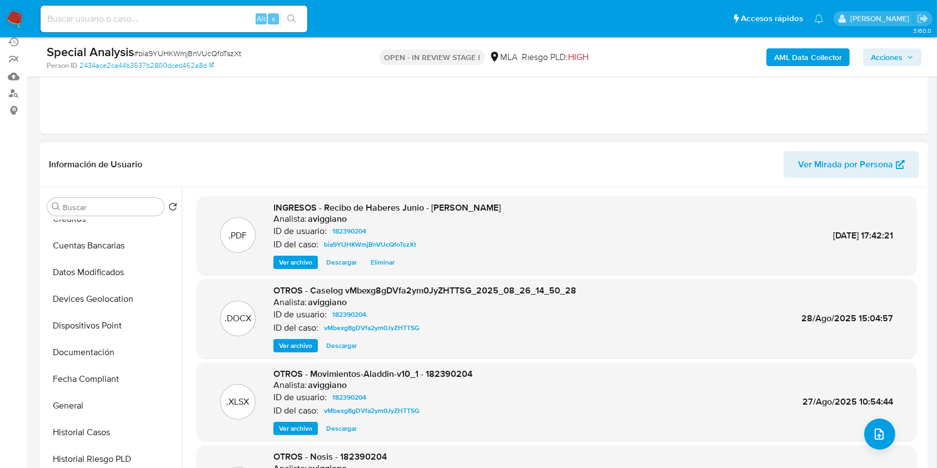
click at [294, 347] on span "Ver archivo" at bounding box center [295, 345] width 33 height 11
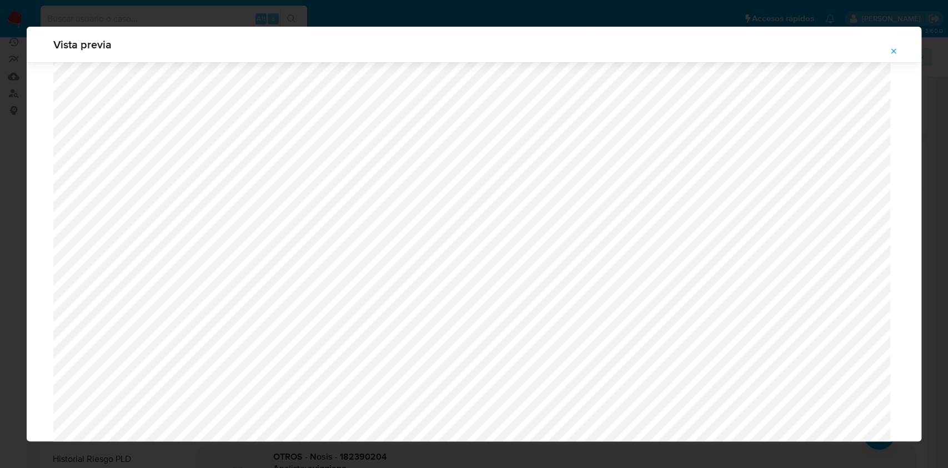
scroll to position [570, 0]
click at [897, 56] on span "Attachment preview" at bounding box center [894, 51] width 9 height 16
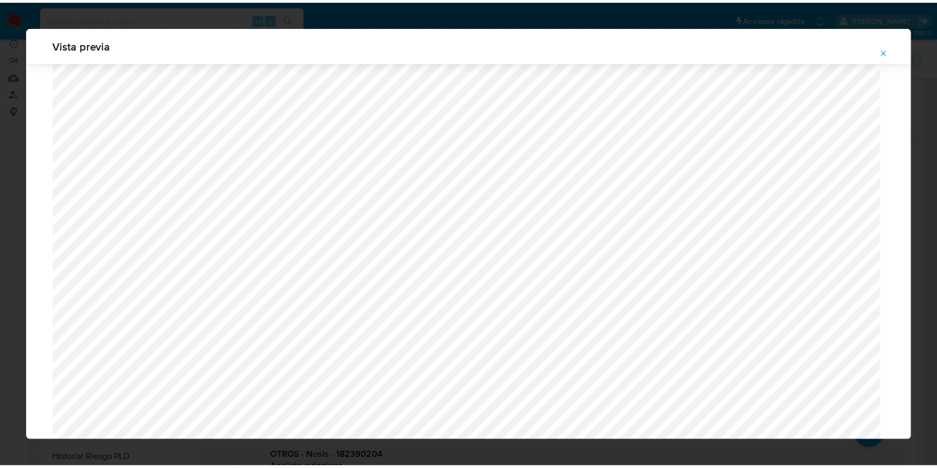
scroll to position [0, 0]
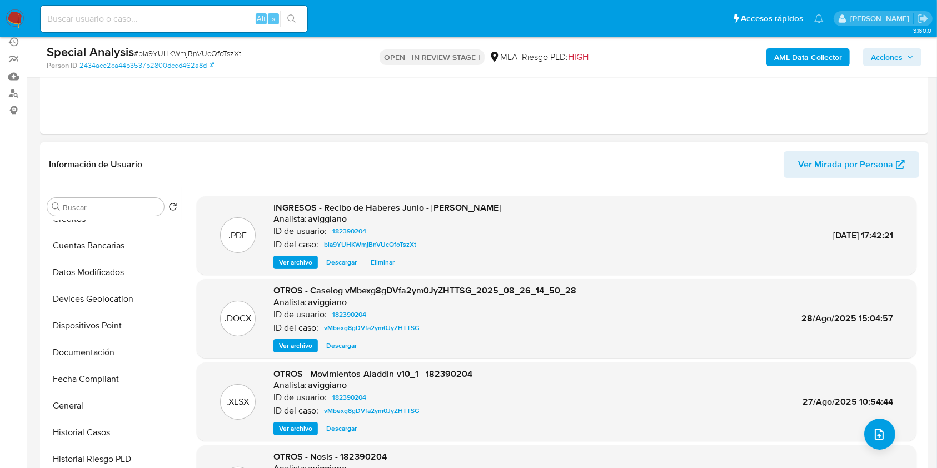
click at [893, 64] on span "Acciones" at bounding box center [887, 57] width 32 height 18
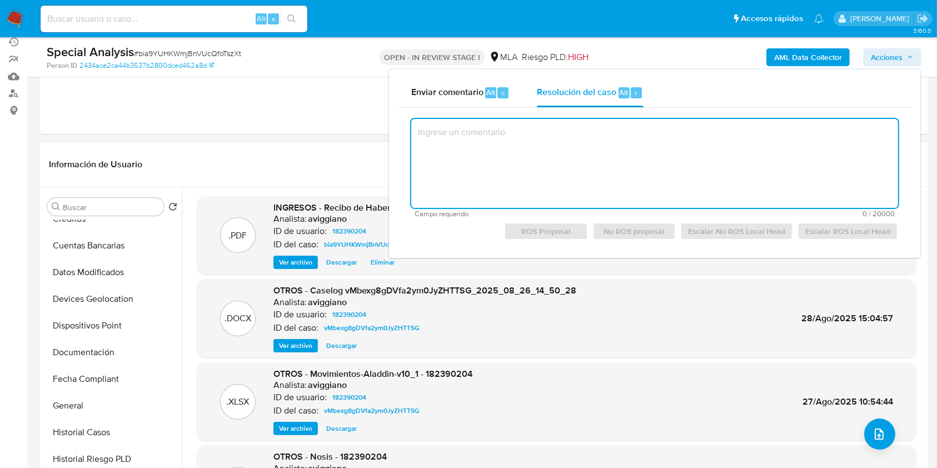
click at [711, 157] on textarea at bounding box center [654, 163] width 487 height 89
paste textarea "Posterior al escalamiento, el Sr Ruben Sebastian Fraga CUIT 20347507807 se cont…"
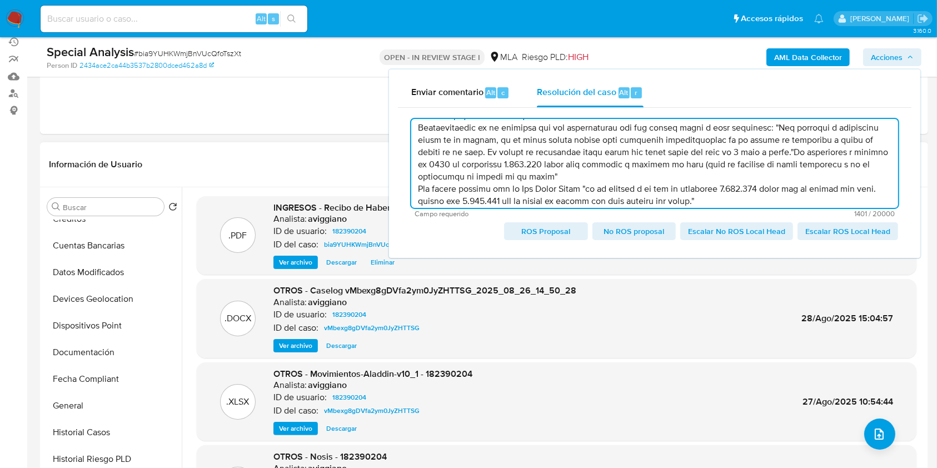
scroll to position [97, 0]
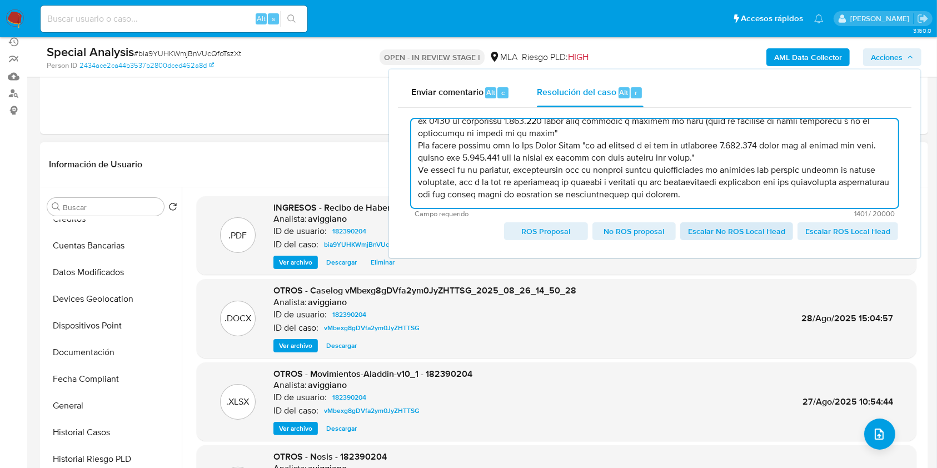
type textarea "Posterior al escalamiento, el Sr Ruben Sebastian Fraga CUIT 20347507807 se cont…"
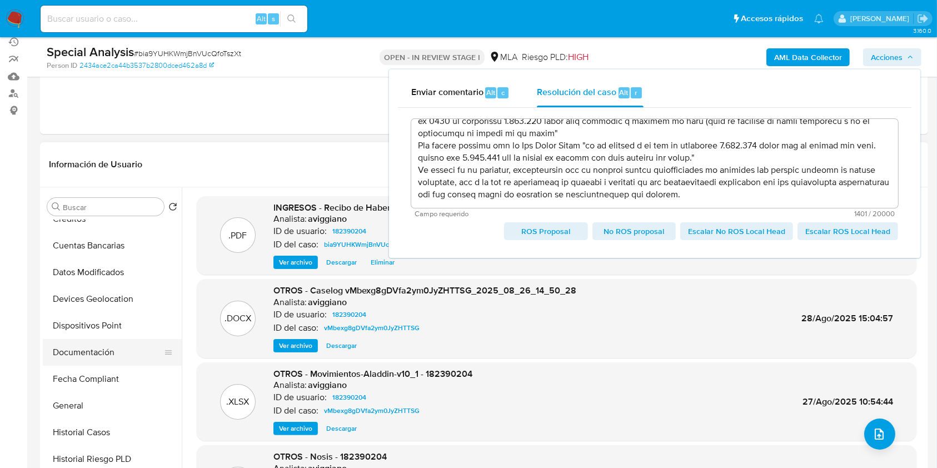
drag, startPoint x: 724, startPoint y: 232, endPoint x: 136, endPoint y: 341, distance: 598.4
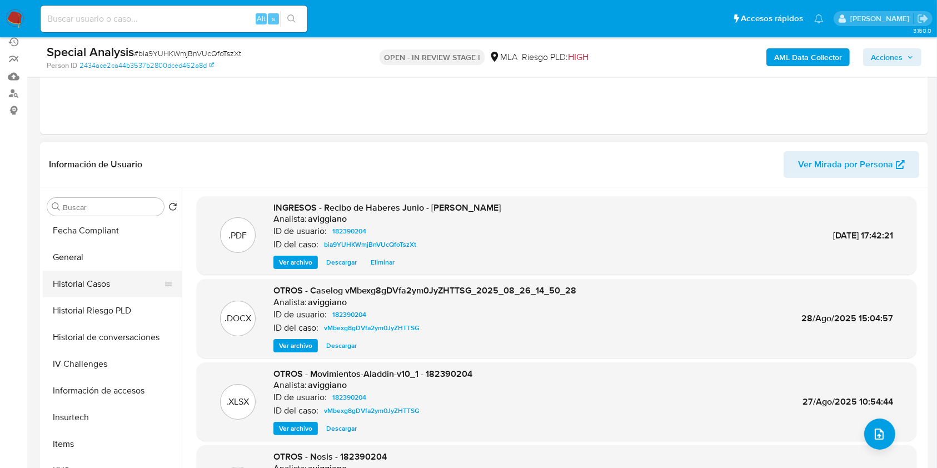
click at [108, 288] on button "Historial Casos" at bounding box center [108, 284] width 130 height 27
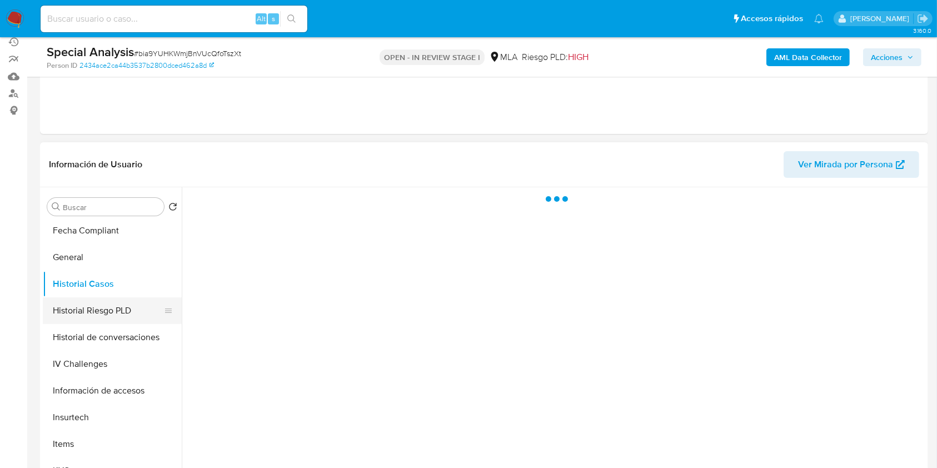
scroll to position [444, 0]
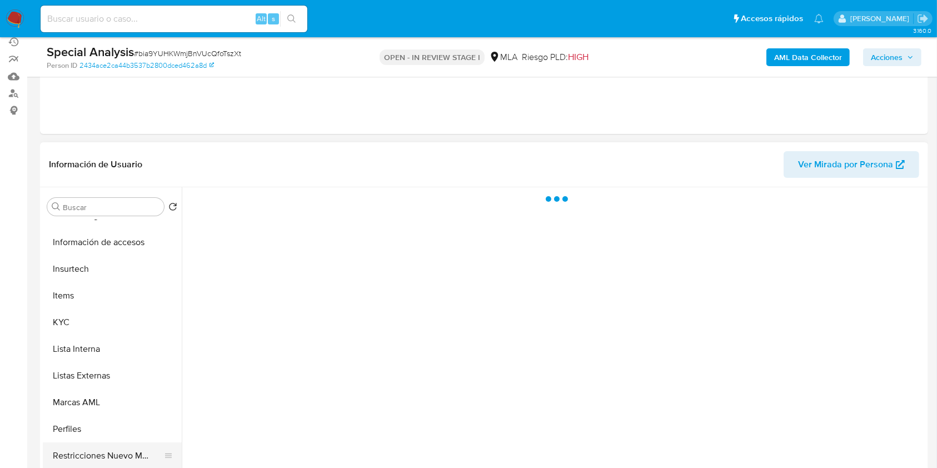
click at [82, 454] on button "Restricciones Nuevo Mundo" at bounding box center [108, 455] width 130 height 27
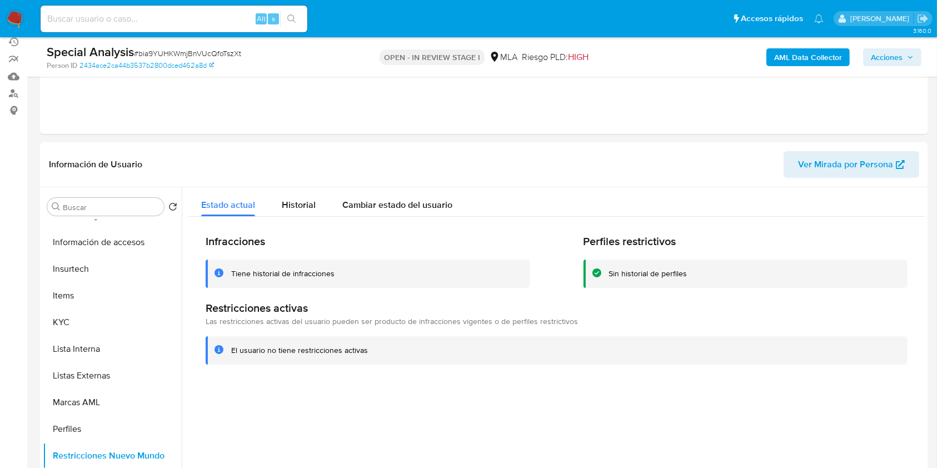
click at [911, 63] on span "Acciones" at bounding box center [892, 57] width 43 height 16
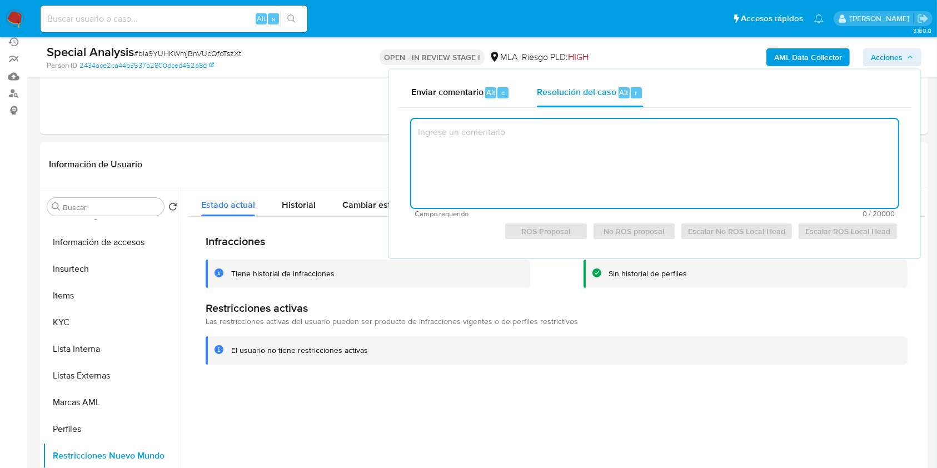
paste textarea "Posterior al escalamiento, el Sr Ruben Sebastian Fraga CUIT 20347507807 se cont…"
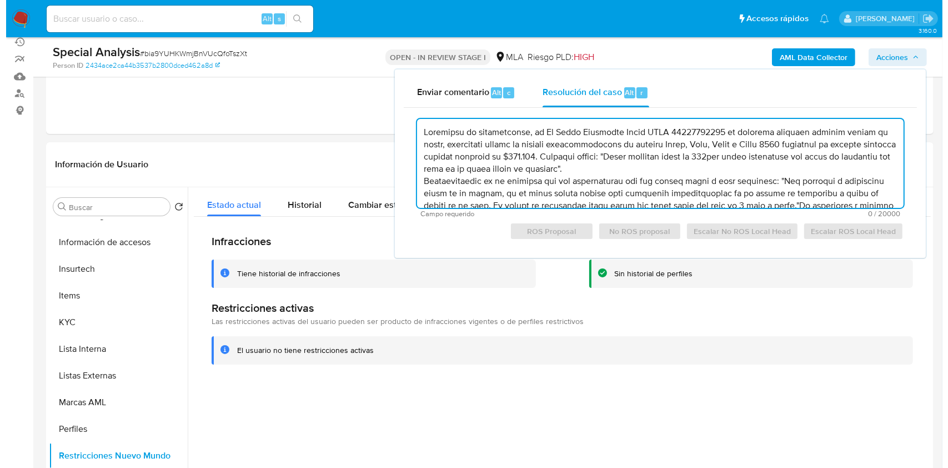
scroll to position [89, 0]
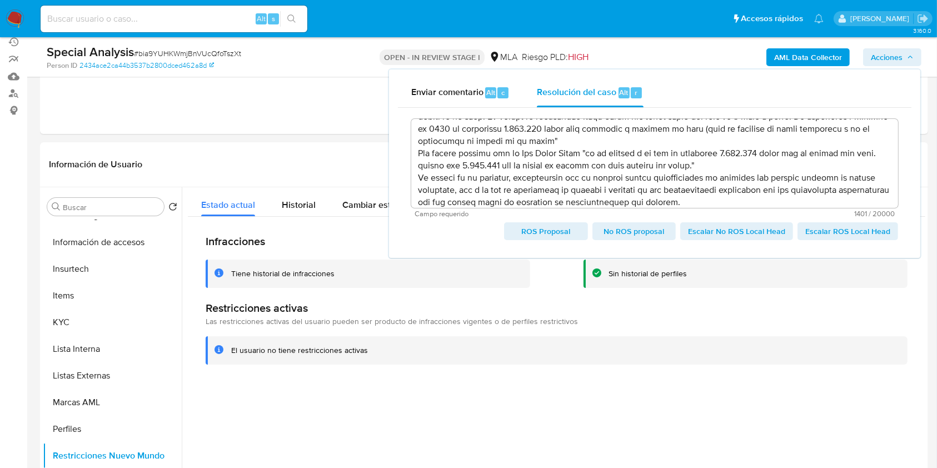
click at [722, 234] on span "Escalar No ROS Local Head" at bounding box center [736, 231] width 97 height 16
type textarea "Posterior al escalamiento, el Sr Ruben Sebastian Fraga CUIT 20347507807 se cont…"
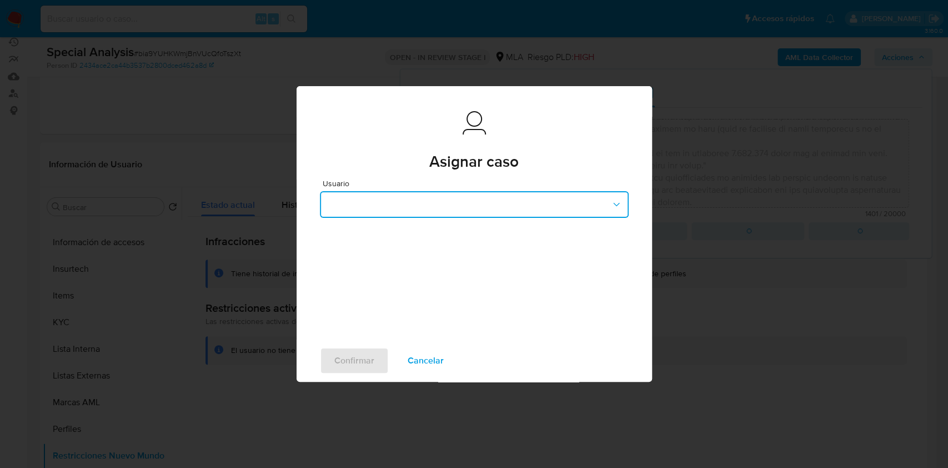
click at [456, 201] on button "button" at bounding box center [474, 204] width 309 height 27
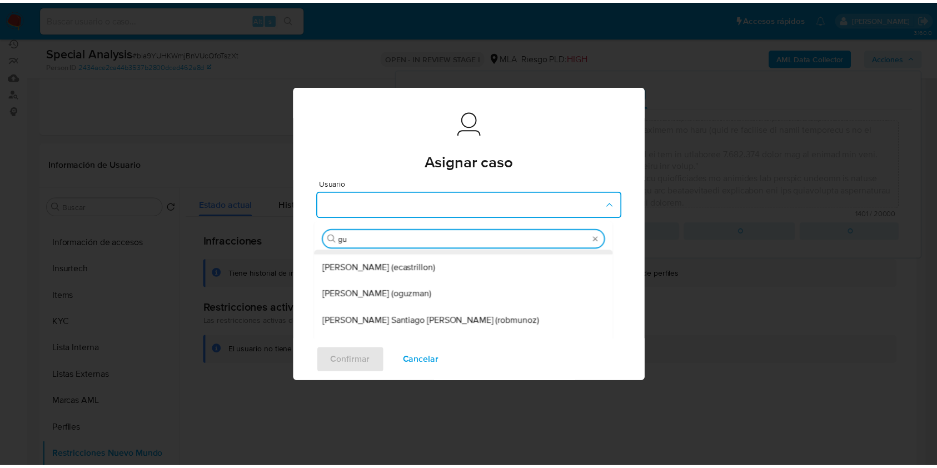
scroll to position [0, 0]
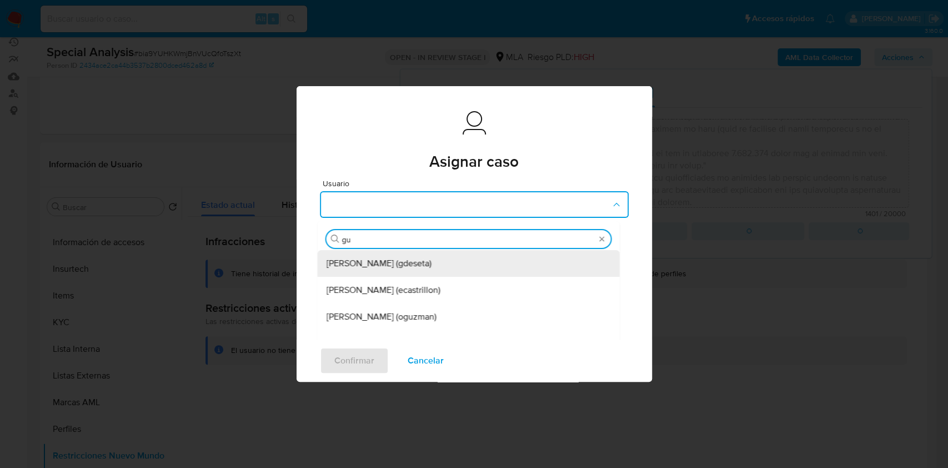
type input "gus"
click at [408, 263] on span "Gustavo Andres De Seta (gdeseta)" at bounding box center [384, 263] width 105 height 11
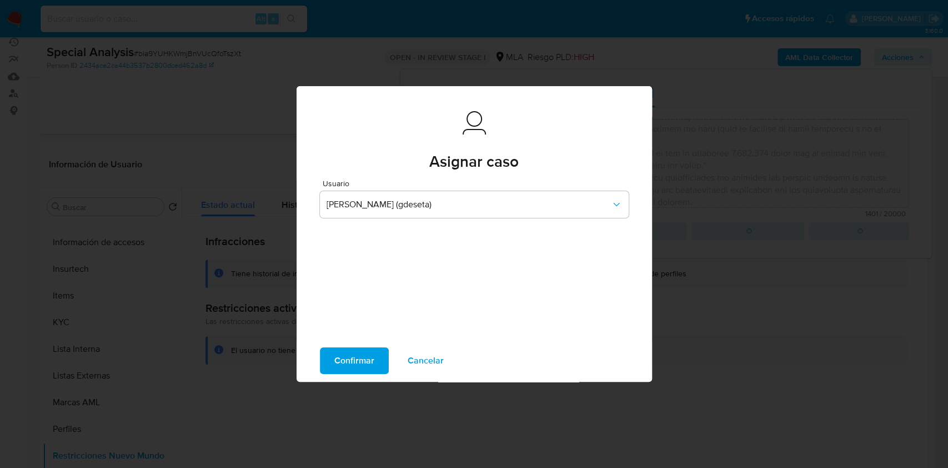
click at [346, 360] on span "Confirmar" at bounding box center [354, 360] width 40 height 24
type textarea "Posterior al escalamiento, el Sr Ruben Sebastian Fraga CUIT 20347507807 se cont…"
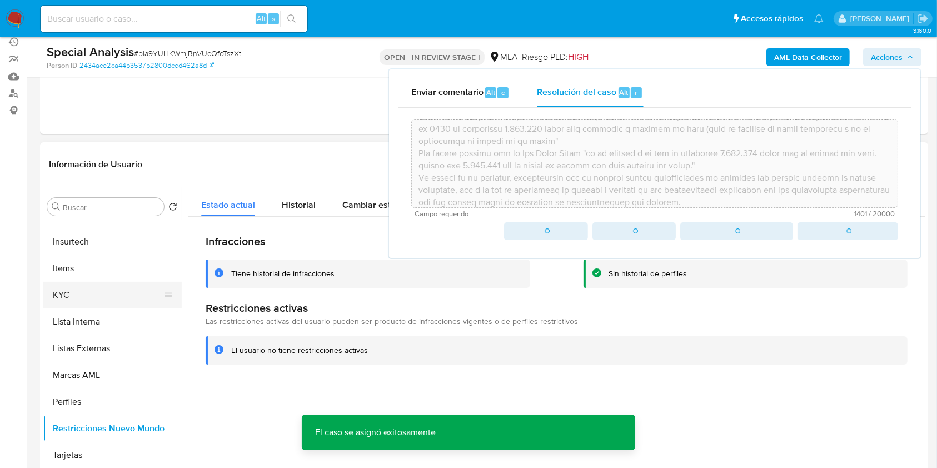
scroll to position [449, 0]
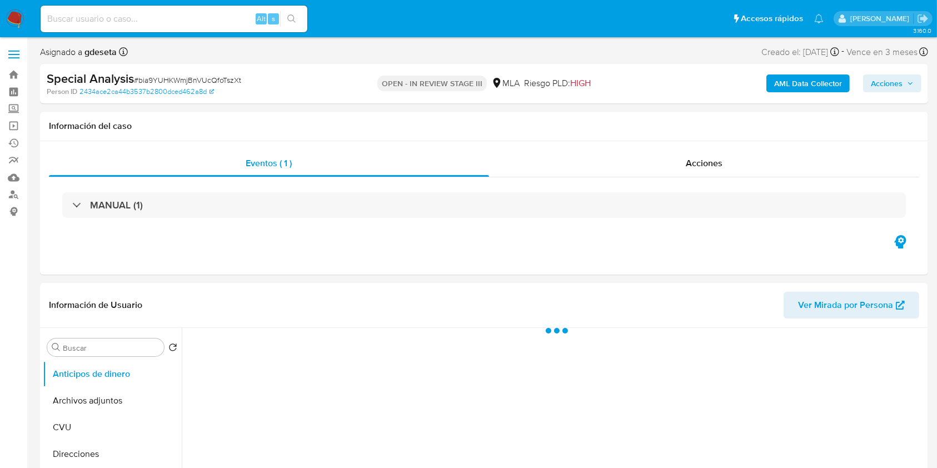
select select "10"
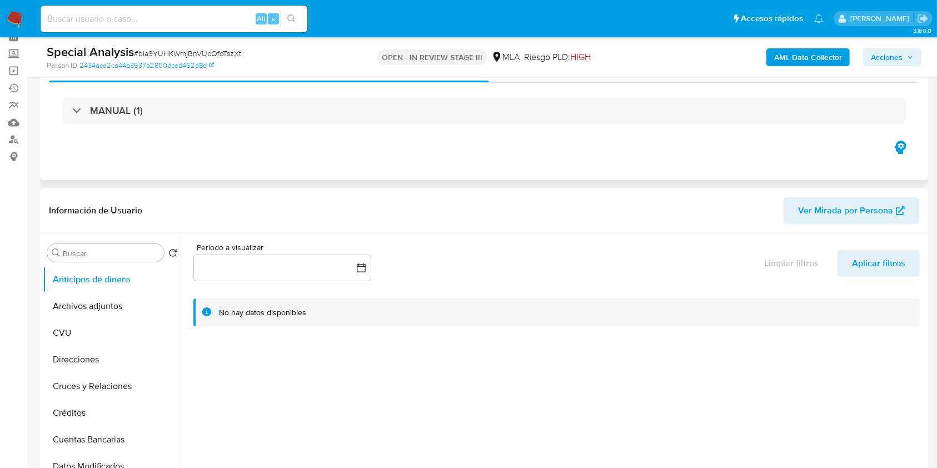
scroll to position [148, 0]
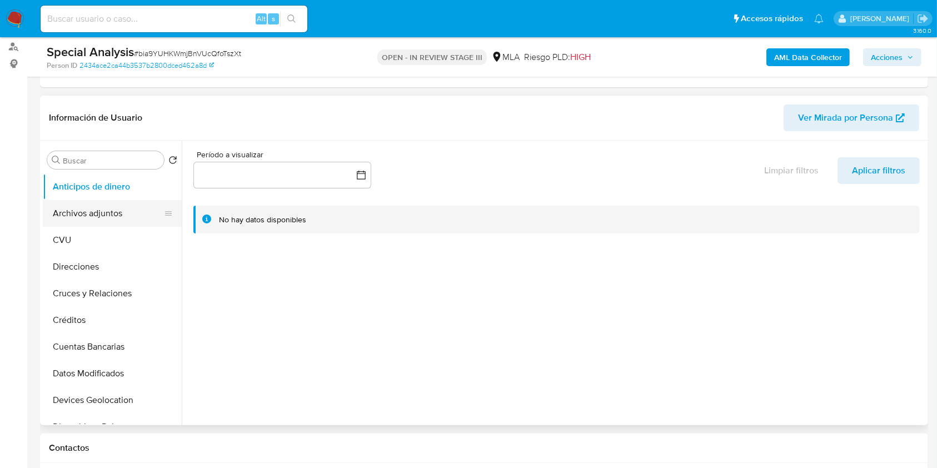
click at [77, 206] on button "Archivos adjuntos" at bounding box center [108, 213] width 130 height 27
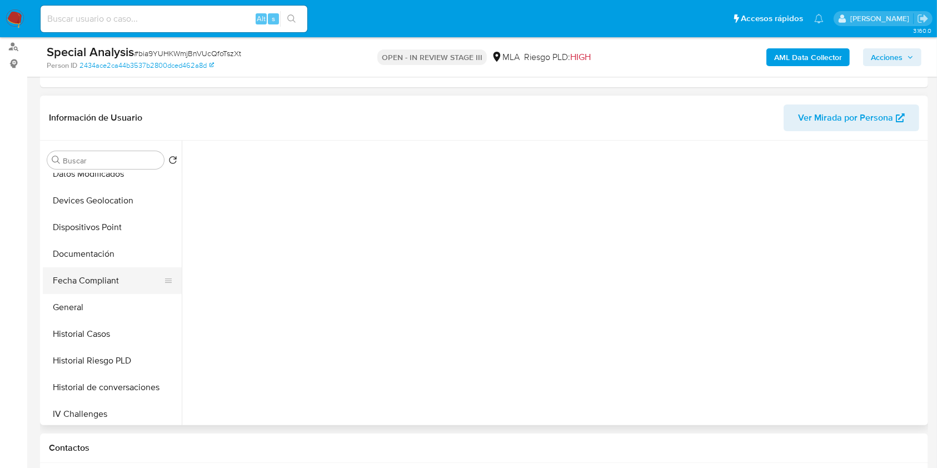
scroll to position [222, 0]
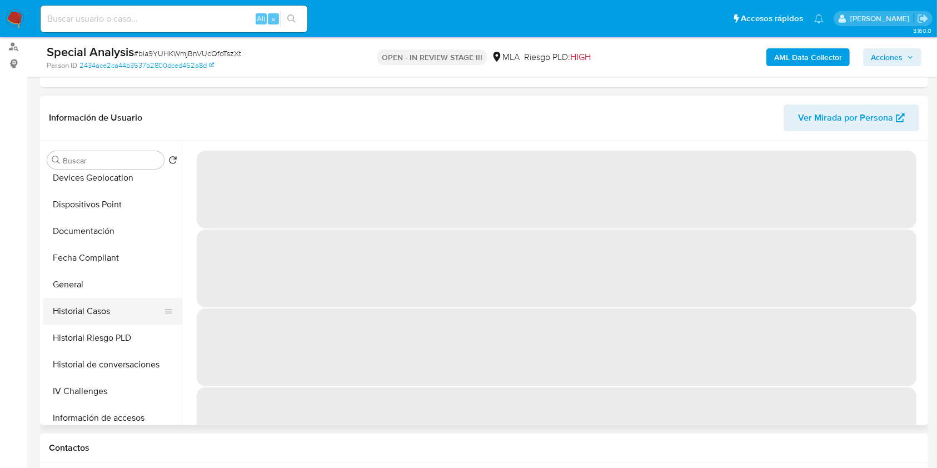
click at [85, 298] on button "Historial Casos" at bounding box center [108, 311] width 130 height 27
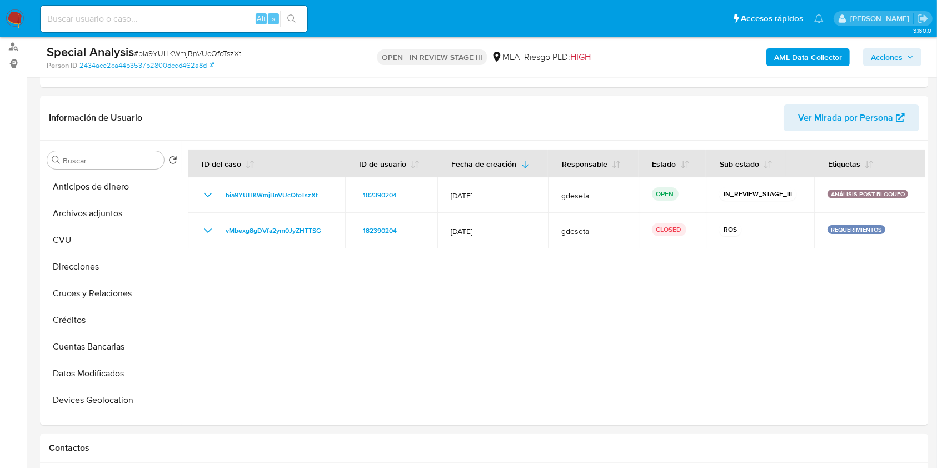
scroll to position [0, 0]
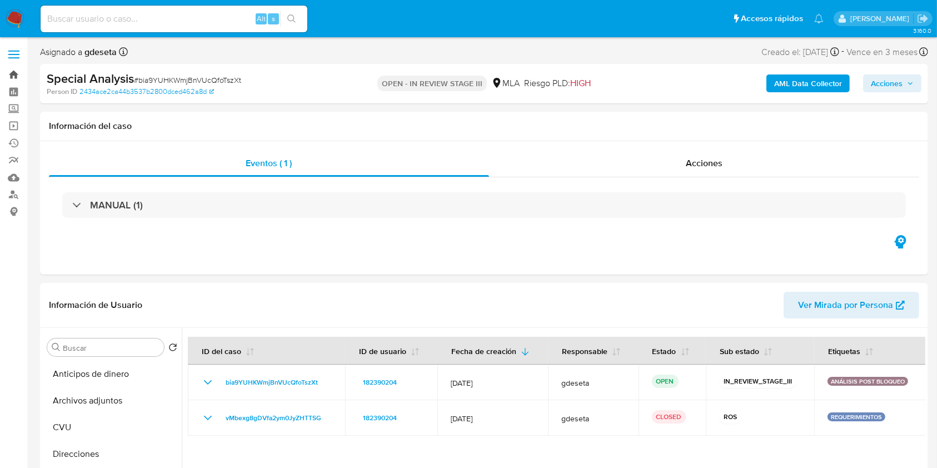
click at [17, 77] on link "Bandeja" at bounding box center [66, 74] width 132 height 17
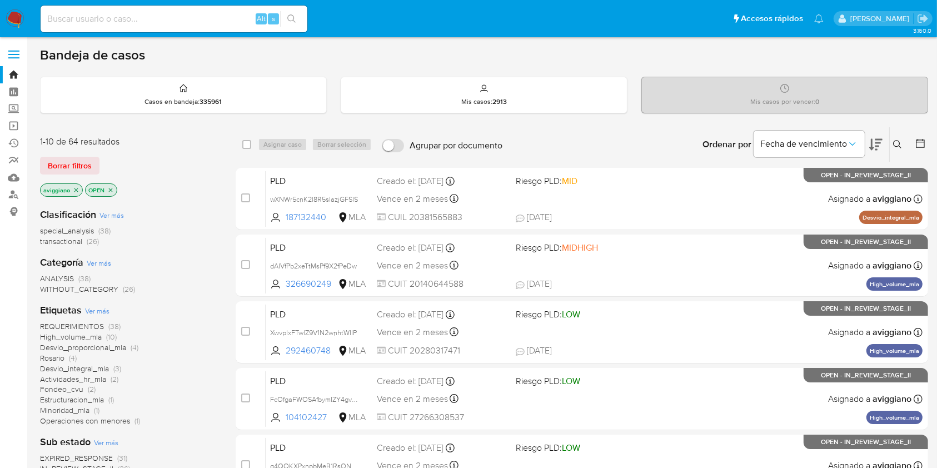
click at [73, 189] on icon "close-filter" at bounding box center [76, 190] width 7 height 7
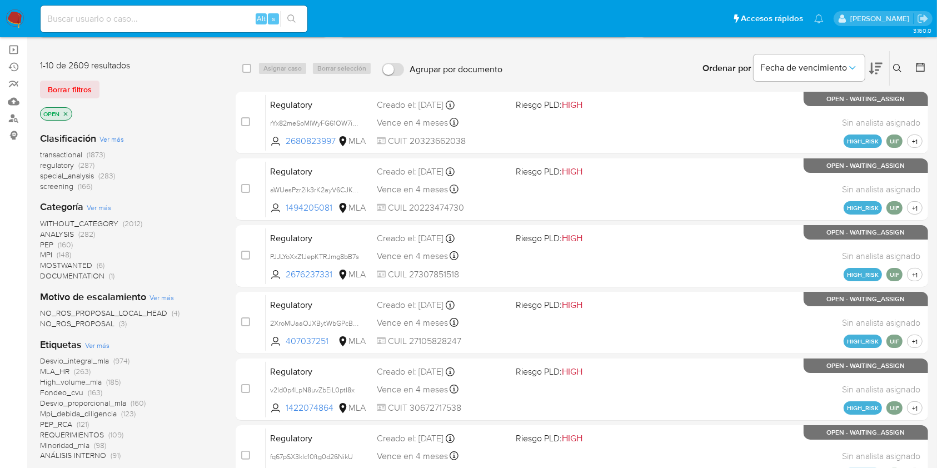
scroll to position [148, 0]
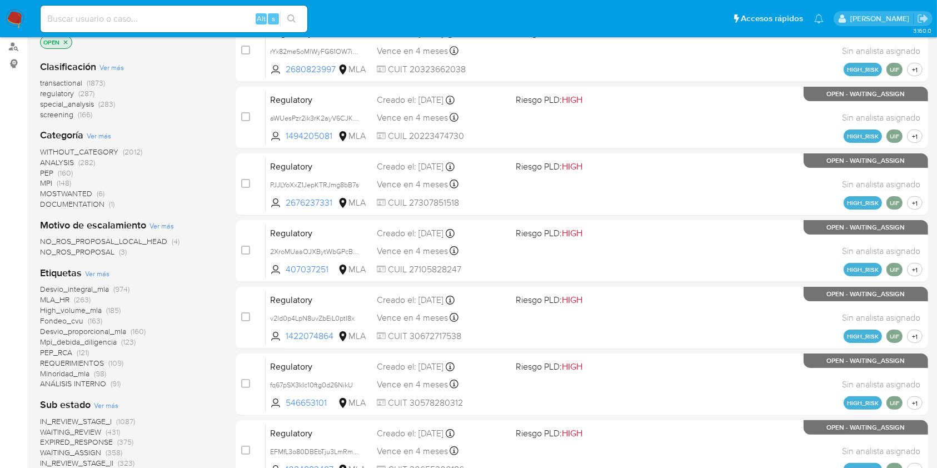
click at [145, 238] on span "NO_ROS_PROPOSAL_LOCAL_HEAD" at bounding box center [103, 241] width 127 height 11
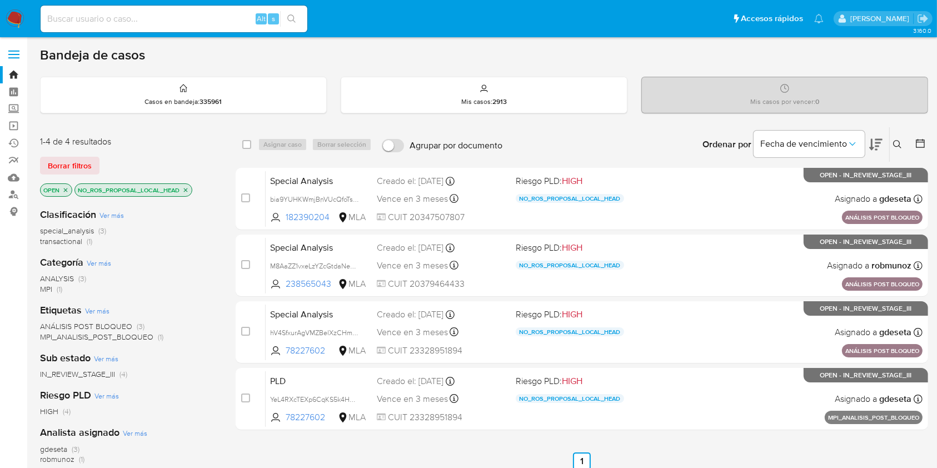
click at [189, 191] on p "NO_ROS_PROPOSAL_LOCAL_HEAD" at bounding box center [133, 190] width 117 height 12
click at [186, 190] on icon "close-filter" at bounding box center [185, 190] width 7 height 7
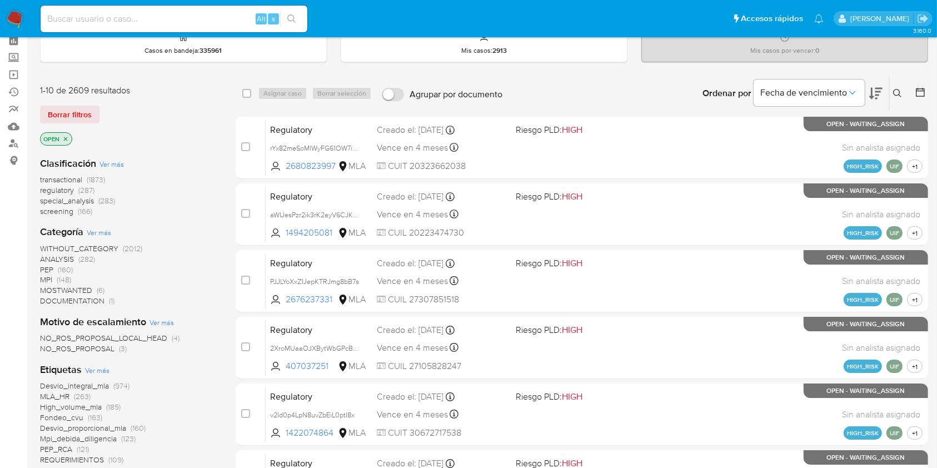
scroll to position [74, 0]
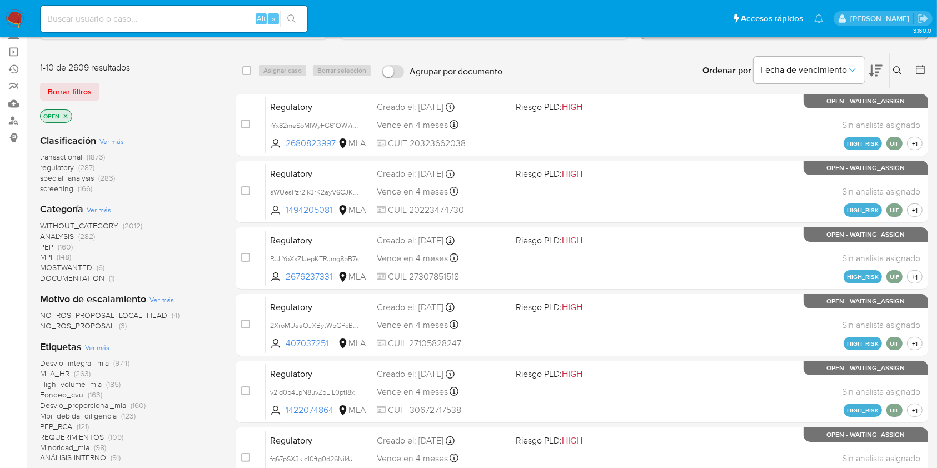
click at [92, 328] on span "NO_ROS_PROPOSAL" at bounding box center [77, 325] width 74 height 11
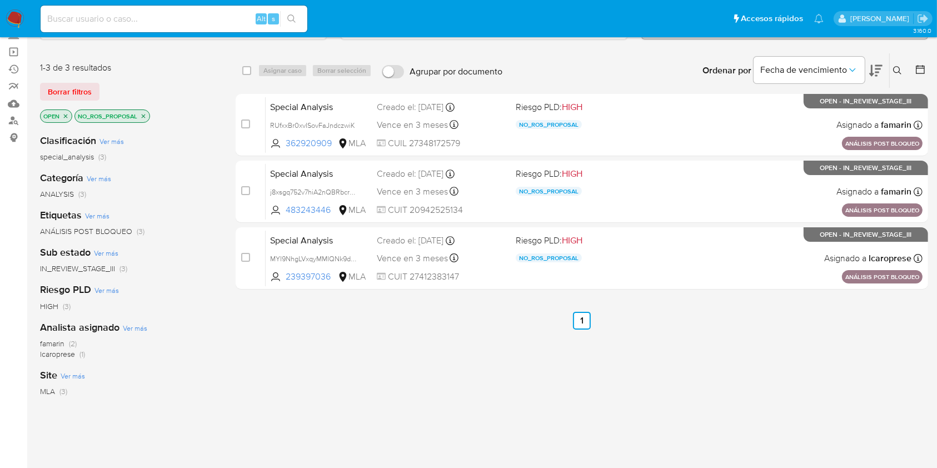
click at [677, 341] on div "select-all-cases-checkbox Asignar caso Borrar selección Agrupar por documento O…" at bounding box center [582, 304] width 692 height 503
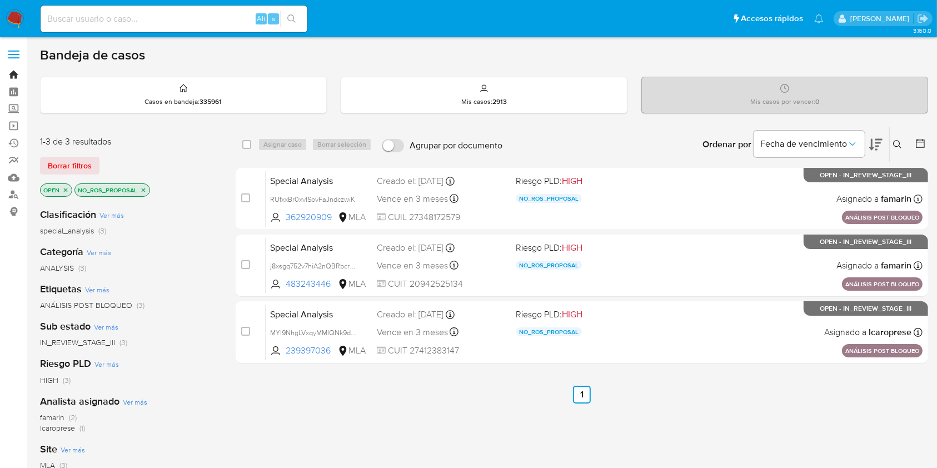
click at [18, 75] on link "Bandeja" at bounding box center [66, 74] width 132 height 17
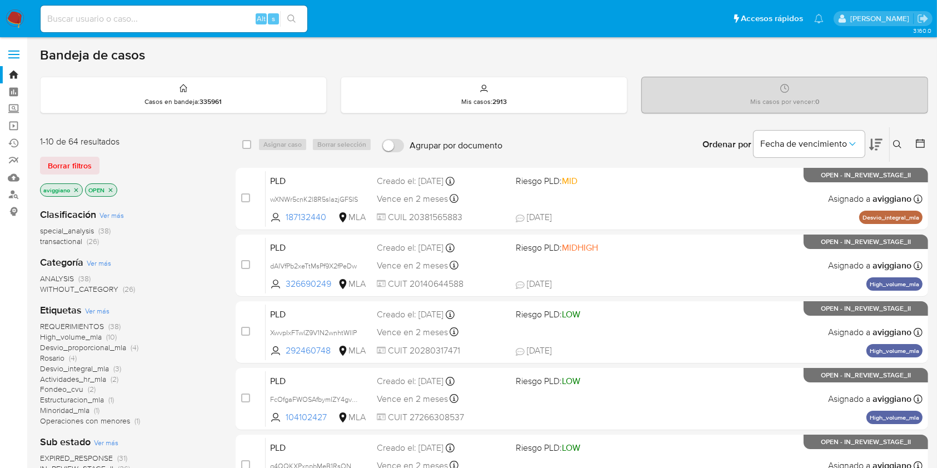
click at [75, 192] on icon "close-filter" at bounding box center [76, 190] width 7 height 7
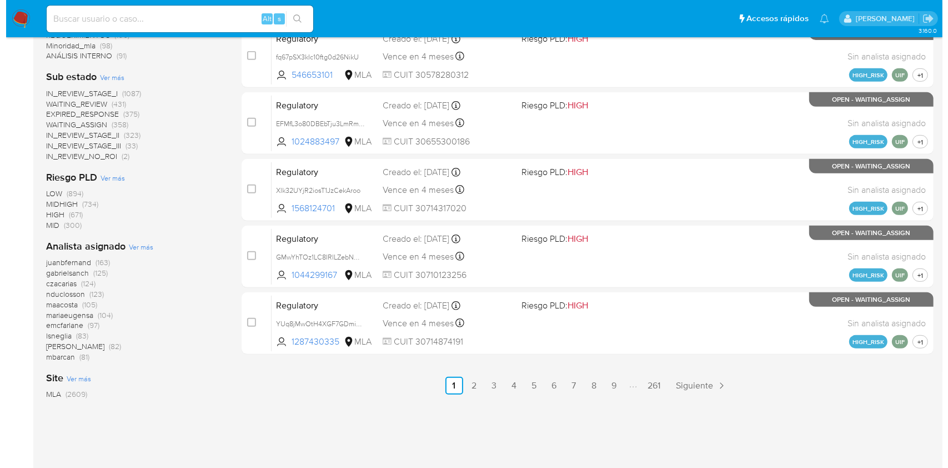
scroll to position [507, 0]
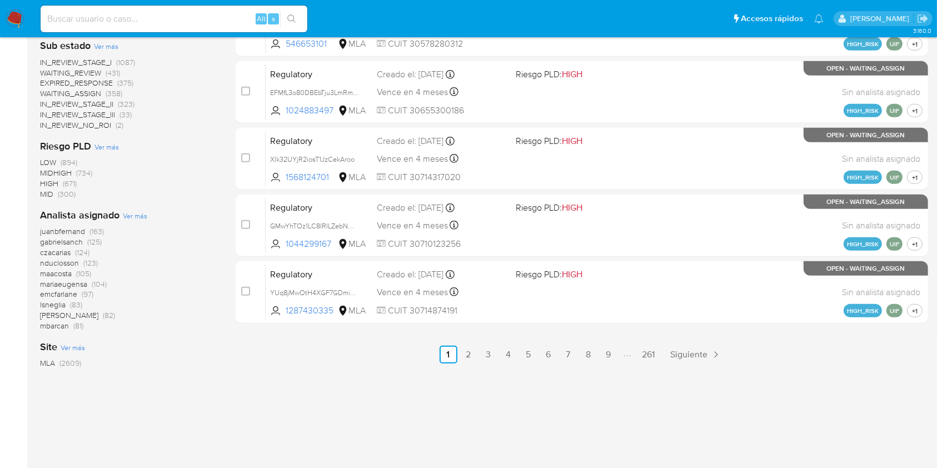
click at [129, 218] on span "Ver más" at bounding box center [135, 216] width 24 height 10
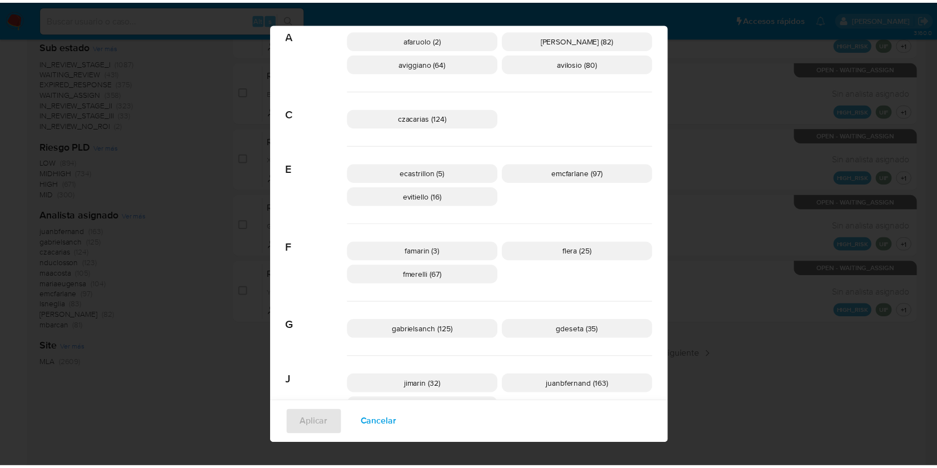
scroll to position [0, 0]
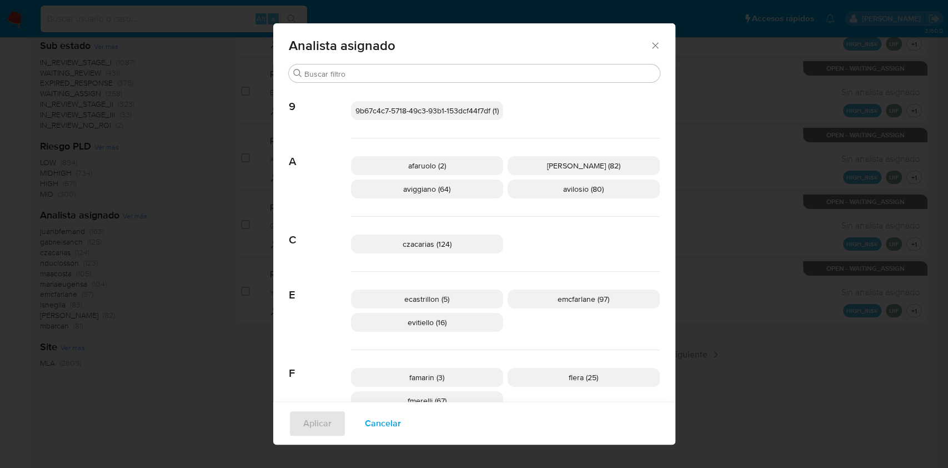
click at [651, 48] on icon "Cerrar" at bounding box center [655, 45] width 11 height 11
